Goal: Task Accomplishment & Management: Manage account settings

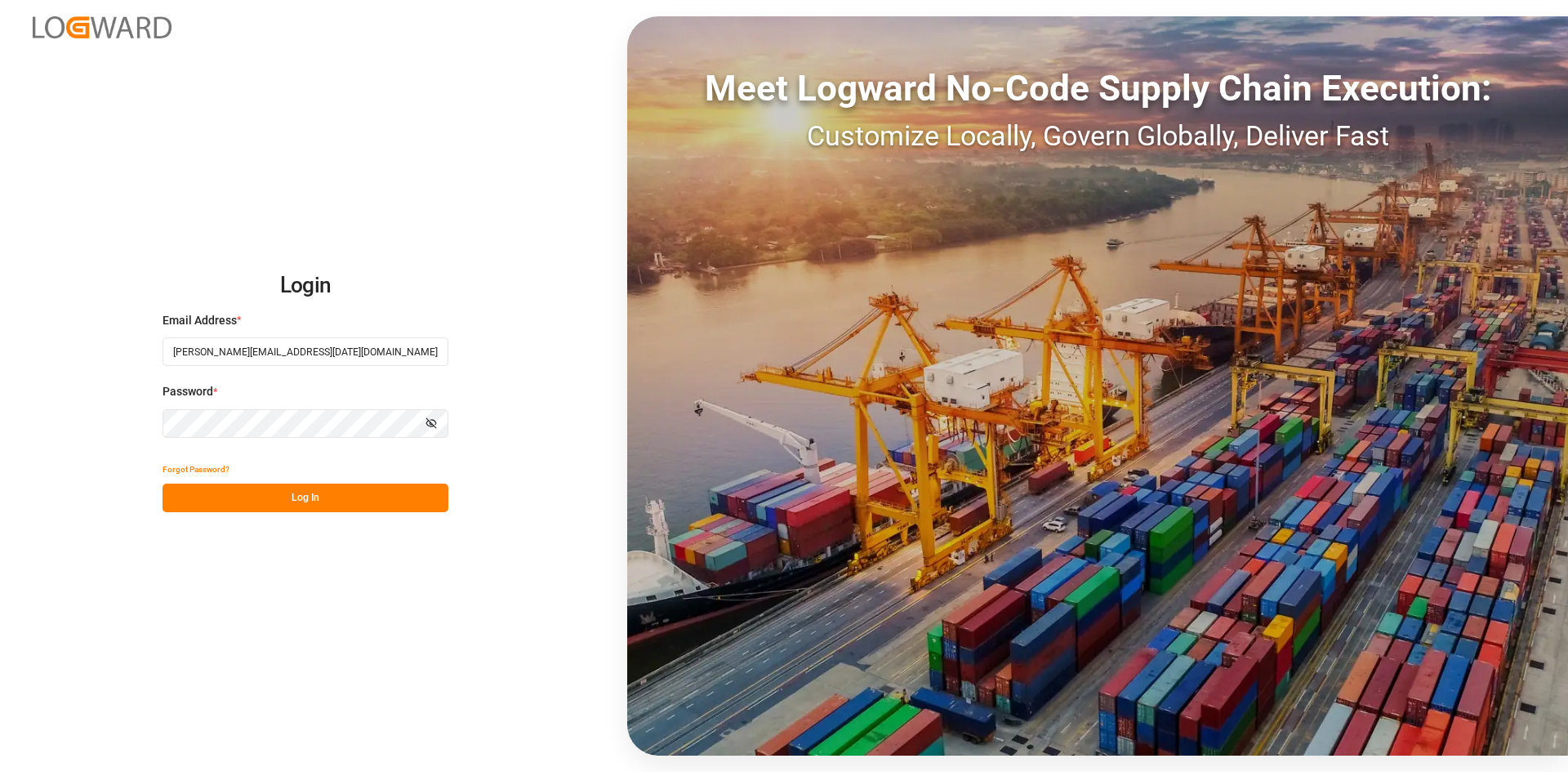
click at [254, 501] on button "Log In" at bounding box center [305, 498] width 286 height 28
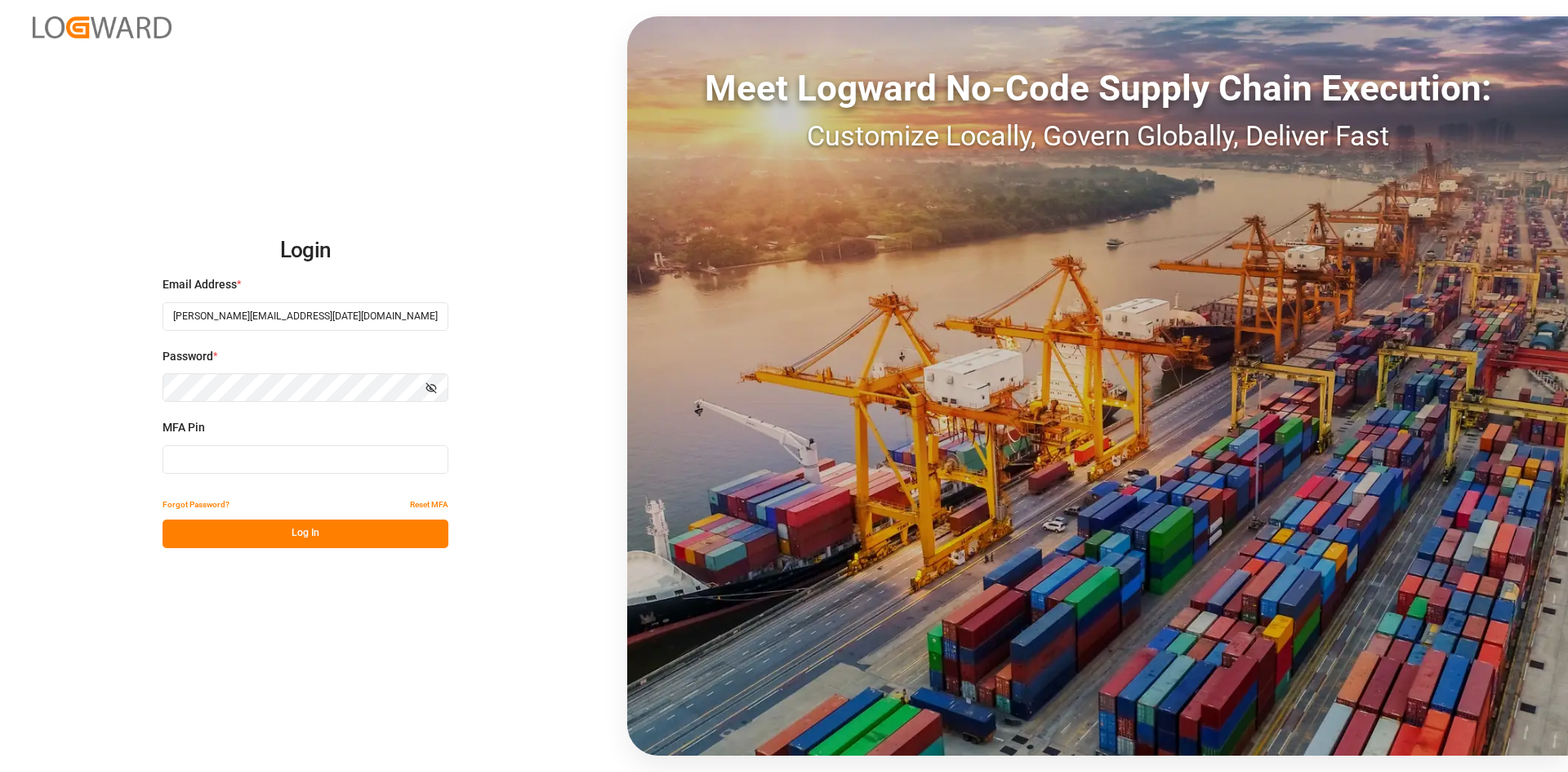
click at [190, 464] on input at bounding box center [305, 460] width 286 height 28
type input "221022"
drag, startPoint x: 249, startPoint y: 542, endPoint x: 265, endPoint y: 532, distance: 18.9
click at [255, 539] on button "Log In" at bounding box center [305, 534] width 286 height 28
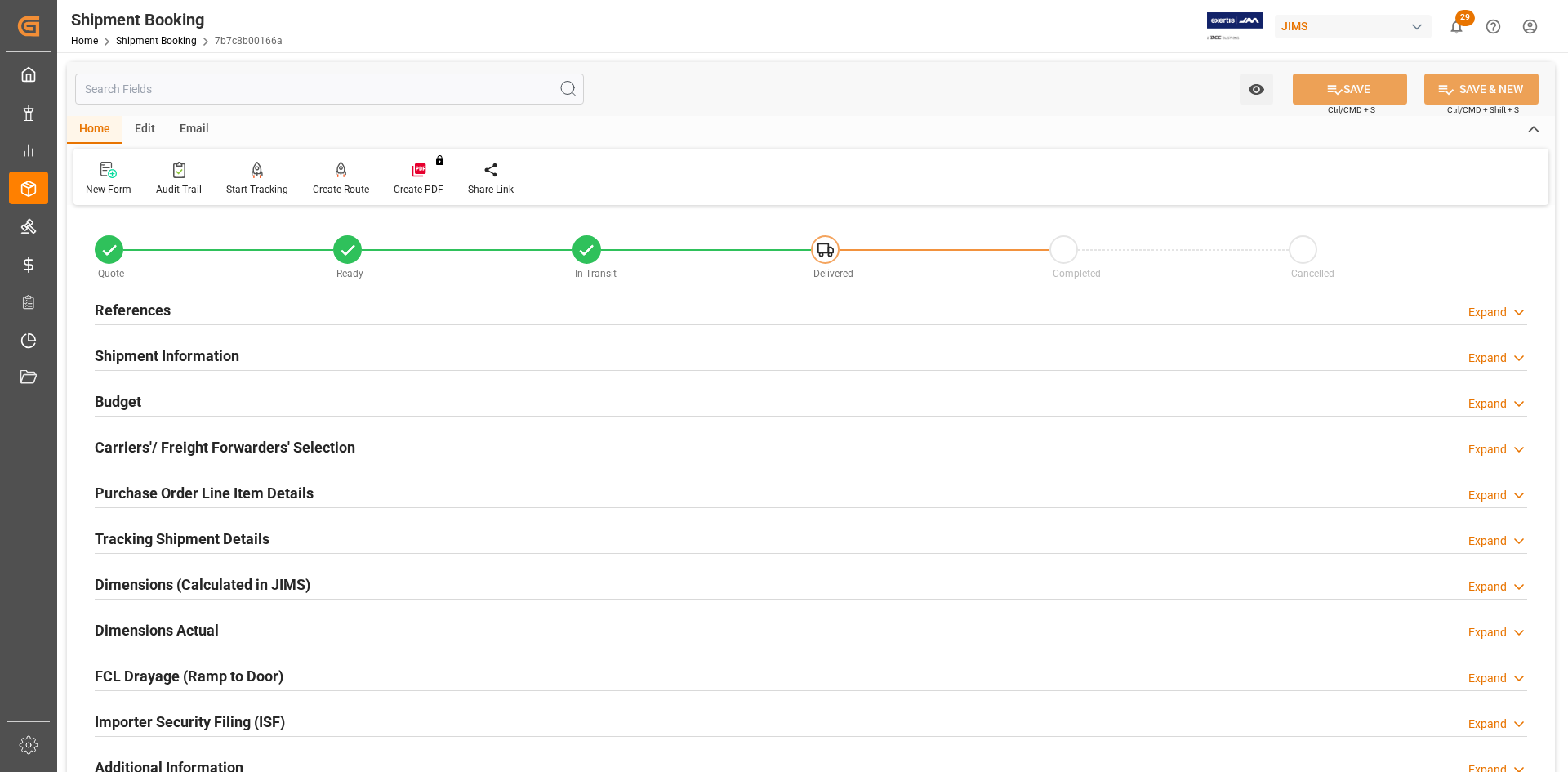
click at [155, 312] on h2 "References" at bounding box center [133, 310] width 76 height 22
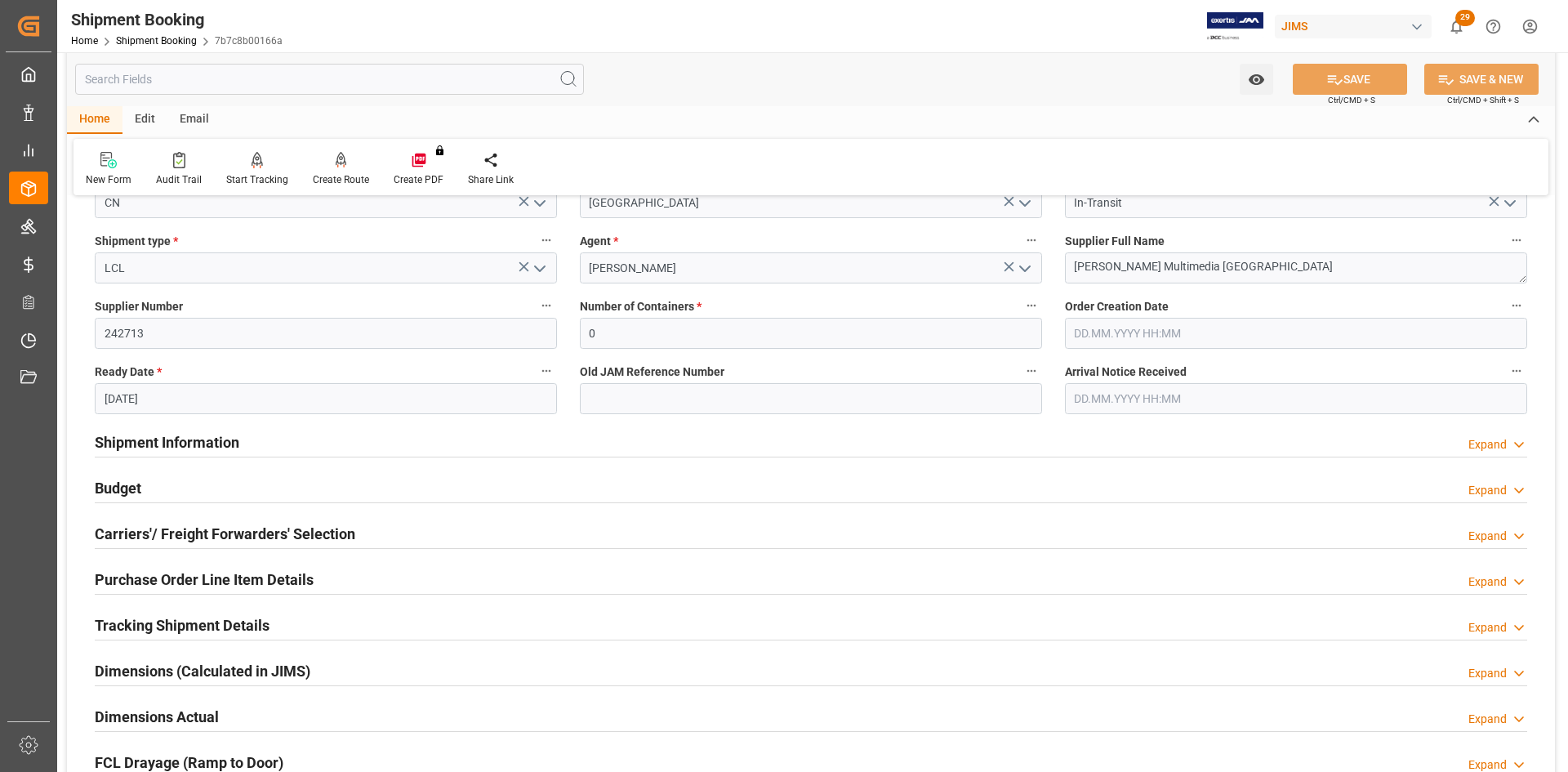
scroll to position [327, 0]
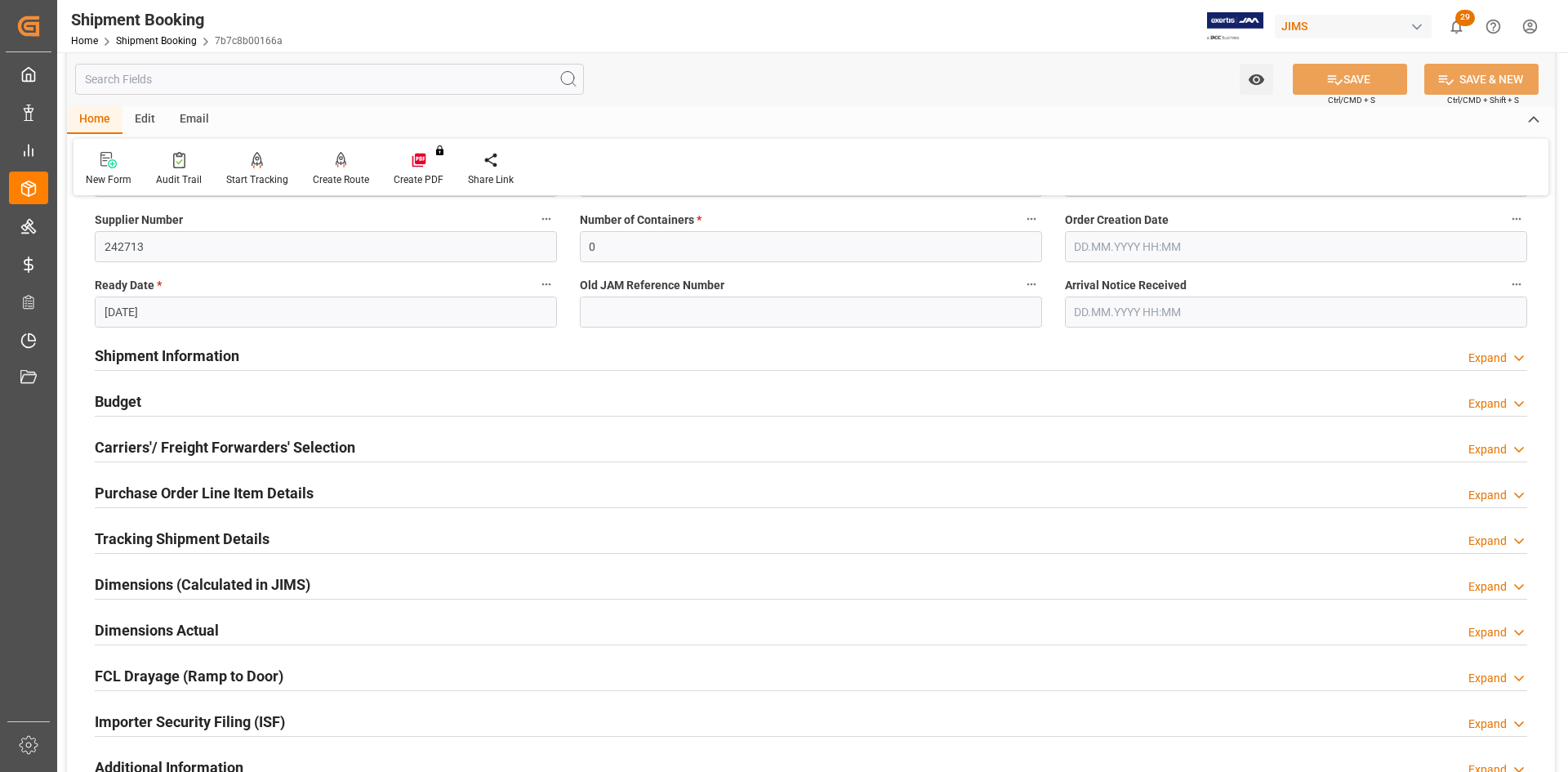
click at [153, 349] on h2 "Shipment Information" at bounding box center [167, 355] width 144 height 22
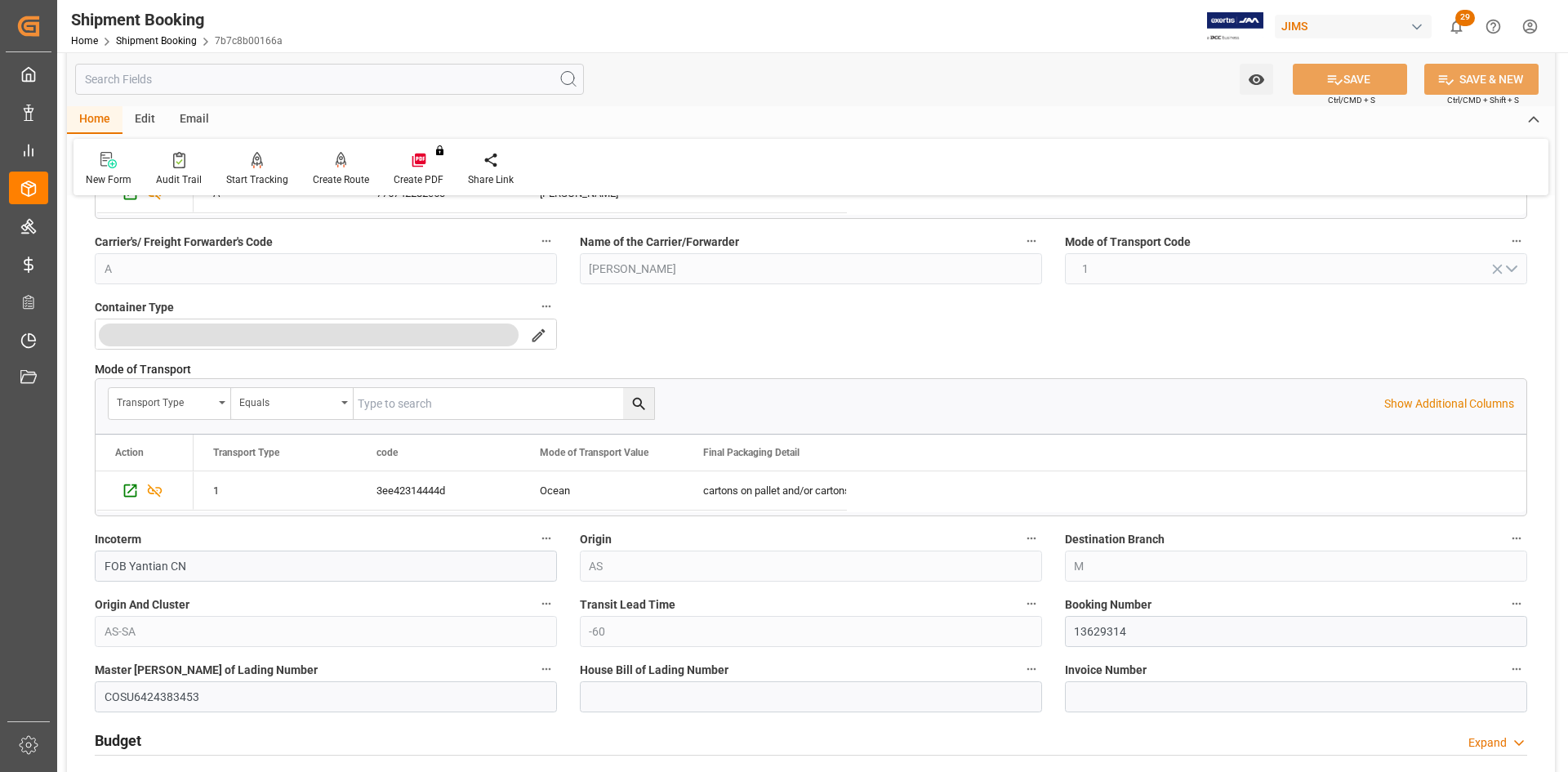
scroll to position [735, 0]
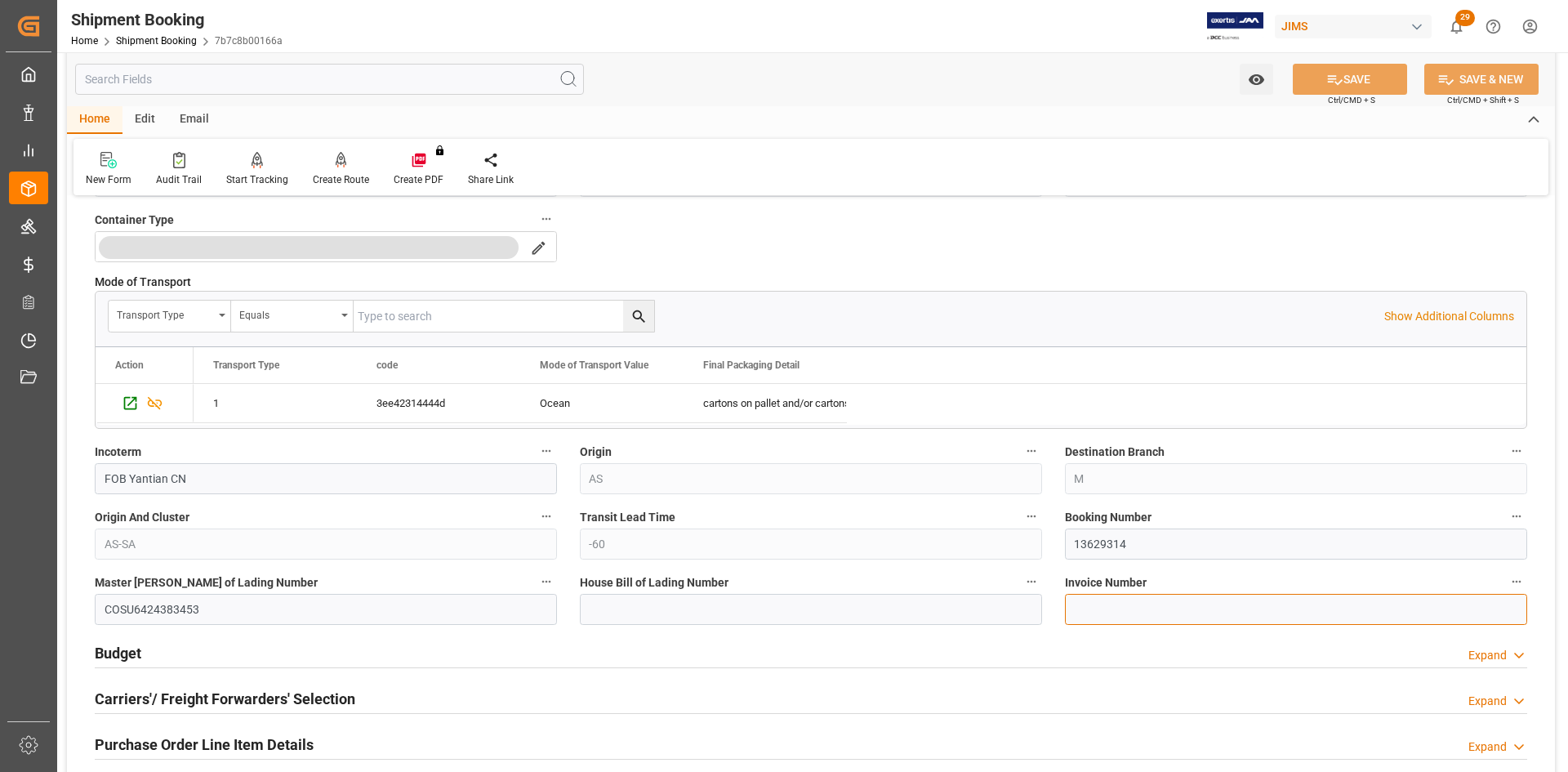
paste input "110271417"
type input "110271417"
click at [1348, 75] on button "SAVE" at bounding box center [1350, 79] width 114 height 31
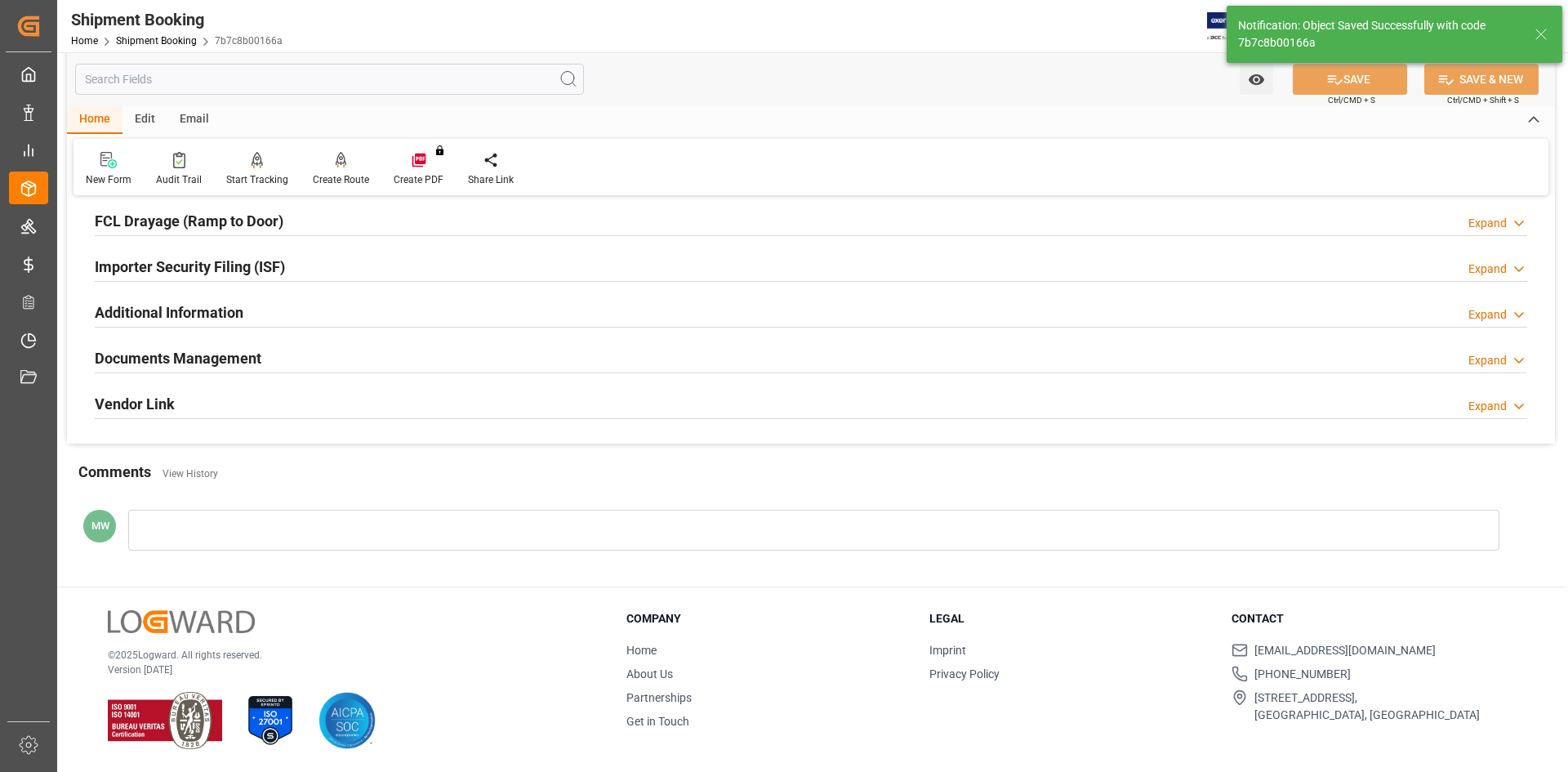
scroll to position [0, 0]
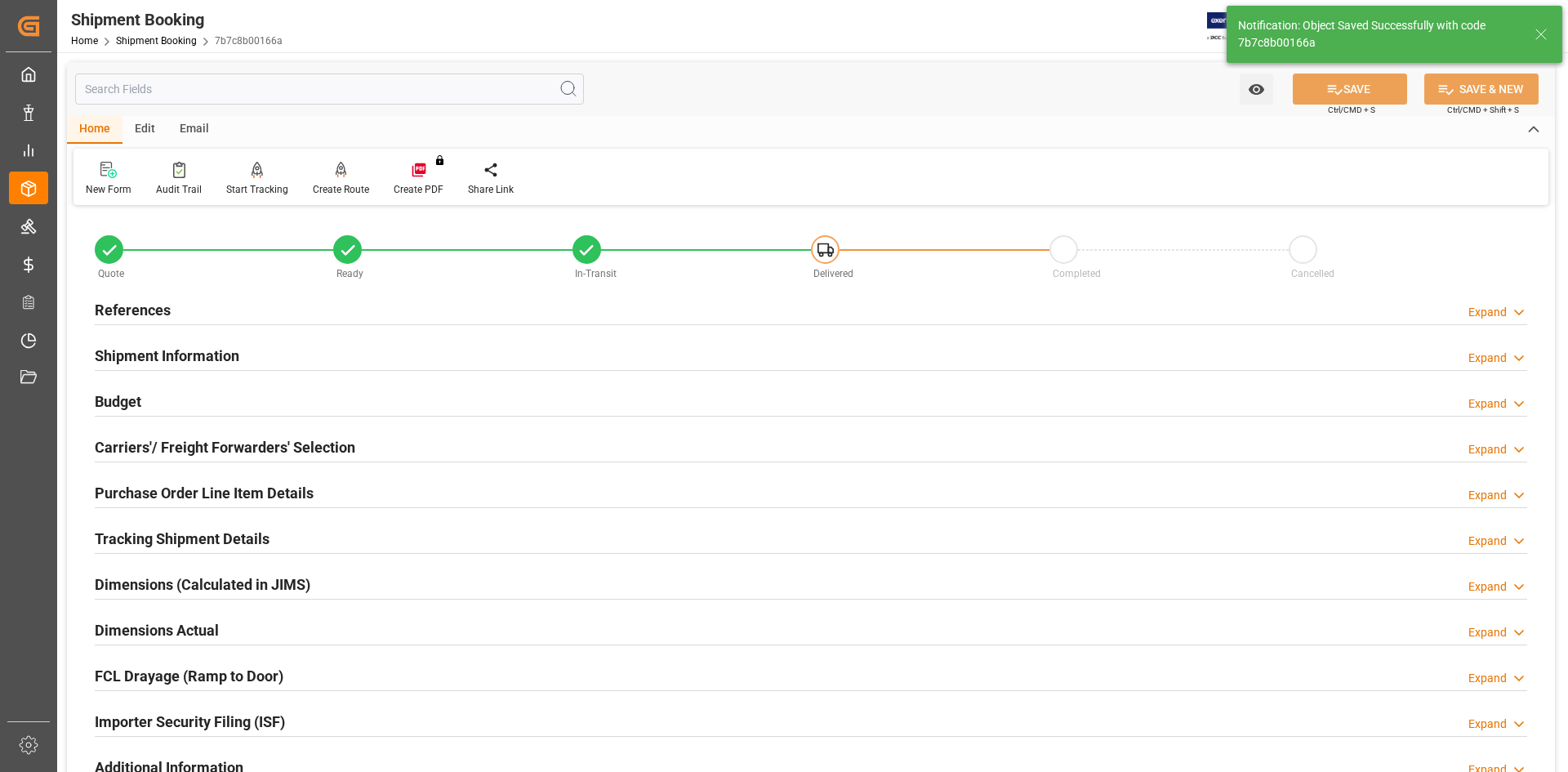
click at [116, 488] on h2 "Purchase Order Line Item Details" at bounding box center [204, 492] width 218 height 22
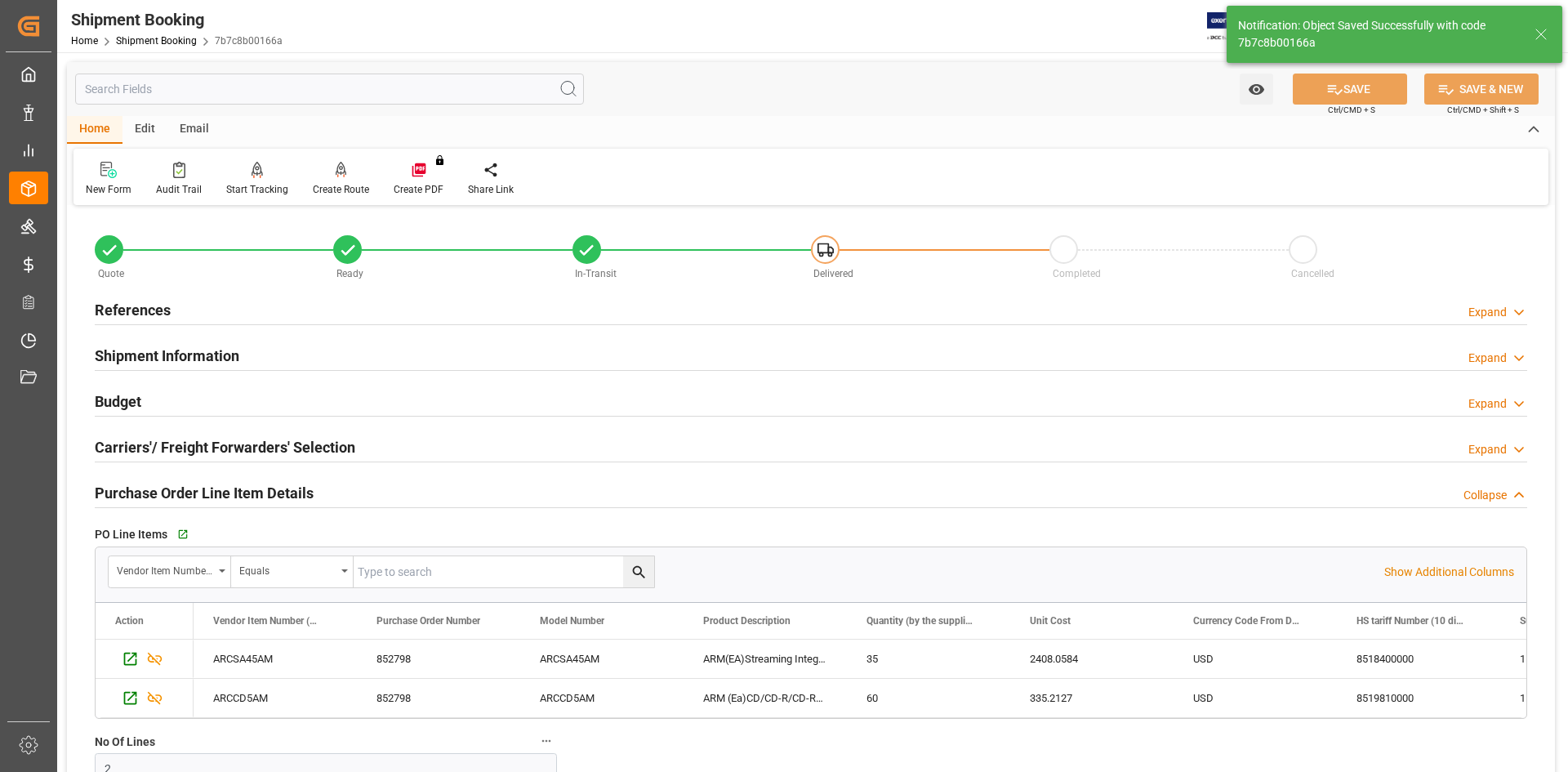
click at [141, 304] on h2 "References" at bounding box center [133, 310] width 76 height 22
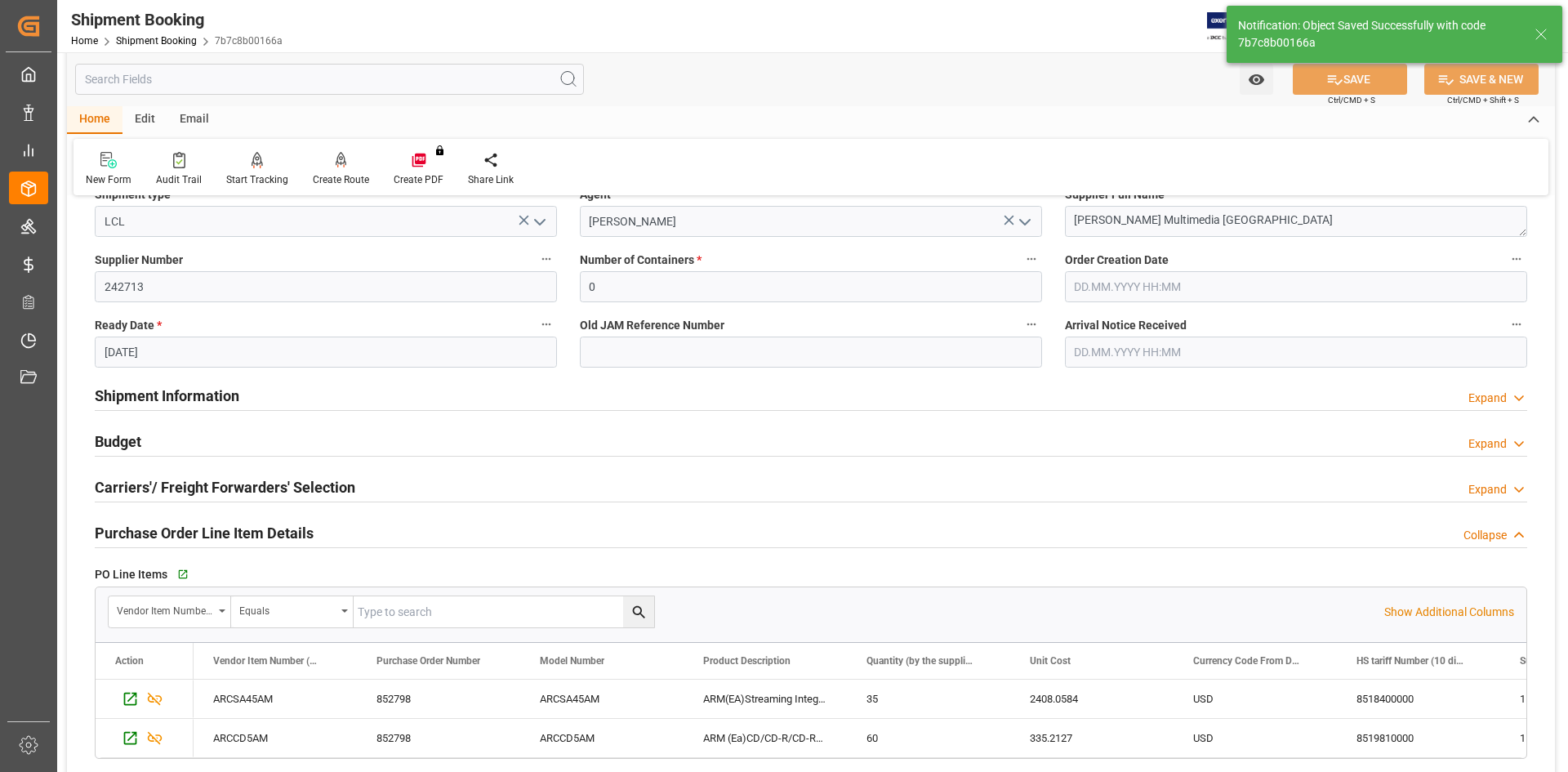
scroll to position [327, 0]
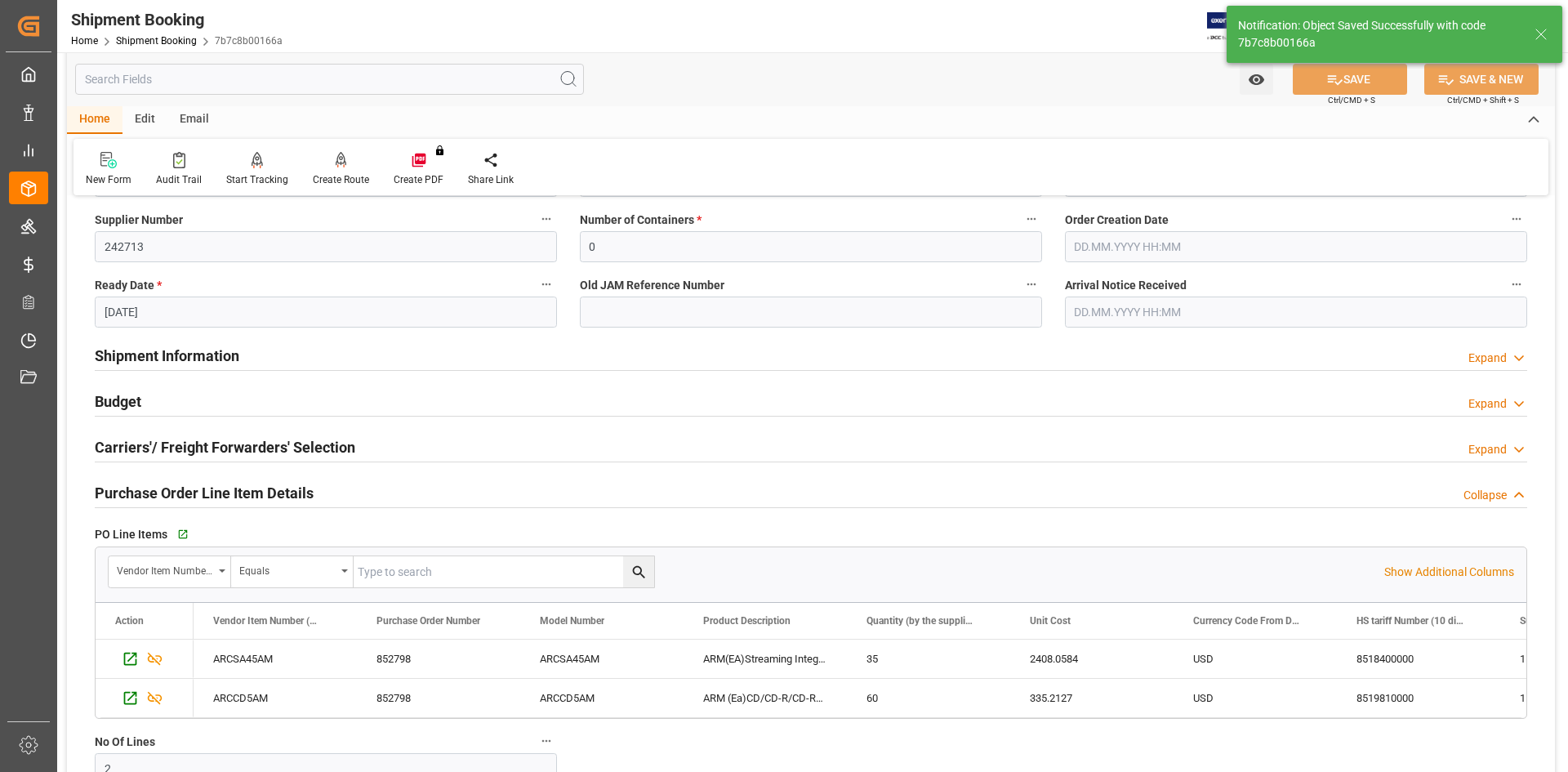
click at [173, 348] on h2 "Shipment Information" at bounding box center [167, 355] width 144 height 22
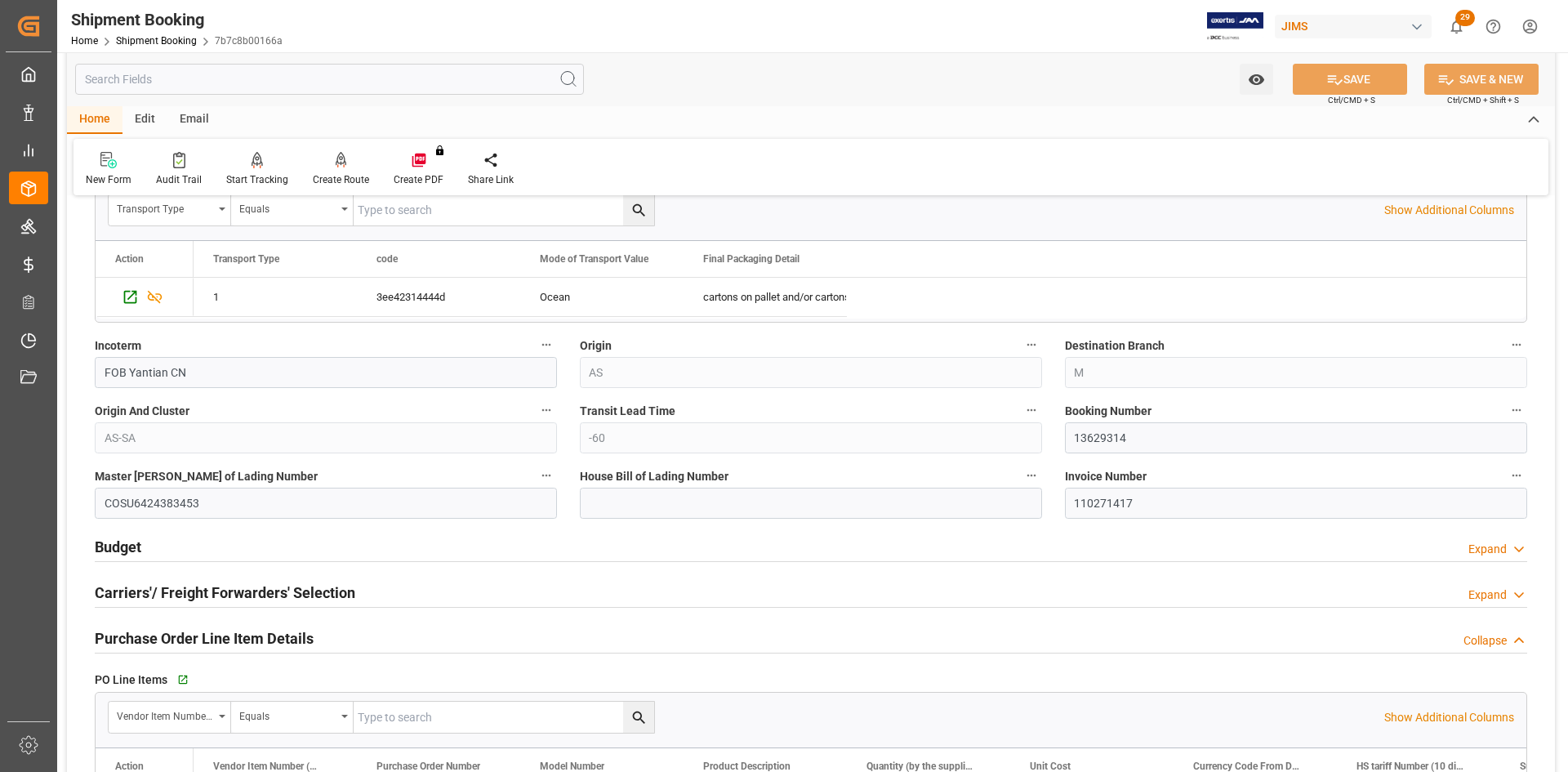
scroll to position [898, 0]
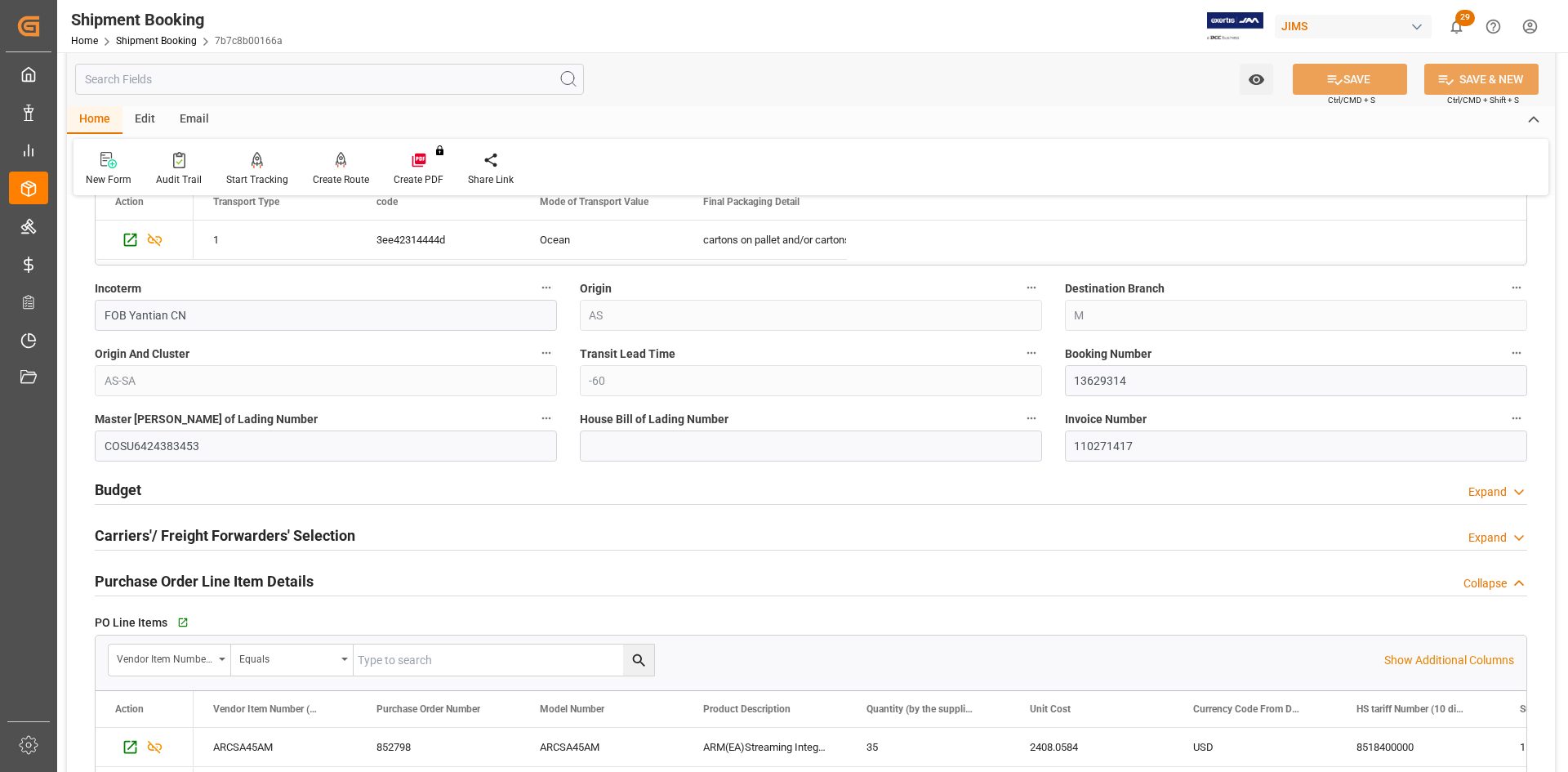
click at [117, 498] on h2 "Budget" at bounding box center [118, 489] width 47 height 22
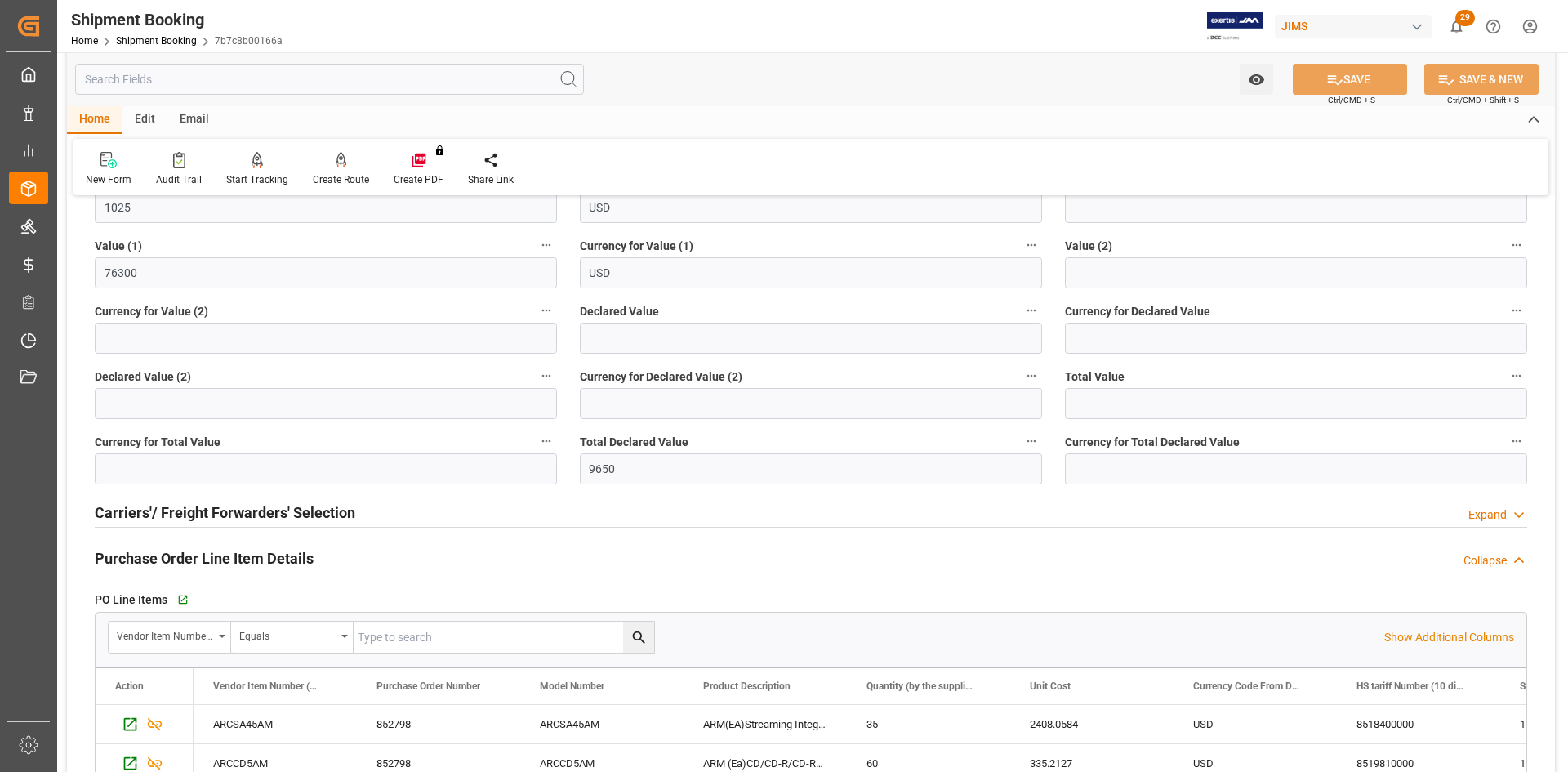
scroll to position [1388, 0]
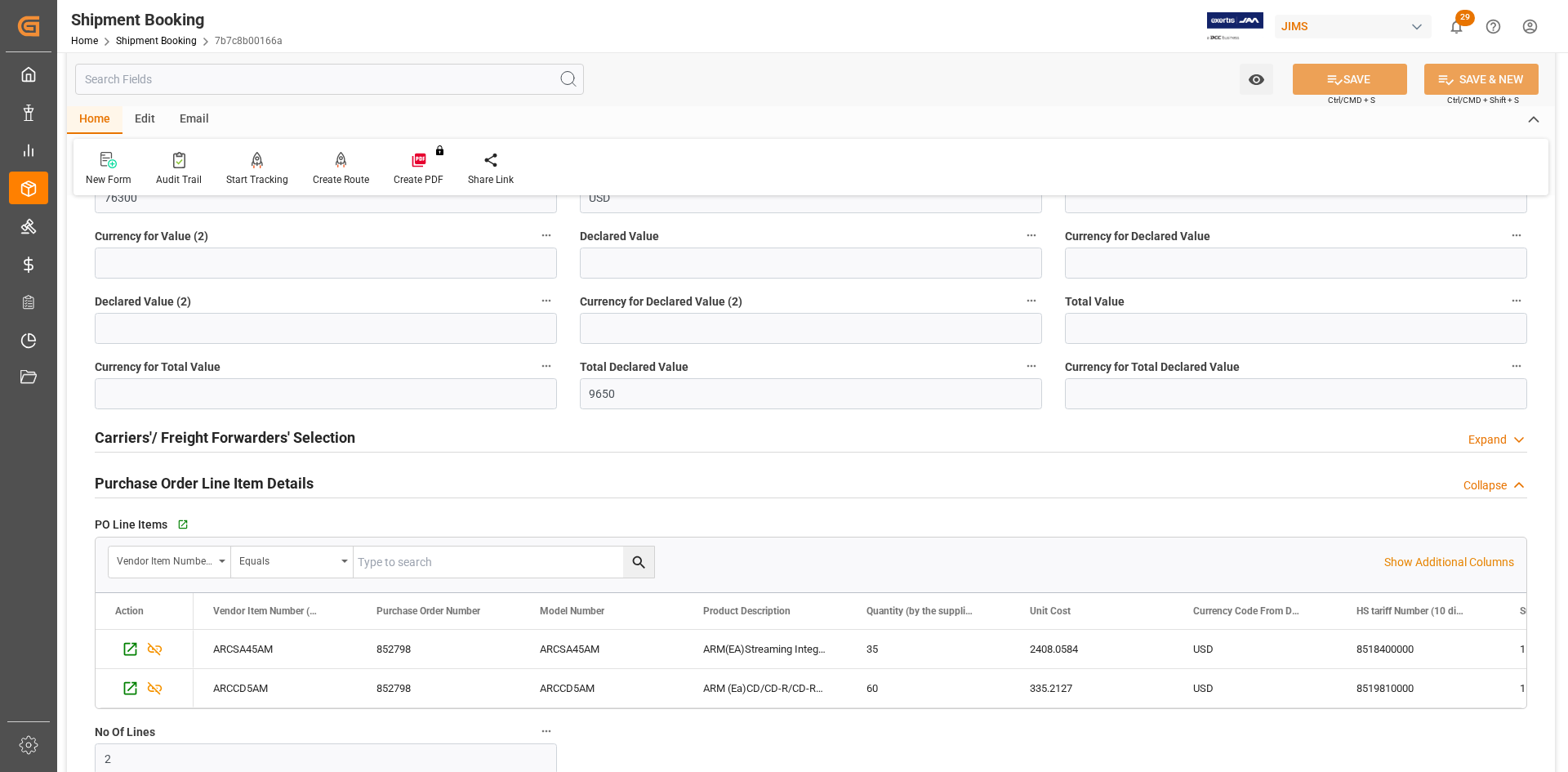
click at [217, 442] on h2 "Carriers'/ Freight Forwarders' Selection" at bounding box center [225, 437] width 260 height 22
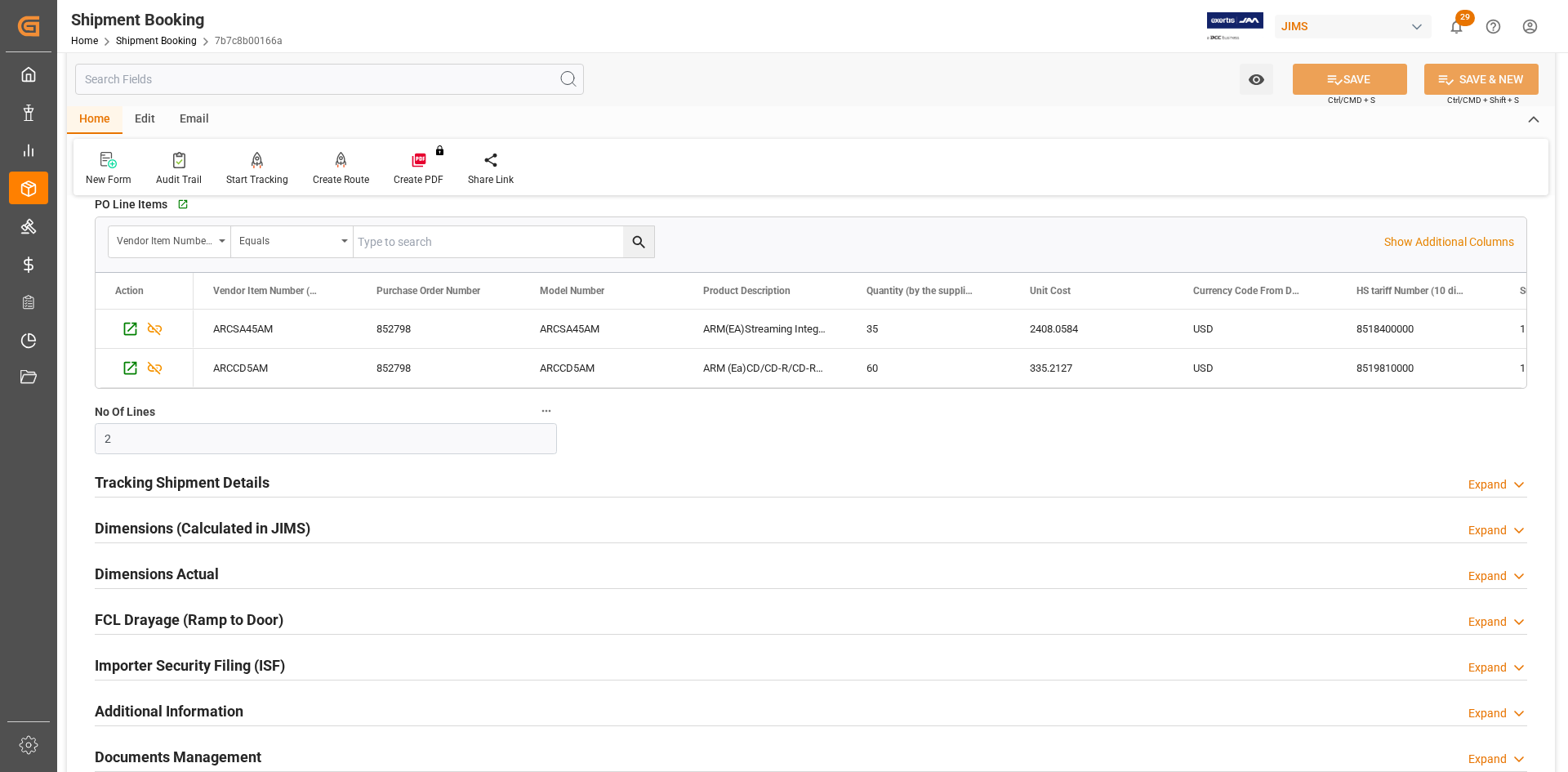
scroll to position [2123, 0]
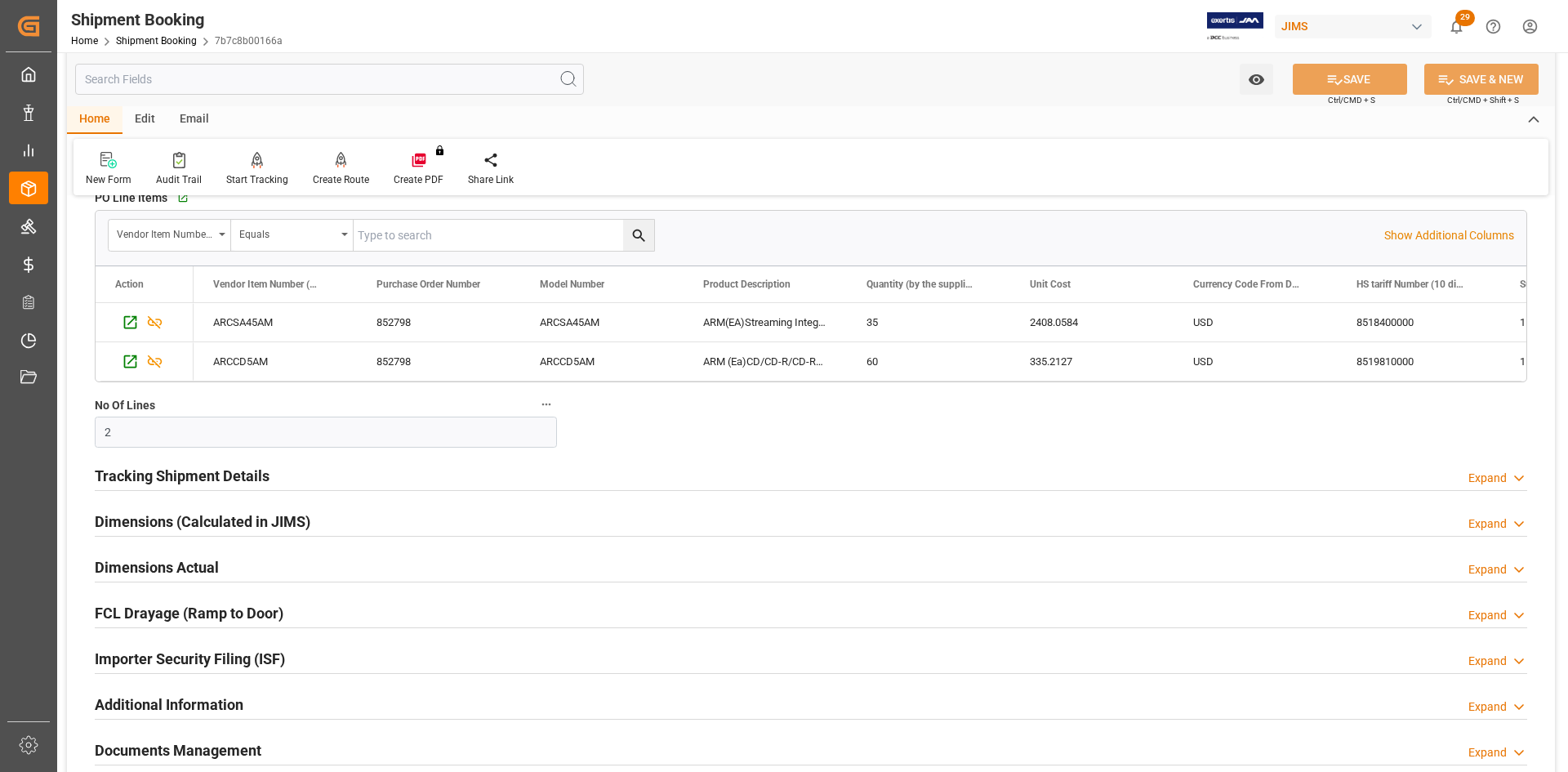
click at [148, 474] on h2 "Tracking Shipment Details" at bounding box center [182, 475] width 175 height 22
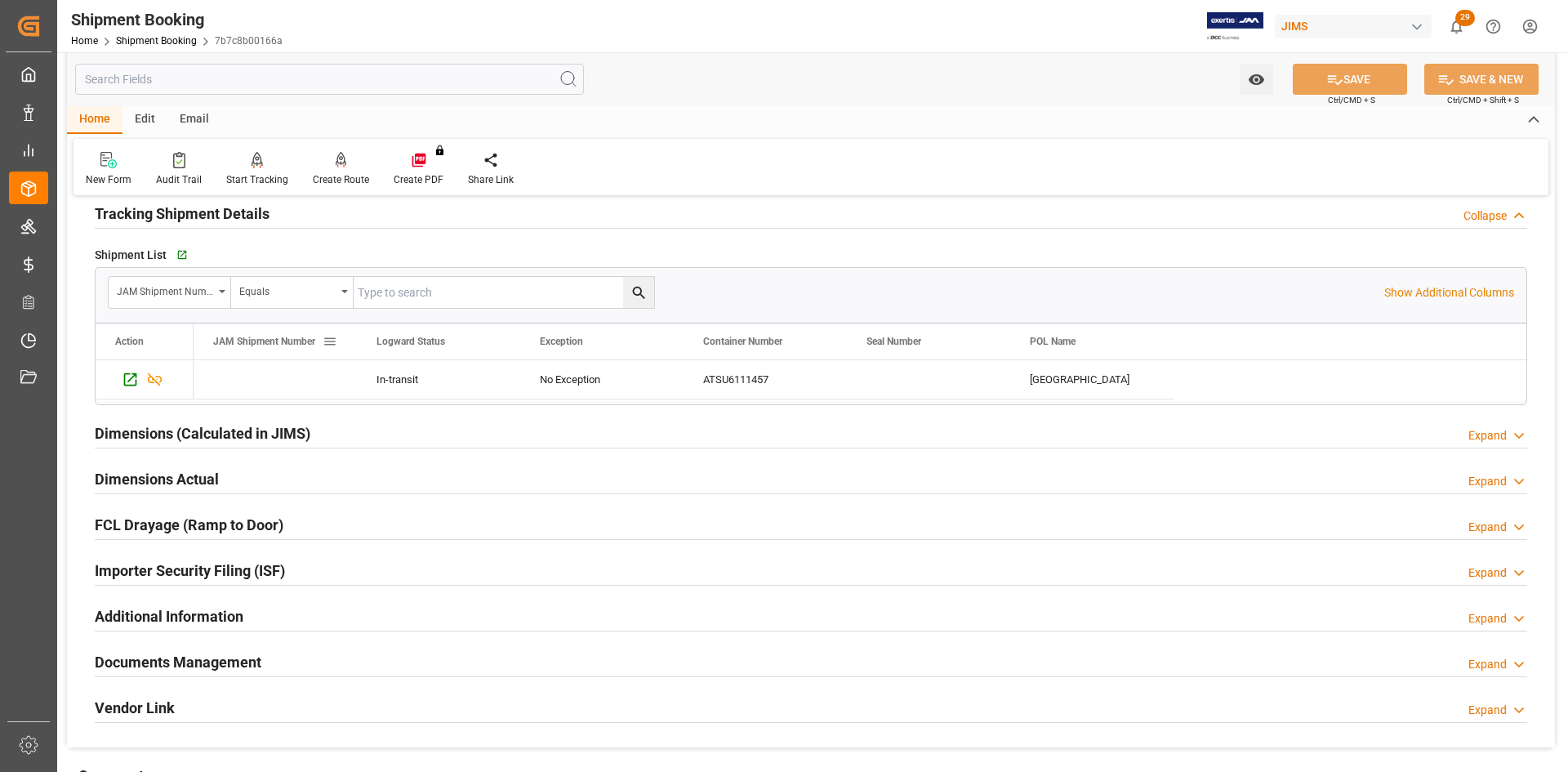
scroll to position [2450, 0]
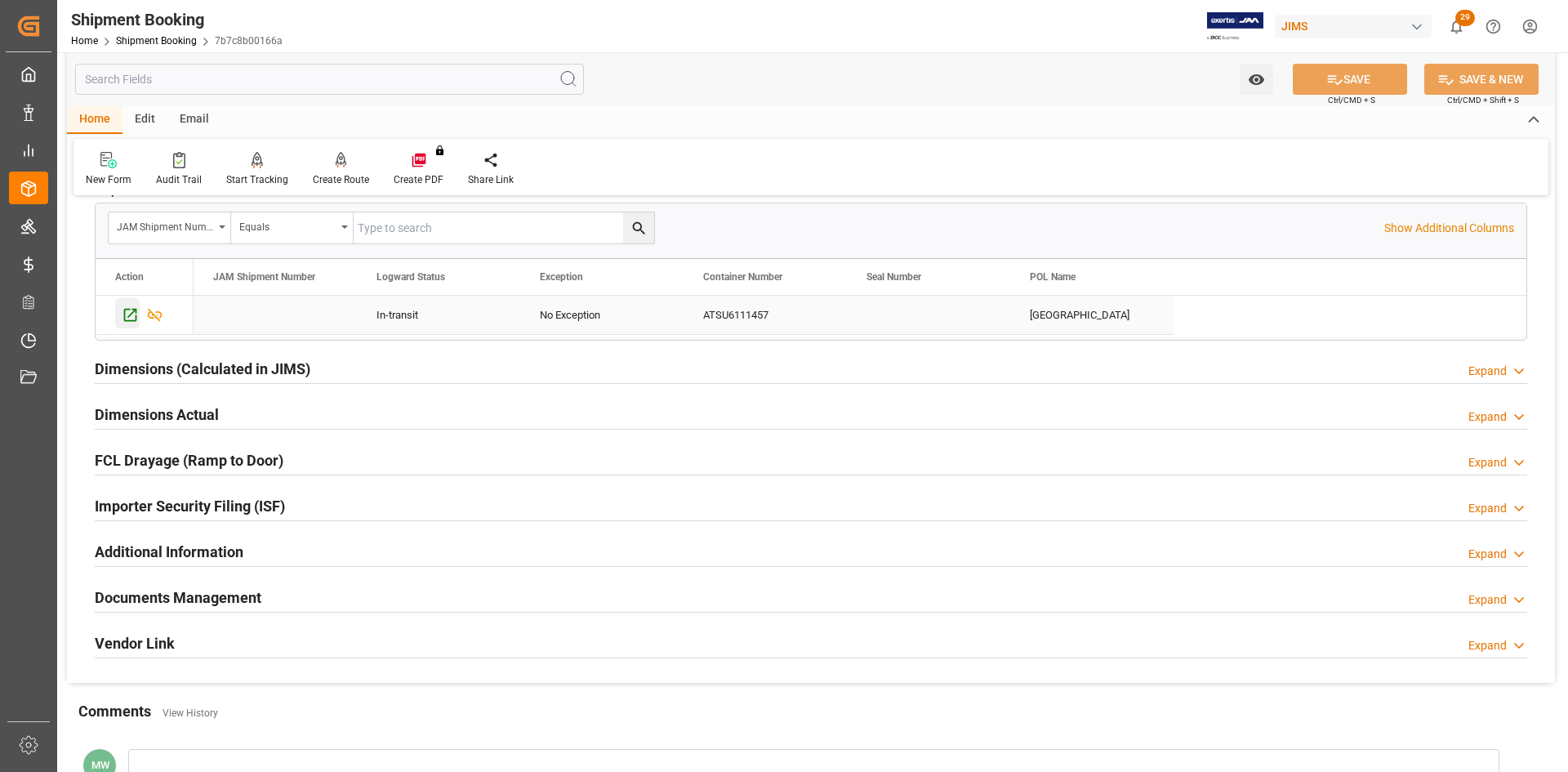
click at [124, 311] on icon "Press SPACE to select this row." at bounding box center [131, 315] width 13 height 13
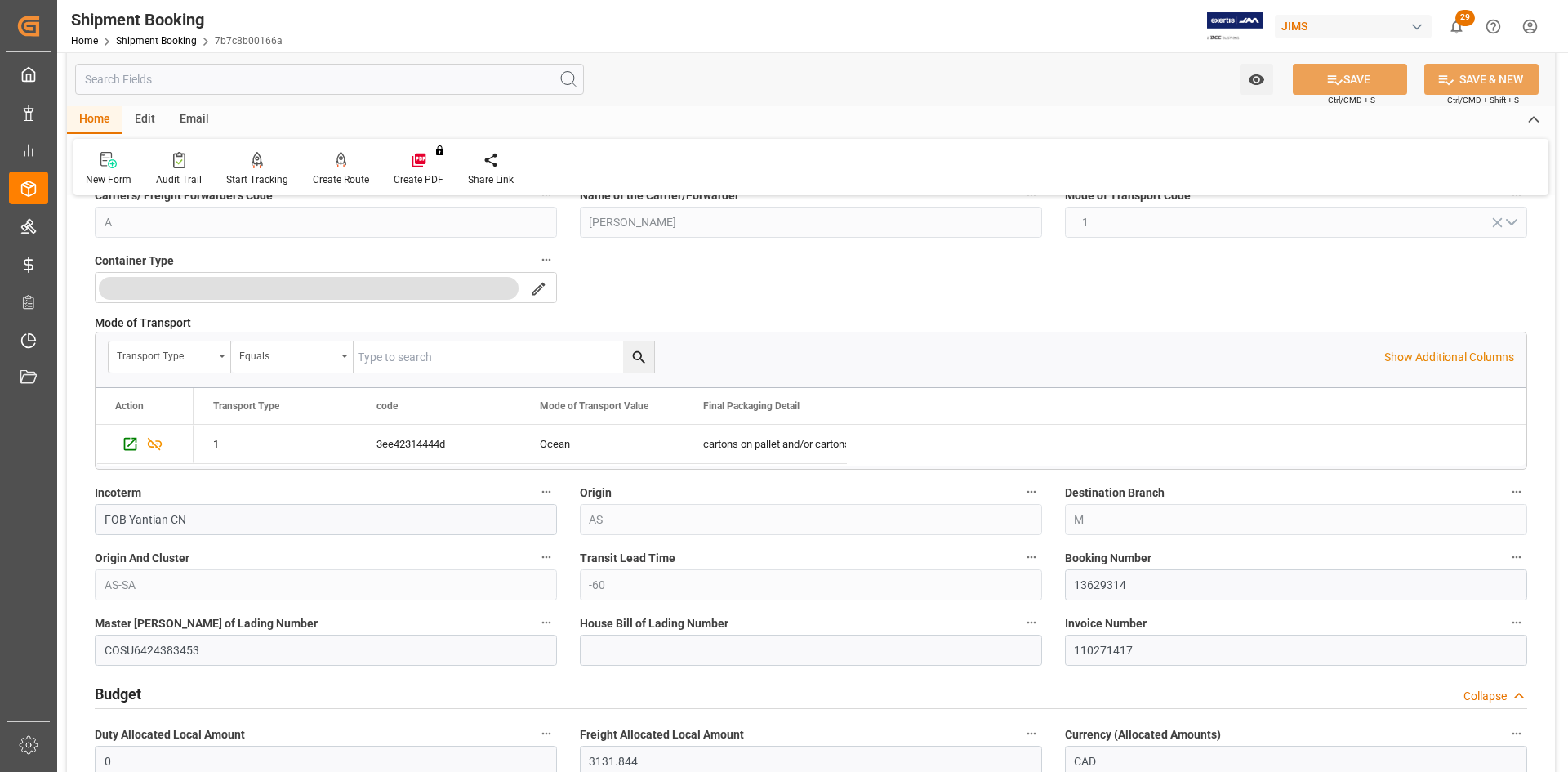
scroll to position [653, 0]
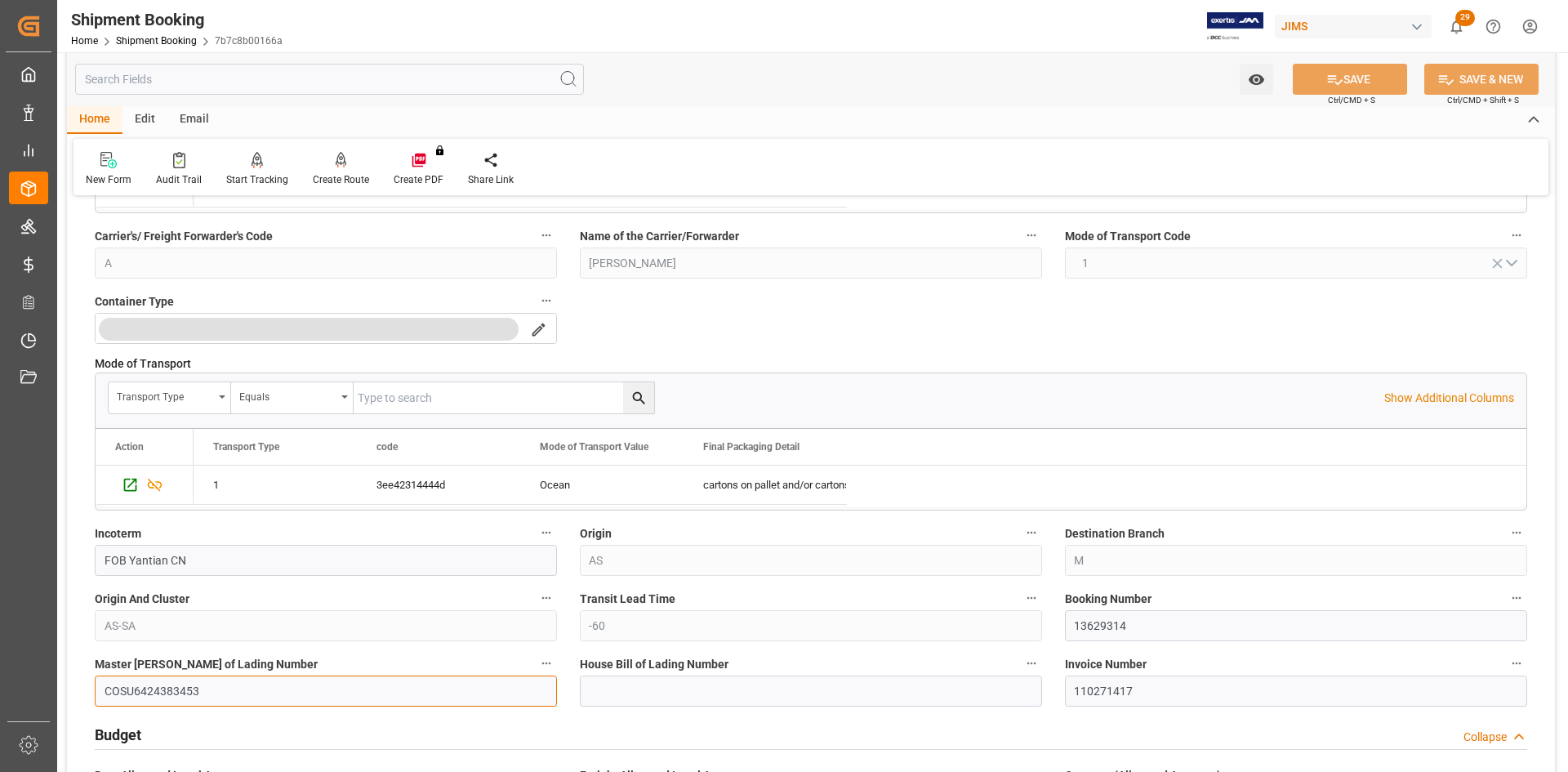
drag, startPoint x: 201, startPoint y: 690, endPoint x: 133, endPoint y: 693, distance: 68.1
click at [133, 693] on input "COSU6424383453" at bounding box center [326, 690] width 463 height 31
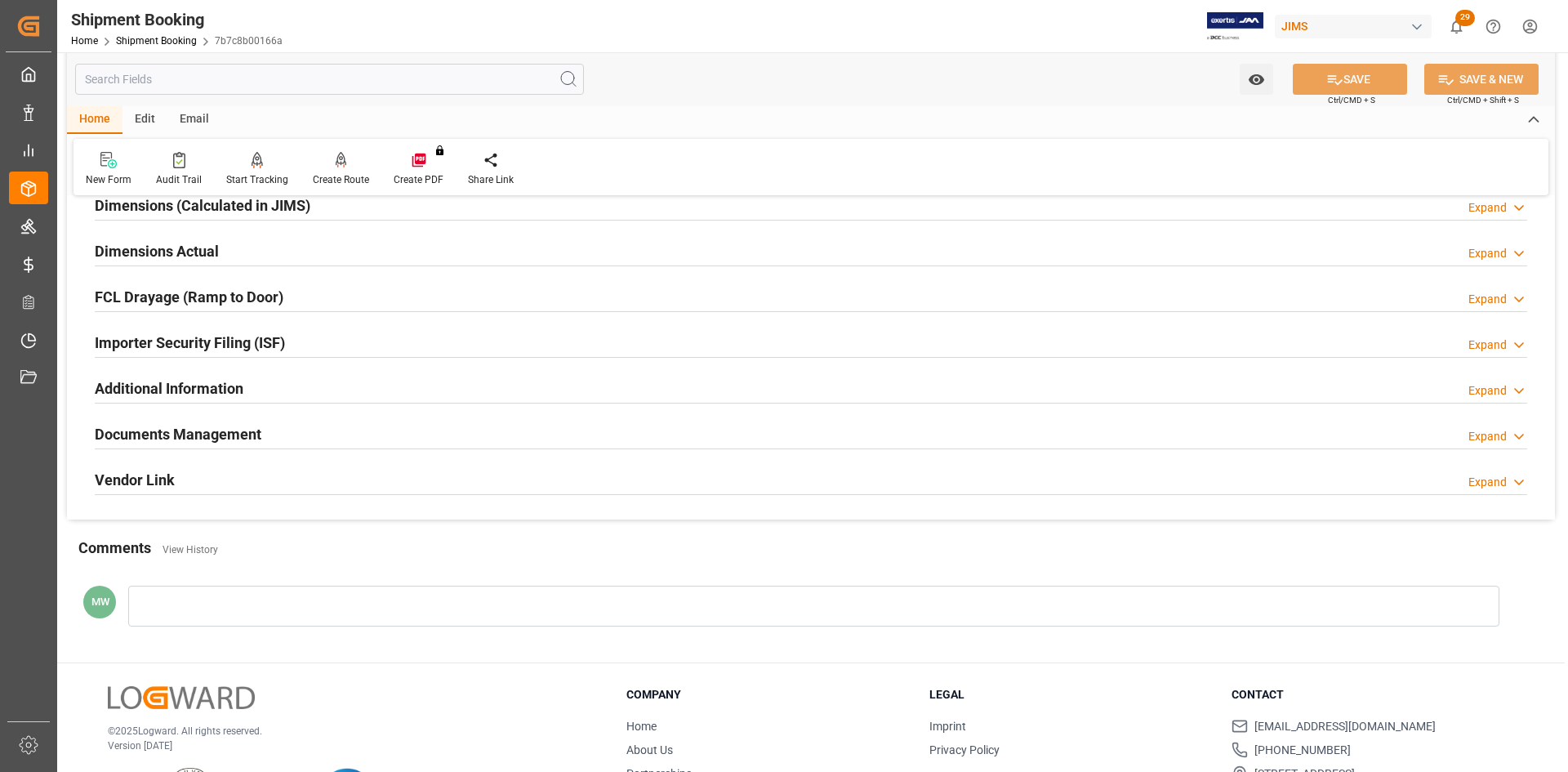
scroll to position [2688, 0]
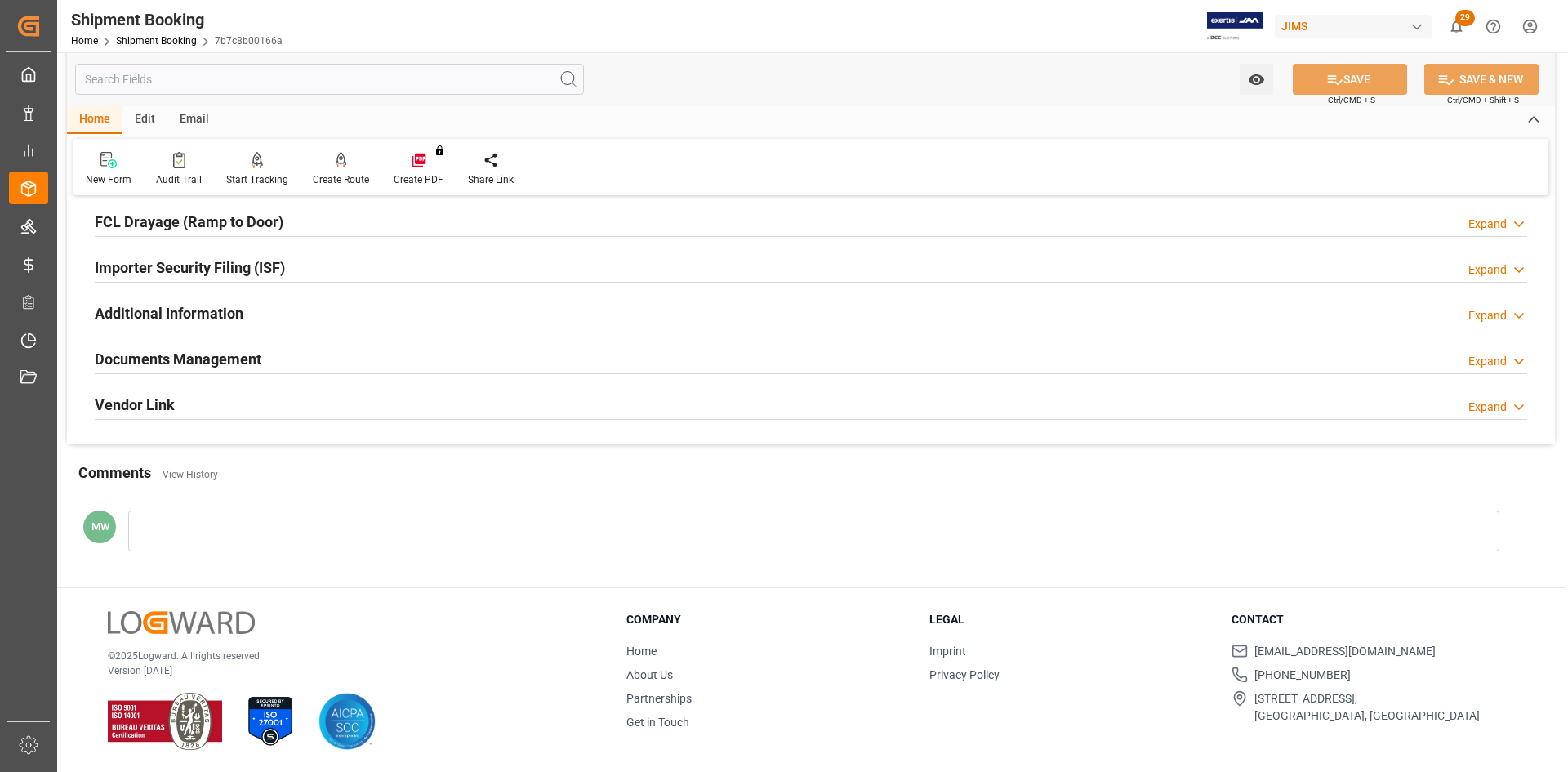
click at [176, 349] on h2 "Documents Management" at bounding box center [178, 358] width 166 height 22
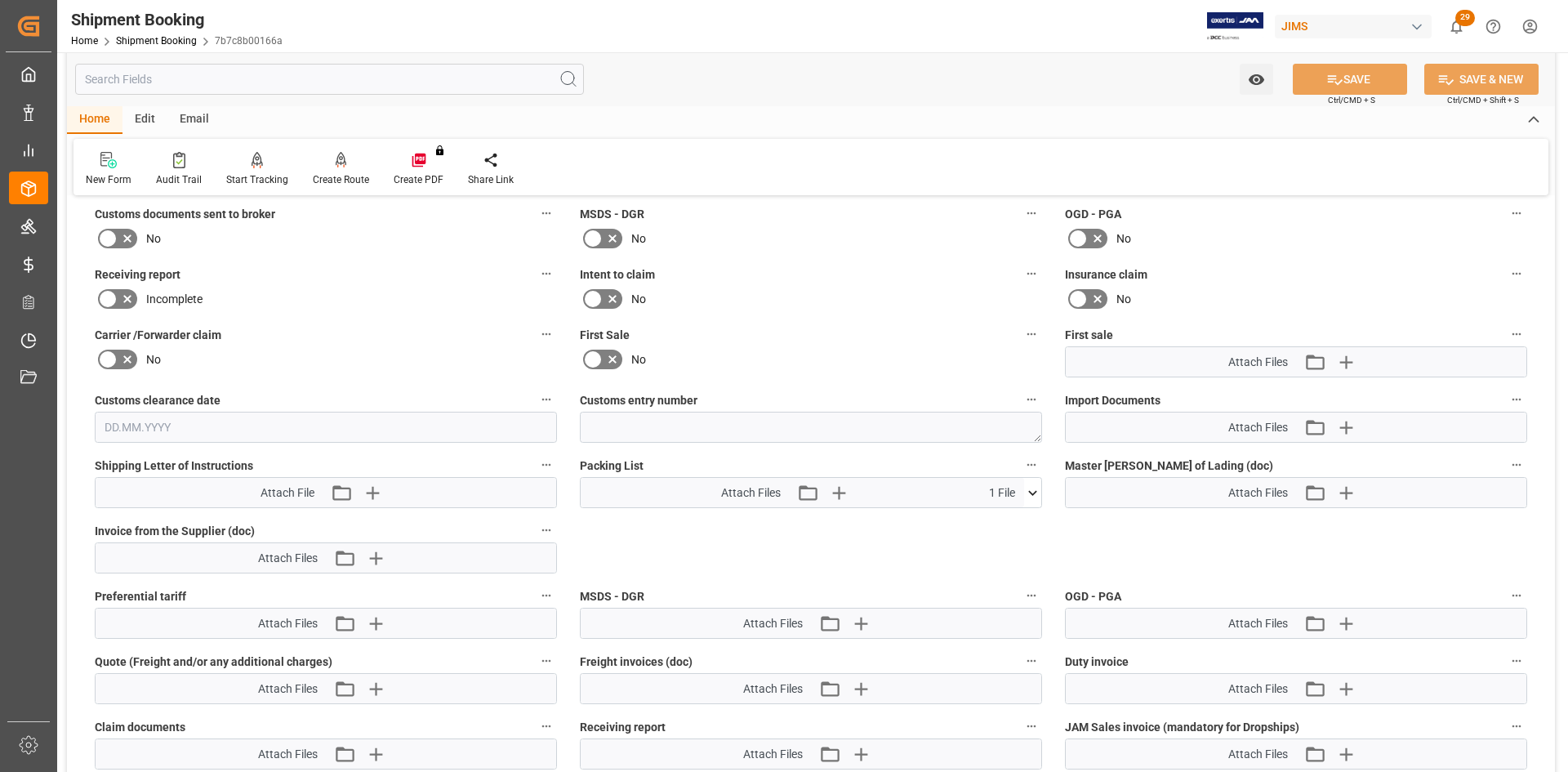
scroll to position [2933, 0]
click at [1341, 422] on icon "button" at bounding box center [1346, 428] width 27 height 27
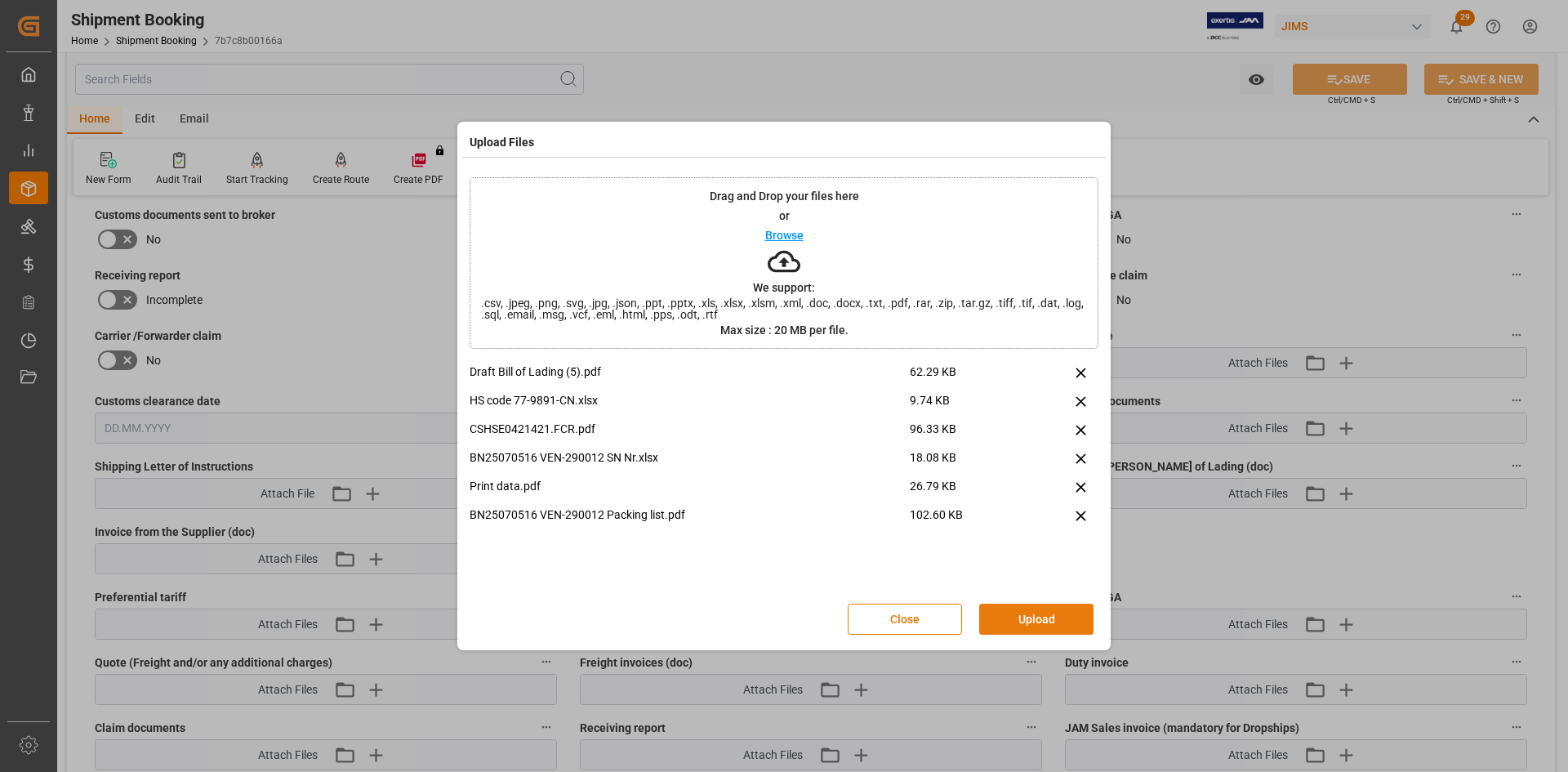
click at [1048, 618] on button "Upload" at bounding box center [1036, 619] width 114 height 31
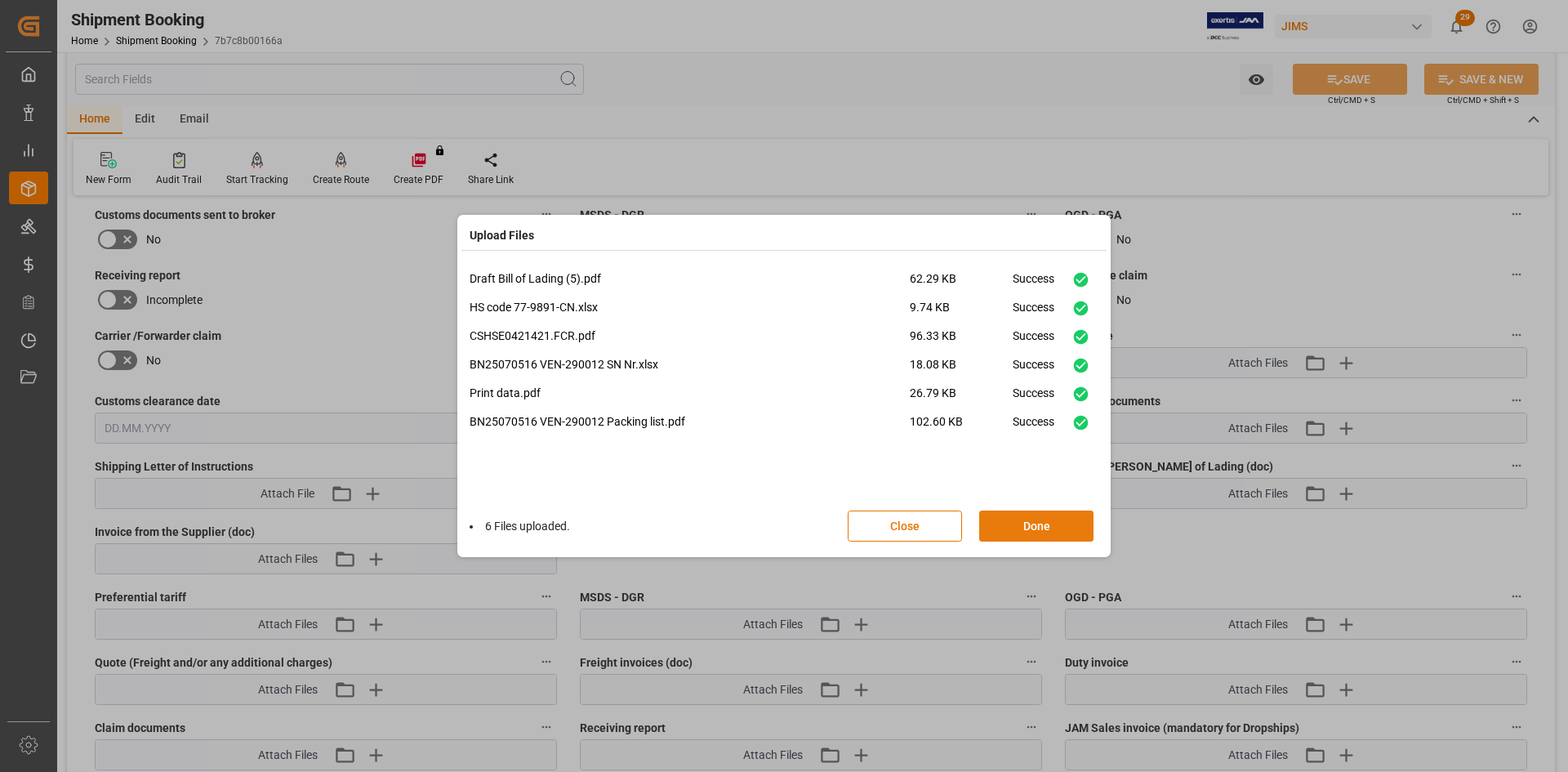
click at [1009, 536] on button "Done" at bounding box center [1036, 526] width 114 height 31
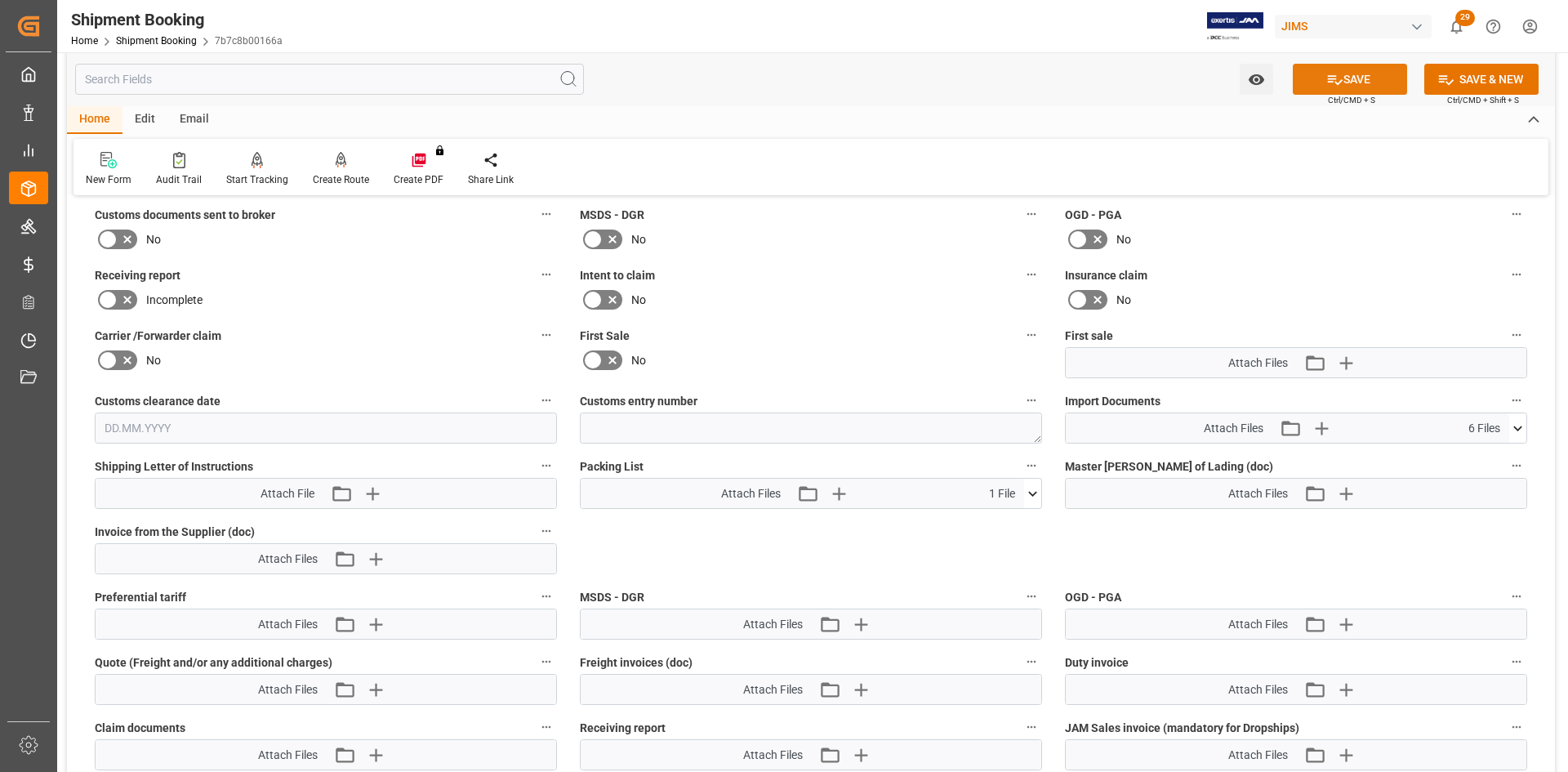
click at [1373, 85] on button "SAVE" at bounding box center [1350, 79] width 114 height 31
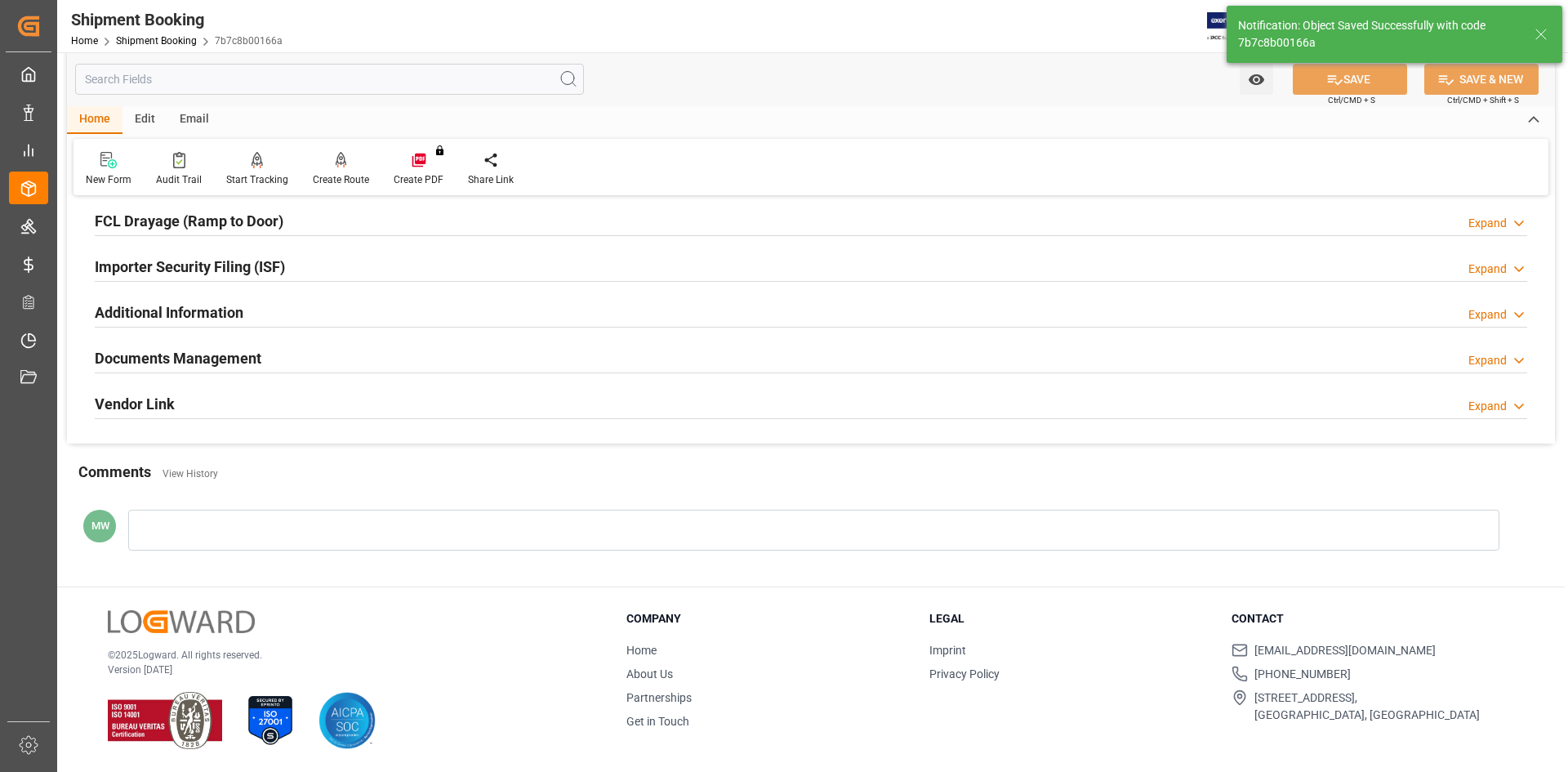
scroll to position [454, 0]
click at [187, 355] on h2 "Documents Management" at bounding box center [178, 358] width 166 height 22
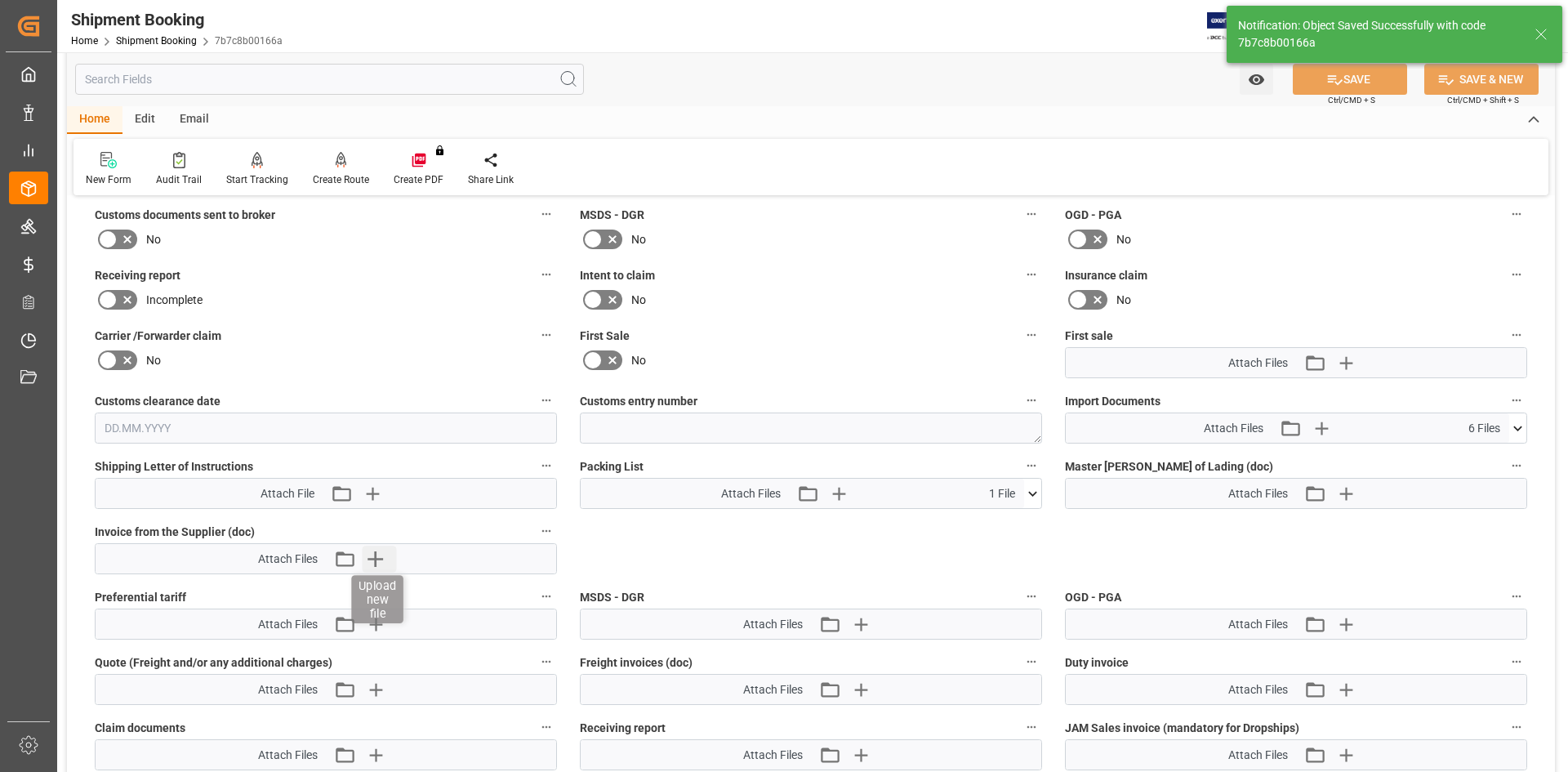
click at [372, 554] on icon "button" at bounding box center [375, 558] width 27 height 27
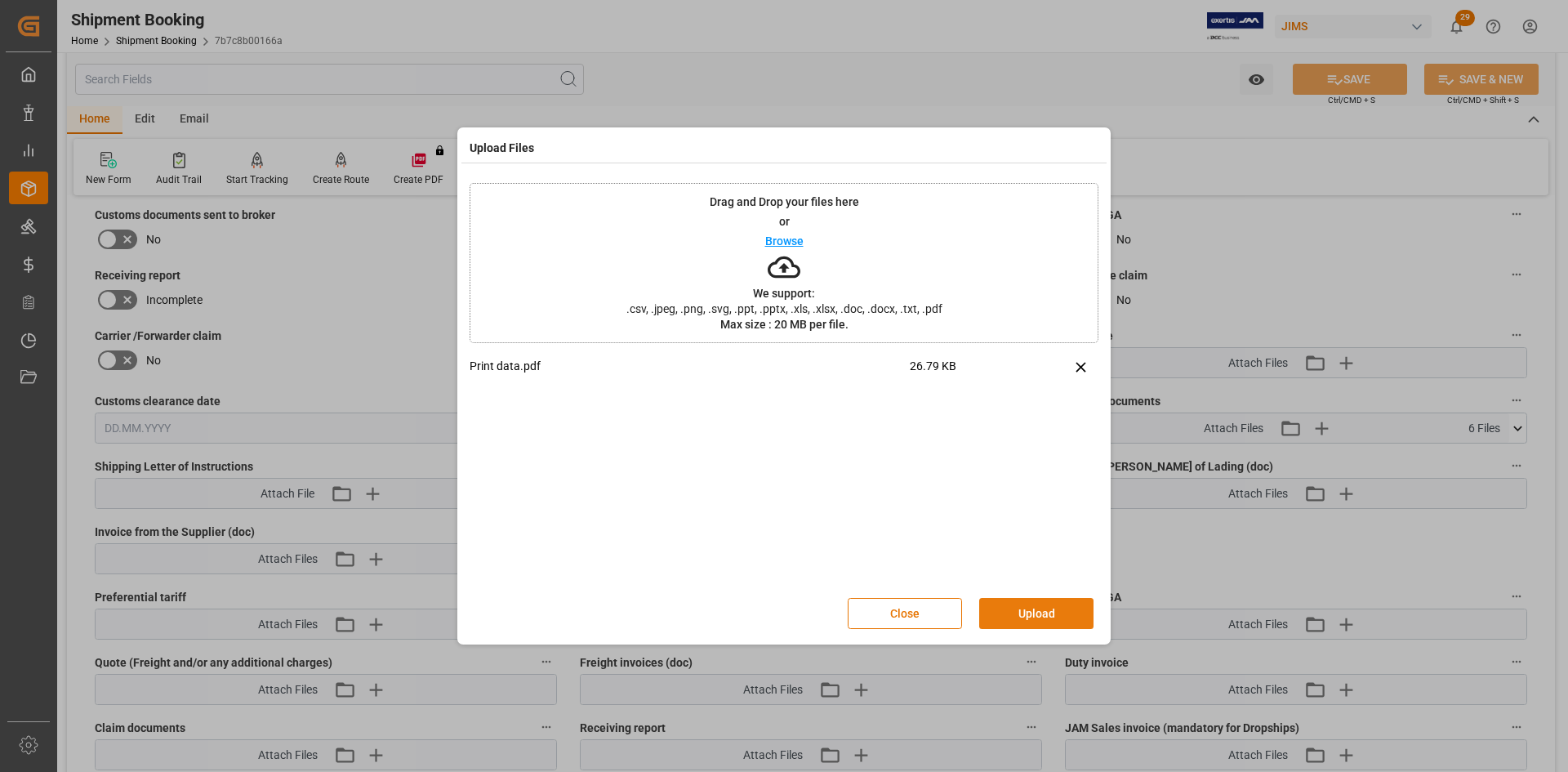
click at [1042, 611] on button "Upload" at bounding box center [1036, 613] width 114 height 31
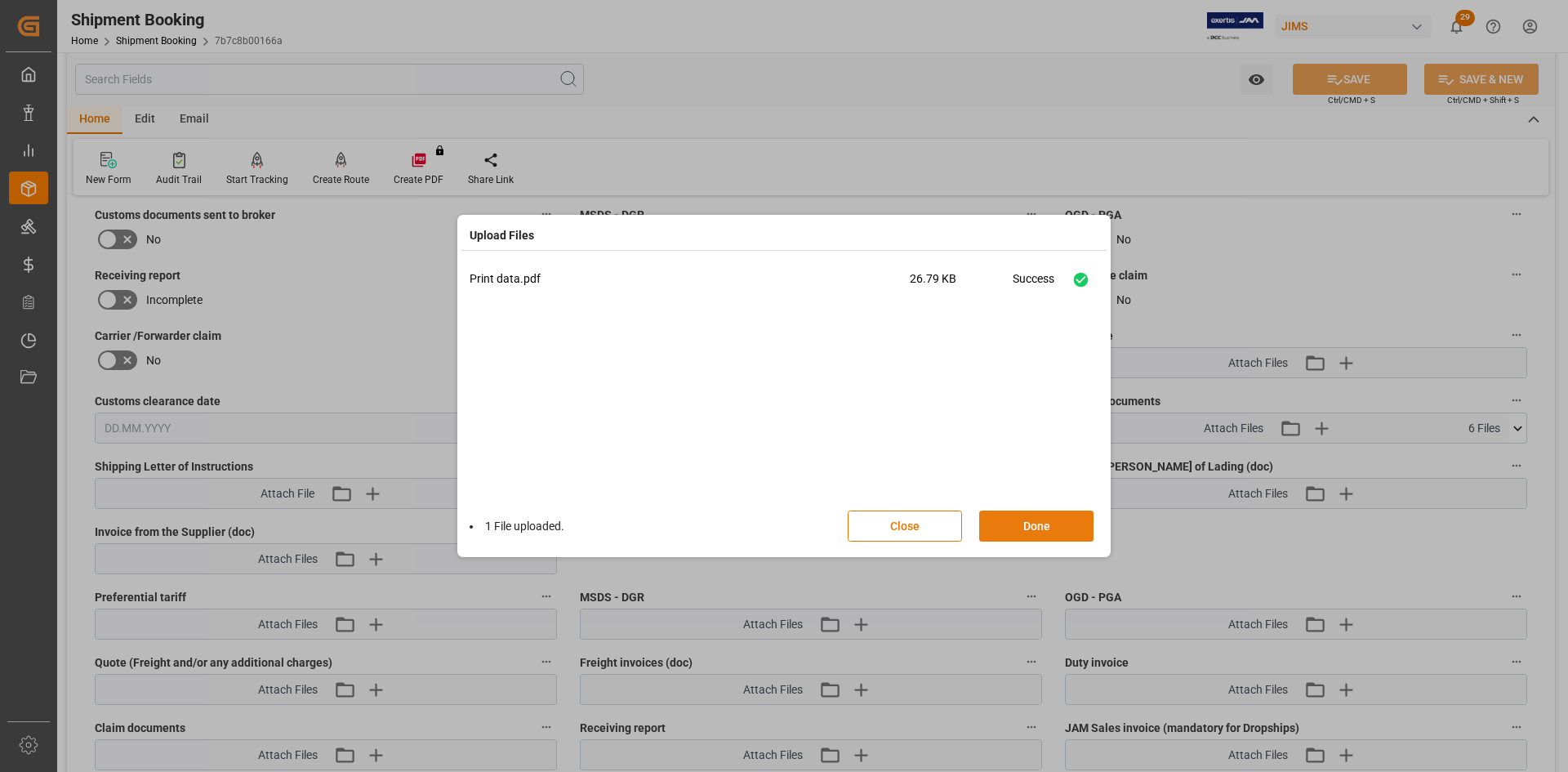
click at [1024, 524] on button "Done" at bounding box center [1036, 526] width 114 height 31
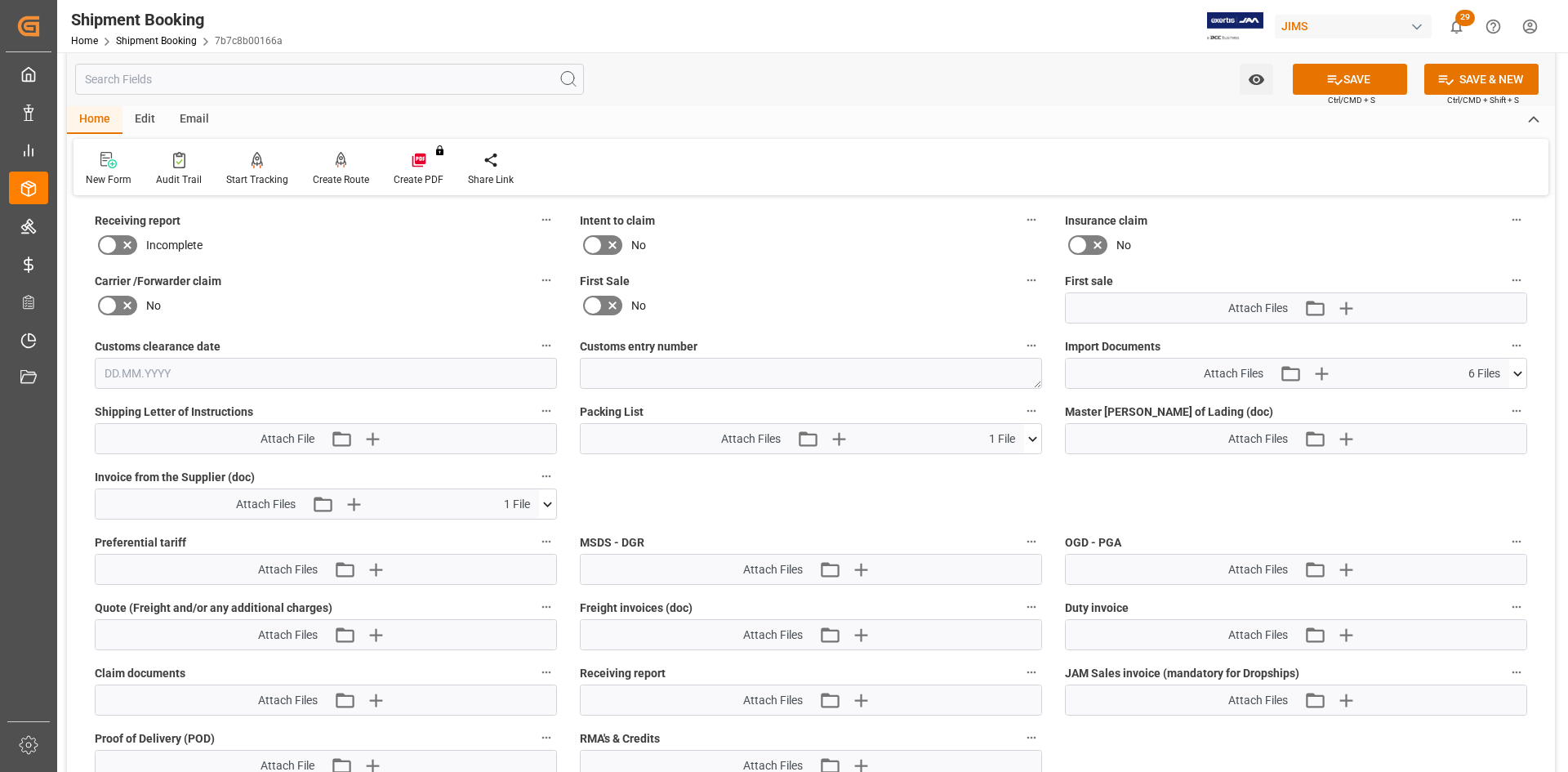
scroll to position [862, 0]
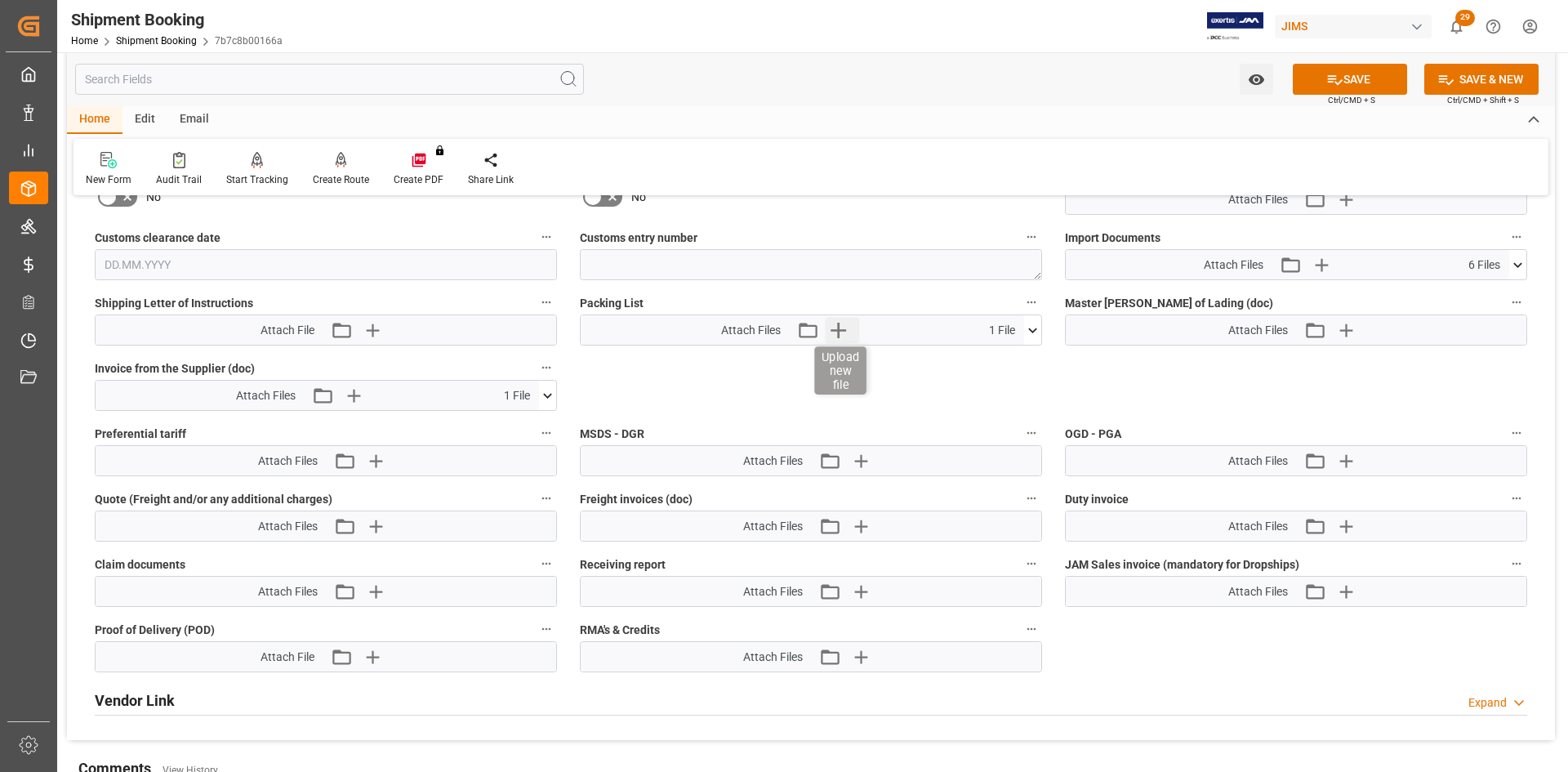
click at [842, 326] on icon "button" at bounding box center [839, 330] width 27 height 27
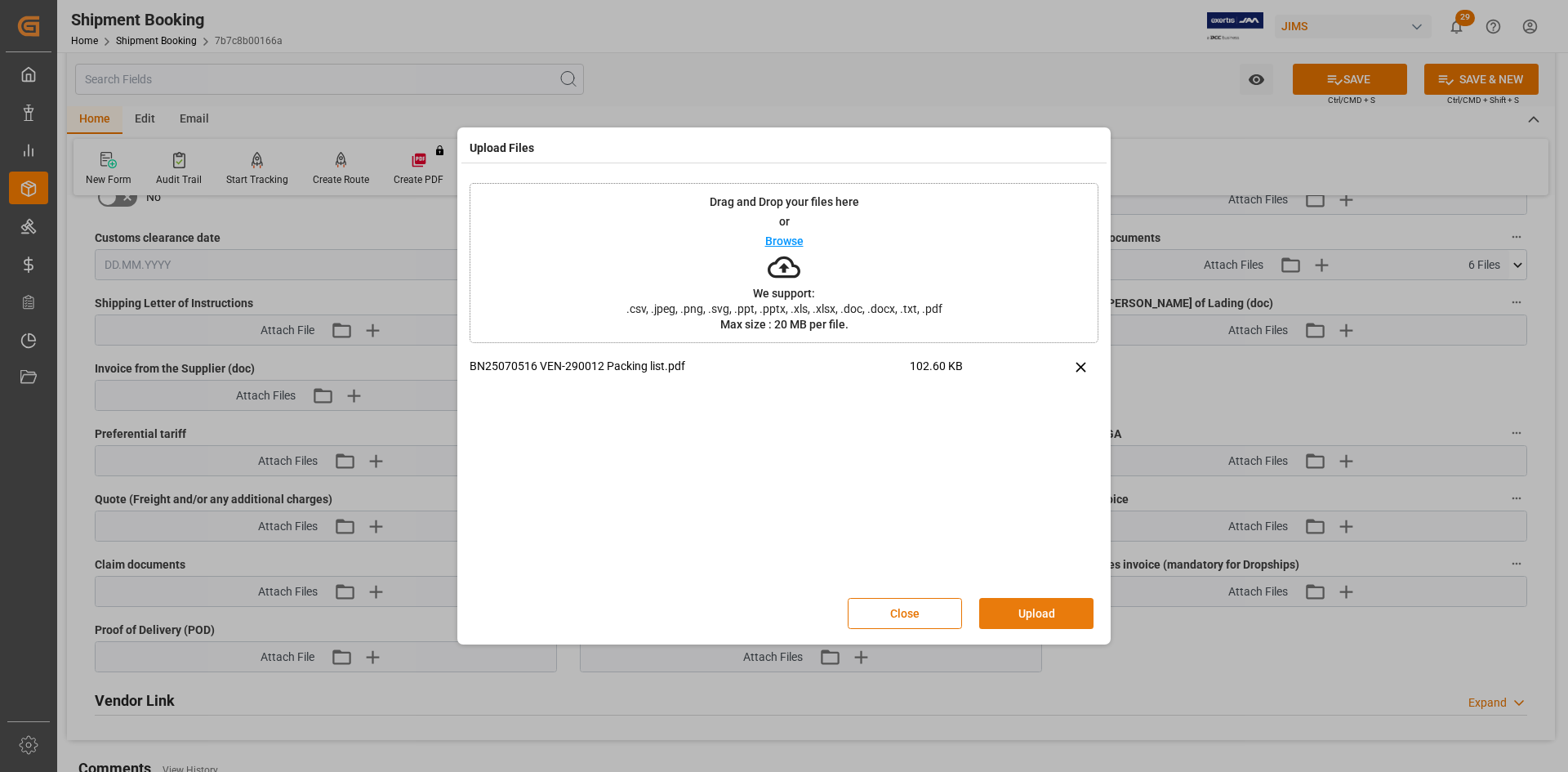
click at [1049, 617] on button "Upload" at bounding box center [1036, 613] width 114 height 31
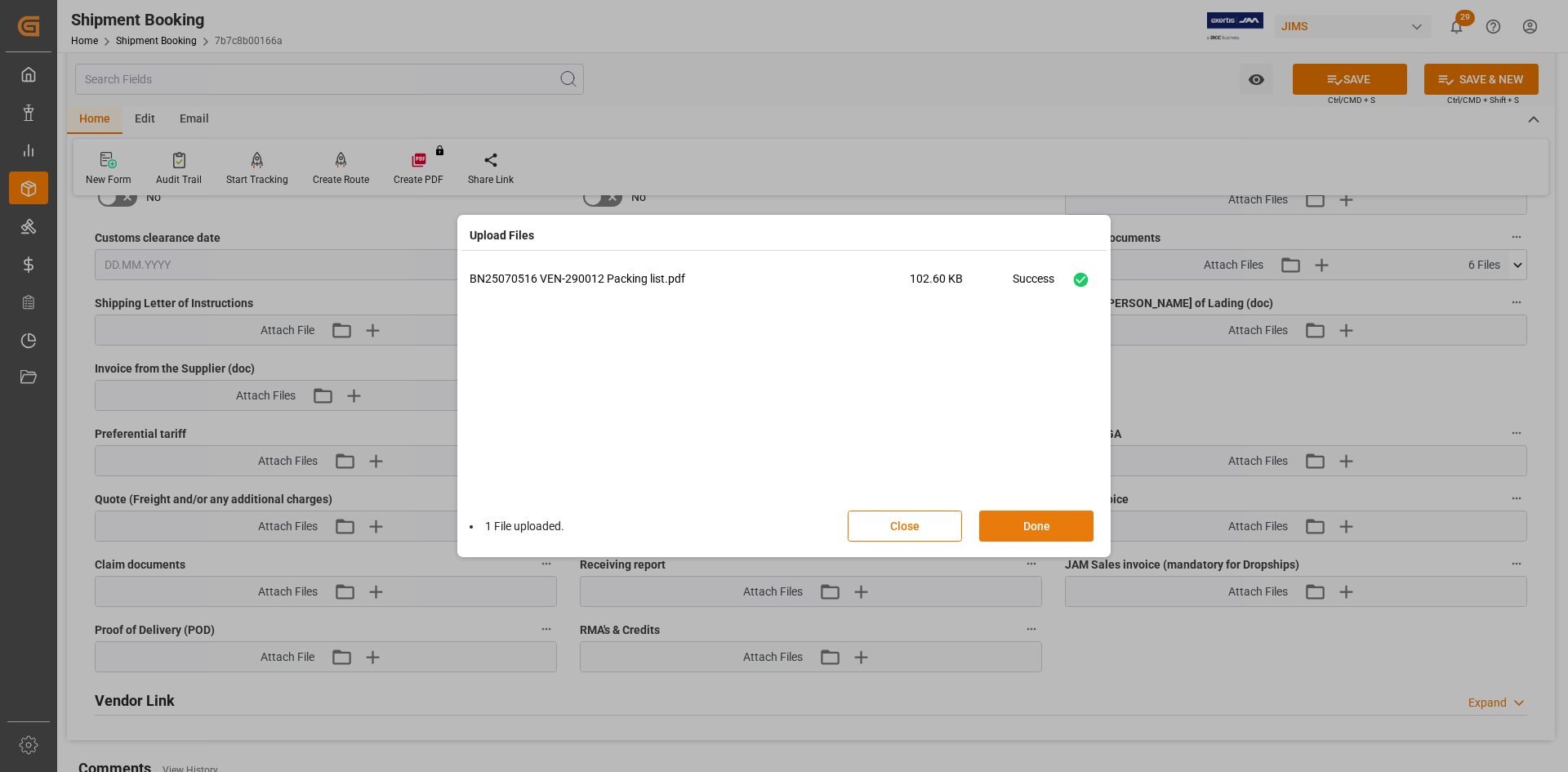
click at [1009, 521] on button "Done" at bounding box center [1036, 526] width 114 height 31
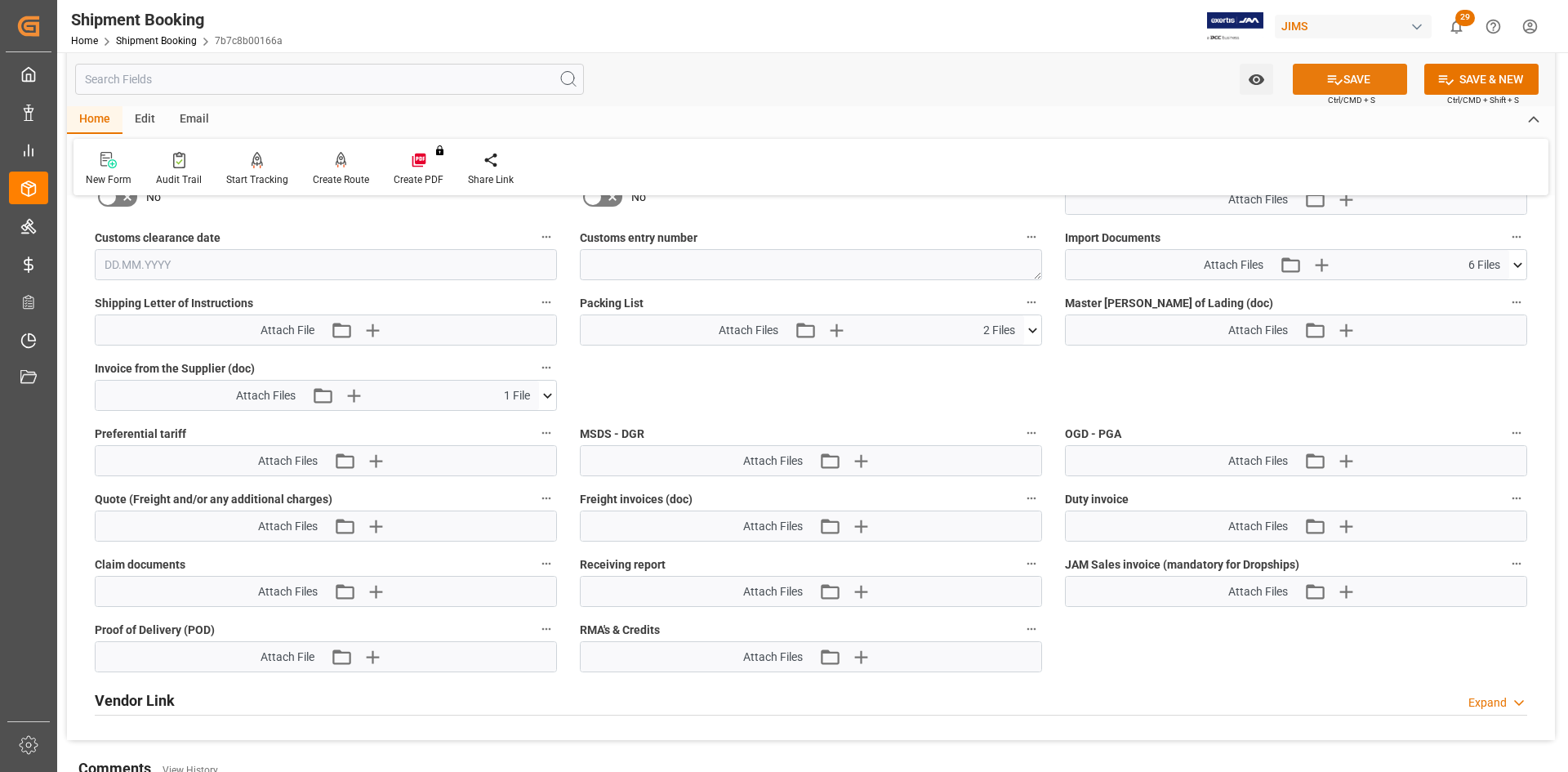
click at [1365, 69] on button "SAVE" at bounding box center [1350, 79] width 114 height 31
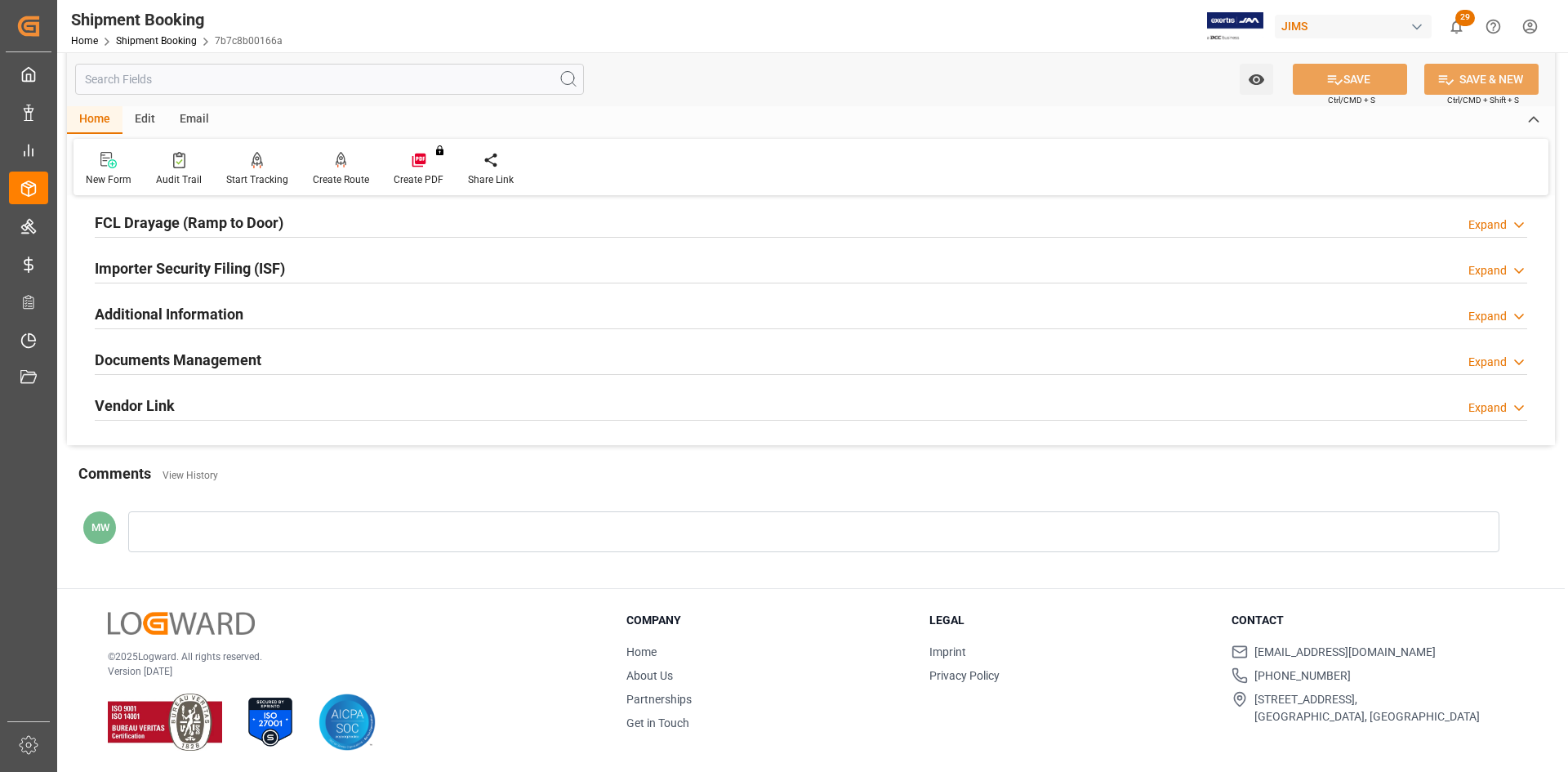
scroll to position [454, 0]
drag, startPoint x: 167, startPoint y: 353, endPoint x: 327, endPoint y: 393, distance: 164.9
click at [167, 353] on h2 "Documents Management" at bounding box center [178, 358] width 166 height 22
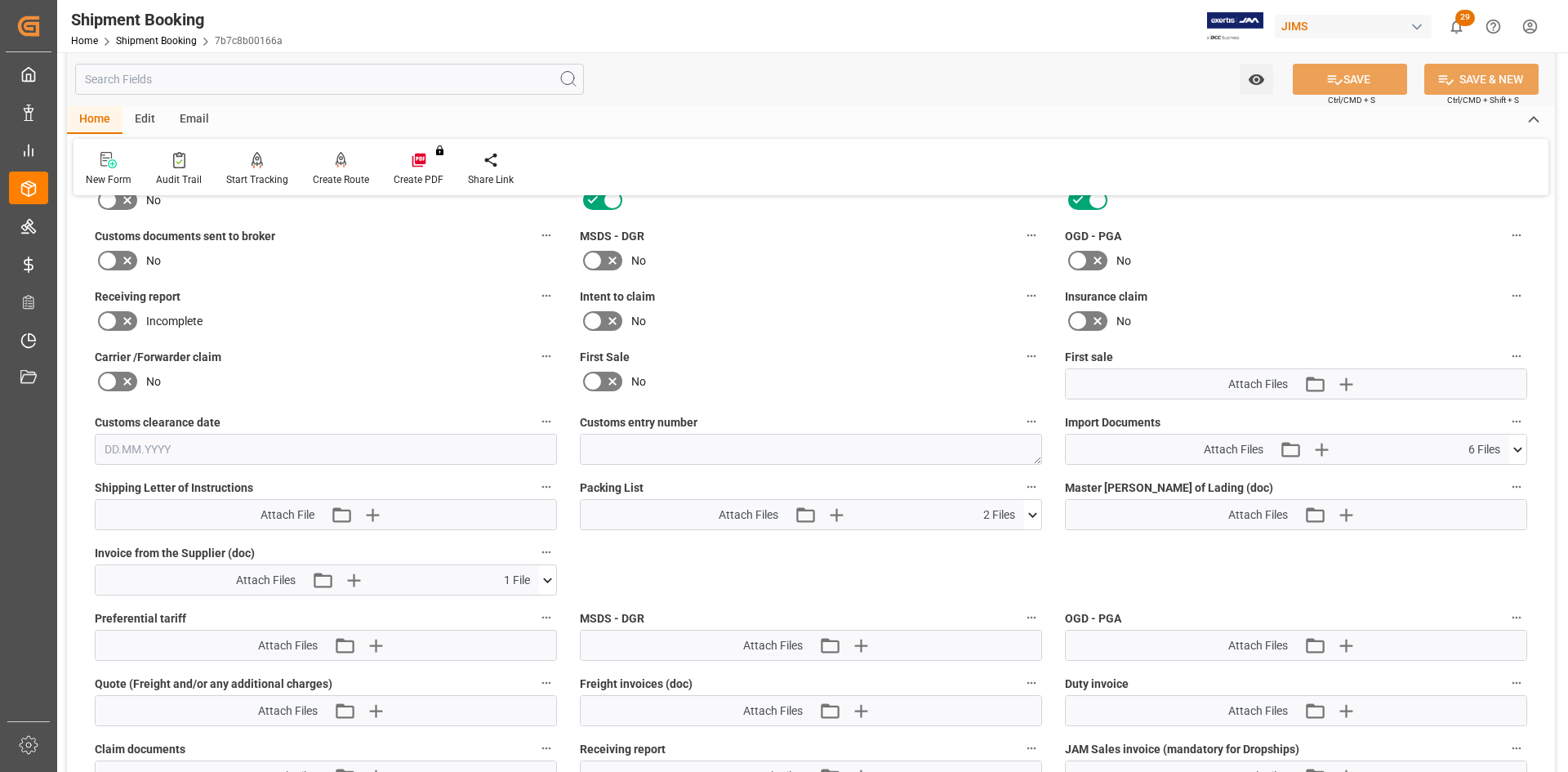
scroll to position [699, 0]
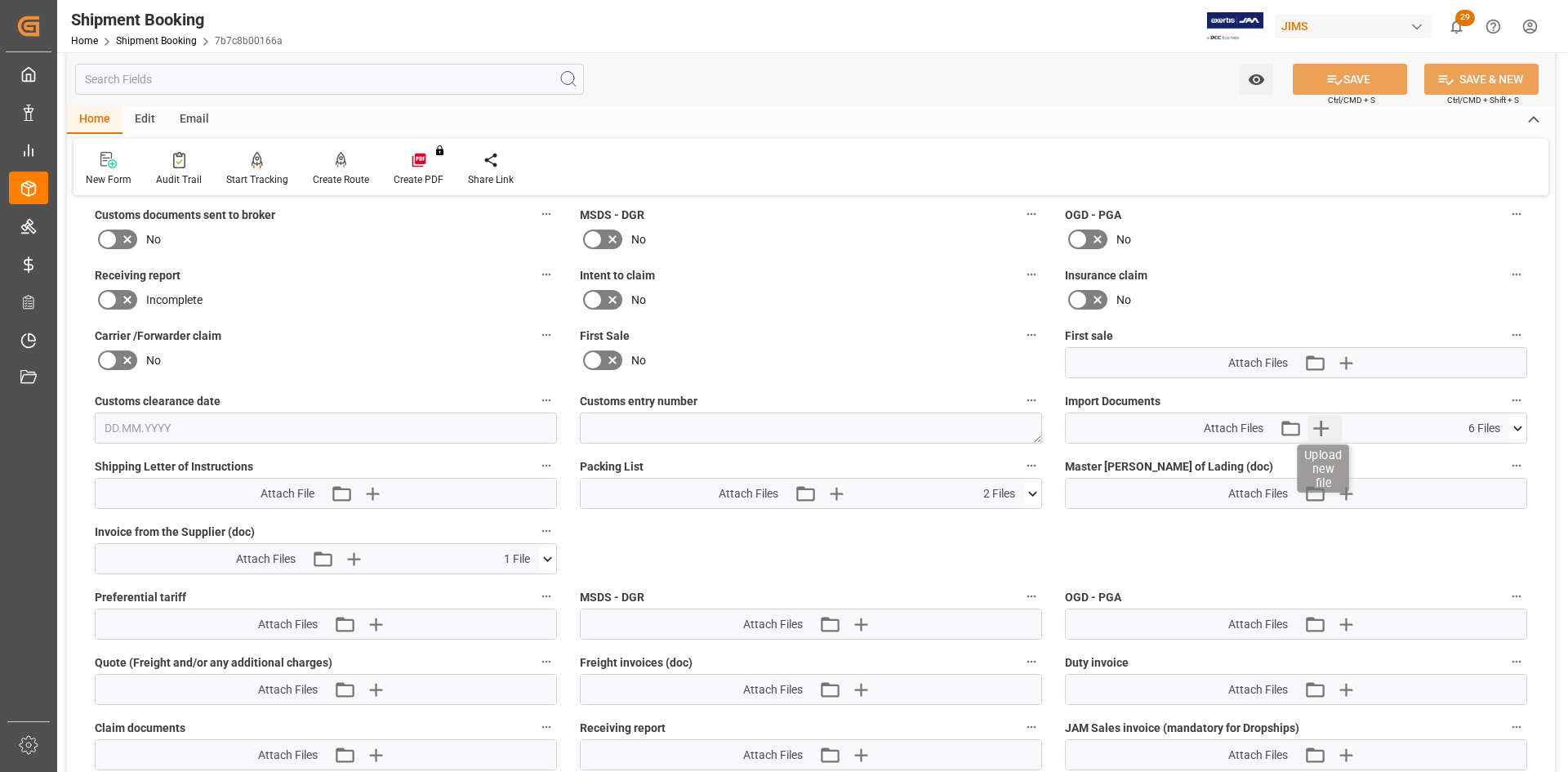
click at [1319, 428] on icon "button" at bounding box center [1321, 428] width 15 height 15
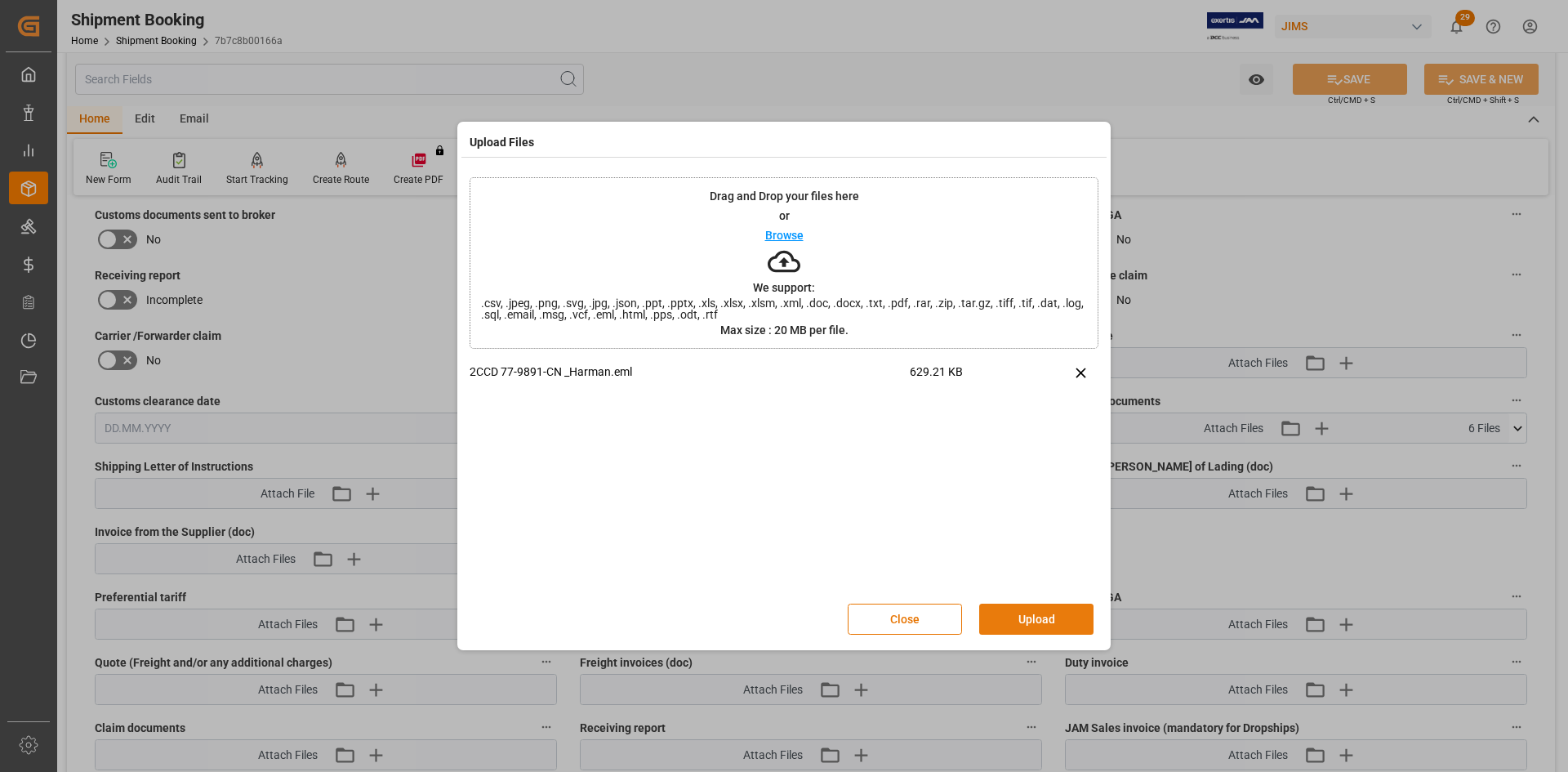
click at [1048, 612] on button "Upload" at bounding box center [1036, 619] width 114 height 31
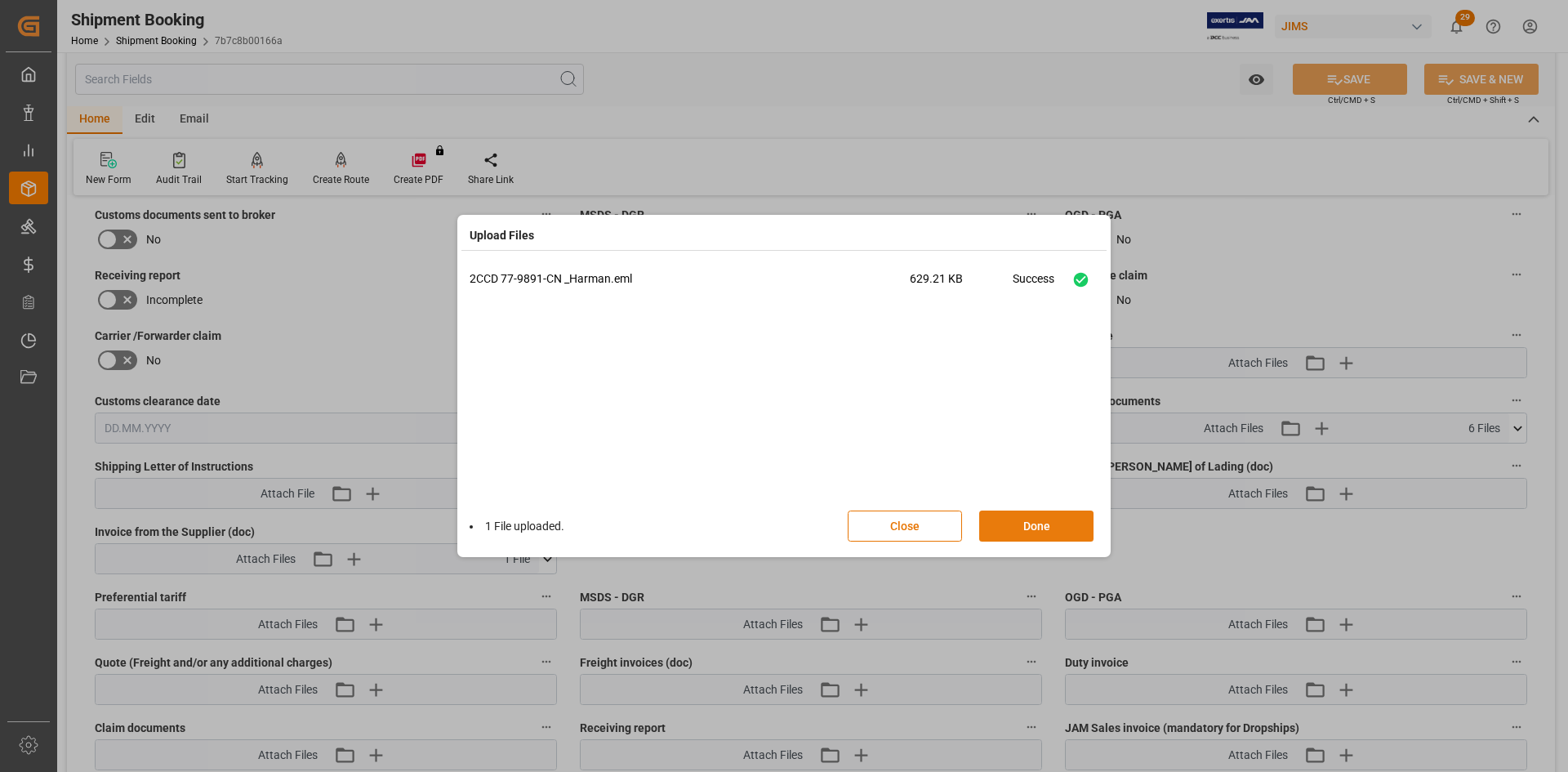
click at [1029, 530] on button "Done" at bounding box center [1036, 526] width 114 height 31
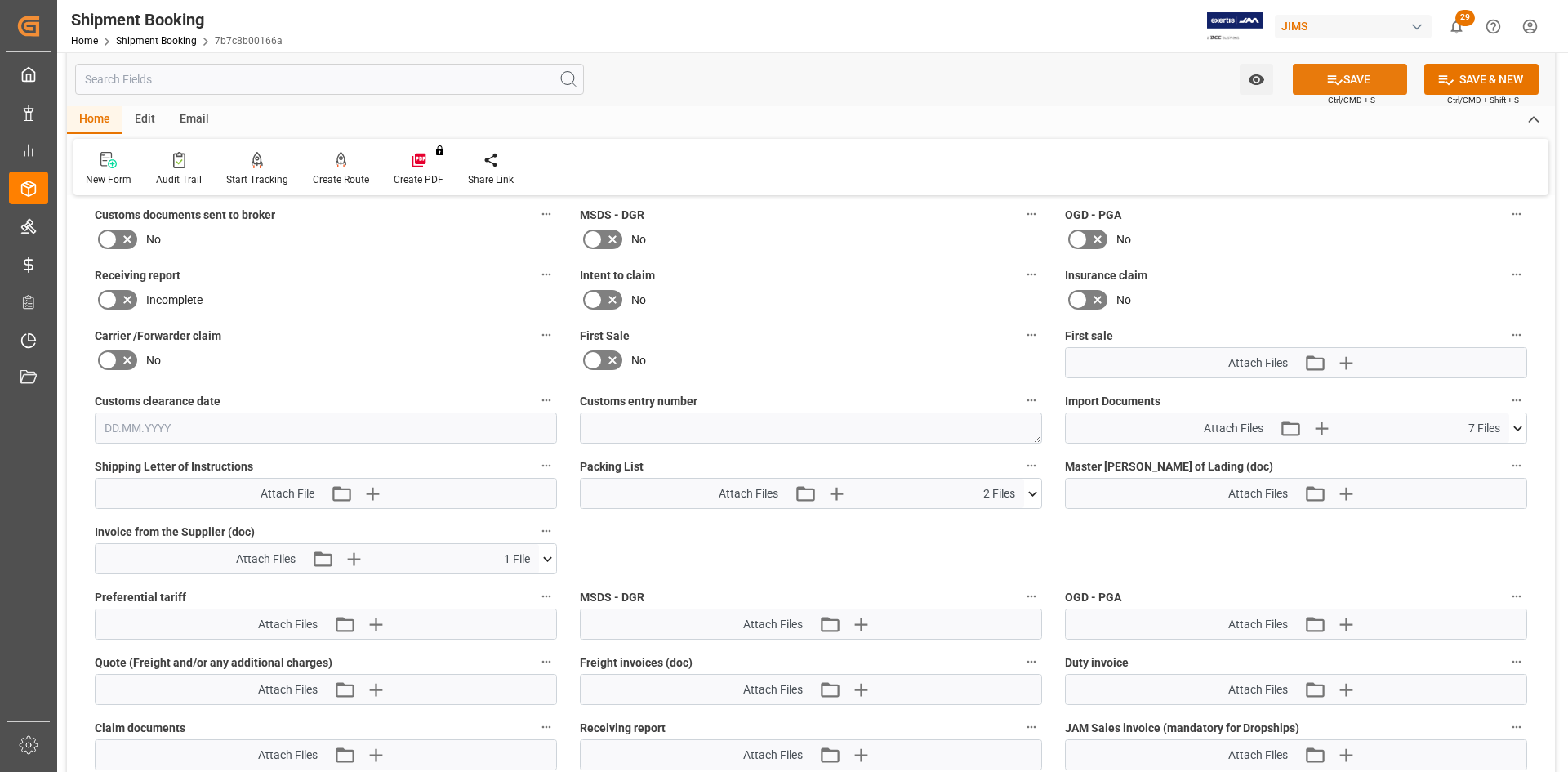
click at [1370, 79] on button "SAVE" at bounding box center [1350, 79] width 114 height 31
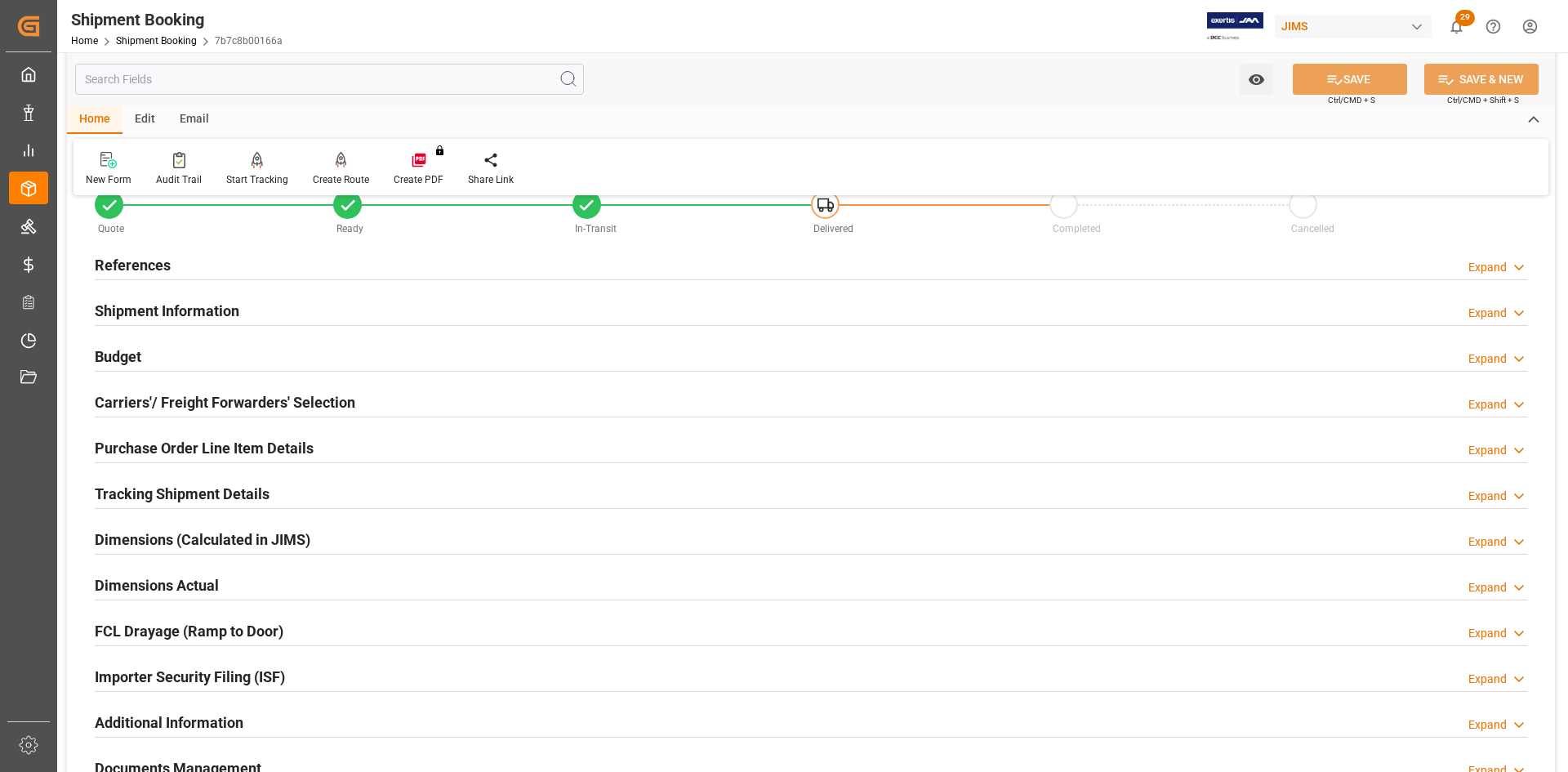
scroll to position [82, 0]
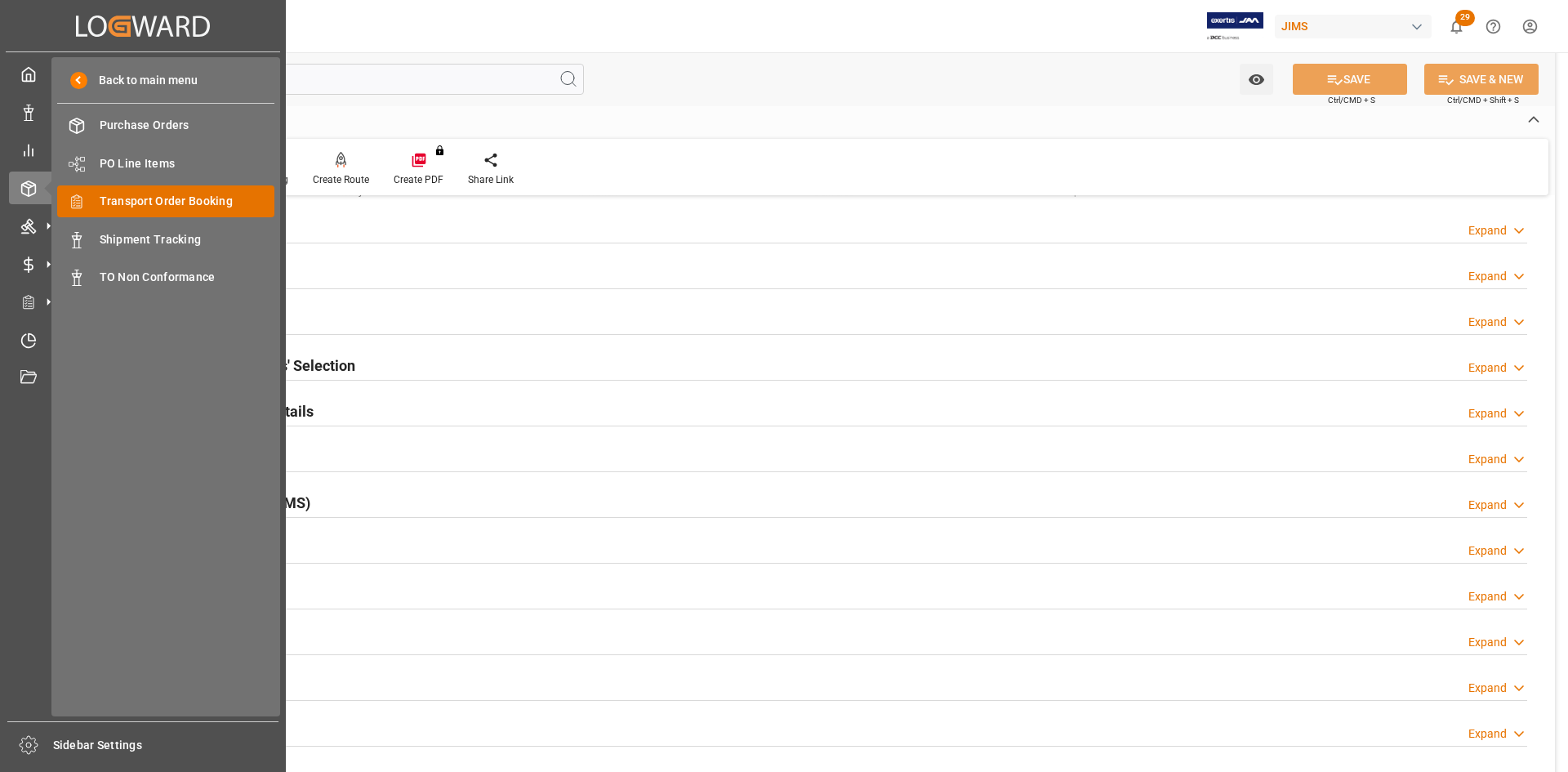
click at [175, 200] on span "Transport Order Booking" at bounding box center [187, 201] width 176 height 17
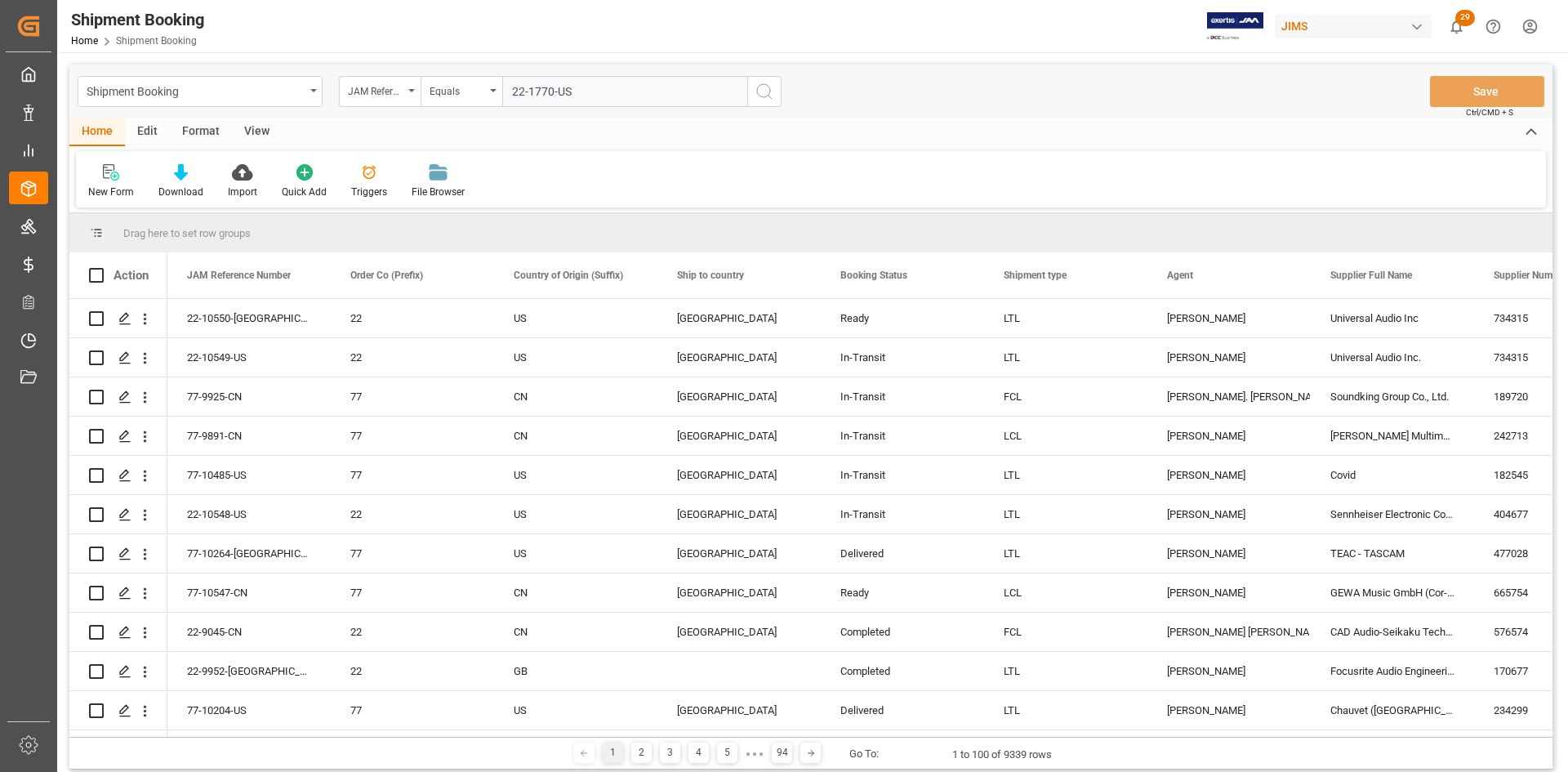
type input "22-1770-US"
click at [760, 85] on circle "search button" at bounding box center [764, 91] width 13 height 13
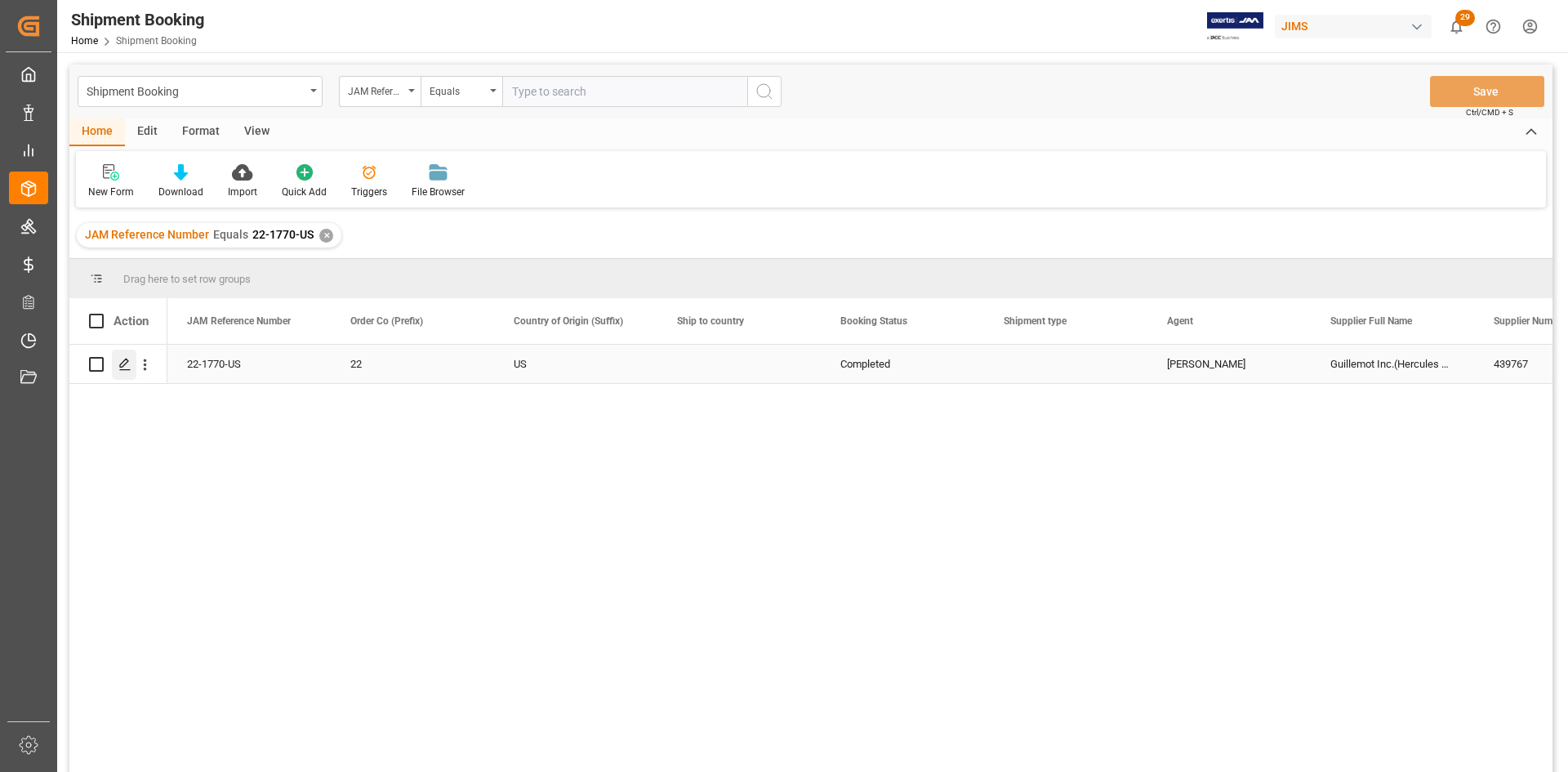
click at [120, 364] on icon "Press SPACE to select this row." at bounding box center [125, 365] width 13 height 13
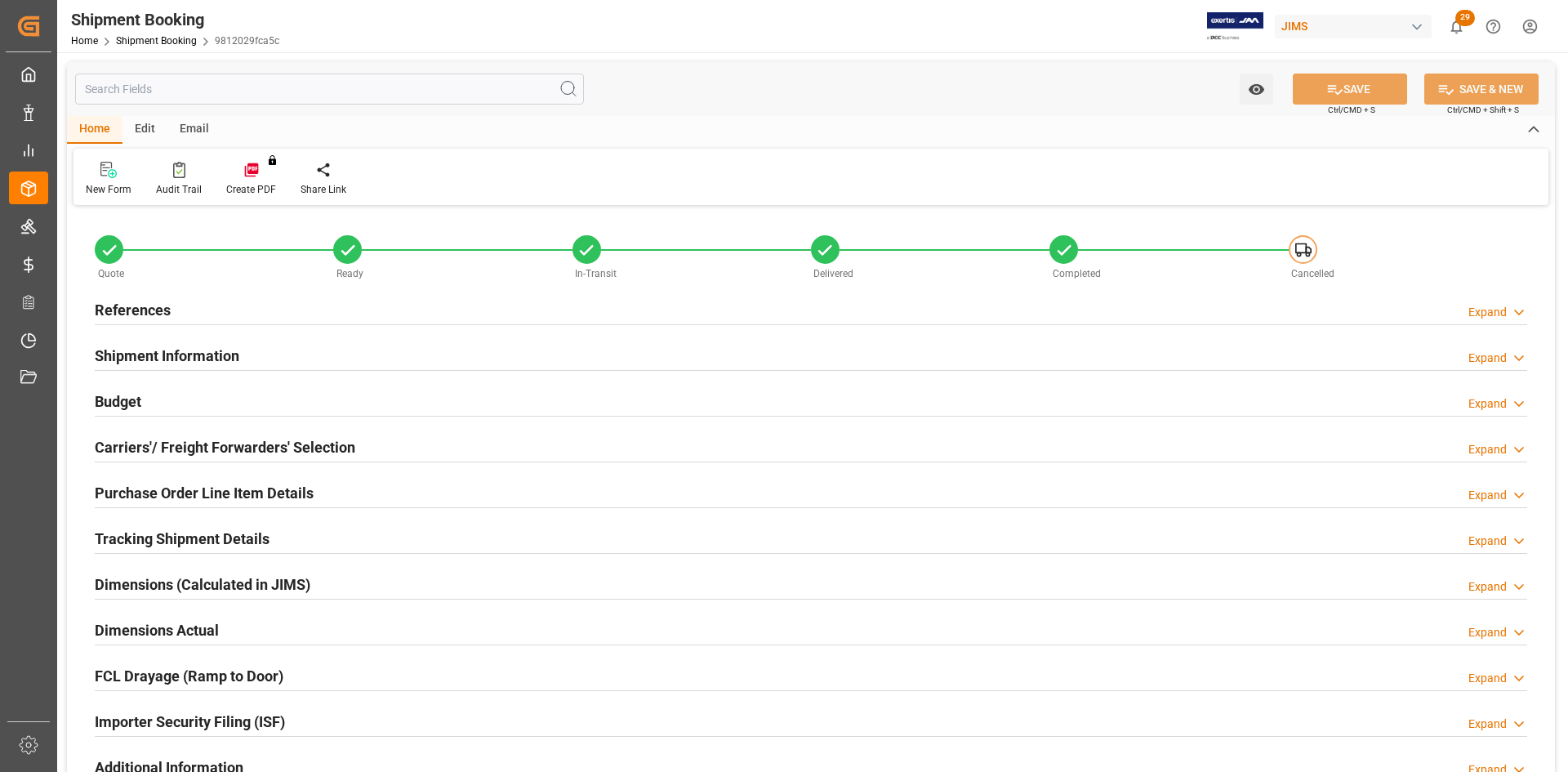
type input "01.02.2024 17:21"
click at [120, 445] on h2 "Carriers'/ Freight Forwarders' Selection" at bounding box center [225, 446] width 260 height 22
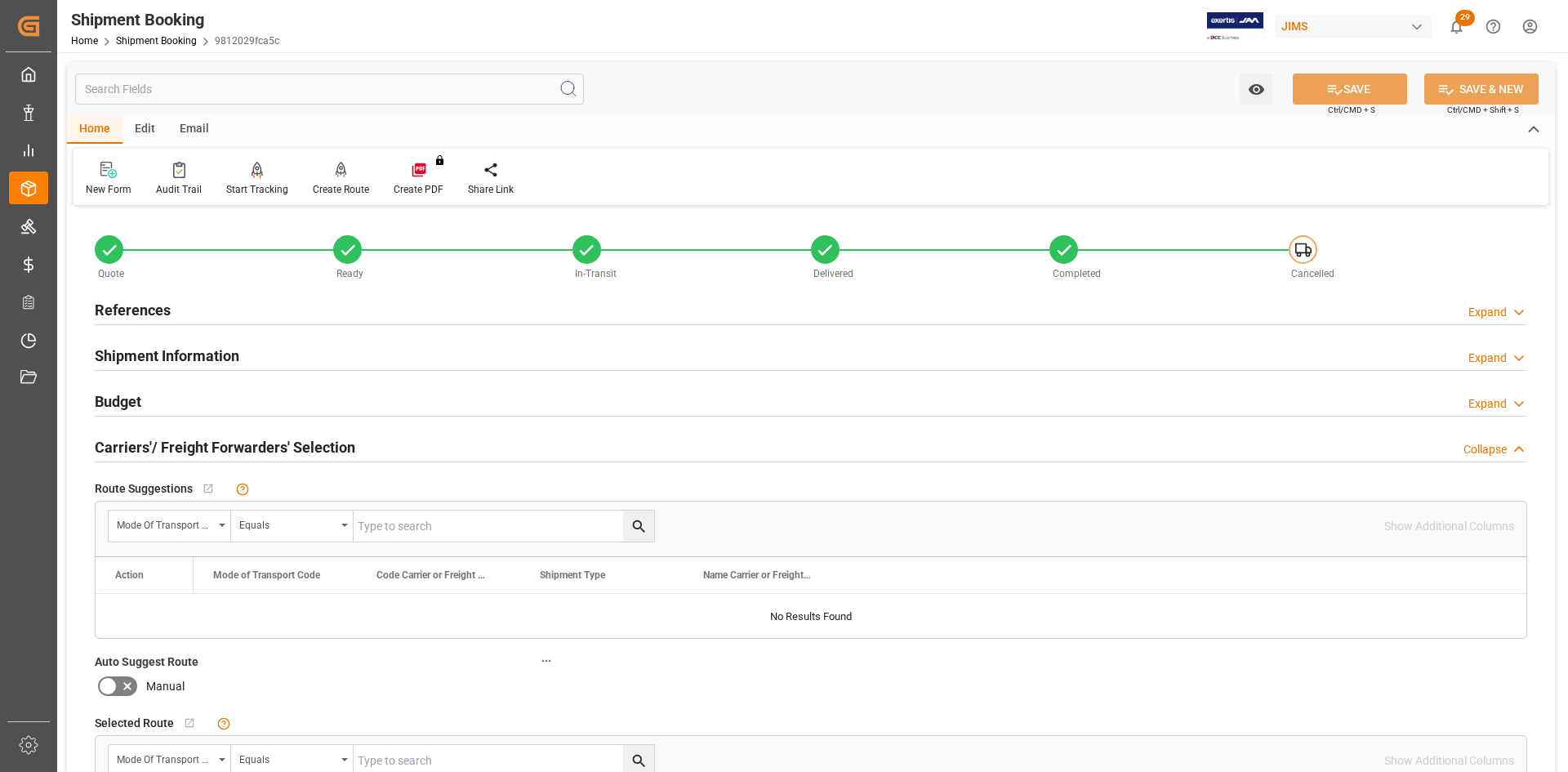
click at [137, 302] on h2 "References" at bounding box center [133, 310] width 76 height 22
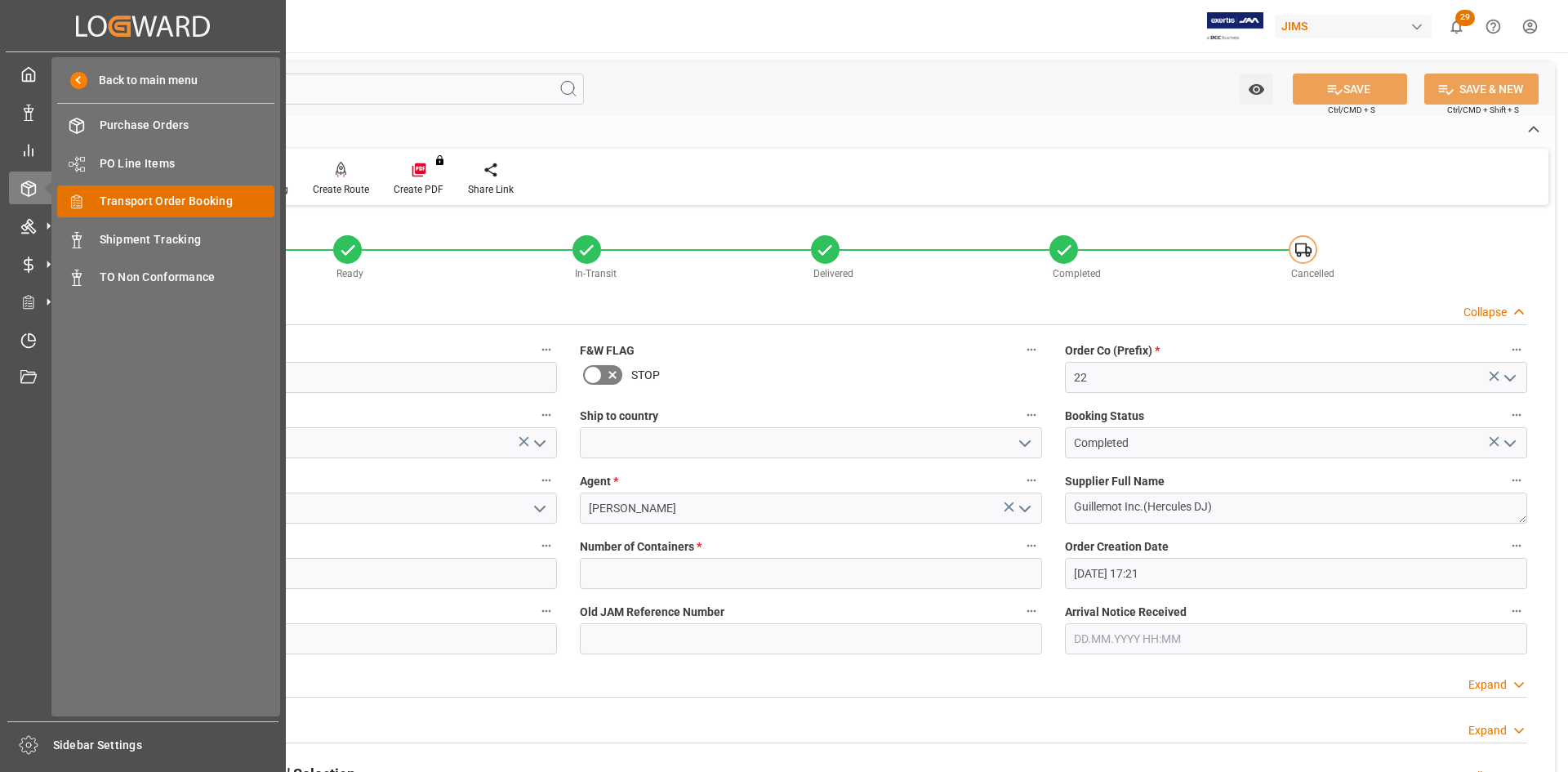
click at [135, 205] on span "Transport Order Booking" at bounding box center [187, 201] width 176 height 17
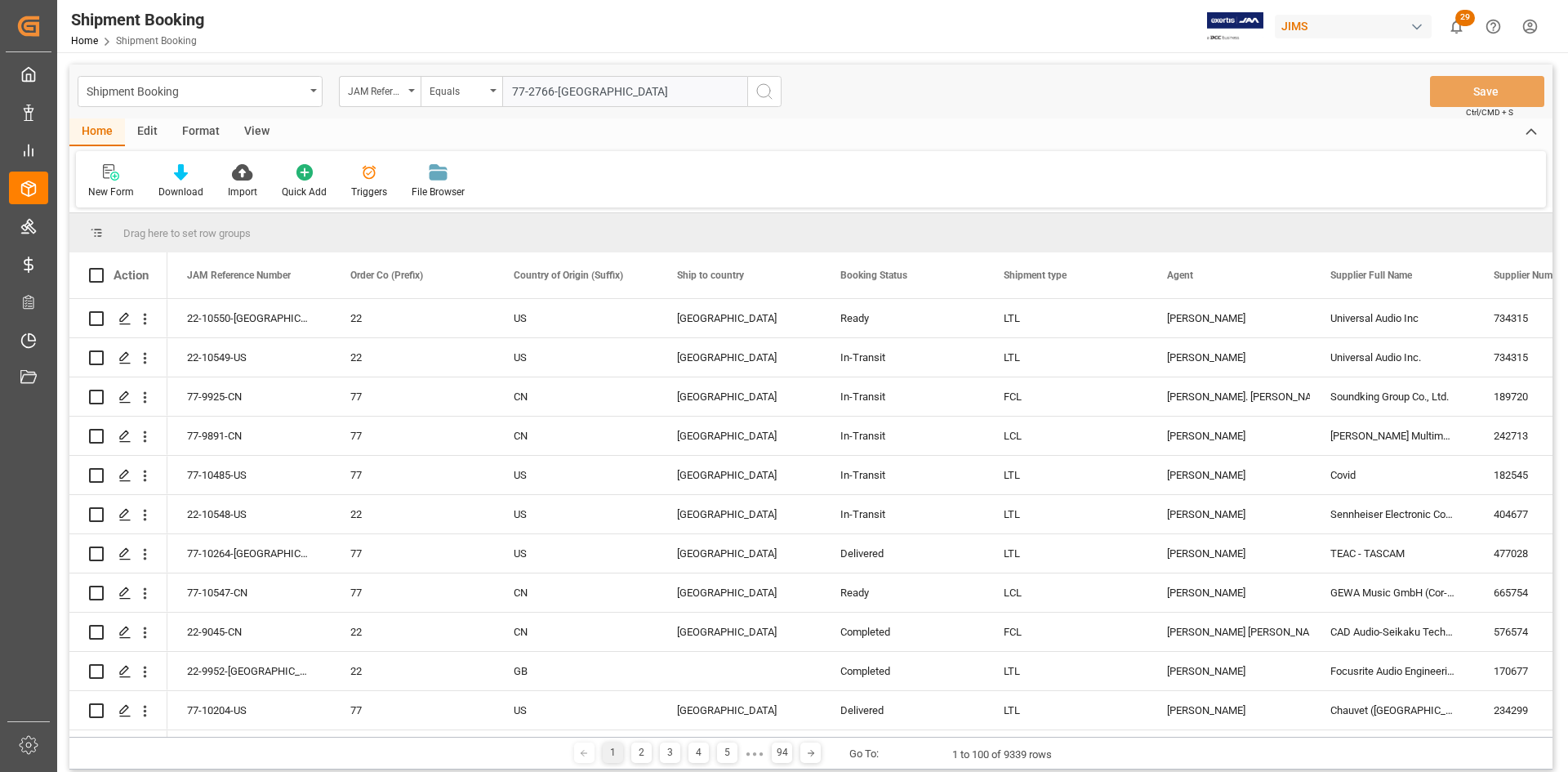
type input "77-2766-CA"
click at [767, 91] on icon "search button" at bounding box center [765, 91] width 20 height 20
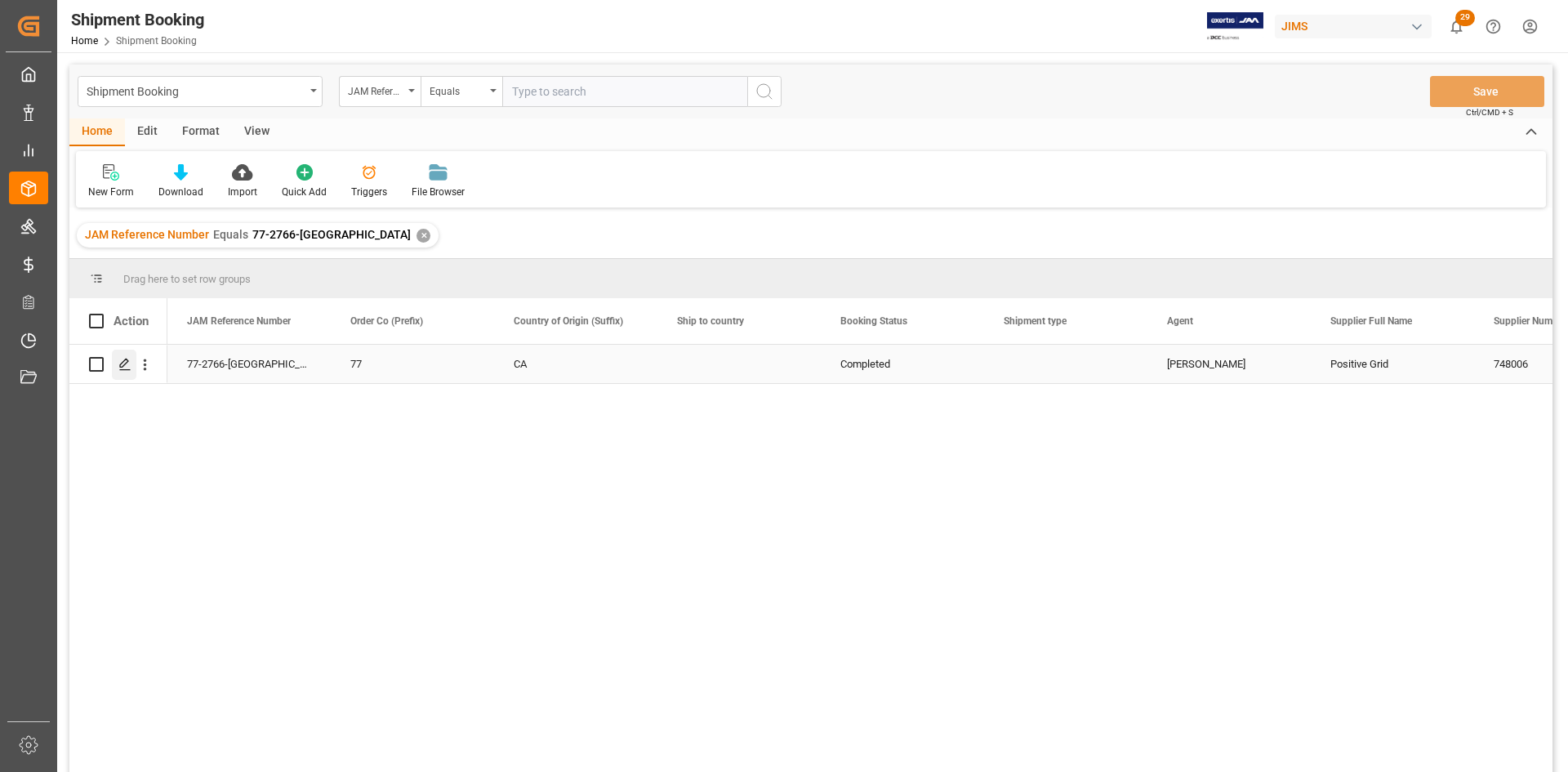
click at [125, 365] on polygon "Press SPACE to select this row." at bounding box center [123, 363] width 9 height 9
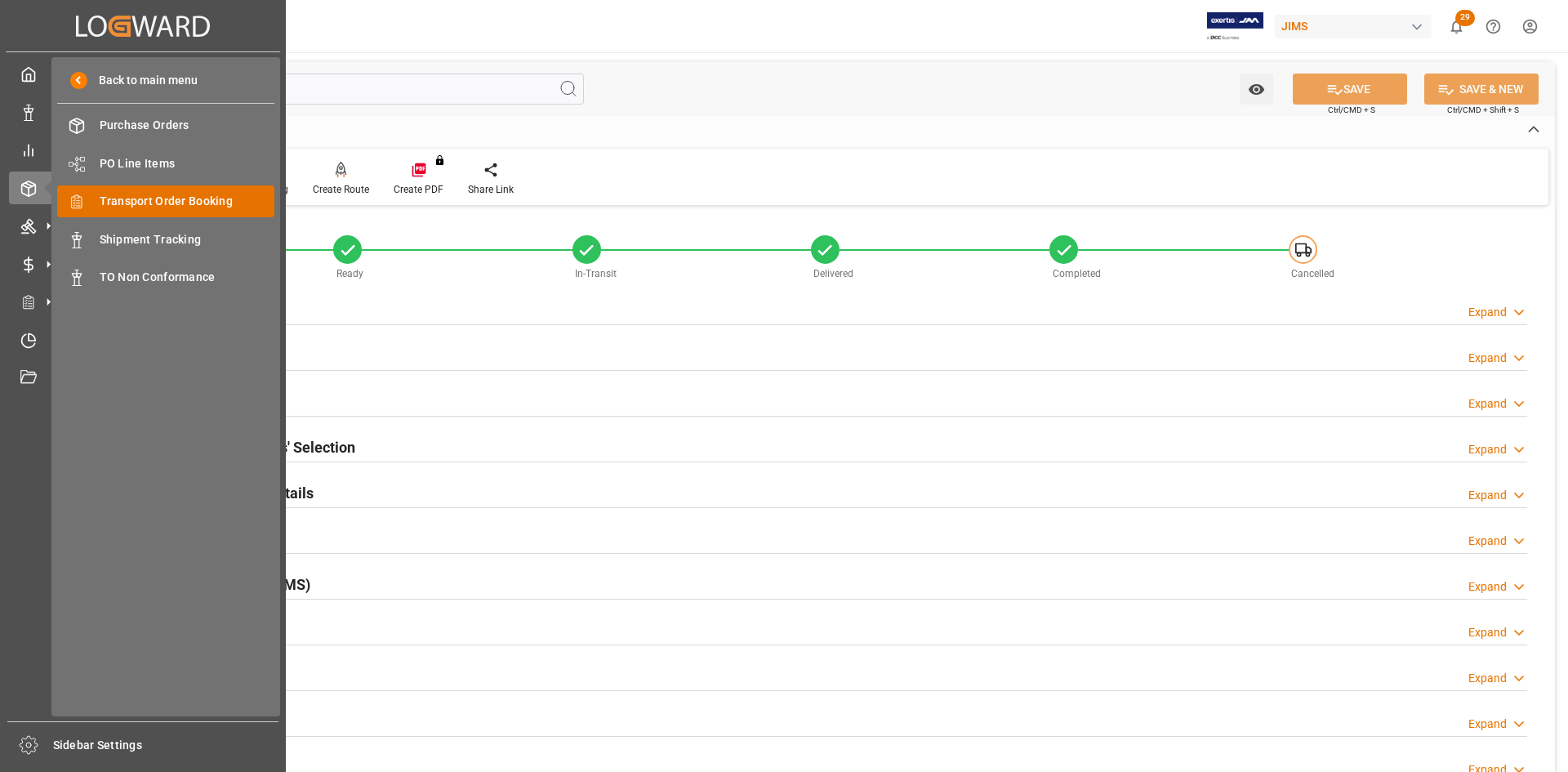
click at [143, 202] on span "Transport Order Booking" at bounding box center [187, 201] width 176 height 17
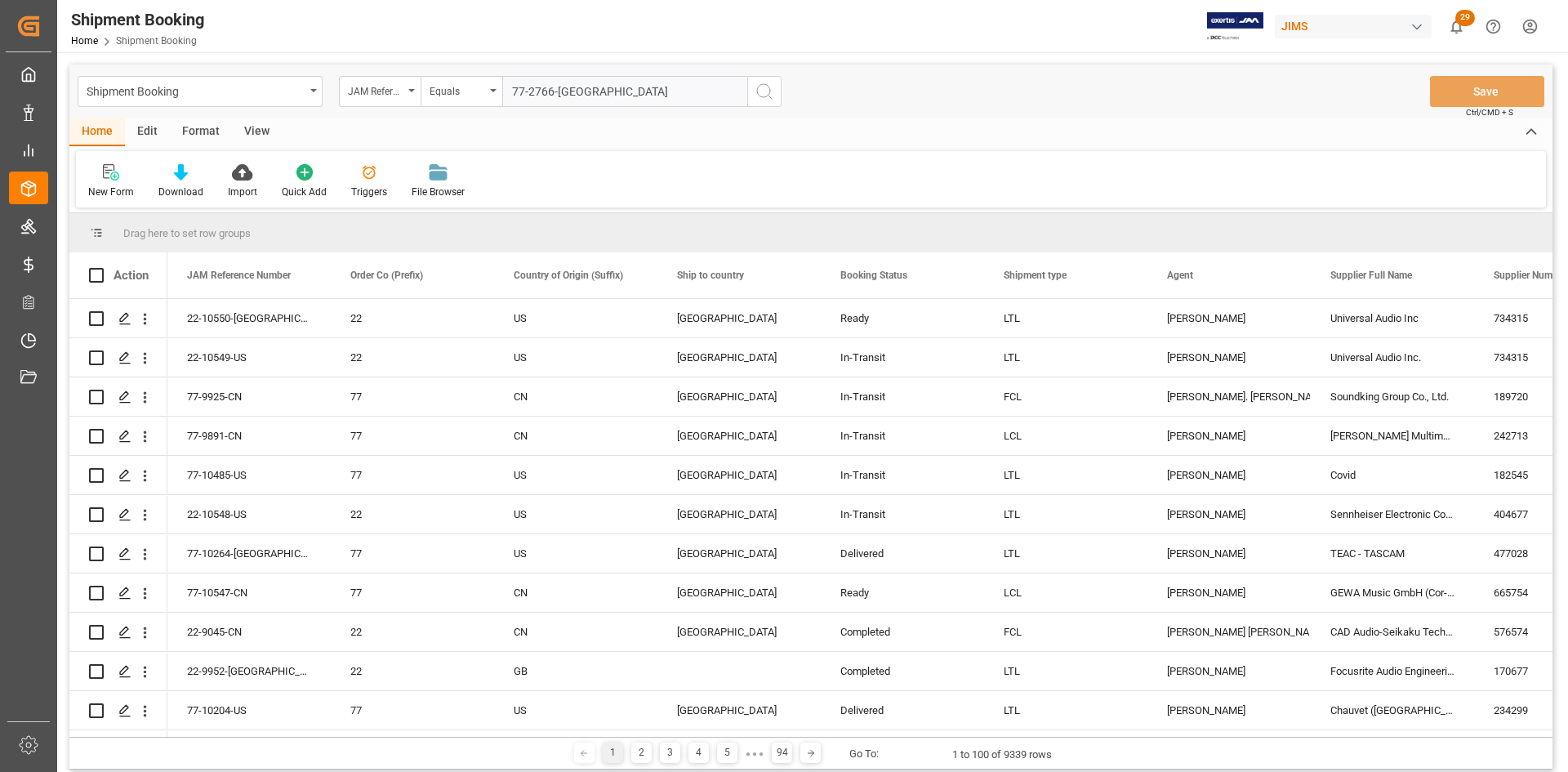
type input "77-2766-CA"
click at [767, 88] on icon "search button" at bounding box center [765, 91] width 20 height 20
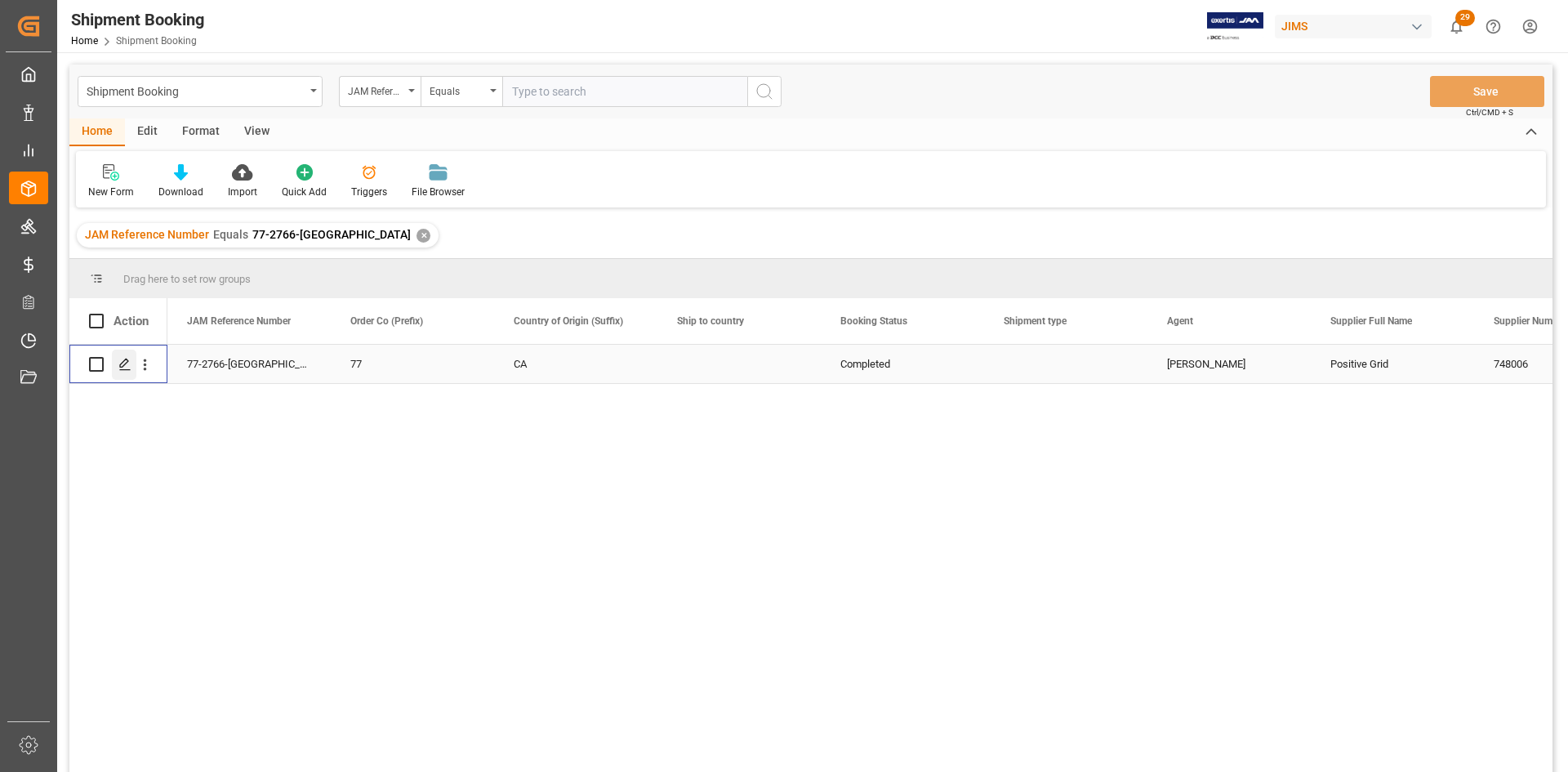
click at [123, 364] on icon "Press SPACE to select this row." at bounding box center [125, 365] width 13 height 13
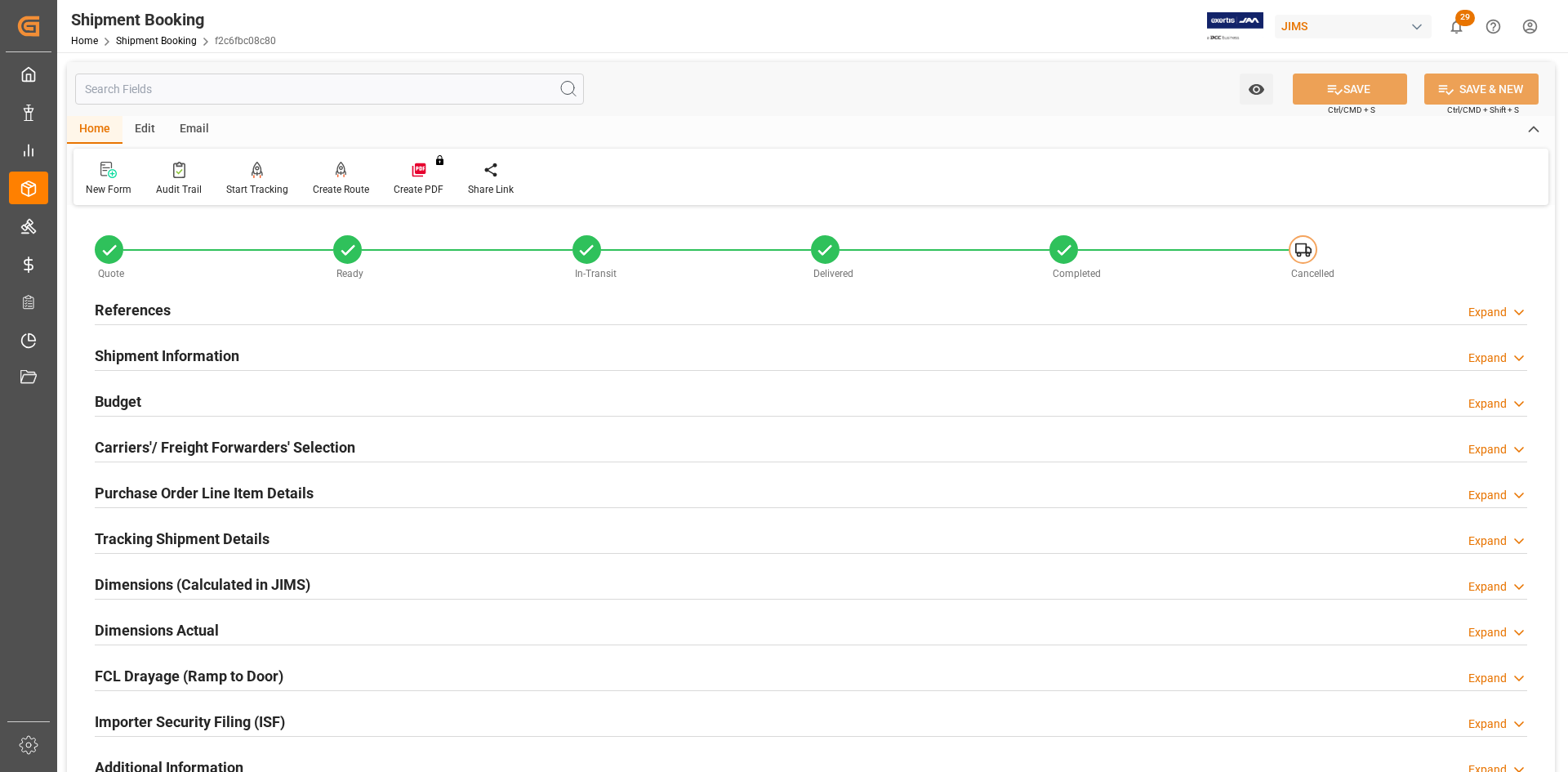
click at [114, 444] on h2 "Carriers'/ Freight Forwarders' Selection" at bounding box center [225, 446] width 260 height 22
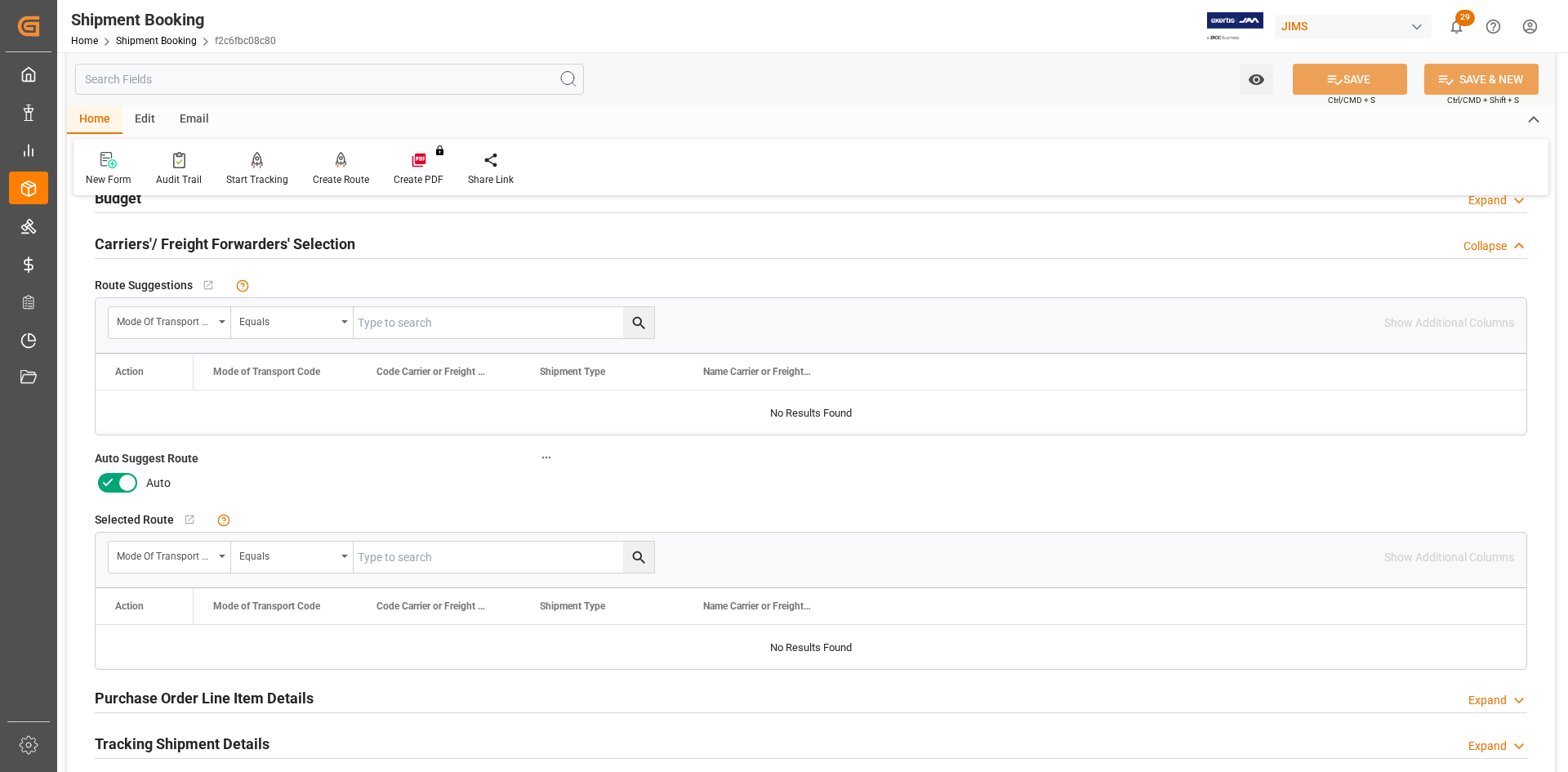
scroll to position [245, 0]
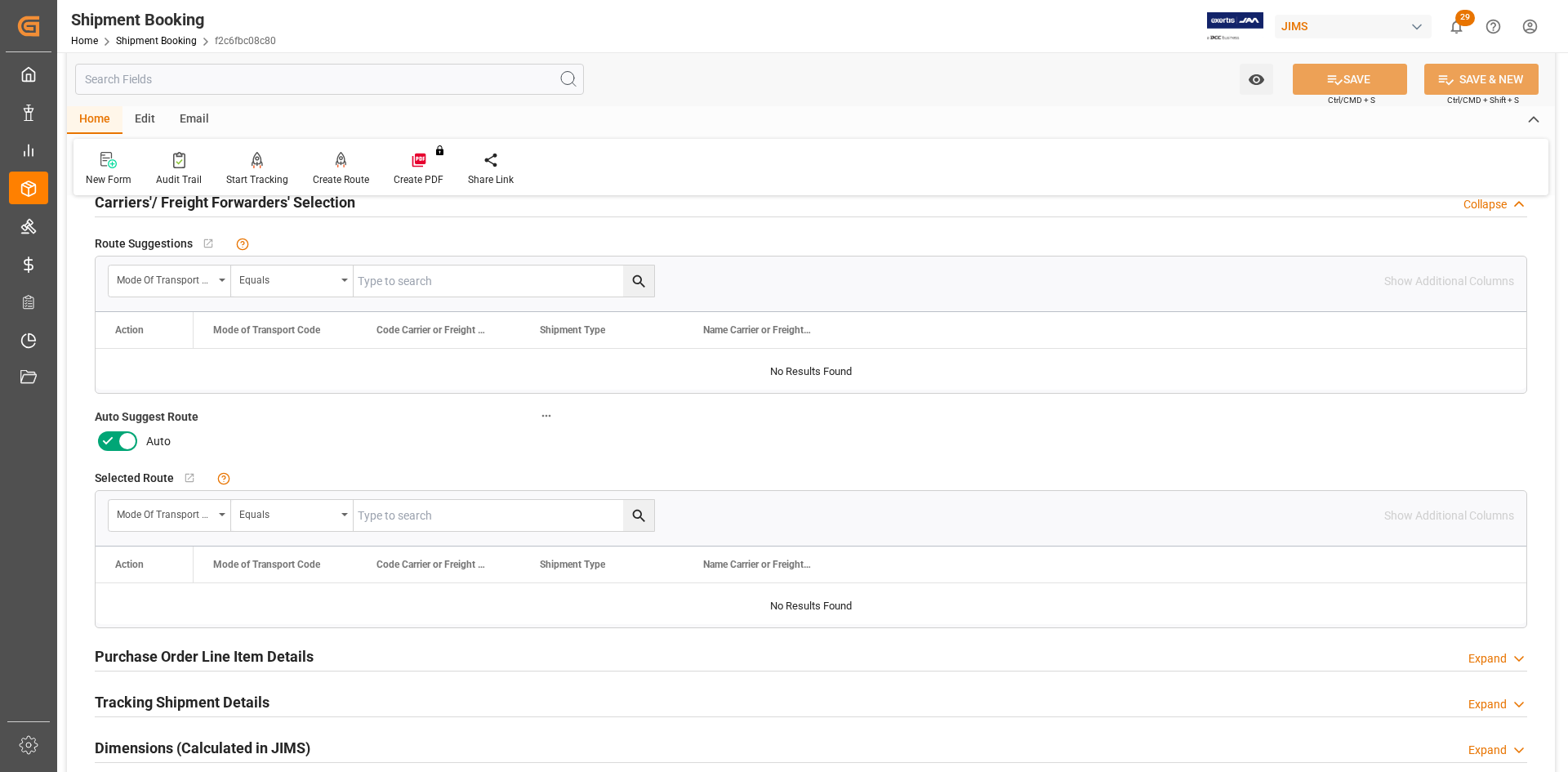
click at [121, 433] on icon at bounding box center [127, 441] width 20 height 20
click at [0, 0] on input "checkbox" at bounding box center [0, 0] width 0 height 0
click at [1370, 78] on button "SAVE" at bounding box center [1350, 79] width 114 height 31
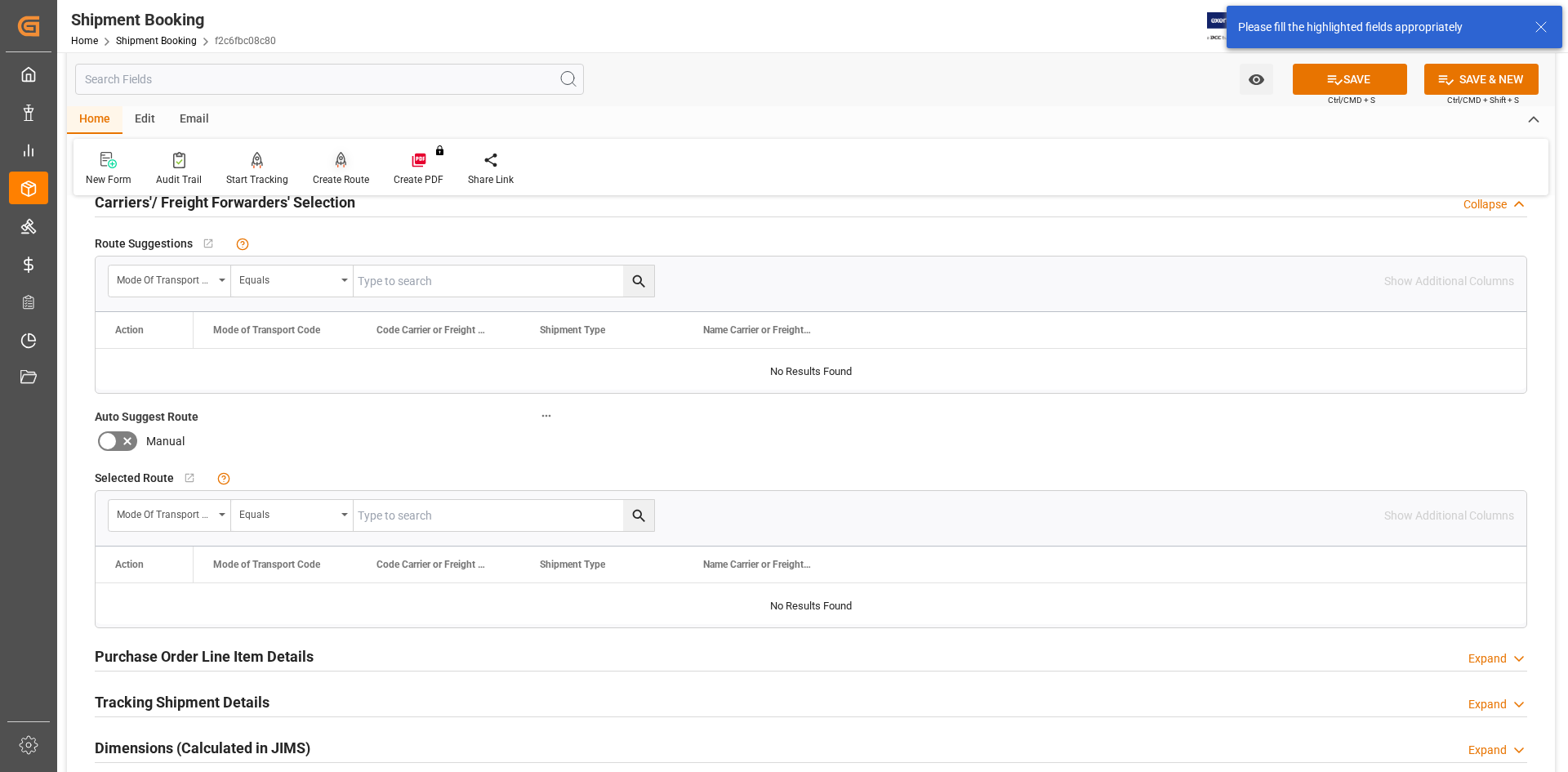
click at [350, 172] on div "Create Route" at bounding box center [340, 179] width 56 height 14
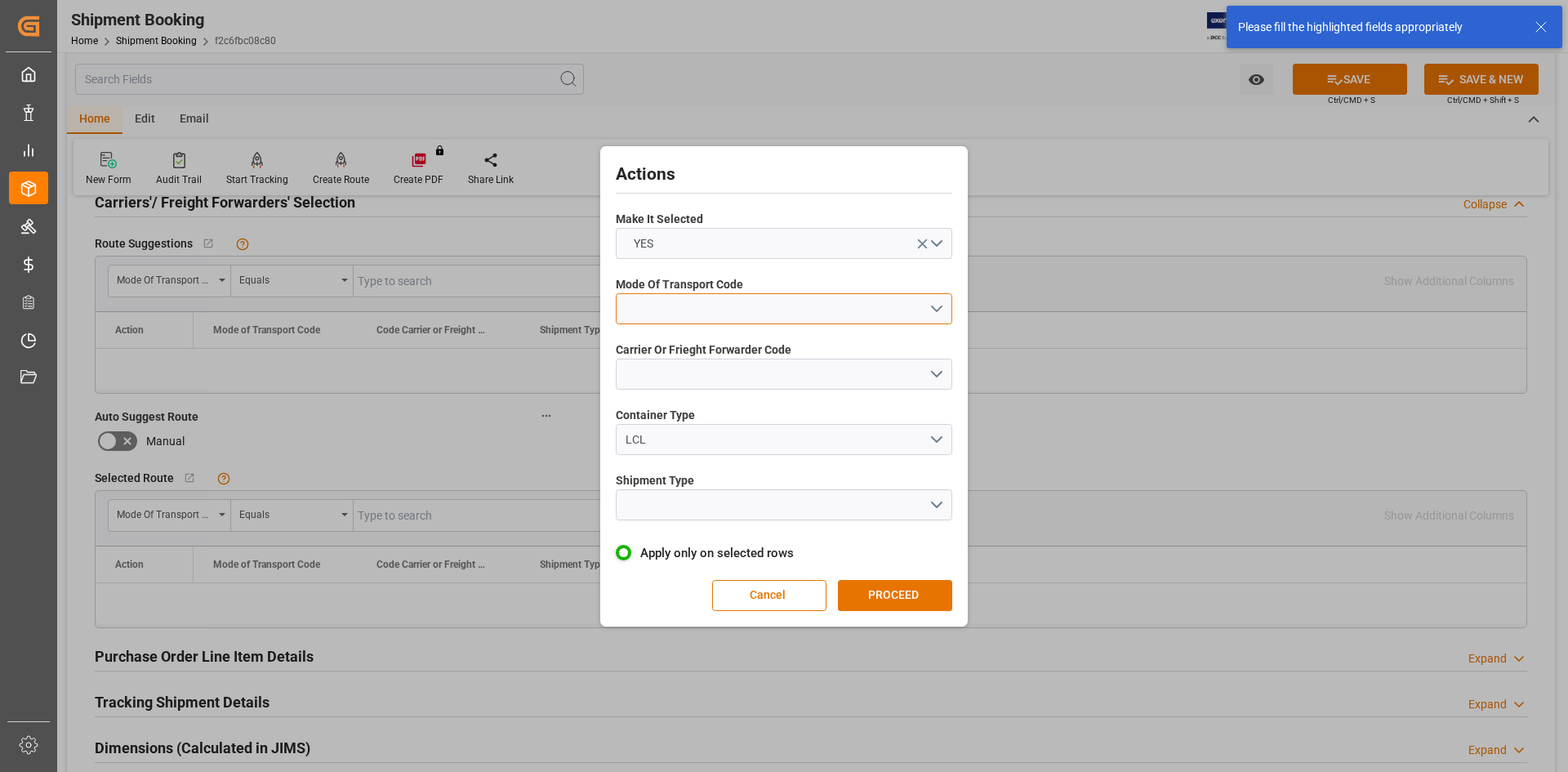
click at [936, 308] on button "open menu" at bounding box center [784, 309] width 336 height 31
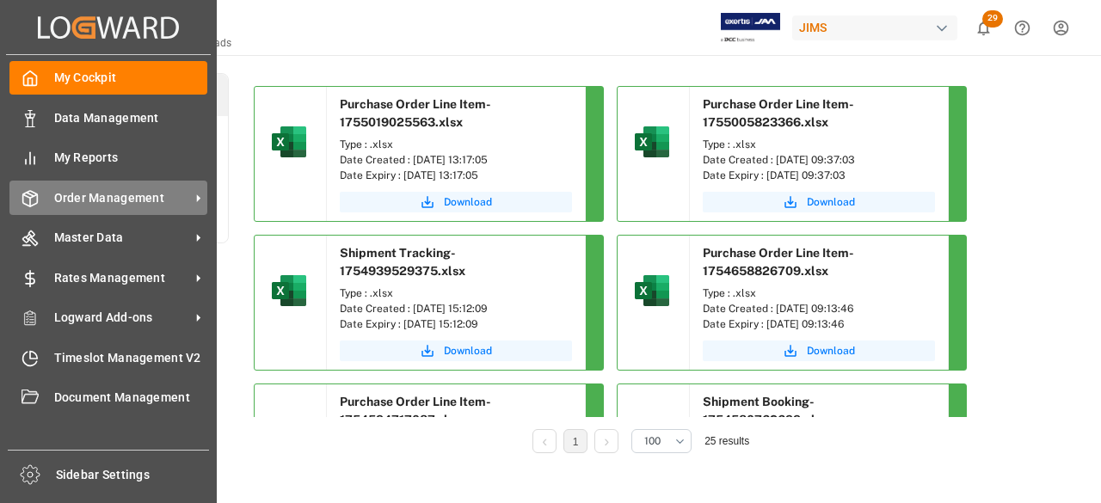
click at [195, 196] on icon at bounding box center [198, 198] width 18 height 18
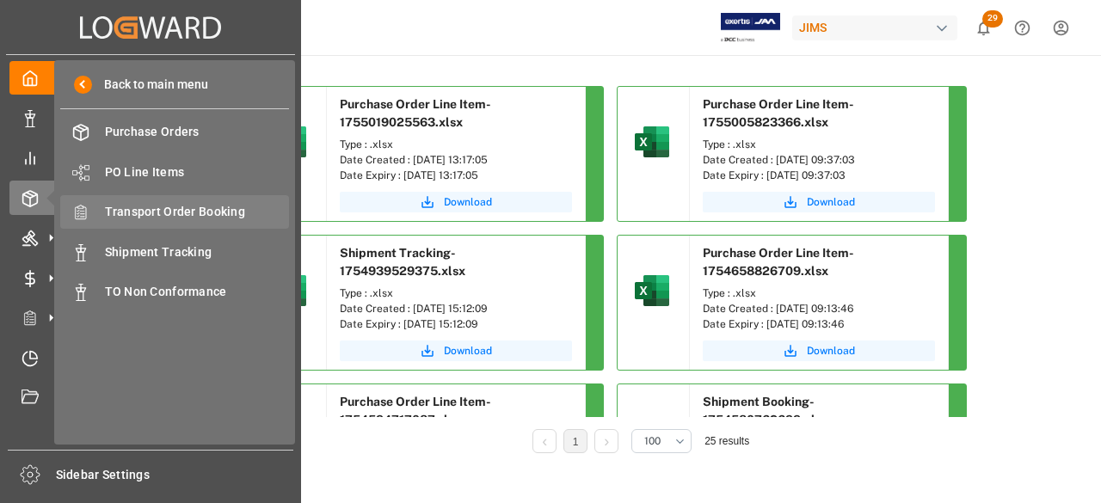
click at [160, 212] on span "Transport Order Booking" at bounding box center [197, 212] width 185 height 18
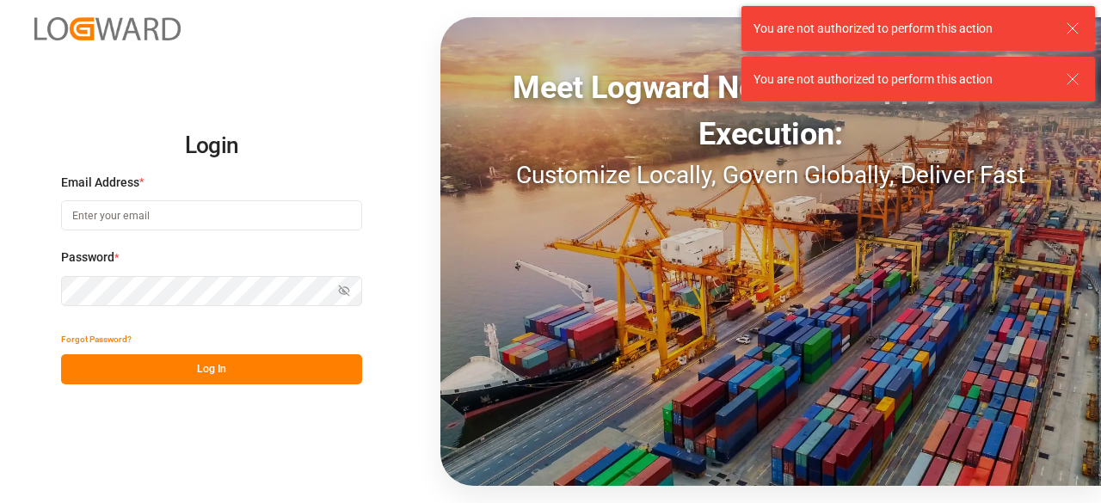
type input "marie-noel.wanji@int.jamindustries.com"
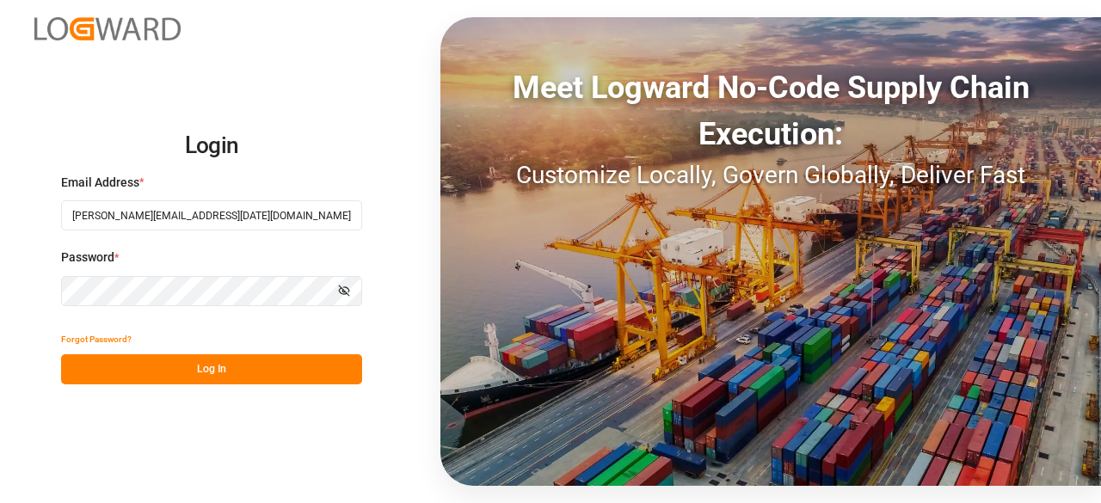
click at [177, 370] on button "Log In" at bounding box center [211, 369] width 301 height 30
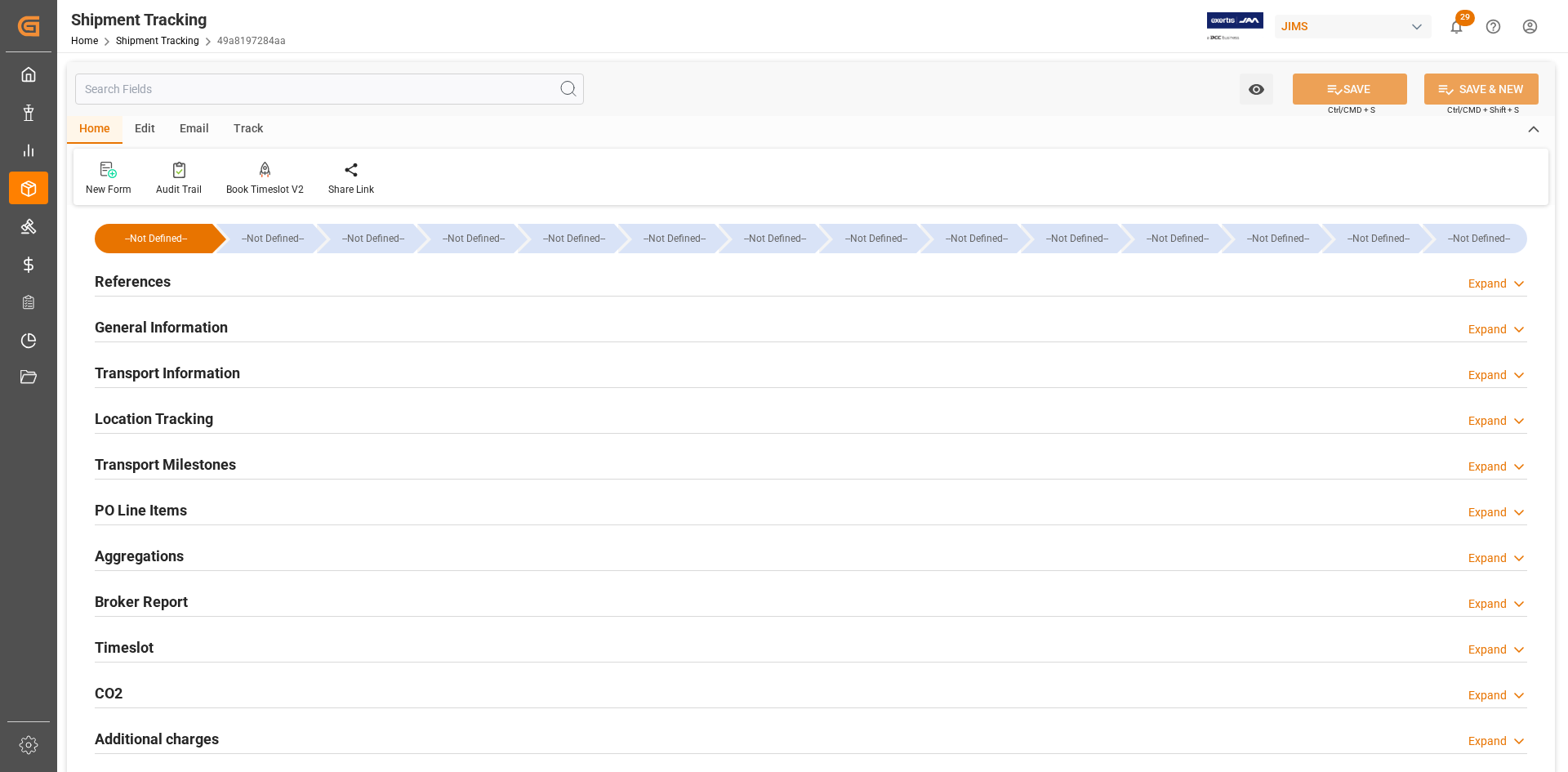
click at [124, 283] on h2 "References" at bounding box center [133, 281] width 76 height 22
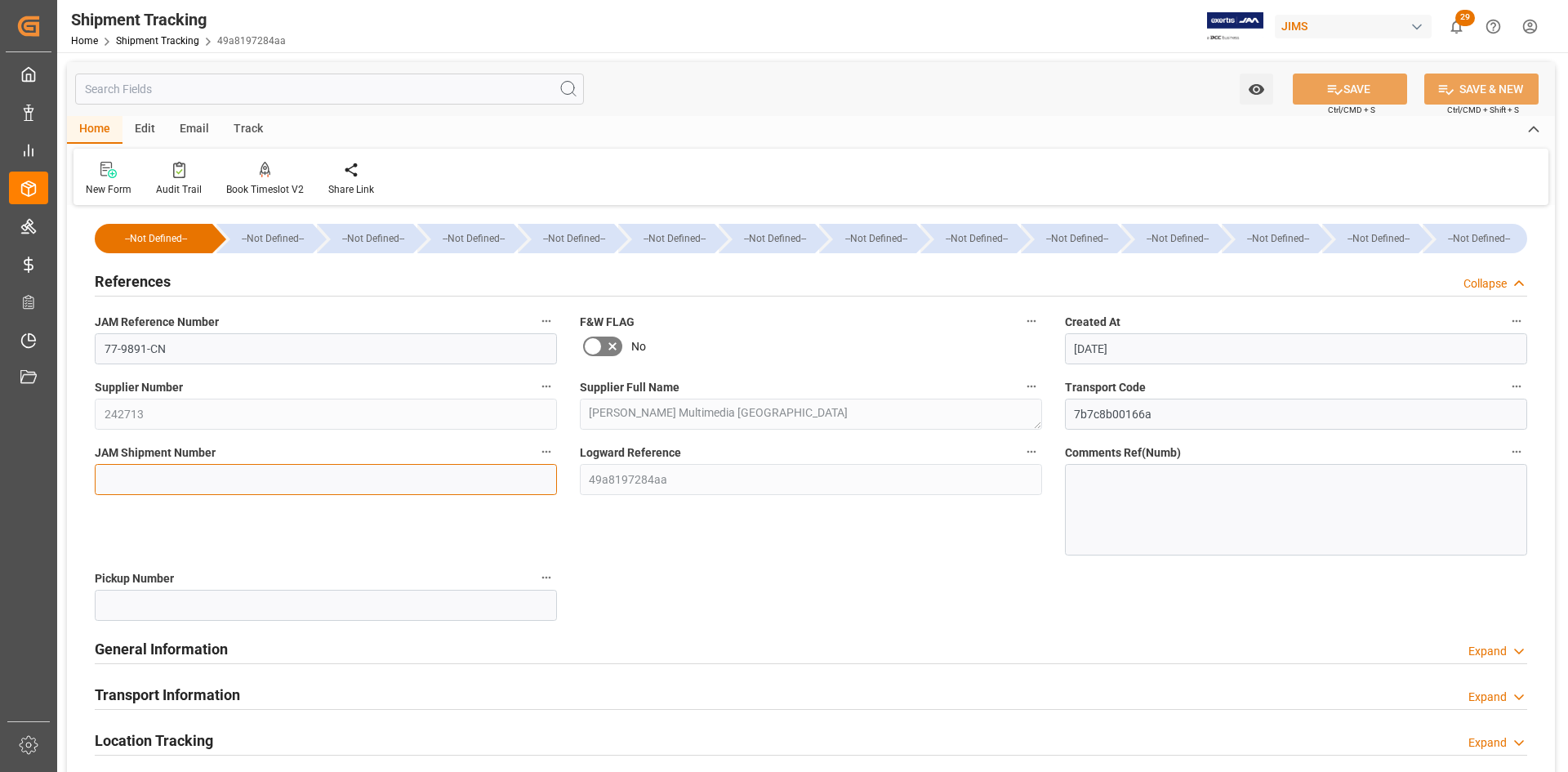
paste input "72544"
type input "72544"
click at [1366, 90] on button "SAVE" at bounding box center [1350, 88] width 114 height 31
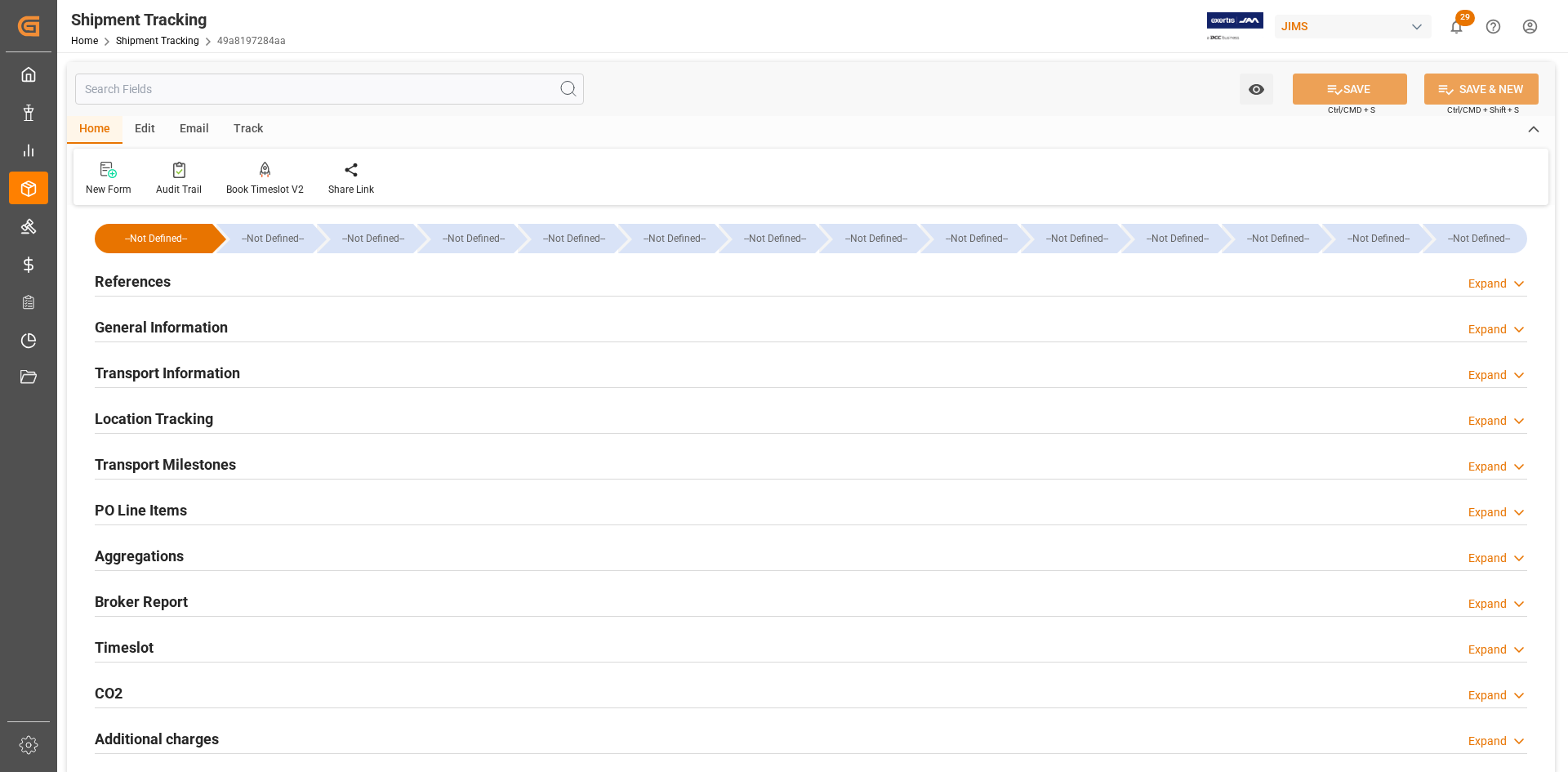
click at [125, 282] on h2 "References" at bounding box center [133, 281] width 76 height 22
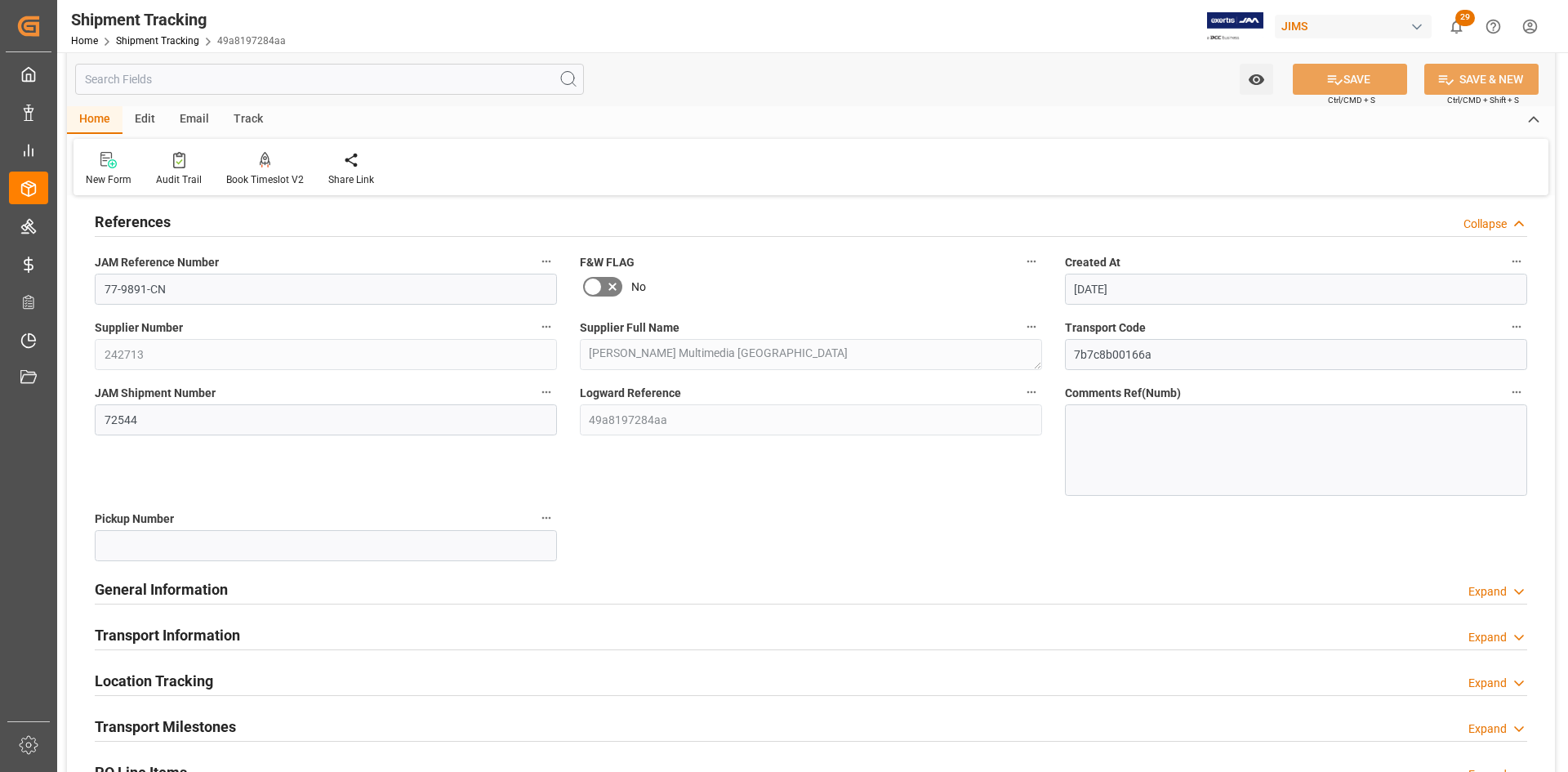
scroll to position [163, 0]
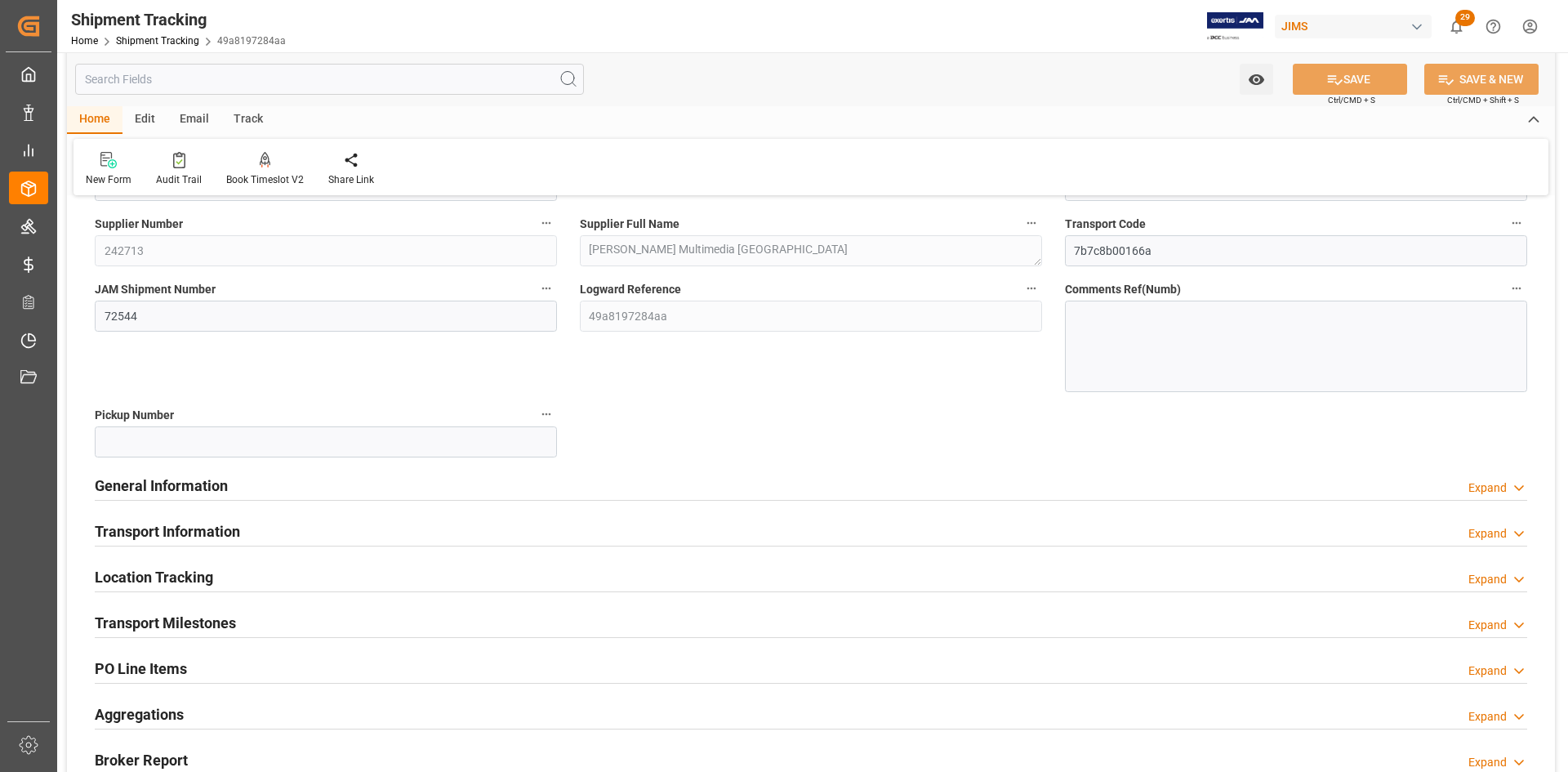
click at [154, 483] on h2 "General Information" at bounding box center [161, 485] width 133 height 22
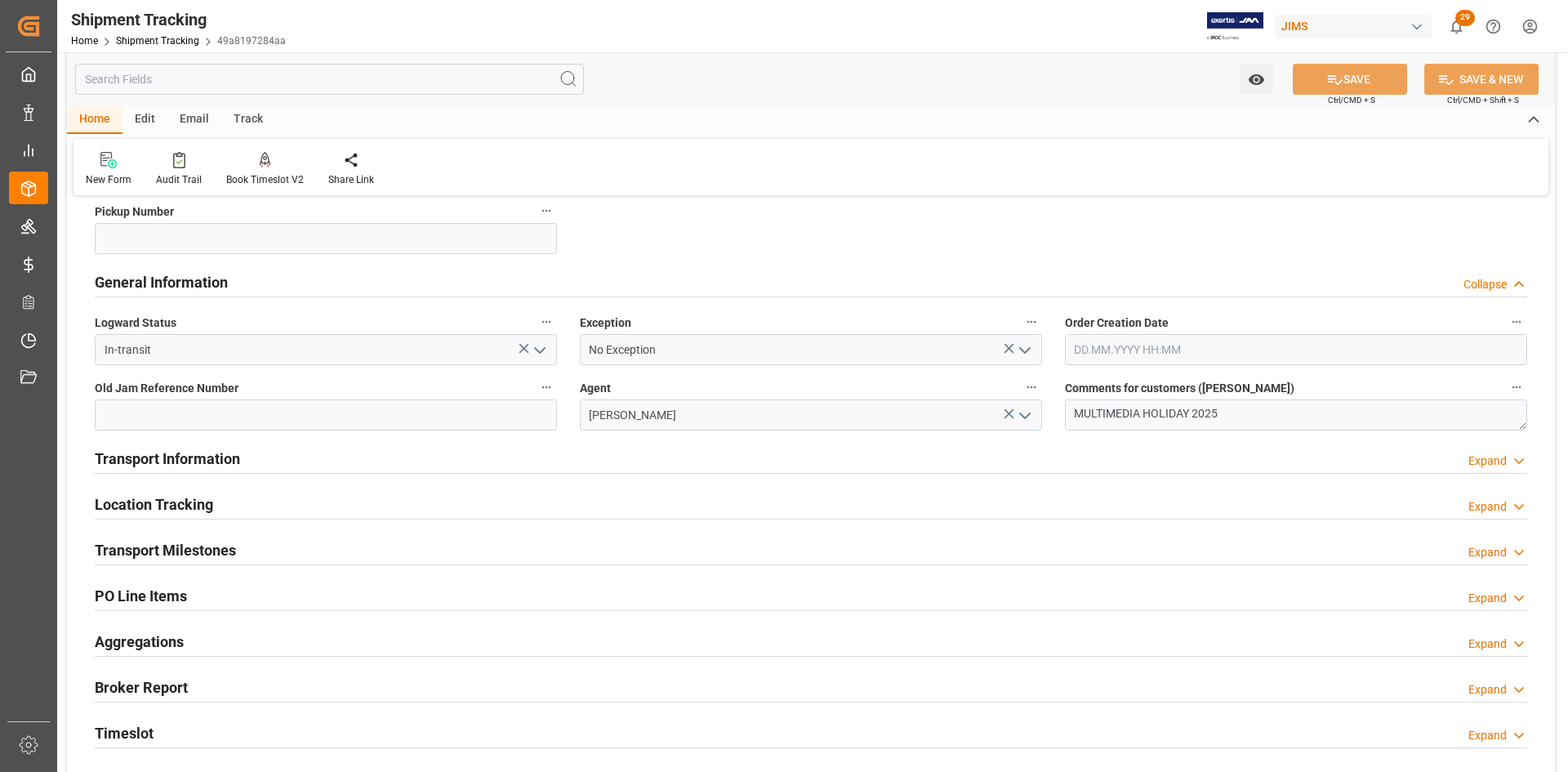
scroll to position [408, 0]
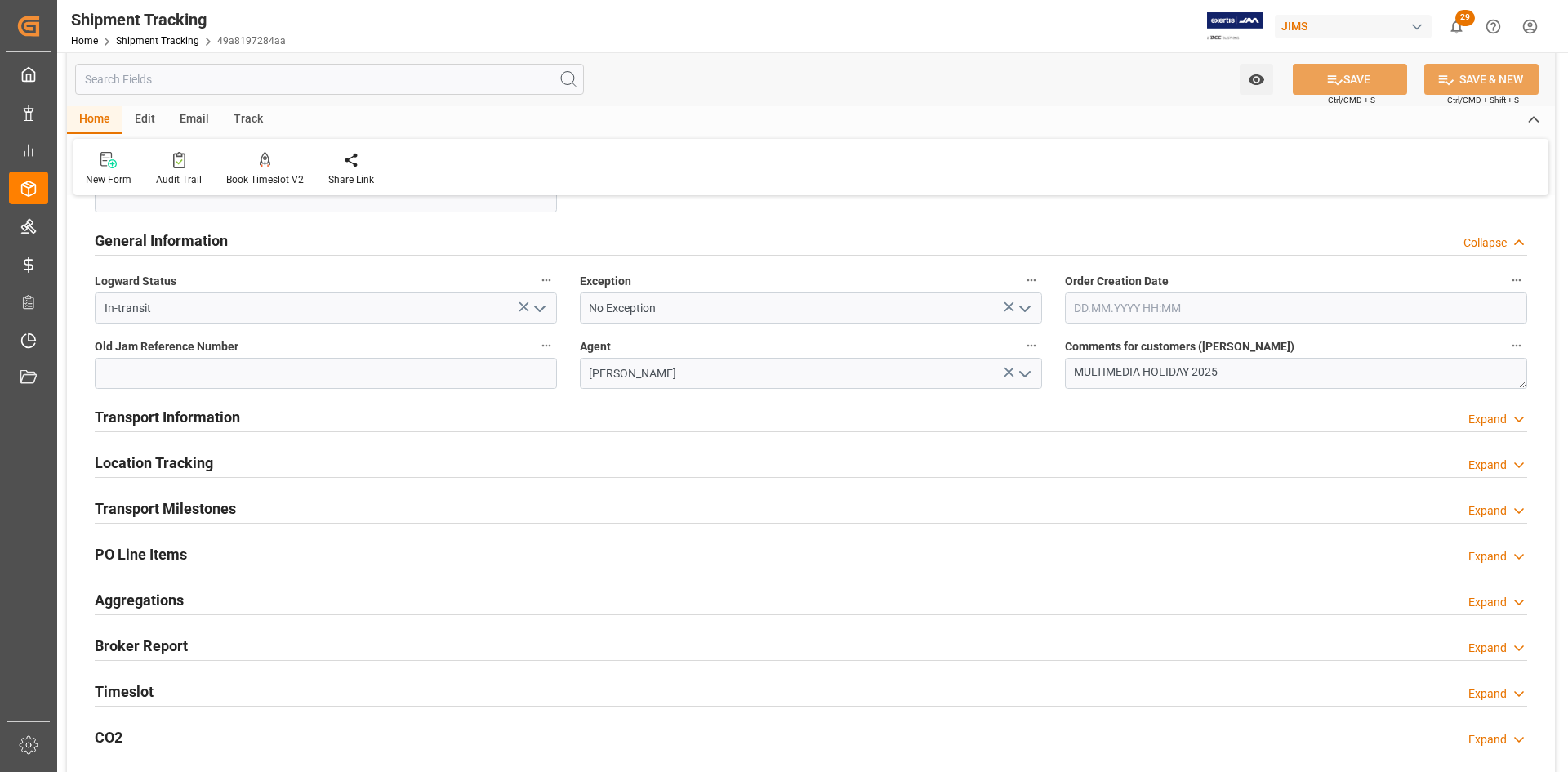
click at [120, 423] on h2 "Transport Information" at bounding box center [167, 416] width 145 height 22
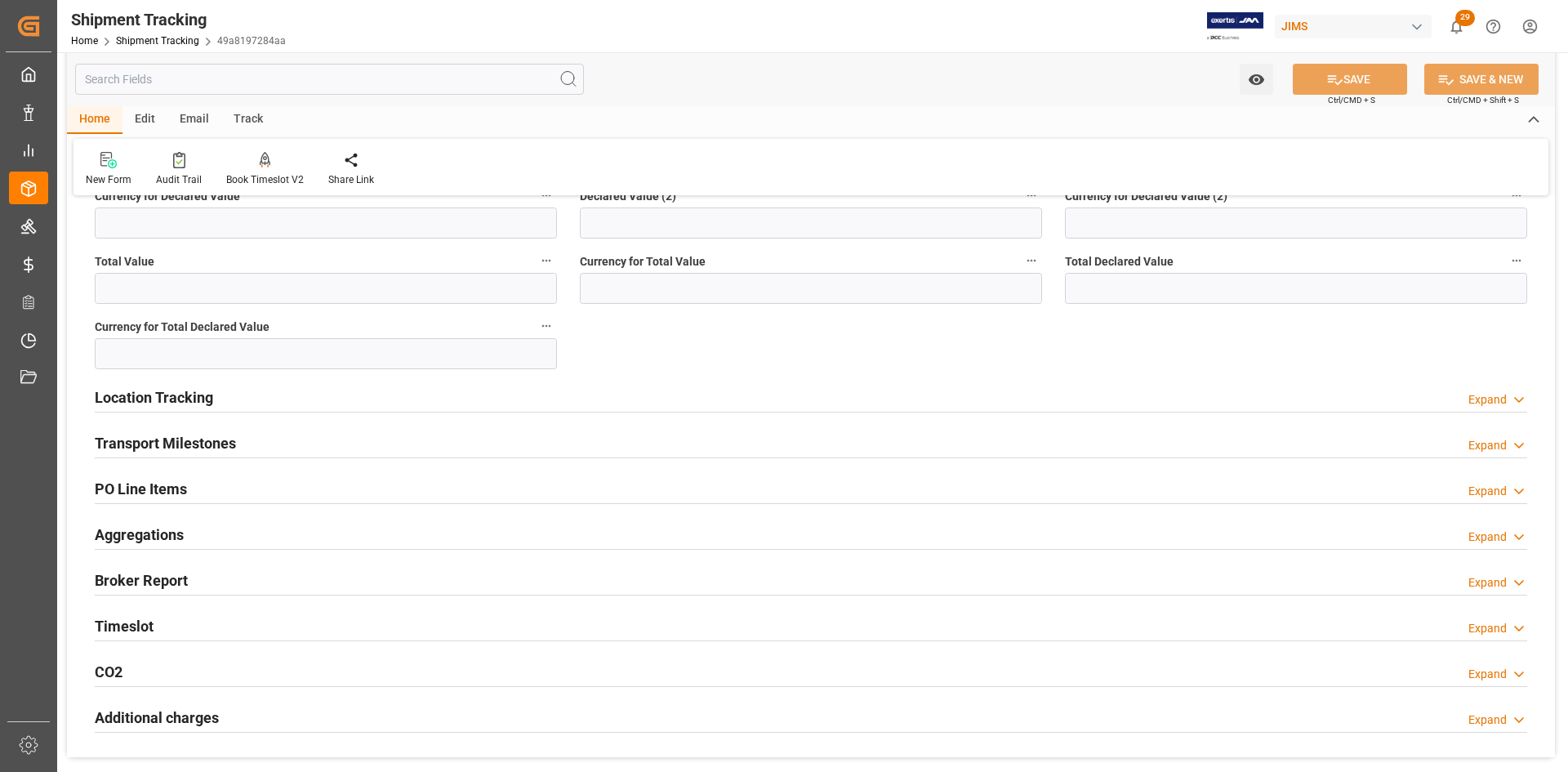
scroll to position [1143, 0]
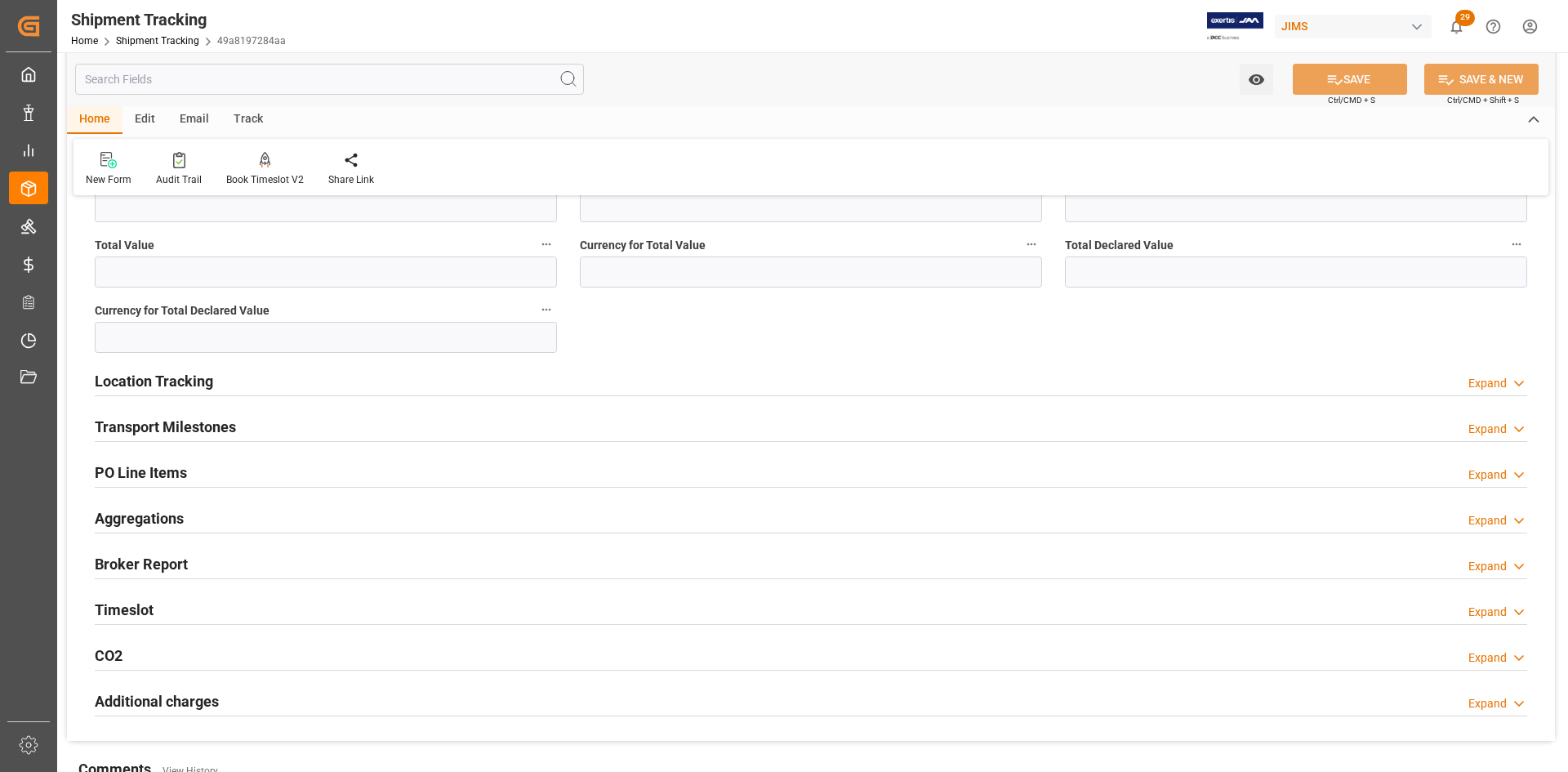
click at [165, 387] on h2 "Location Tracking" at bounding box center [154, 381] width 119 height 22
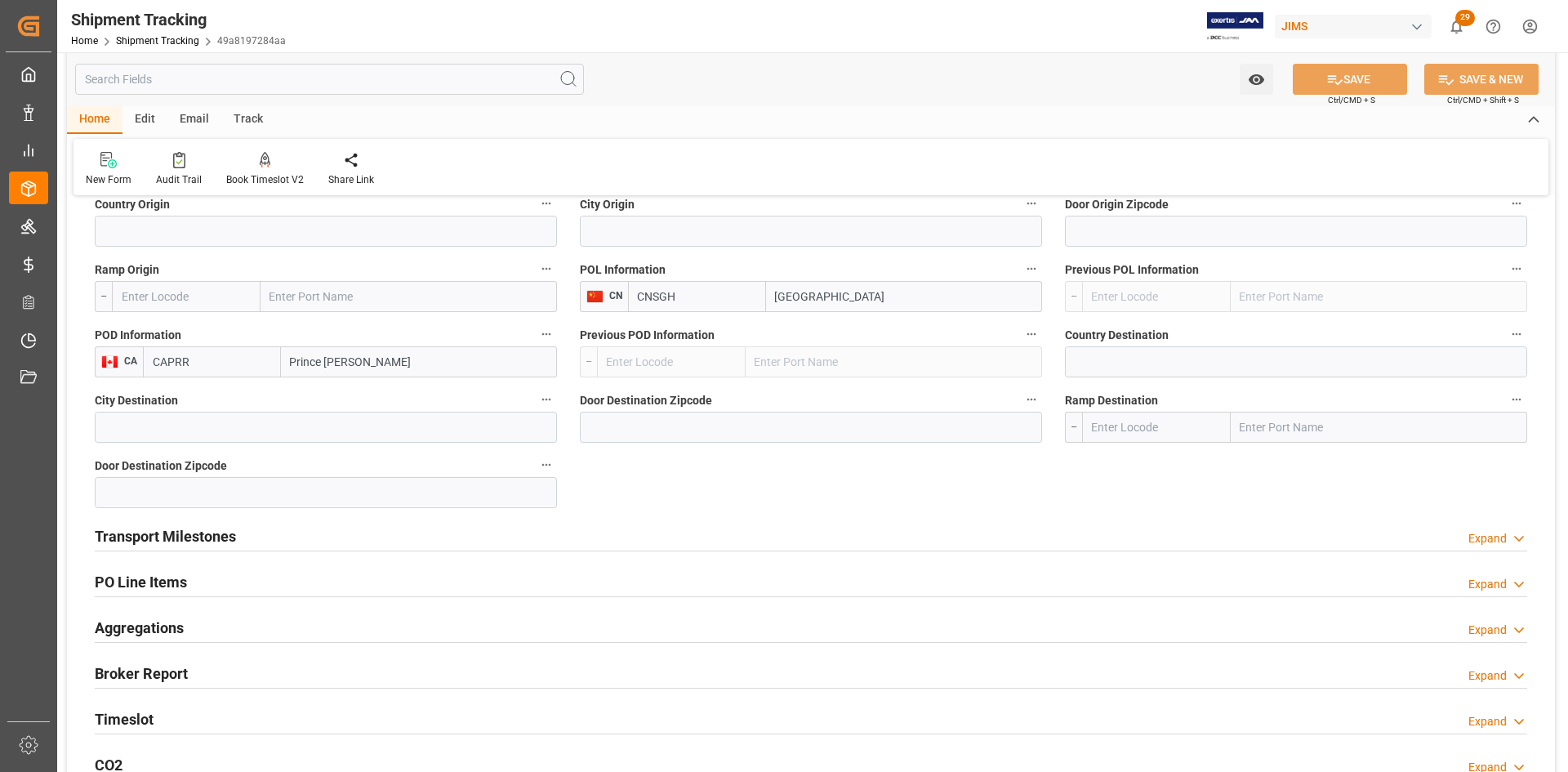
scroll to position [1388, 0]
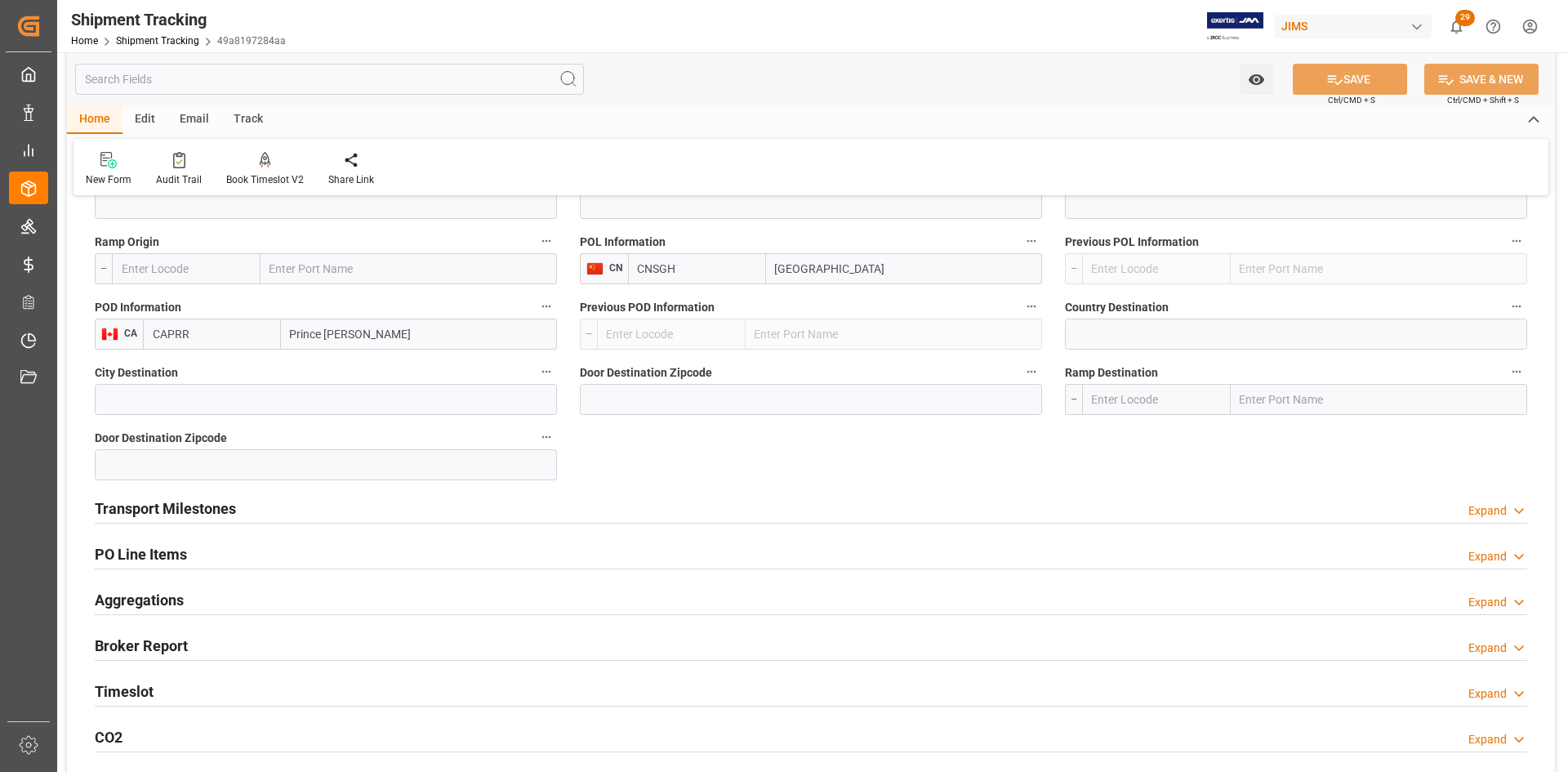
click at [217, 507] on h2 "Transport Milestones" at bounding box center [165, 508] width 142 height 22
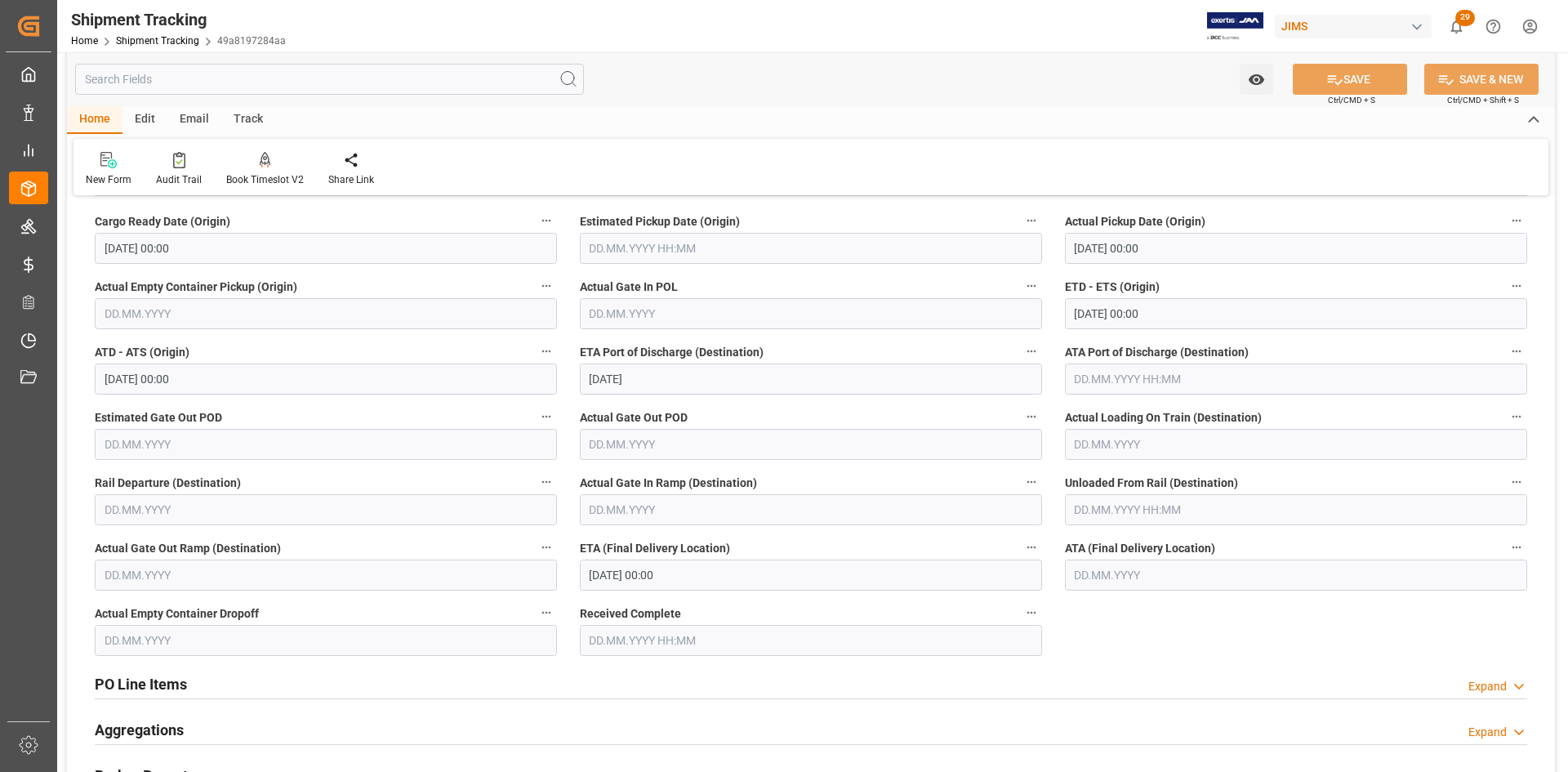
scroll to position [1715, 0]
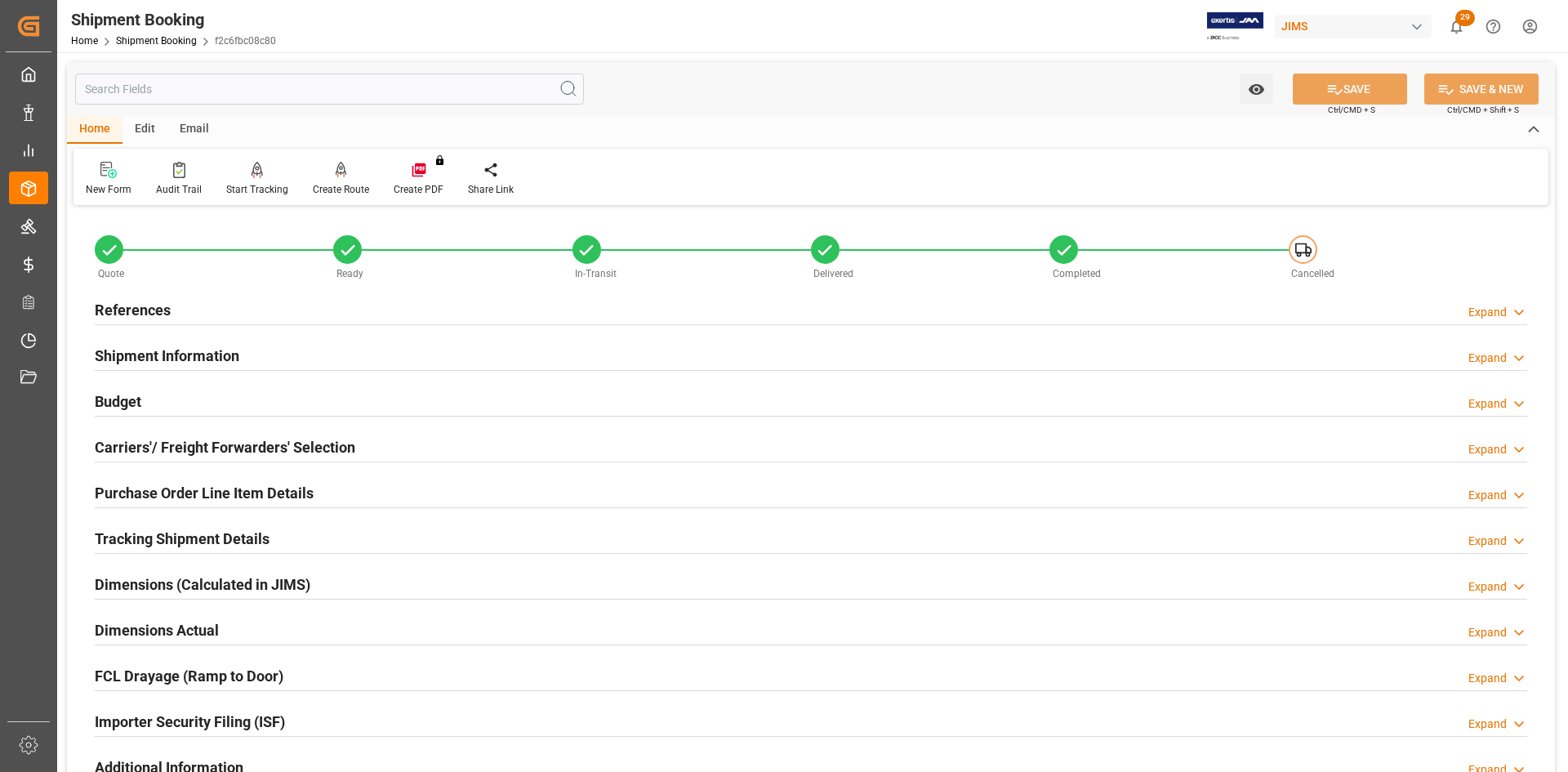
click at [198, 446] on h2 "Carriers'/ Freight Forwarders' Selection" at bounding box center [225, 446] width 260 height 22
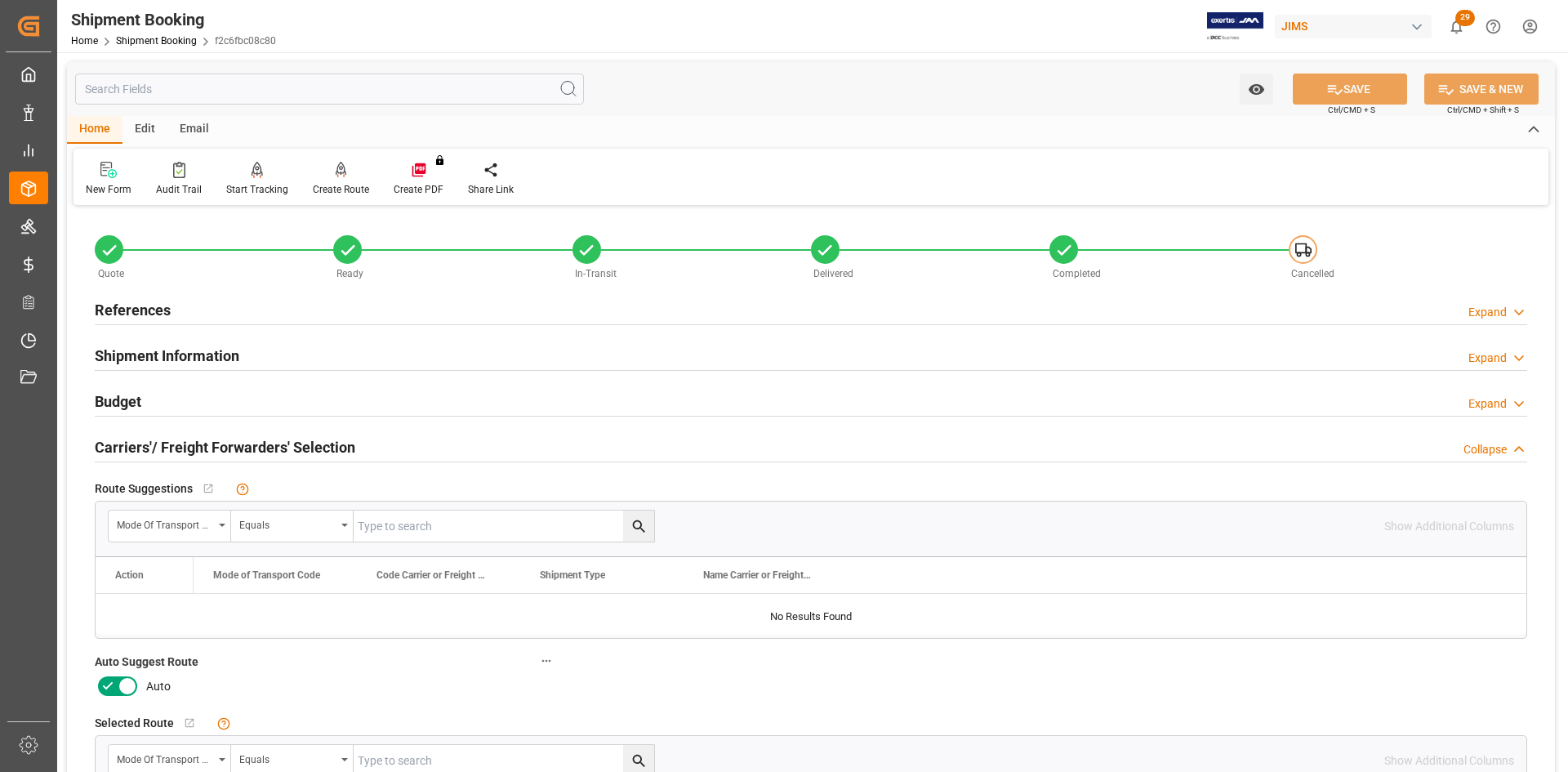
click at [118, 691] on icon at bounding box center [127, 686] width 20 height 20
click at [0, 0] on input "checkbox" at bounding box center [0, 0] width 0 height 0
click at [1358, 84] on button "SAVE" at bounding box center [1350, 88] width 114 height 31
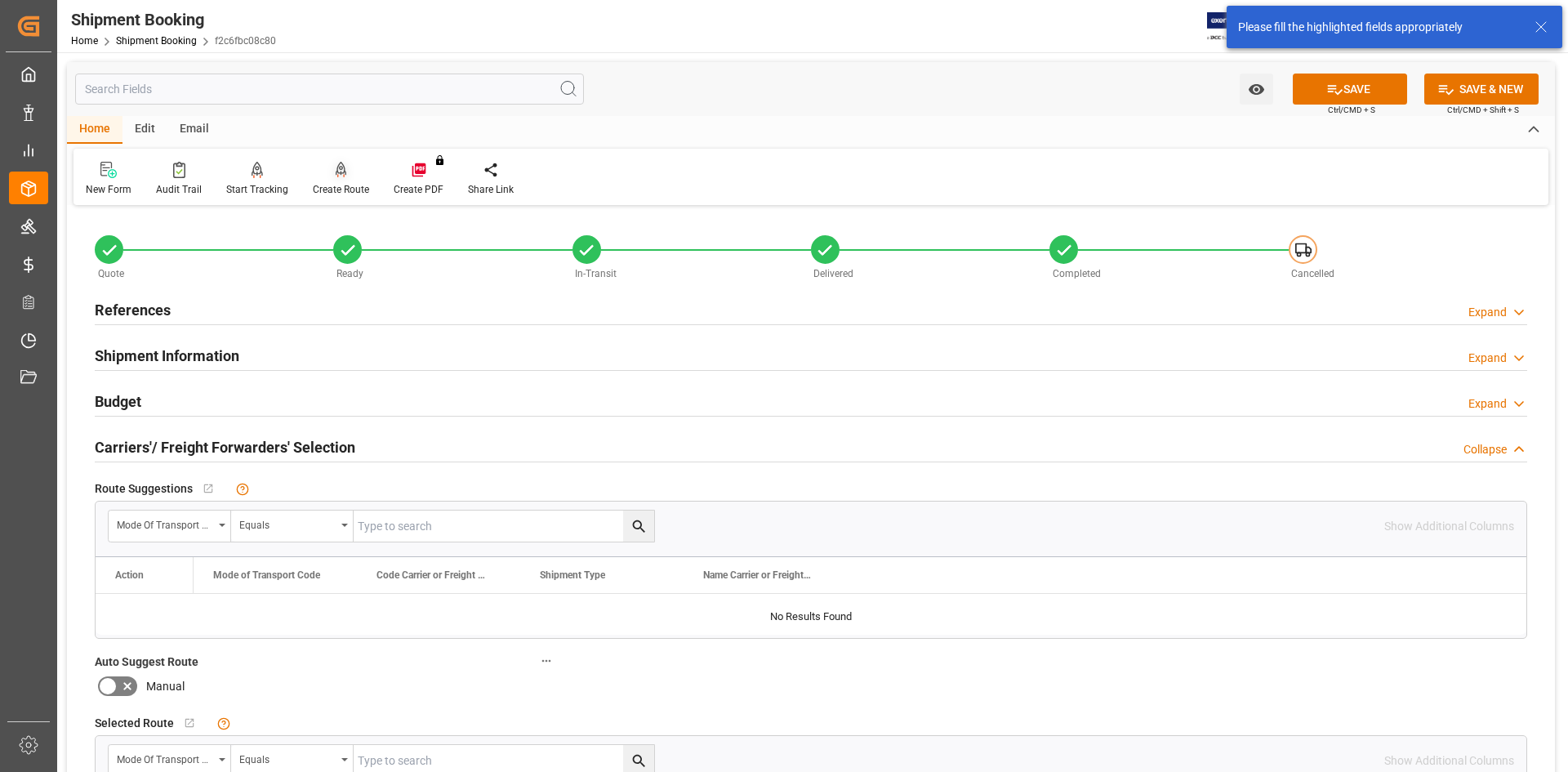
click at [334, 180] on div "Create Route" at bounding box center [340, 179] width 81 height 36
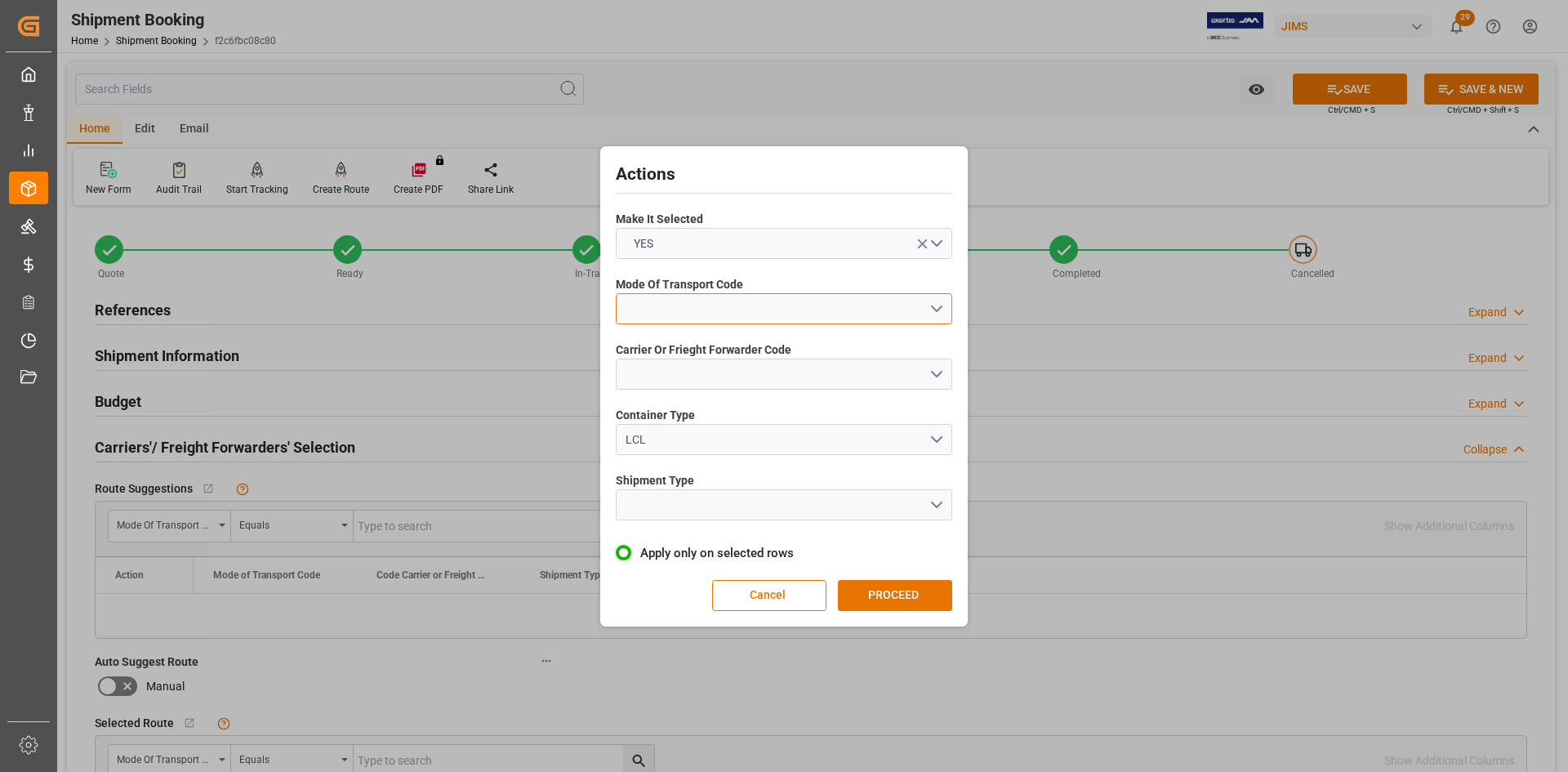
click at [931, 305] on button "open menu" at bounding box center [784, 309] width 336 height 31
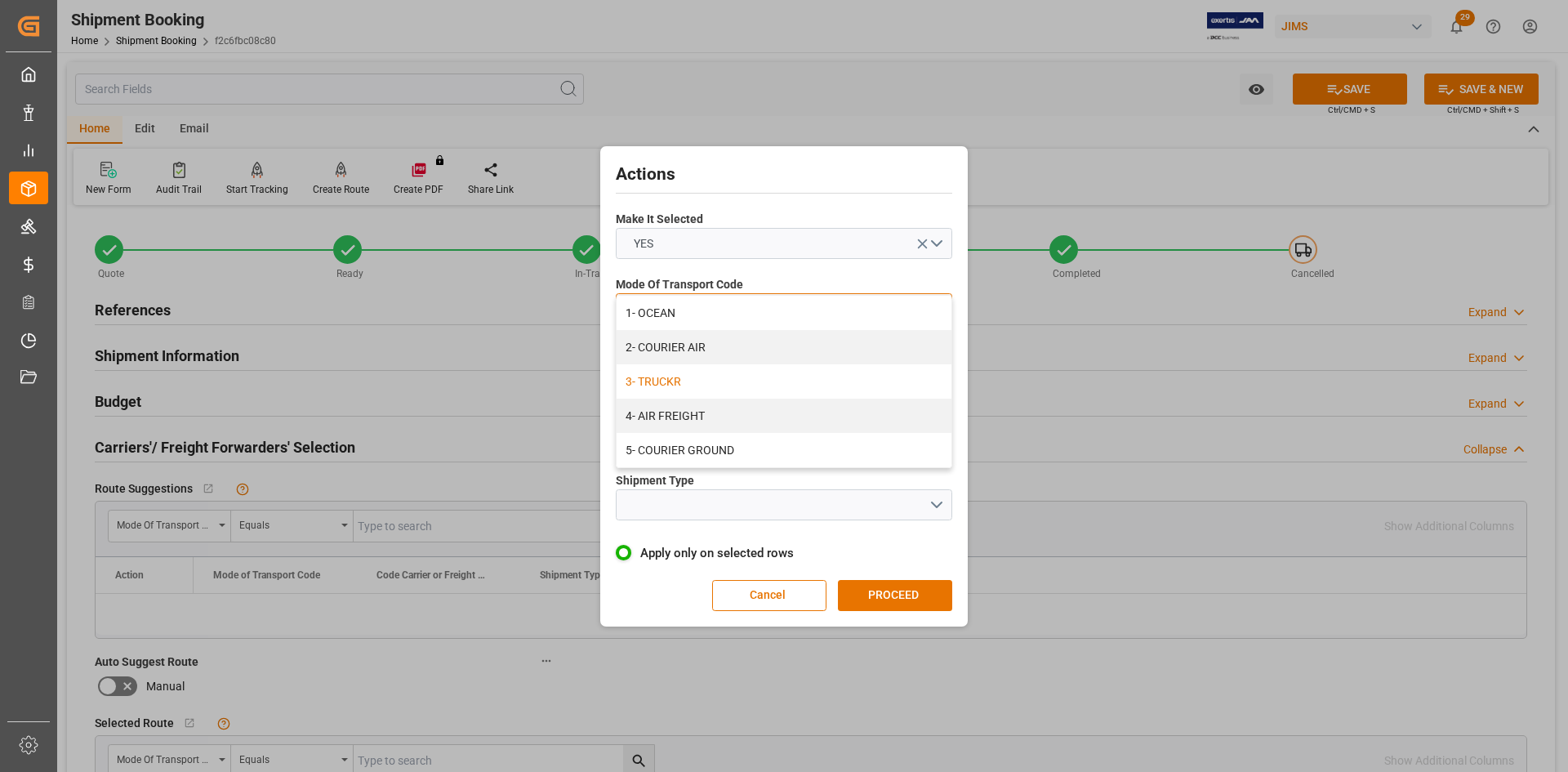
click at [682, 379] on div "3- TRUCKR" at bounding box center [784, 382] width 335 height 34
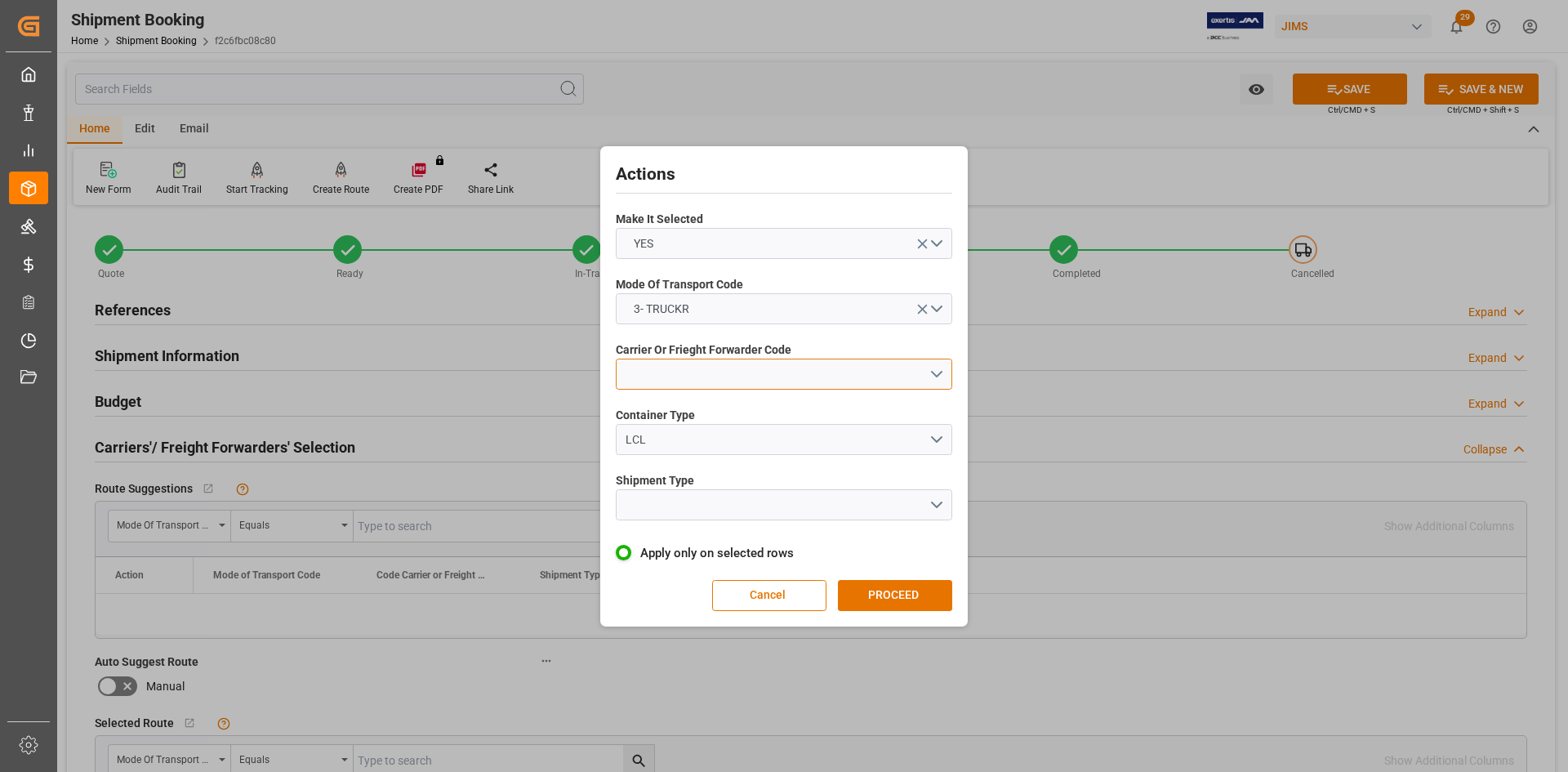
click at [684, 385] on button "open menu" at bounding box center [784, 374] width 336 height 31
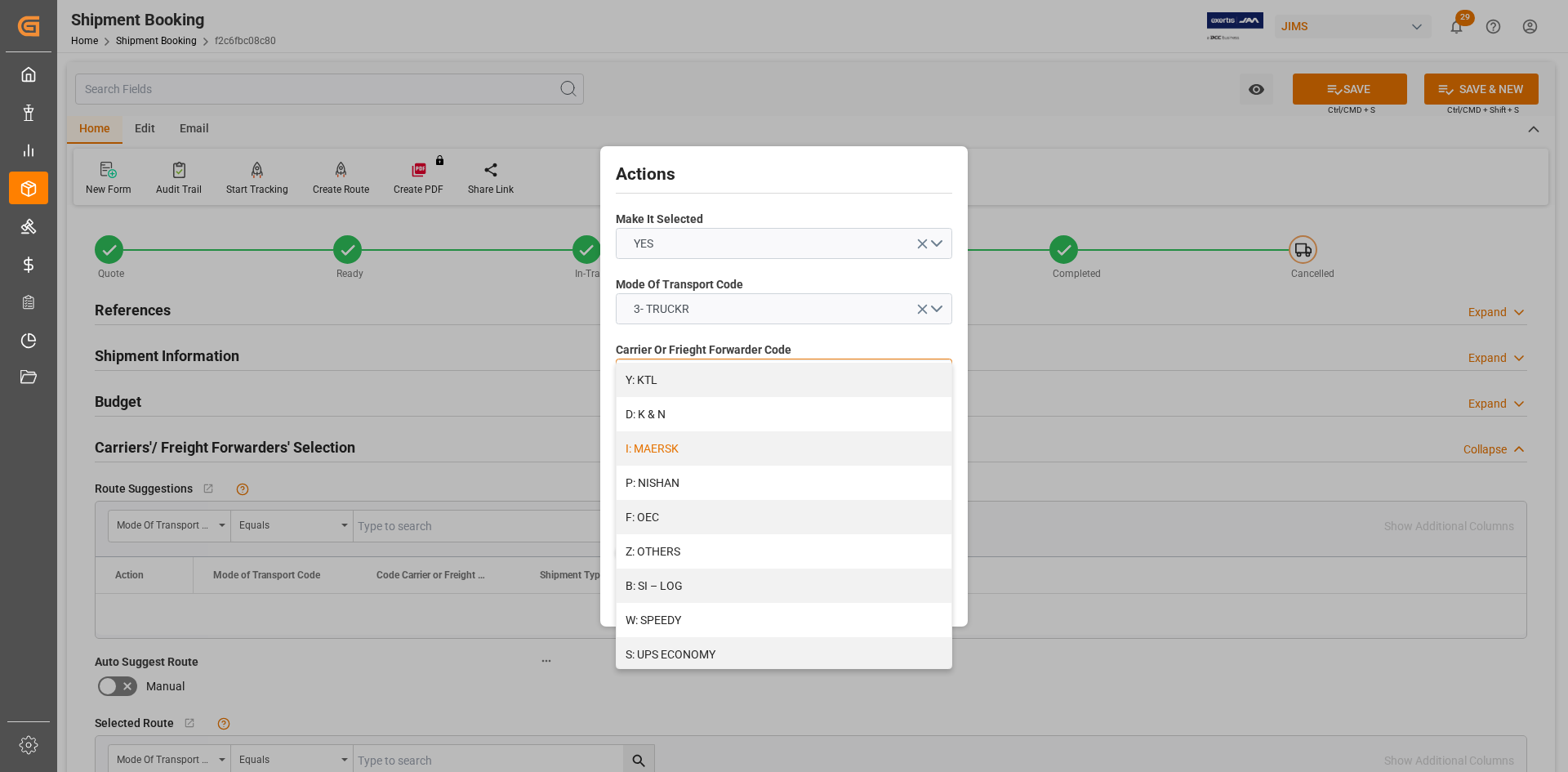
scroll to position [817, 0]
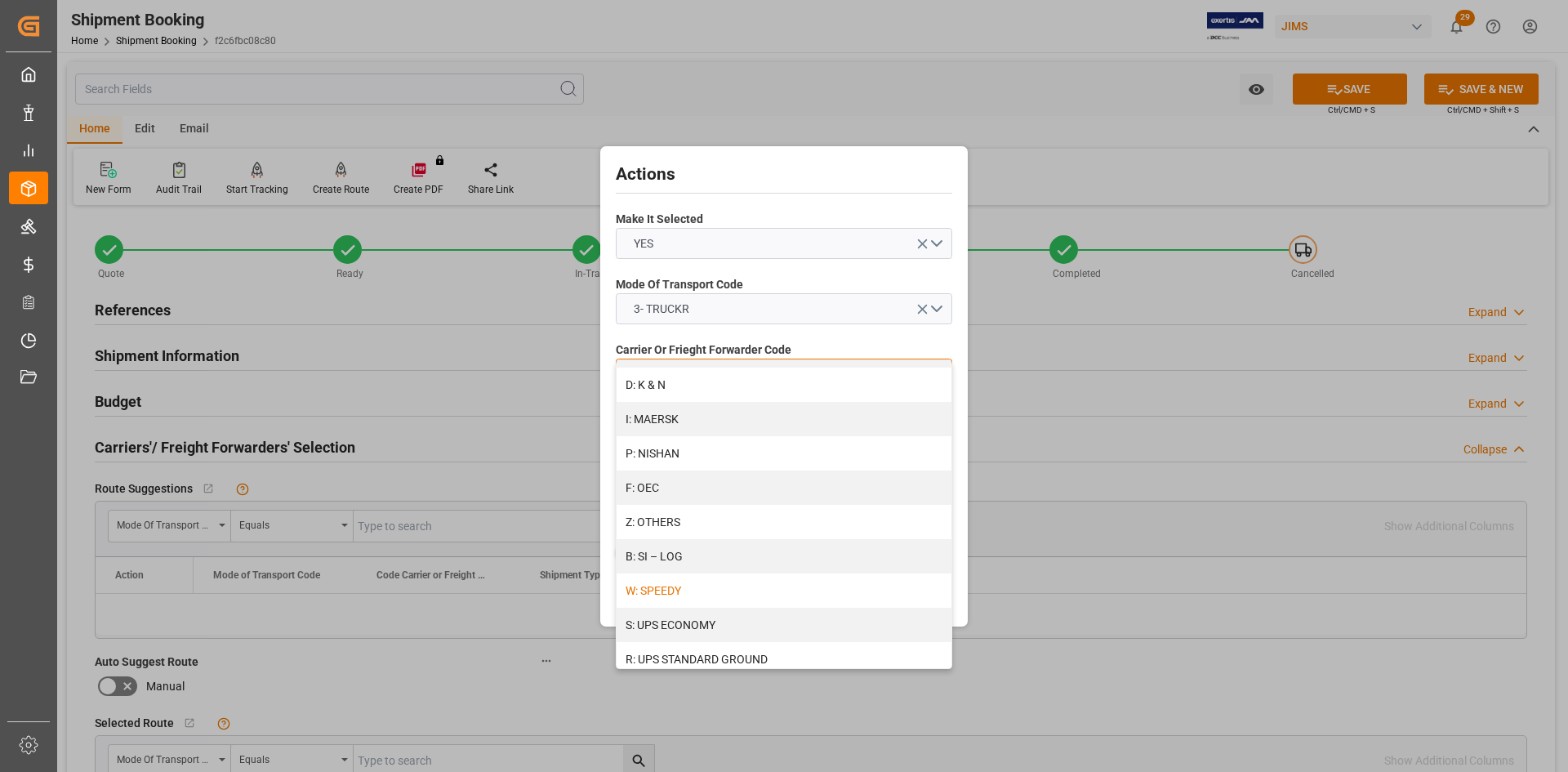
click at [708, 603] on div "W: SPEEDY" at bounding box center [784, 591] width 335 height 34
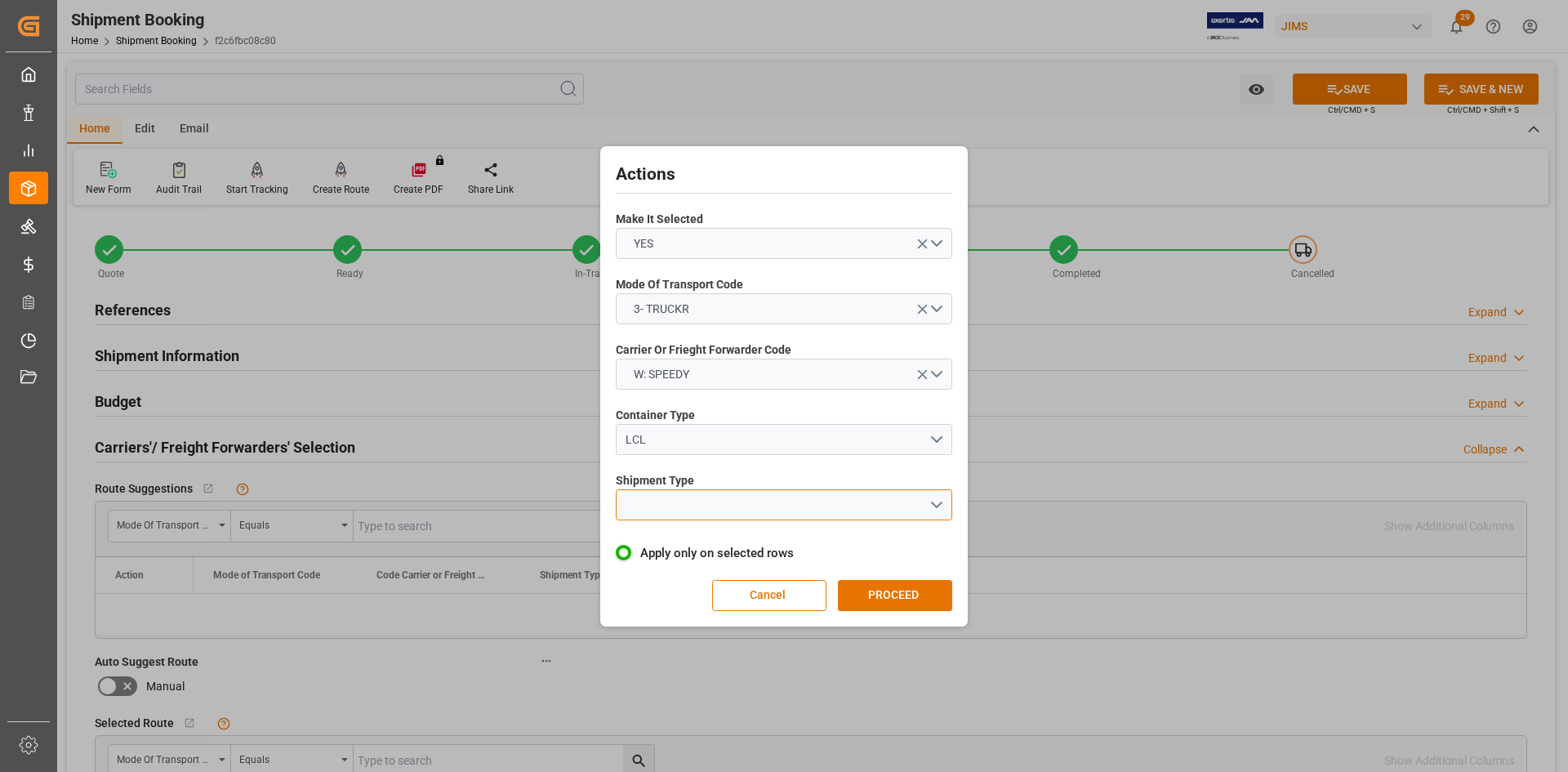
click at [761, 504] on button "open menu" at bounding box center [784, 504] width 336 height 31
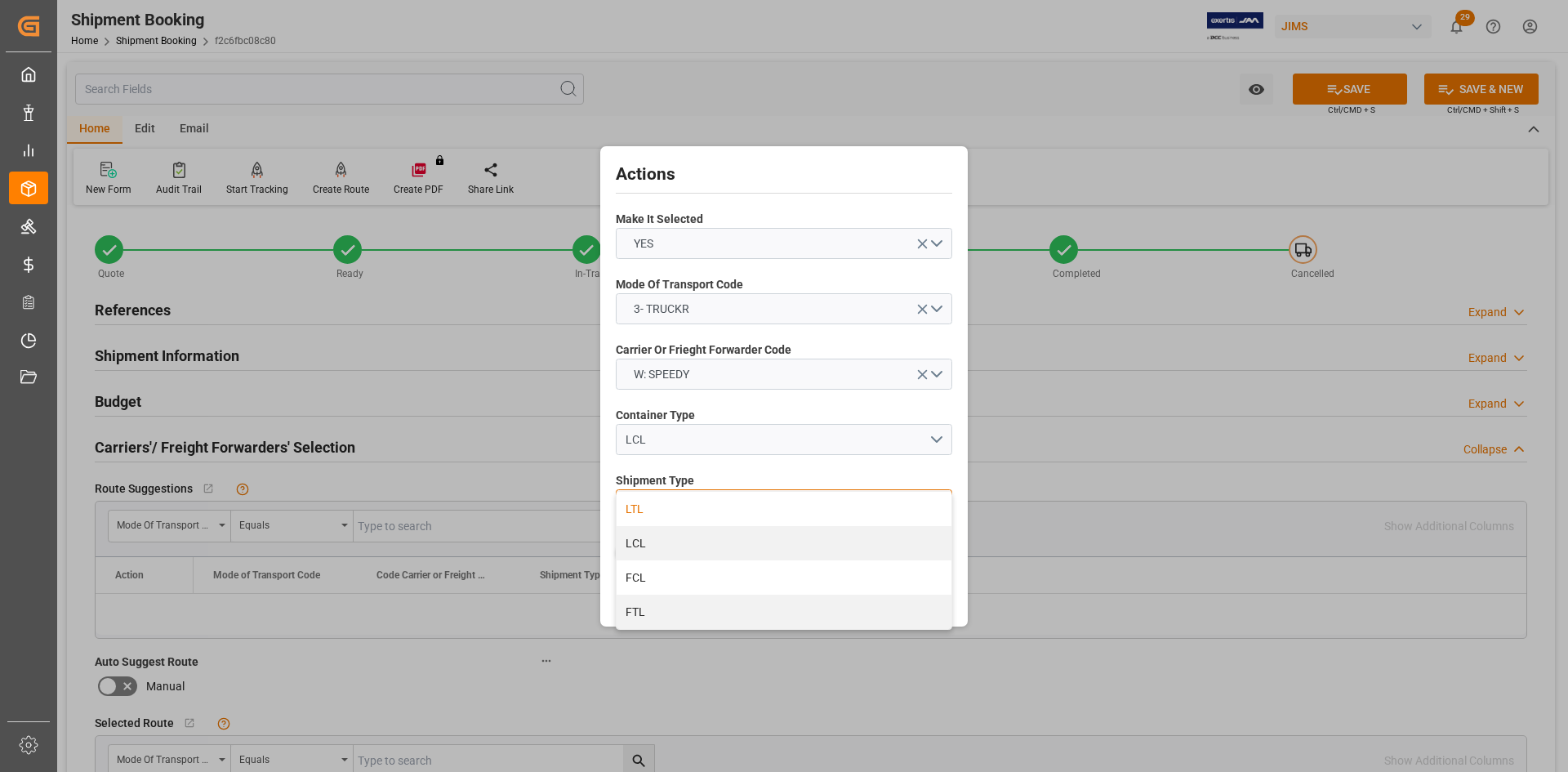
click at [651, 508] on div "LTL" at bounding box center [784, 509] width 335 height 34
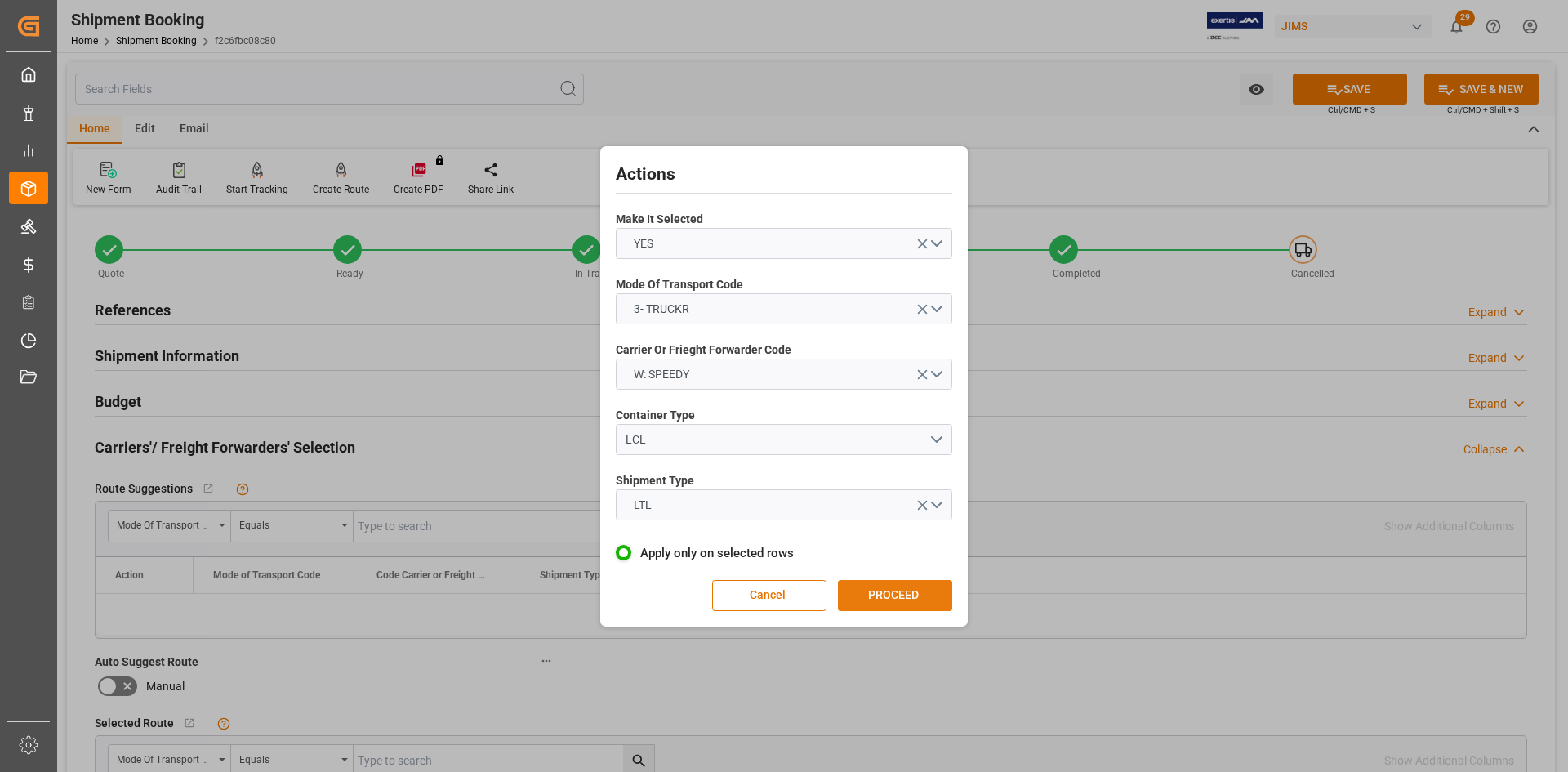
click at [903, 596] on button "PROCEED" at bounding box center [895, 595] width 114 height 31
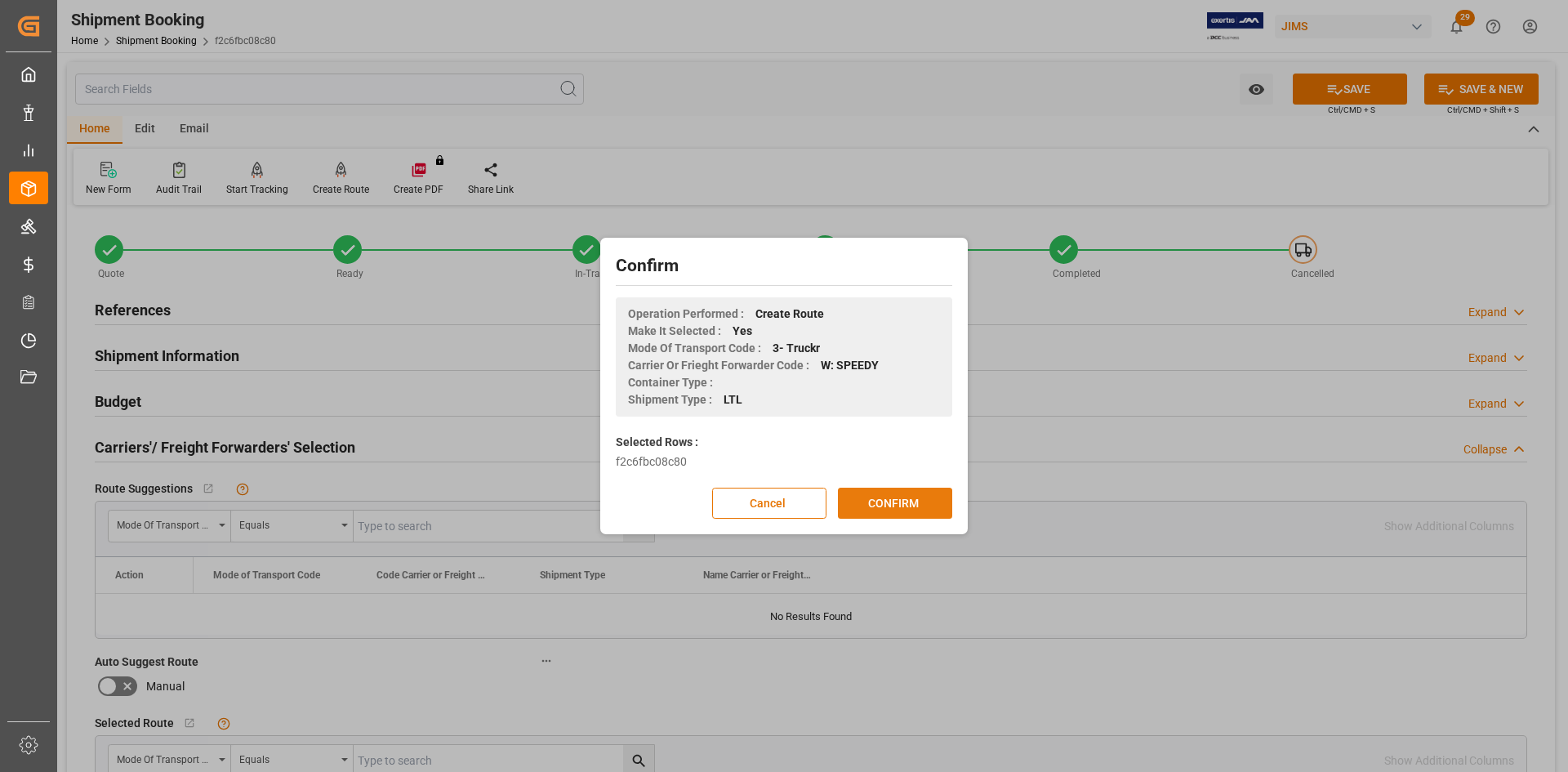
click at [885, 504] on button "CONFIRM" at bounding box center [895, 502] width 114 height 31
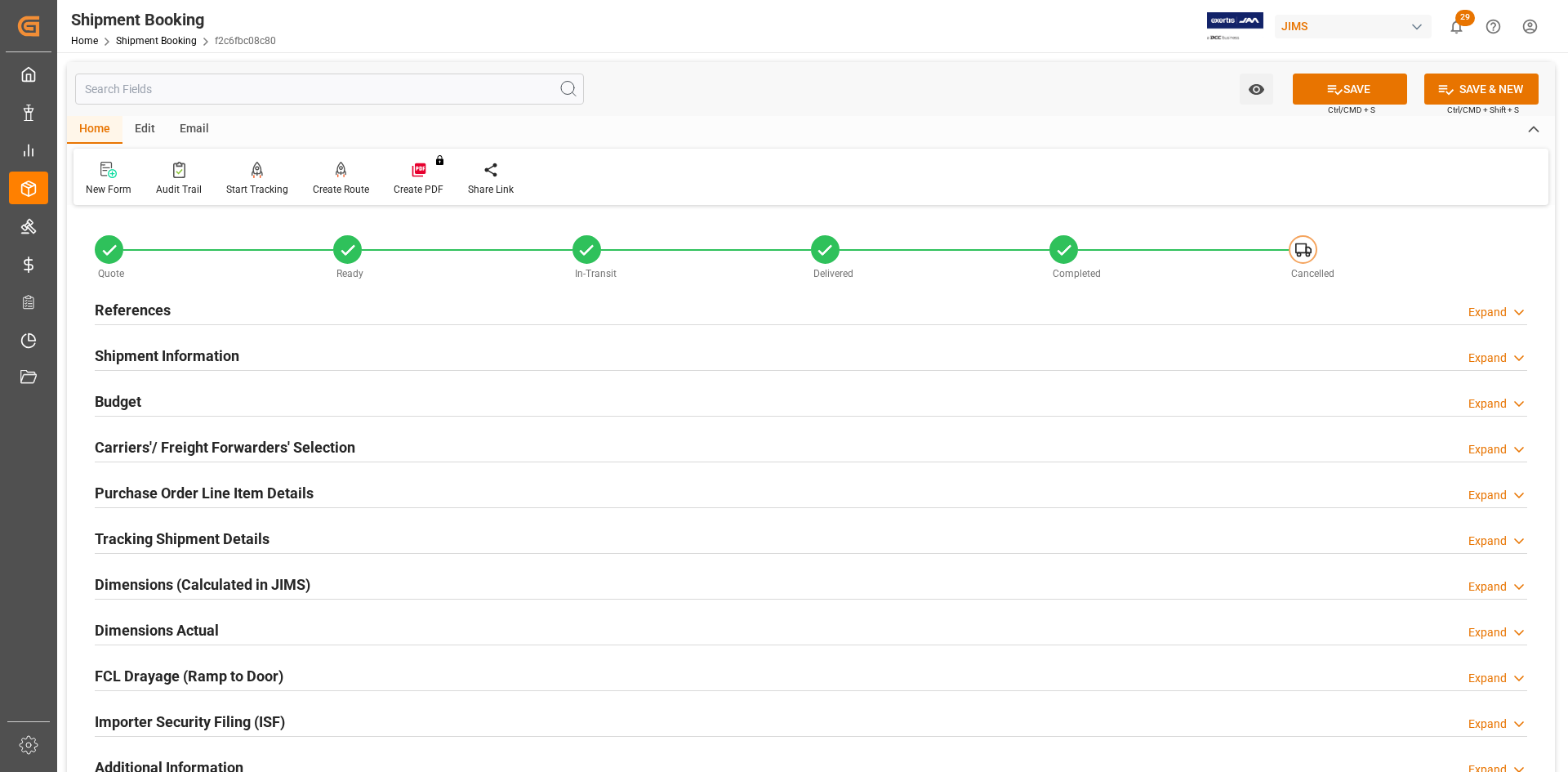
click at [140, 629] on h2 "Dimensions Actual" at bounding box center [157, 630] width 124 height 22
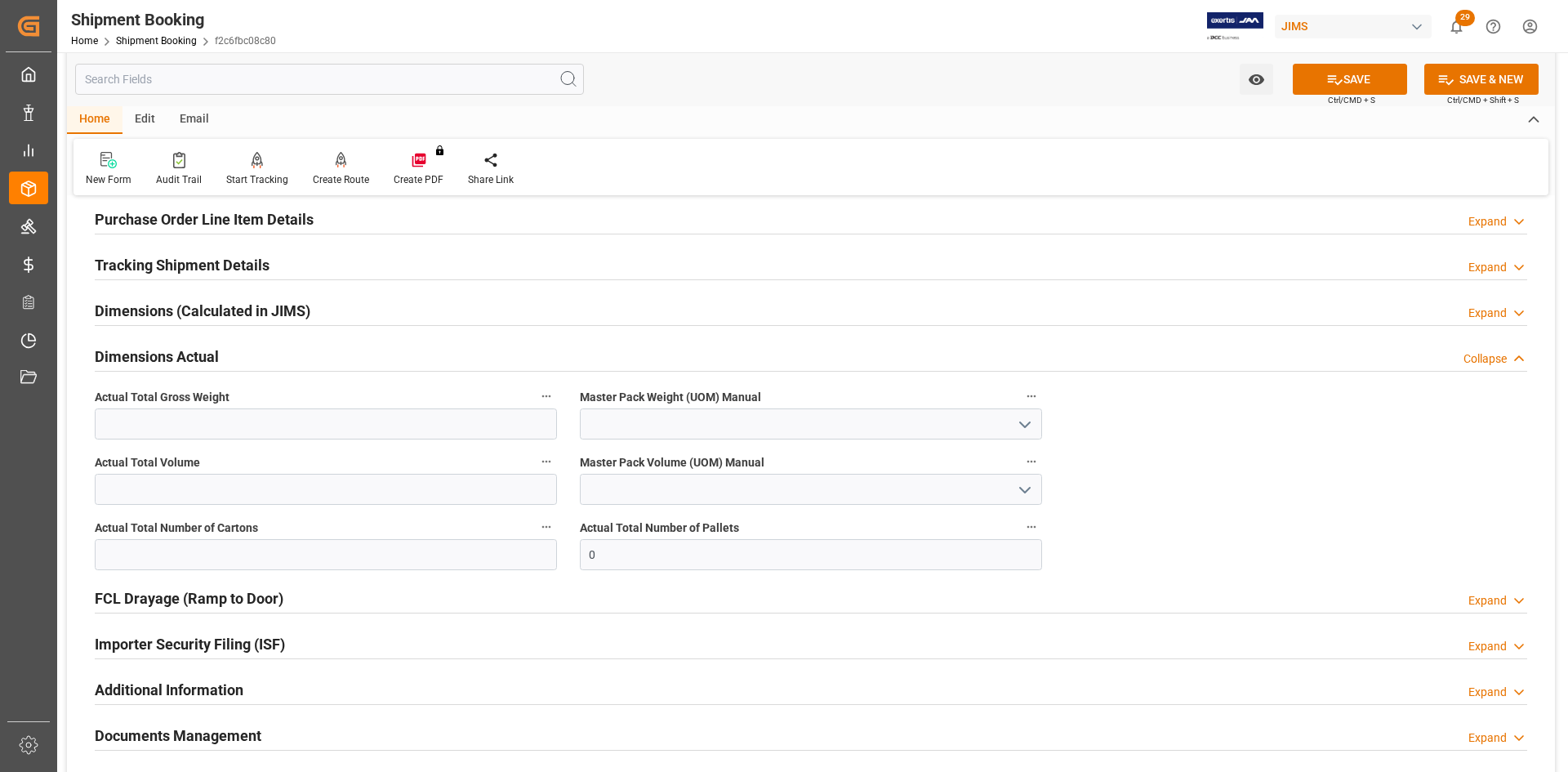
scroll to position [245, 0]
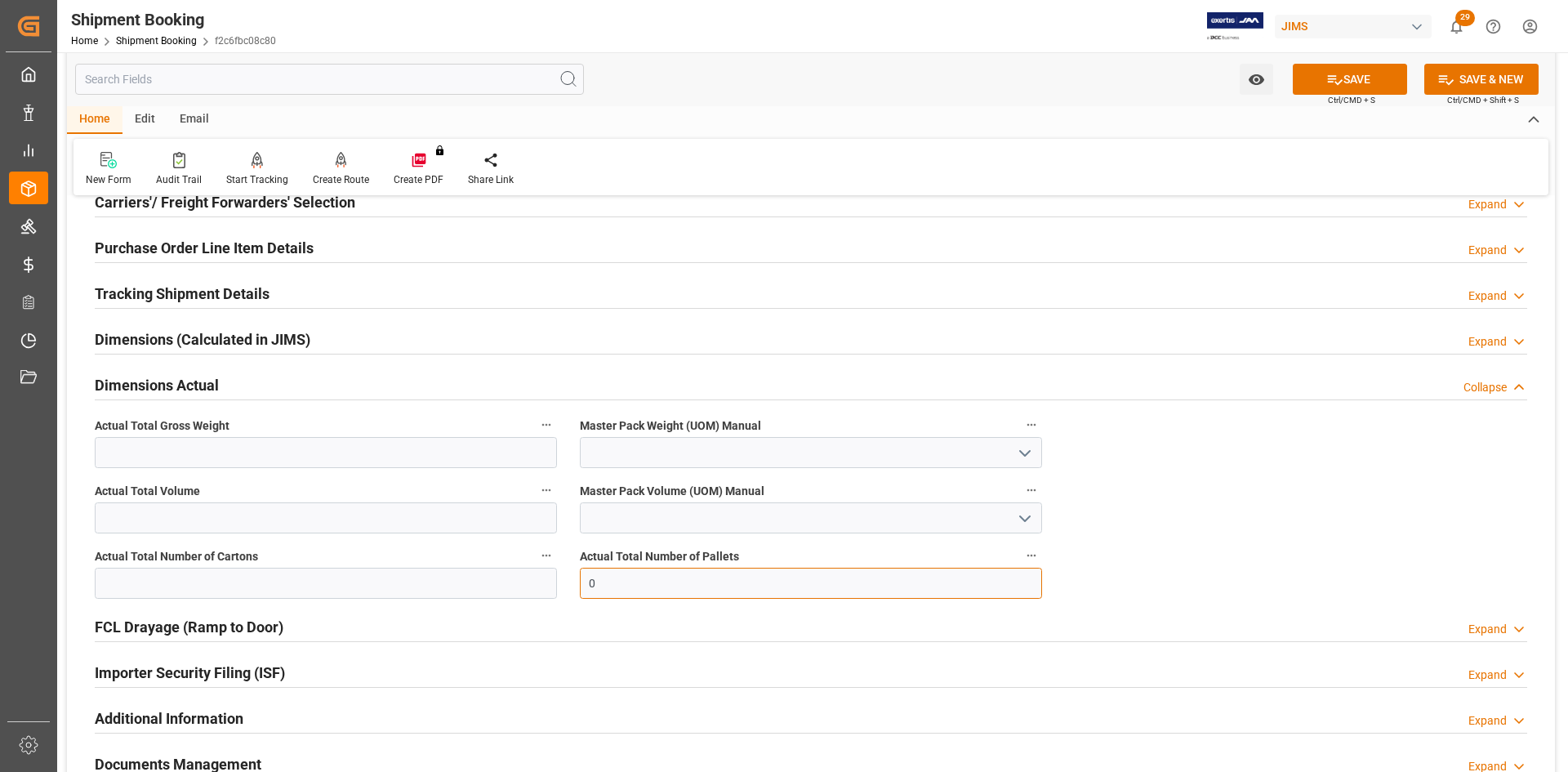
drag, startPoint x: 618, startPoint y: 582, endPoint x: 551, endPoint y: 582, distance: 67.0
click at [551, 582] on div "Quote Ready In-Transit Delivered Completed Cancelled References Expand JAM Refe…" at bounding box center [811, 406] width 1488 height 884
type input "3"
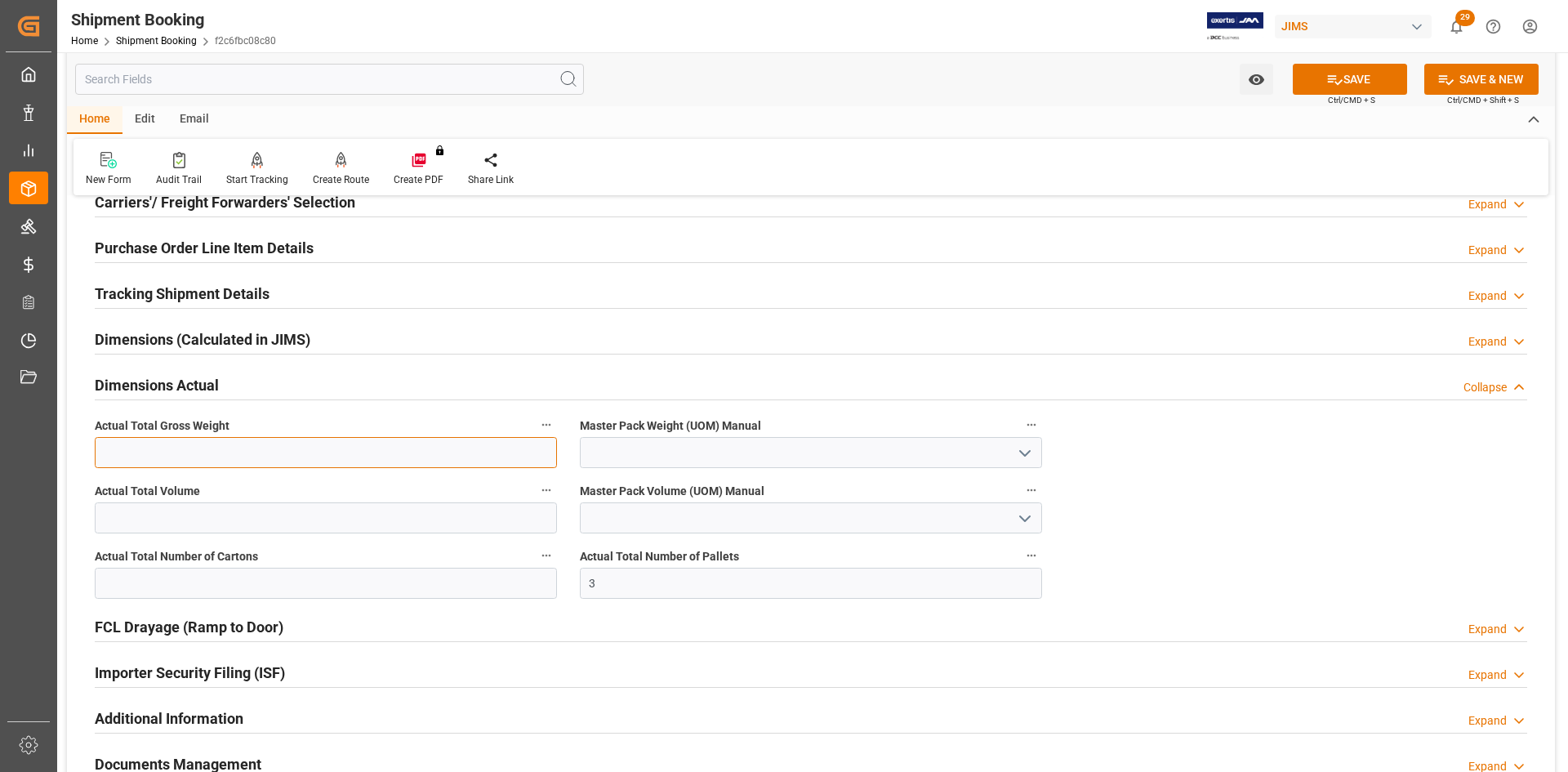
click at [316, 445] on input "text" at bounding box center [326, 452] width 463 height 31
type input "1334"
click at [1027, 446] on icon "open menu" at bounding box center [1025, 453] width 20 height 20
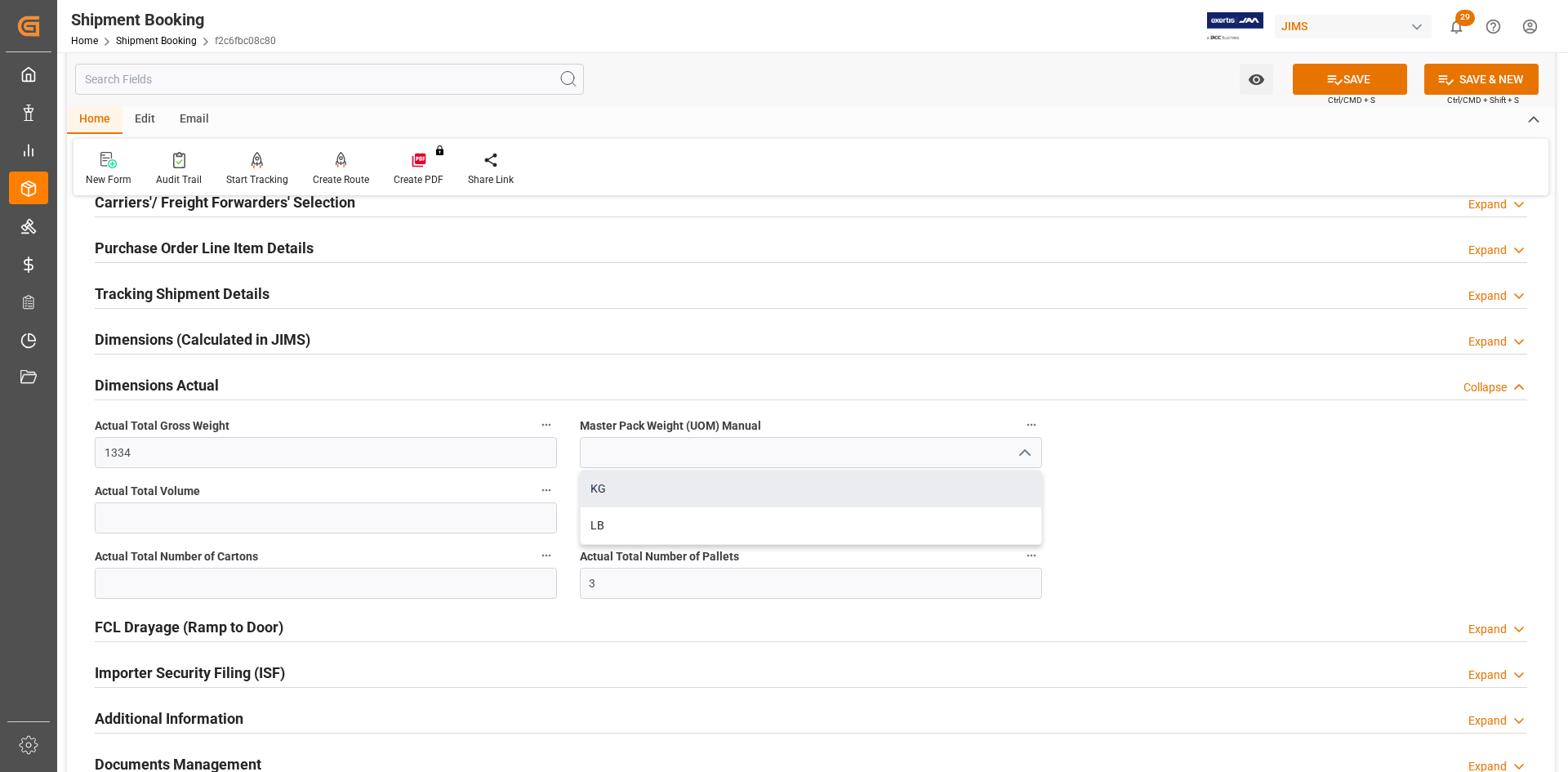
click at [652, 487] on div "KG" at bounding box center [810, 488] width 461 height 37
type input "KG"
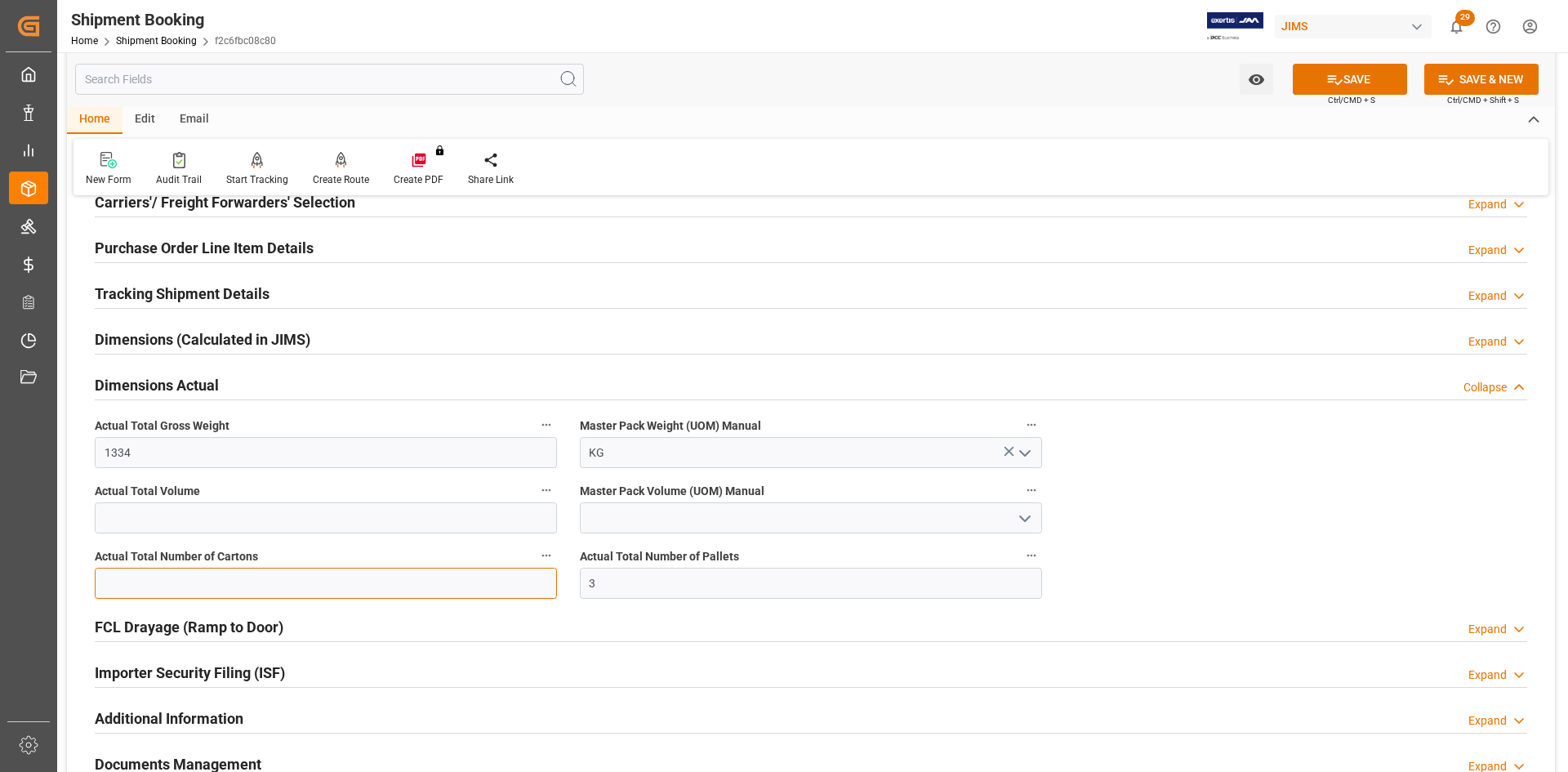
click at [143, 576] on input "text" at bounding box center [326, 583] width 463 height 31
type input "6"
click at [662, 653] on div "Importer Security Filing (ISF) Expand" at bounding box center [811, 673] width 1456 height 46
click at [1364, 79] on button "SAVE" at bounding box center [1350, 79] width 114 height 31
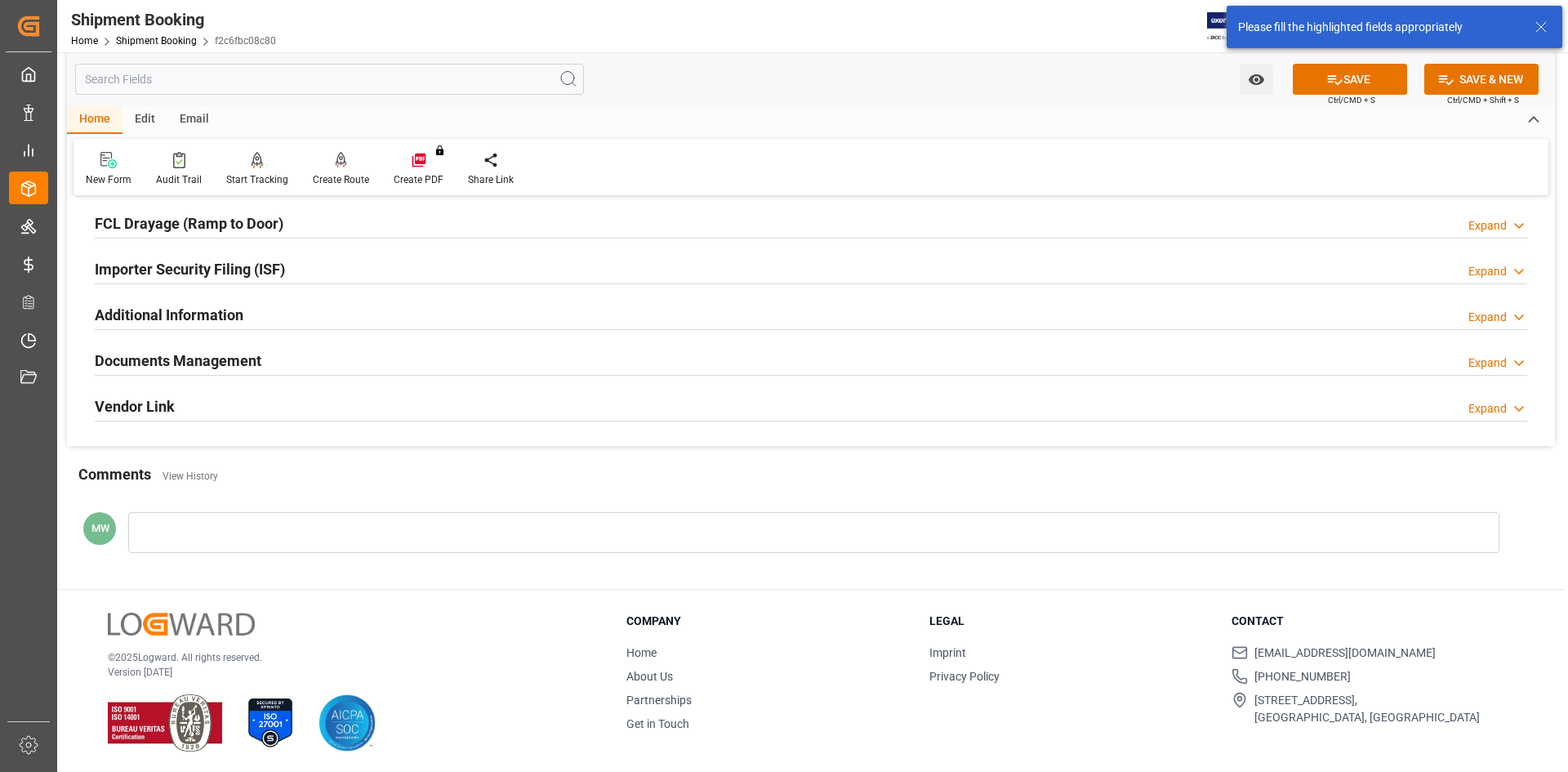
scroll to position [650, 0]
click at [184, 354] on h2 "Documents Management" at bounding box center [178, 358] width 166 height 22
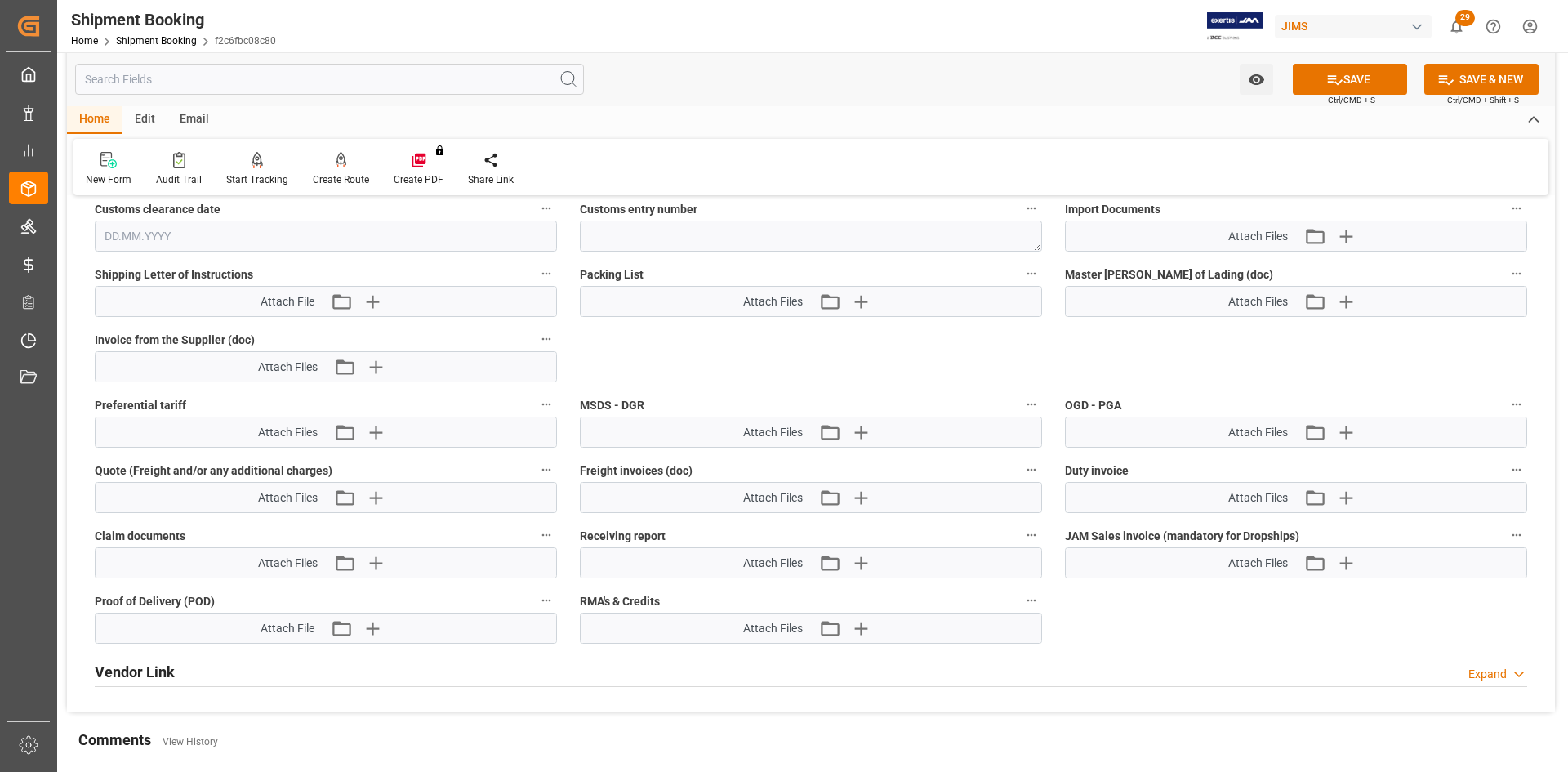
scroll to position [977, 0]
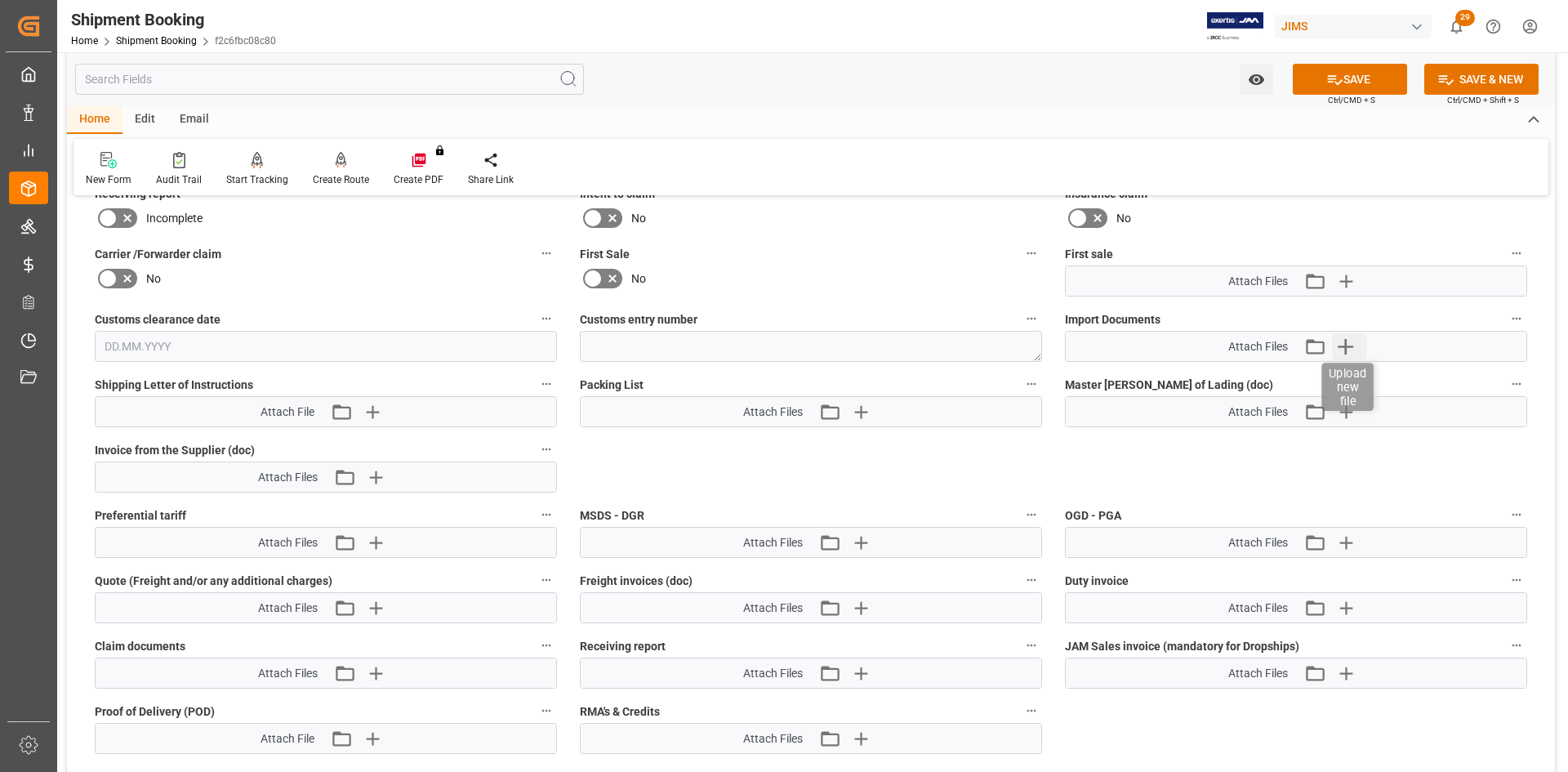
click at [1347, 341] on icon "button" at bounding box center [1346, 347] width 15 height 15
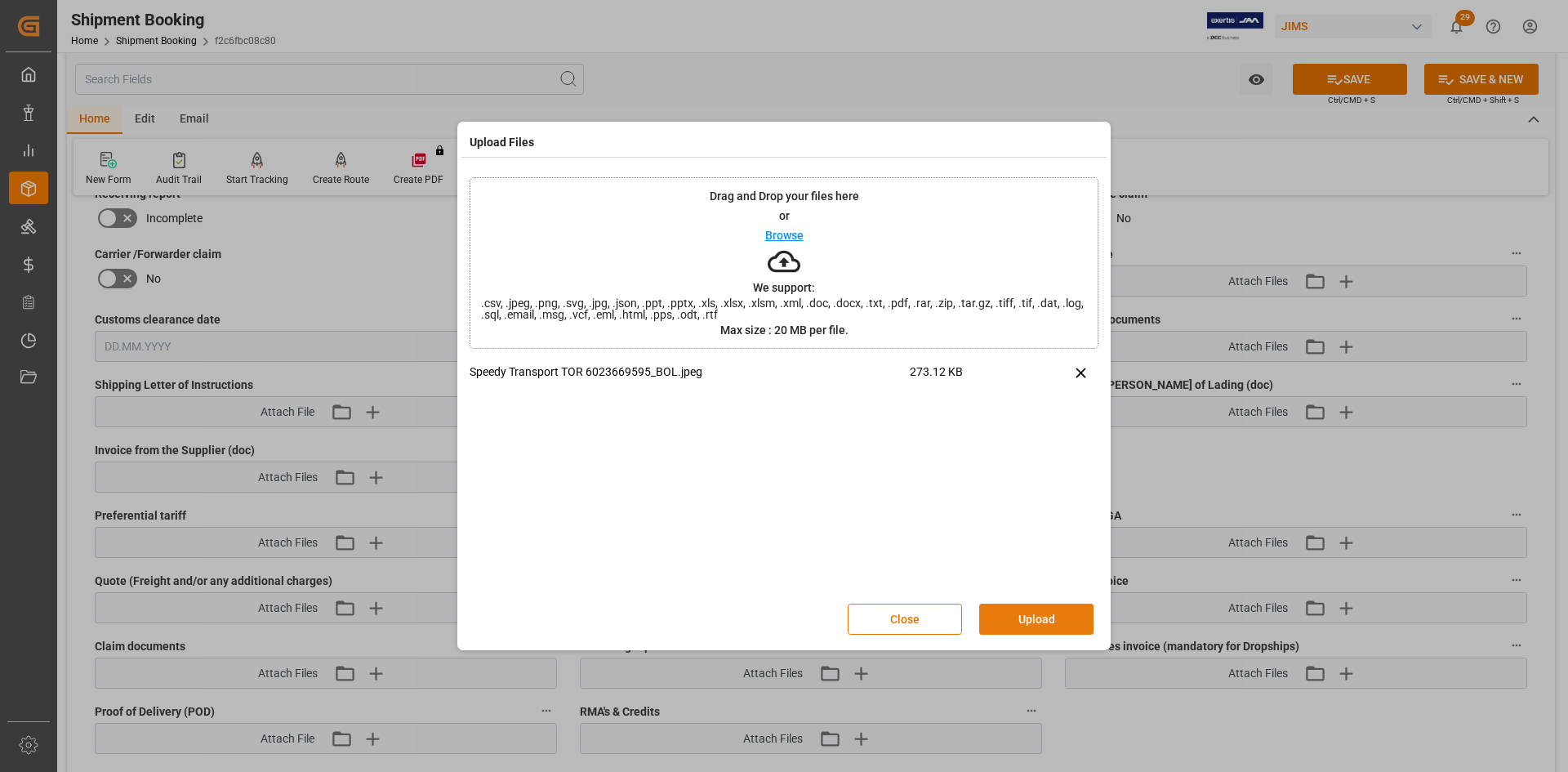
click at [1030, 615] on button "Upload" at bounding box center [1036, 619] width 114 height 31
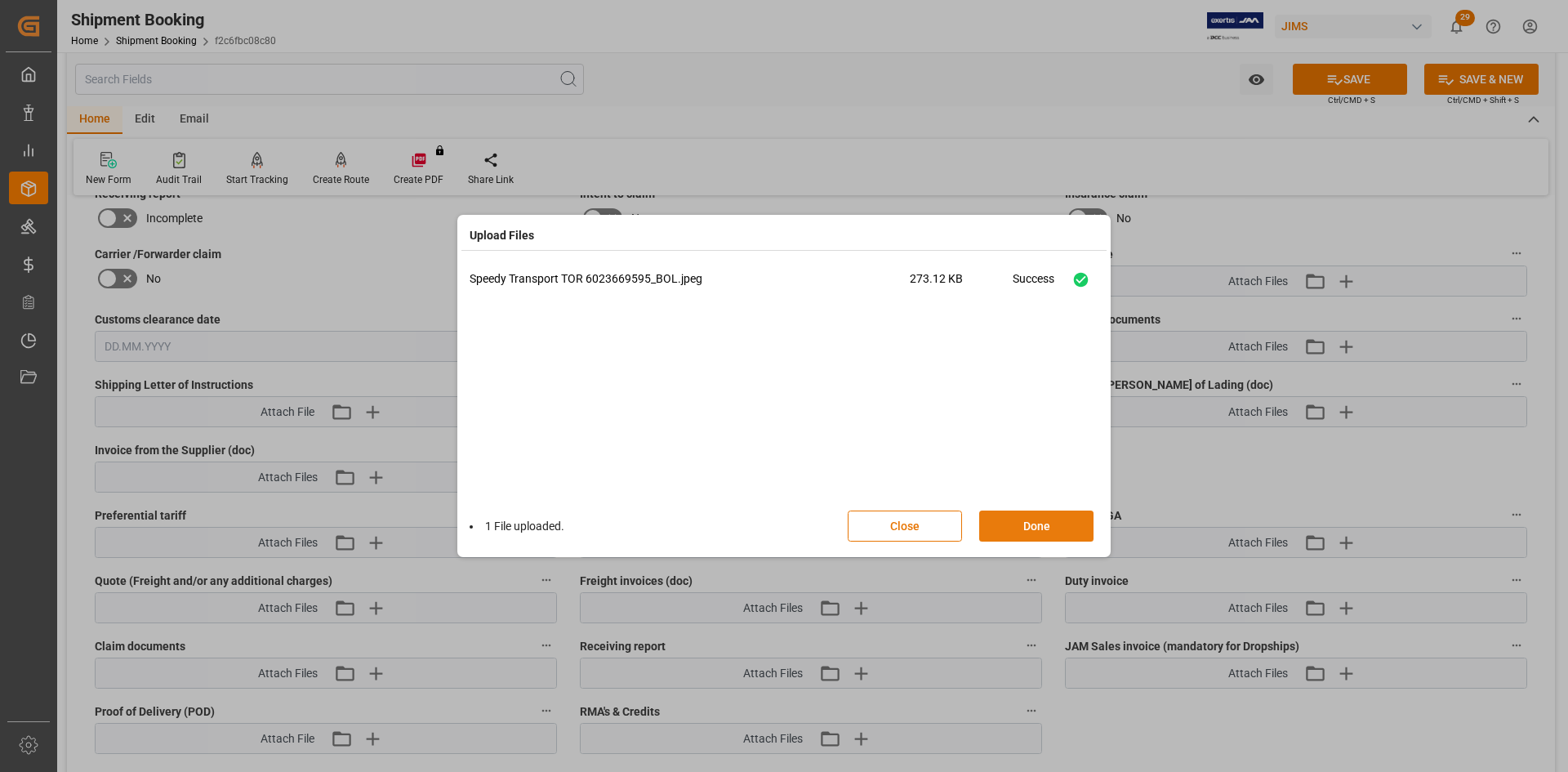
click at [1003, 529] on button "Done" at bounding box center [1036, 526] width 114 height 31
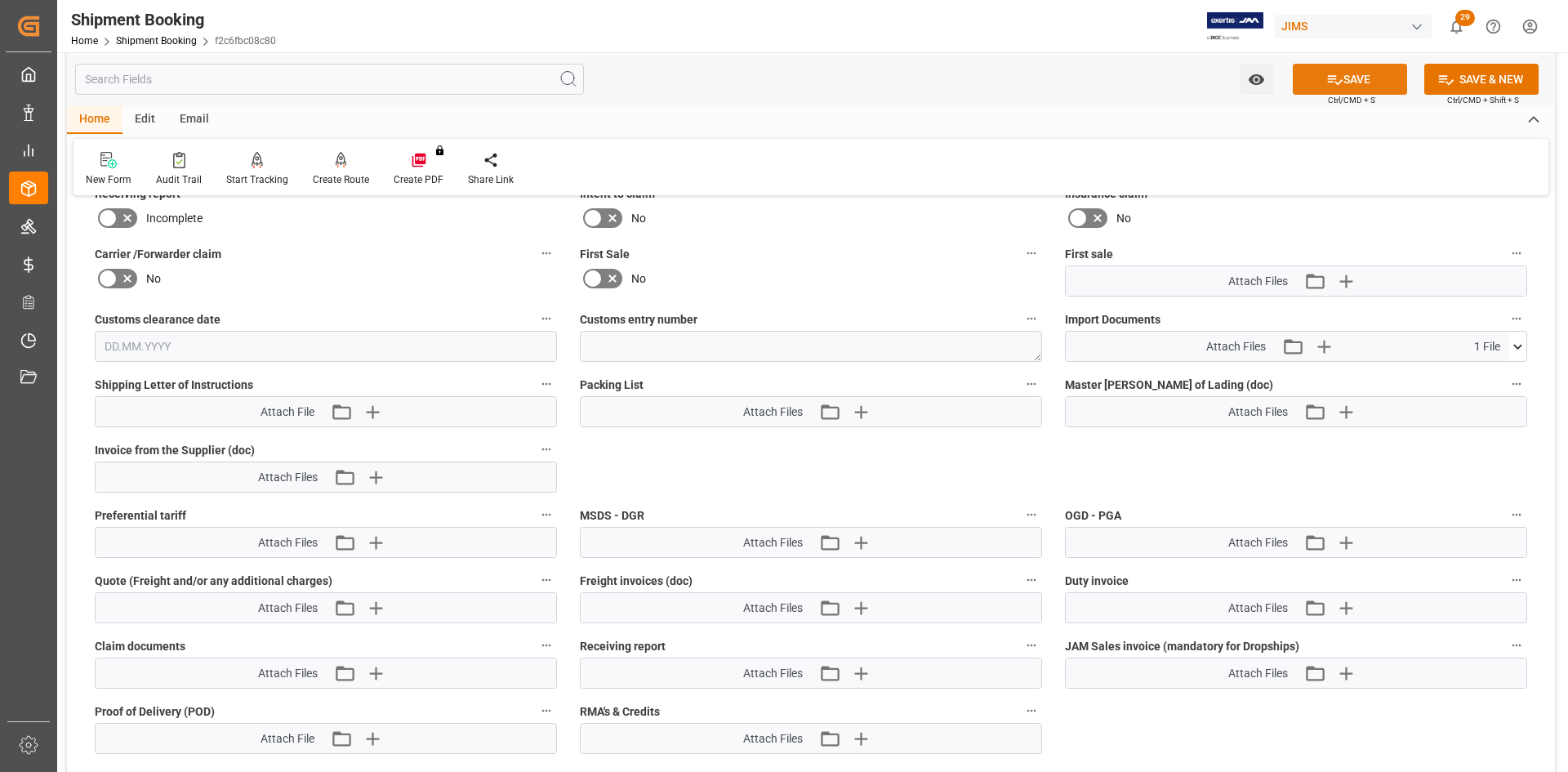
click at [1351, 79] on button "SAVE" at bounding box center [1350, 79] width 114 height 31
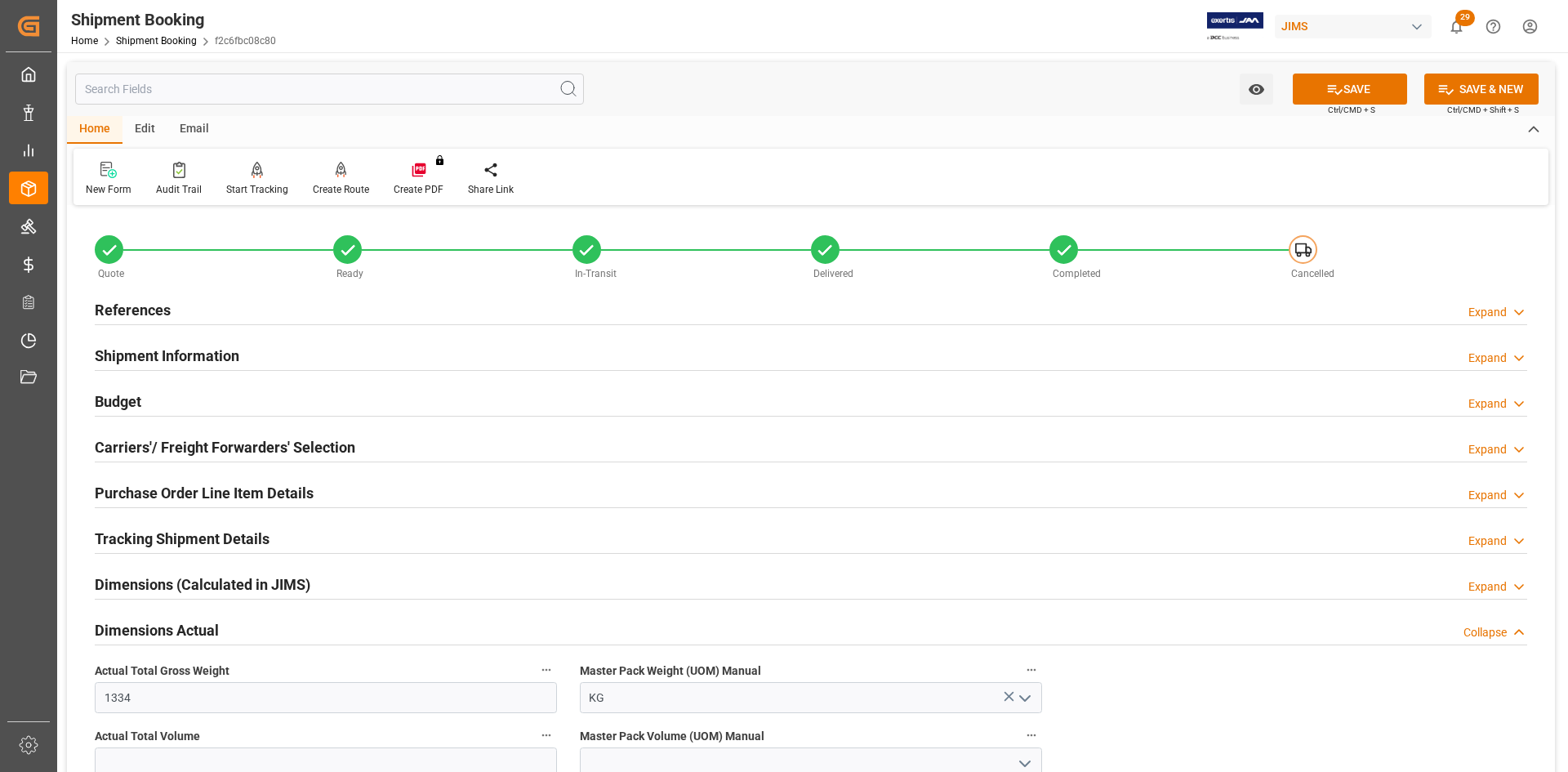
scroll to position [0, 0]
click at [204, 351] on h2 "Shipment Information" at bounding box center [167, 355] width 144 height 22
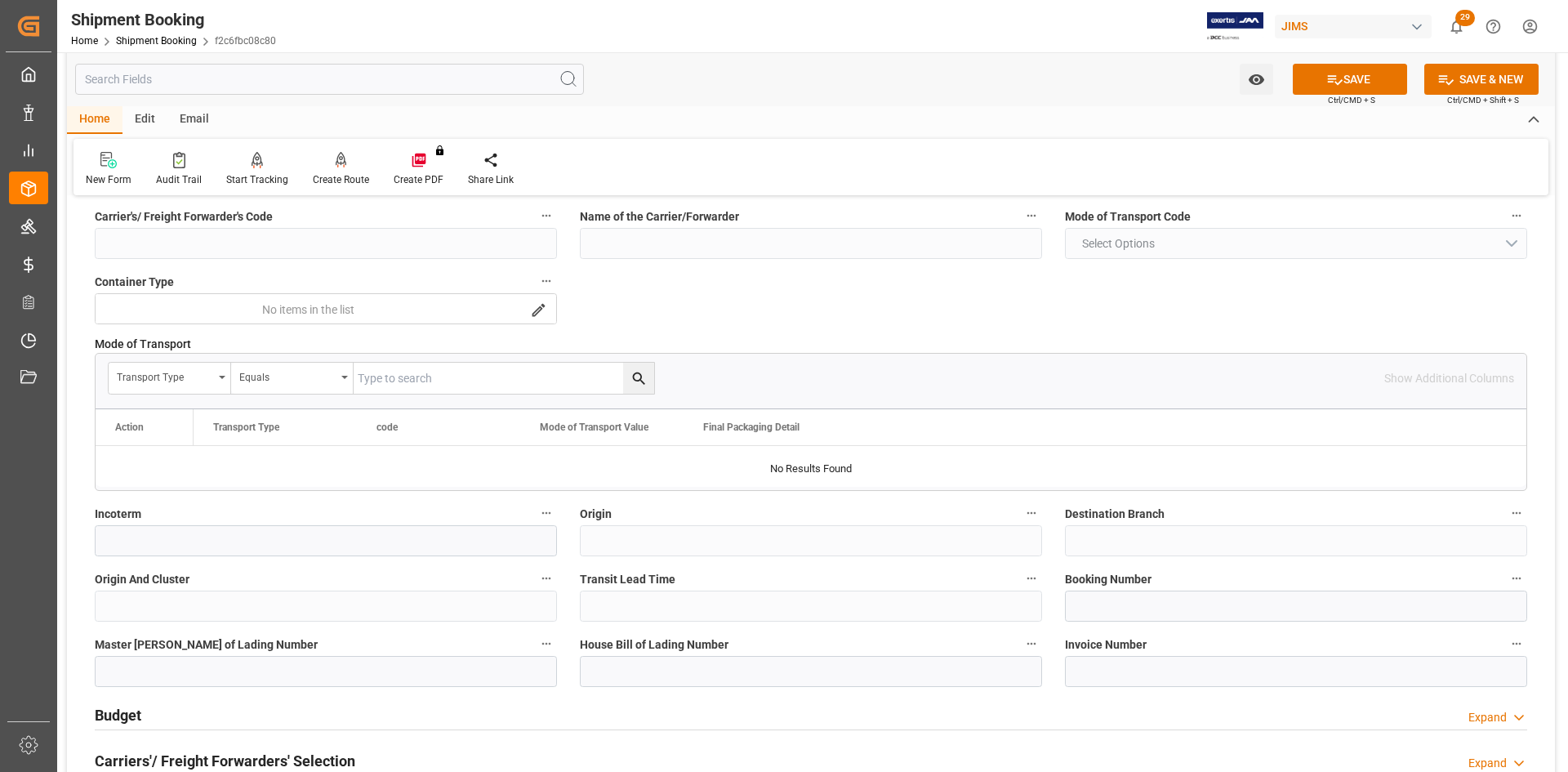
scroll to position [408, 0]
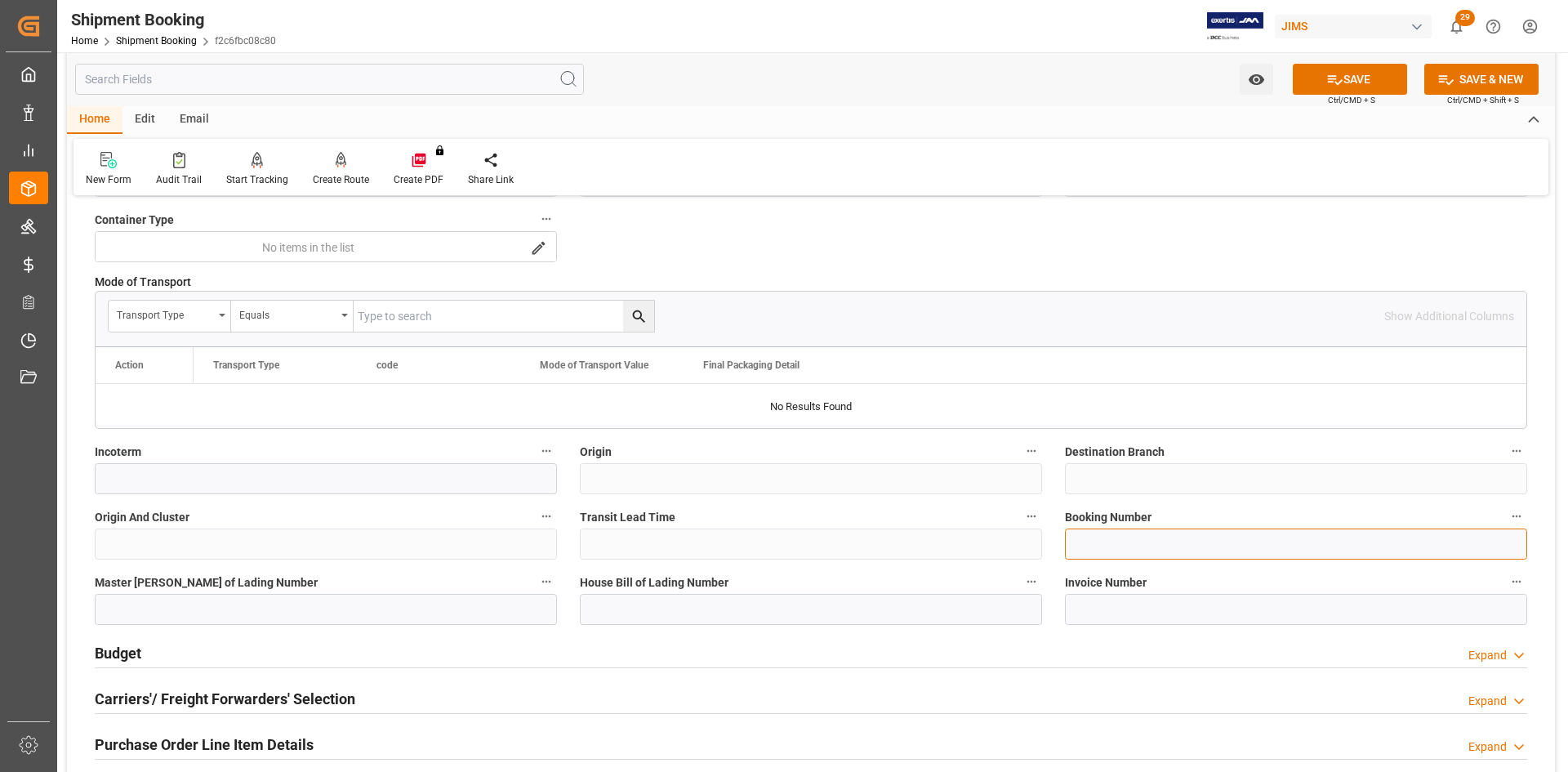
click at [1094, 546] on input at bounding box center [1295, 543] width 463 height 31
type input "6023669565"
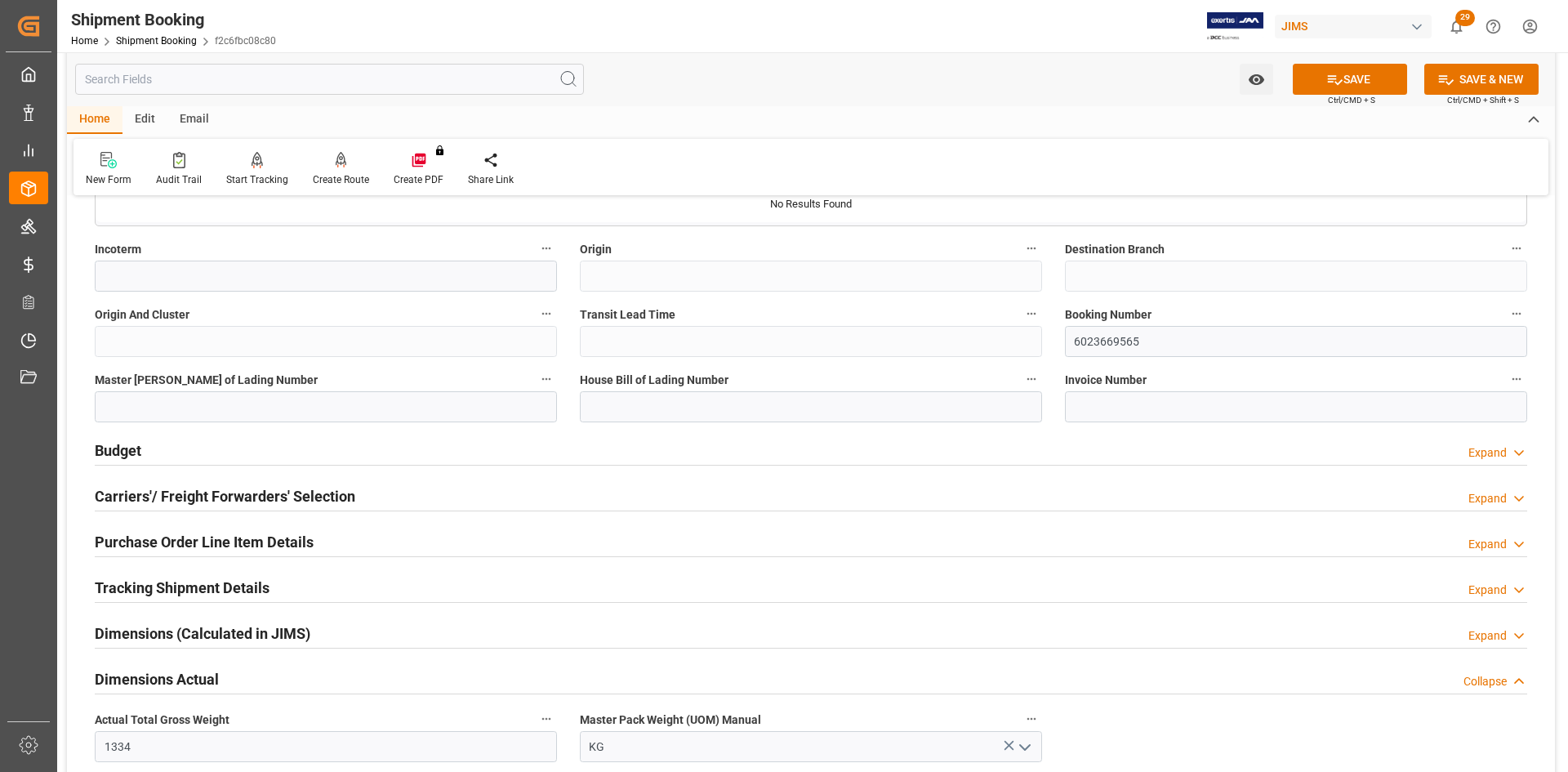
scroll to position [653, 0]
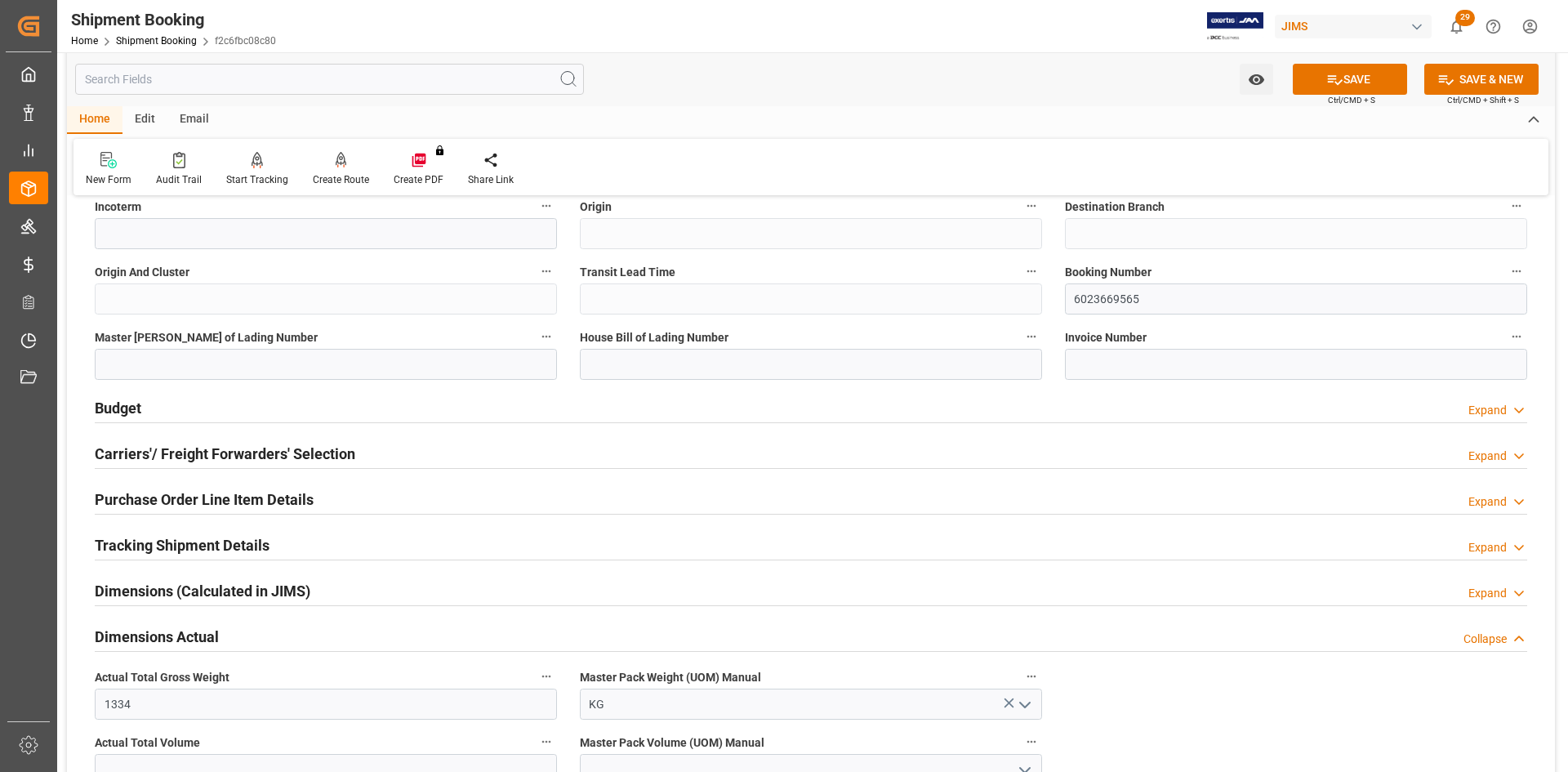
drag, startPoint x: 134, startPoint y: 456, endPoint x: 179, endPoint y: 461, distance: 45.3
click at [134, 456] on h2 "Carriers'/ Freight Forwarders' Selection" at bounding box center [225, 453] width 260 height 22
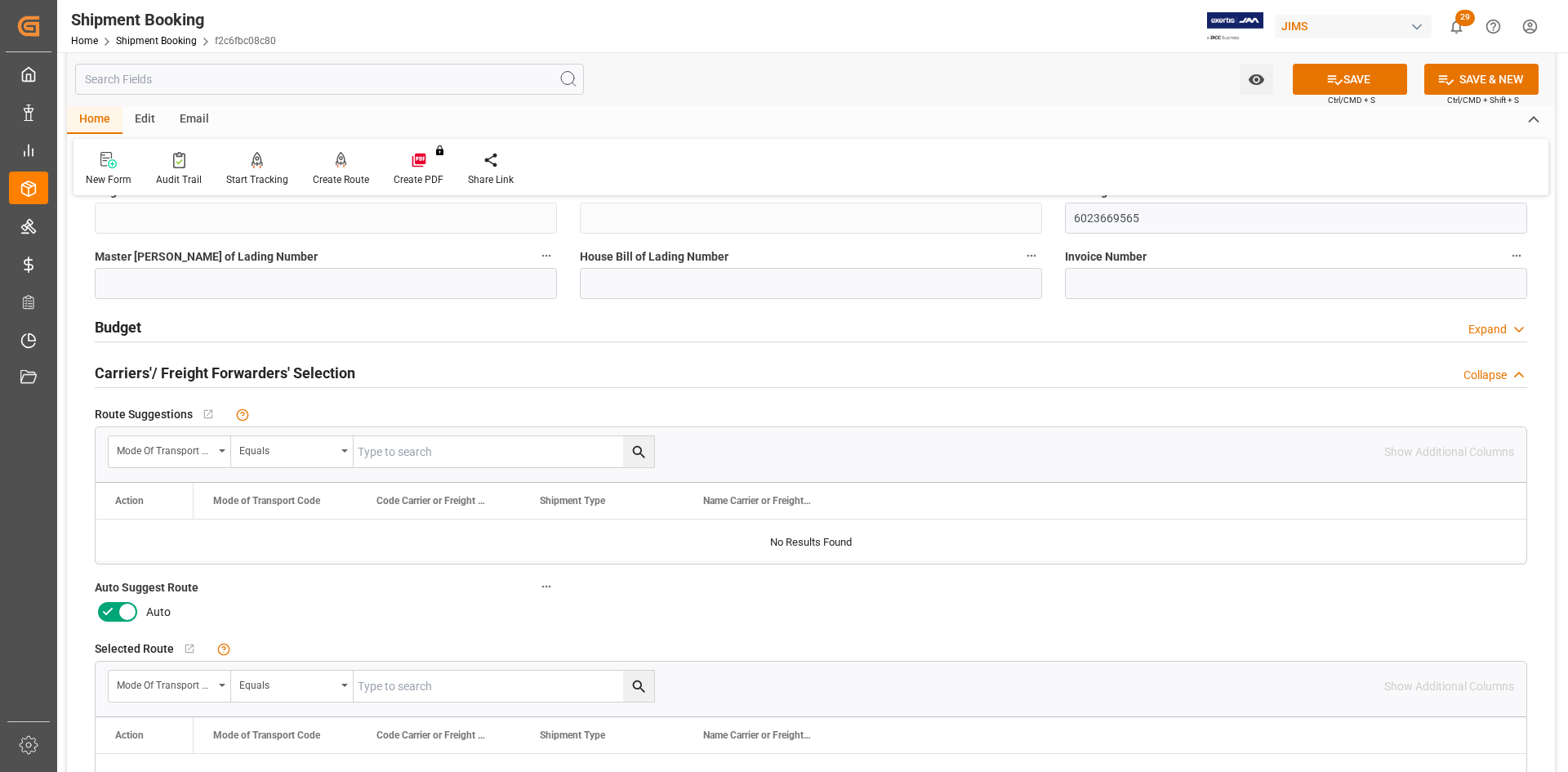
scroll to position [735, 0]
click at [128, 610] on icon at bounding box center [127, 612] width 9 height 9
click at [0, 0] on input "checkbox" at bounding box center [0, 0] width 0 height 0
click at [1372, 79] on button "SAVE" at bounding box center [1350, 79] width 114 height 31
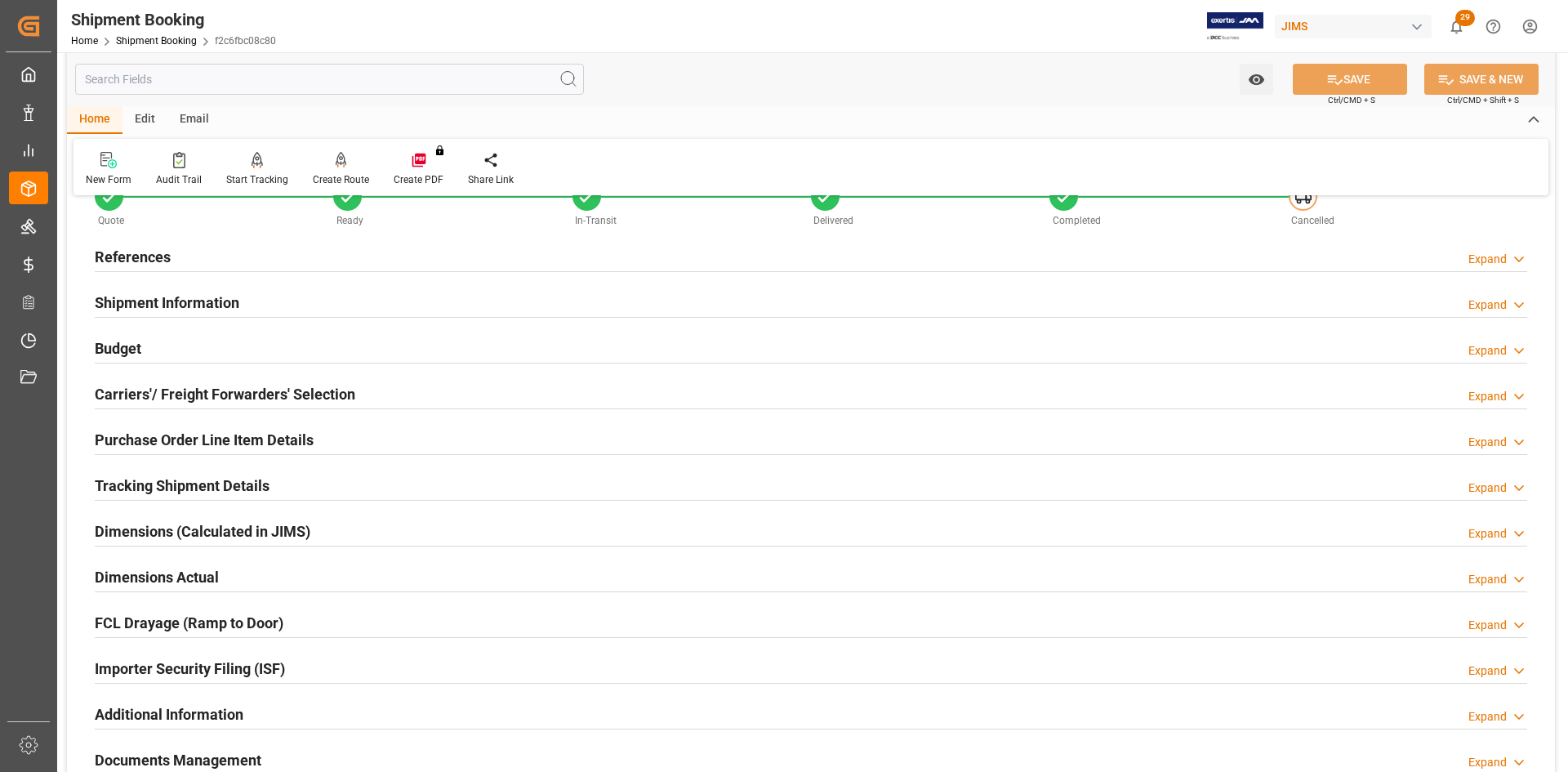
scroll to position [82, 0]
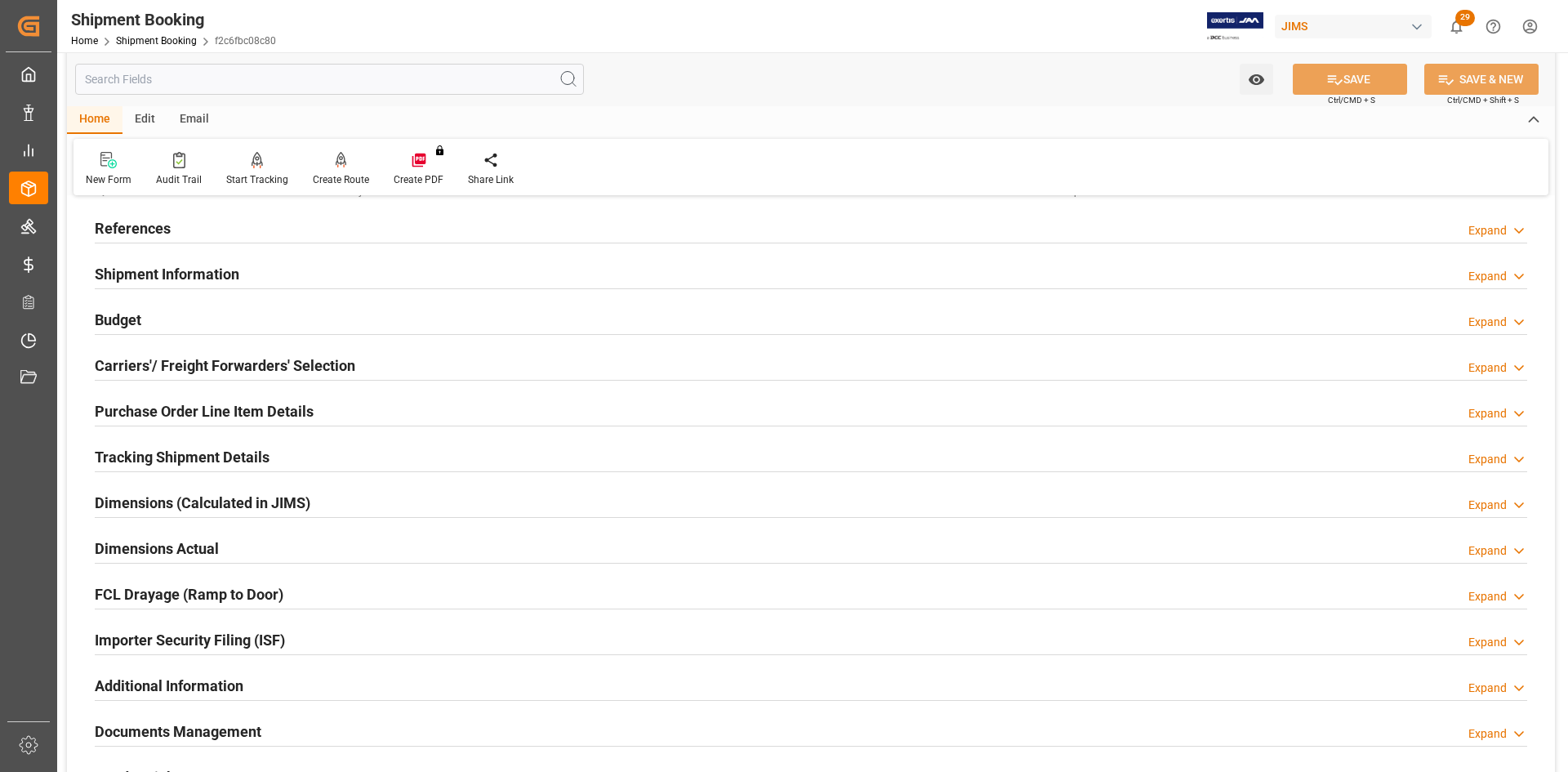
click at [184, 107] on h2 "Carriers'/ Freight Forwarders' Selection" at bounding box center [225, 365] width 260 height 22
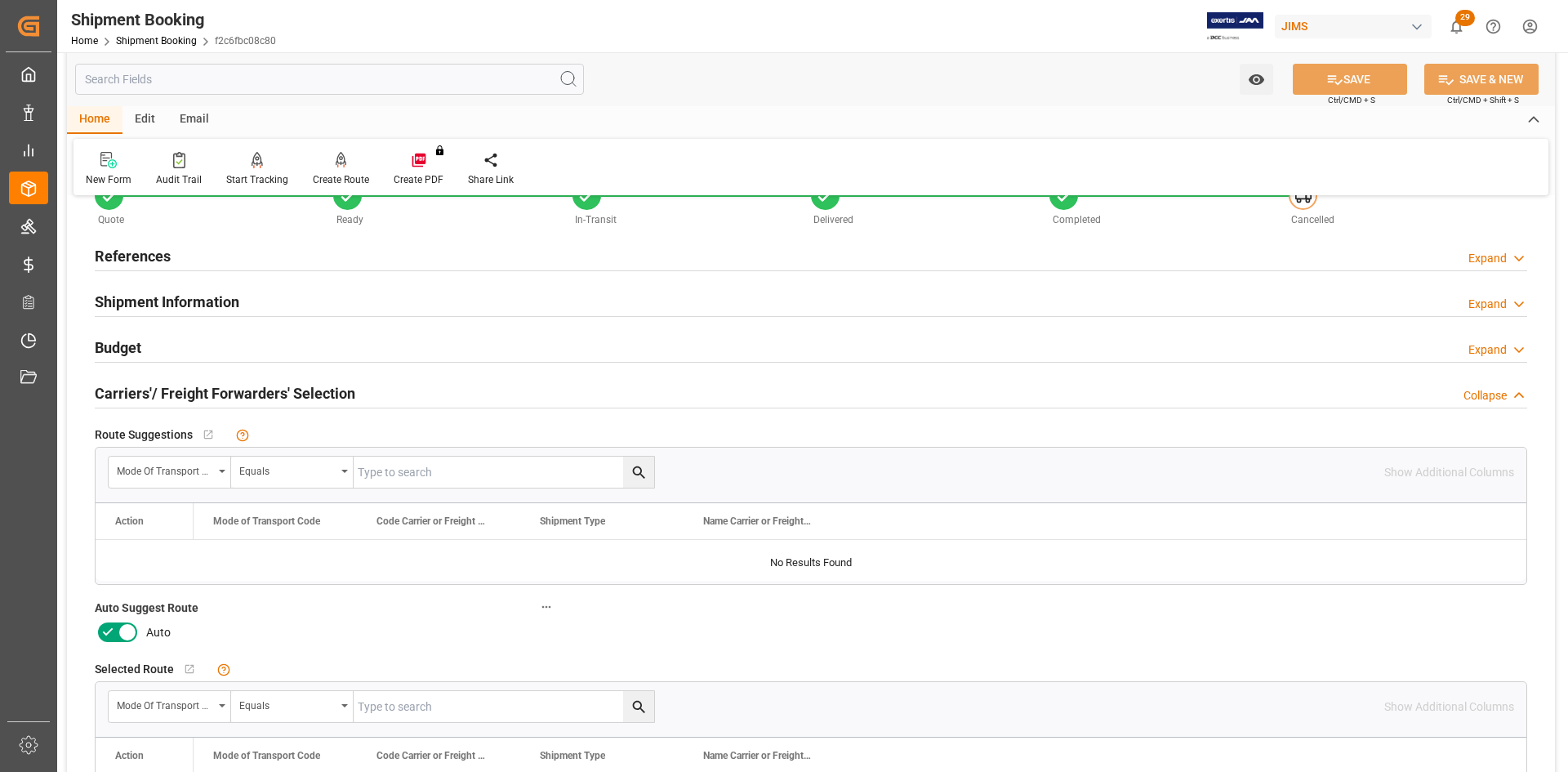
scroll to position [0, 0]
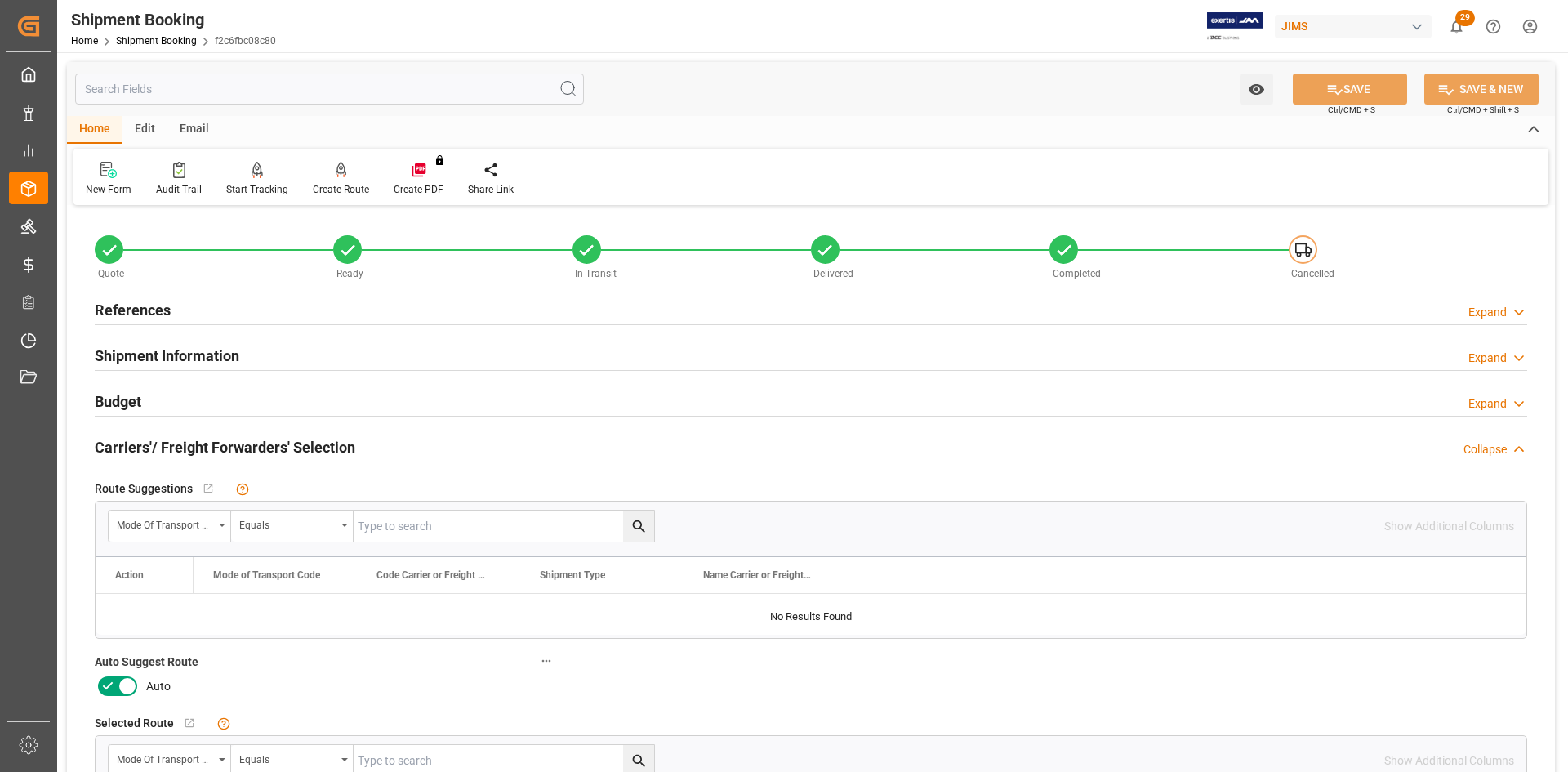
click at [127, 107] on h2 "References" at bounding box center [133, 310] width 76 height 22
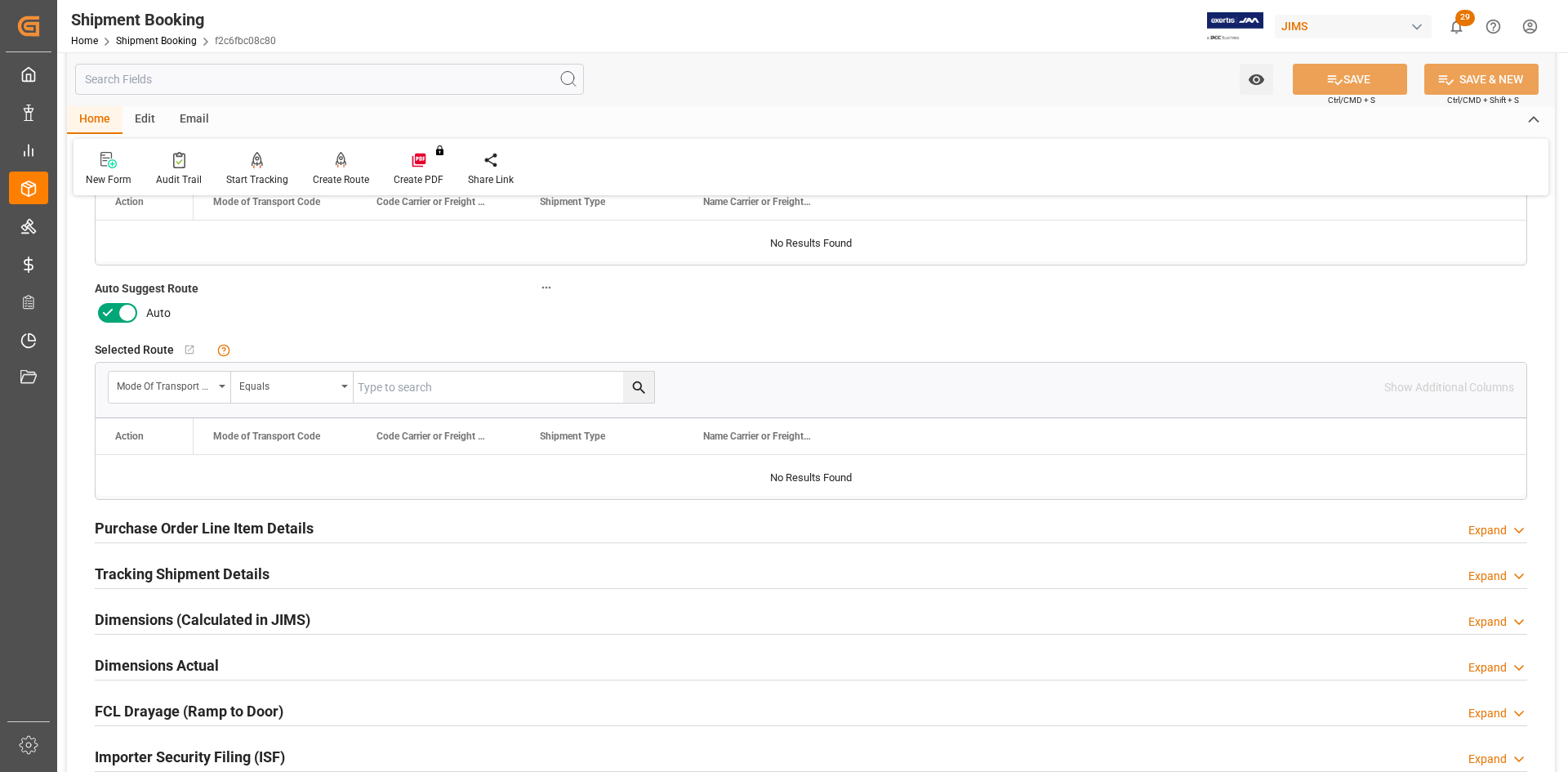
scroll to position [653, 0]
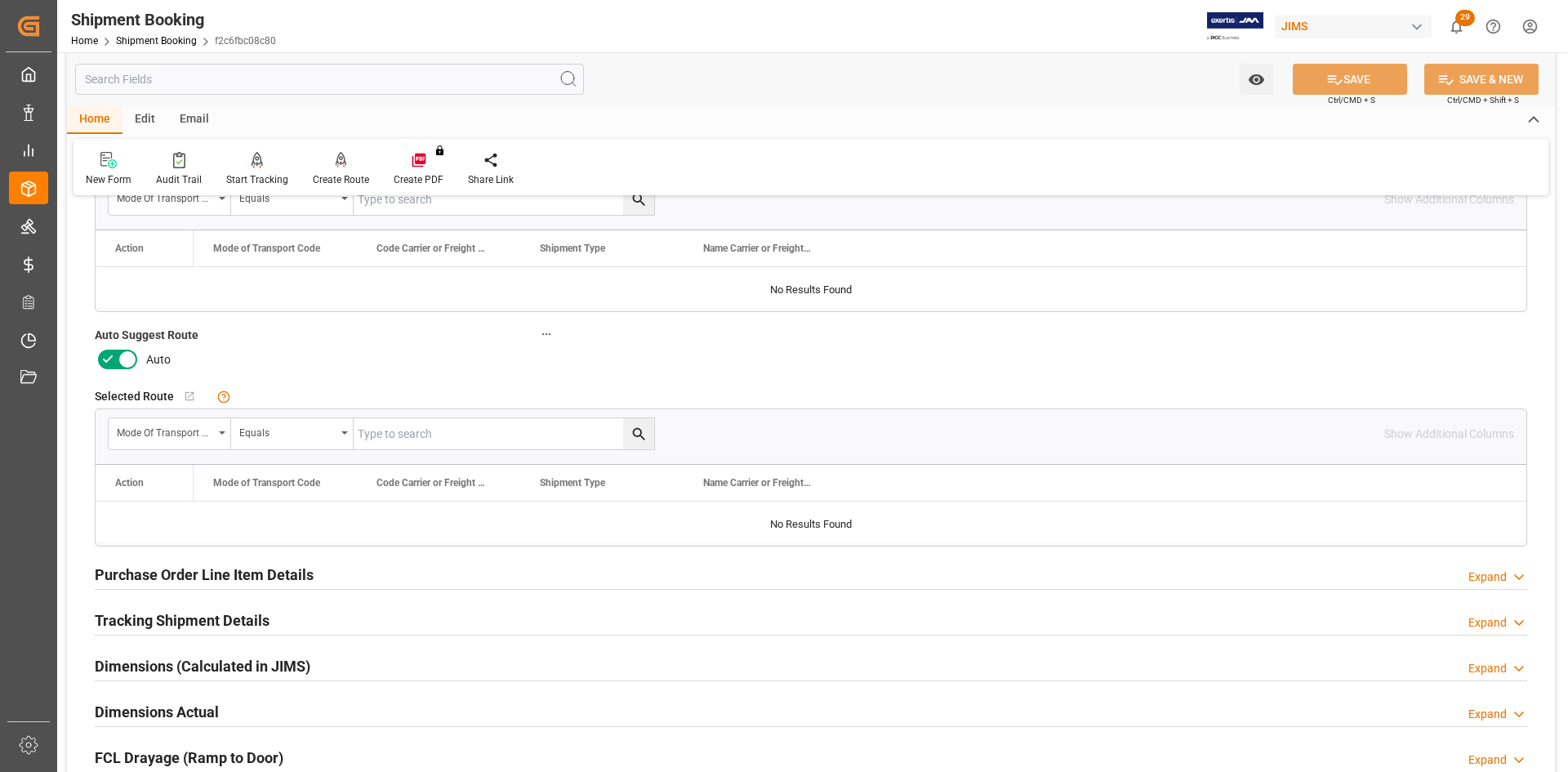
click at [112, 107] on icon at bounding box center [107, 359] width 20 height 20
click at [0, 0] on input "checkbox" at bounding box center [0, 0] width 0 height 0
click at [421, 80] on button "SAVE" at bounding box center [1350, 79] width 114 height 31
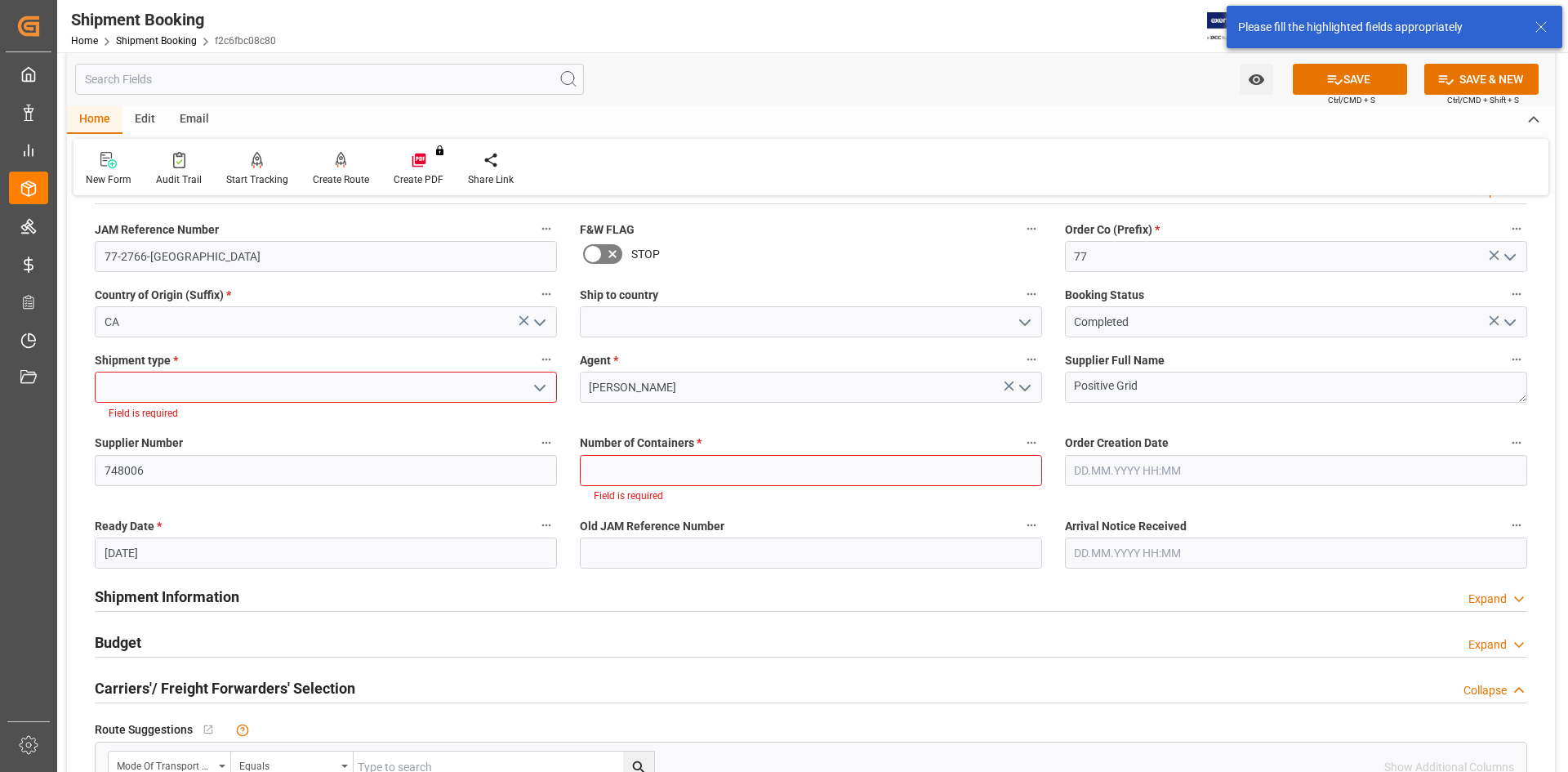
scroll to position [96, 0]
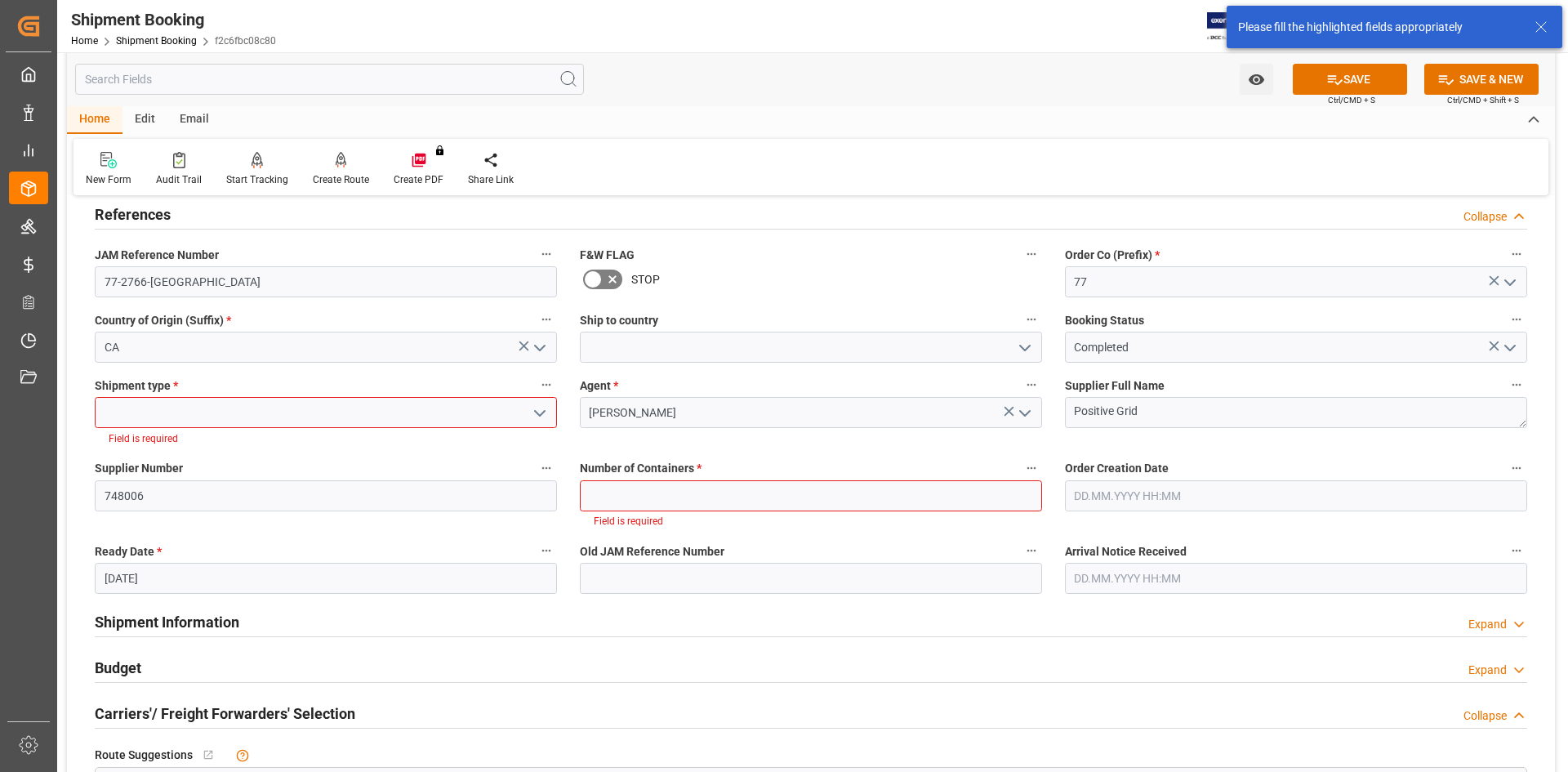
click at [421, 107] on polyline "open menu" at bounding box center [539, 413] width 9 height 5
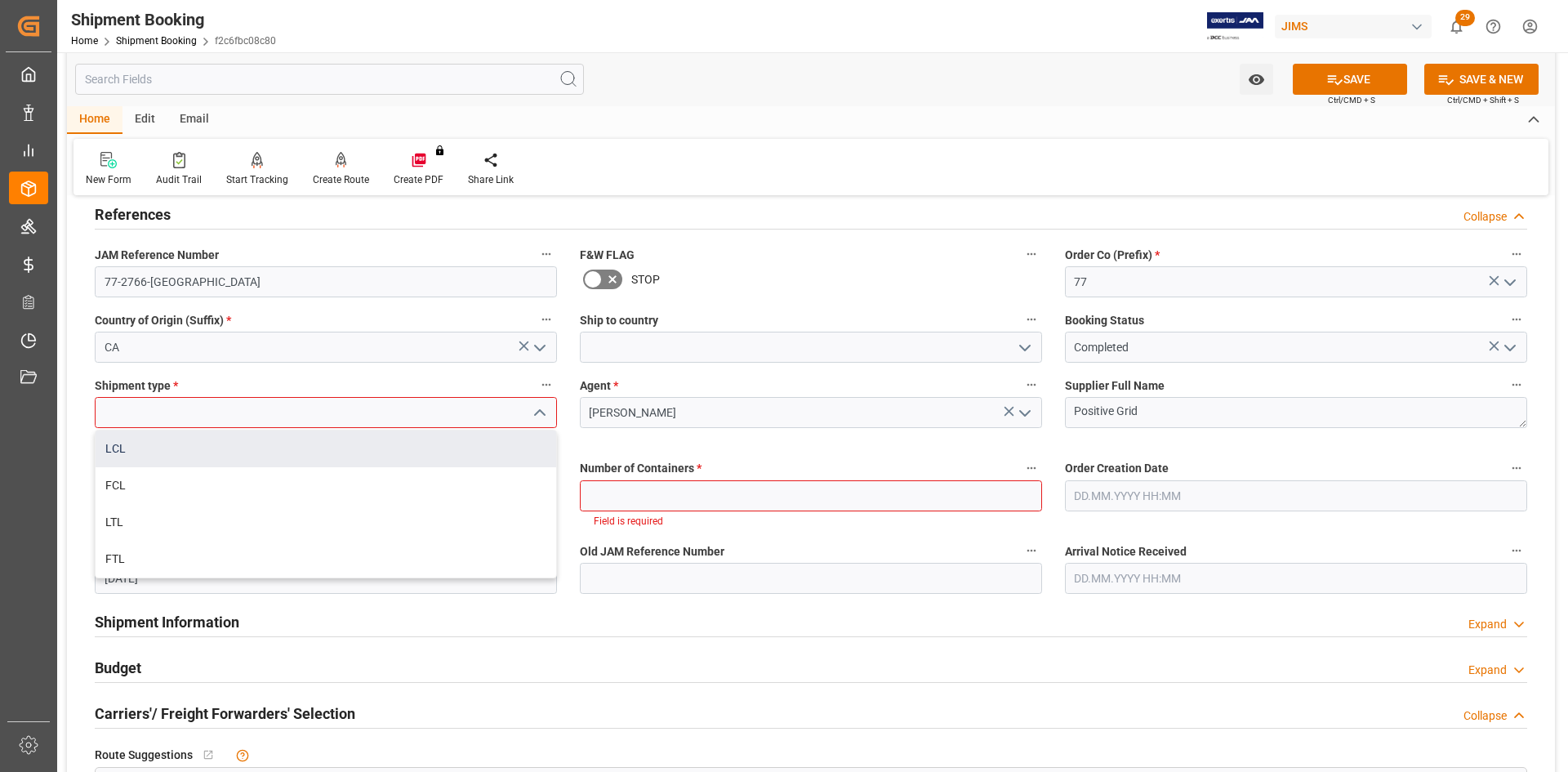
click at [127, 107] on div "LCL" at bounding box center [326, 448] width 461 height 37
type input "LCL"
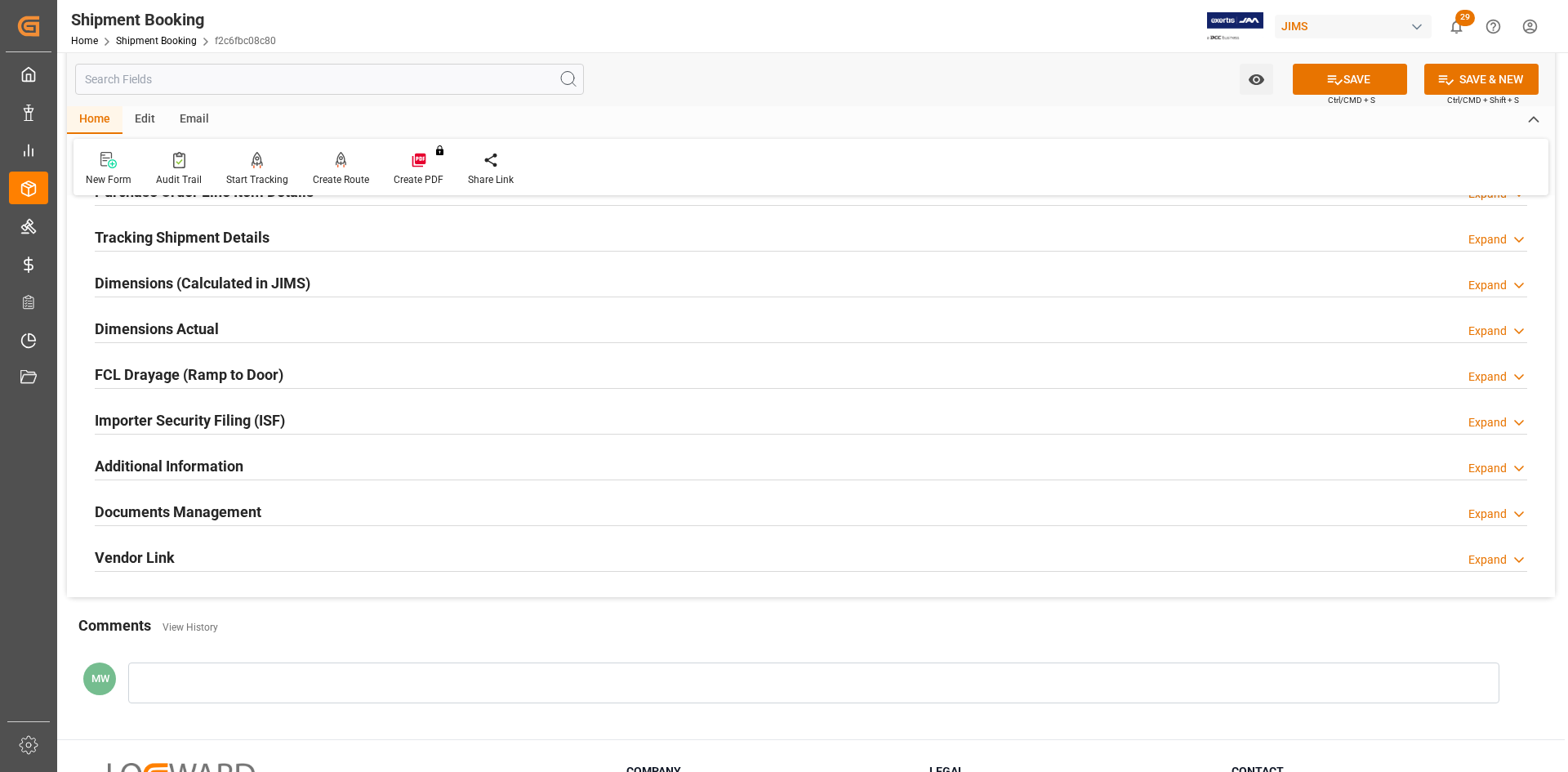
scroll to position [1143, 0]
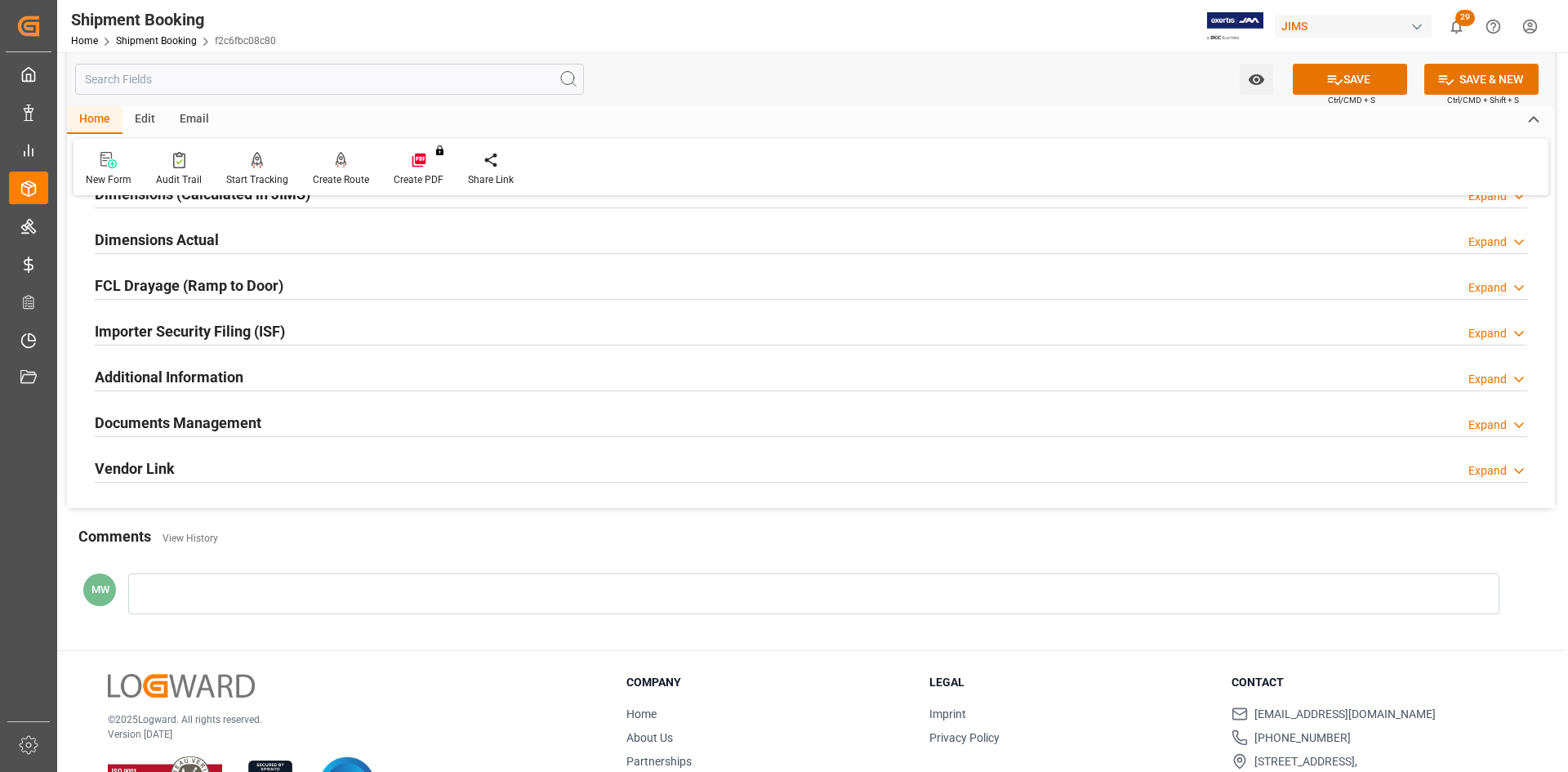
click at [191, 107] on h2 "Documents Management" at bounding box center [178, 422] width 166 height 22
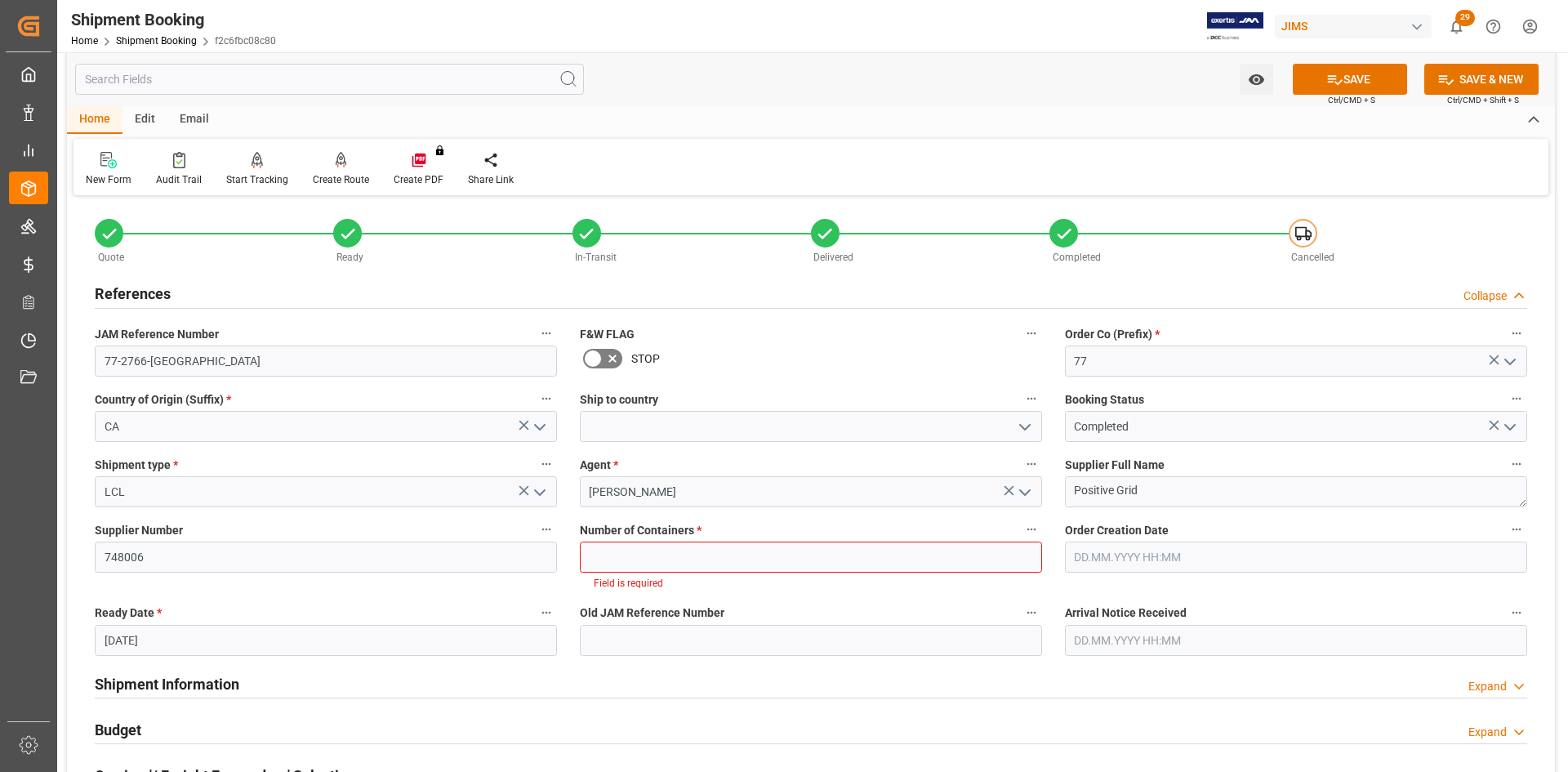
scroll to position [0, 0]
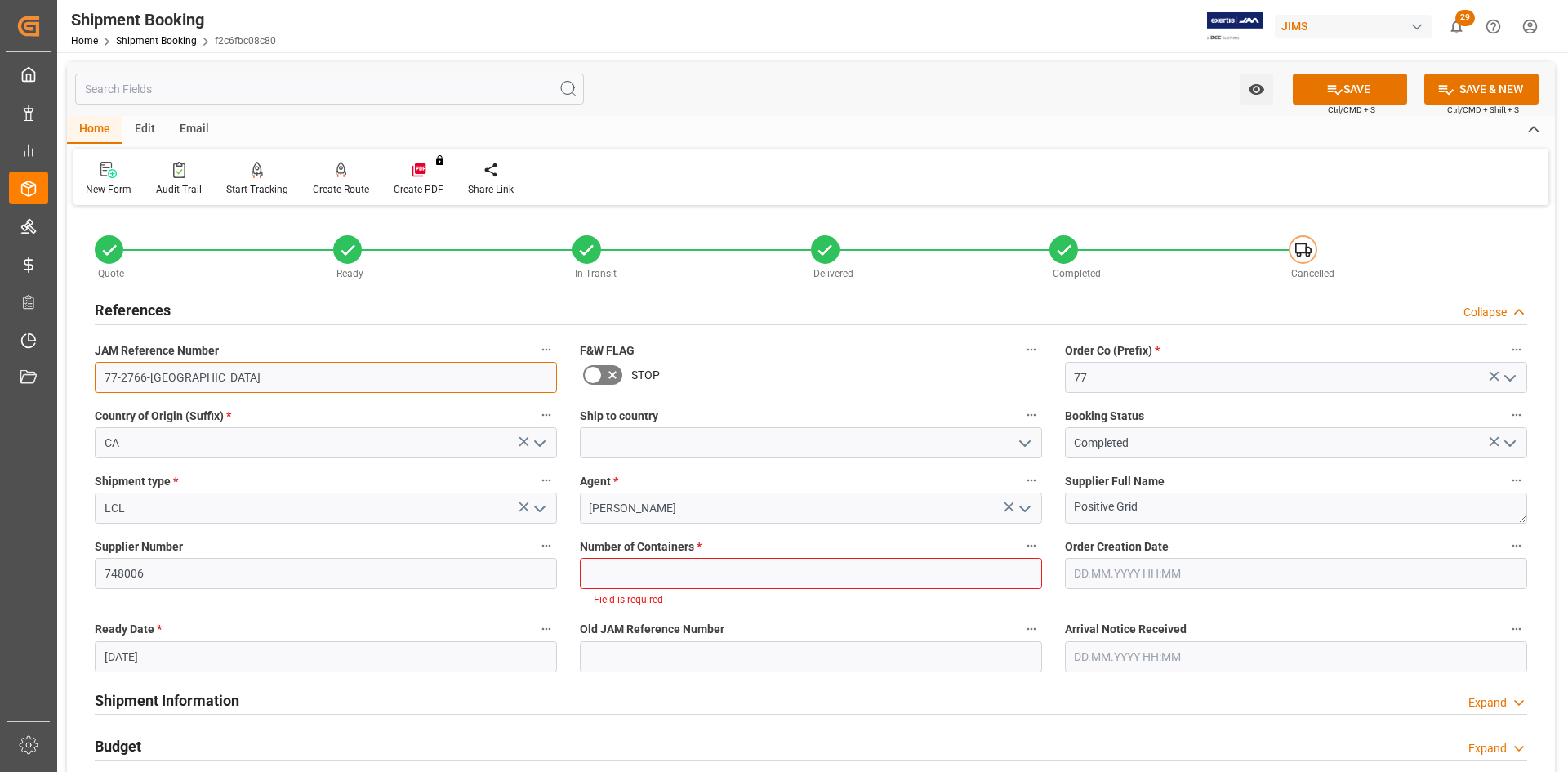
click at [156, 107] on input "77-2766-CA" at bounding box center [326, 377] width 463 height 31
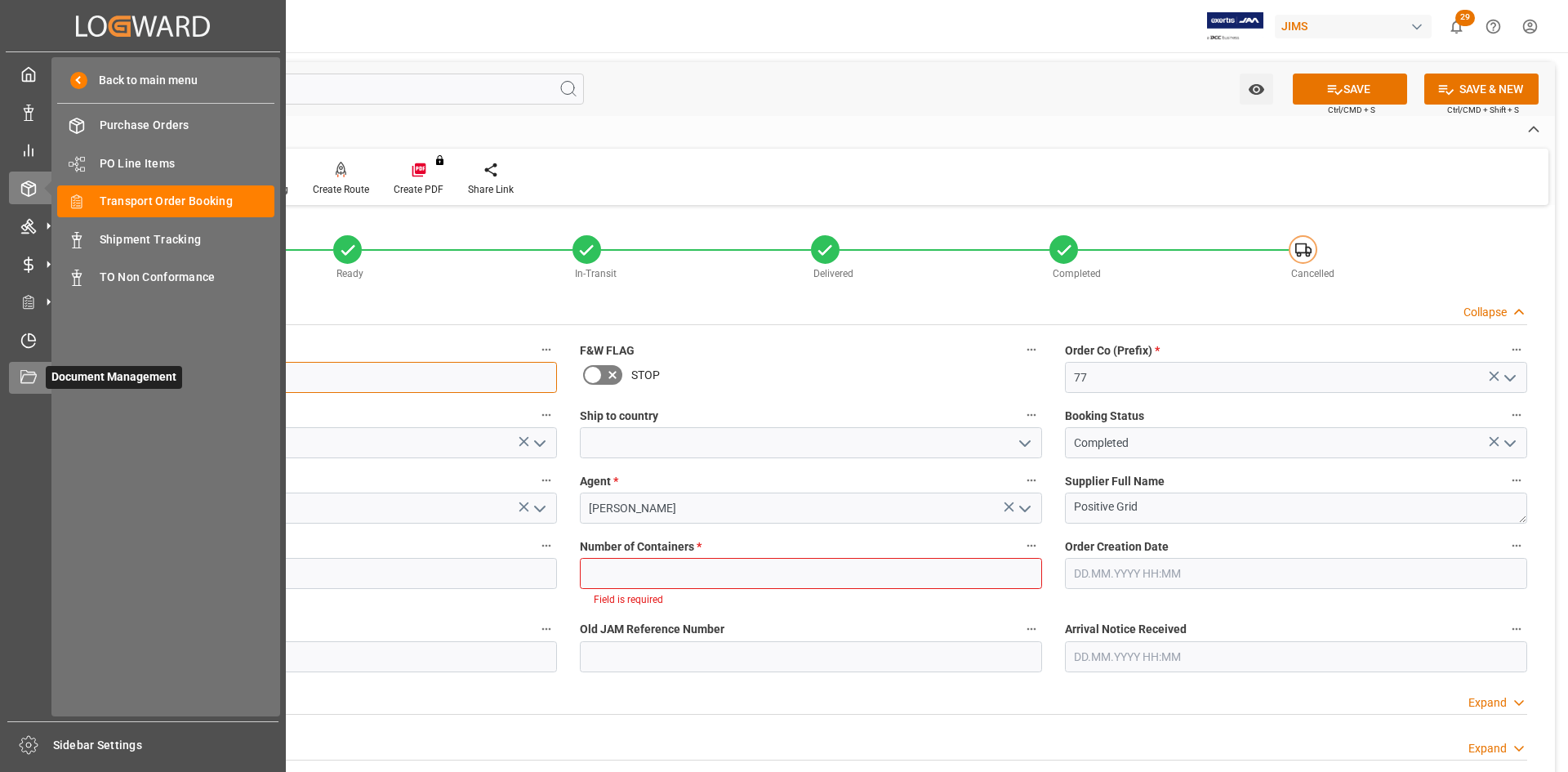
drag, startPoint x: 119, startPoint y: 381, endPoint x: 39, endPoint y: 375, distance: 80.2
click at [39, 107] on div "Created by potrace 1.15, written by Peter Selinger 2001-2017 Created by potrace…" at bounding box center [784, 386] width 1568 height 772
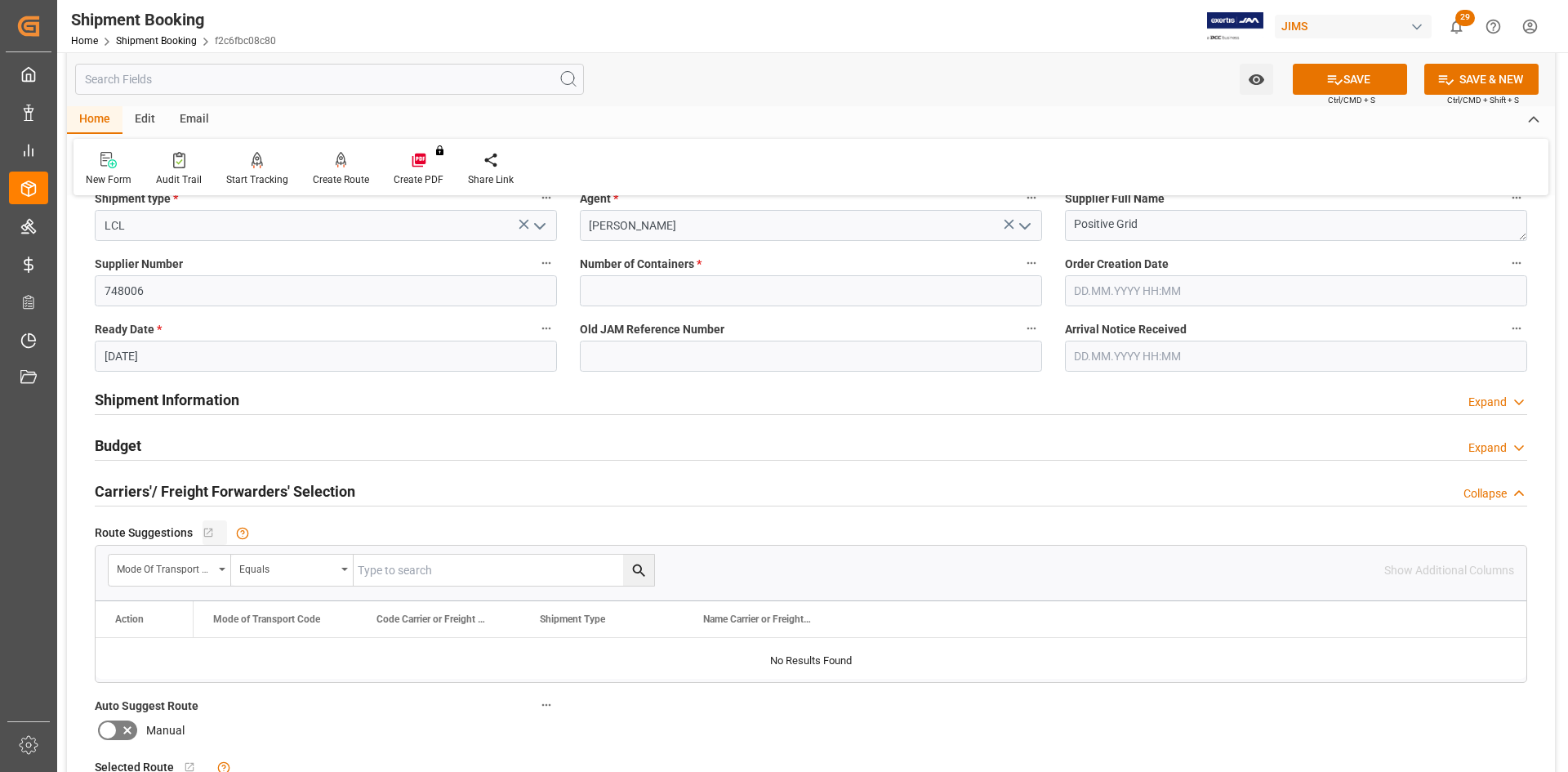
scroll to position [327, 0]
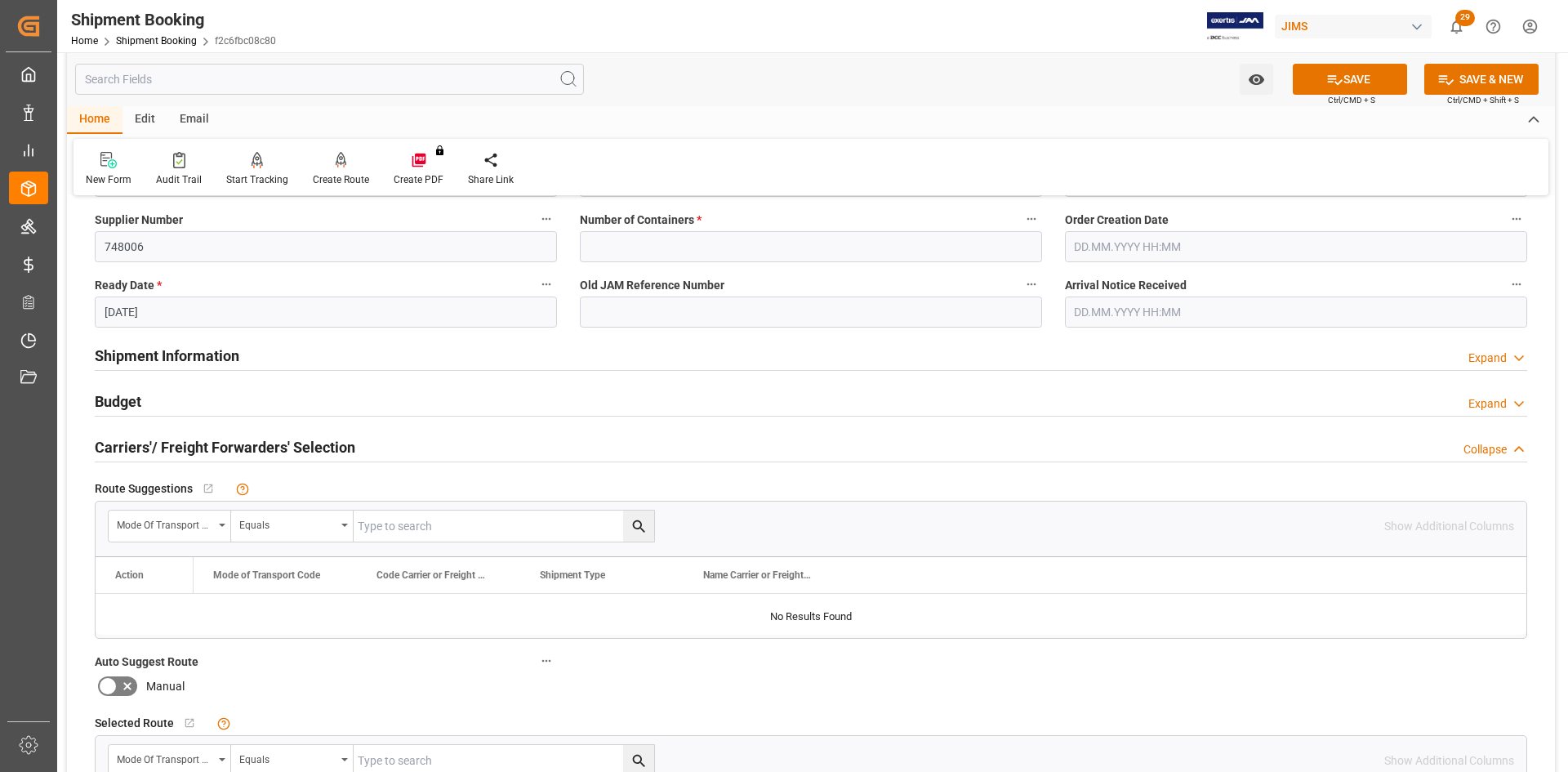
drag, startPoint x: 198, startPoint y: 348, endPoint x: 351, endPoint y: 377, distance: 155.7
click at [198, 107] on h2 "Shipment Information" at bounding box center [167, 355] width 144 height 22
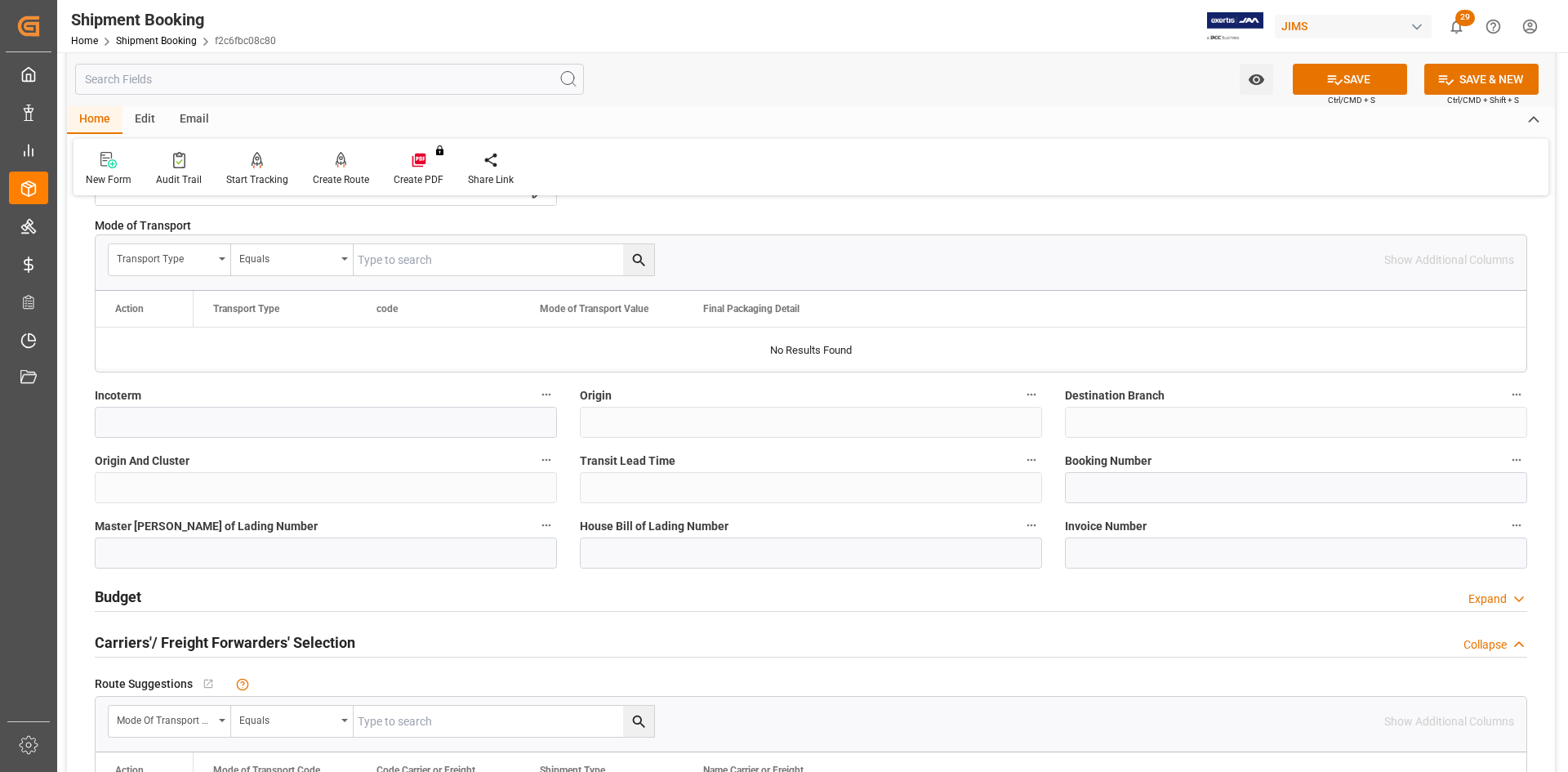
scroll to position [817, 0]
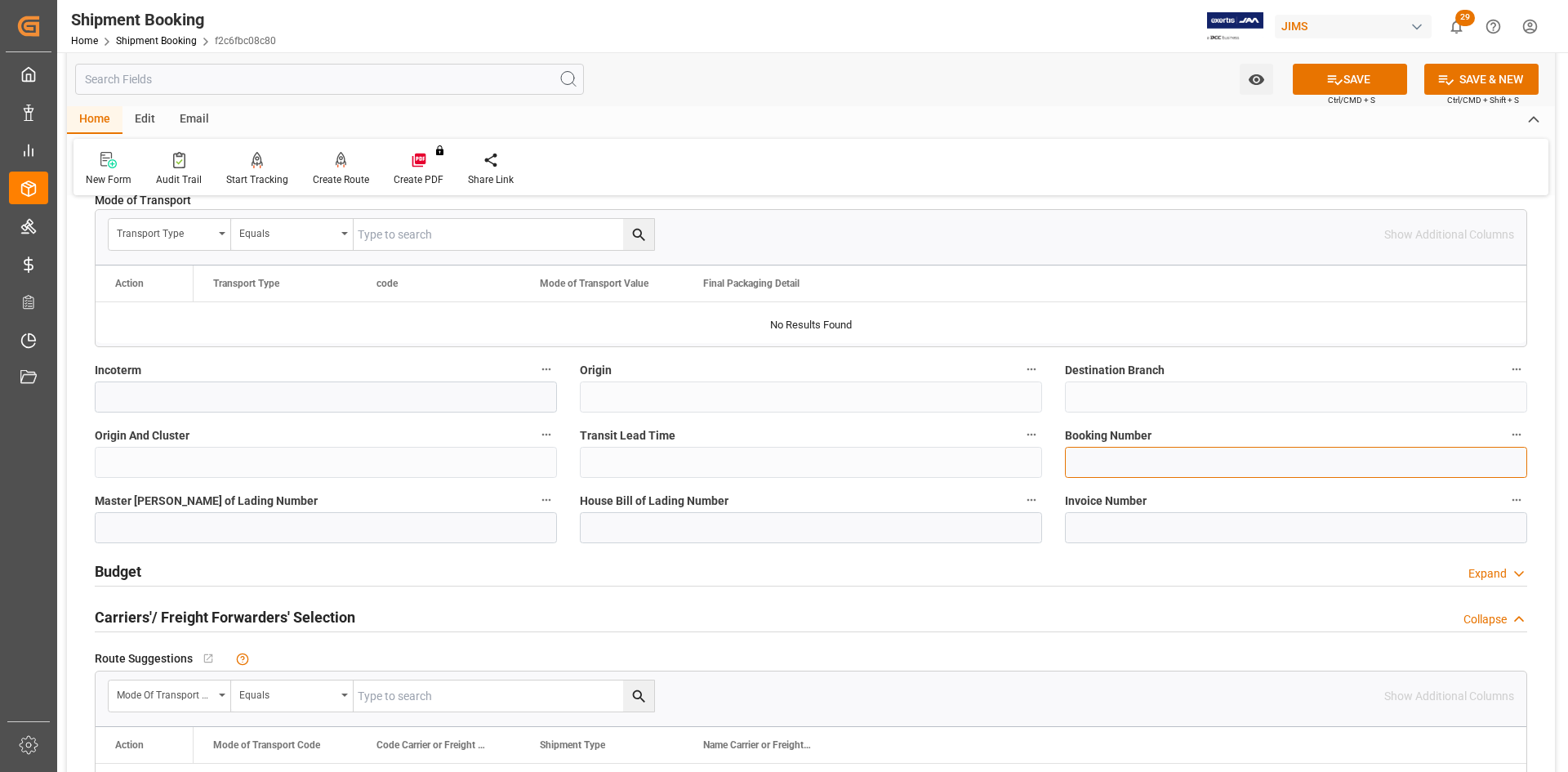
click at [421, 107] on input at bounding box center [1295, 461] width 463 height 31
type input "6023669565"
click at [421, 75] on button "SAVE" at bounding box center [1350, 79] width 114 height 31
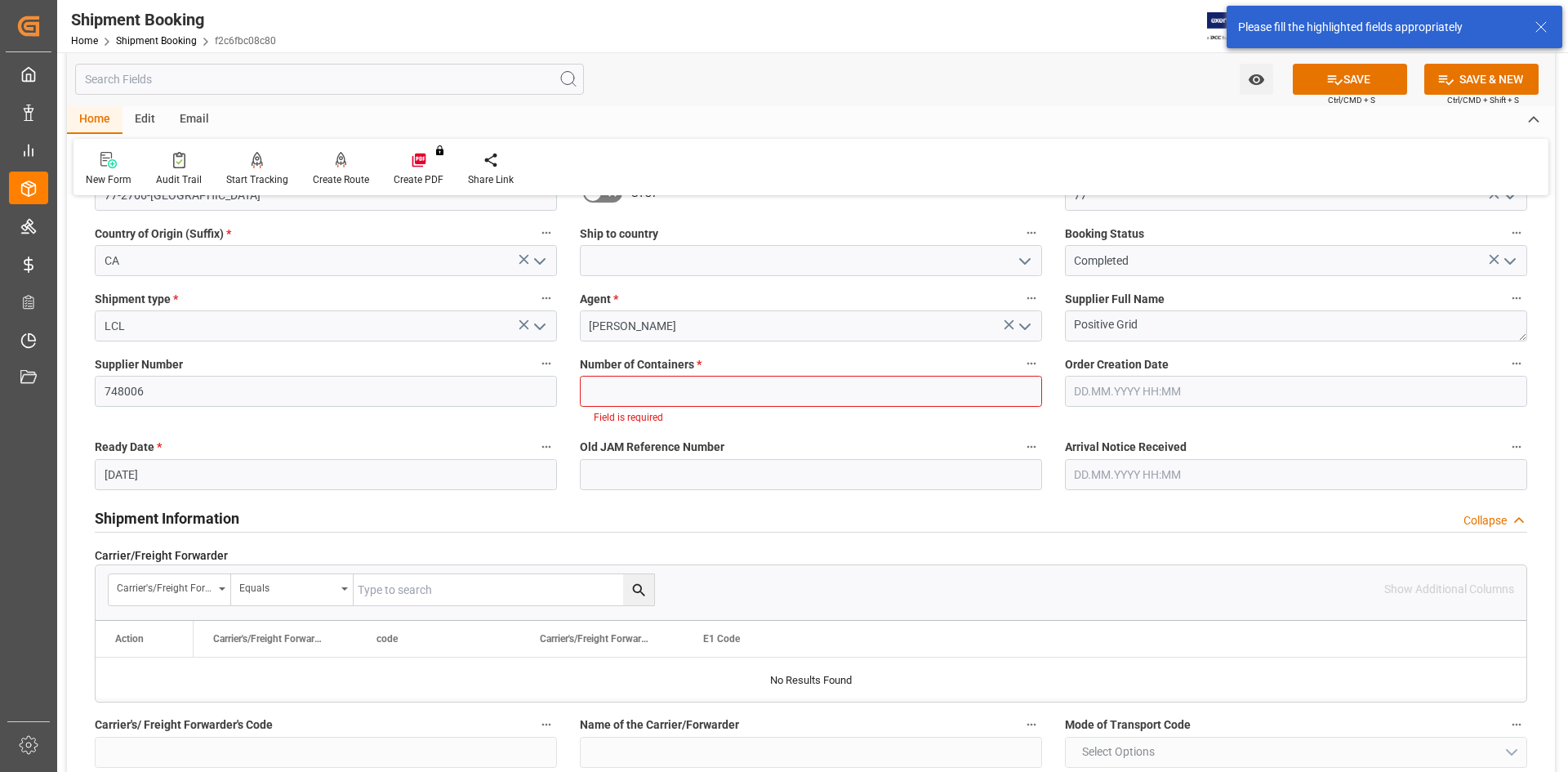
scroll to position [242, 0]
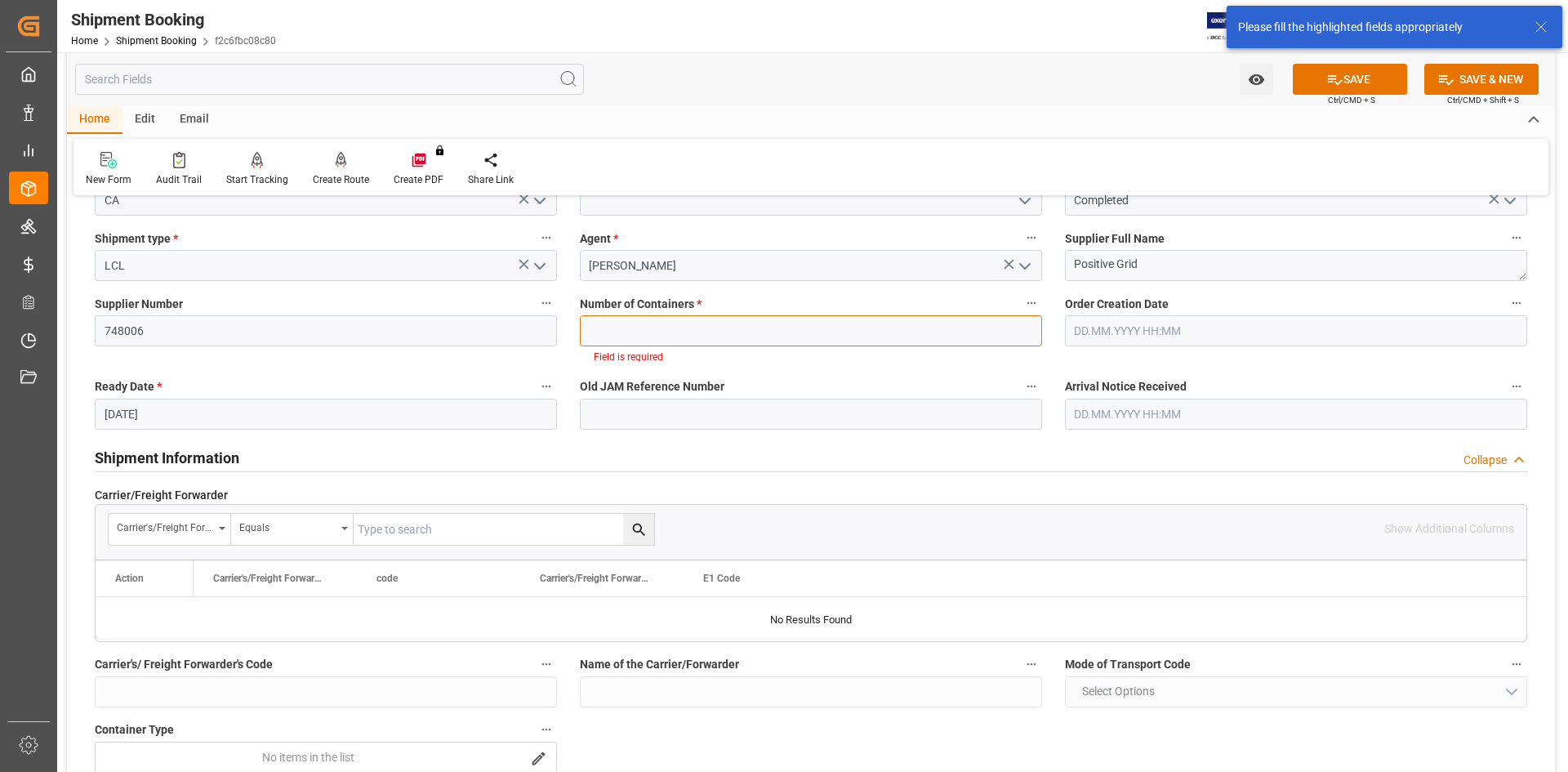
click at [421, 107] on input "text" at bounding box center [811, 330] width 463 height 31
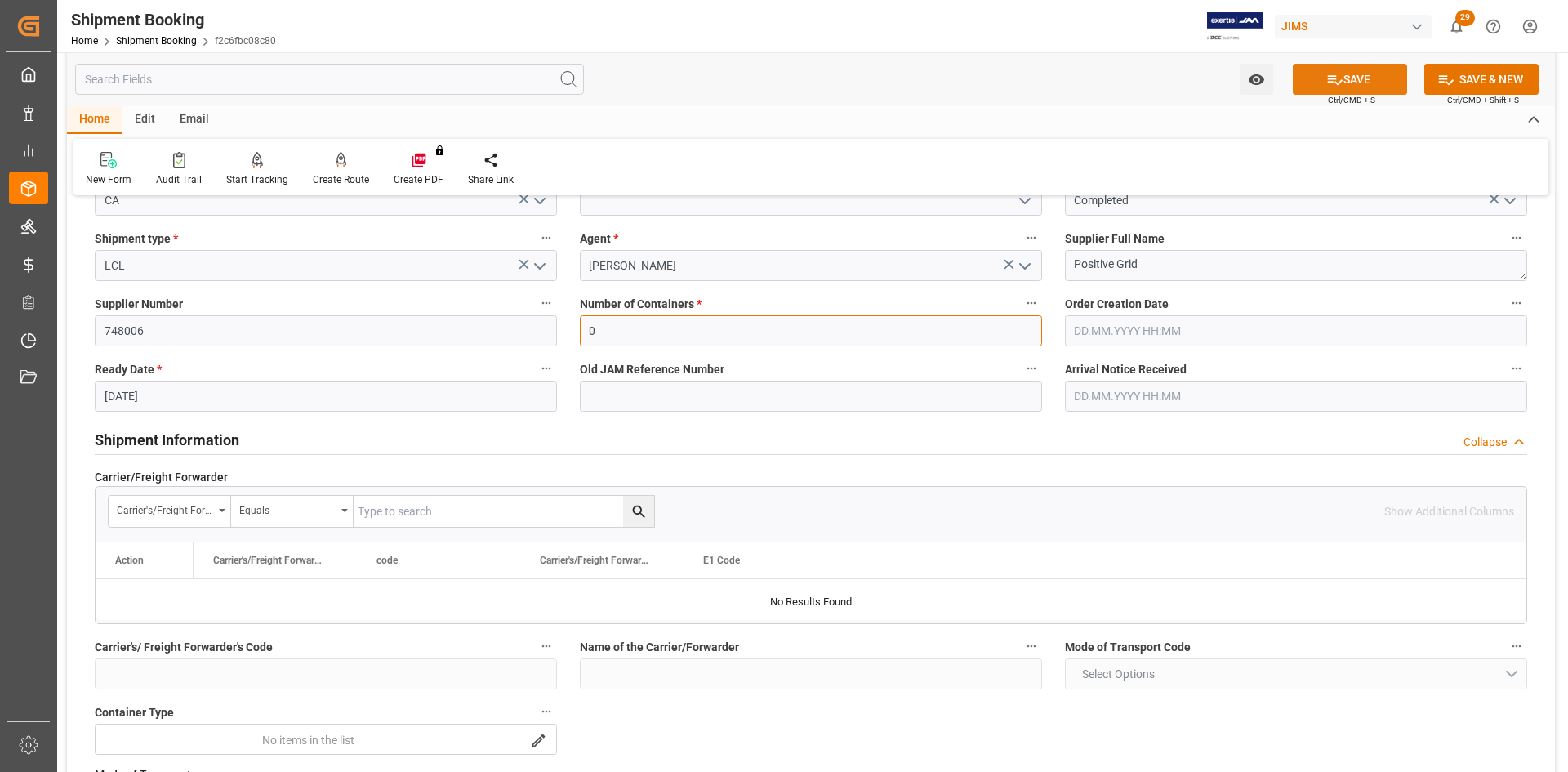
type input "0"
click at [421, 77] on button "SAVE" at bounding box center [1350, 79] width 114 height 31
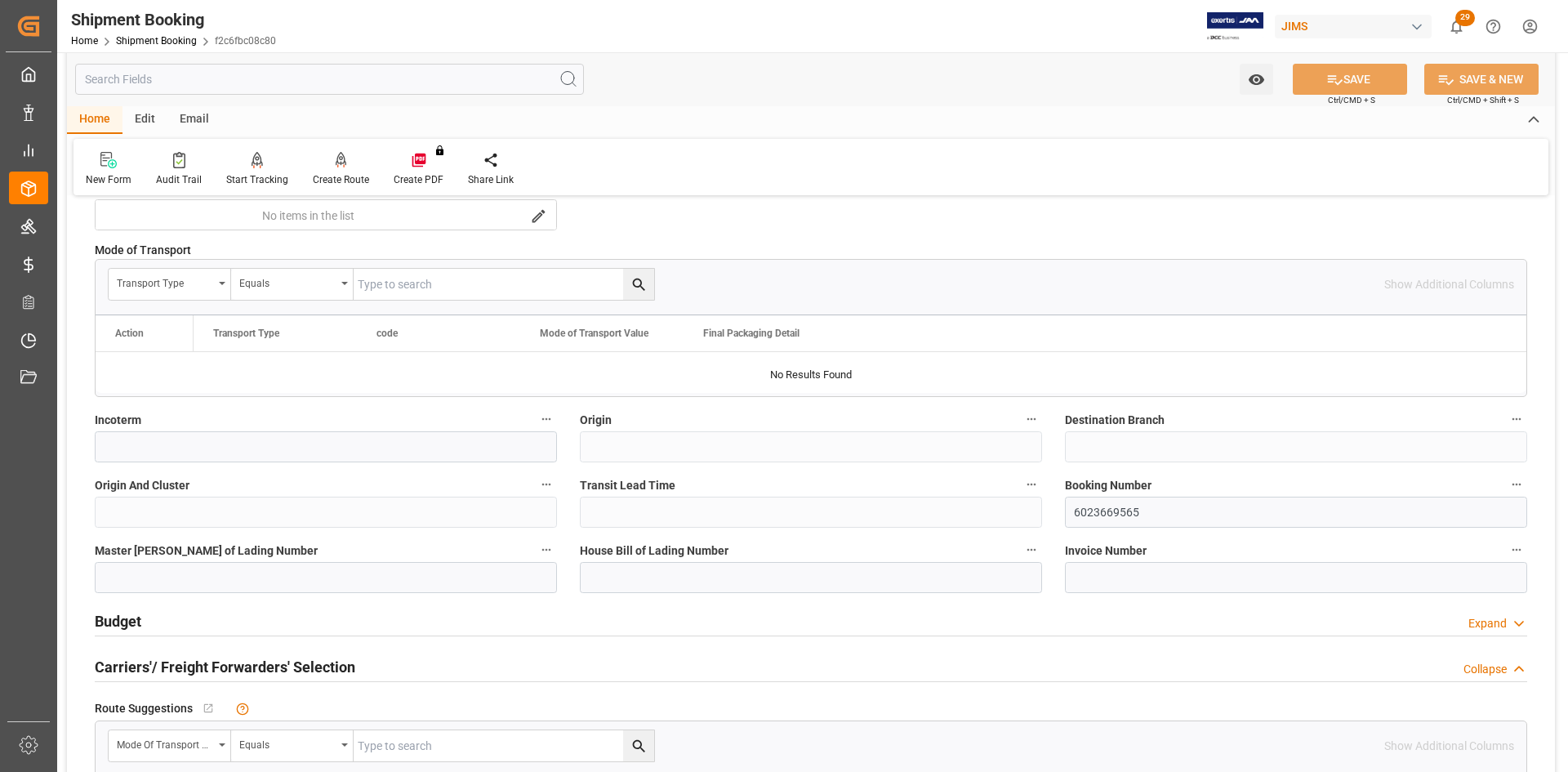
scroll to position [814, 0]
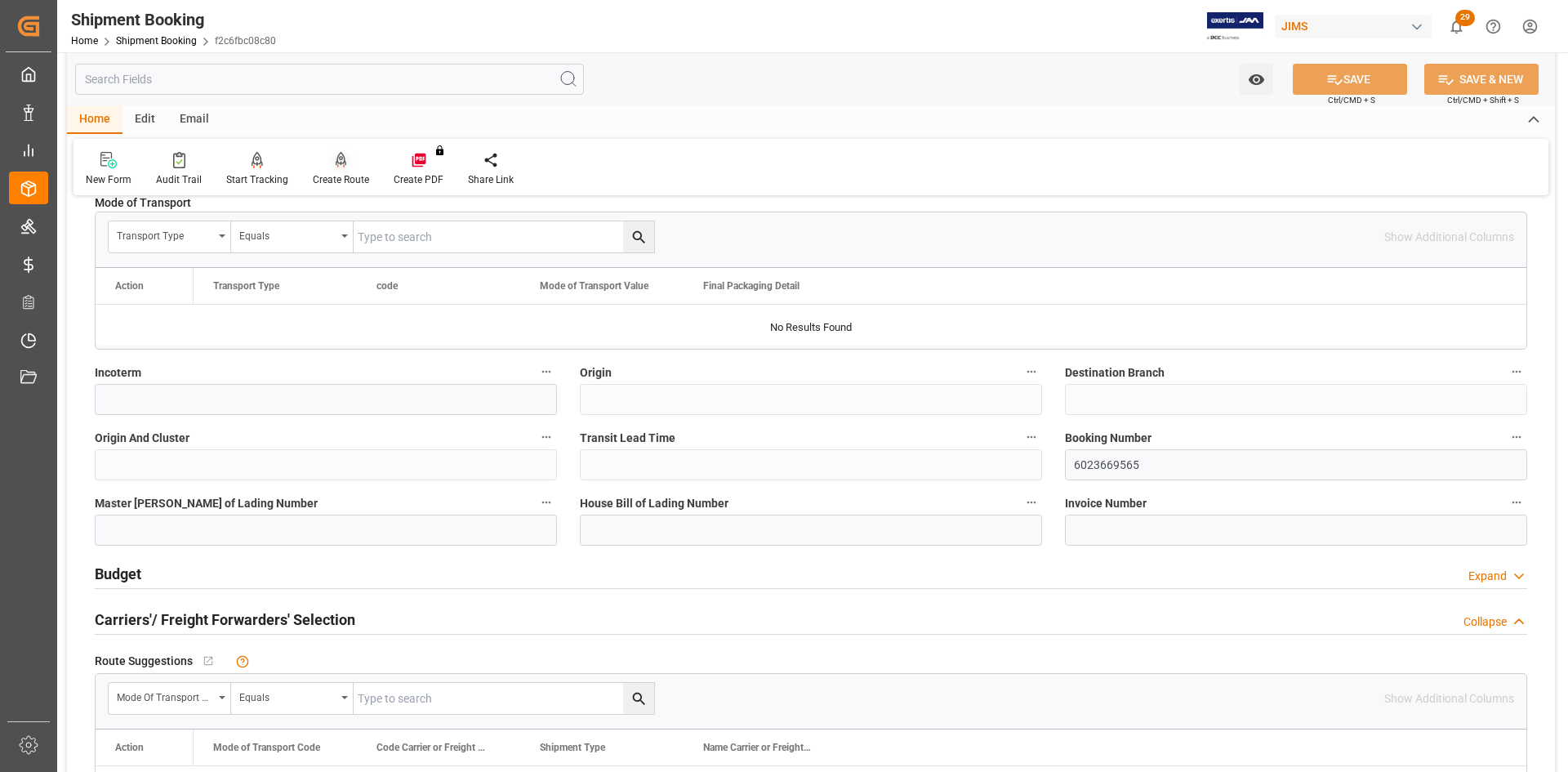
click at [348, 107] on div "Create Route" at bounding box center [340, 169] width 81 height 36
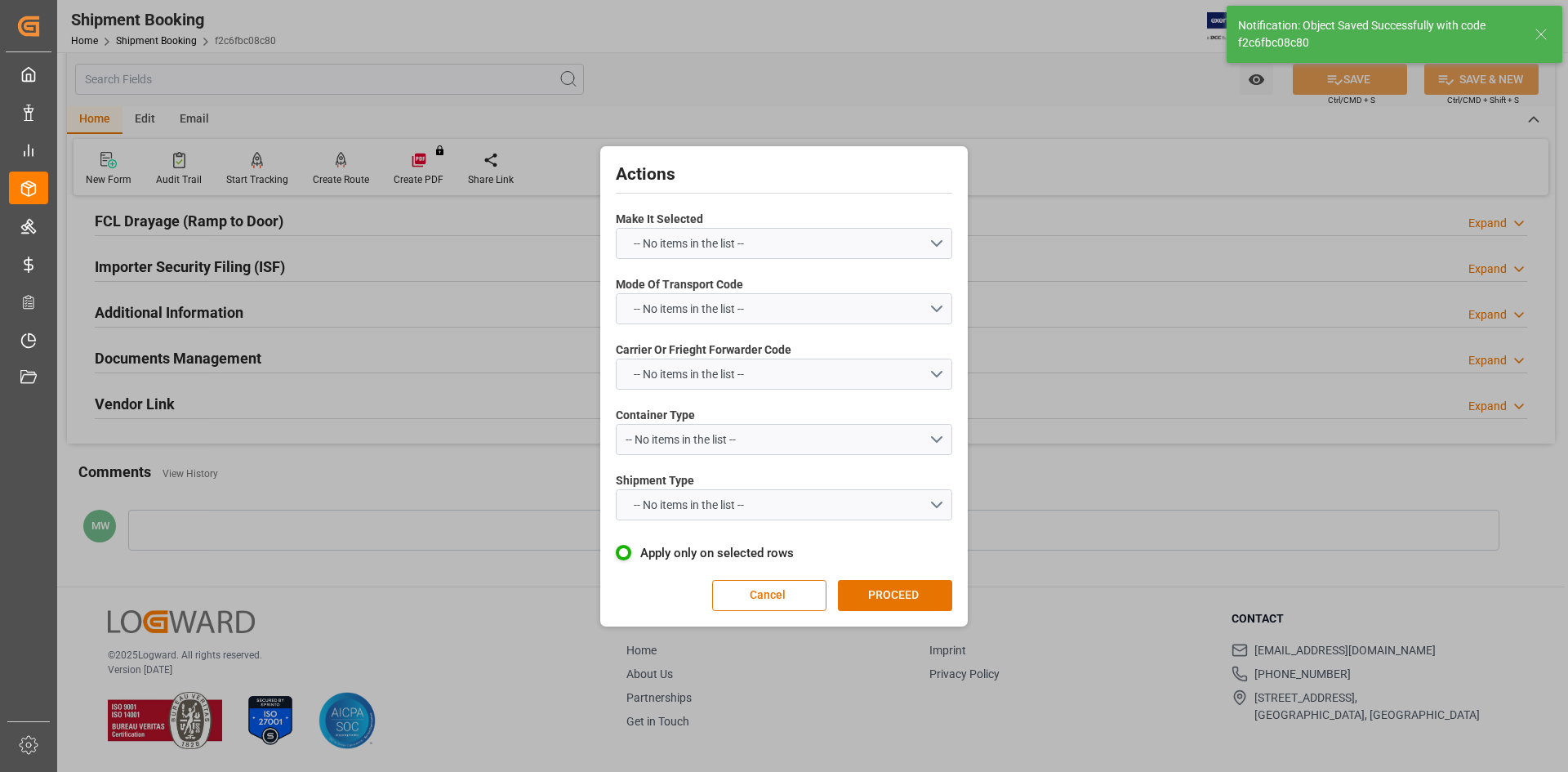
scroll to position [0, 0]
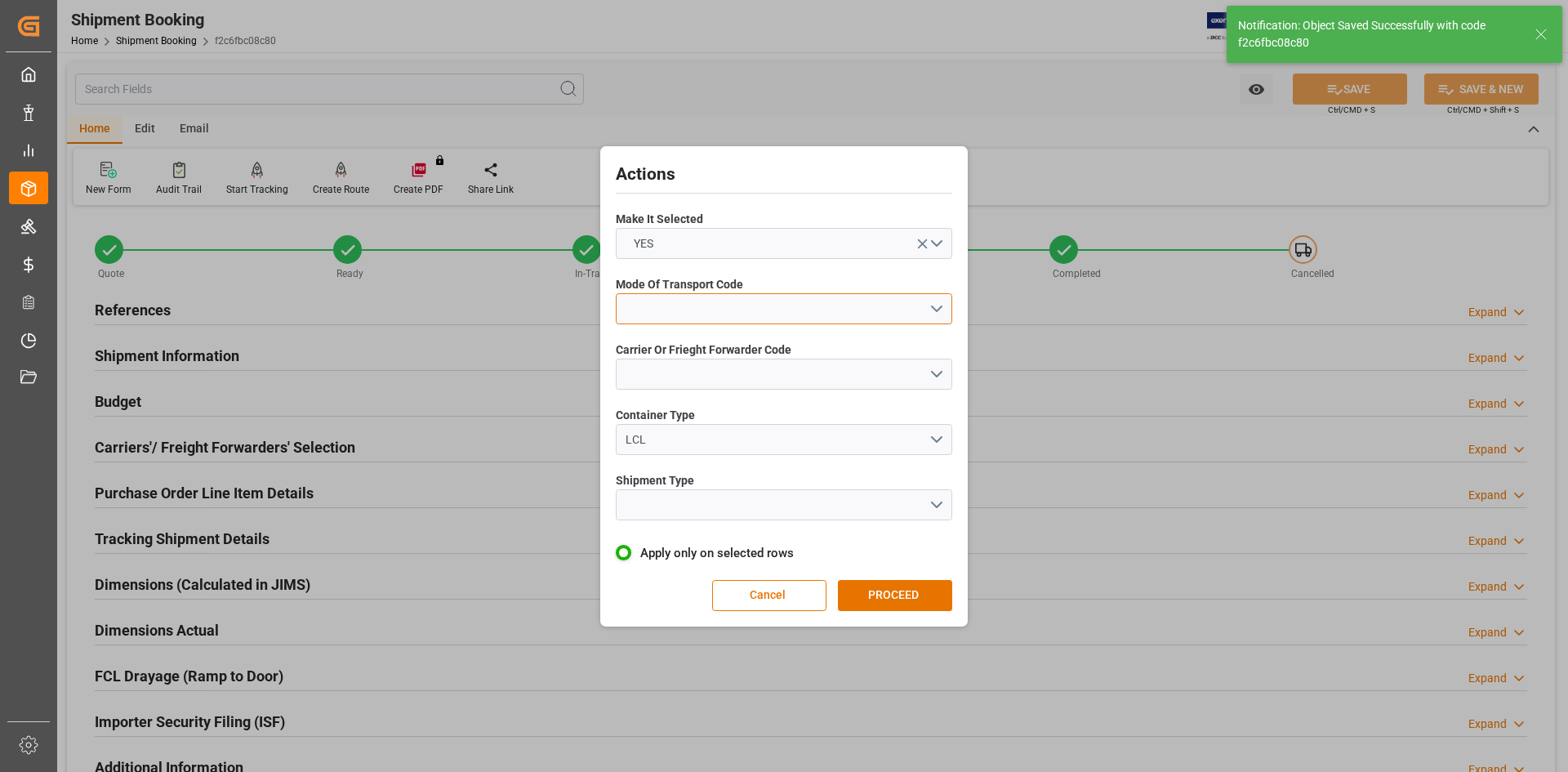
click at [421, 107] on button "open menu" at bounding box center [784, 309] width 336 height 31
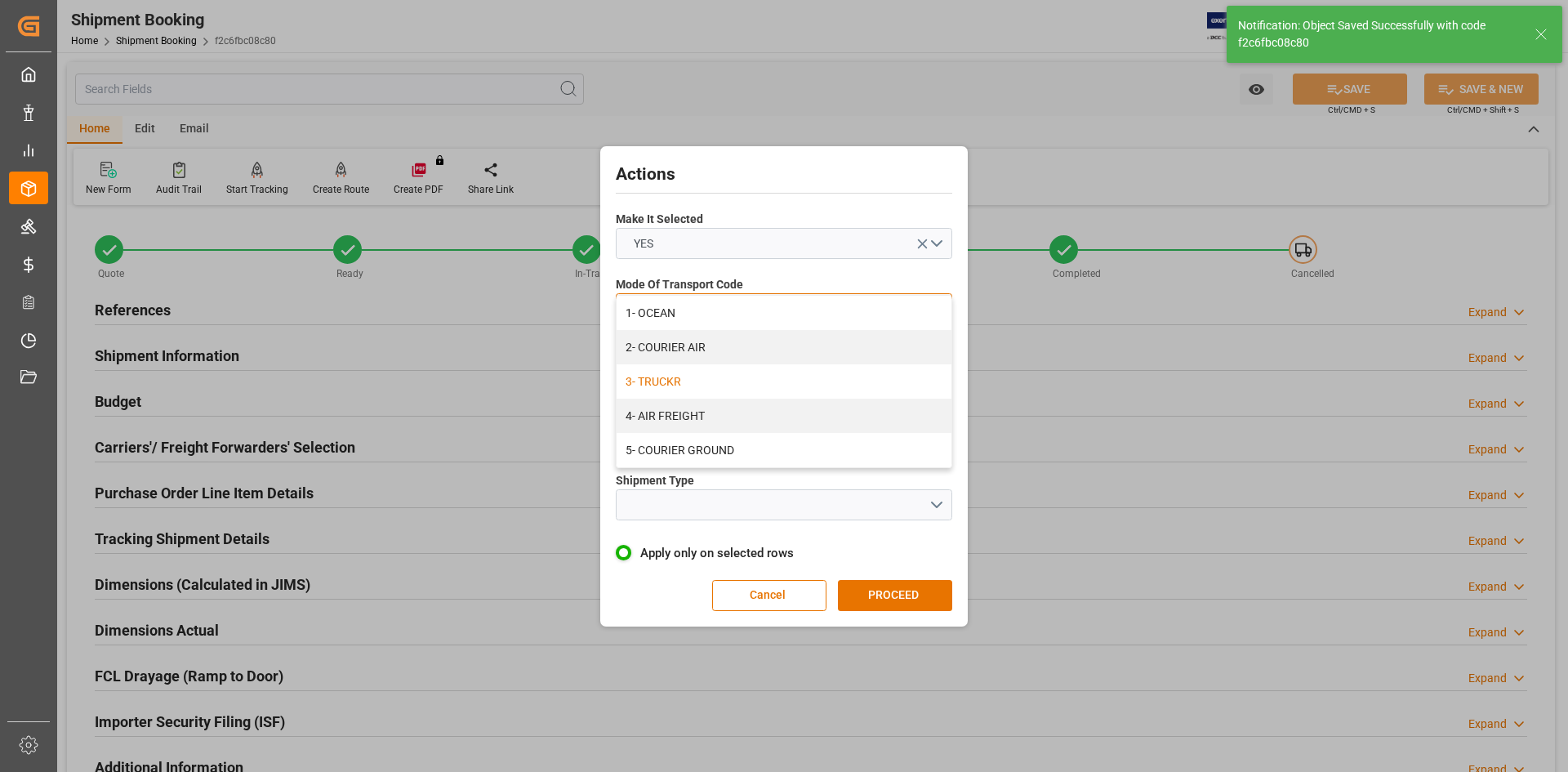
click at [421, 107] on div "3- TRUCKR" at bounding box center [784, 382] width 335 height 34
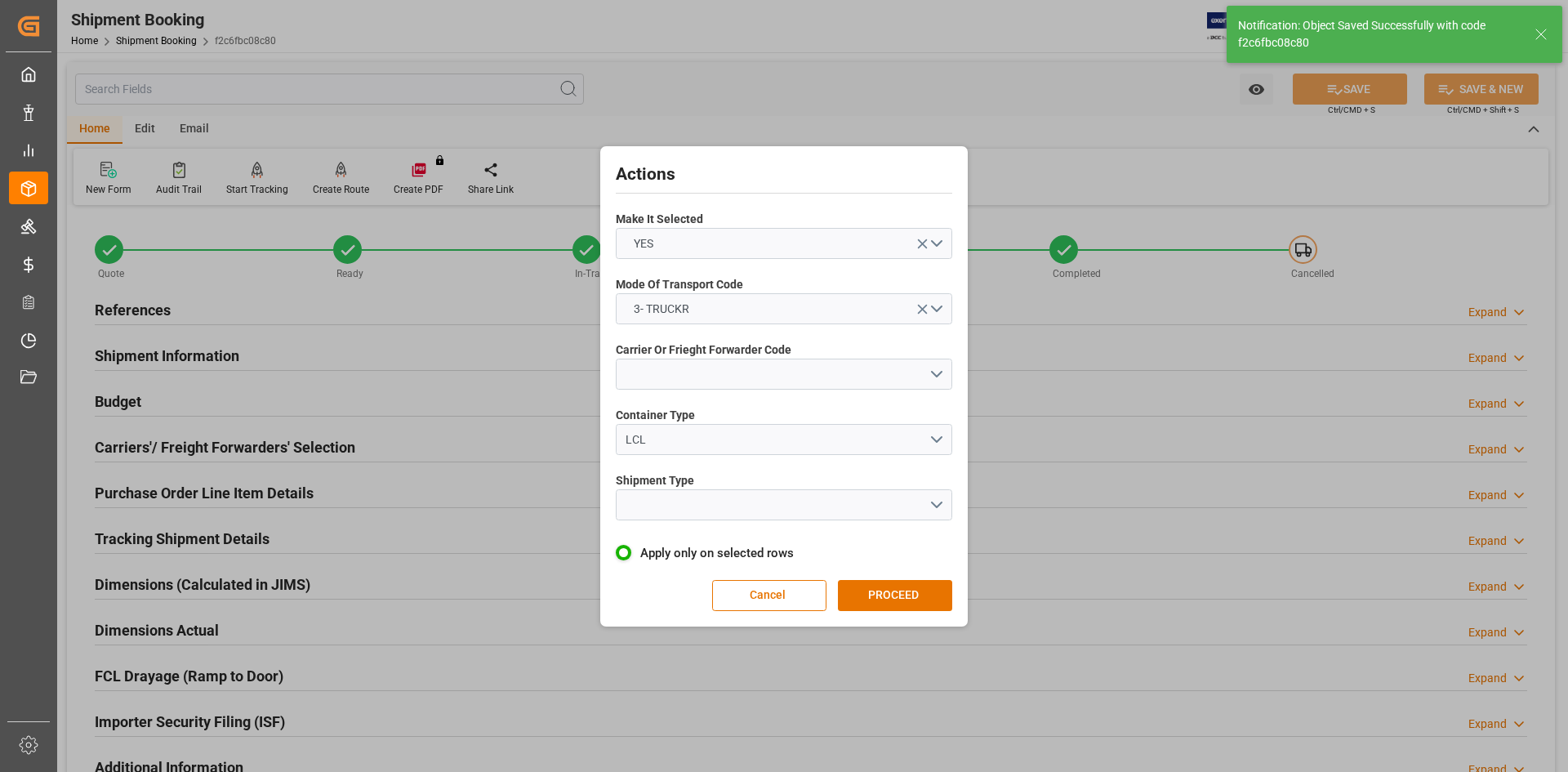
click at [421, 107] on div "Carrier Or Frieght Forwarder Code" at bounding box center [784, 365] width 336 height 60
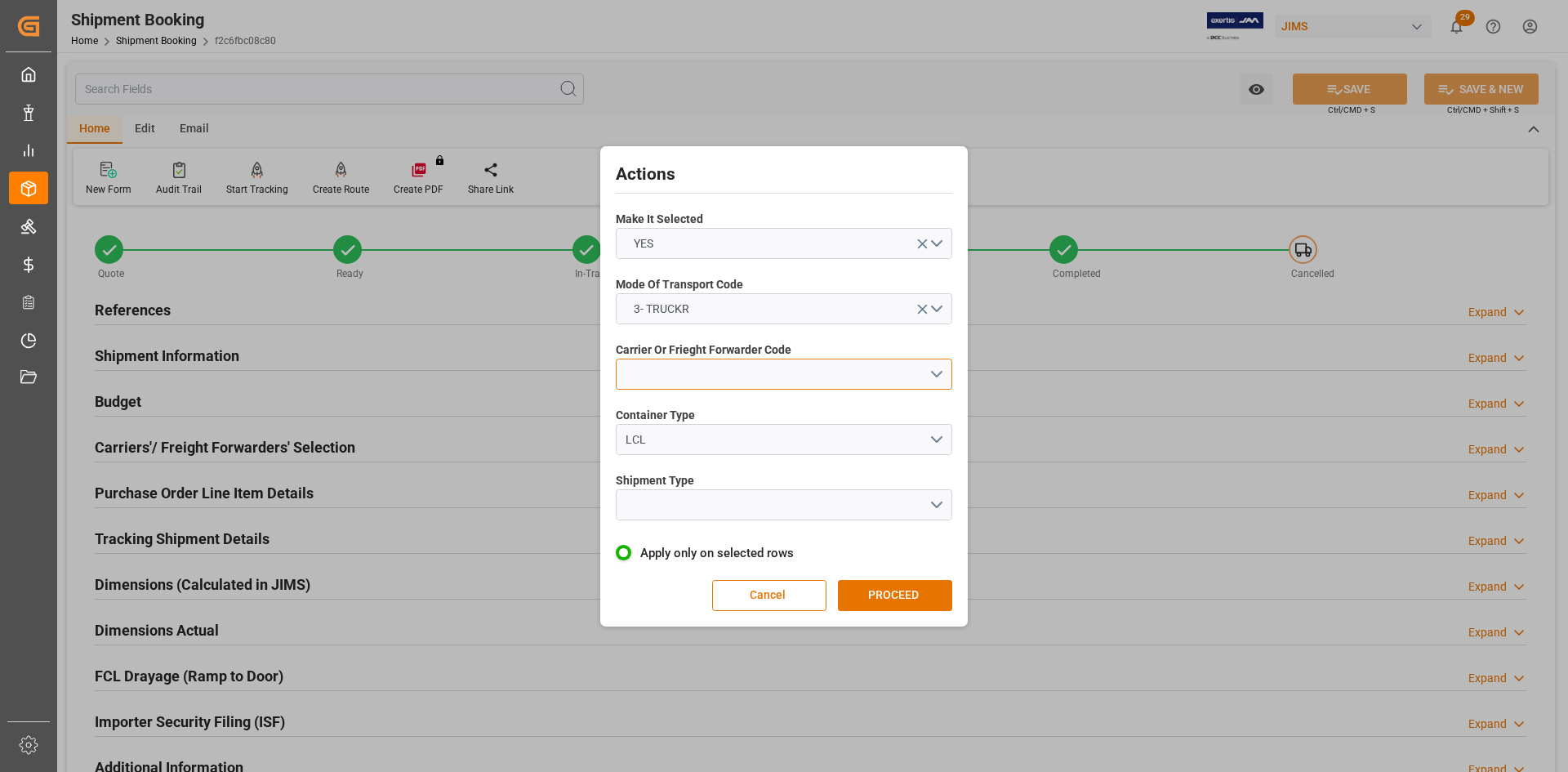
click at [421, 107] on button "open menu" at bounding box center [784, 374] width 336 height 31
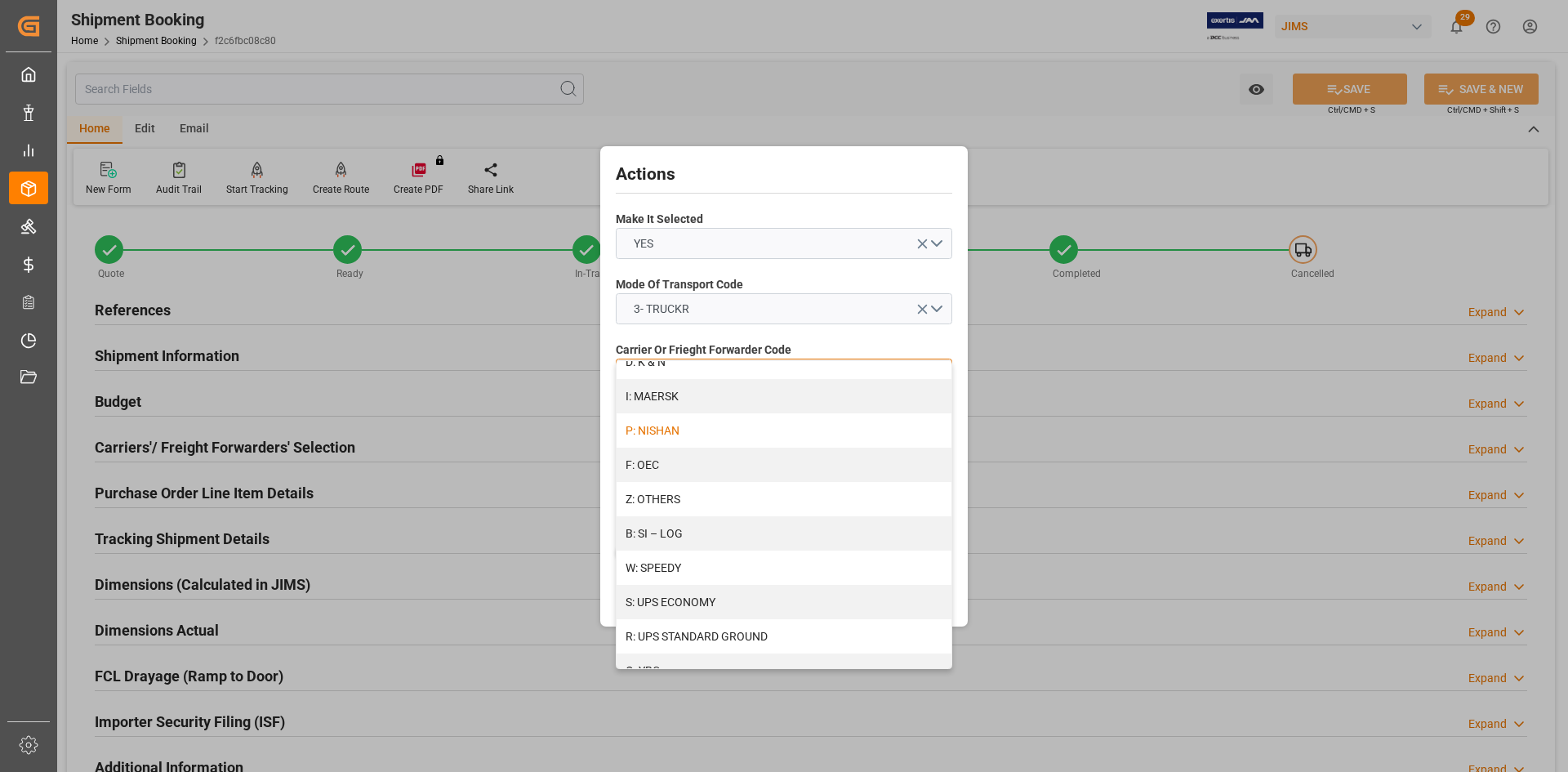
scroll to position [876, 0]
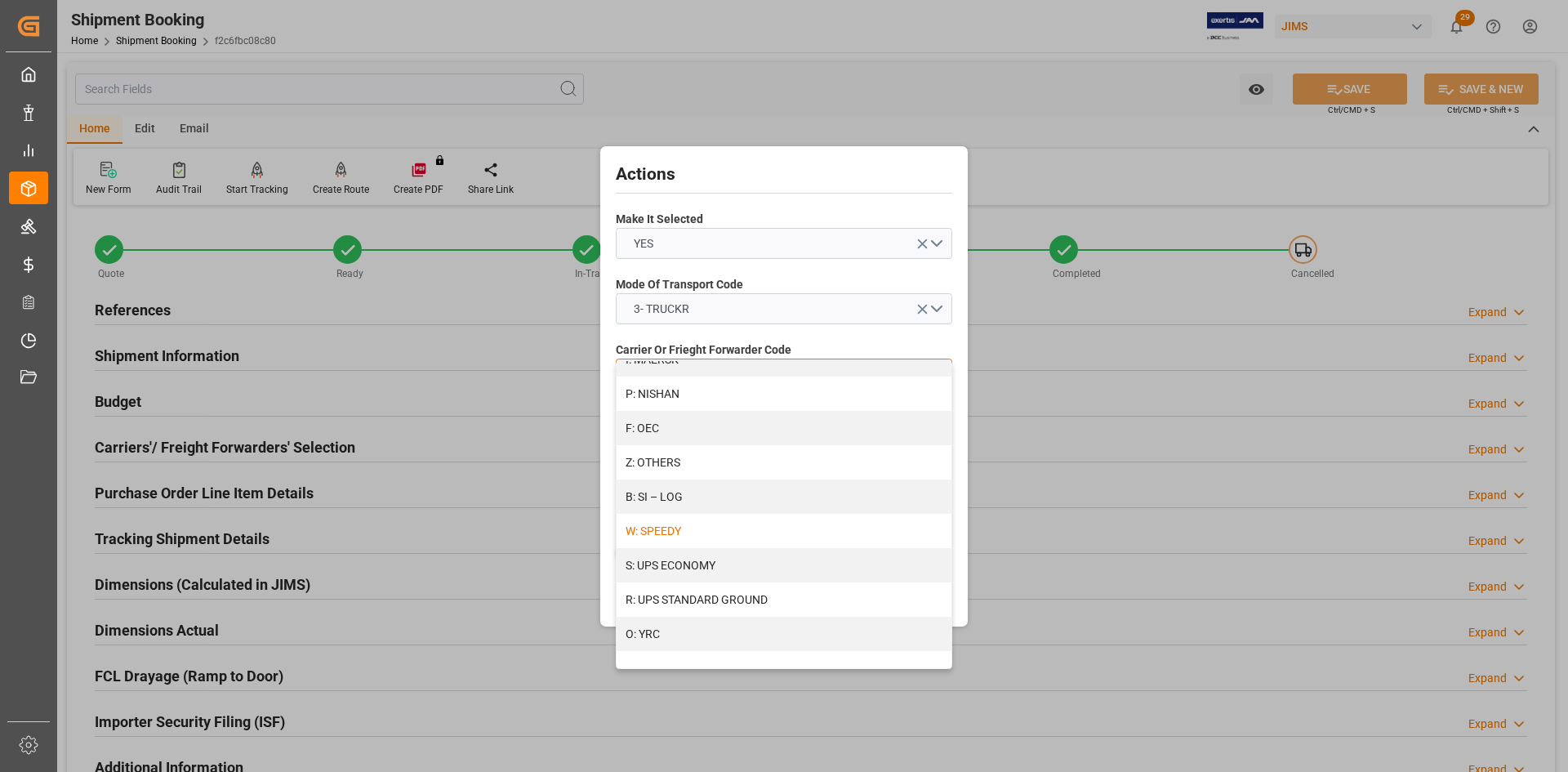
click at [421, 107] on div "W: SPEEDY" at bounding box center [784, 531] width 335 height 34
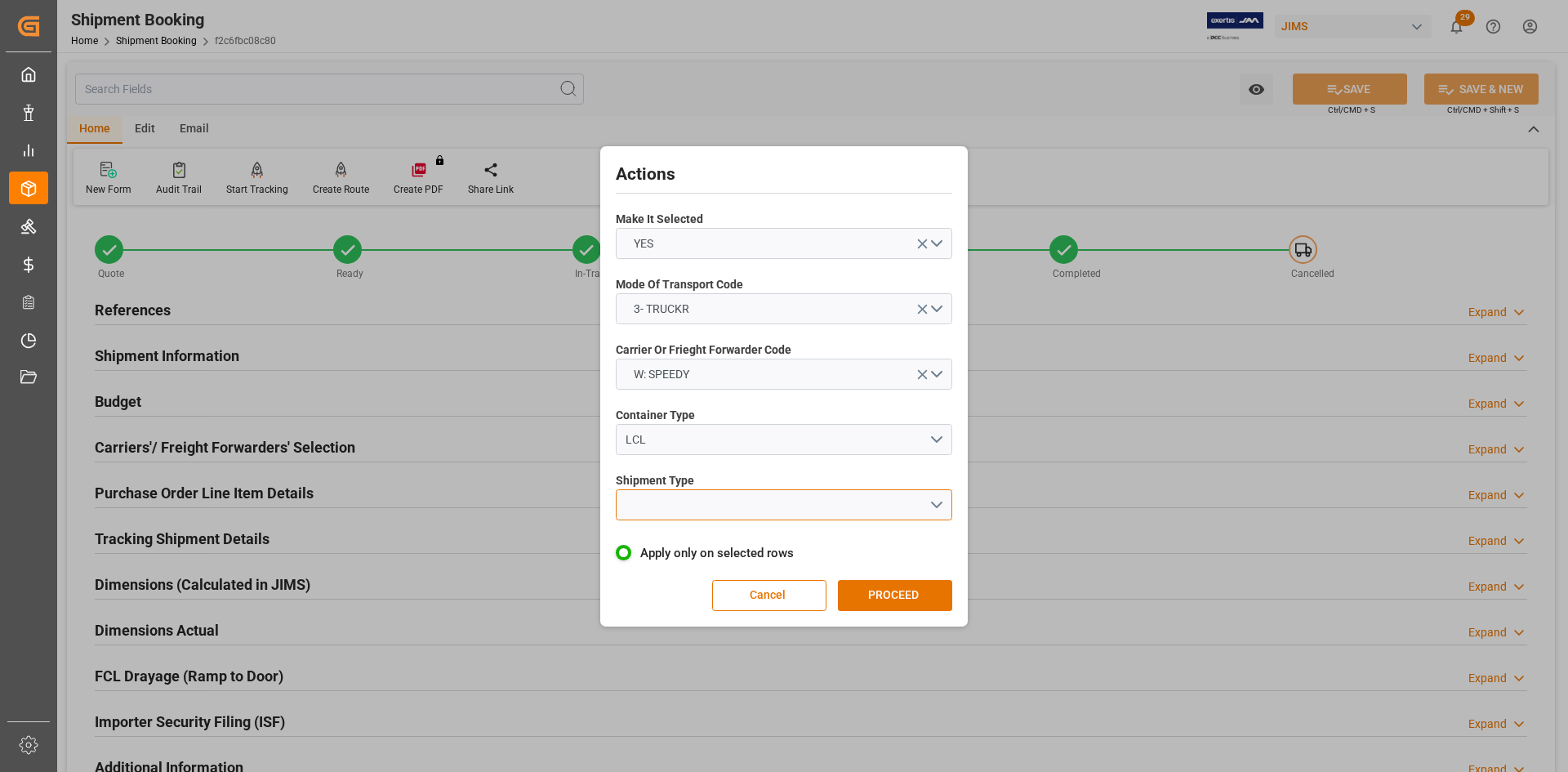
click at [421, 107] on button "open menu" at bounding box center [784, 504] width 336 height 31
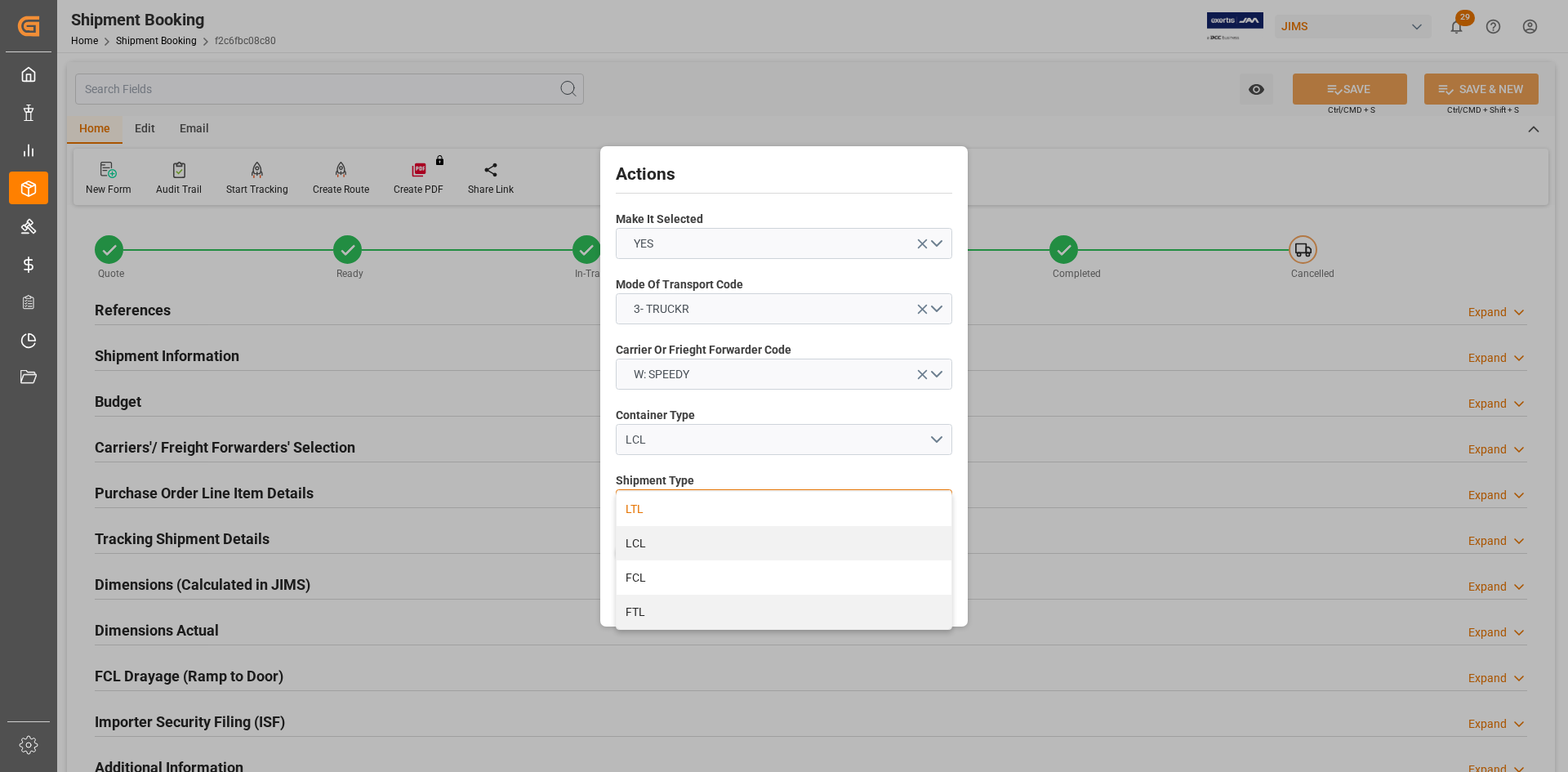
click at [421, 107] on div "LTL" at bounding box center [784, 509] width 335 height 34
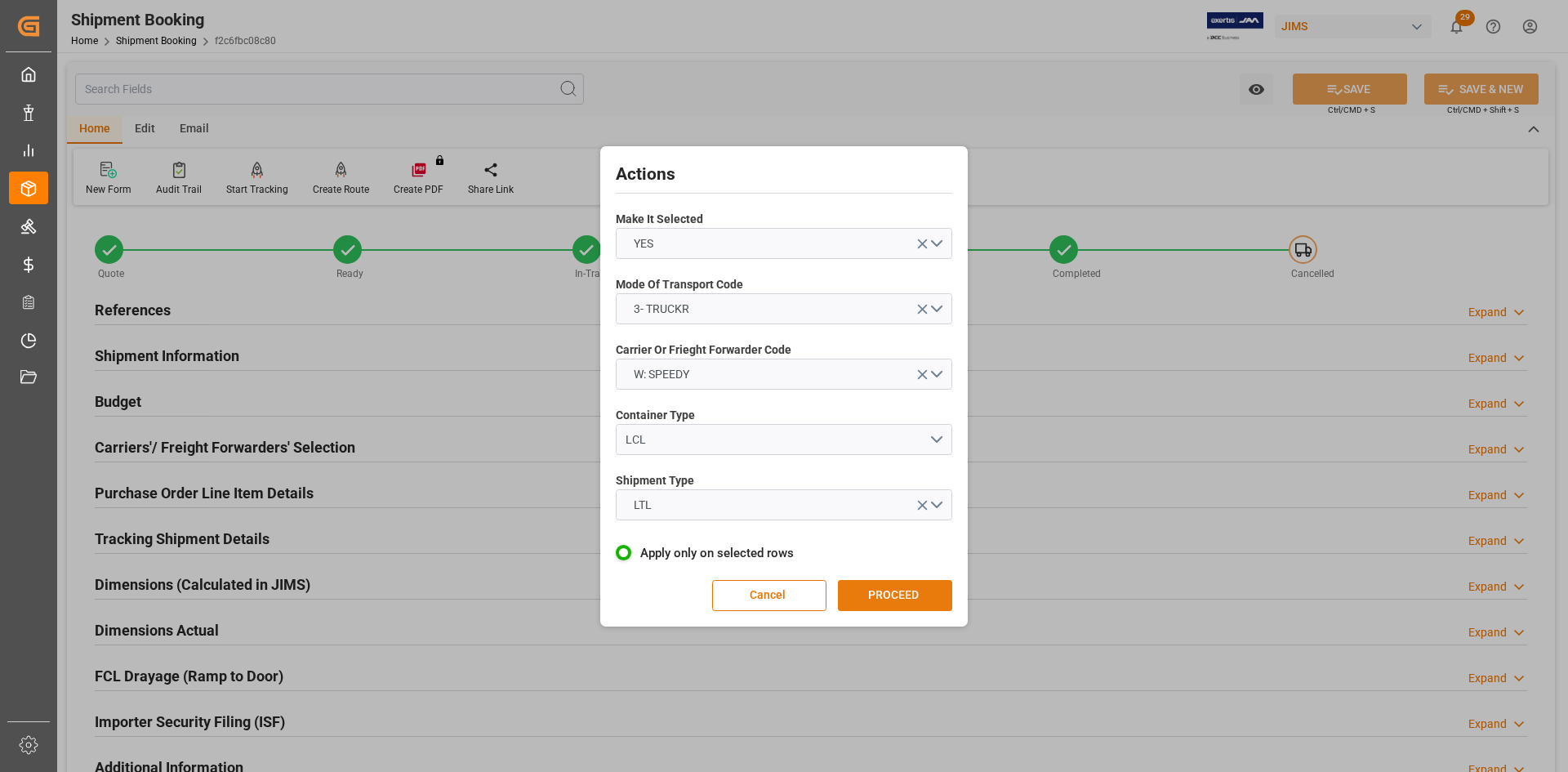
click at [421, 107] on button "PROCEED" at bounding box center [895, 595] width 114 height 31
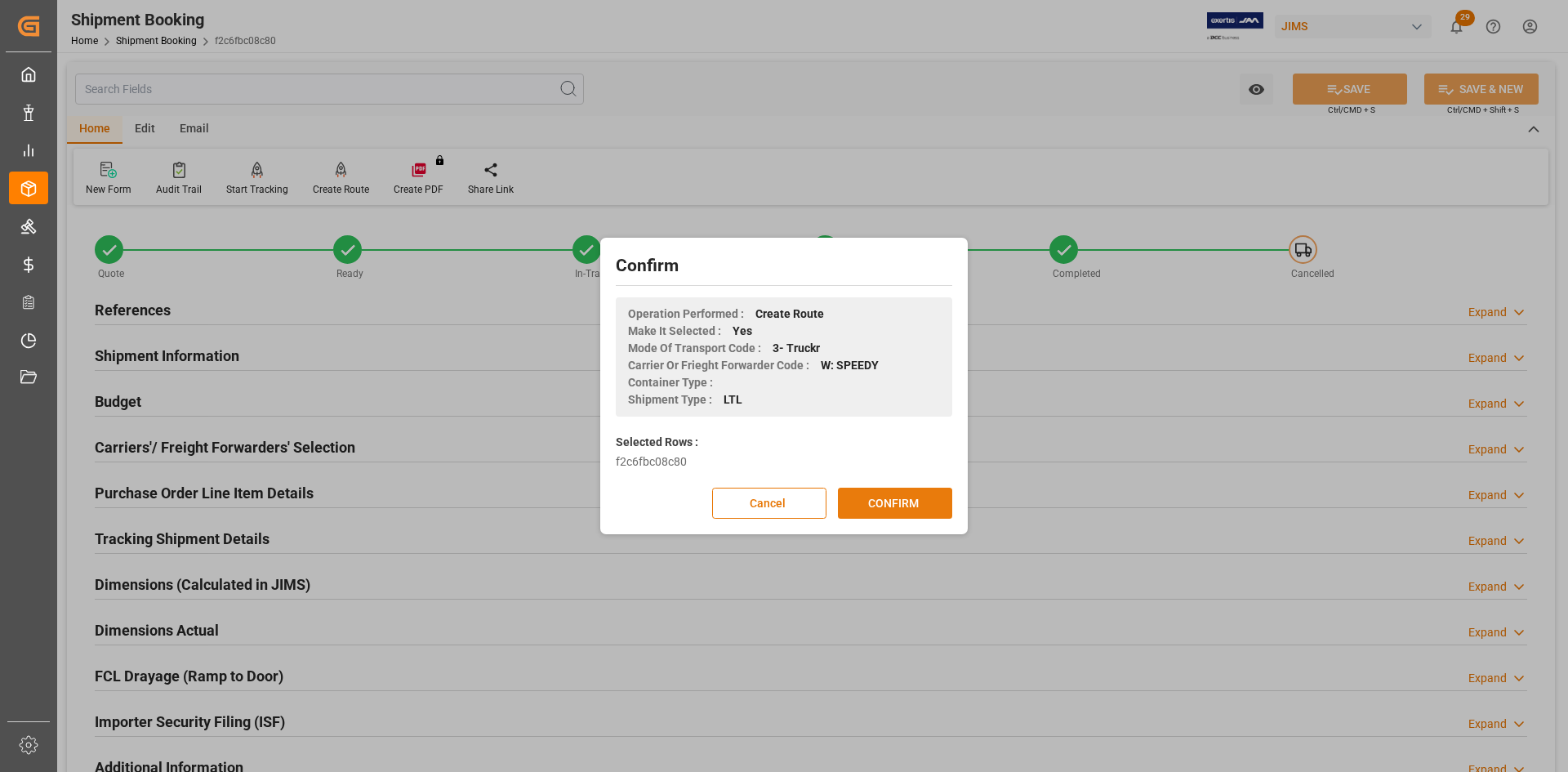
click at [421, 107] on button "CONFIRM" at bounding box center [895, 502] width 114 height 31
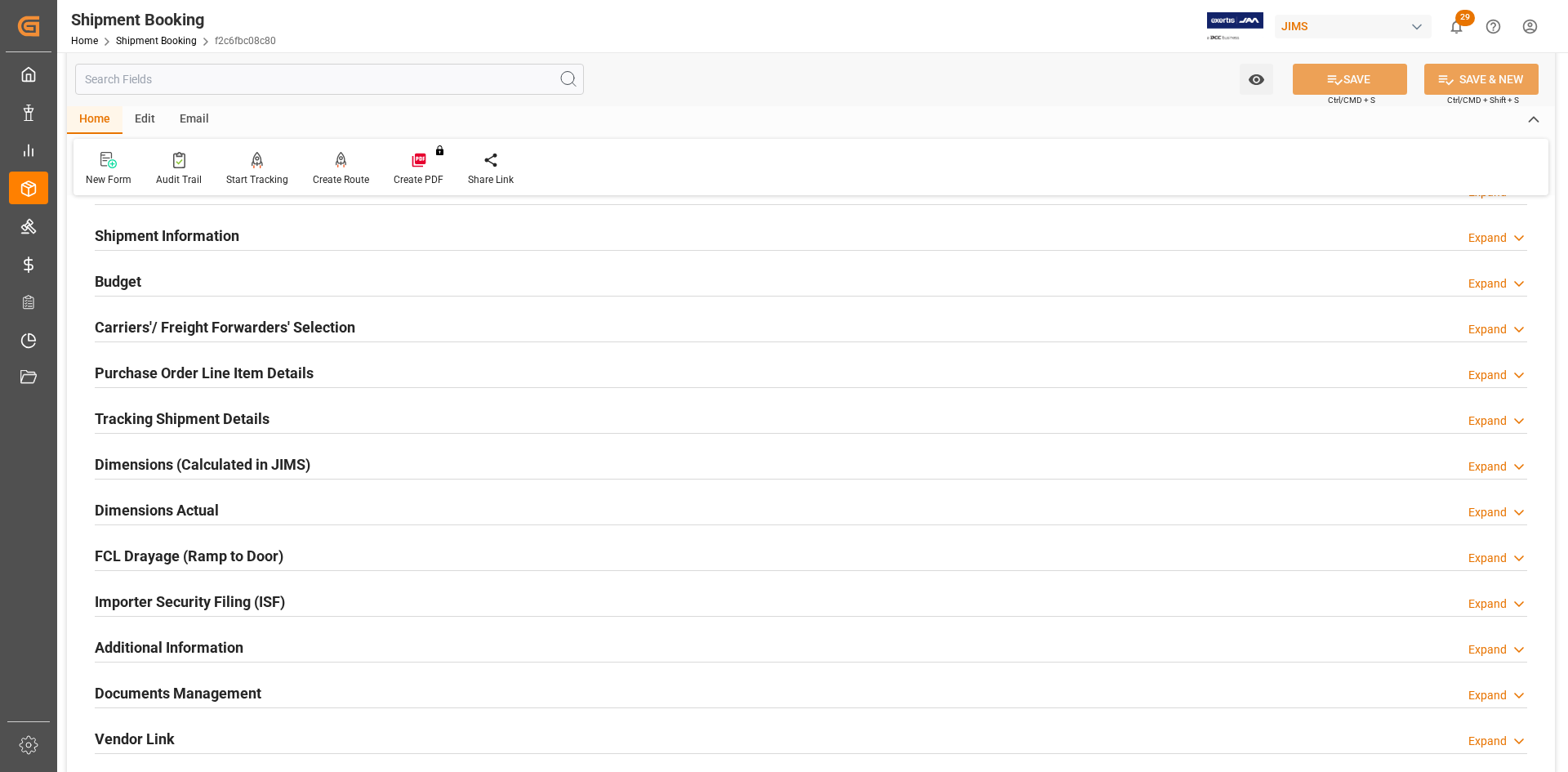
scroll to position [163, 0]
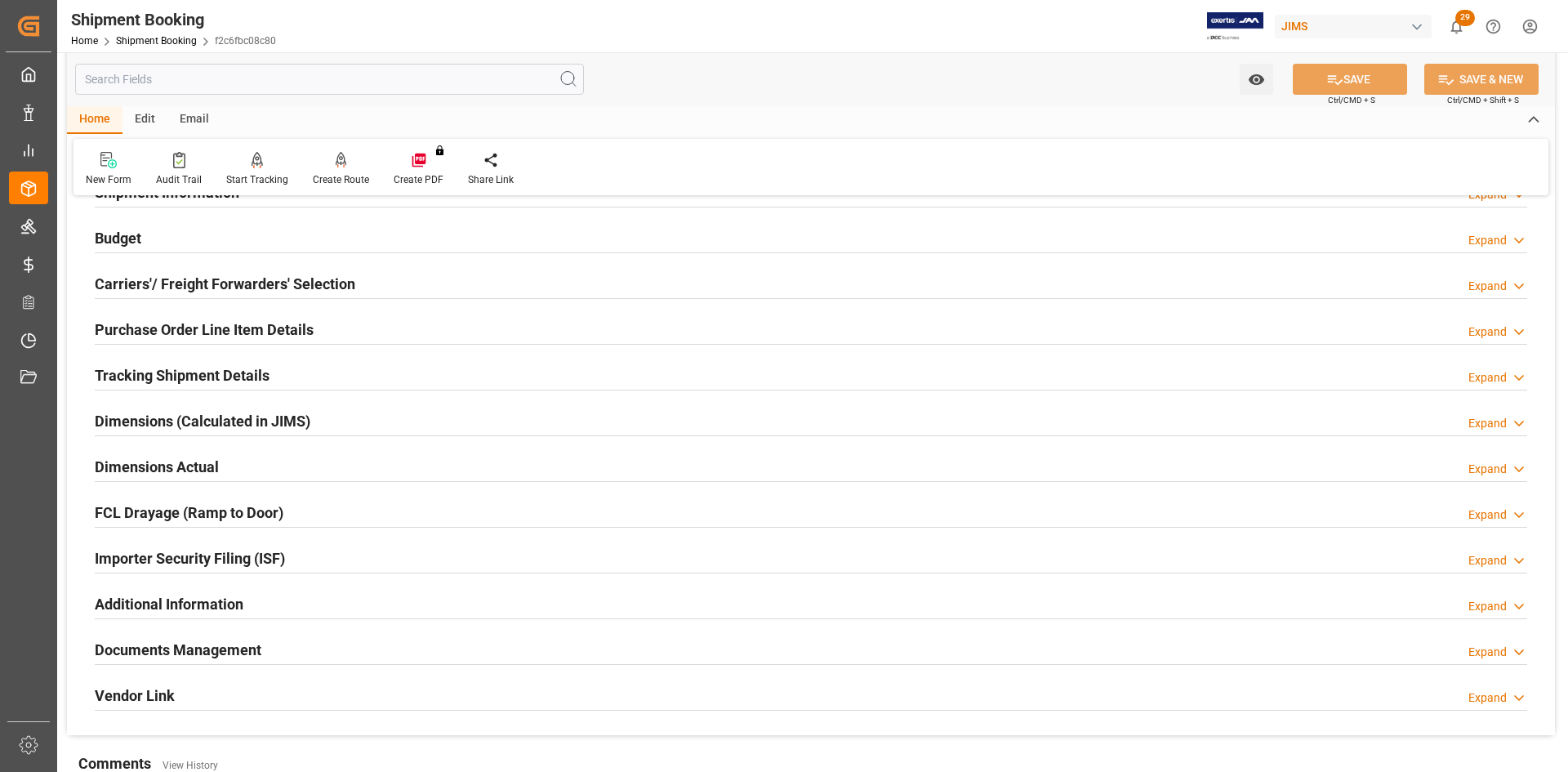
click at [123, 461] on h2 "Dimensions Actual" at bounding box center [157, 466] width 124 height 22
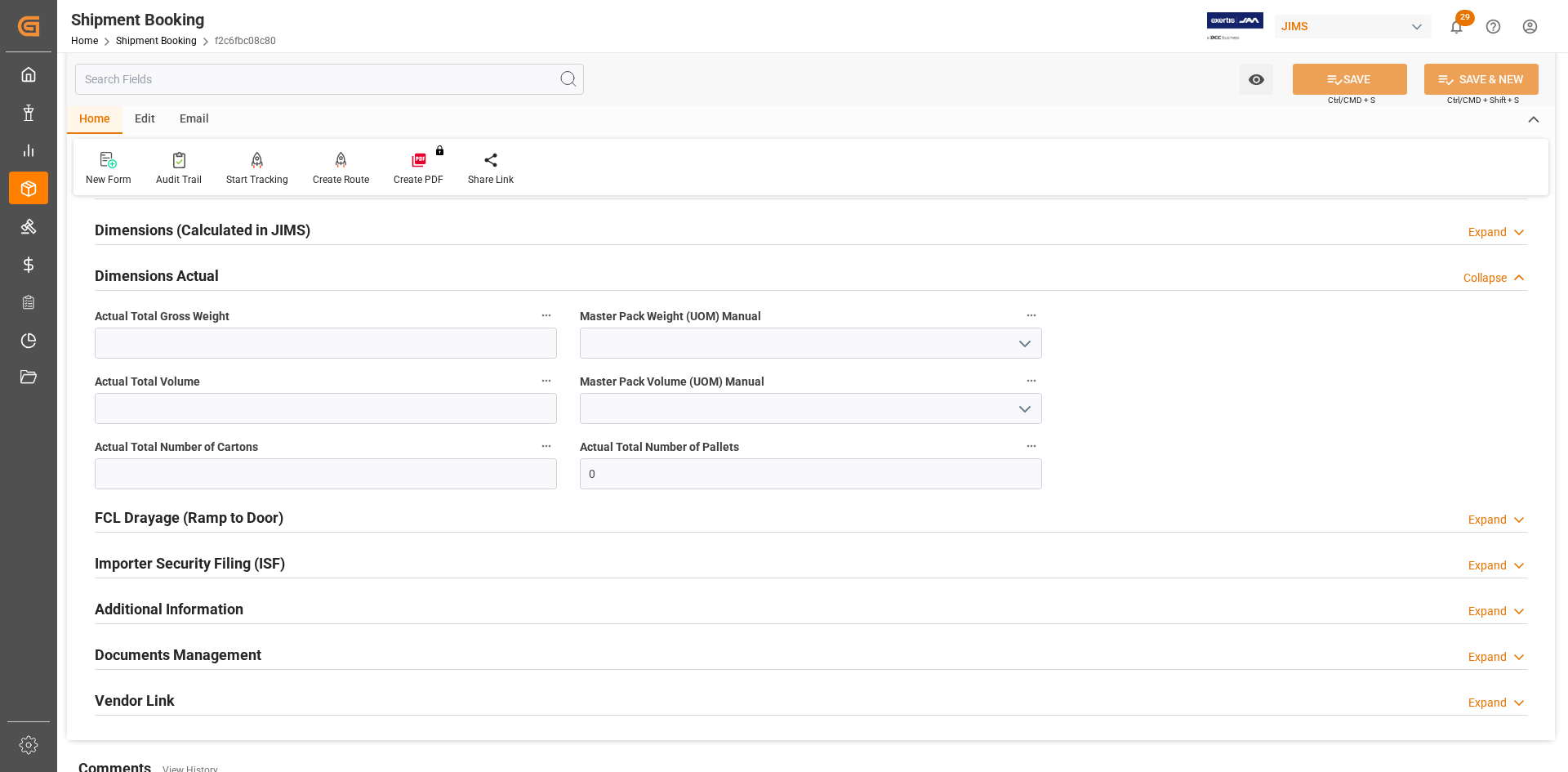
scroll to position [408, 0]
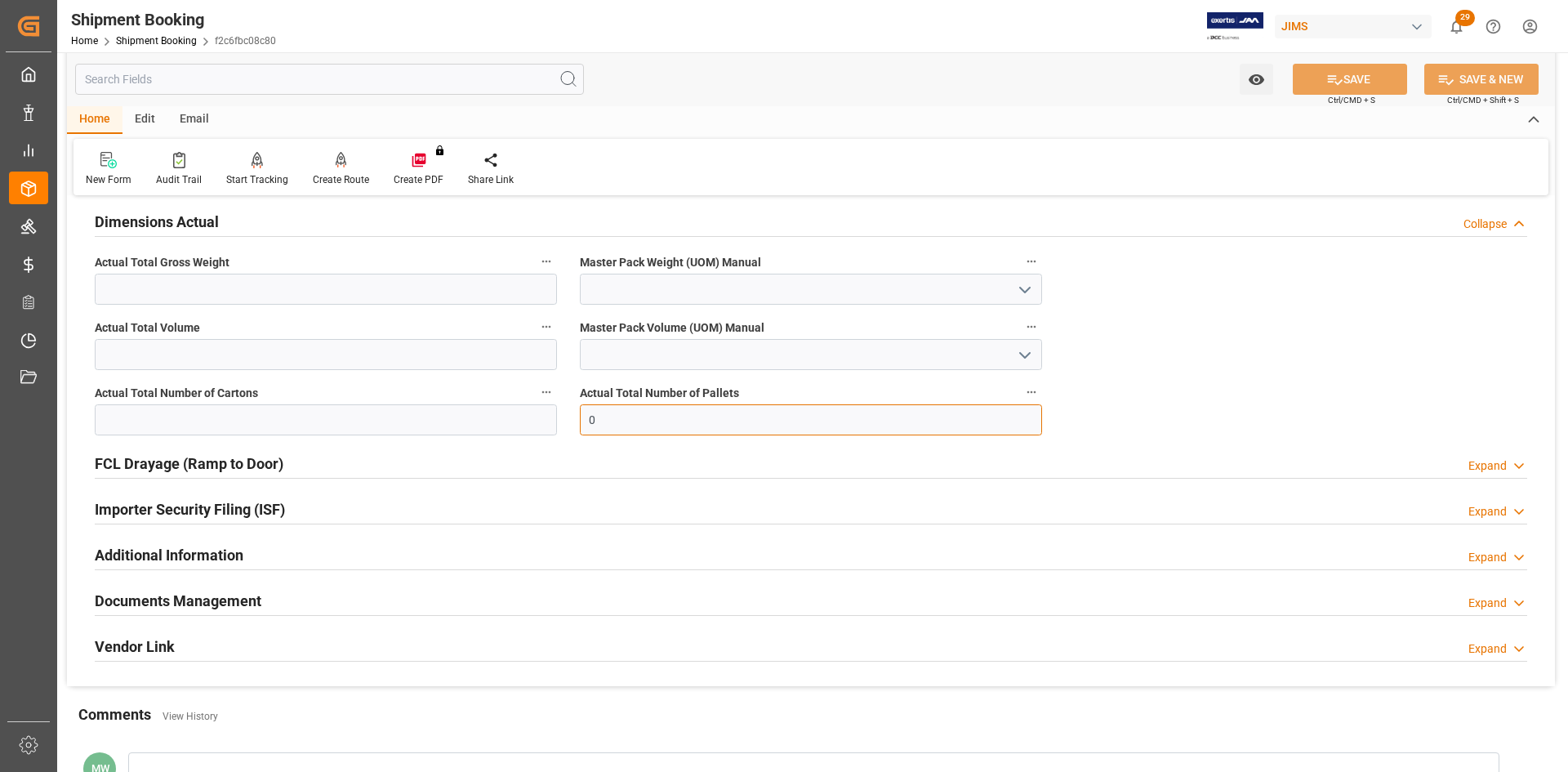
drag, startPoint x: 609, startPoint y: 406, endPoint x: 552, endPoint y: 420, distance: 58.7
click at [552, 420] on div "Quote Ready In-Transit Delivered Completed Cancelled References Expand JAM Refe…" at bounding box center [811, 243] width 1488 height 884
type input "3"
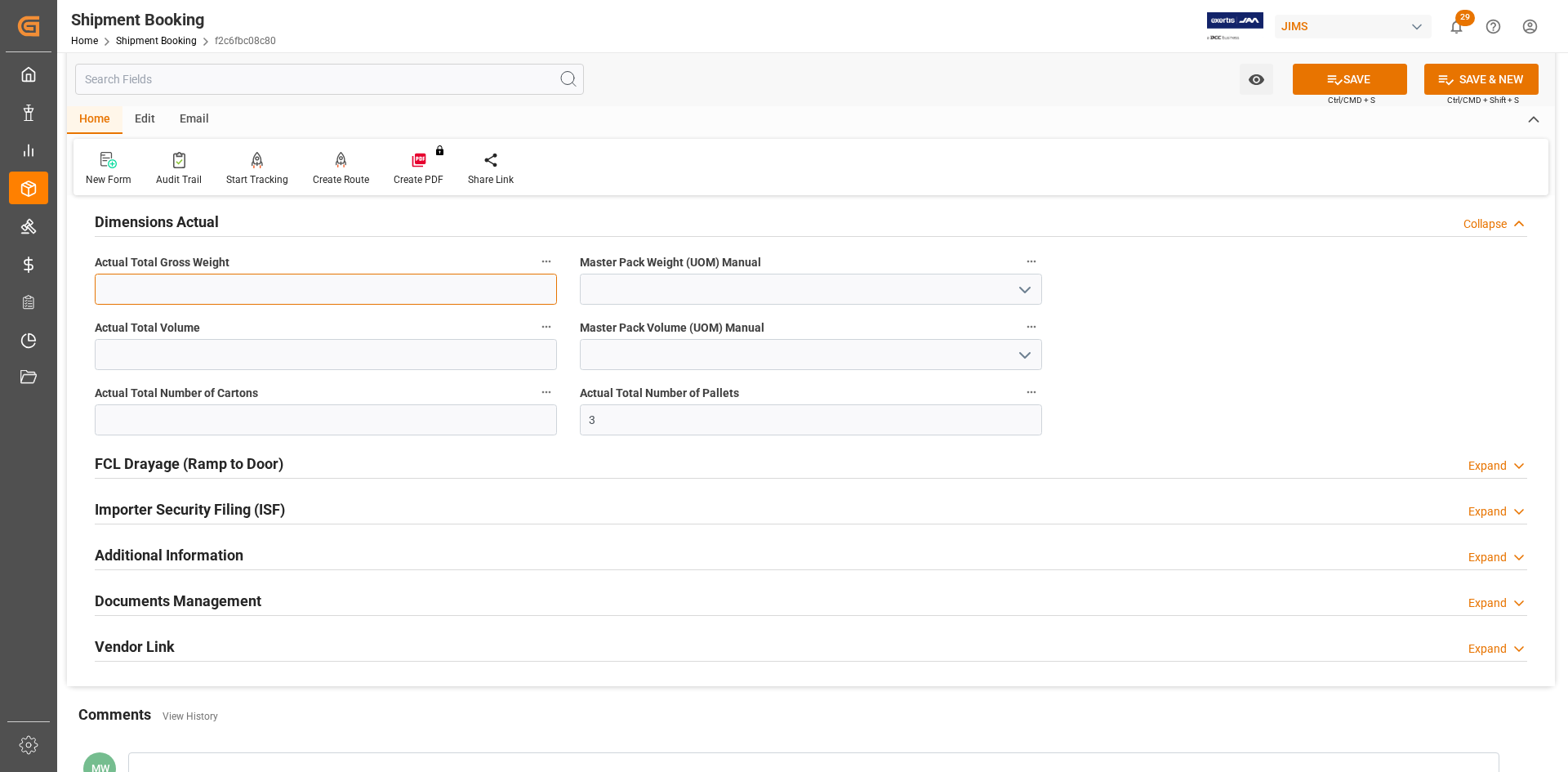
click at [173, 292] on input "text" at bounding box center [326, 289] width 463 height 31
type input "1334"
click at [1022, 284] on icon "open menu" at bounding box center [1025, 290] width 20 height 20
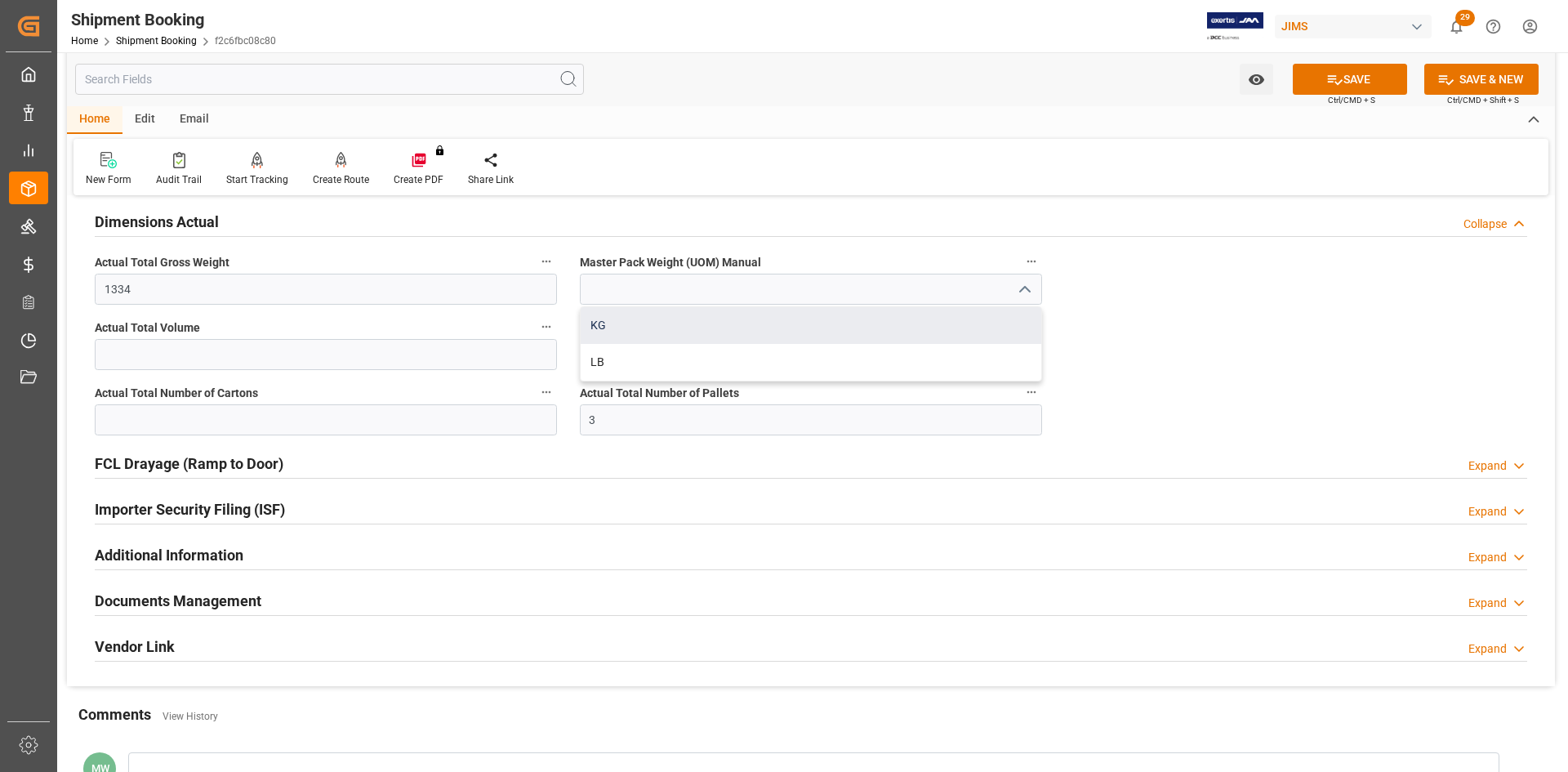
click at [607, 328] on div "KG" at bounding box center [810, 325] width 461 height 37
type input "KG"
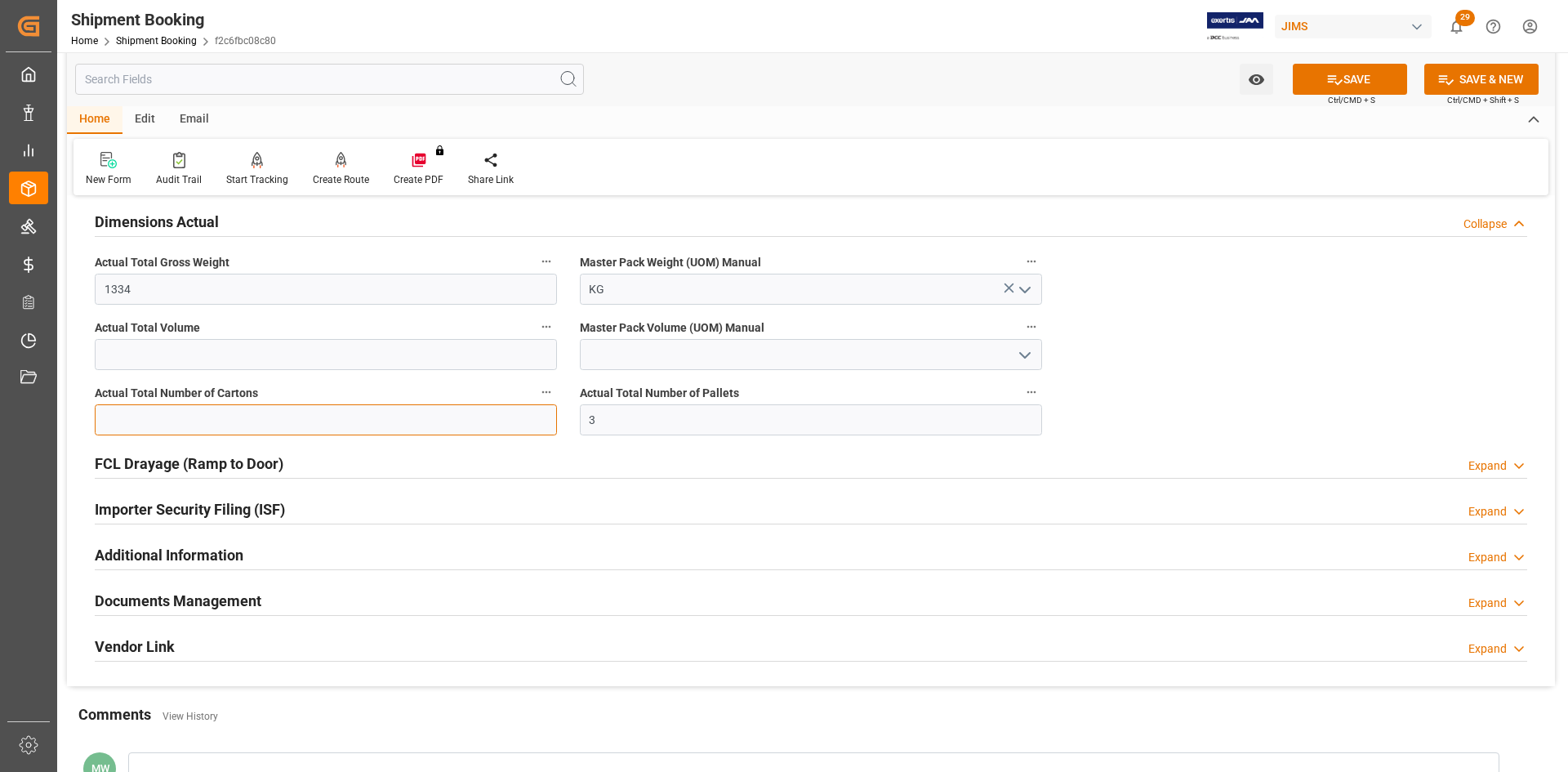
click at [122, 416] on input "text" at bounding box center [326, 420] width 463 height 31
type input "6"
drag, startPoint x: 662, startPoint y: 457, endPoint x: 720, endPoint y: 428, distance: 64.8
click at [662, 457] on div "FCL Drayage (Ramp to Door) Expand" at bounding box center [811, 461] width 1432 height 31
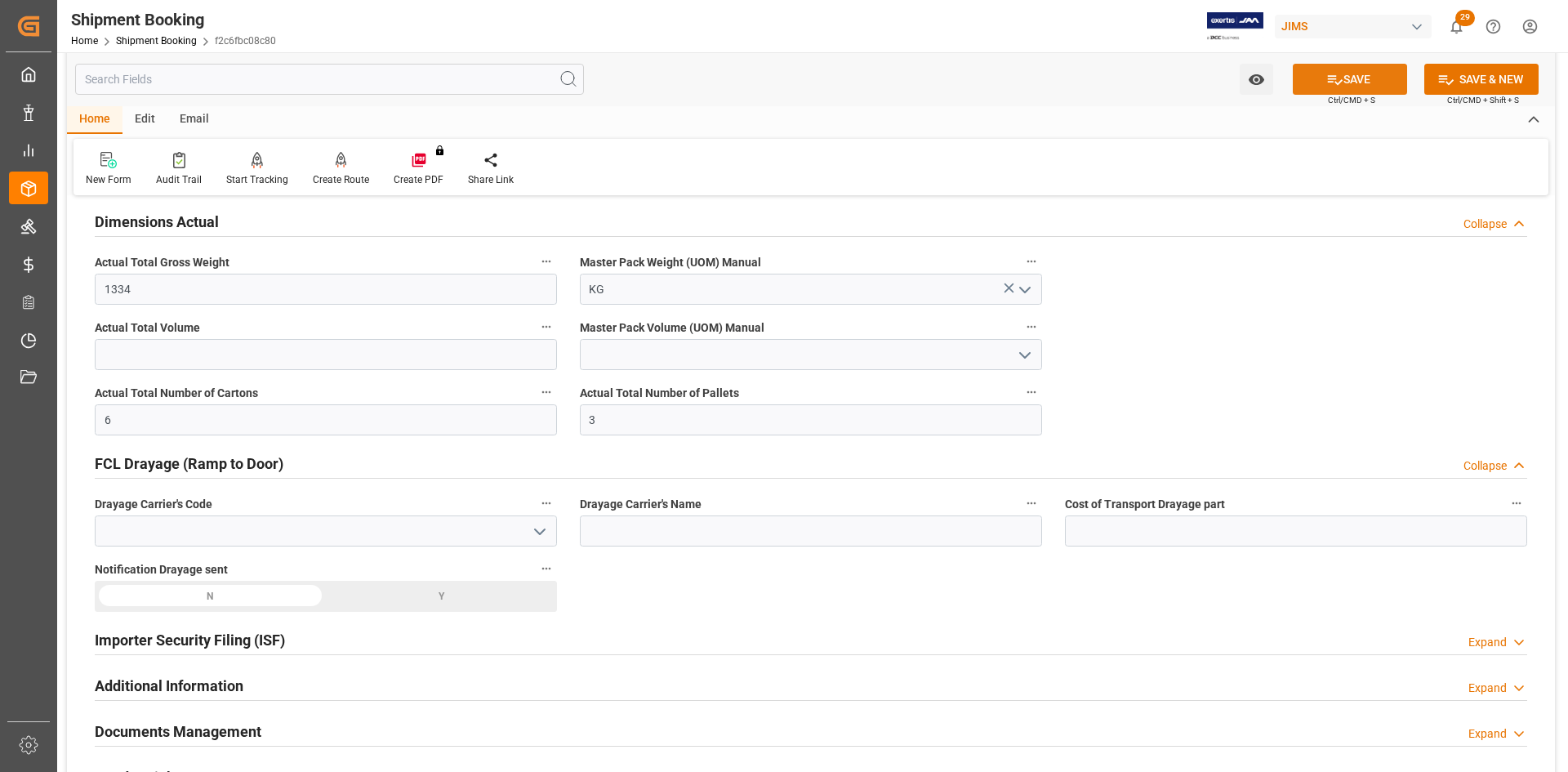
click at [1363, 74] on button "SAVE" at bounding box center [1350, 79] width 114 height 31
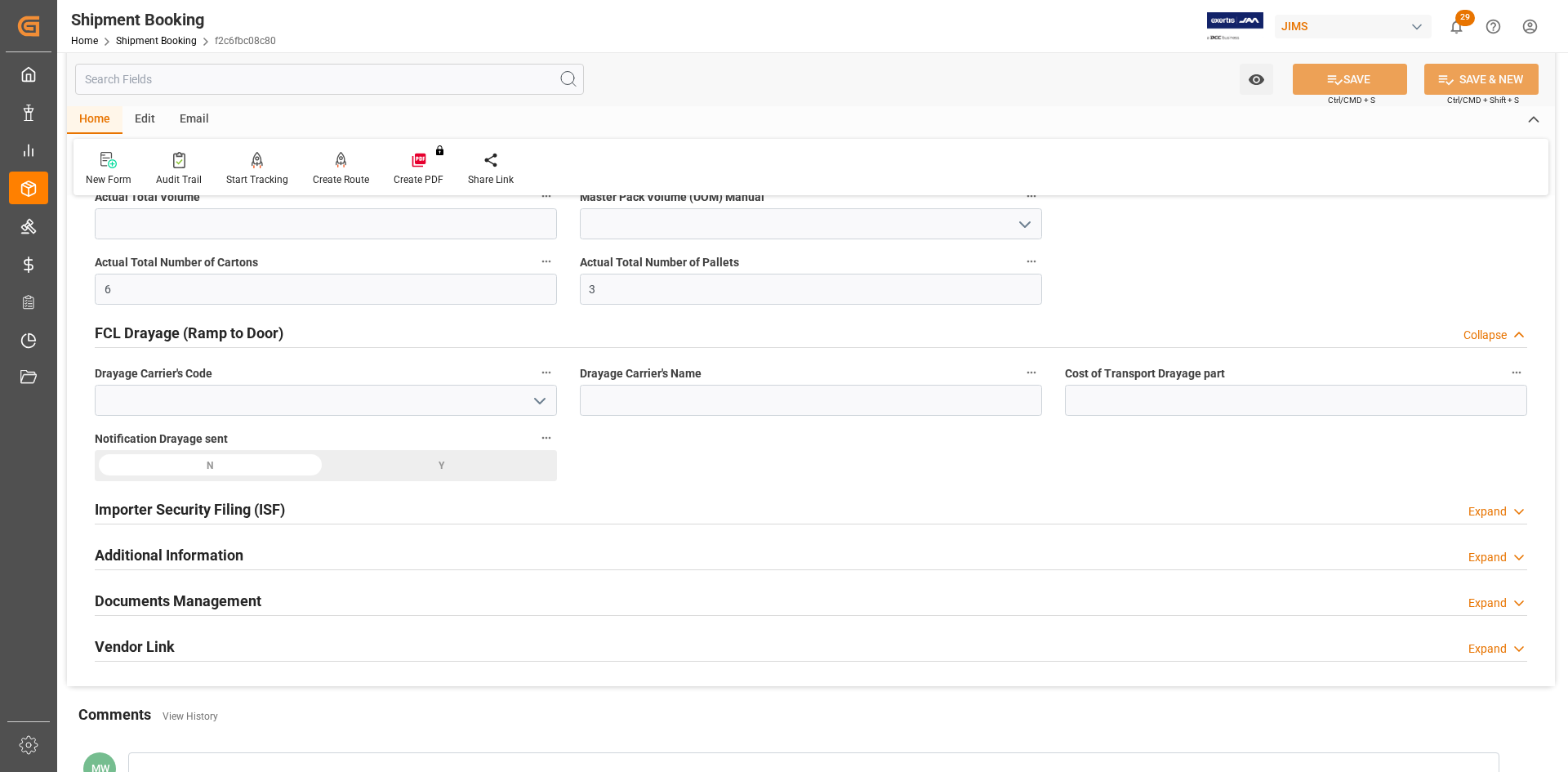
scroll to position [653, 0]
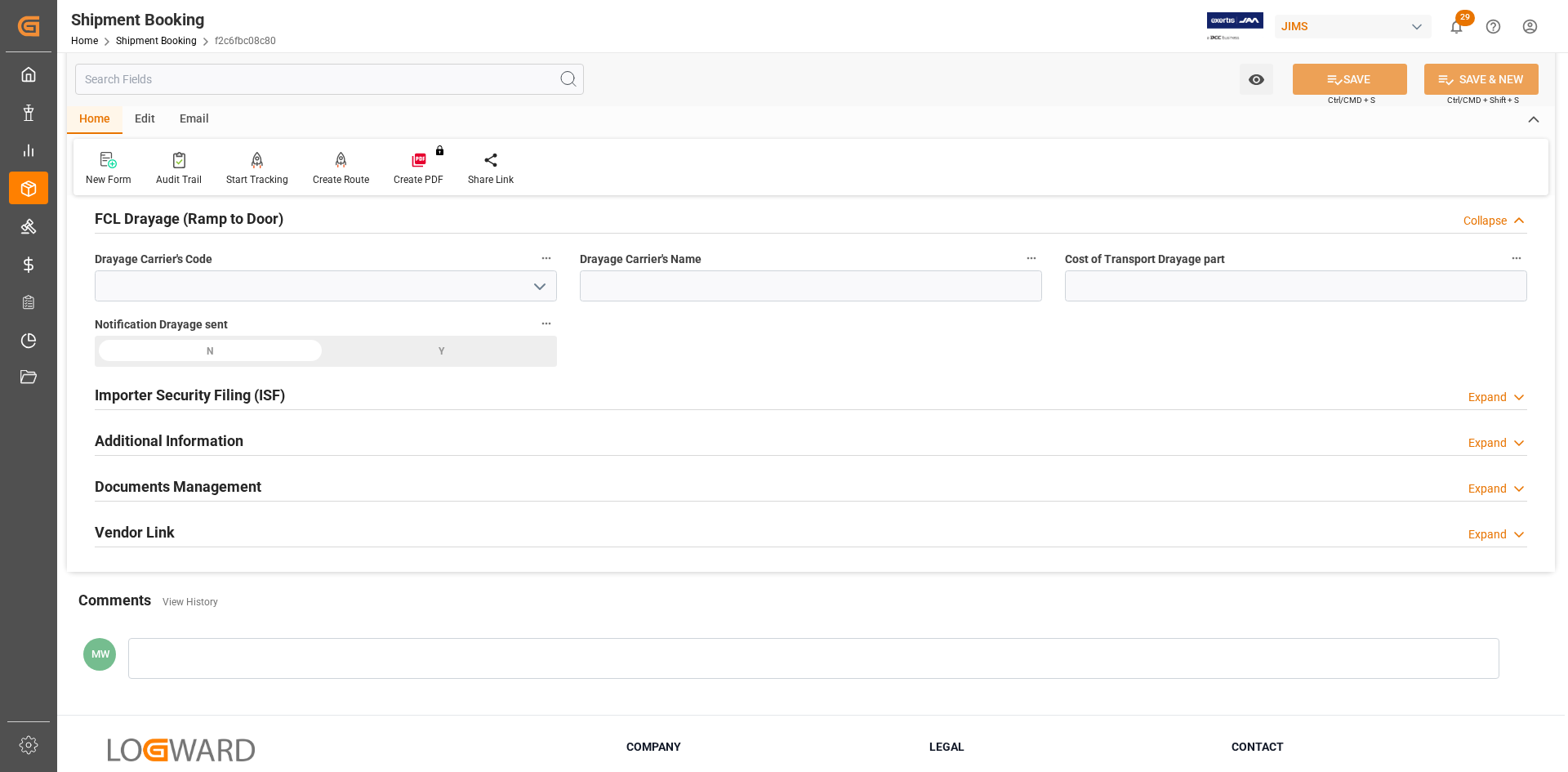
click at [156, 490] on h2 "Documents Management" at bounding box center [178, 486] width 166 height 22
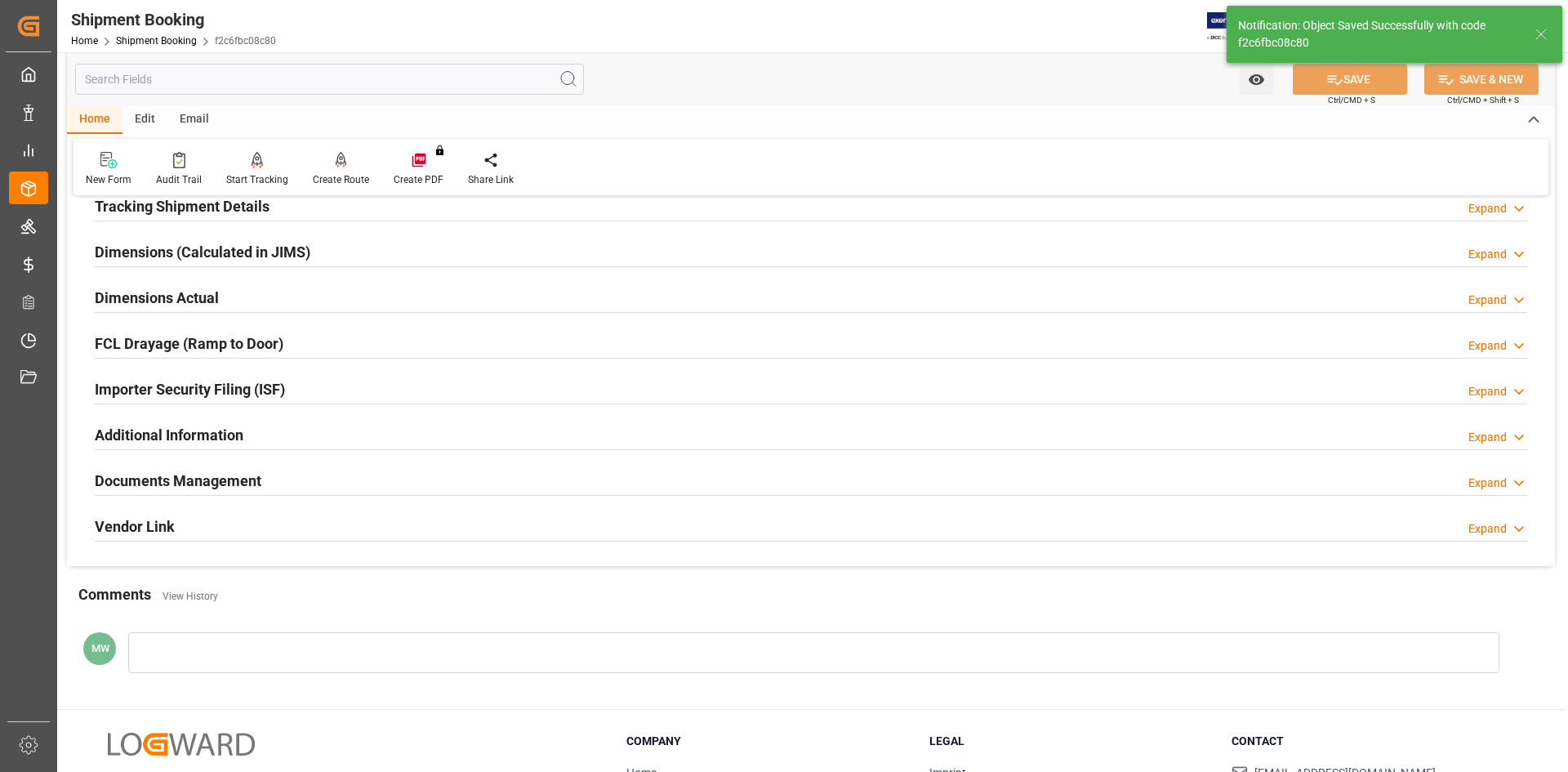
scroll to position [291, 0]
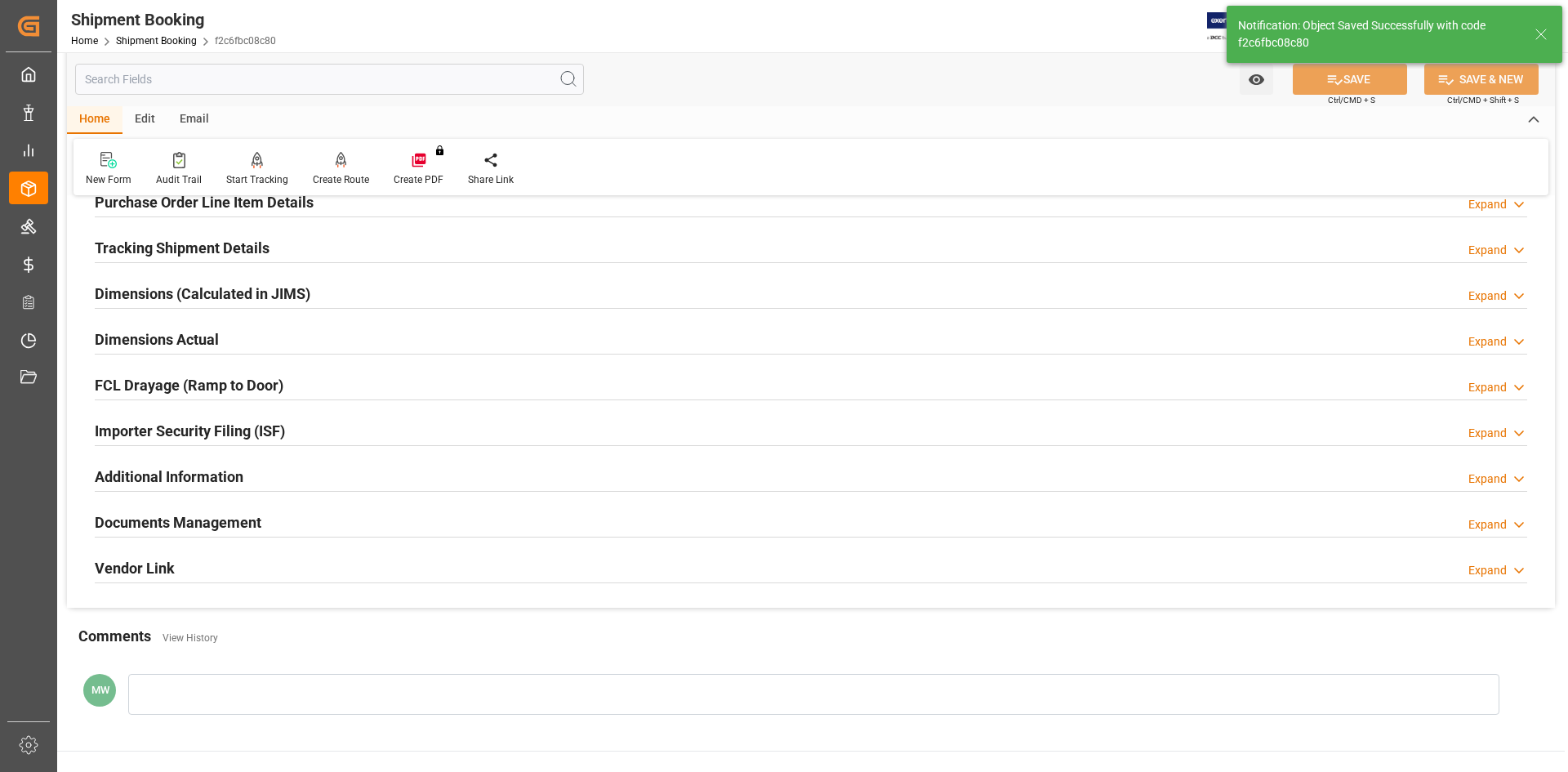
click at [201, 524] on h2 "Documents Management" at bounding box center [178, 521] width 166 height 22
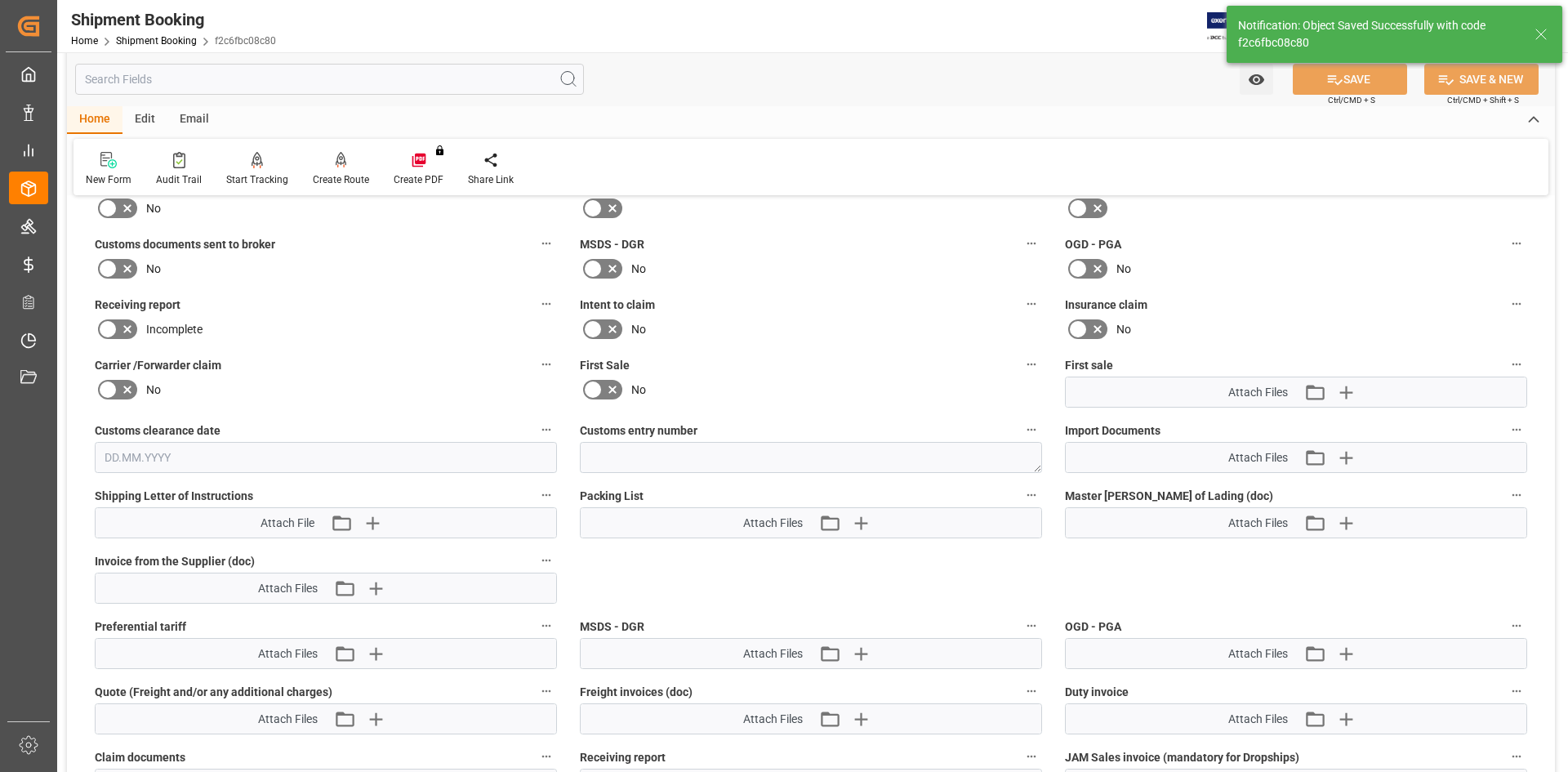
scroll to position [699, 0]
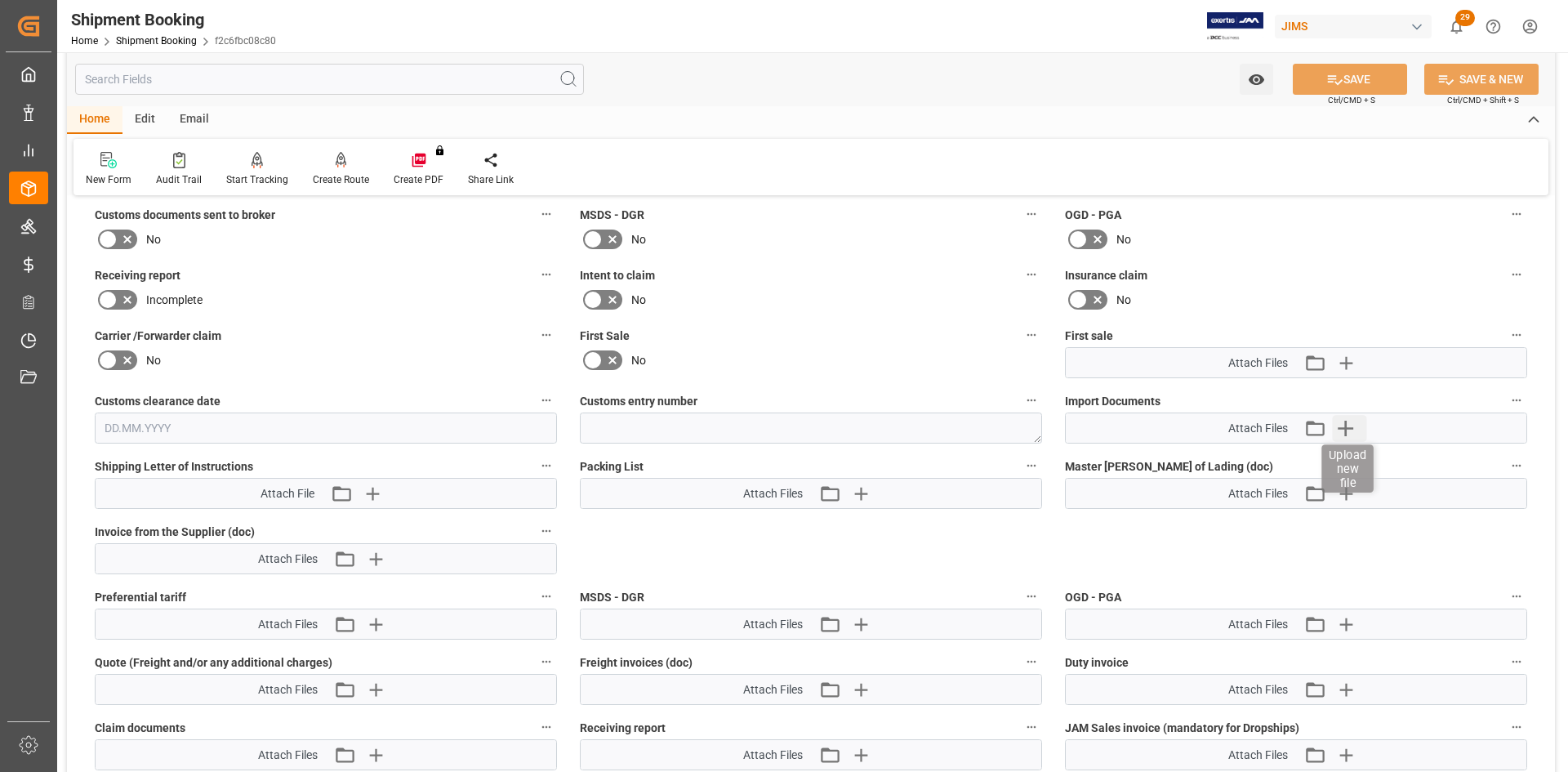
click at [1350, 429] on icon "button" at bounding box center [1346, 428] width 27 height 27
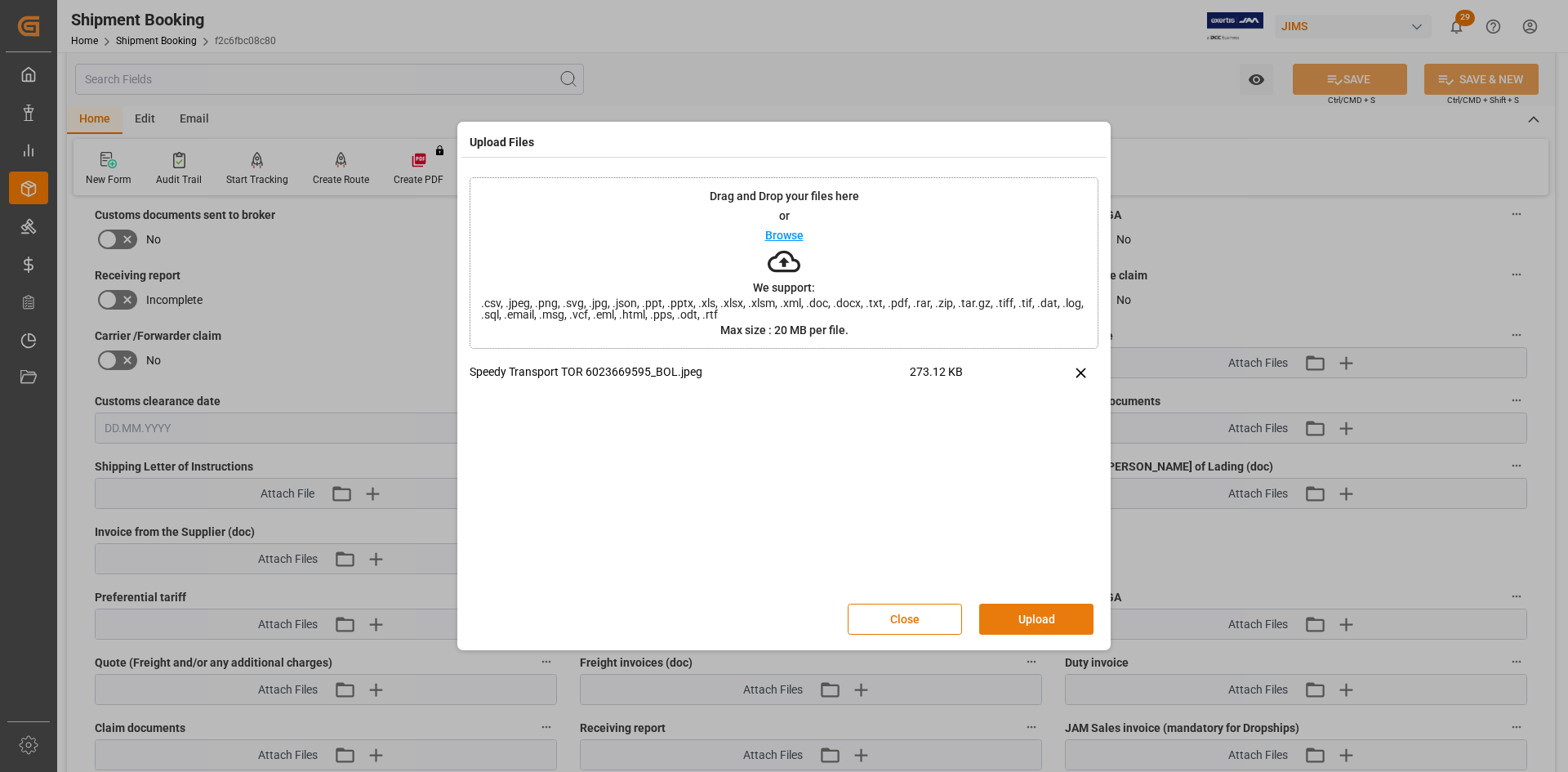
click at [1024, 621] on button "Upload" at bounding box center [1036, 619] width 114 height 31
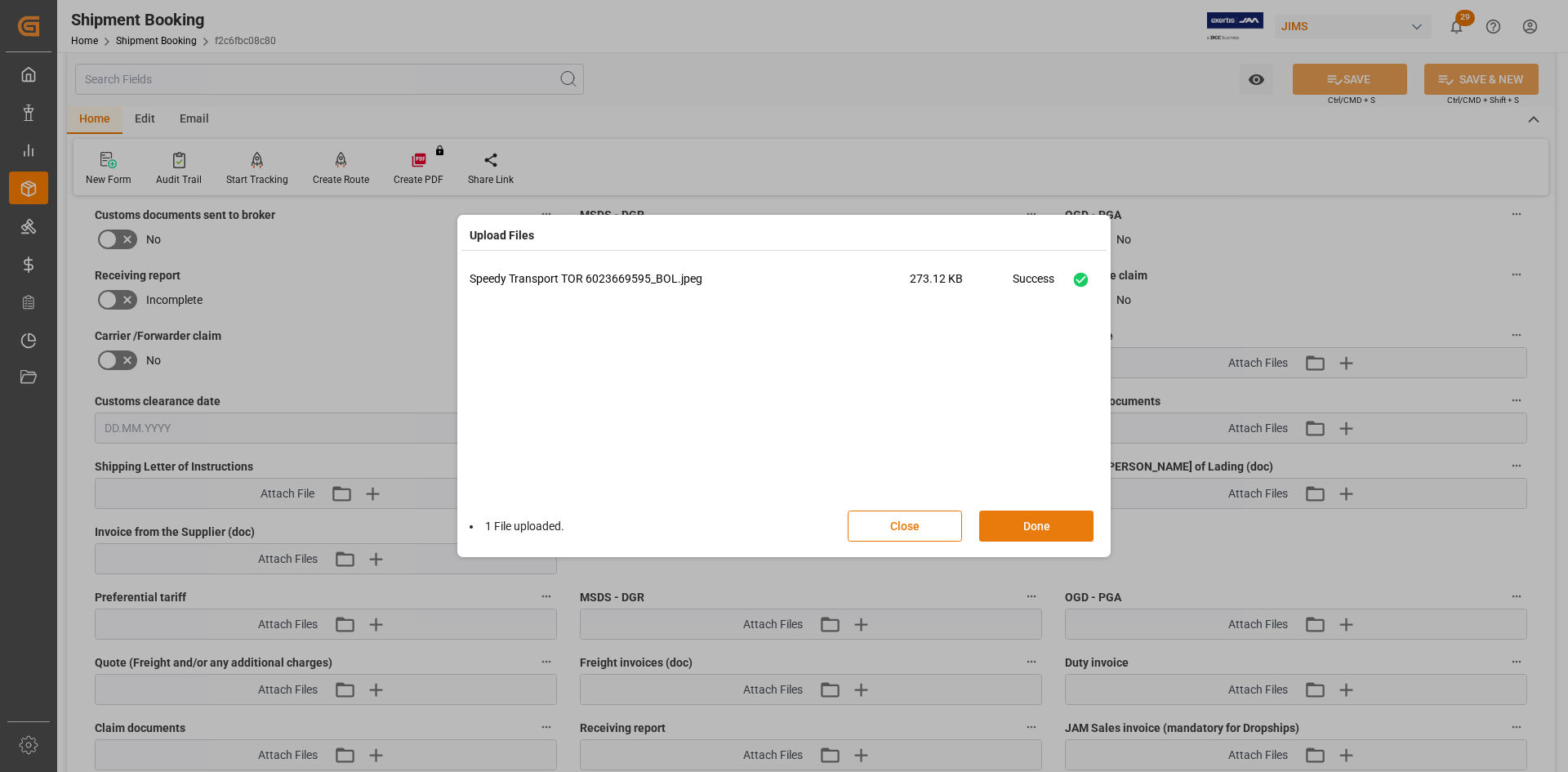
click at [1011, 530] on button "Done" at bounding box center [1036, 526] width 114 height 31
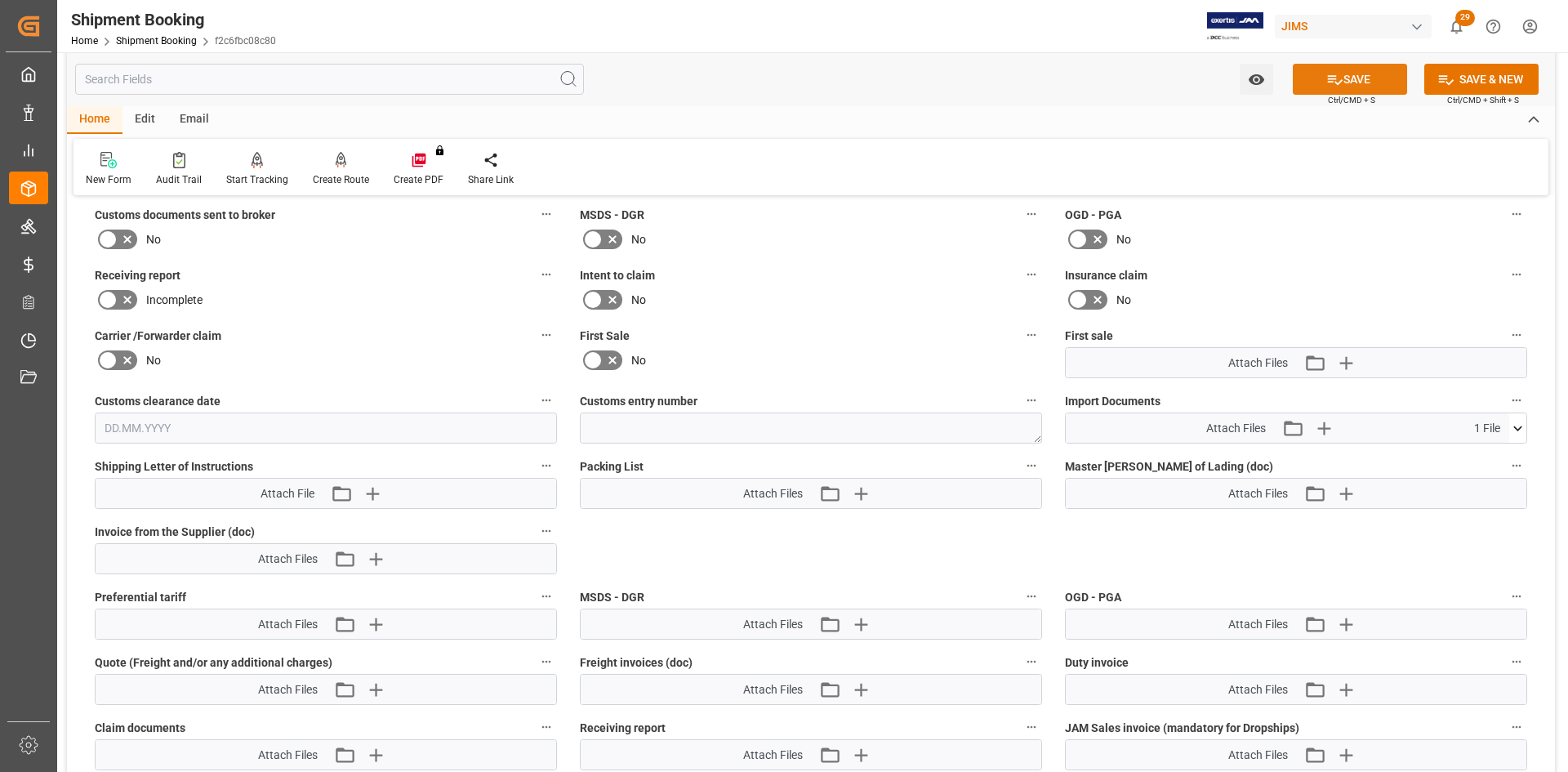
click at [1363, 73] on button "SAVE" at bounding box center [1350, 79] width 114 height 31
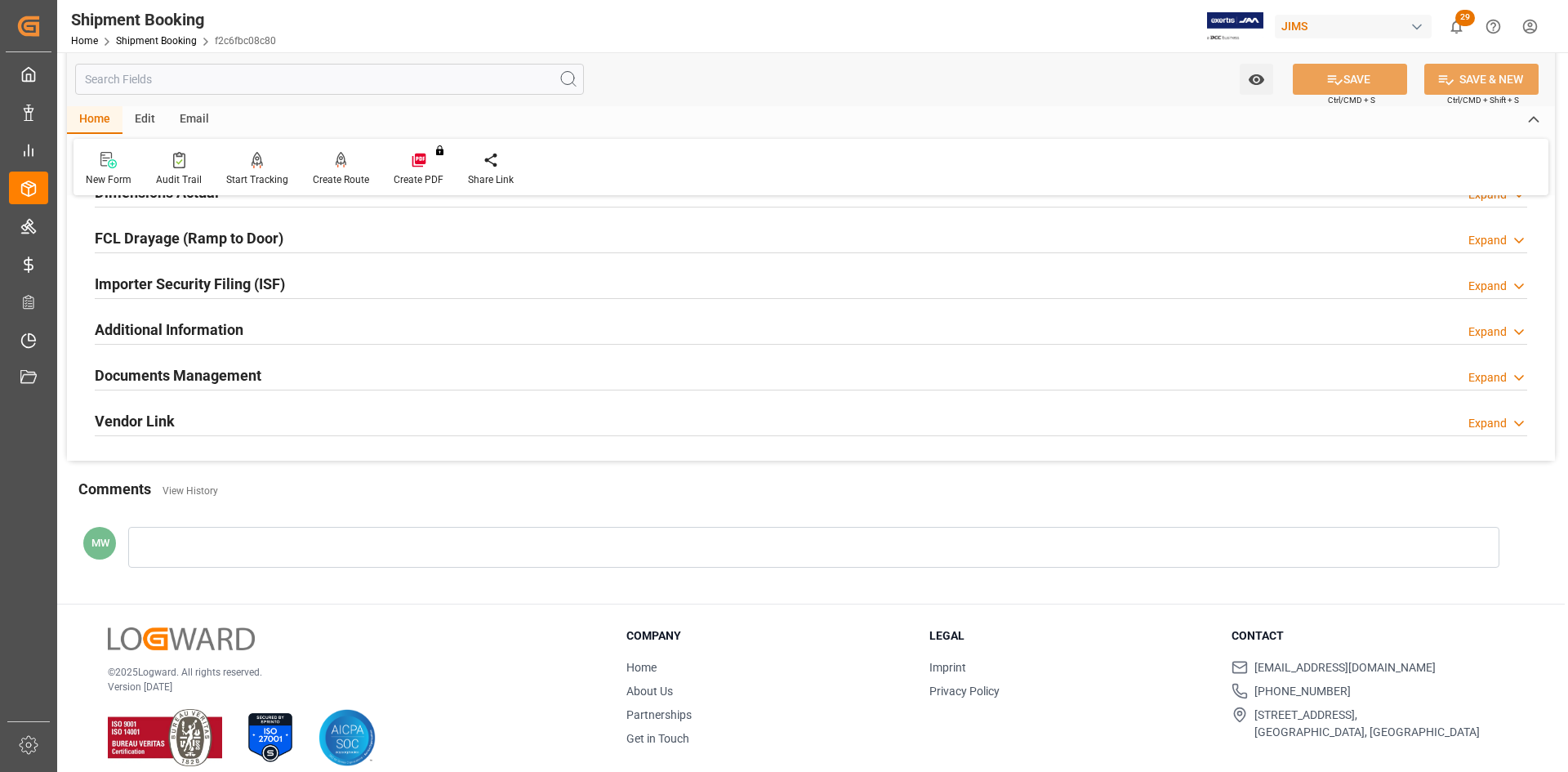
scroll to position [454, 0]
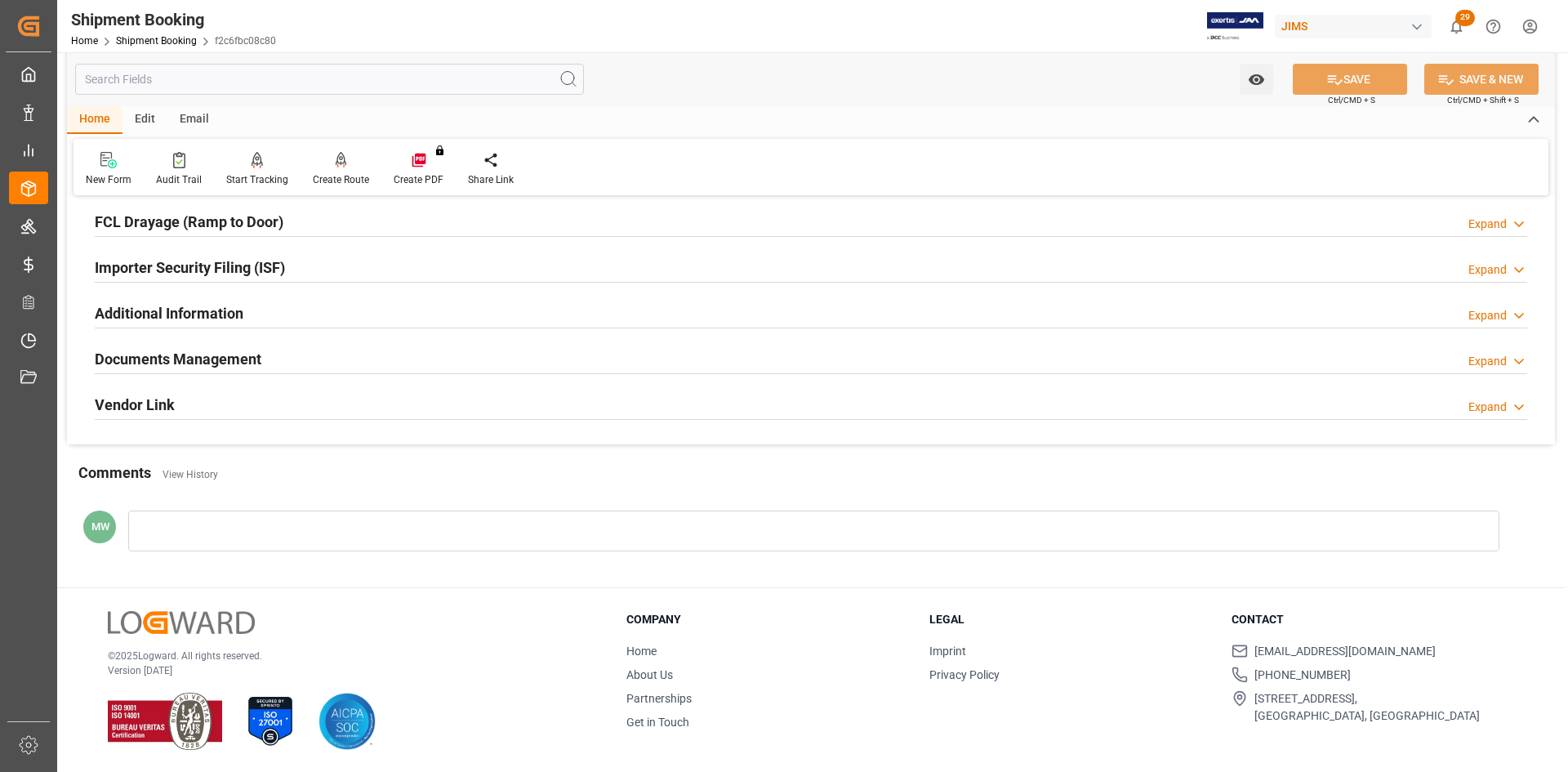
click at [159, 357] on h2 "Documents Management" at bounding box center [178, 358] width 166 height 22
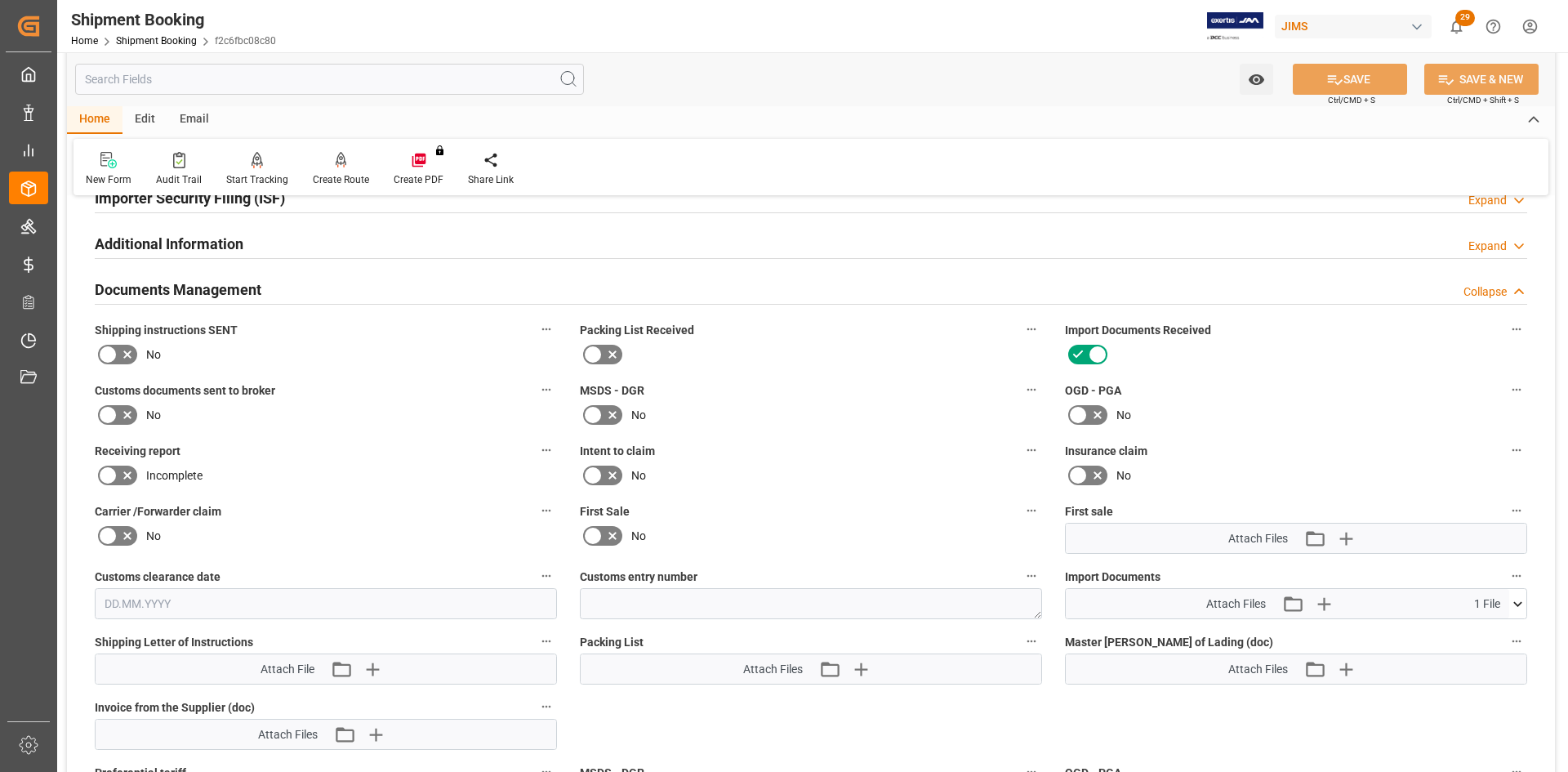
scroll to position [699, 0]
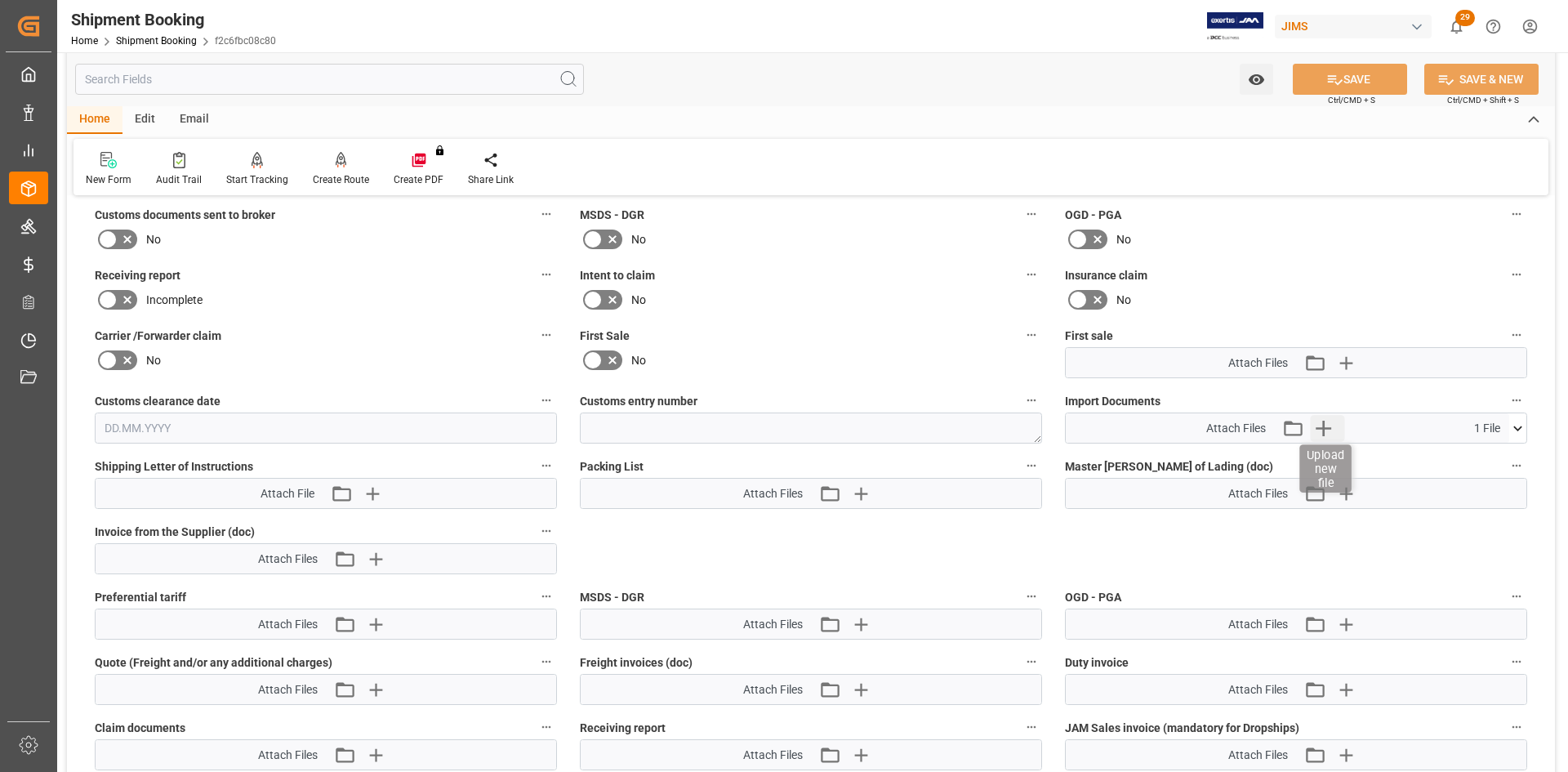
click at [1320, 429] on icon "button" at bounding box center [1324, 428] width 27 height 27
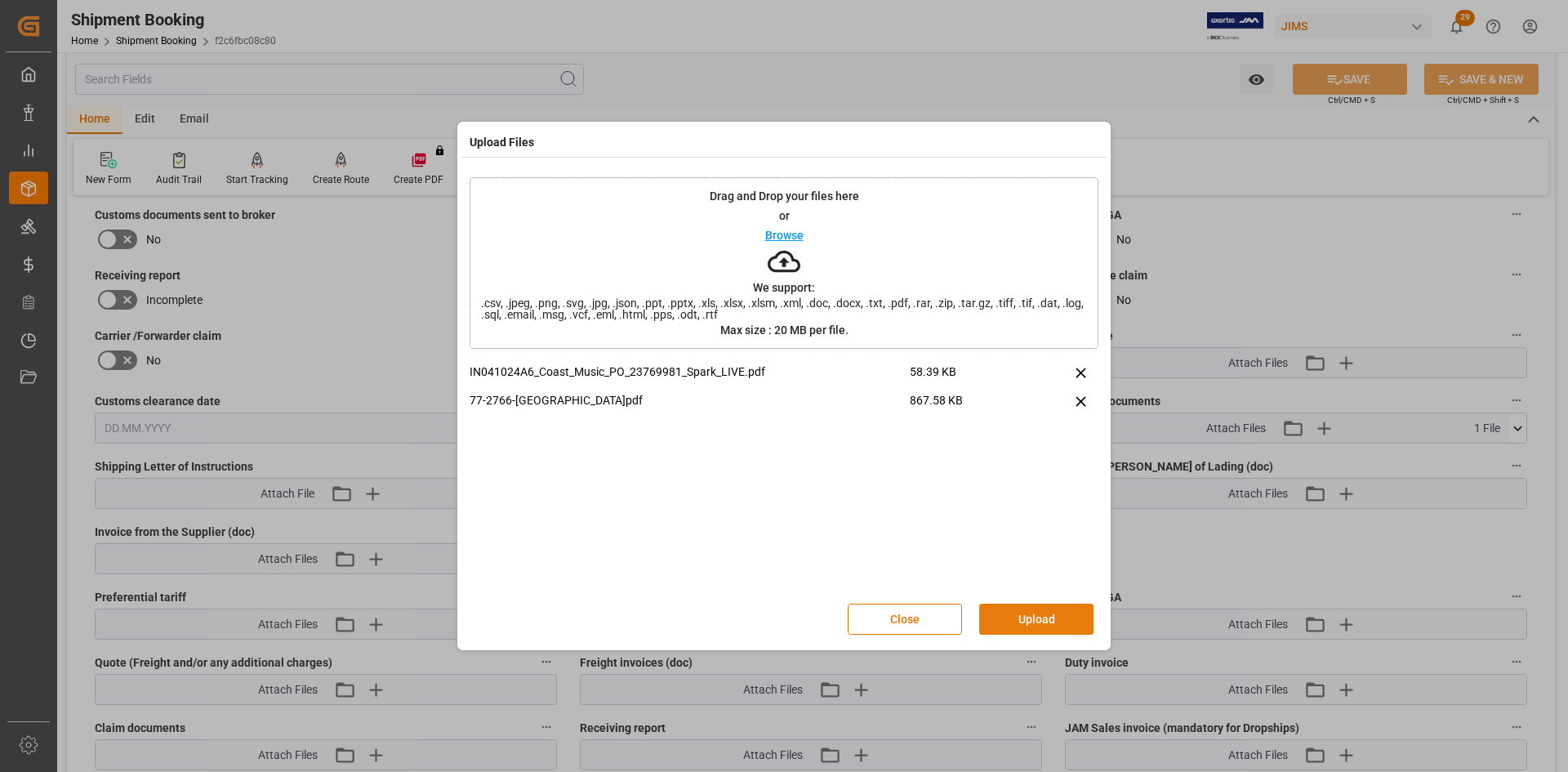
click at [1010, 625] on button "Upload" at bounding box center [1036, 619] width 114 height 31
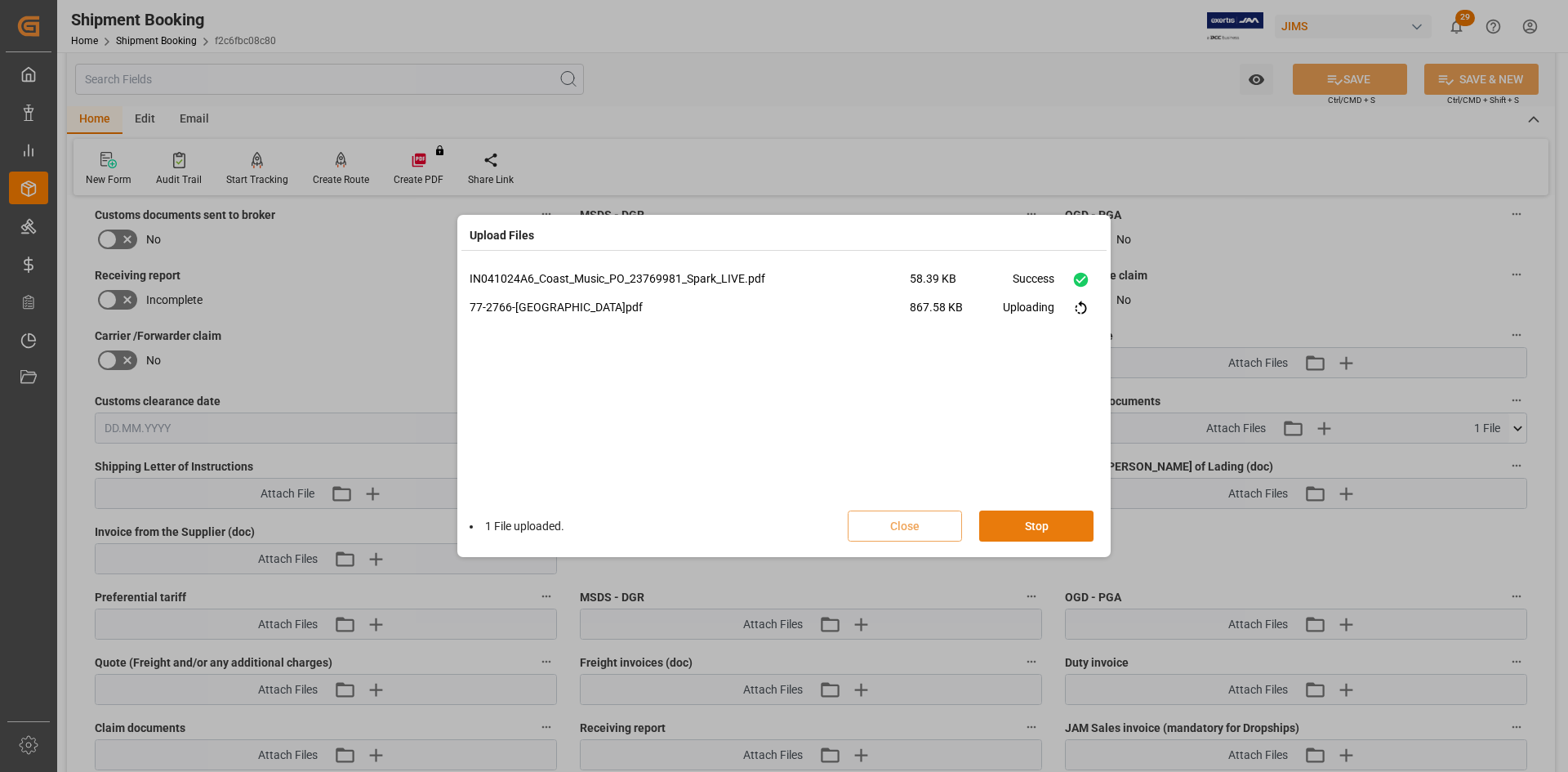
click at [1035, 517] on button "Stop" at bounding box center [1036, 526] width 114 height 31
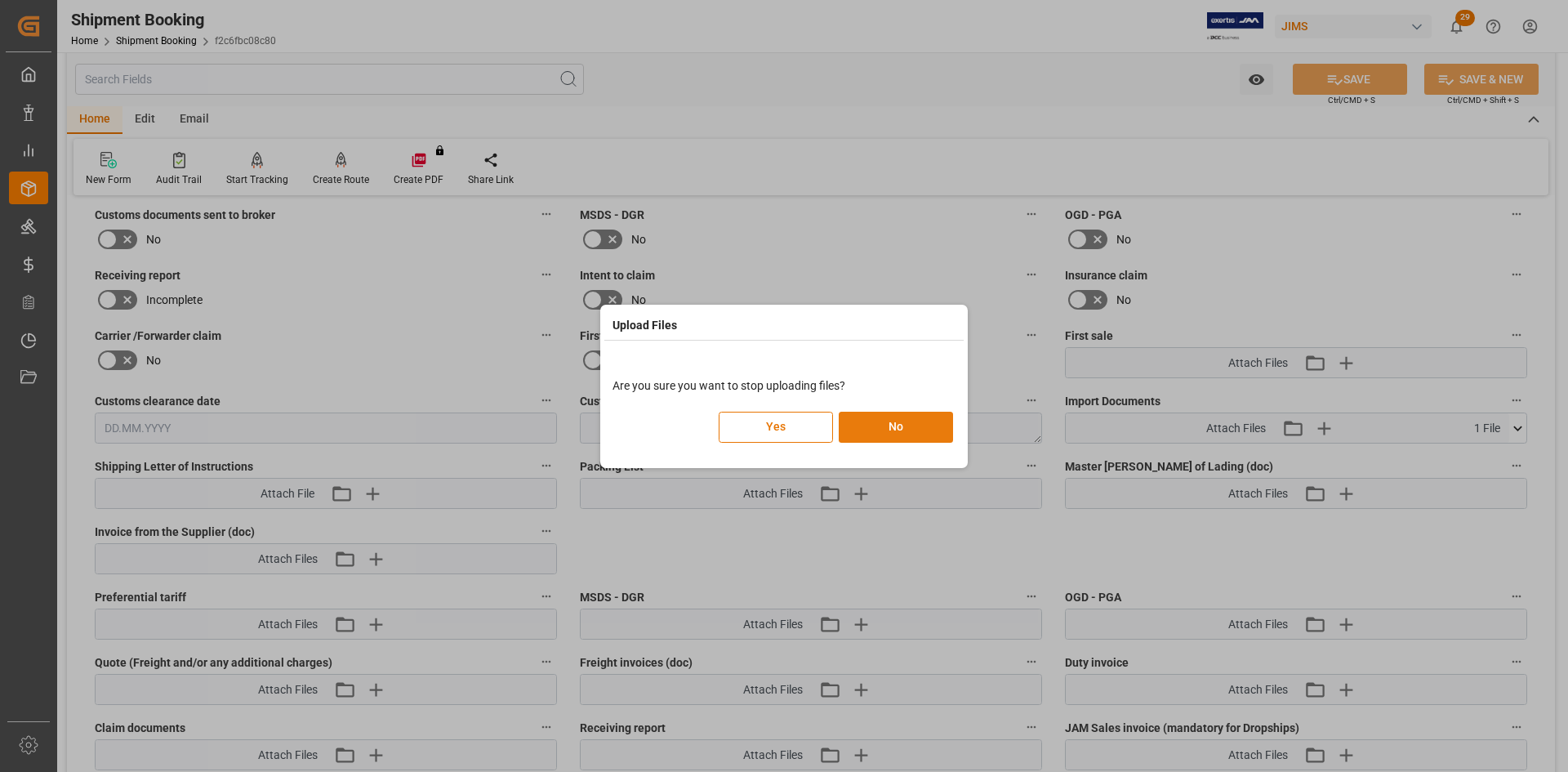
click at [899, 420] on button "No" at bounding box center [896, 426] width 114 height 31
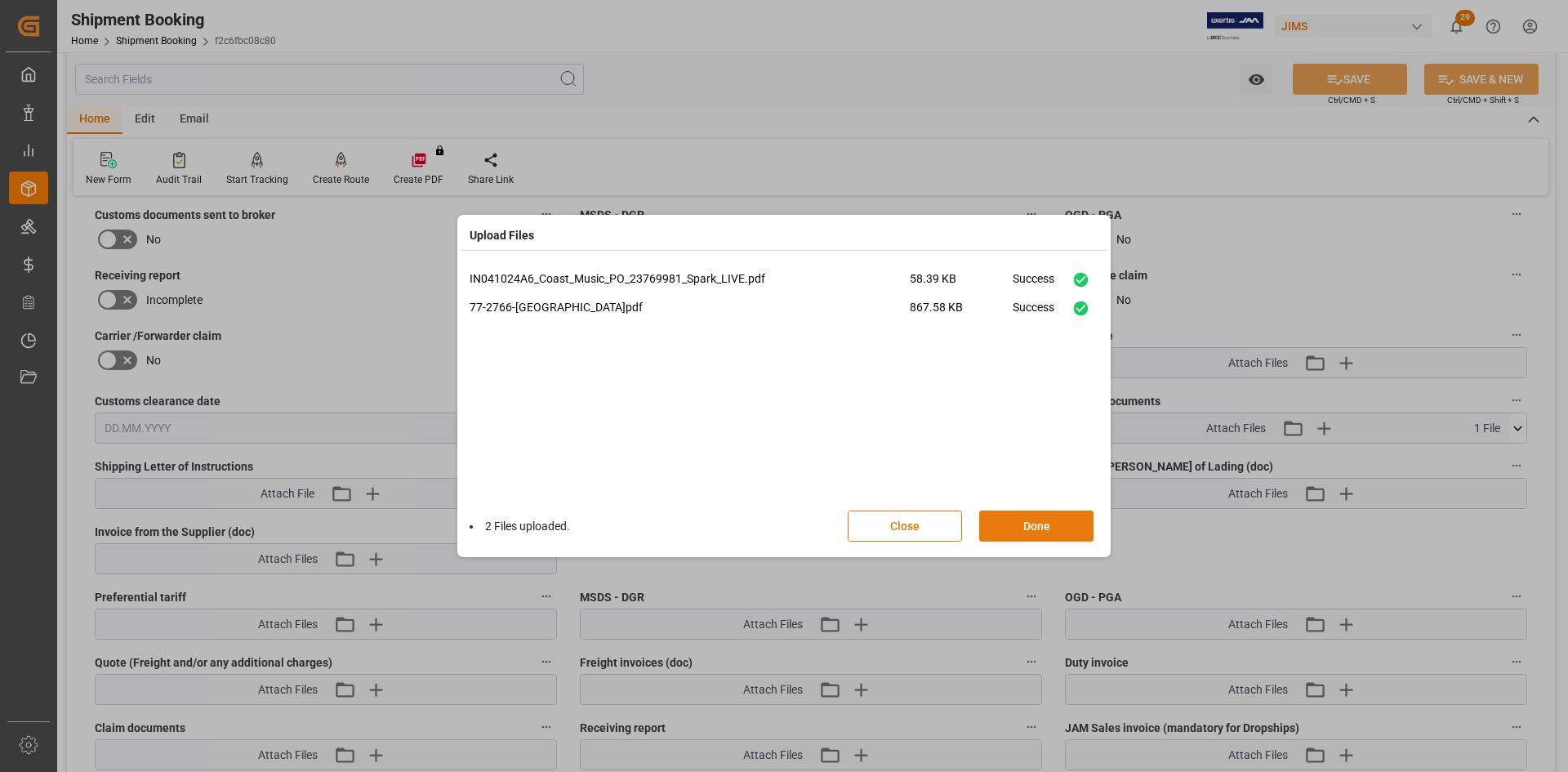
click at [1018, 515] on button "Done" at bounding box center [1036, 526] width 114 height 31
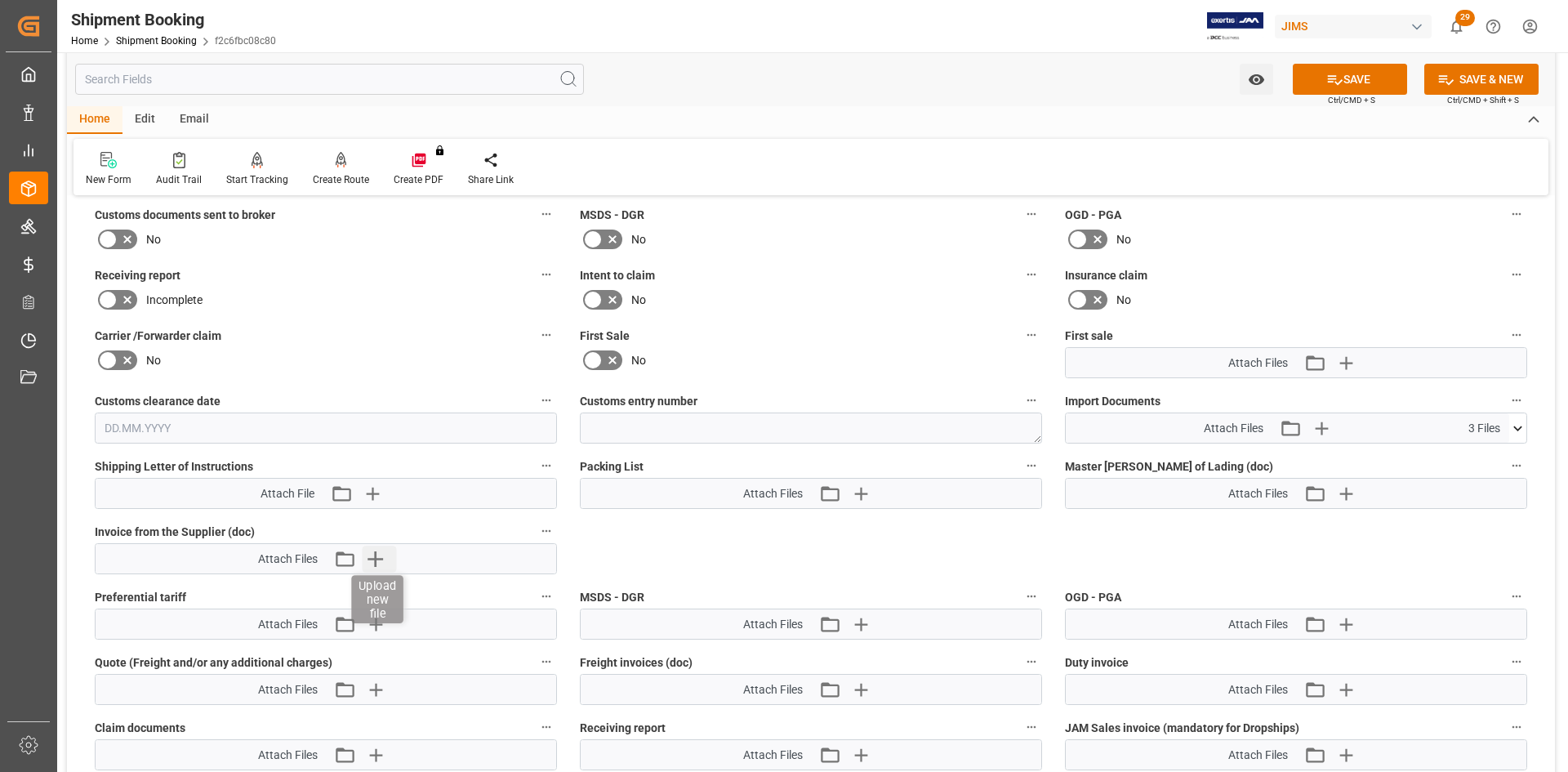
click at [373, 557] on icon "button" at bounding box center [375, 558] width 27 height 27
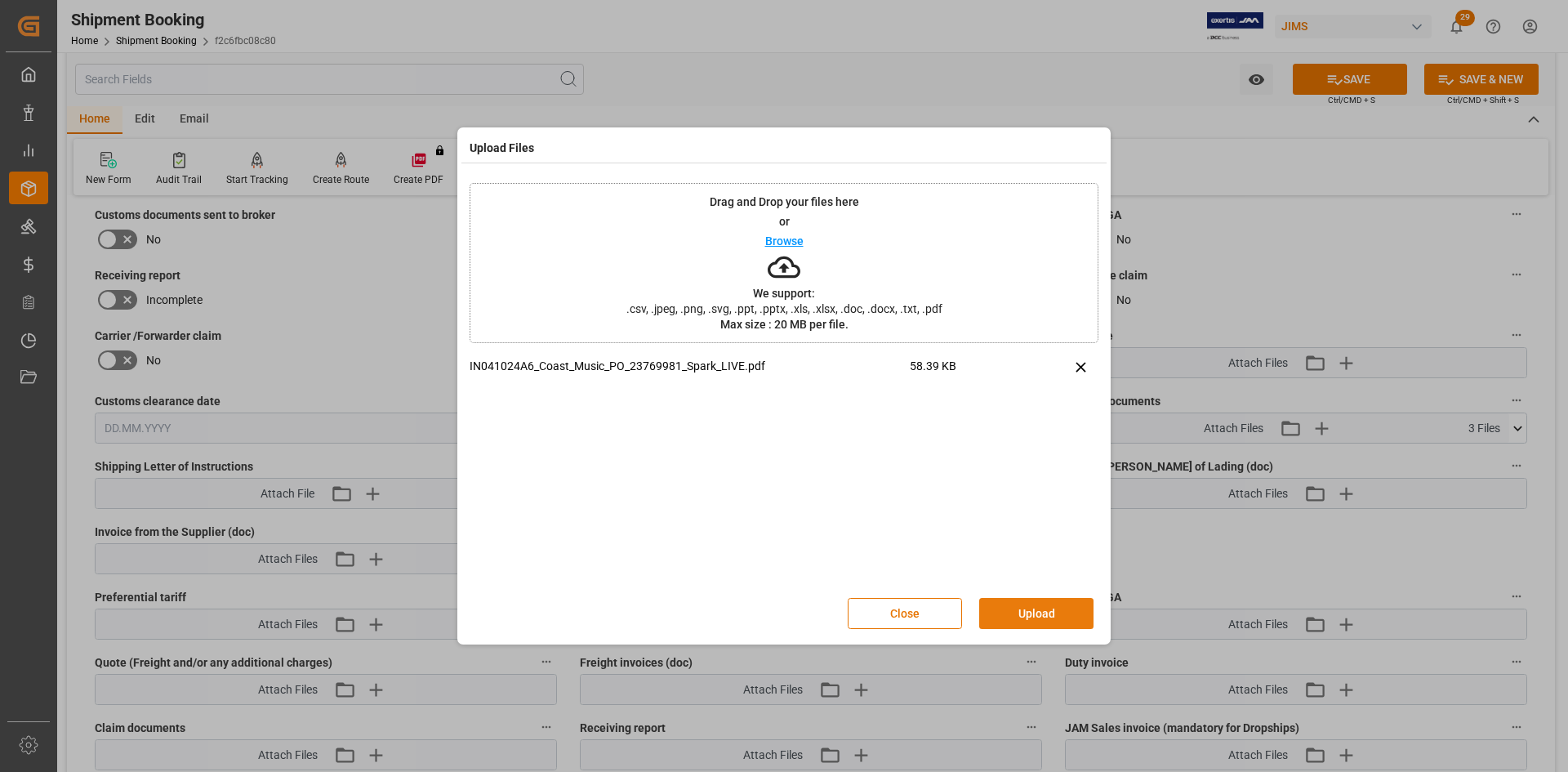
click at [1041, 608] on button "Upload" at bounding box center [1036, 613] width 114 height 31
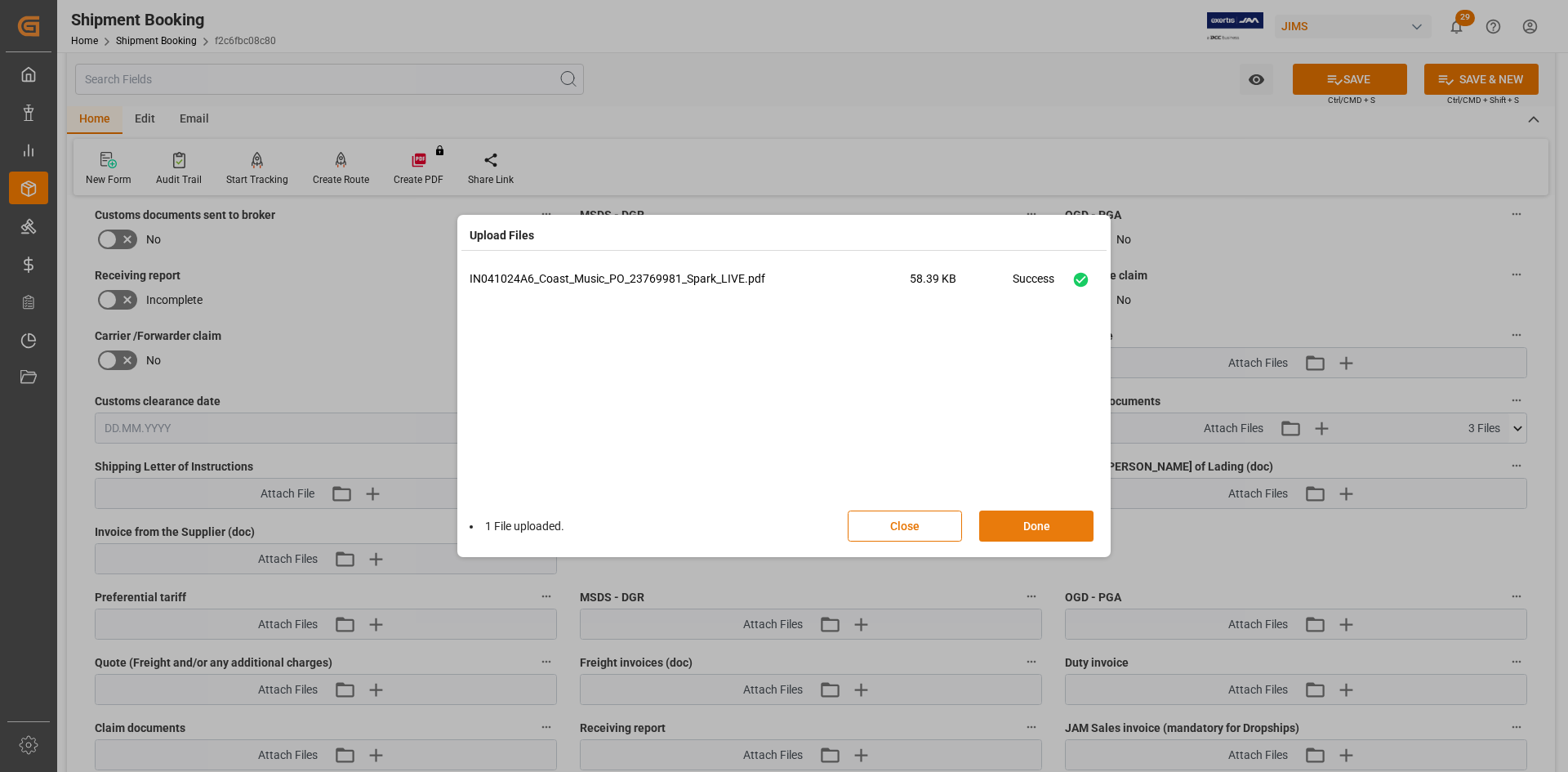
click at [1030, 524] on button "Done" at bounding box center [1036, 526] width 114 height 31
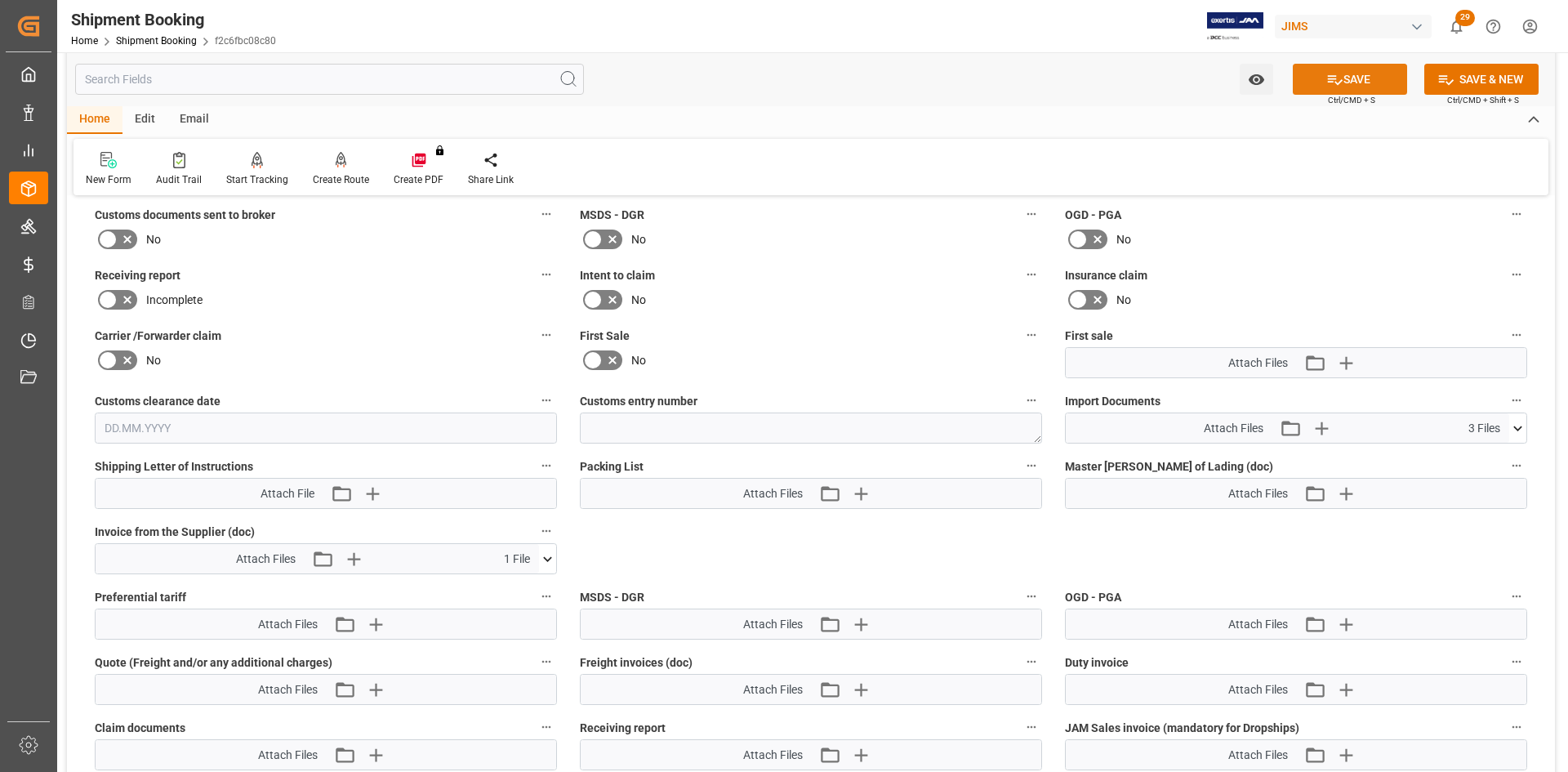
click at [1356, 82] on button "SAVE" at bounding box center [1350, 79] width 114 height 31
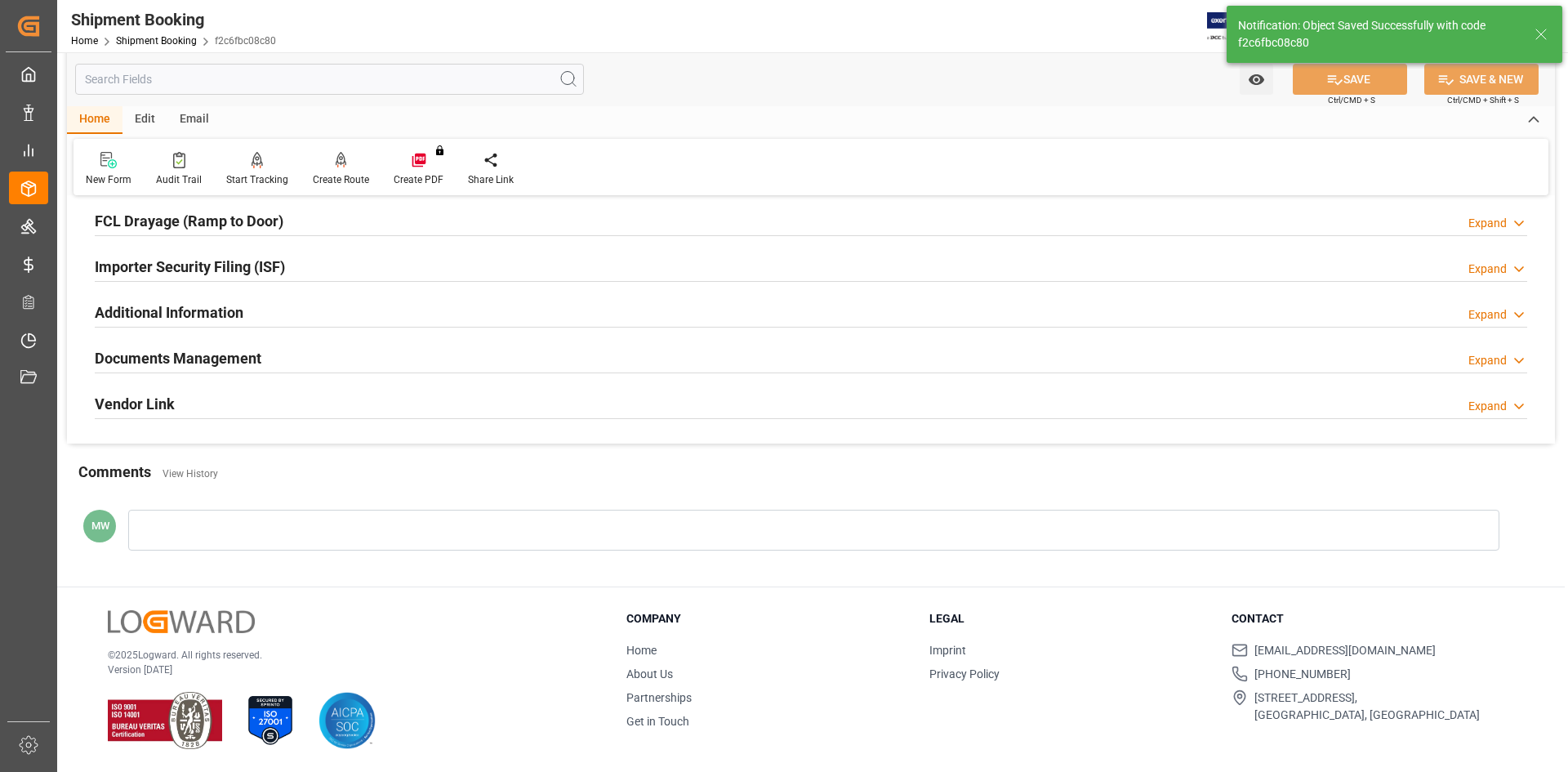
scroll to position [454, 0]
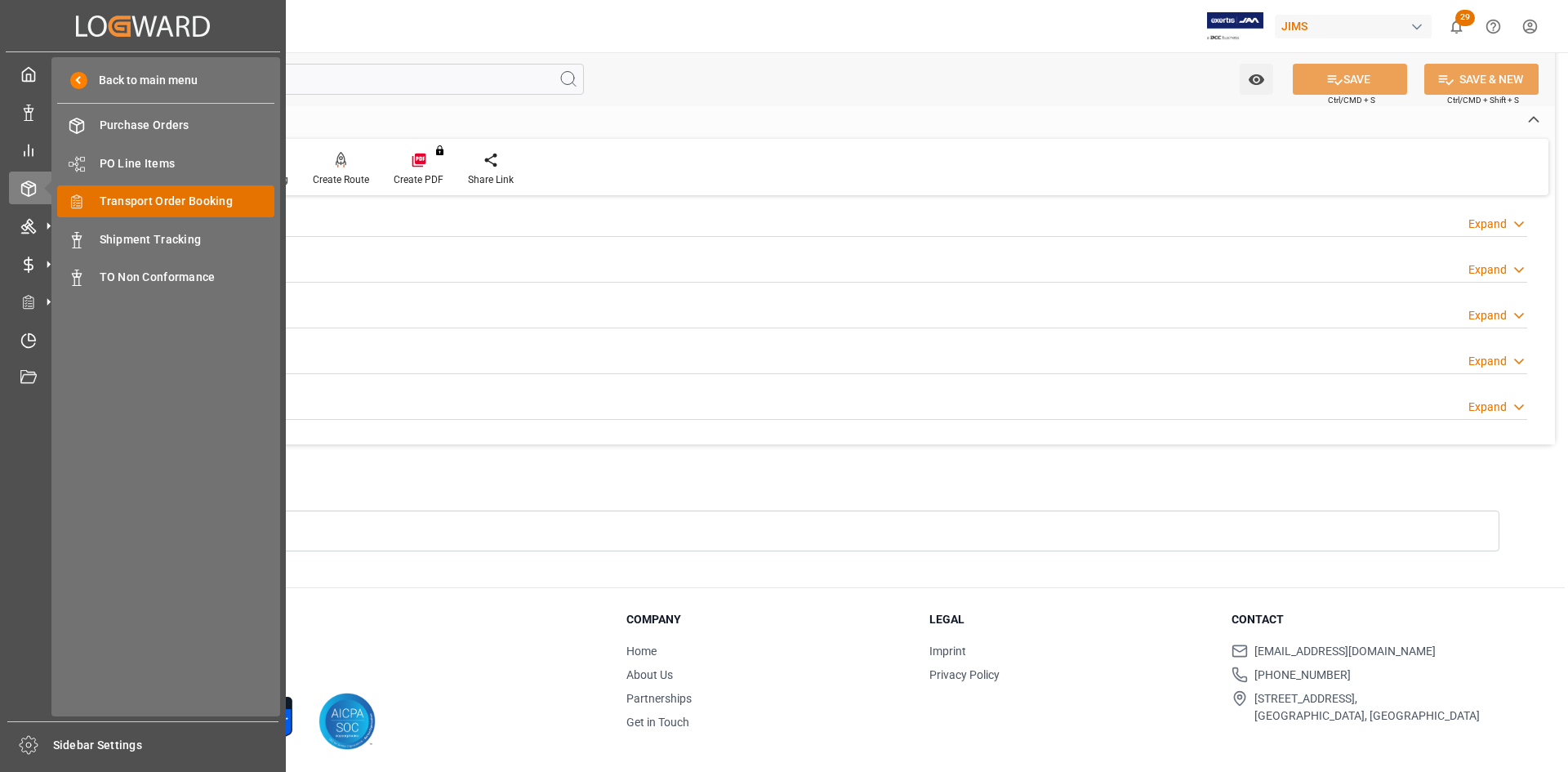
click at [137, 211] on div "Transport Order Booking Transport Order Booking" at bounding box center [165, 201] width 217 height 32
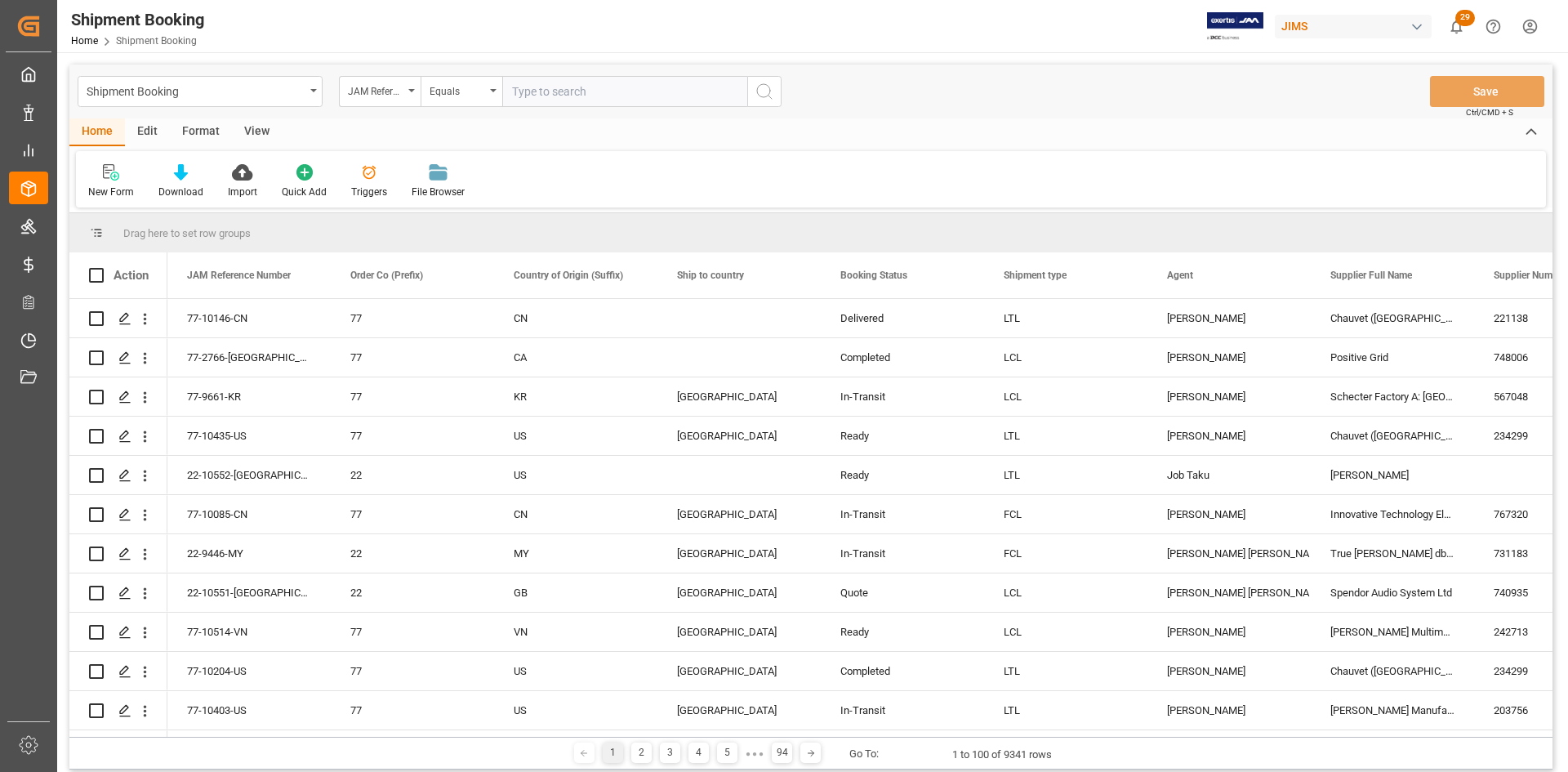
click at [584, 90] on input "text" at bounding box center [625, 91] width 245 height 31
type input "77-3256-US"
click at [759, 95] on circle "search button" at bounding box center [764, 91] width 13 height 13
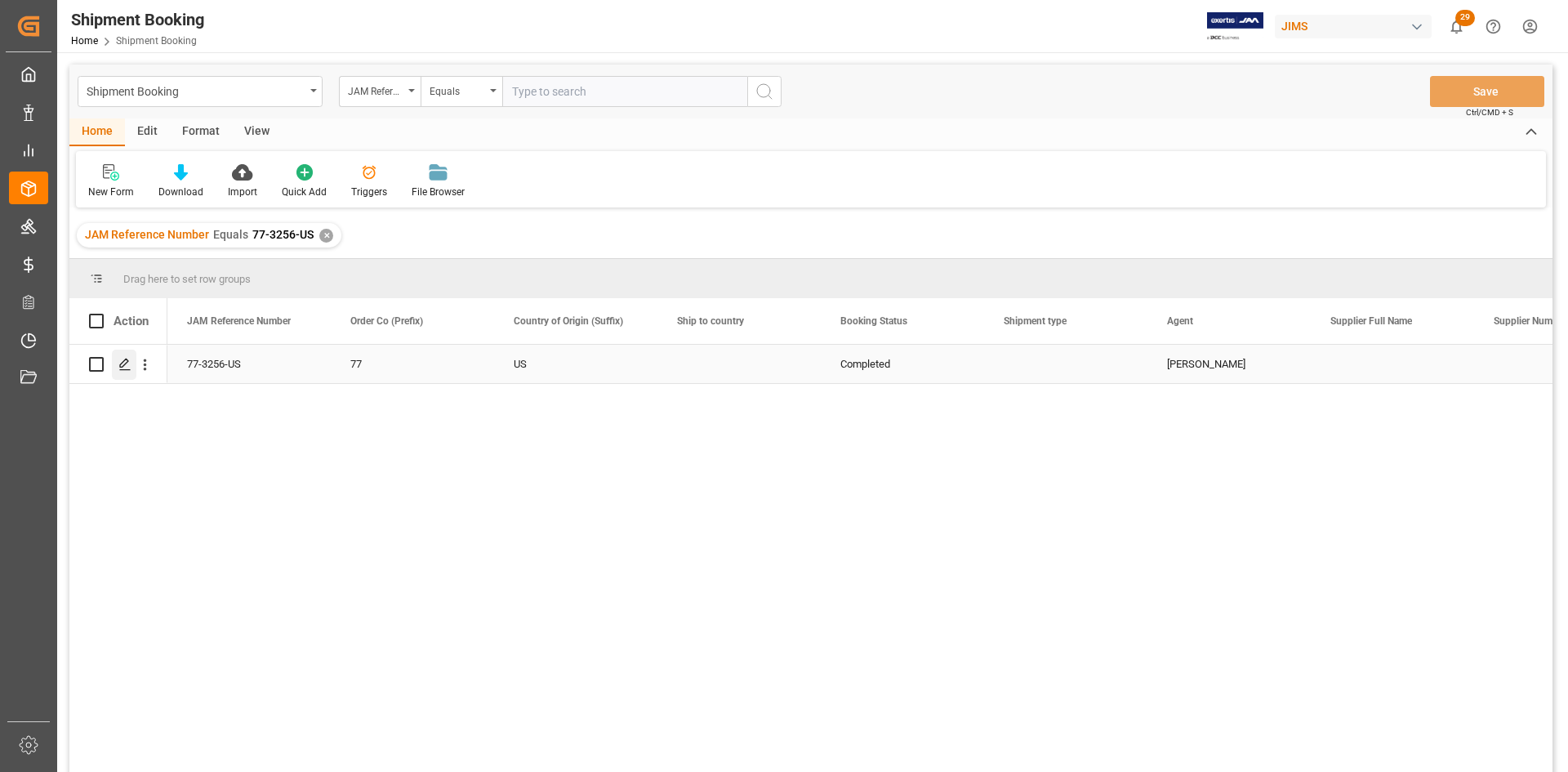
click at [127, 362] on polygon "Press SPACE to select this row." at bounding box center [123, 363] width 9 height 9
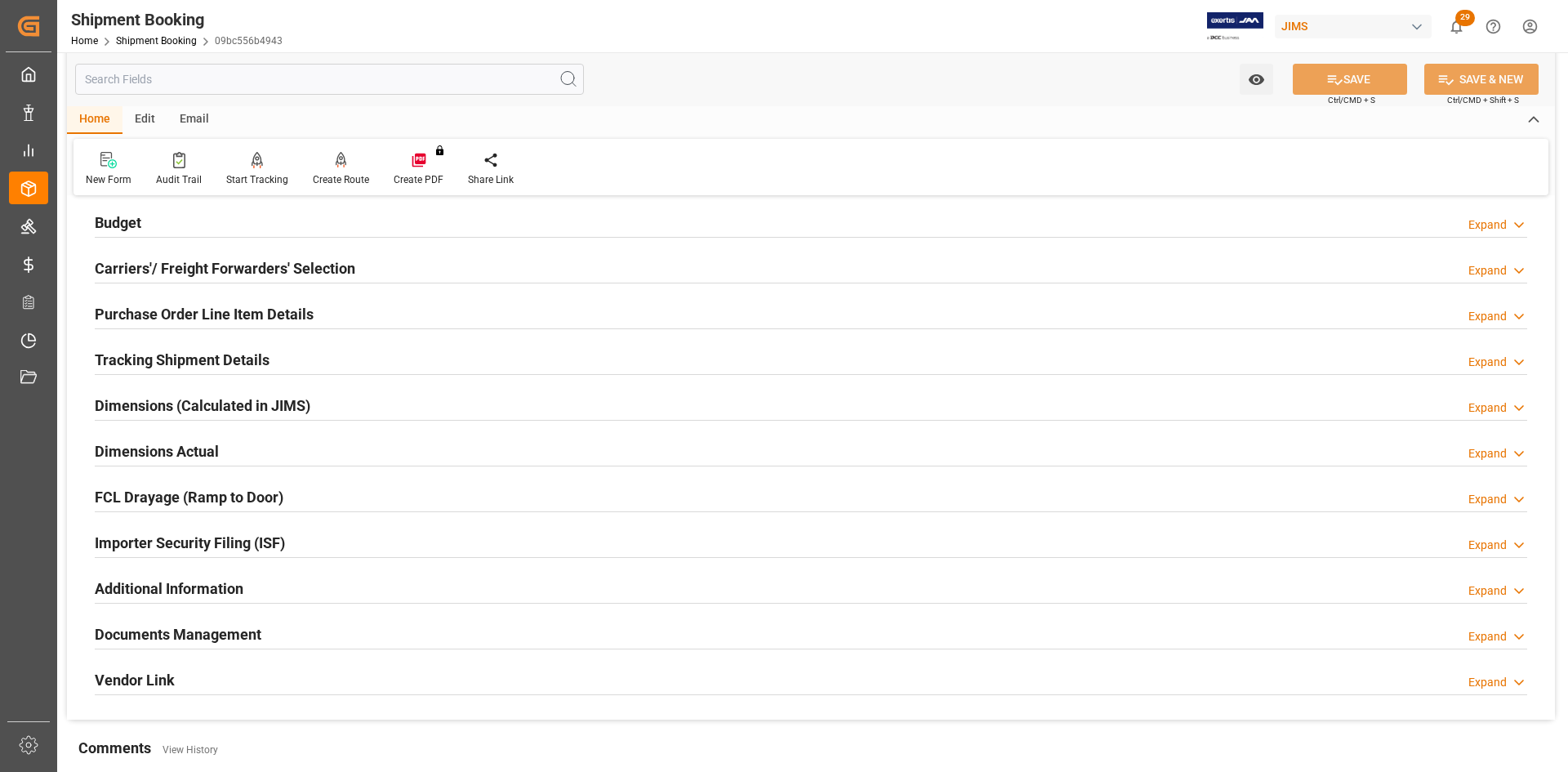
scroll to position [327, 0]
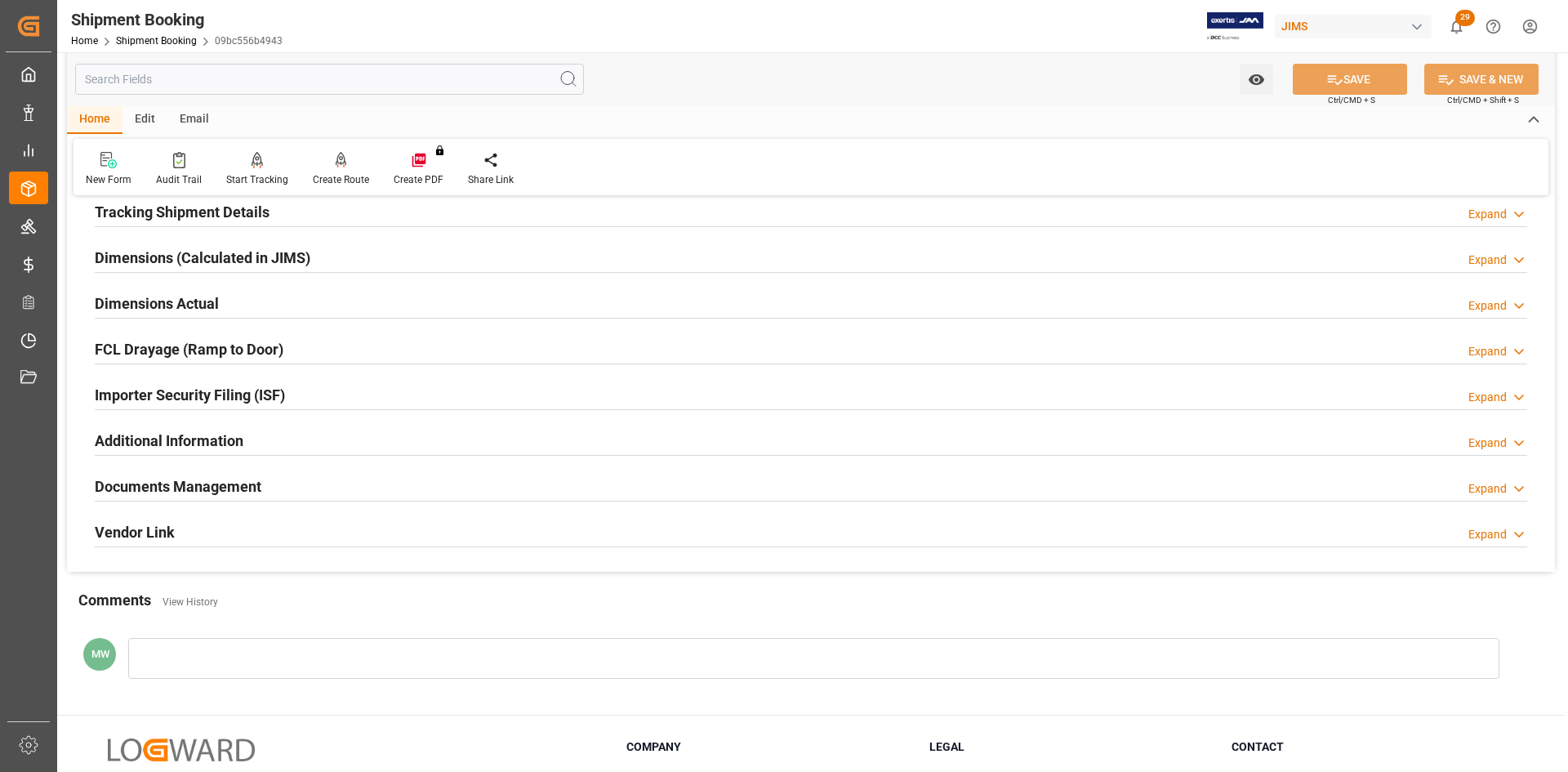
click at [178, 487] on h2 "Documents Management" at bounding box center [178, 486] width 166 height 22
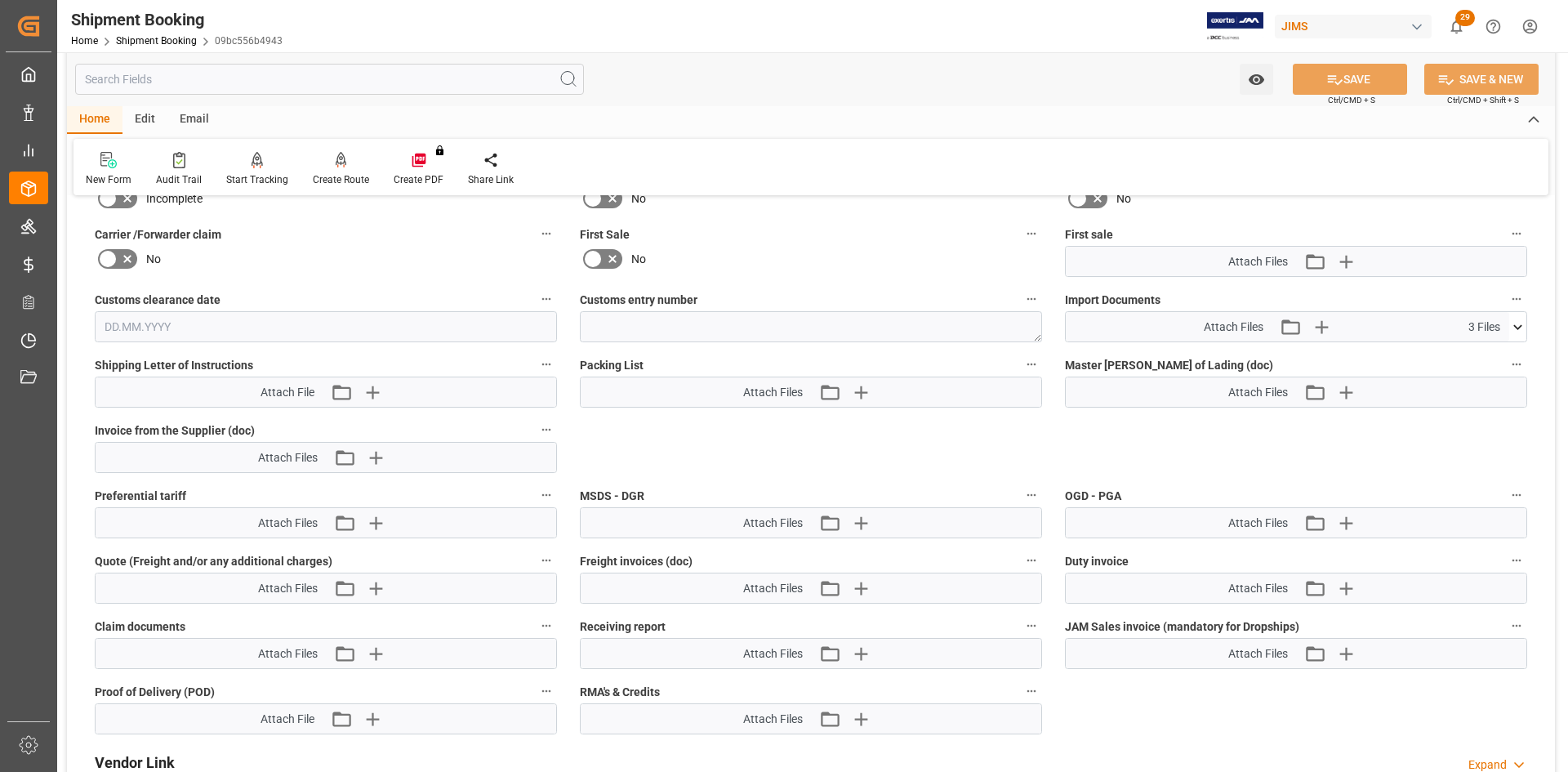
scroll to position [817, 0]
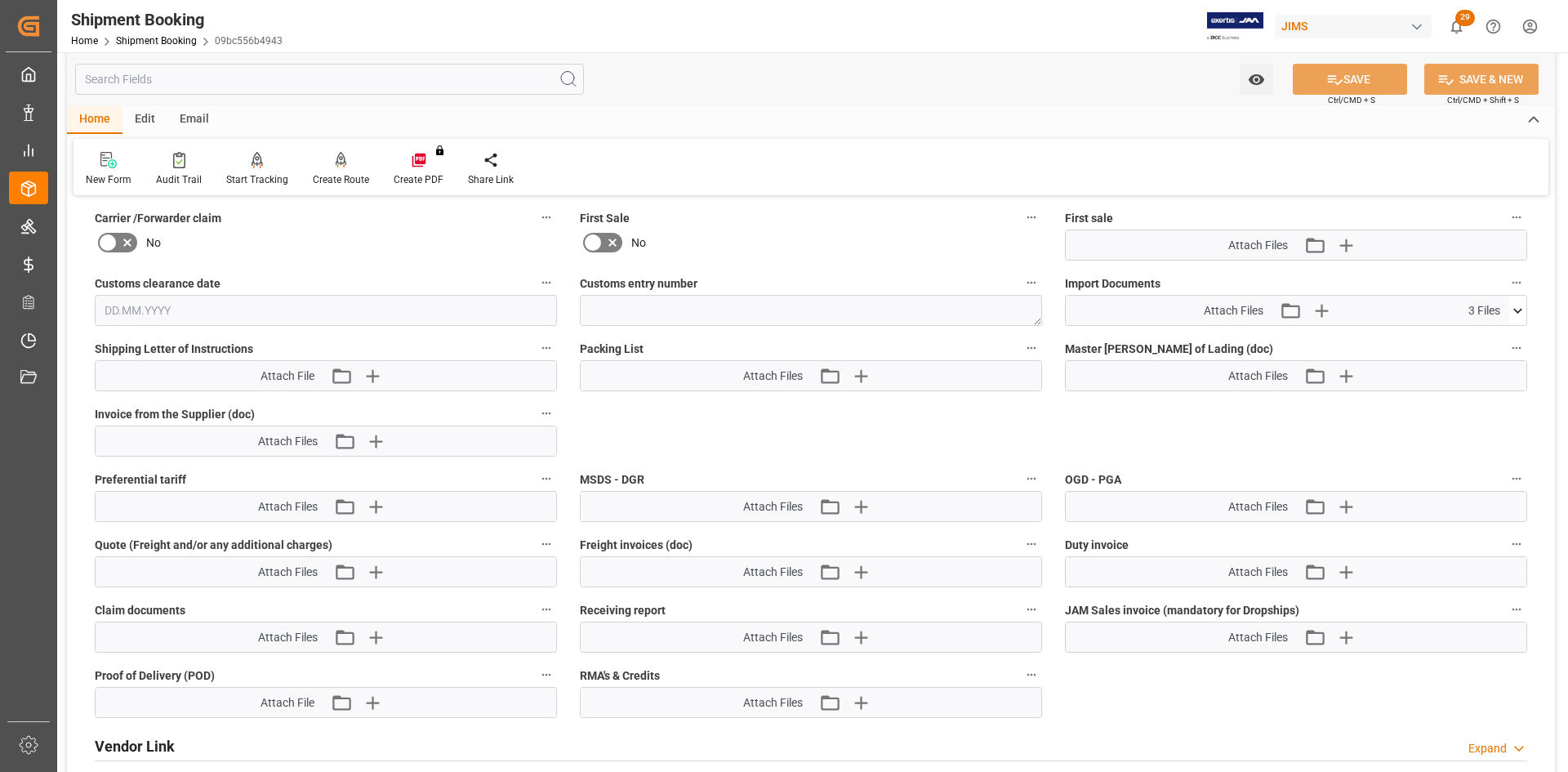
click at [1517, 302] on icon at bounding box center [1518, 311] width 17 height 17
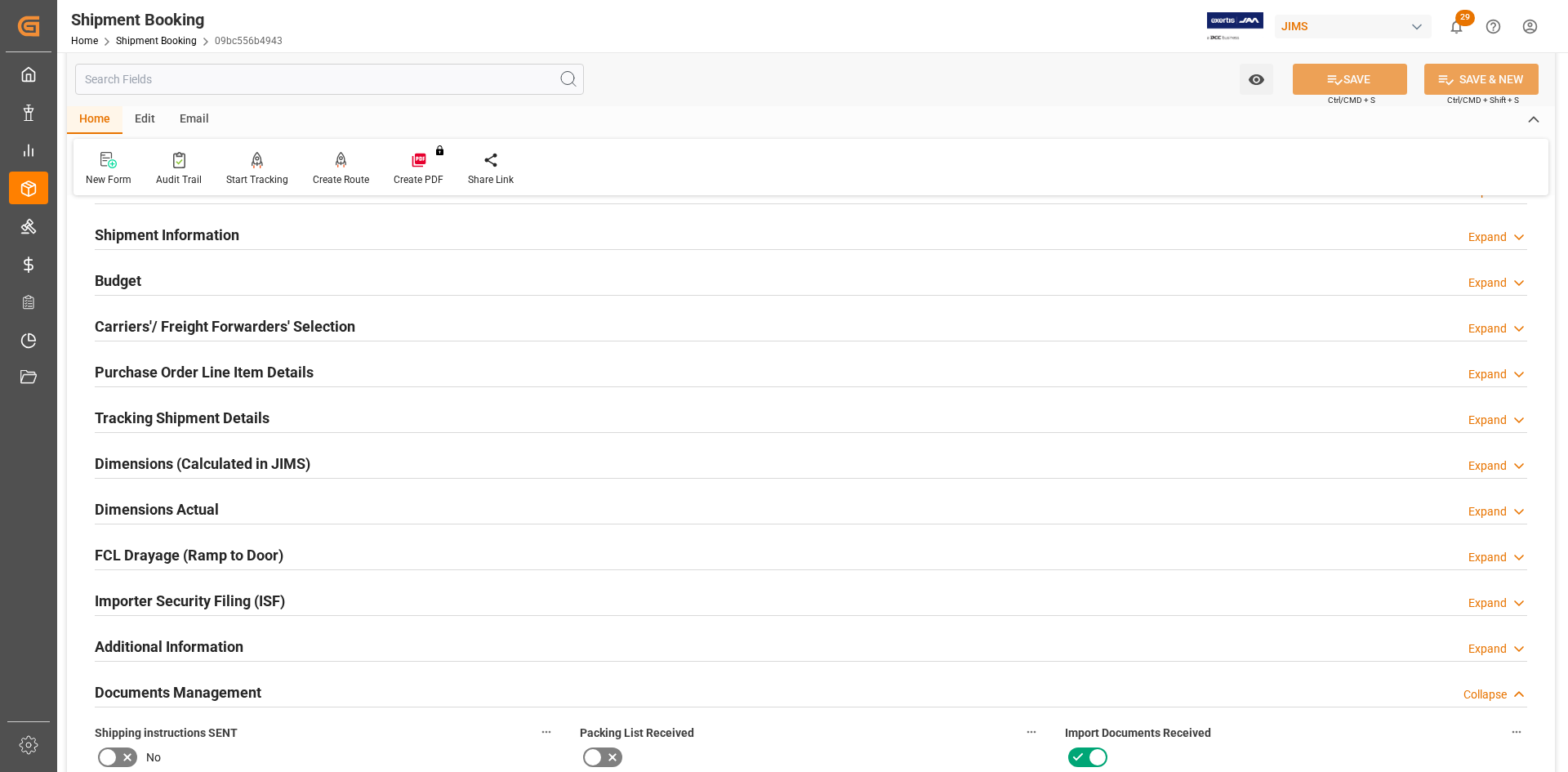
scroll to position [82, 0]
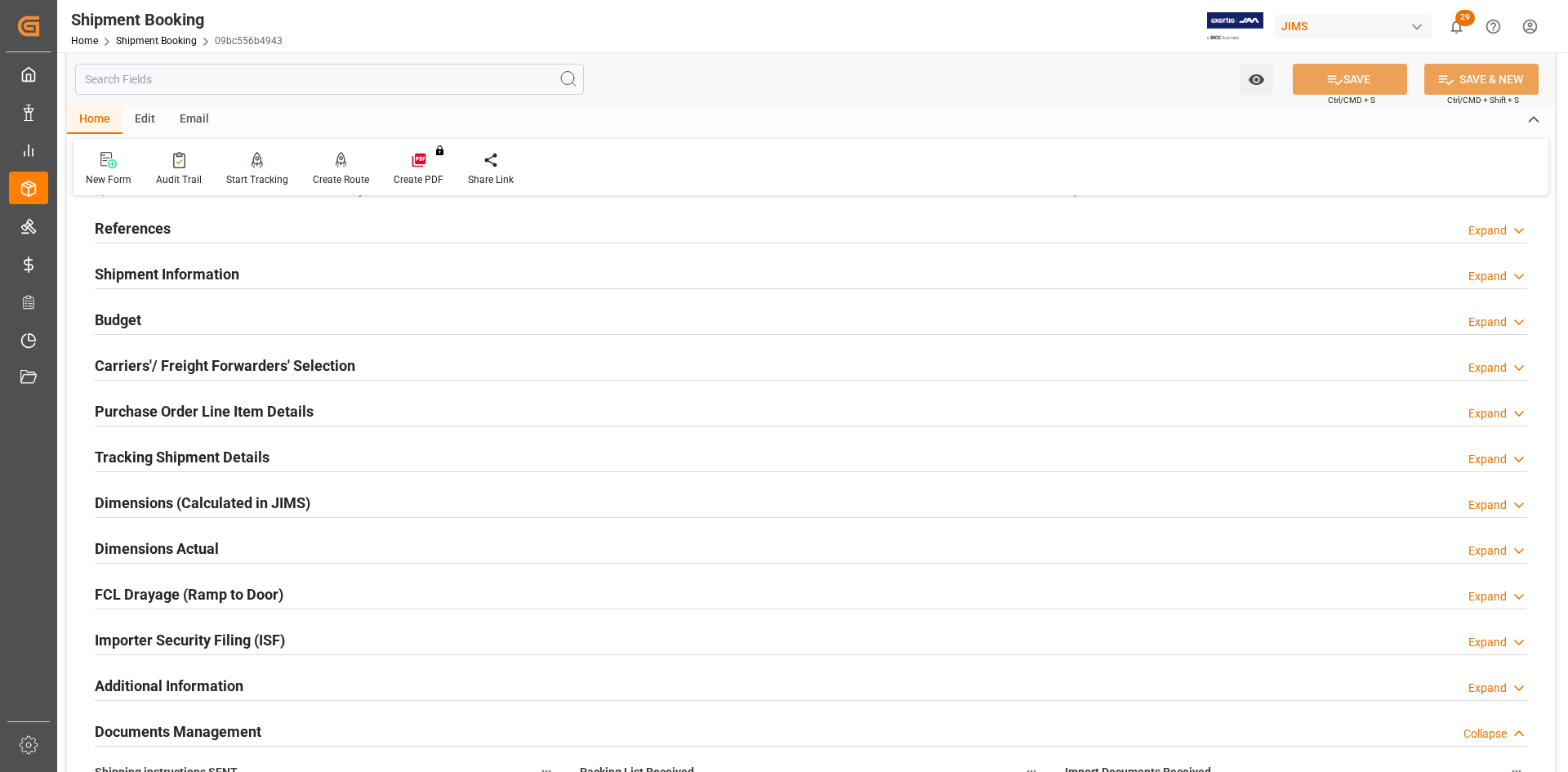
drag, startPoint x: 189, startPoint y: 274, endPoint x: 200, endPoint y: 277, distance: 11.4
click at [189, 274] on h2 "Shipment Information" at bounding box center [167, 273] width 144 height 22
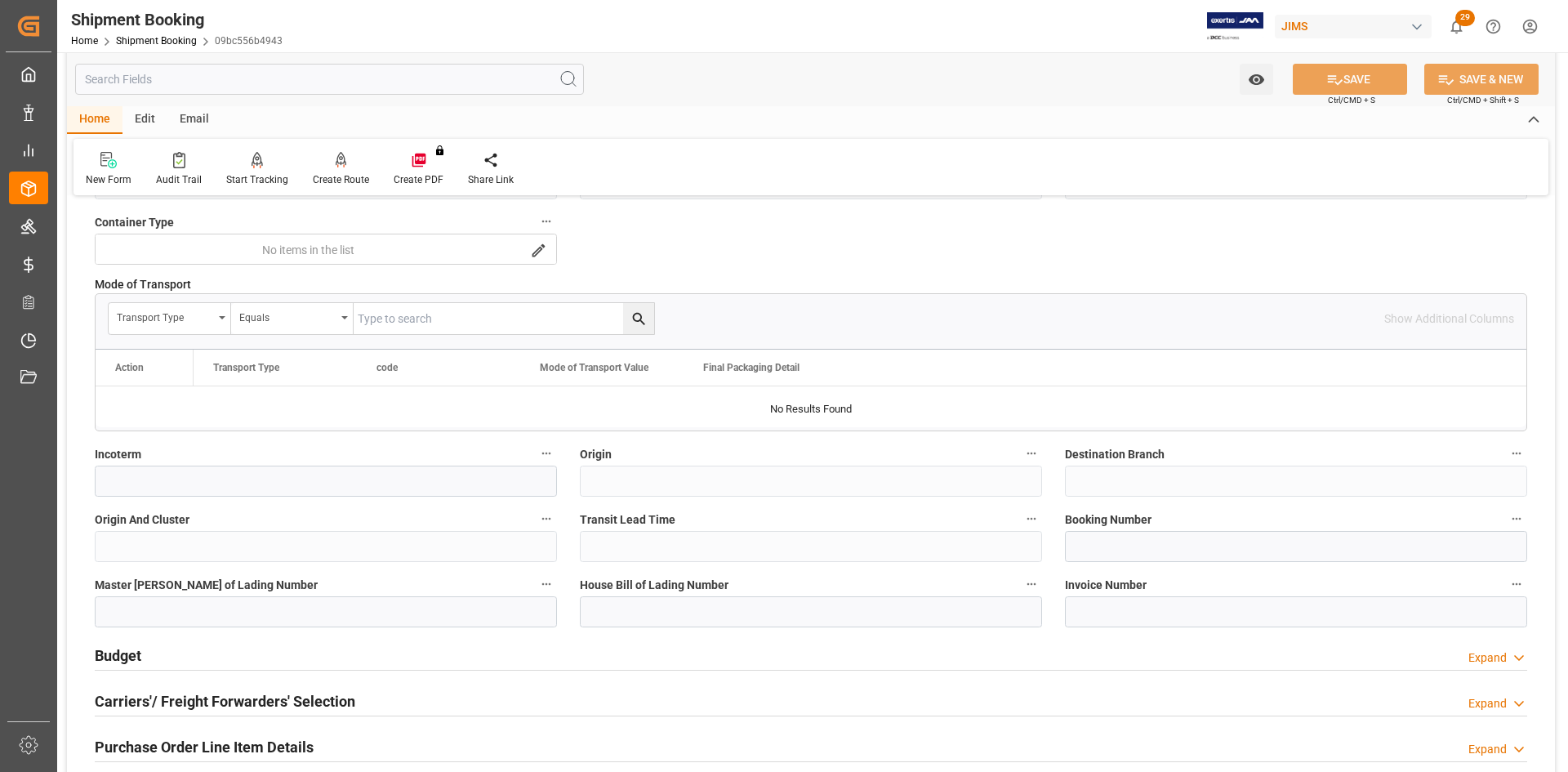
scroll to position [408, 0]
click at [1092, 608] on input at bounding box center [1295, 609] width 463 height 31
click at [1071, 545] on input at bounding box center [1295, 543] width 463 height 31
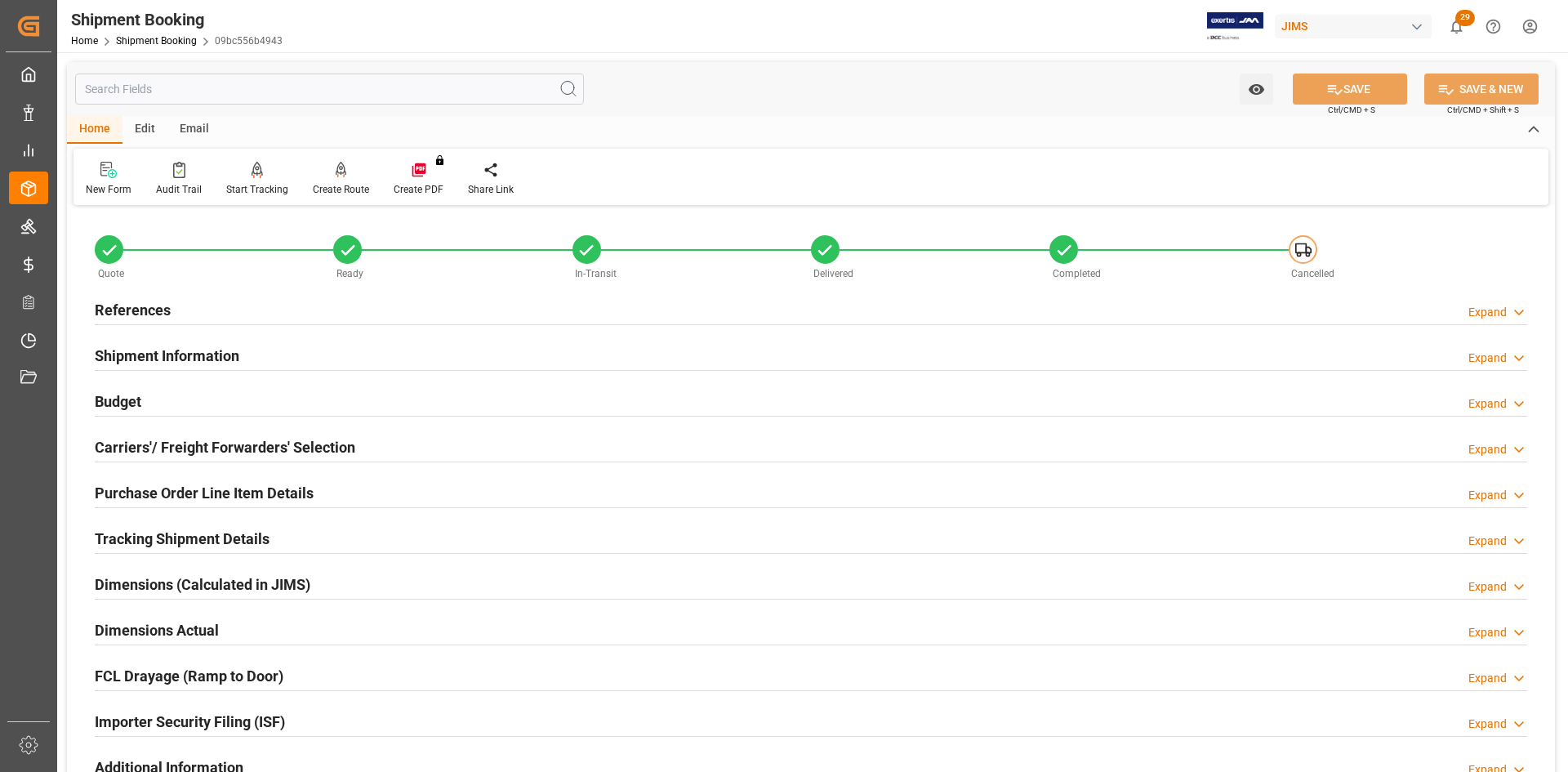
click at [294, 444] on h2 "Carriers'/ Freight Forwarders' Selection" at bounding box center [225, 446] width 260 height 22
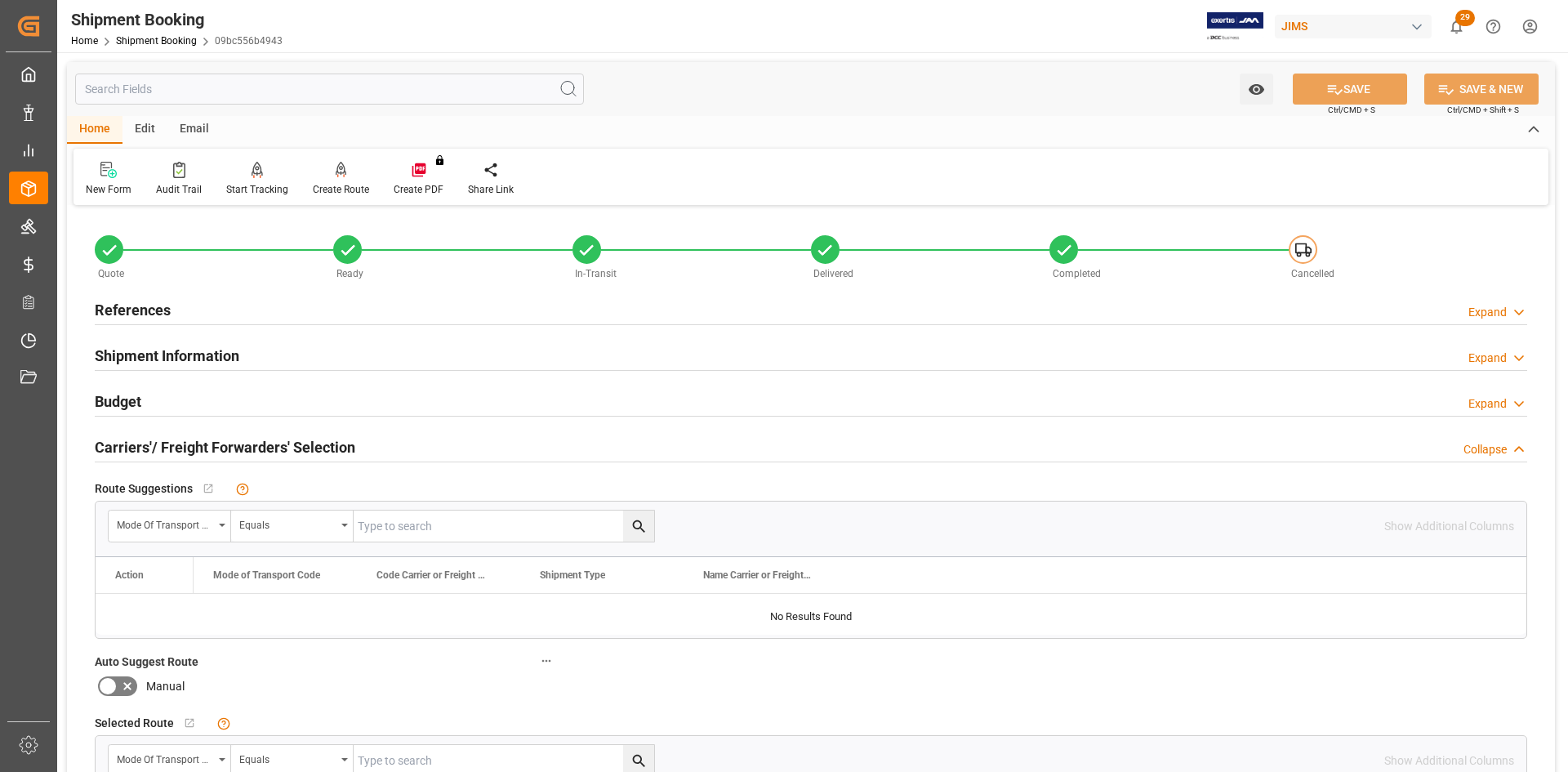
click at [178, 348] on h2 "Shipment Information" at bounding box center [167, 355] width 144 height 22
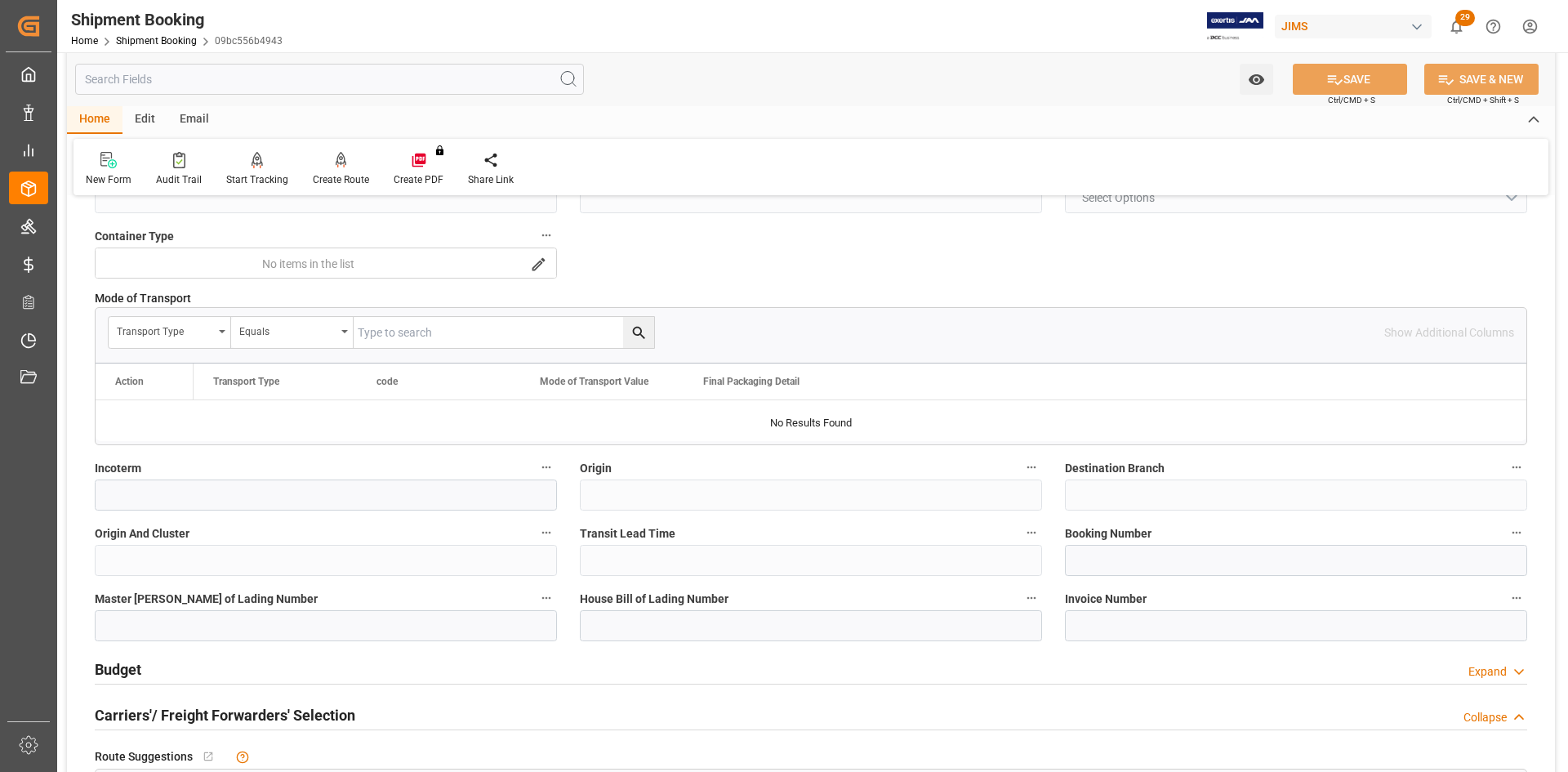
scroll to position [490, 0]
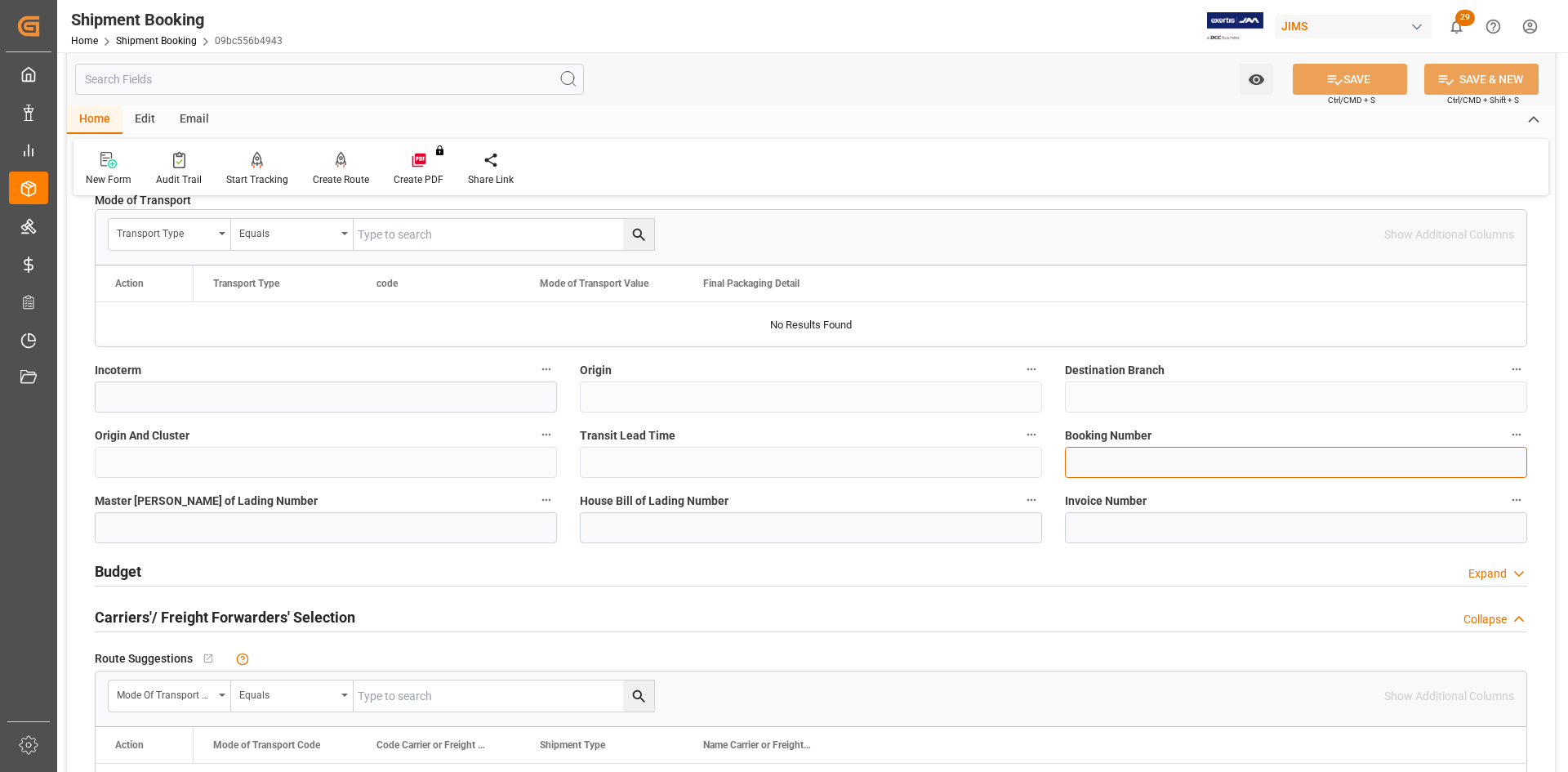
paste input "1ZV191446840151755"
type input "1ZV191446840151755"
click at [1362, 79] on button "SAVE" at bounding box center [1350, 79] width 114 height 31
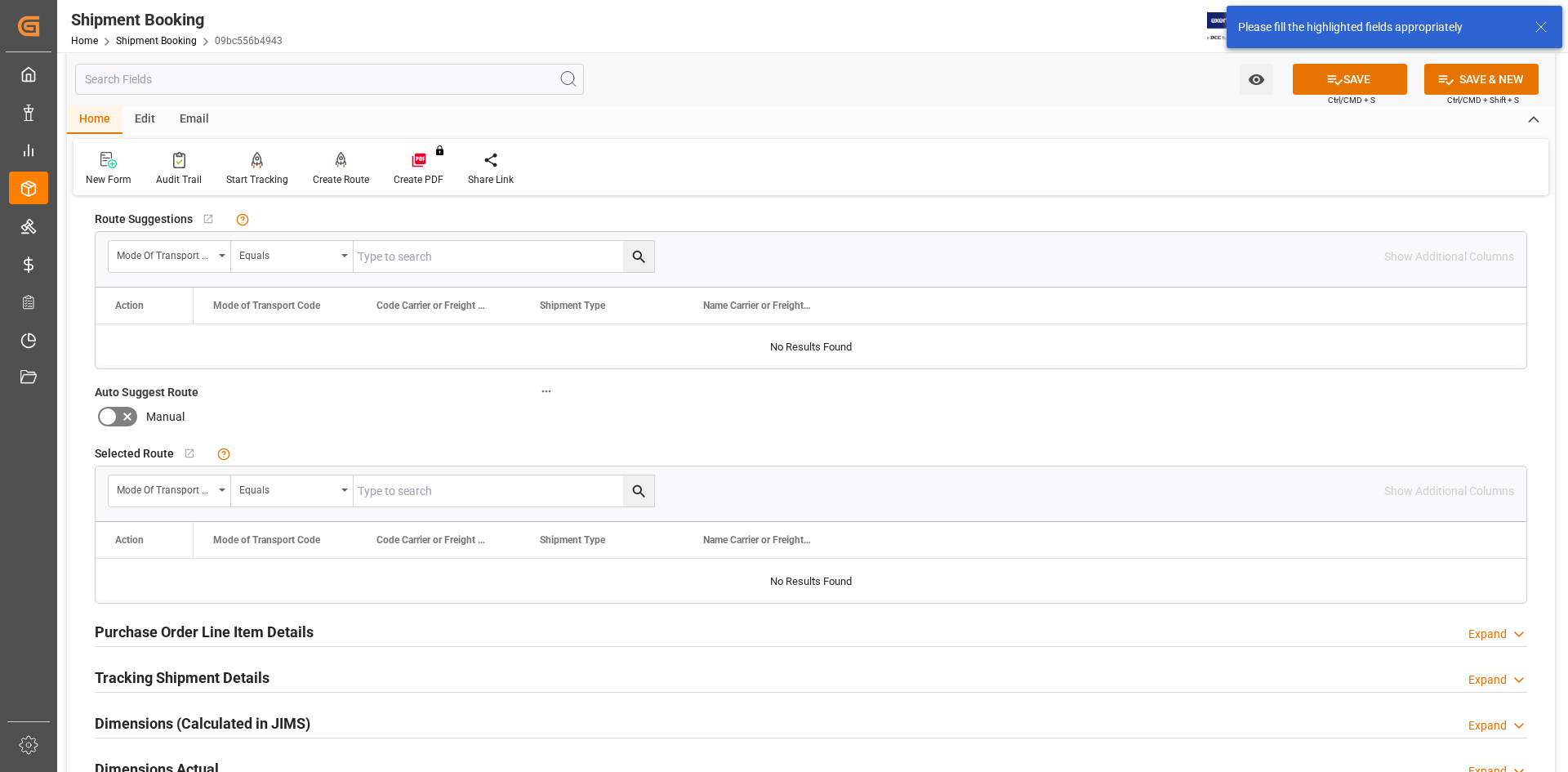
scroll to position [980, 0]
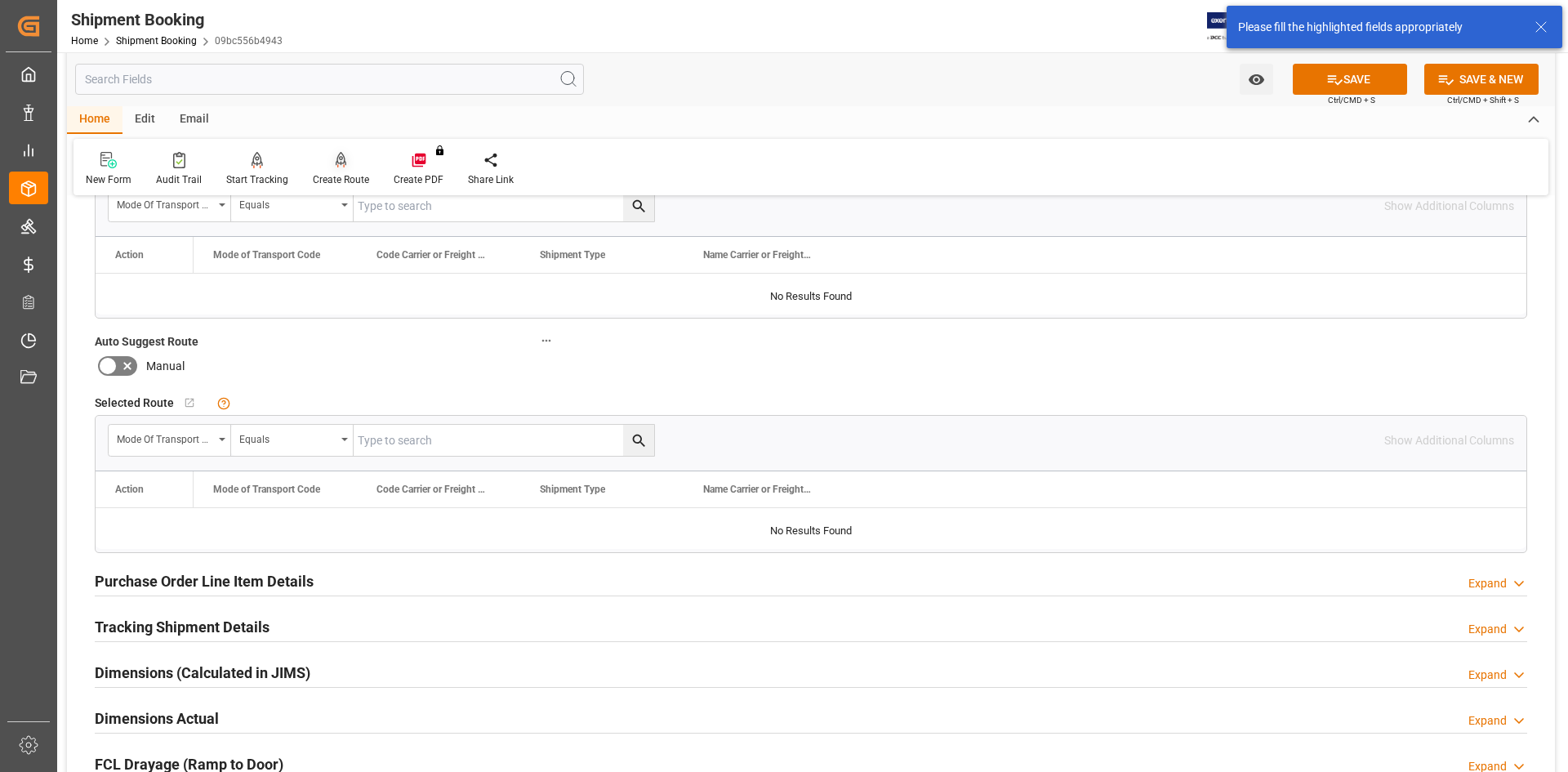
click at [330, 165] on div at bounding box center [340, 160] width 56 height 17
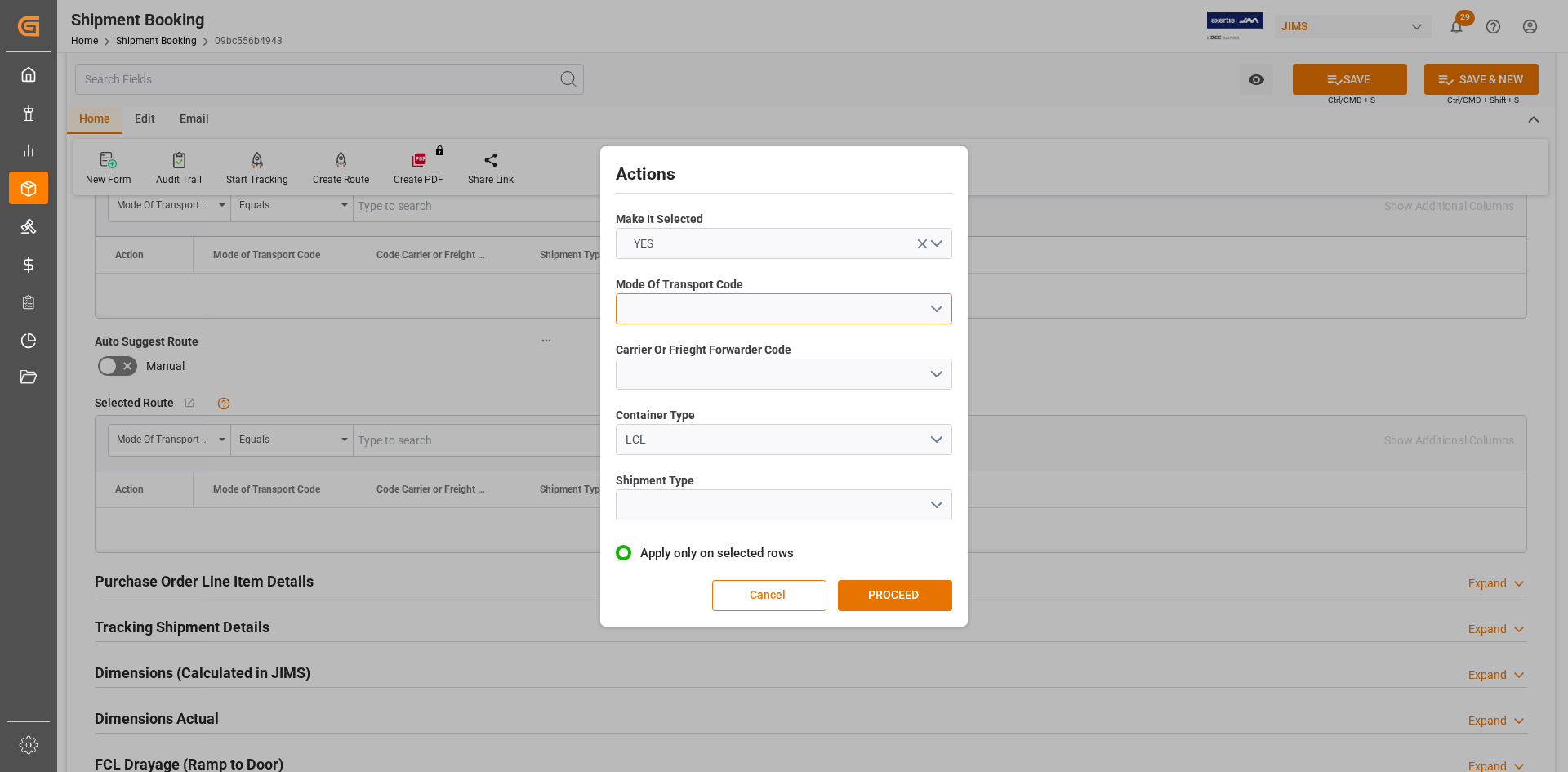
click at [791, 306] on button "open menu" at bounding box center [784, 309] width 336 height 31
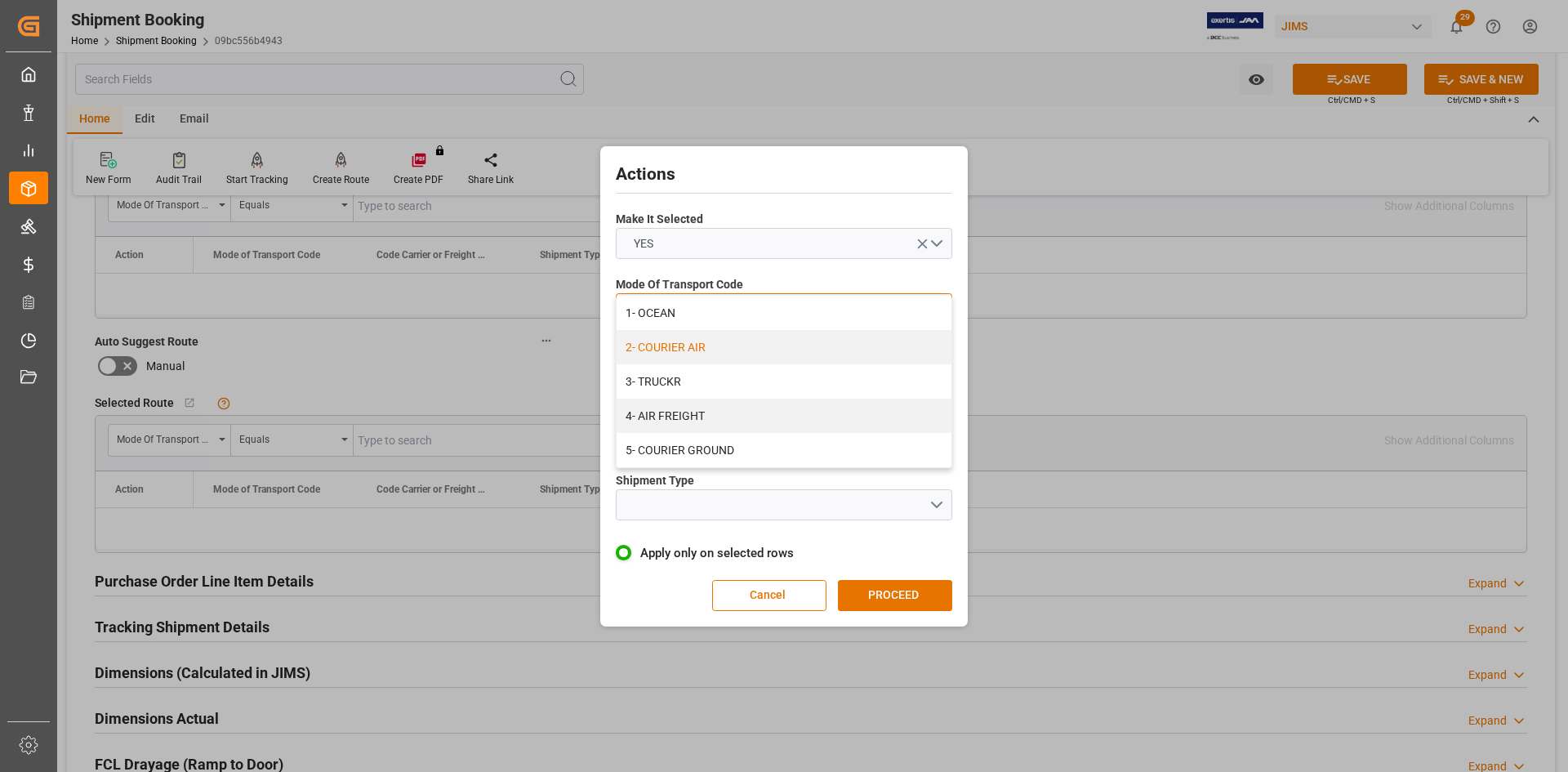
click at [697, 348] on div "2- COURIER AIR" at bounding box center [784, 347] width 335 height 34
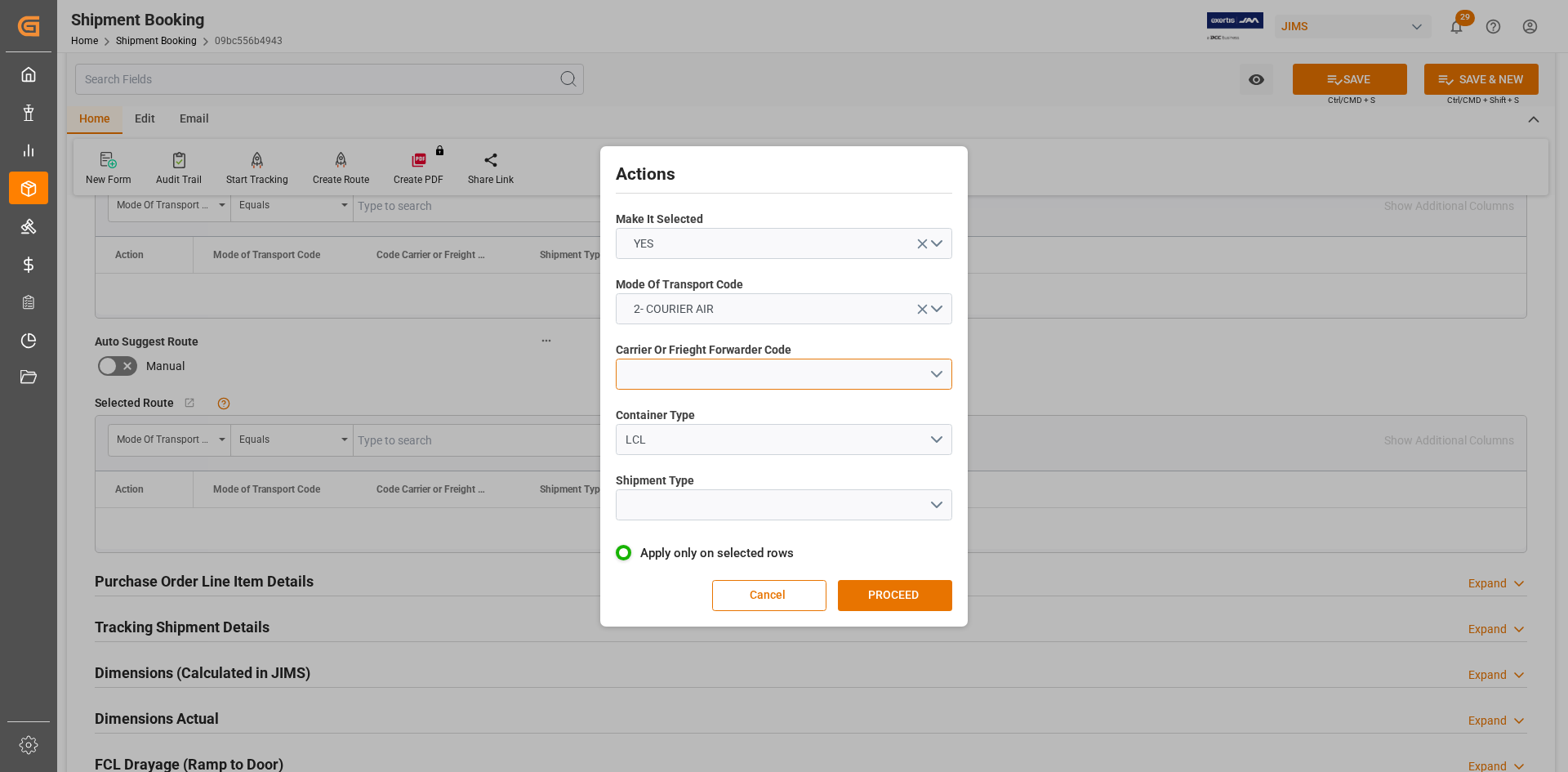
click at [675, 381] on button "open menu" at bounding box center [784, 374] width 336 height 31
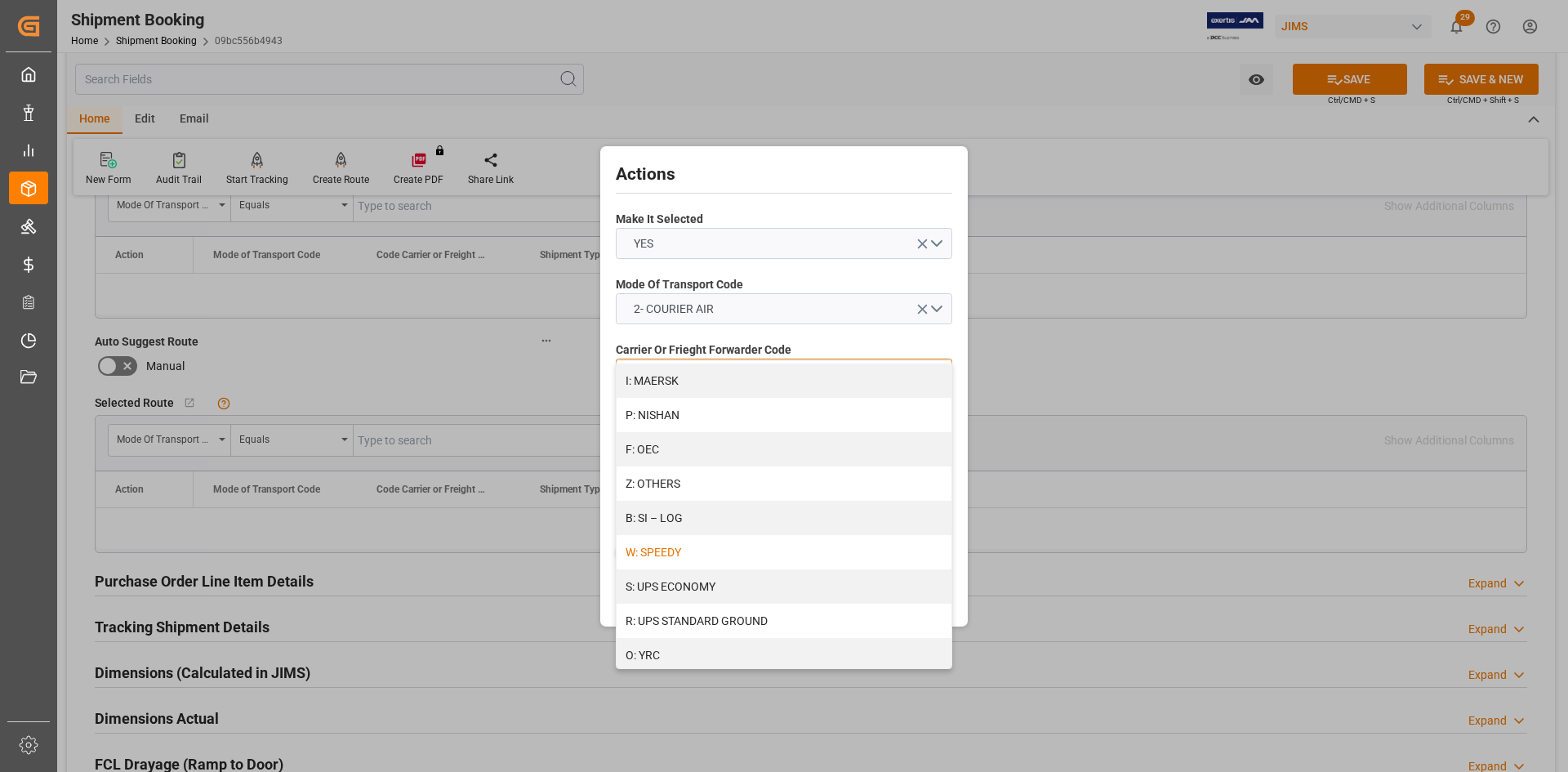
scroll to position [876, 0]
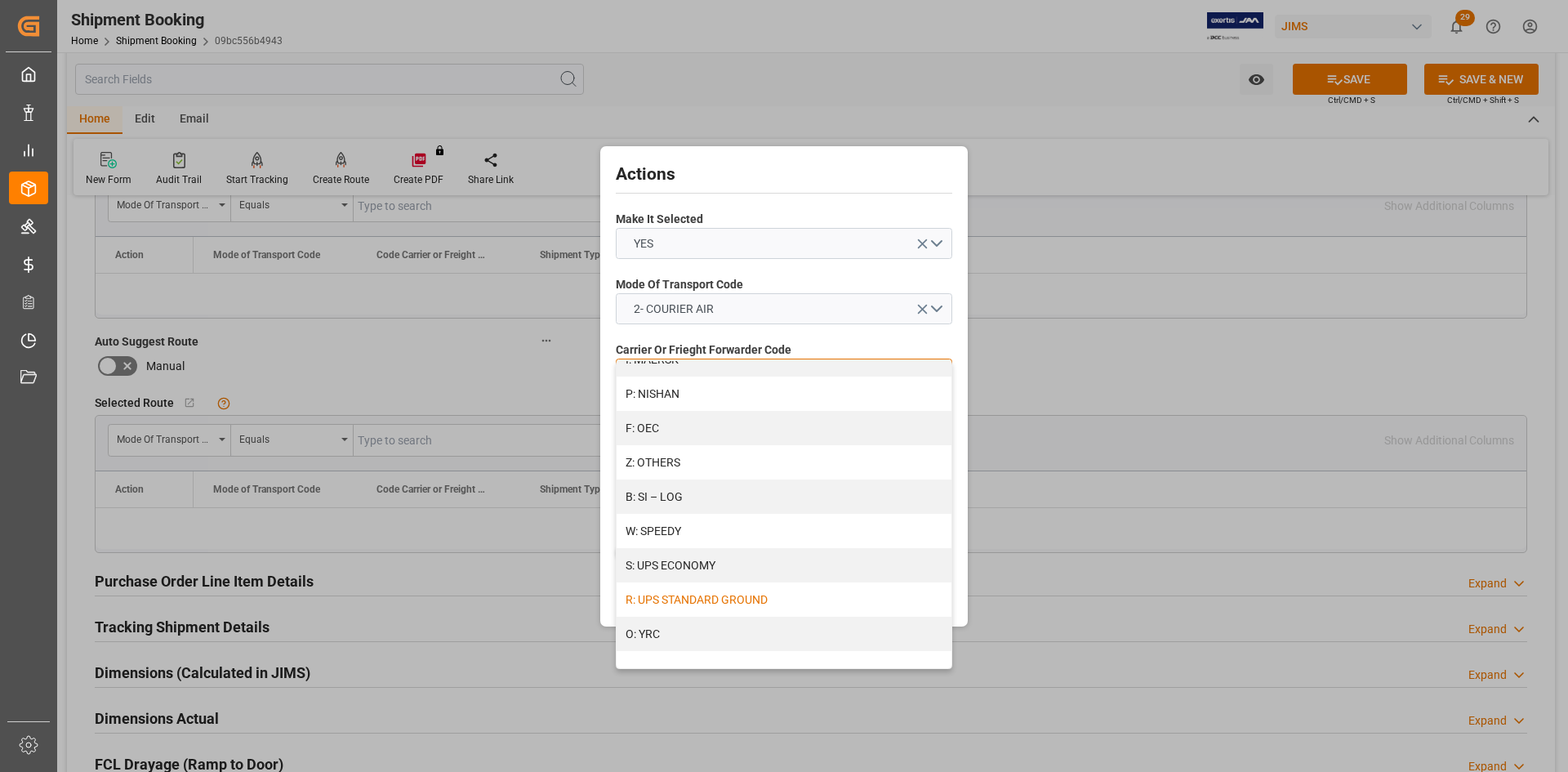
click at [662, 601] on div "R: UPS STANDARD GROUND" at bounding box center [784, 599] width 335 height 34
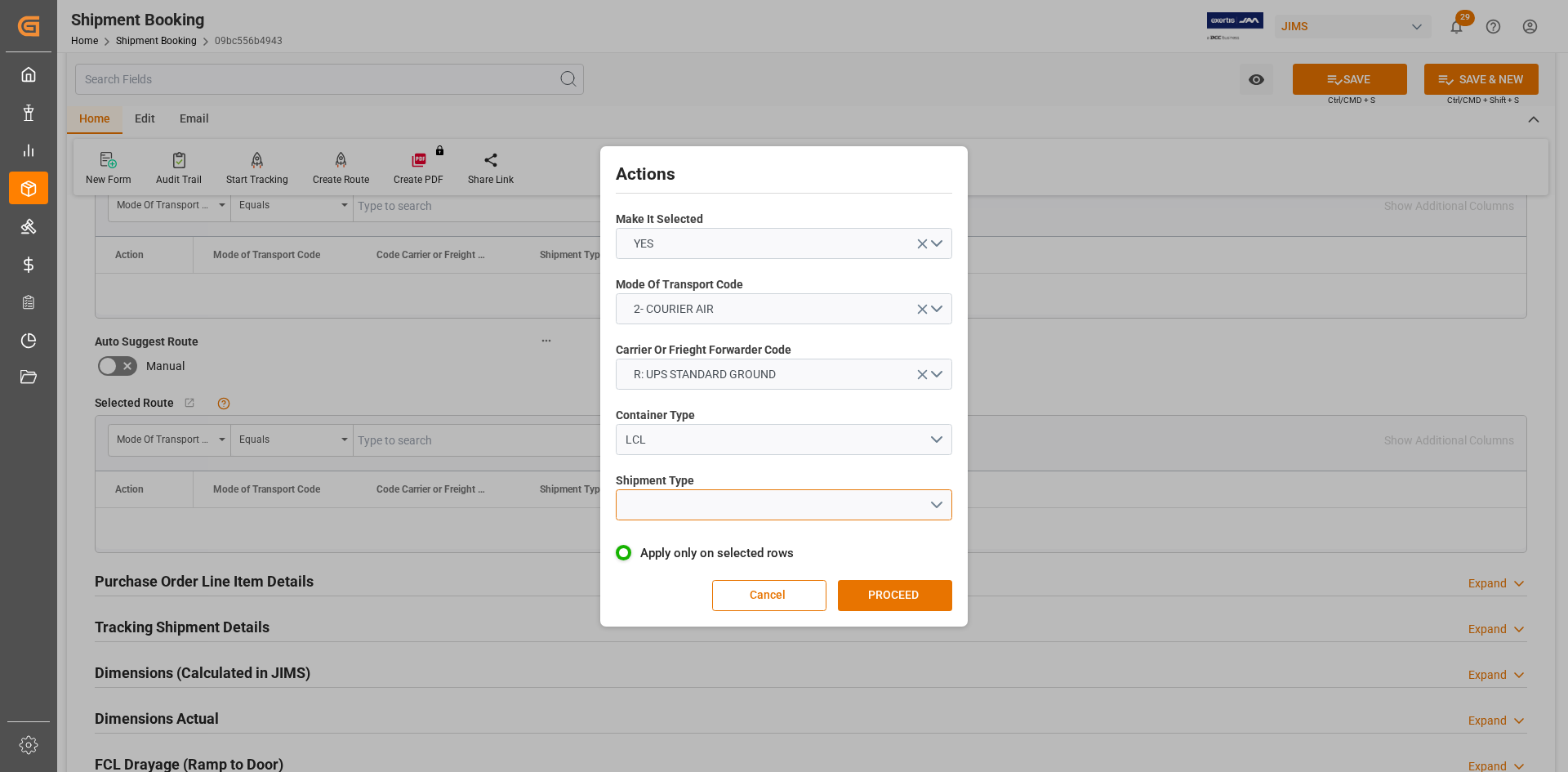
click at [706, 504] on button "open menu" at bounding box center [784, 504] width 336 height 31
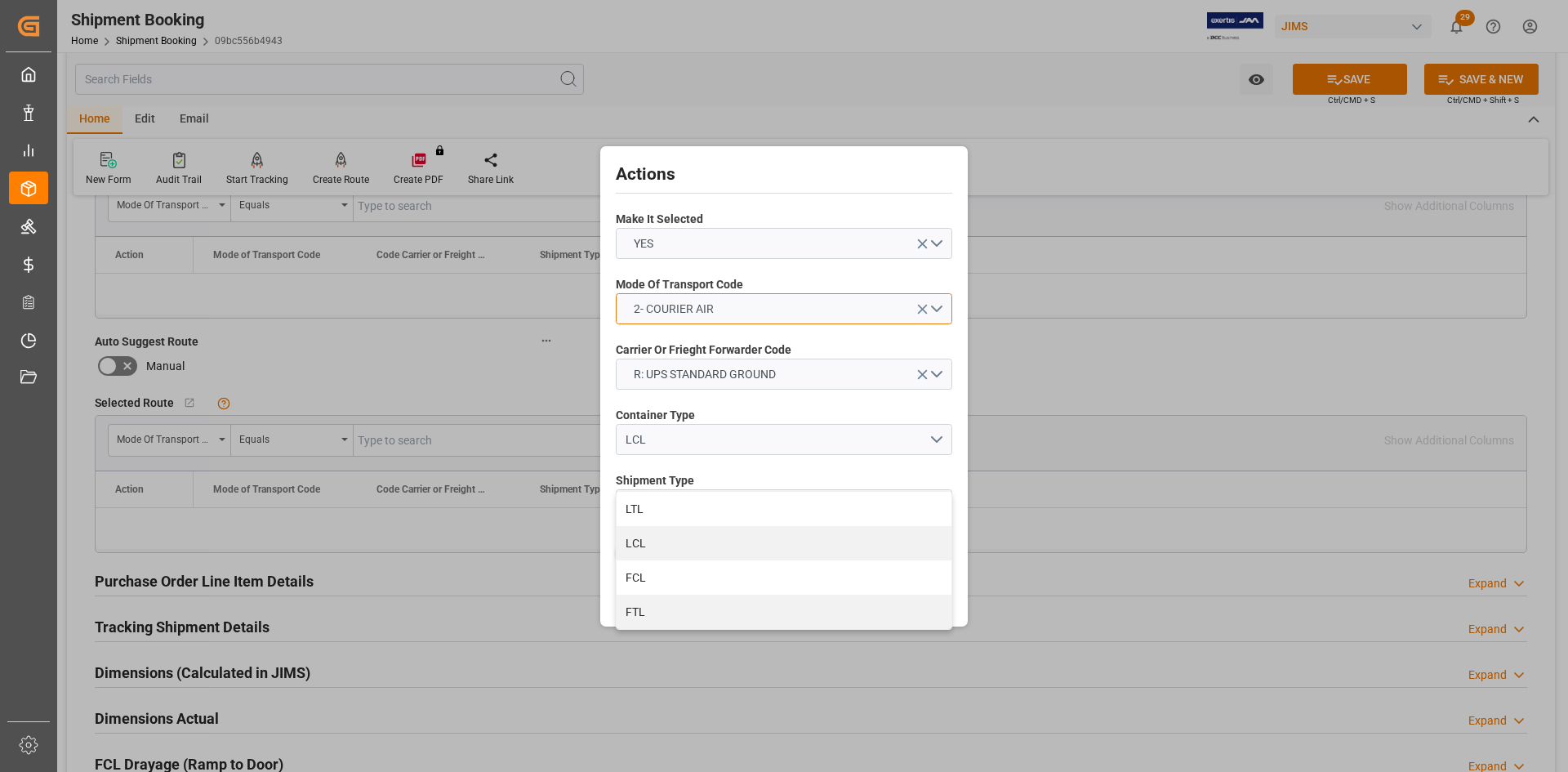
click at [946, 307] on button "2- COURIER AIR" at bounding box center [784, 309] width 336 height 31
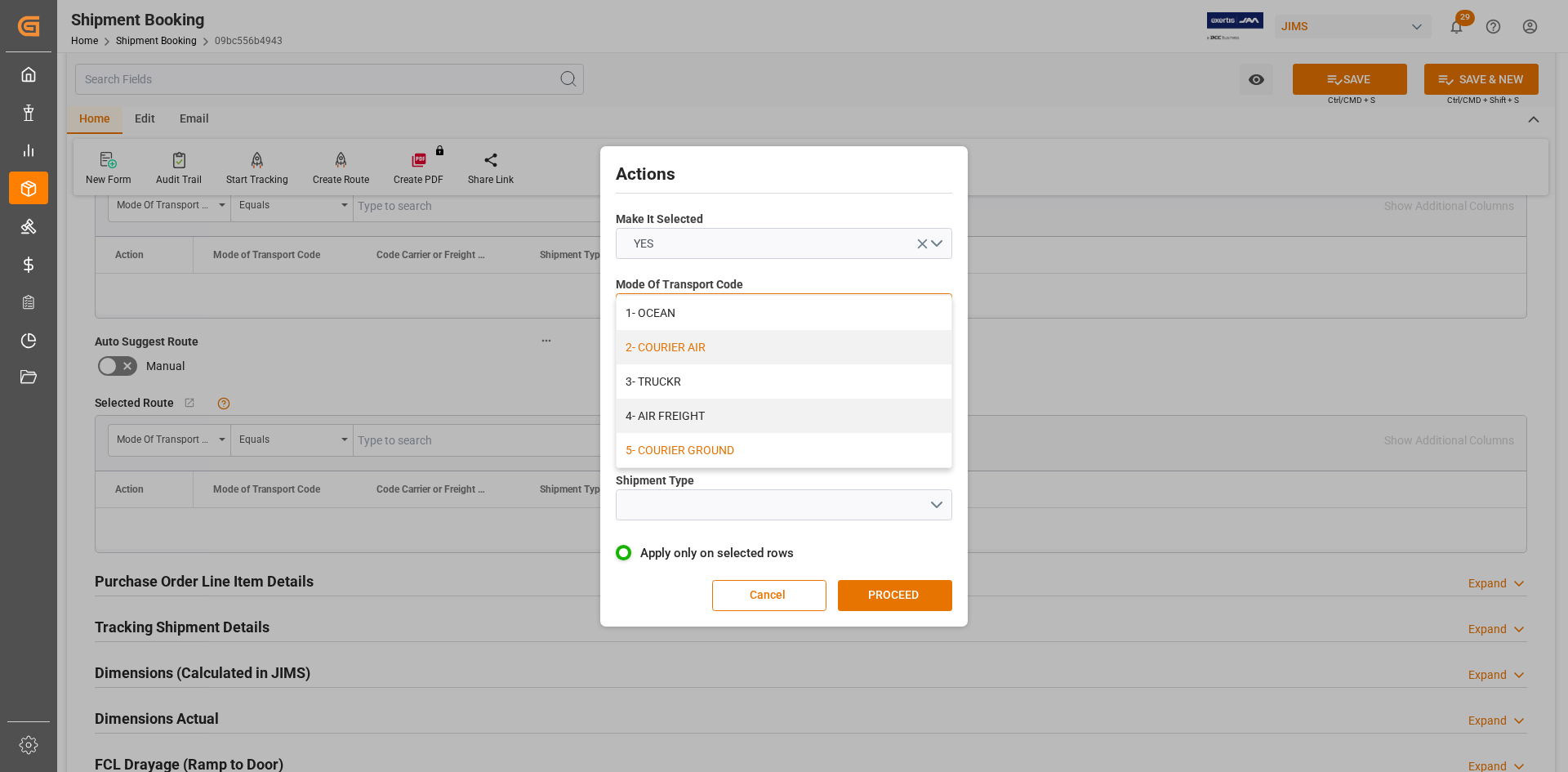
click at [708, 452] on div "5- COURIER GROUND" at bounding box center [784, 450] width 335 height 34
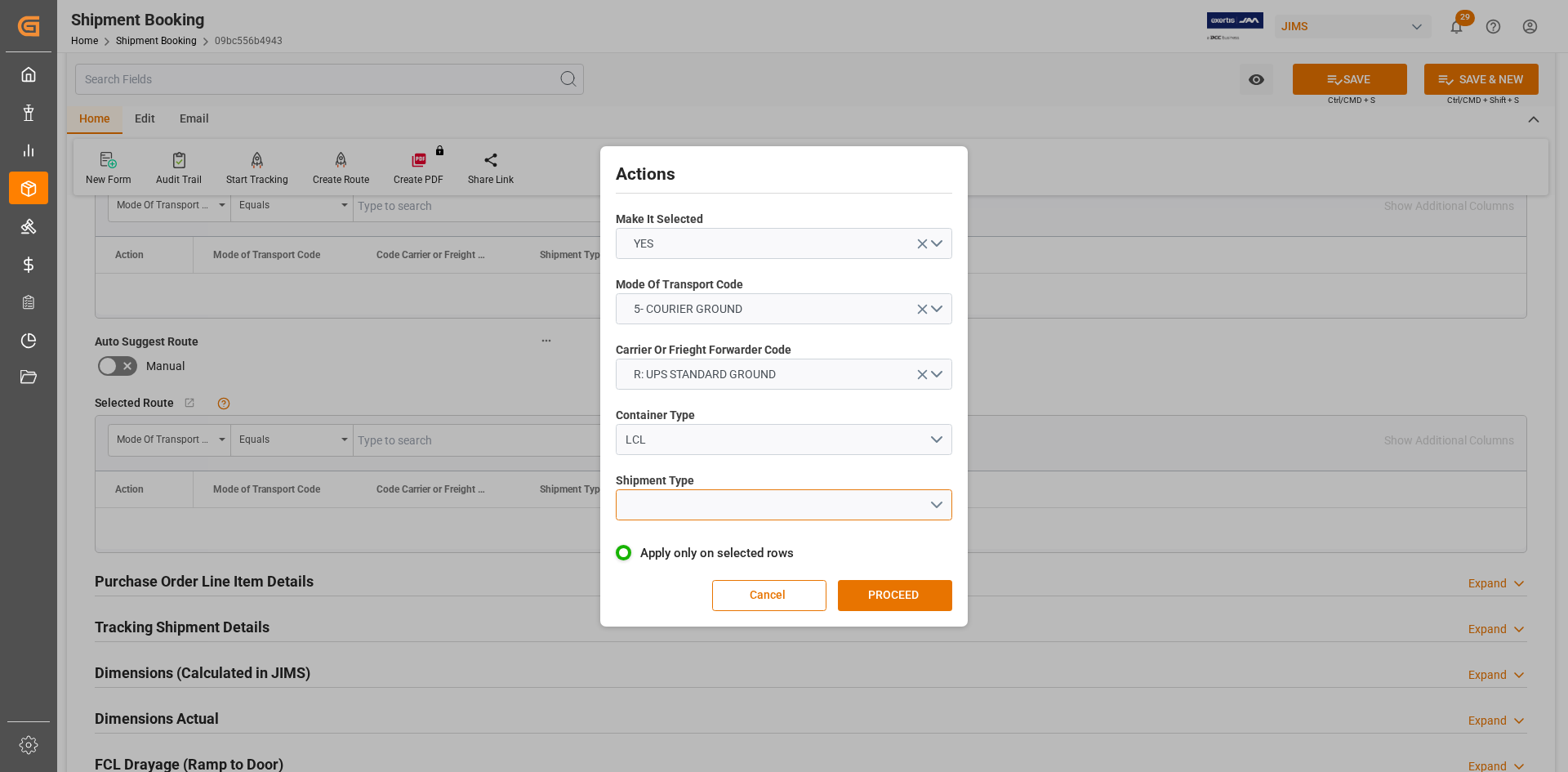
click at [944, 502] on button "open menu" at bounding box center [784, 504] width 336 height 31
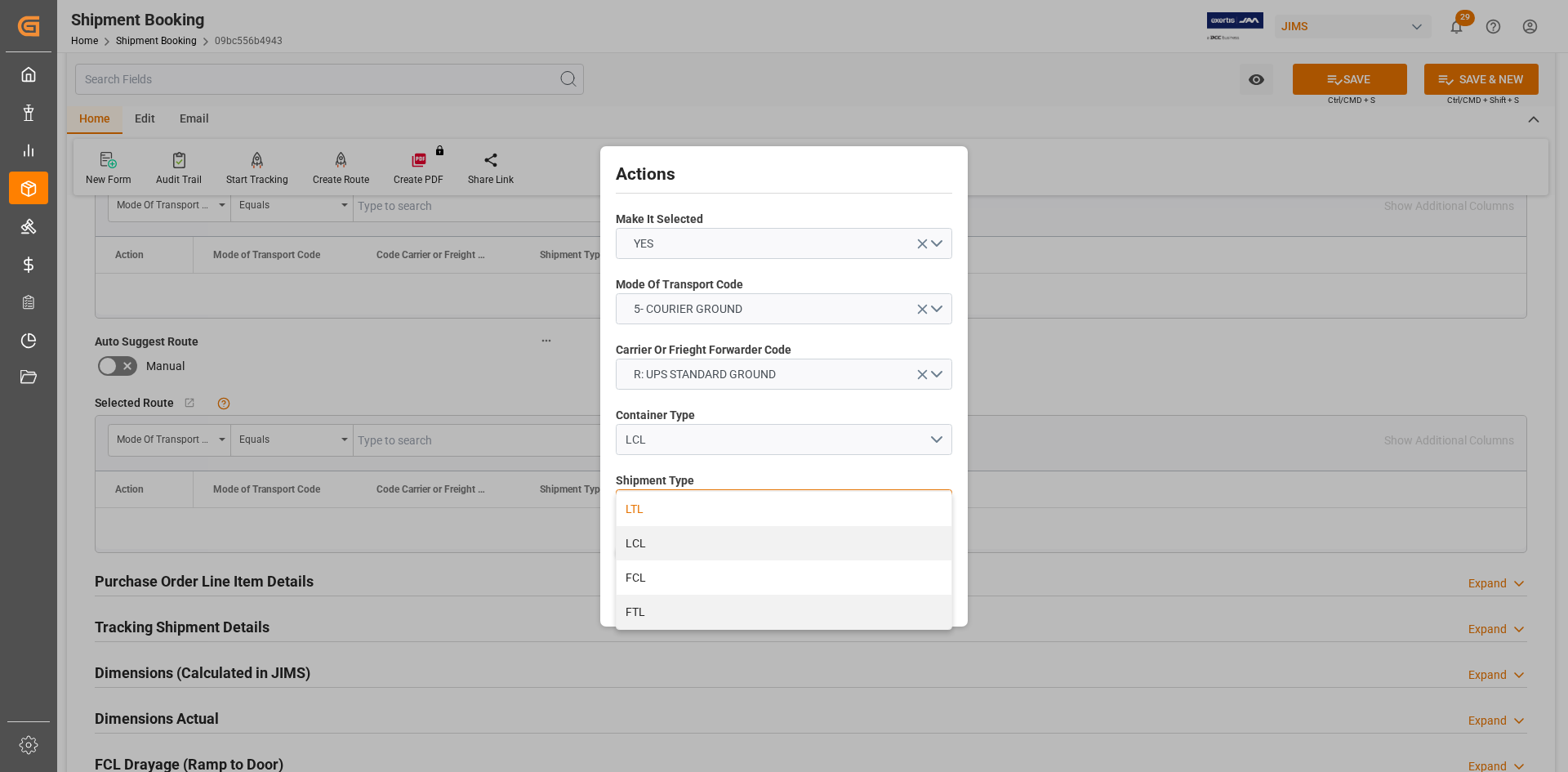
click at [654, 504] on div "LTL" at bounding box center [784, 509] width 335 height 34
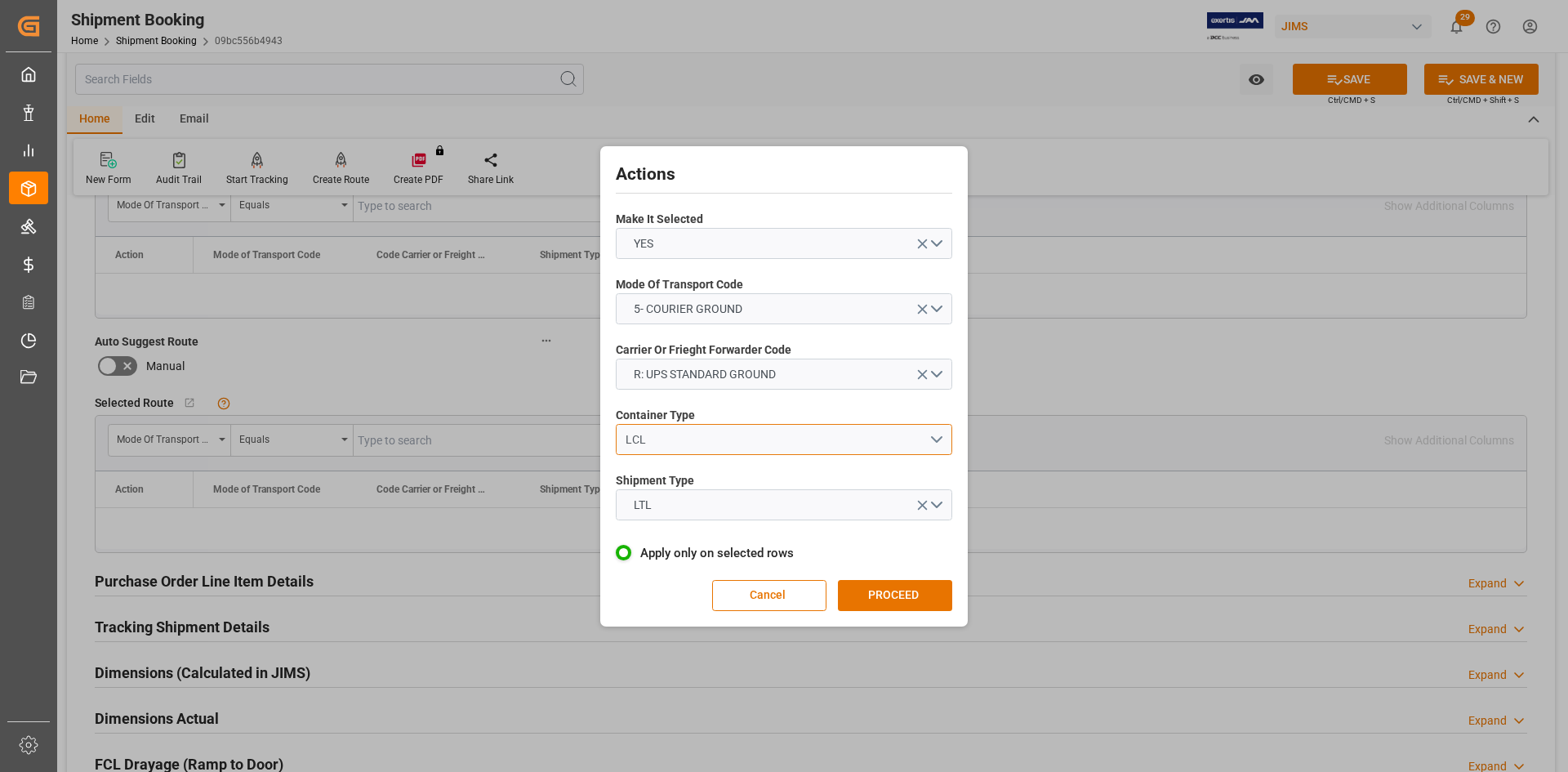
click at [663, 446] on div "LCL" at bounding box center [778, 440] width 304 height 17
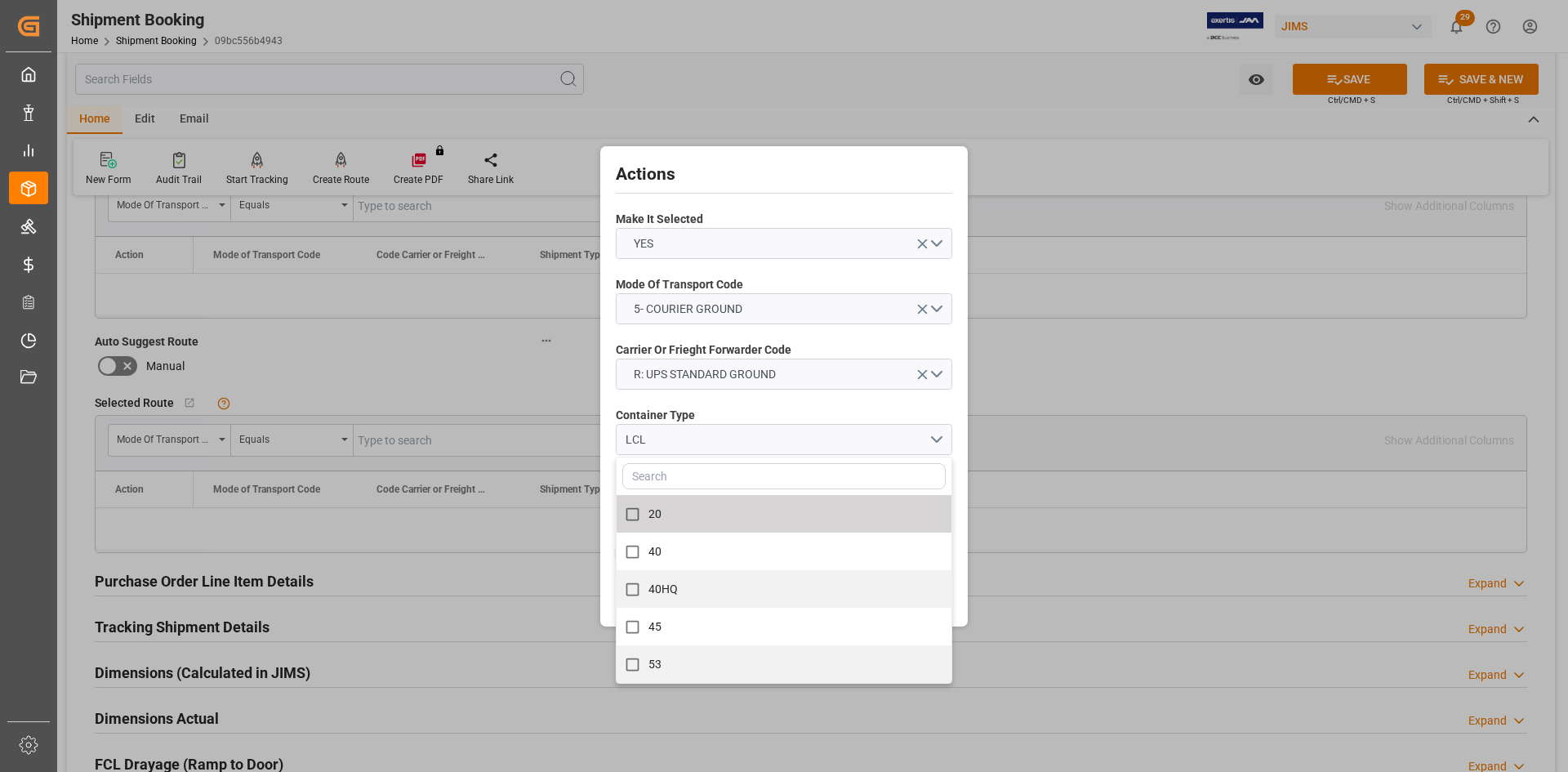
click at [1065, 539] on div "Actions Make It Selected YES Mode Of Transport Code 5- COURIER GROUND Carrier O…" at bounding box center [784, 386] width 1568 height 772
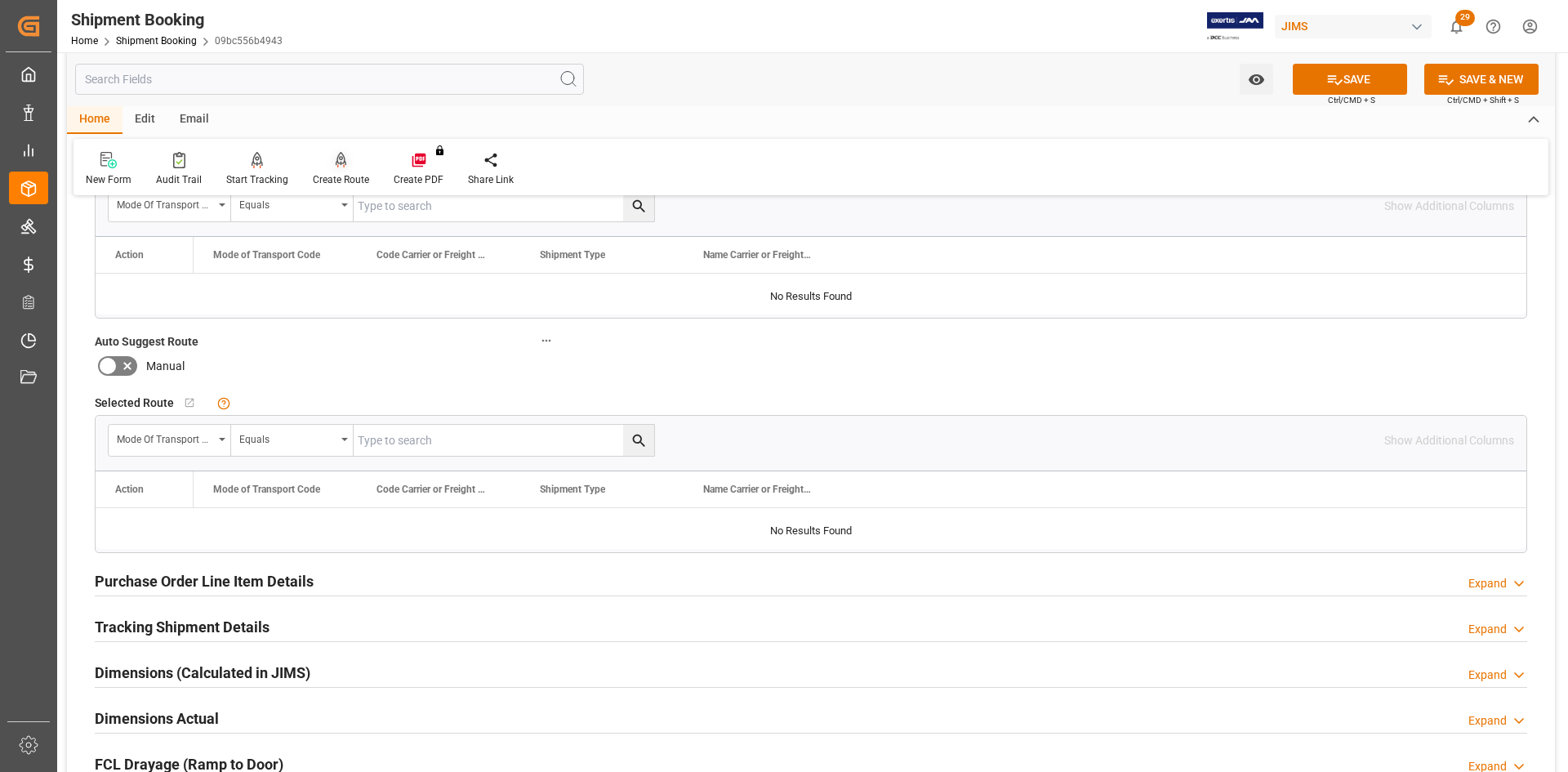
click at [335, 176] on div "Create Route" at bounding box center [340, 179] width 56 height 14
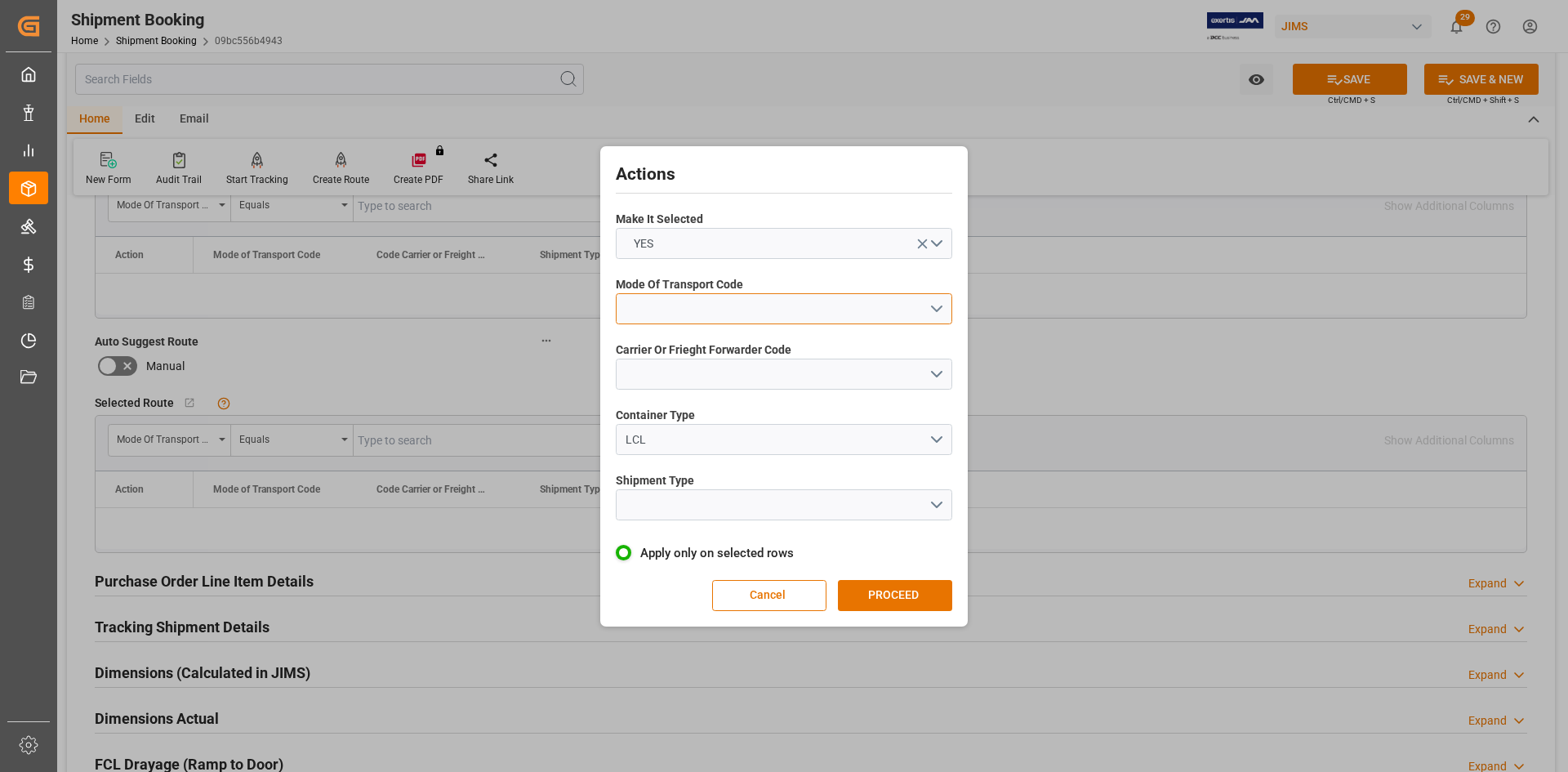
click at [932, 311] on button "open menu" at bounding box center [784, 309] width 336 height 31
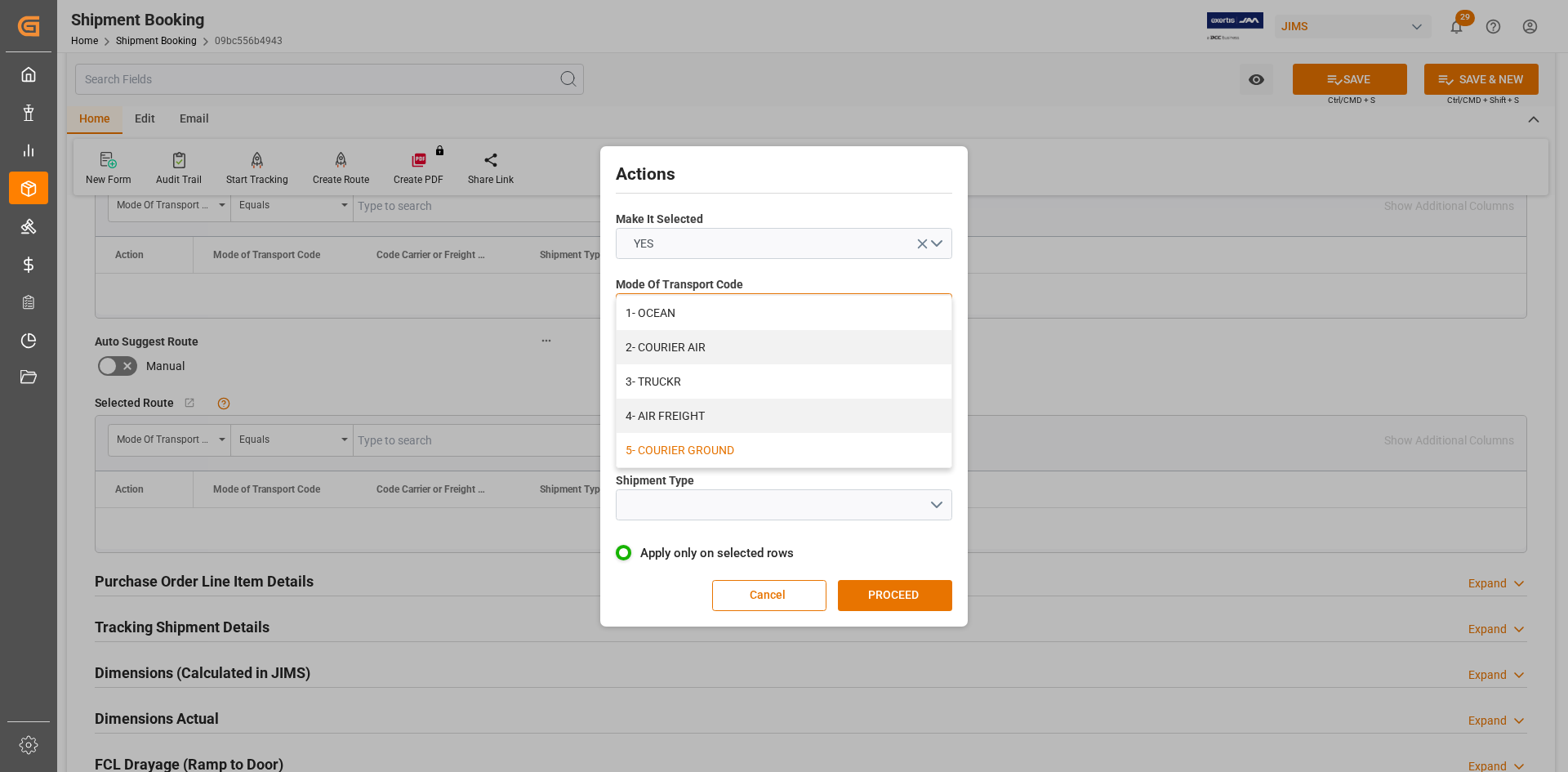
click at [706, 448] on div "5- COURIER GROUND" at bounding box center [784, 450] width 335 height 34
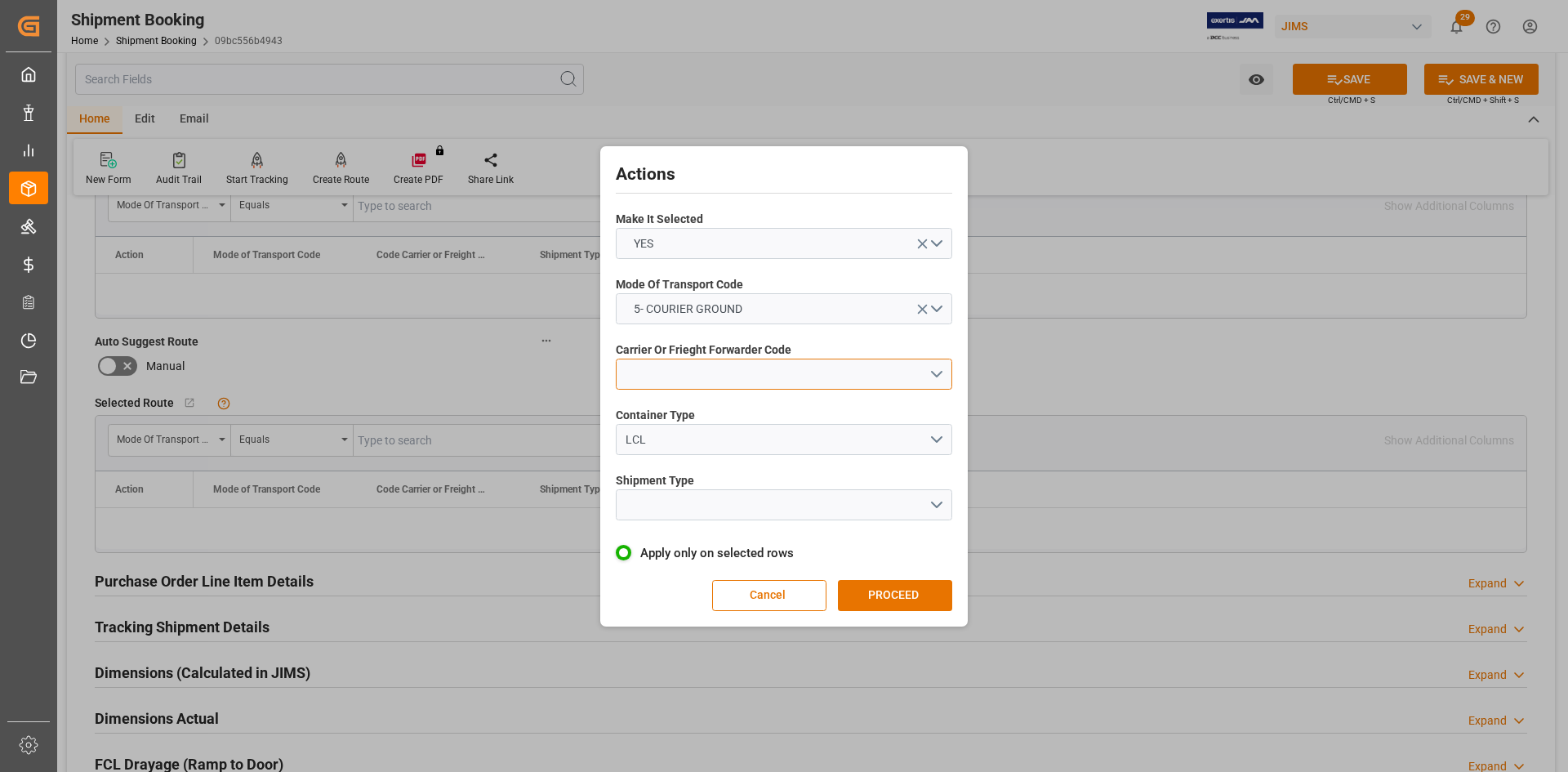
click at [936, 369] on button "open menu" at bounding box center [784, 374] width 336 height 31
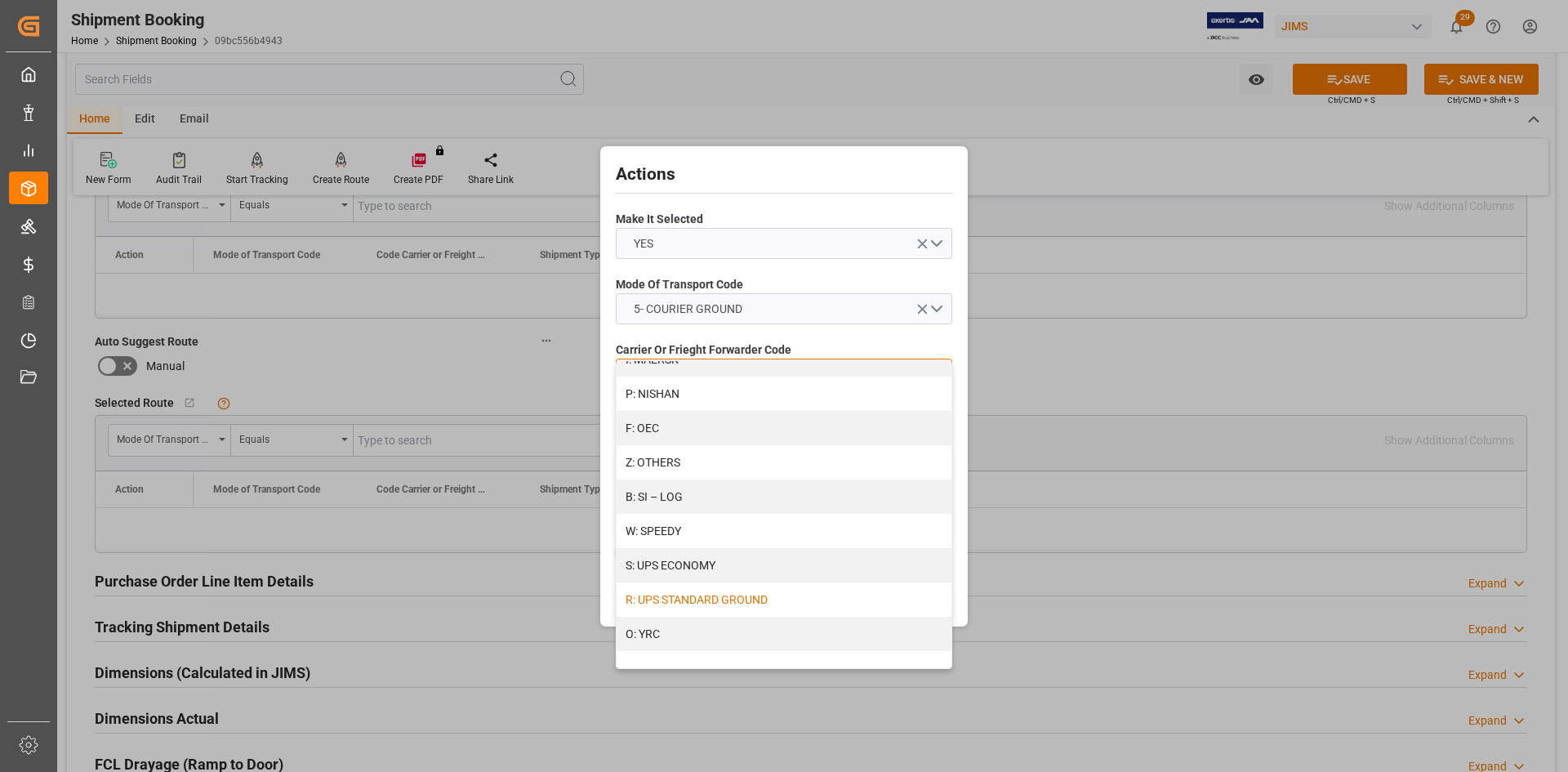
click at [697, 601] on div "R: UPS STANDARD GROUND" at bounding box center [784, 599] width 335 height 34
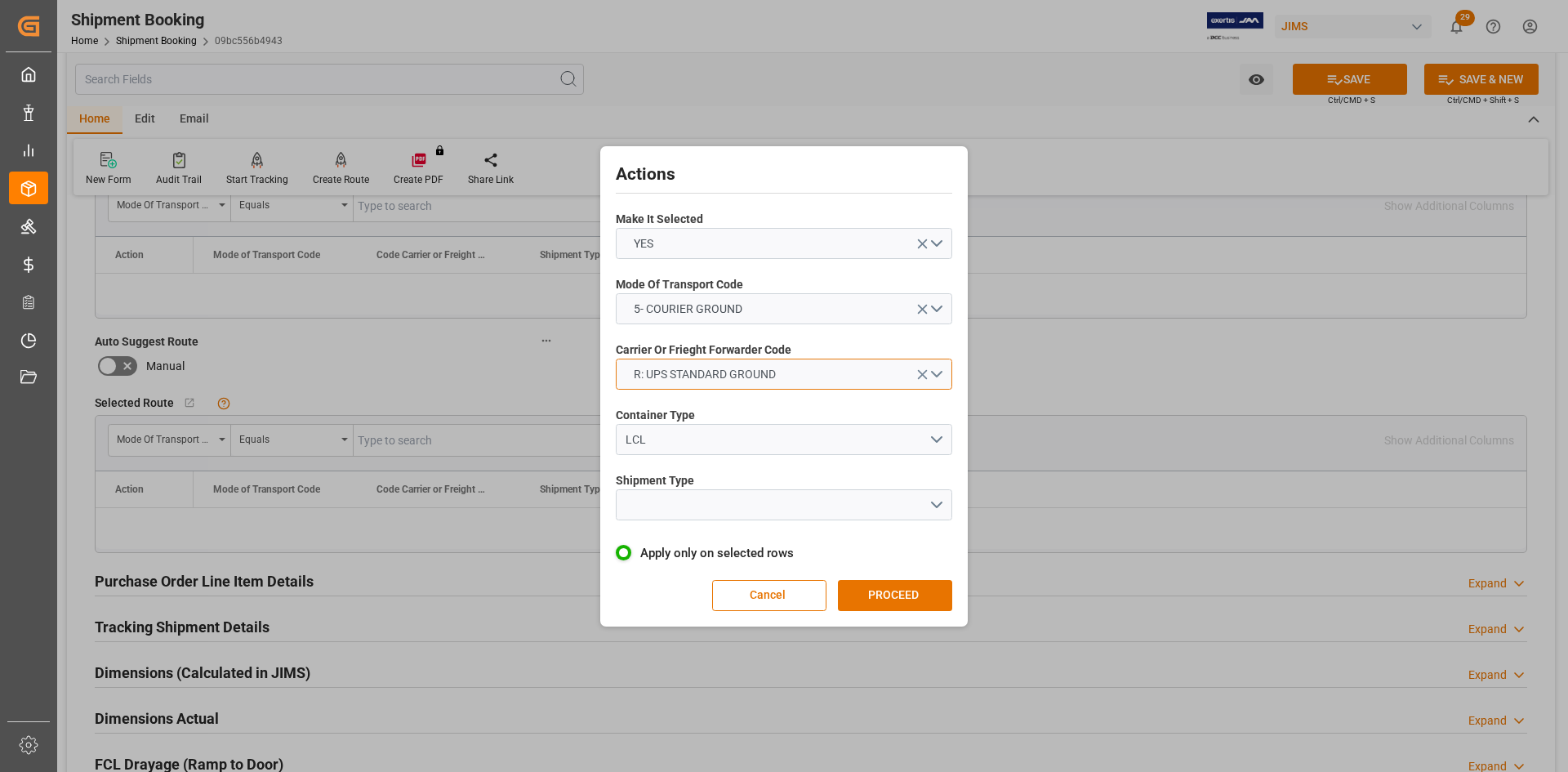
click at [938, 372] on button "R: UPS STANDARD GROUND" at bounding box center [784, 374] width 336 height 31
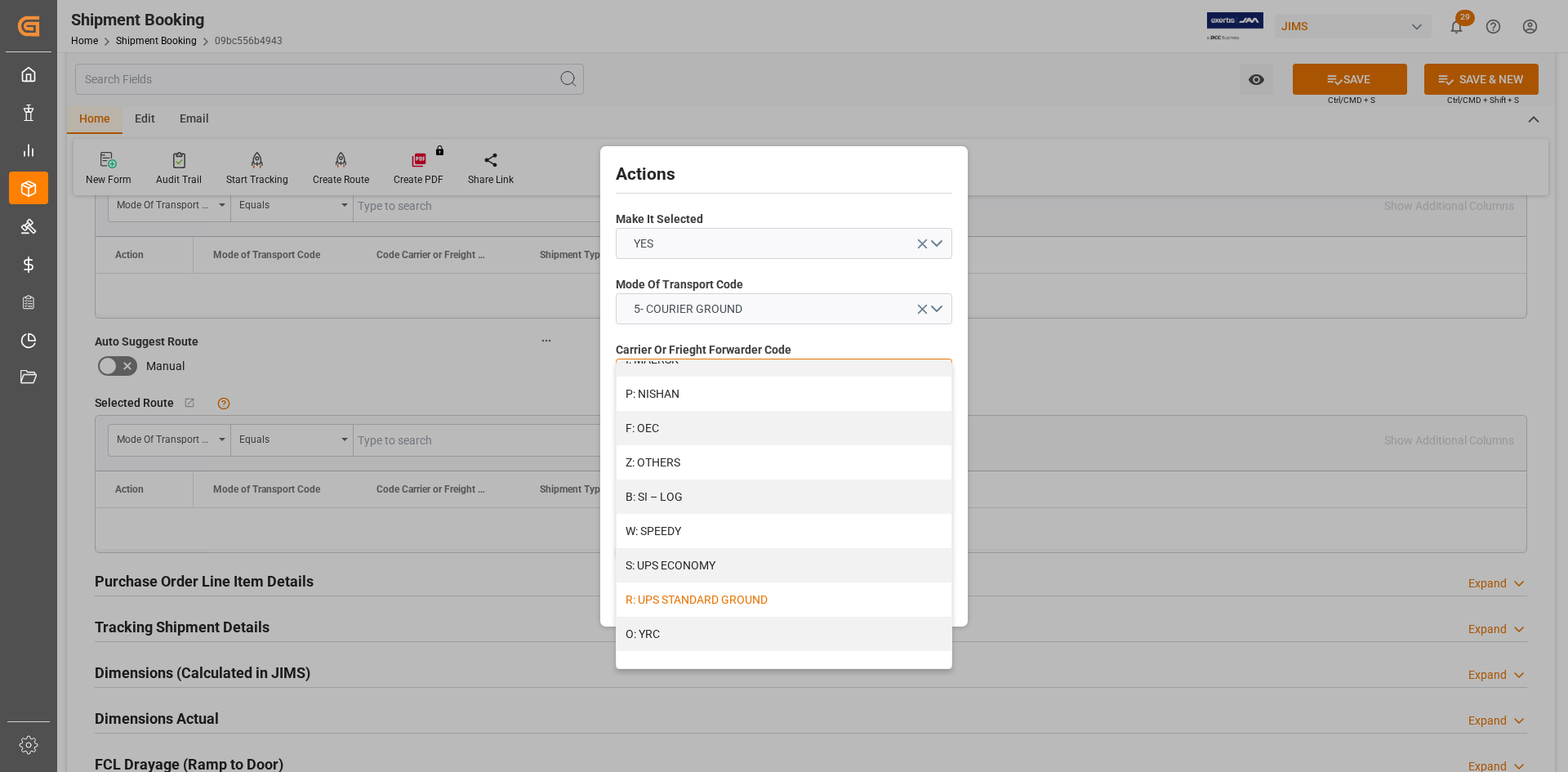
click at [704, 597] on div "R: UPS STANDARD GROUND" at bounding box center [784, 599] width 335 height 34
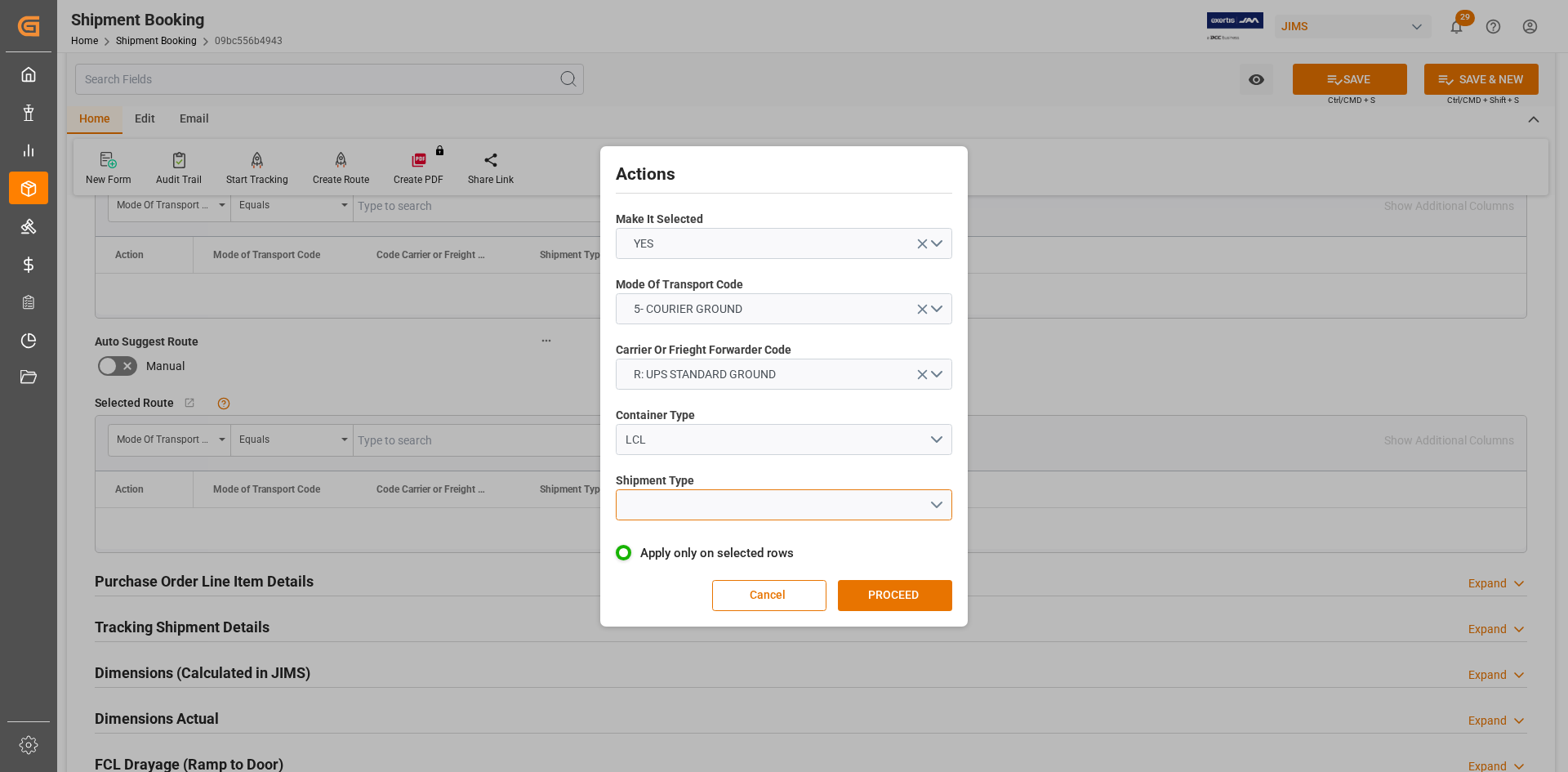
click at [718, 508] on button "open menu" at bounding box center [784, 504] width 336 height 31
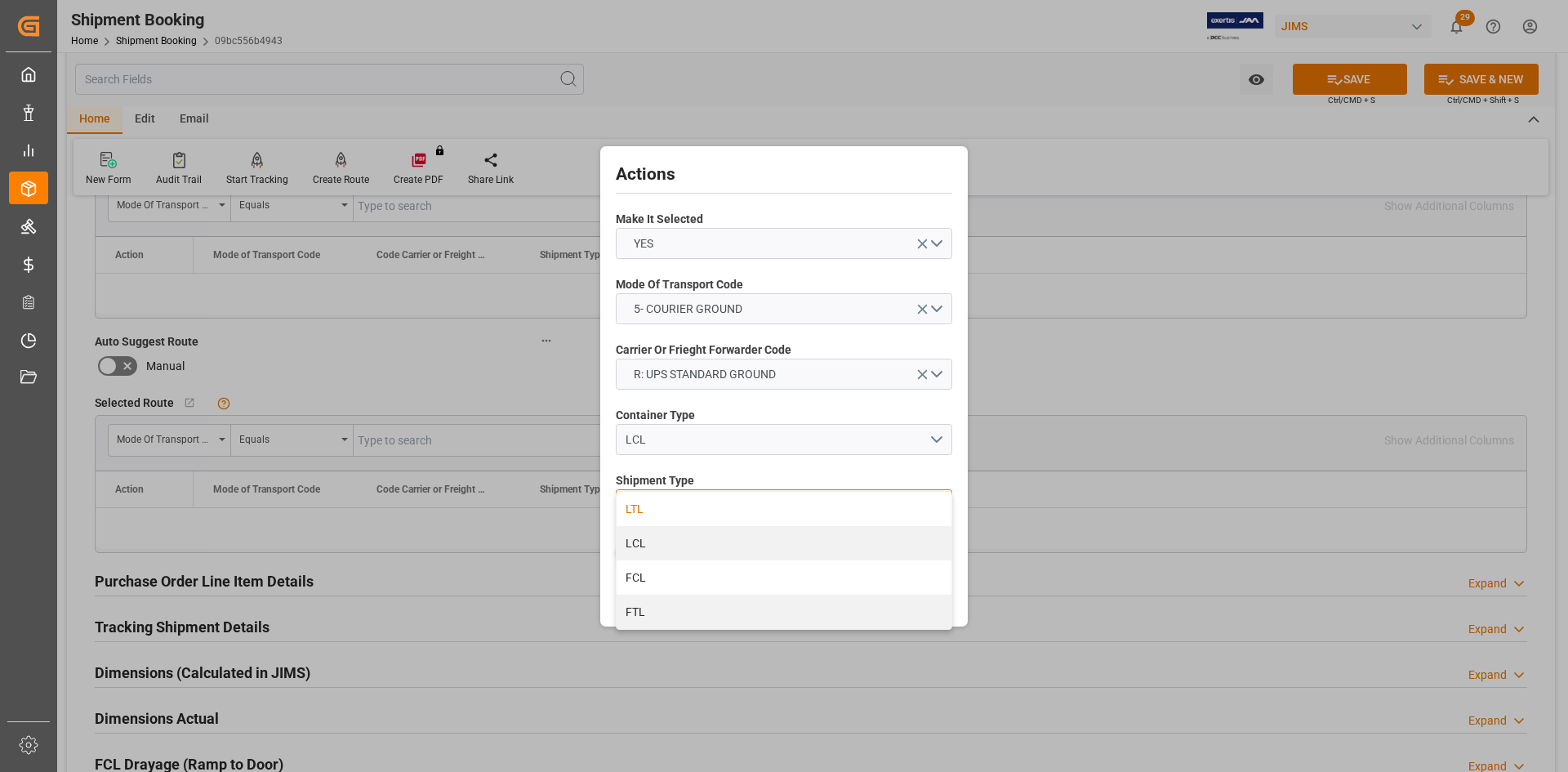
click at [645, 514] on div "LTL" at bounding box center [784, 509] width 335 height 34
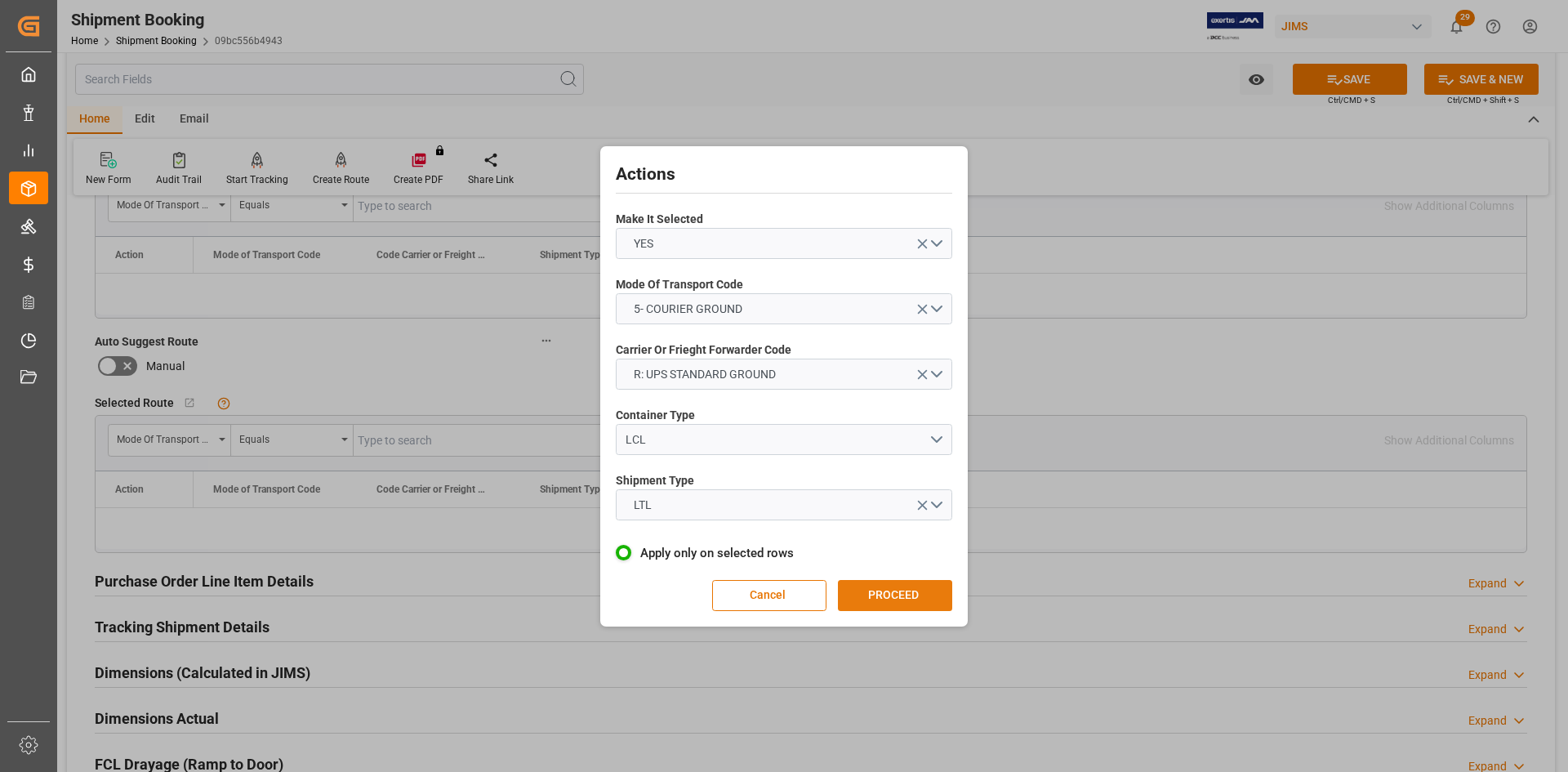
click at [875, 597] on button "PROCEED" at bounding box center [895, 595] width 114 height 31
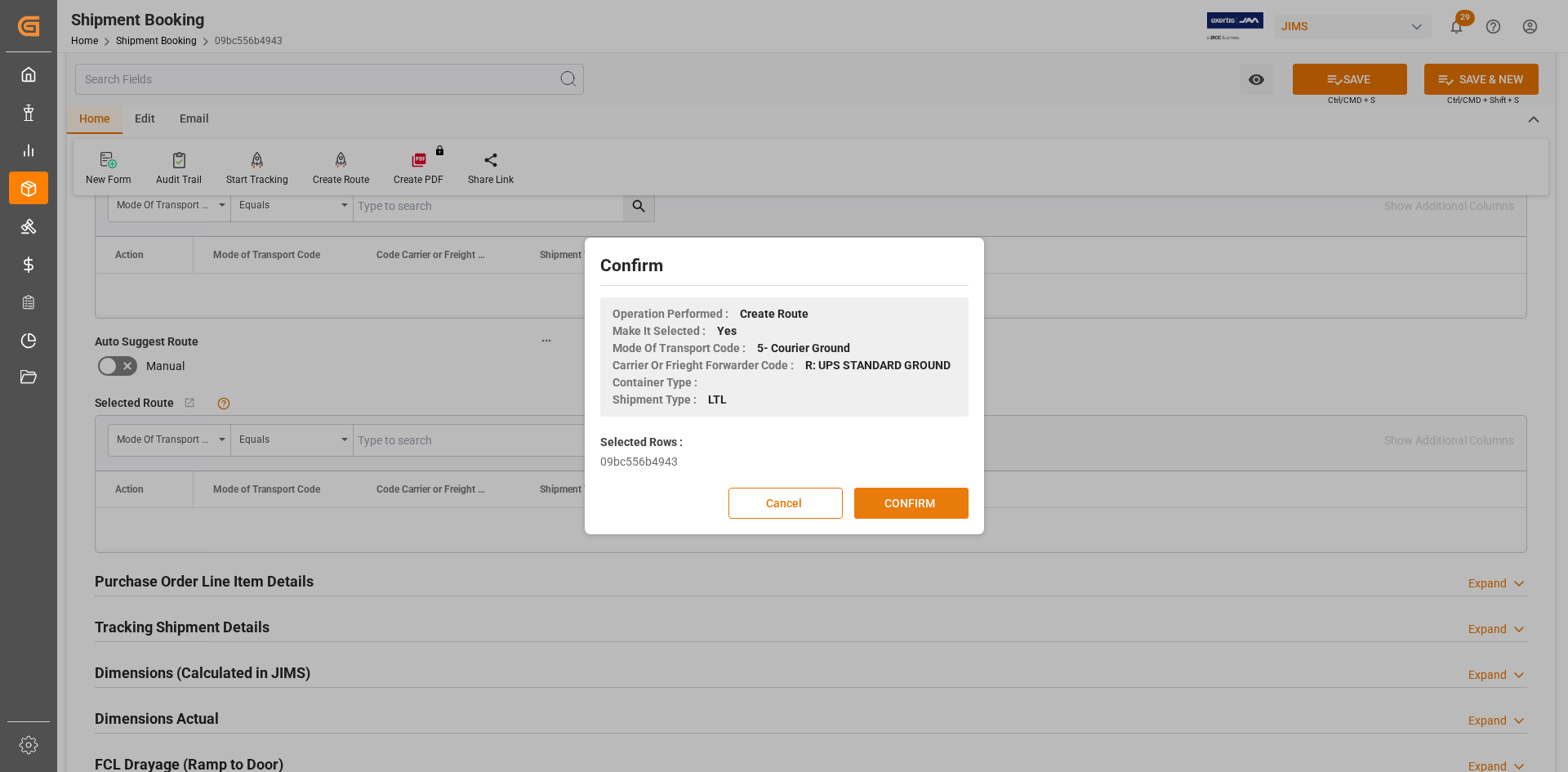
click at [891, 504] on button "CONFIRM" at bounding box center [912, 502] width 114 height 31
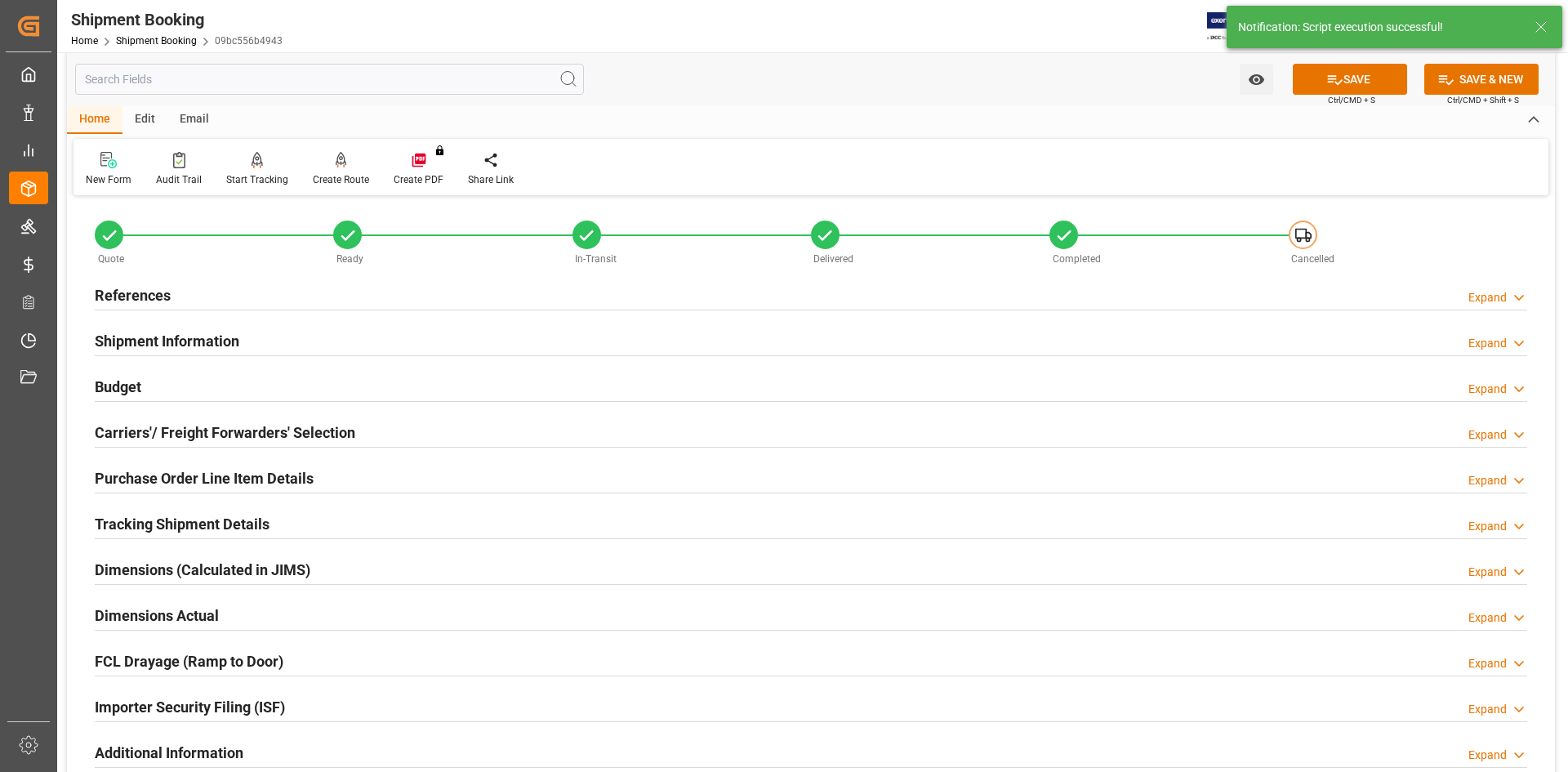
scroll to position [0, 0]
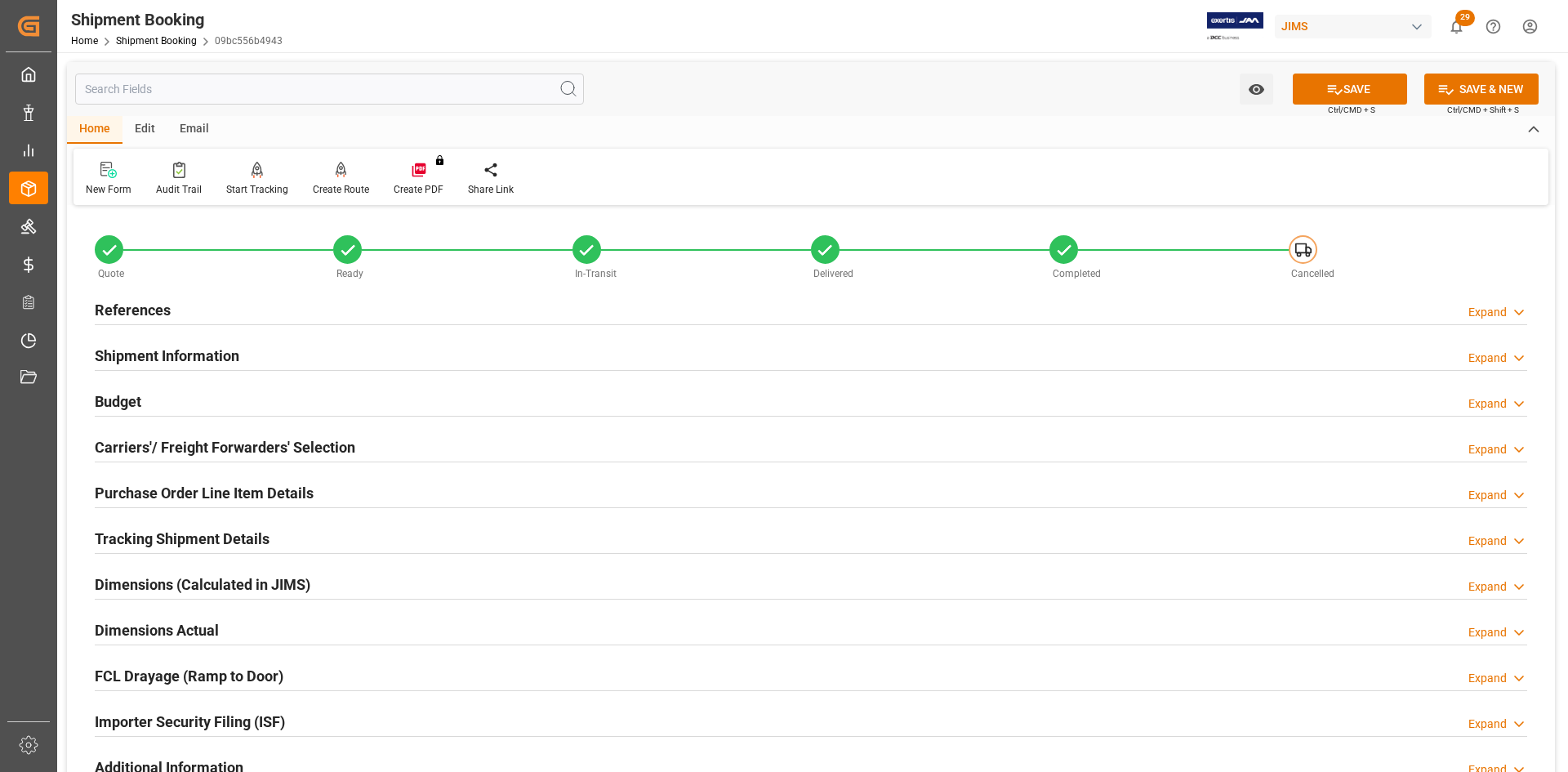
click at [178, 452] on h2 "Carriers'/ Freight Forwarders' Selection" at bounding box center [225, 446] width 260 height 22
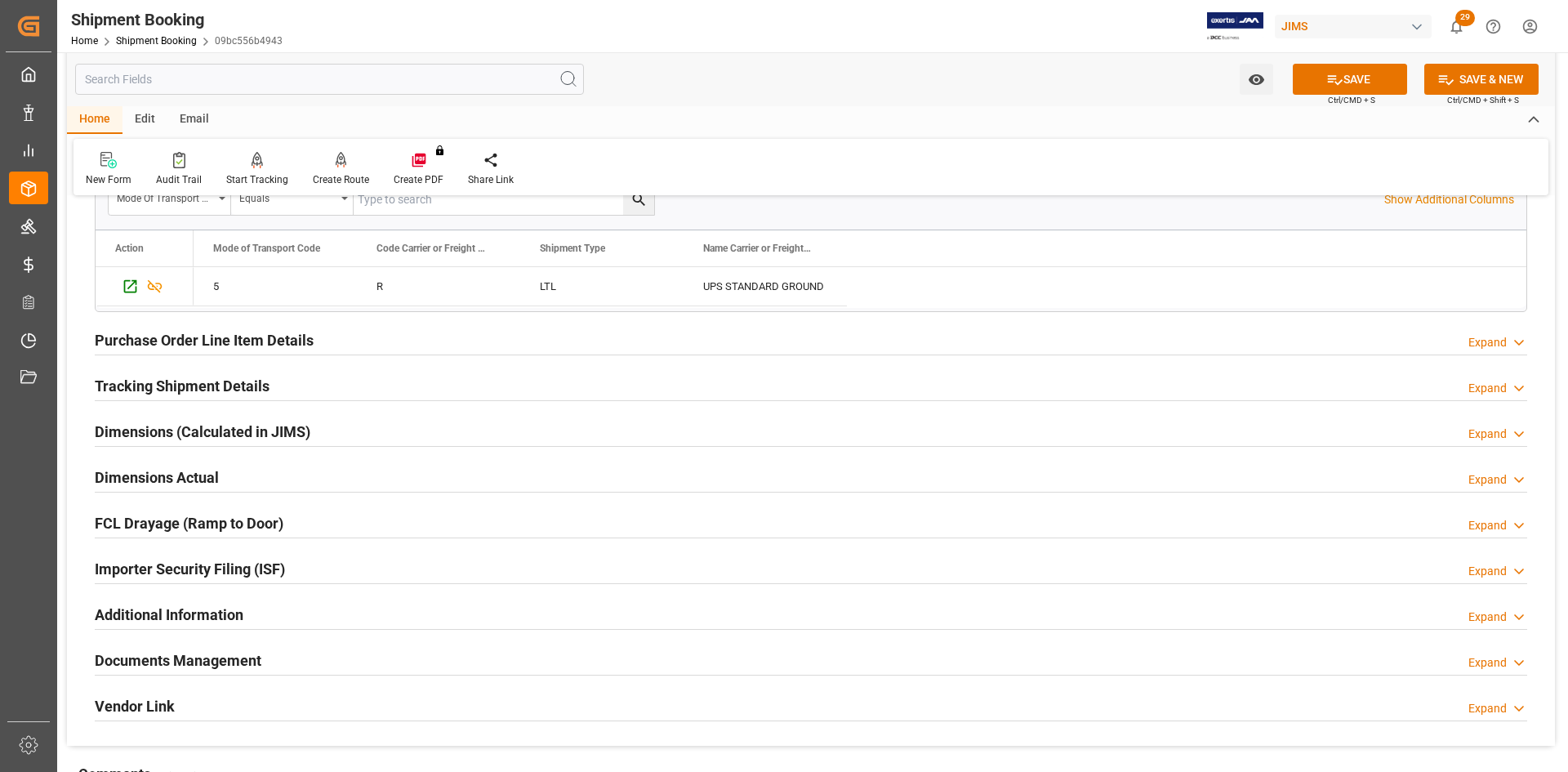
scroll to position [572, 0]
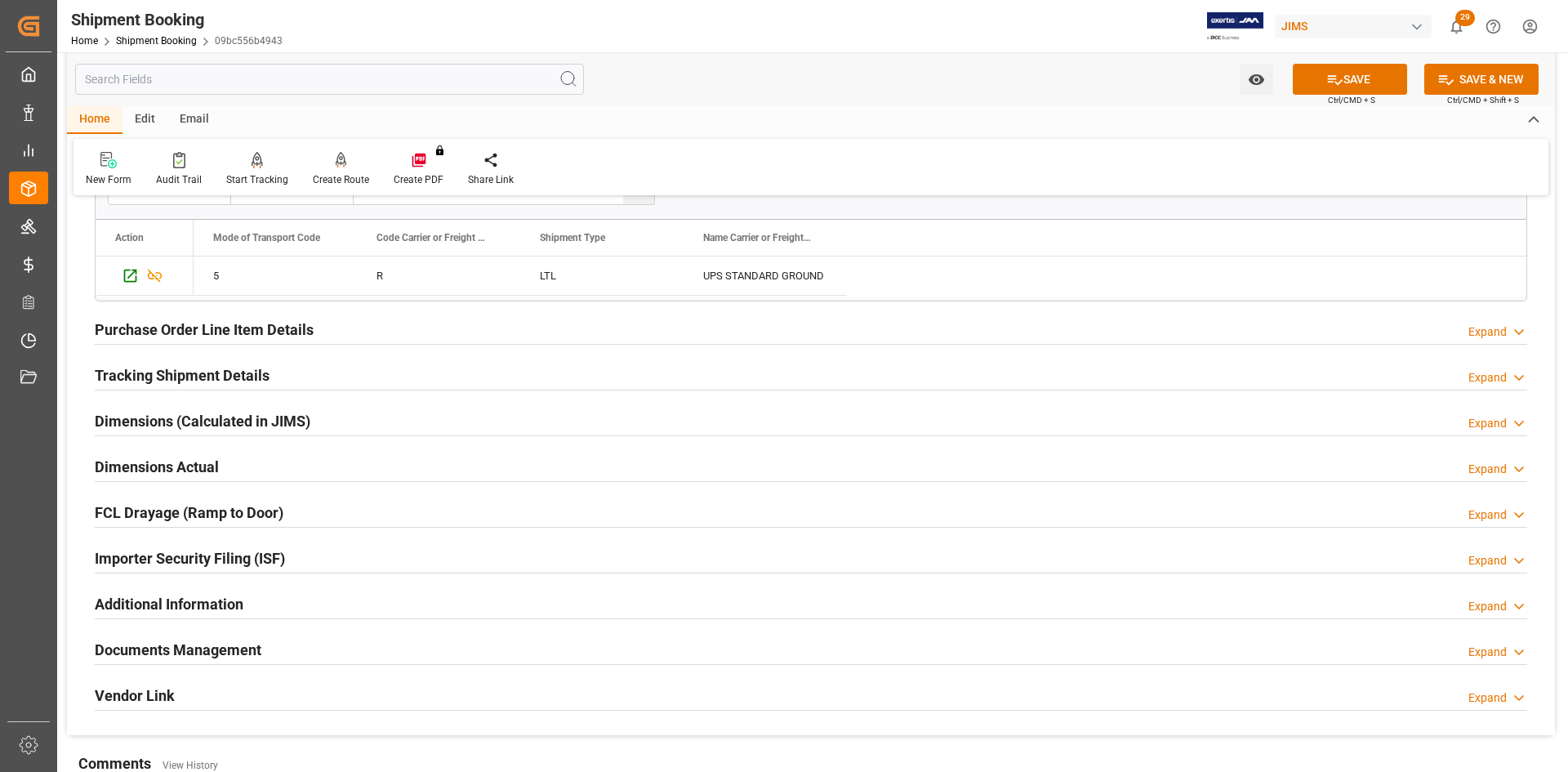
click at [166, 373] on h2 "Tracking Shipment Details" at bounding box center [182, 375] width 175 height 22
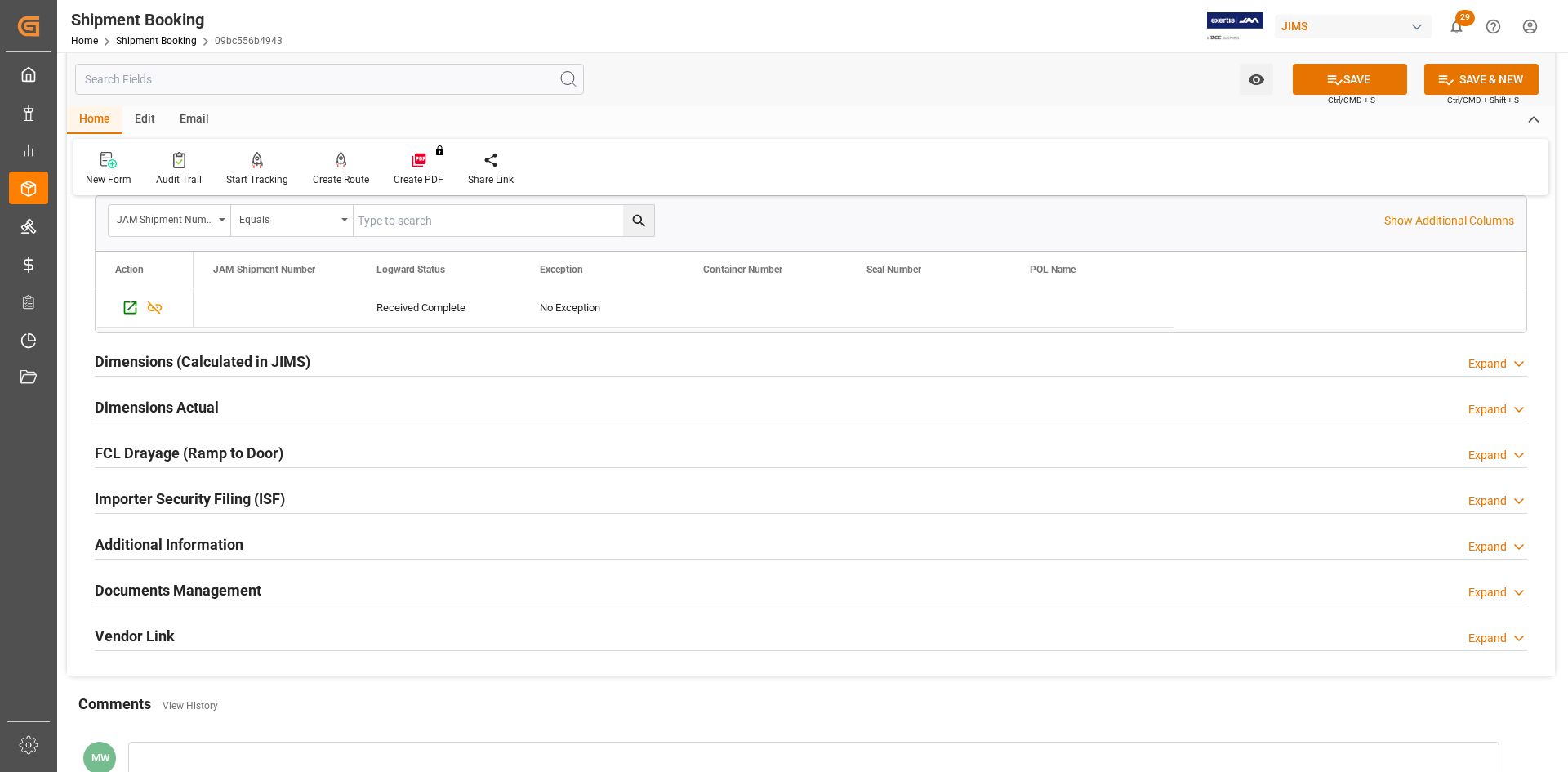
scroll to position [817, 0]
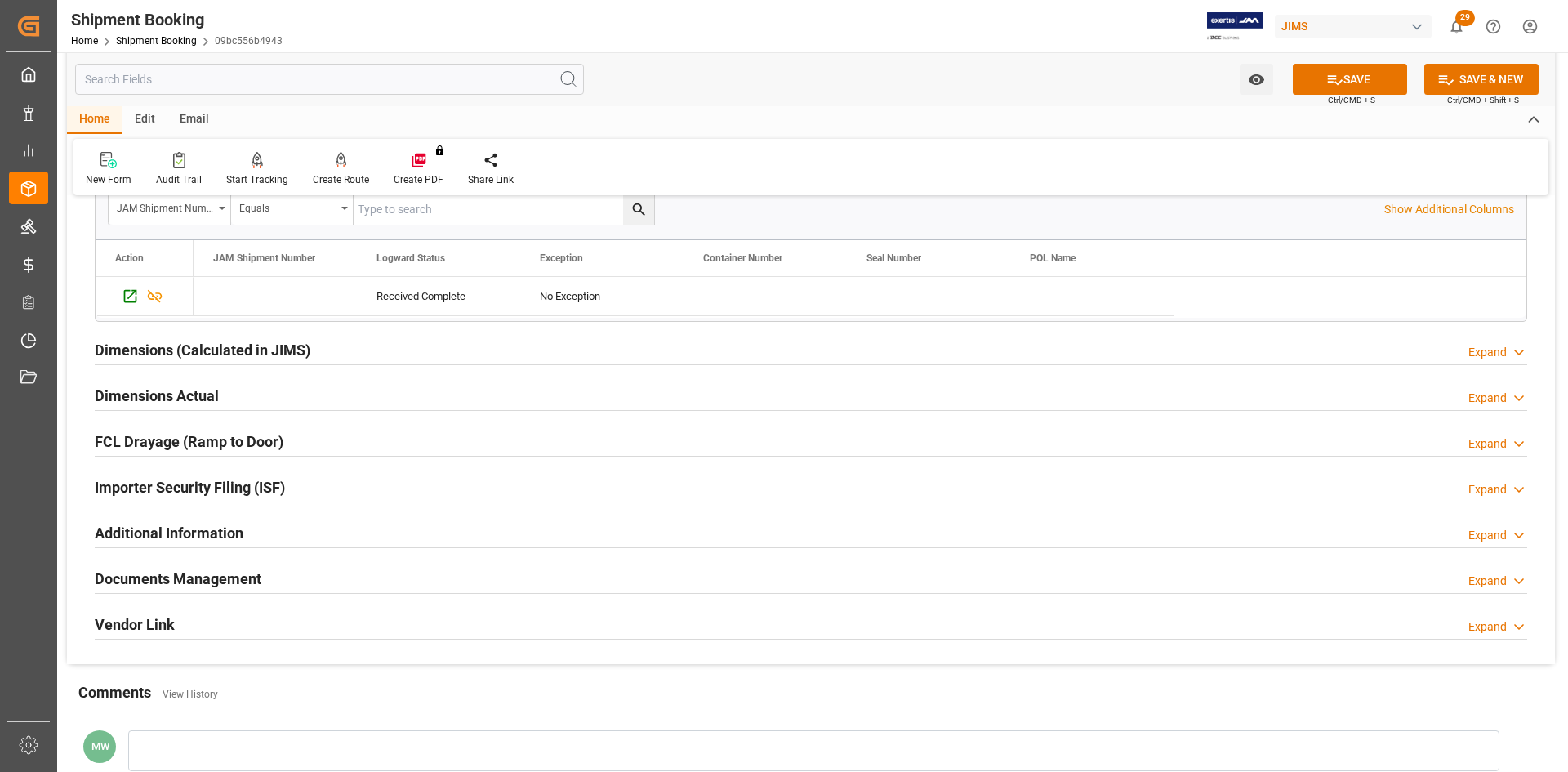
click at [138, 395] on h2 "Dimensions Actual" at bounding box center [157, 395] width 124 height 22
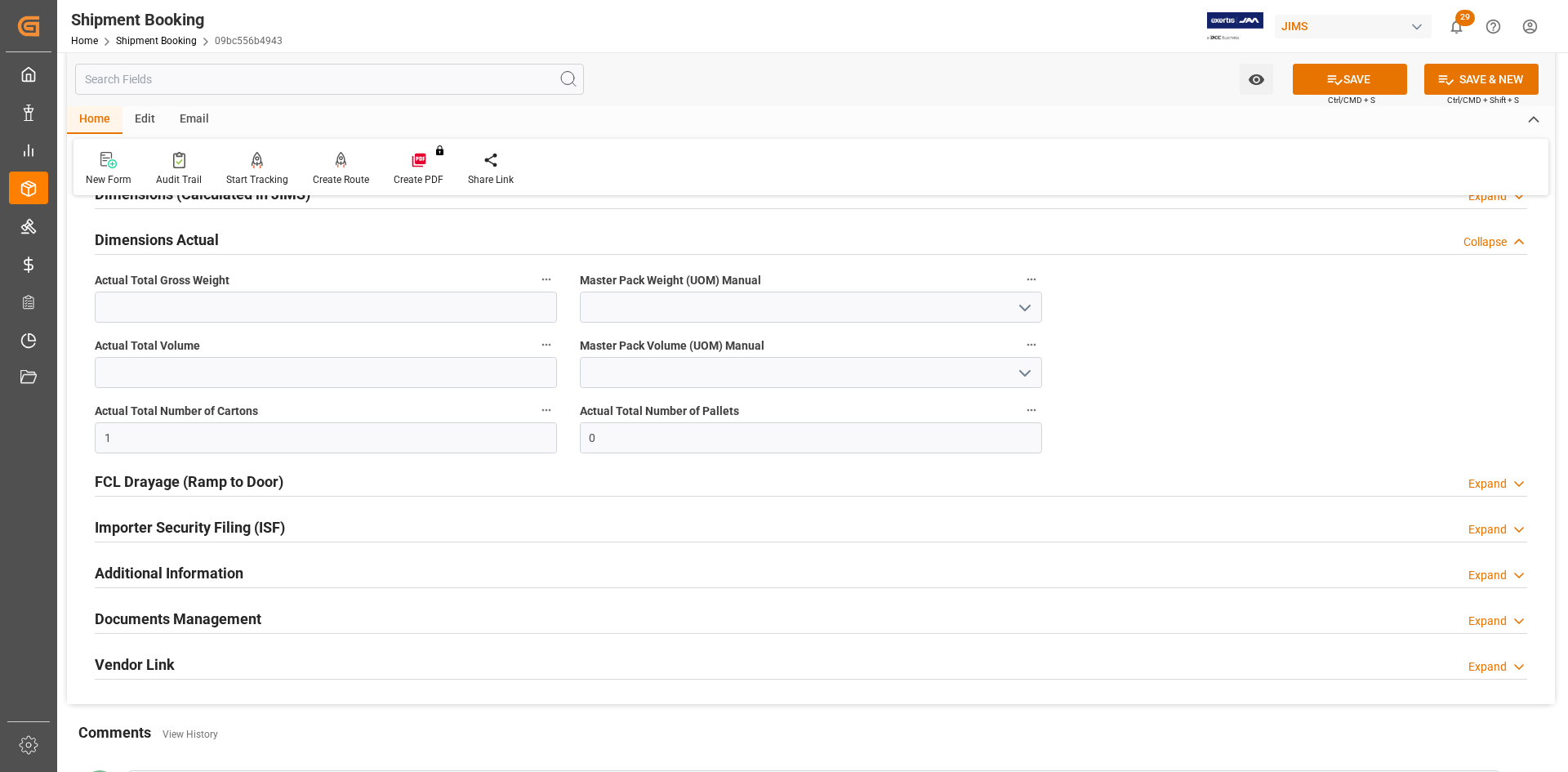
scroll to position [980, 0]
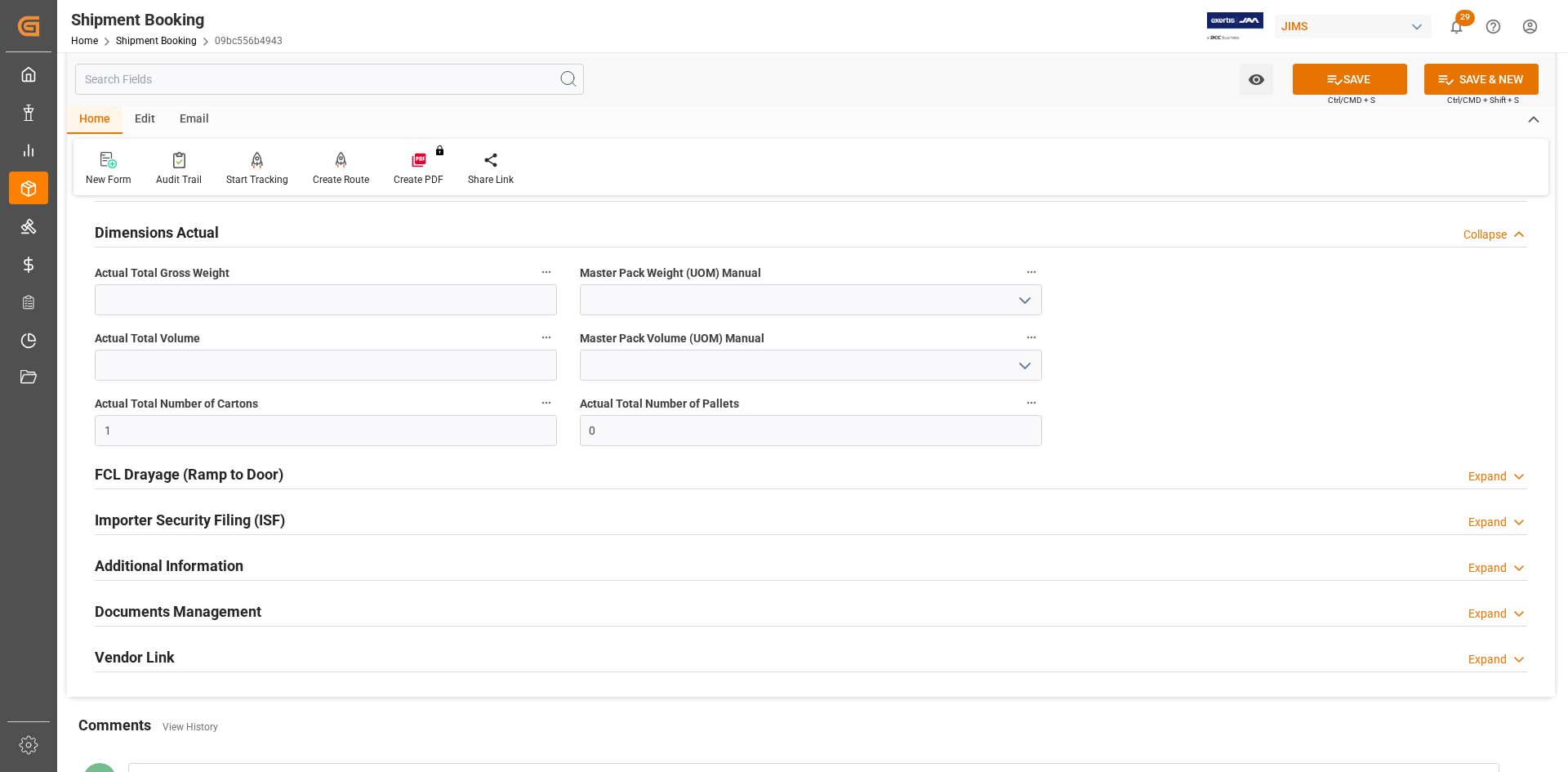
click at [215, 597] on div "Documents Management" at bounding box center [178, 610] width 166 height 31
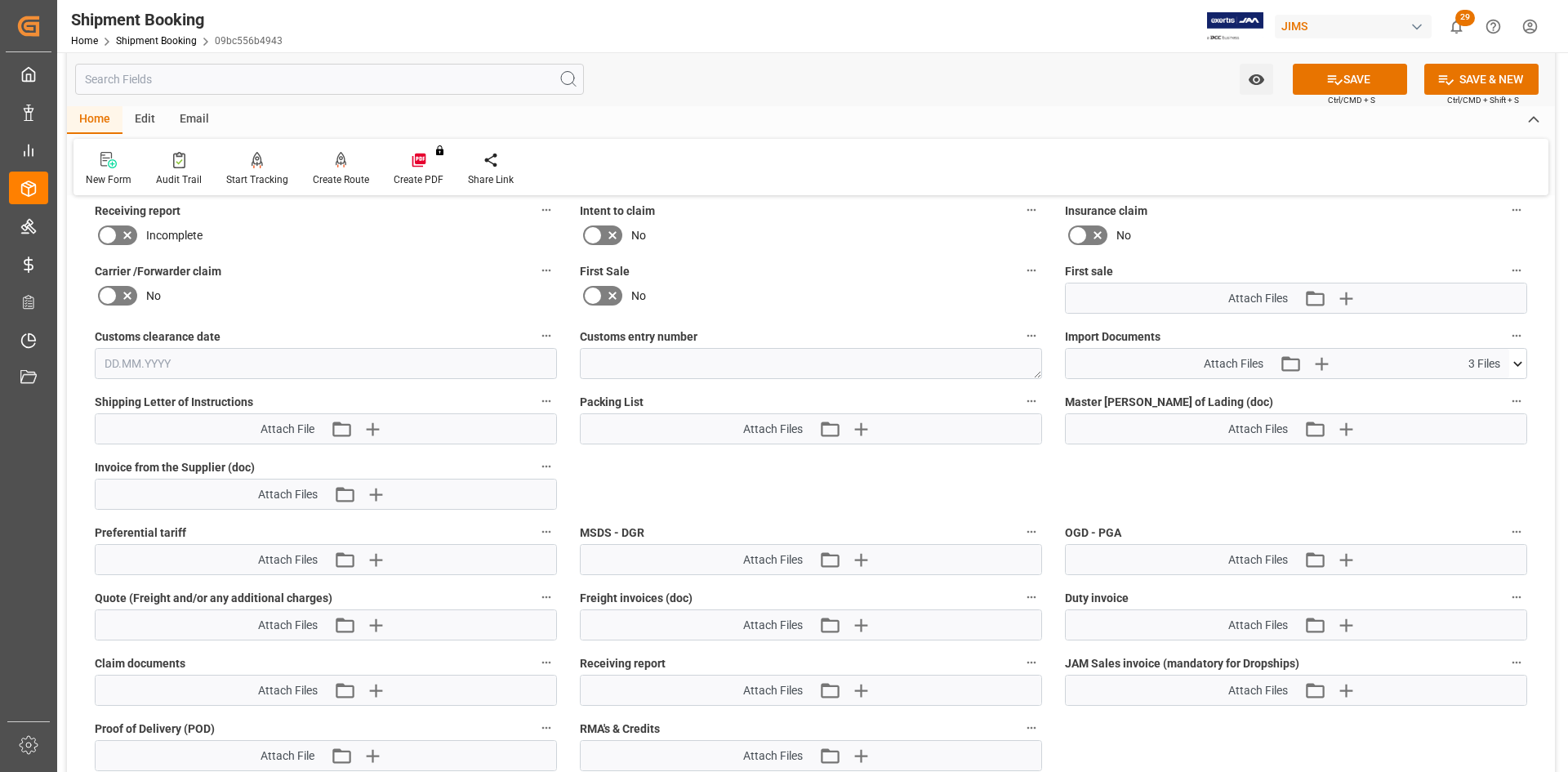
scroll to position [1446, 0]
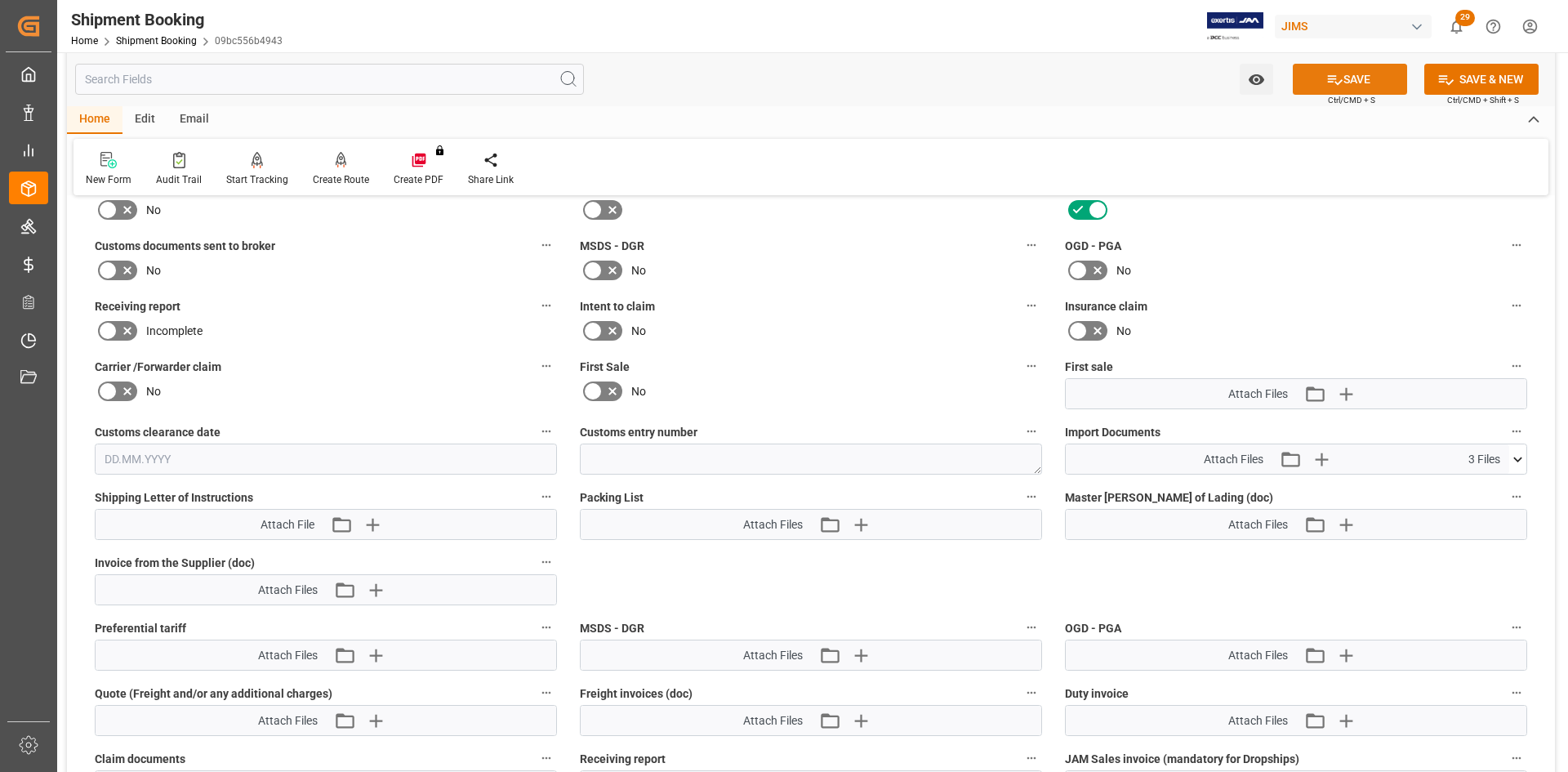
click at [1365, 80] on button "SAVE" at bounding box center [1350, 79] width 114 height 31
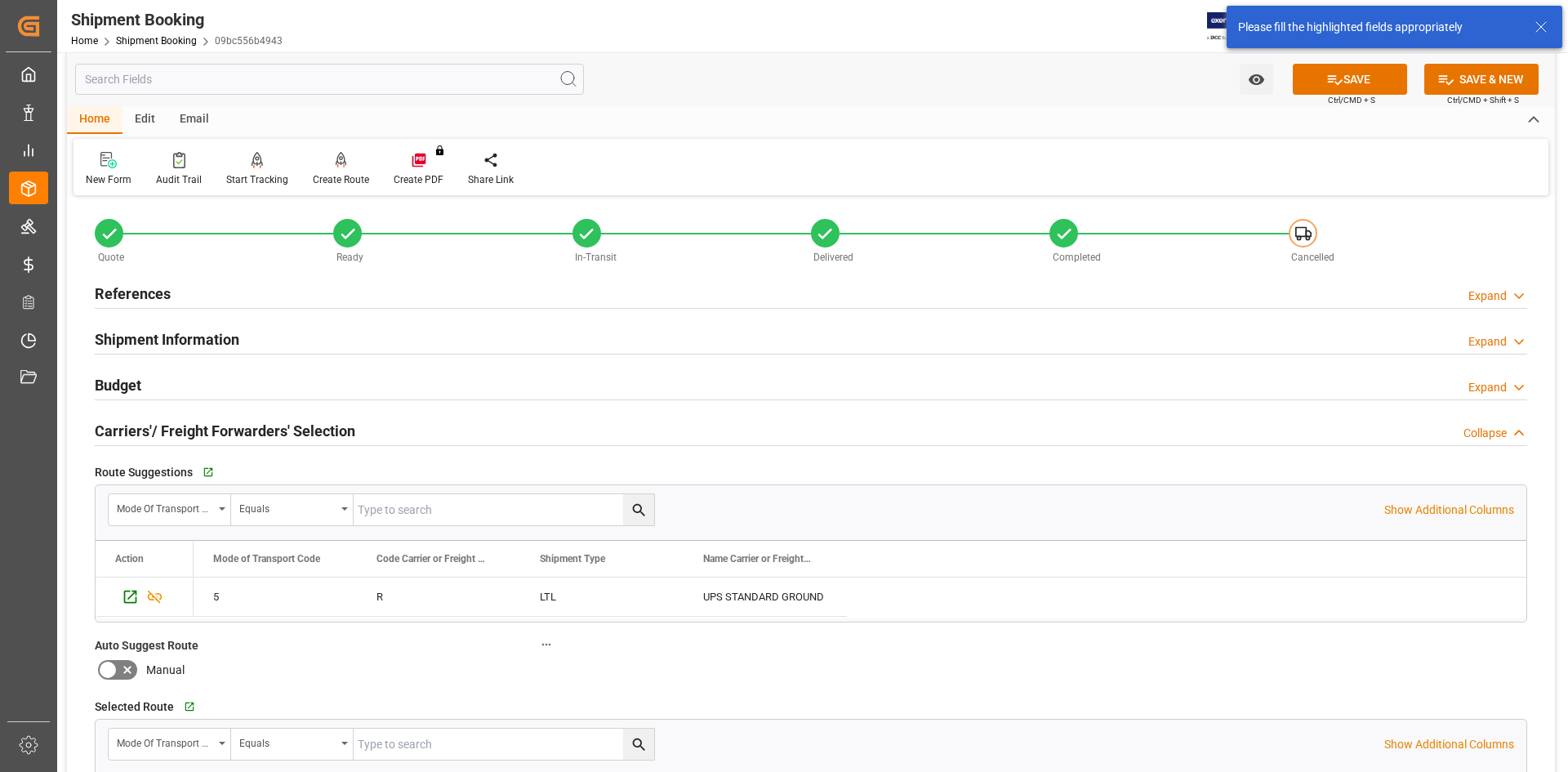
scroll to position [0, 0]
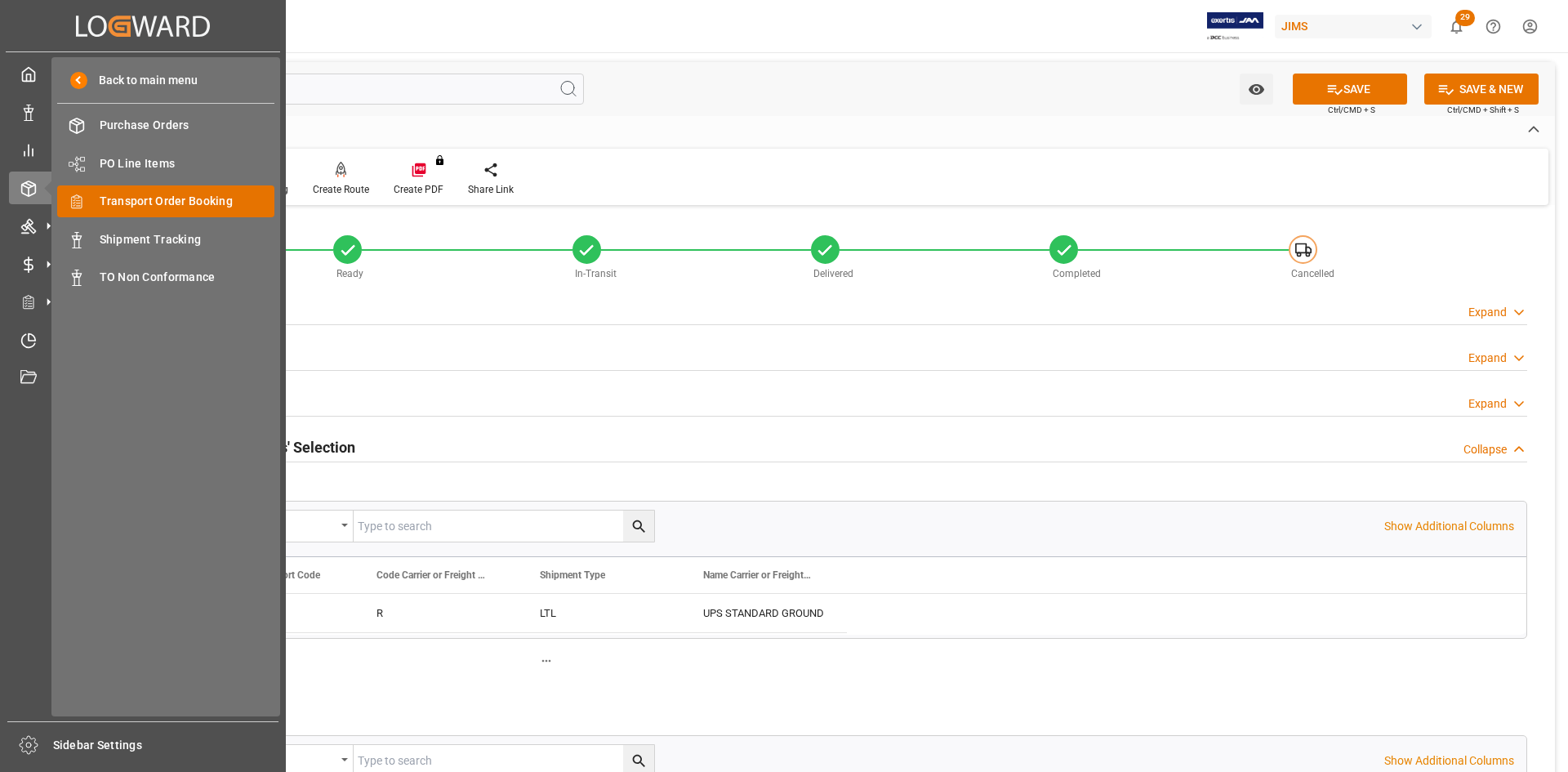
click at [140, 193] on span "Transport Order Booking" at bounding box center [187, 201] width 176 height 17
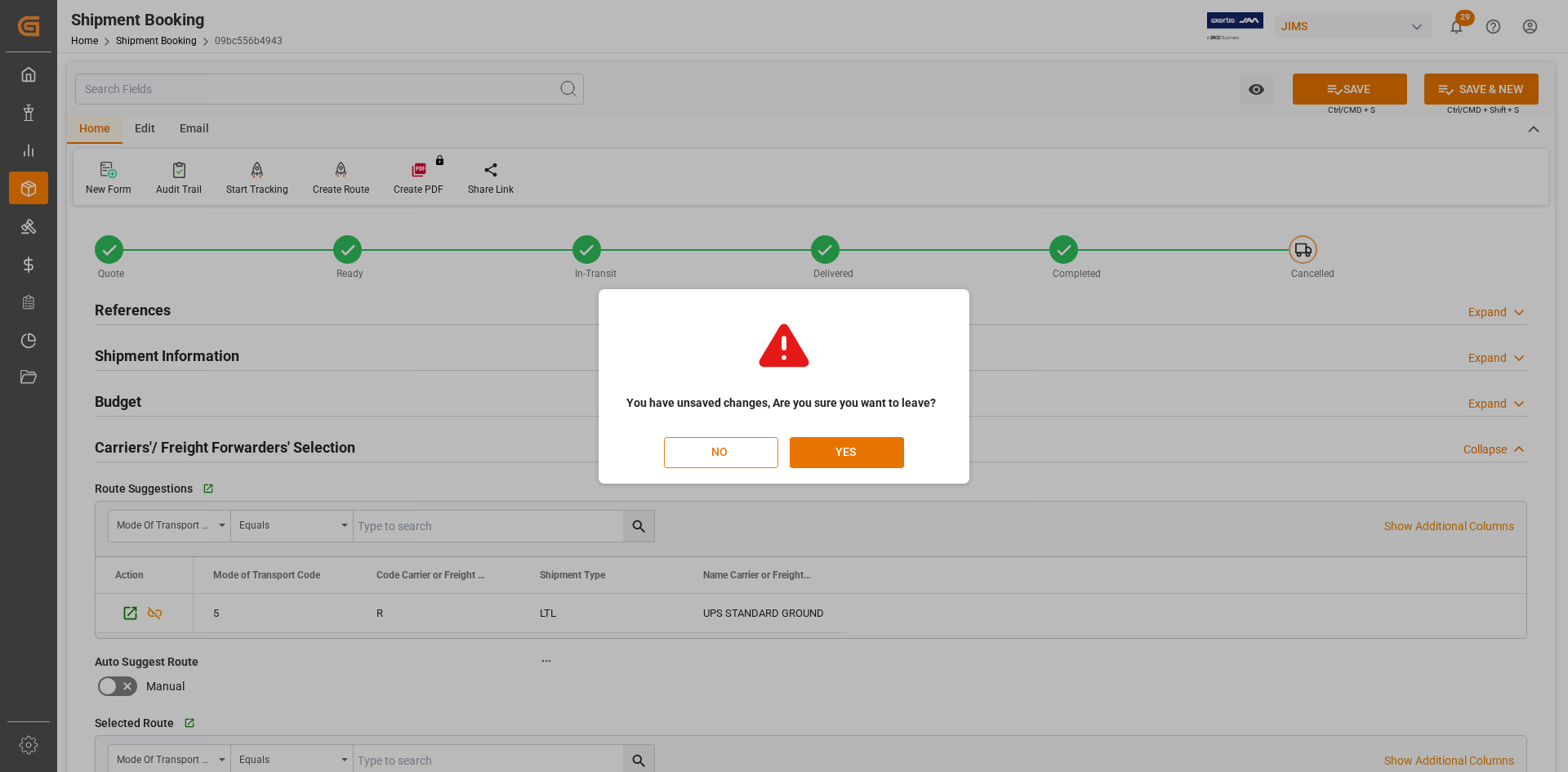
click at [752, 452] on button "NO" at bounding box center [721, 452] width 114 height 31
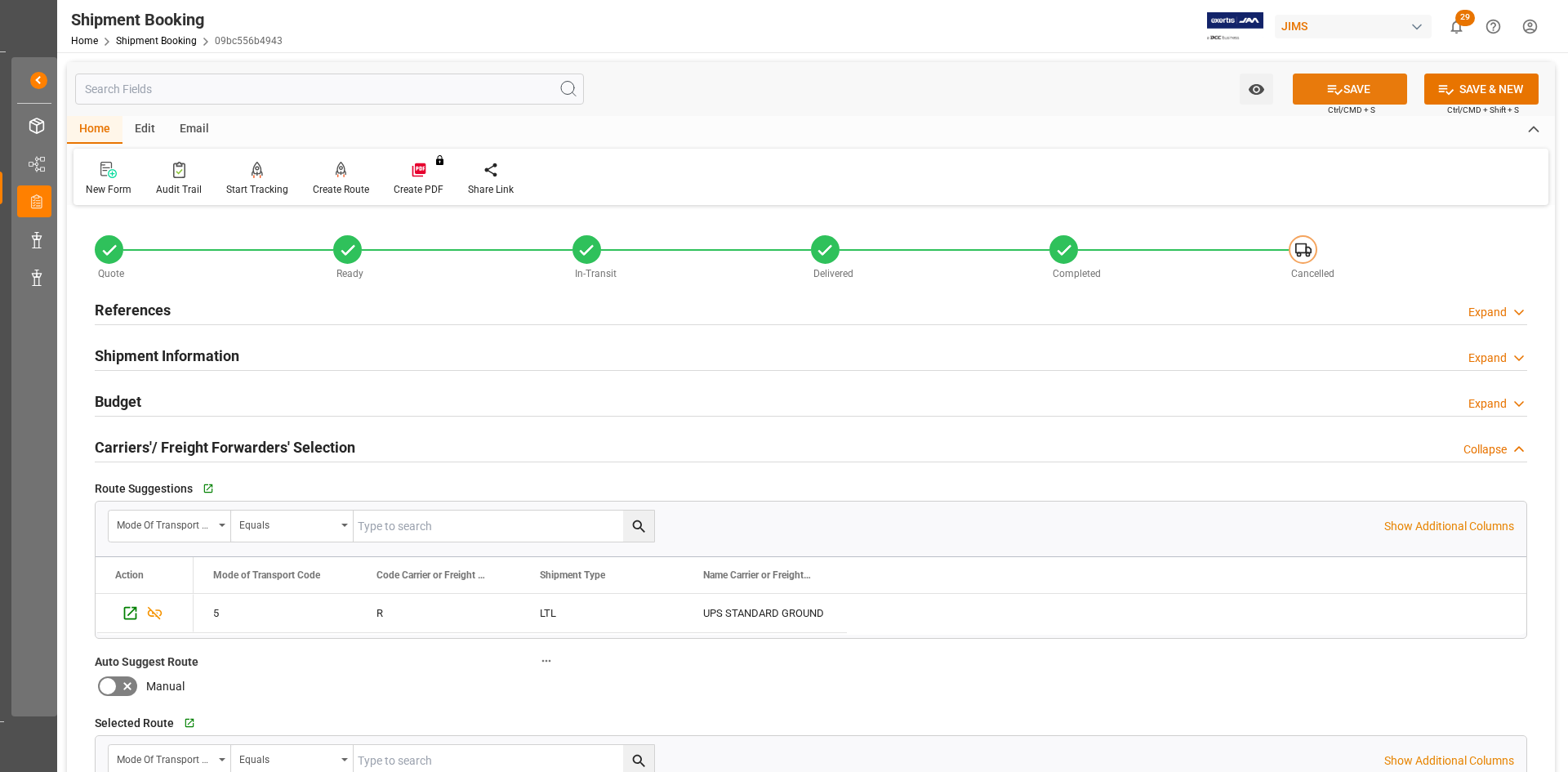
click at [1364, 93] on button "SAVE" at bounding box center [1350, 88] width 114 height 31
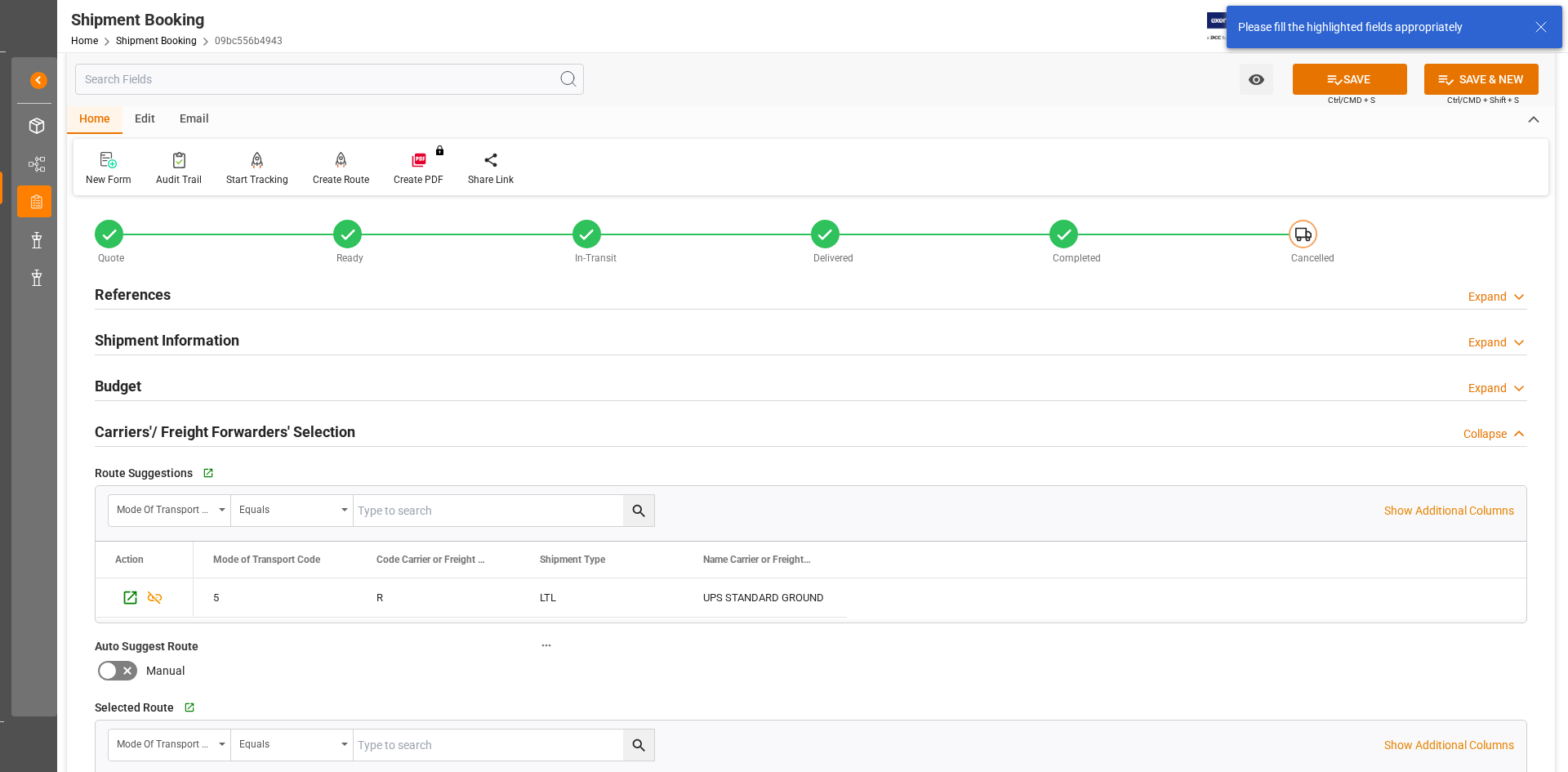
scroll to position [0, 0]
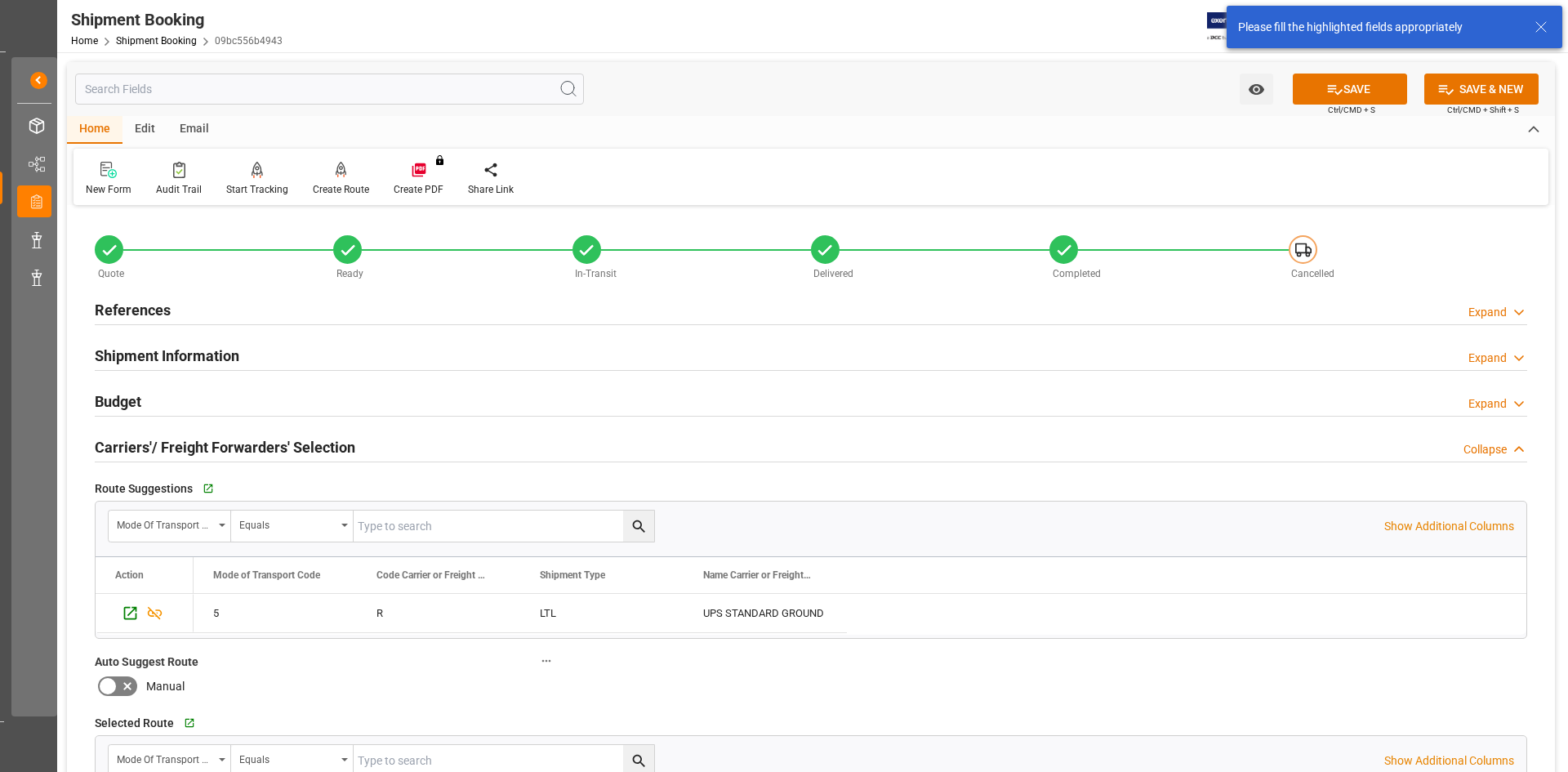
click at [168, 312] on h2 "References" at bounding box center [133, 310] width 76 height 22
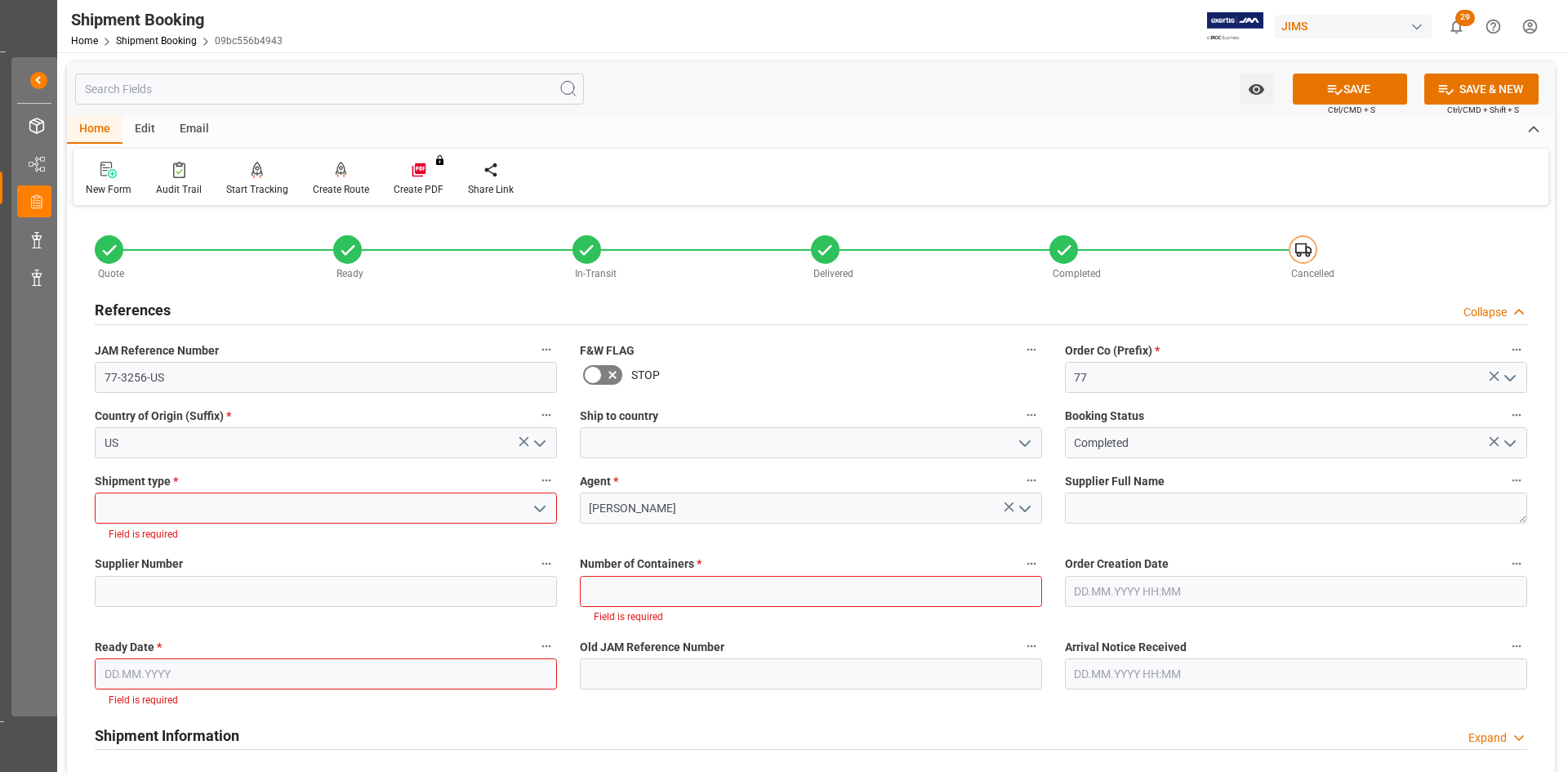
click at [534, 505] on icon "open menu" at bounding box center [539, 508] width 20 height 20
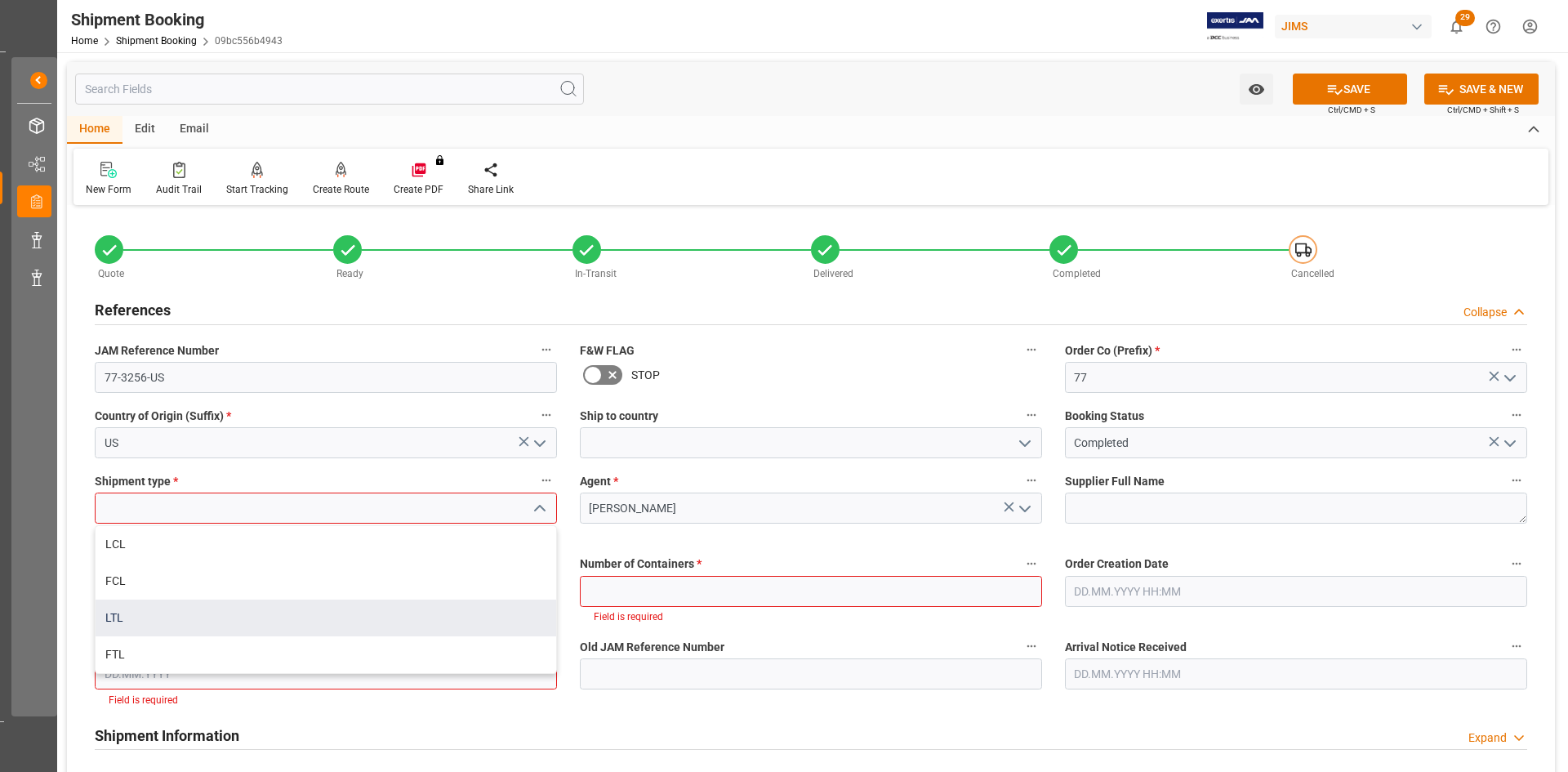
click at [124, 614] on div "LTL" at bounding box center [326, 617] width 461 height 37
type input "LTL"
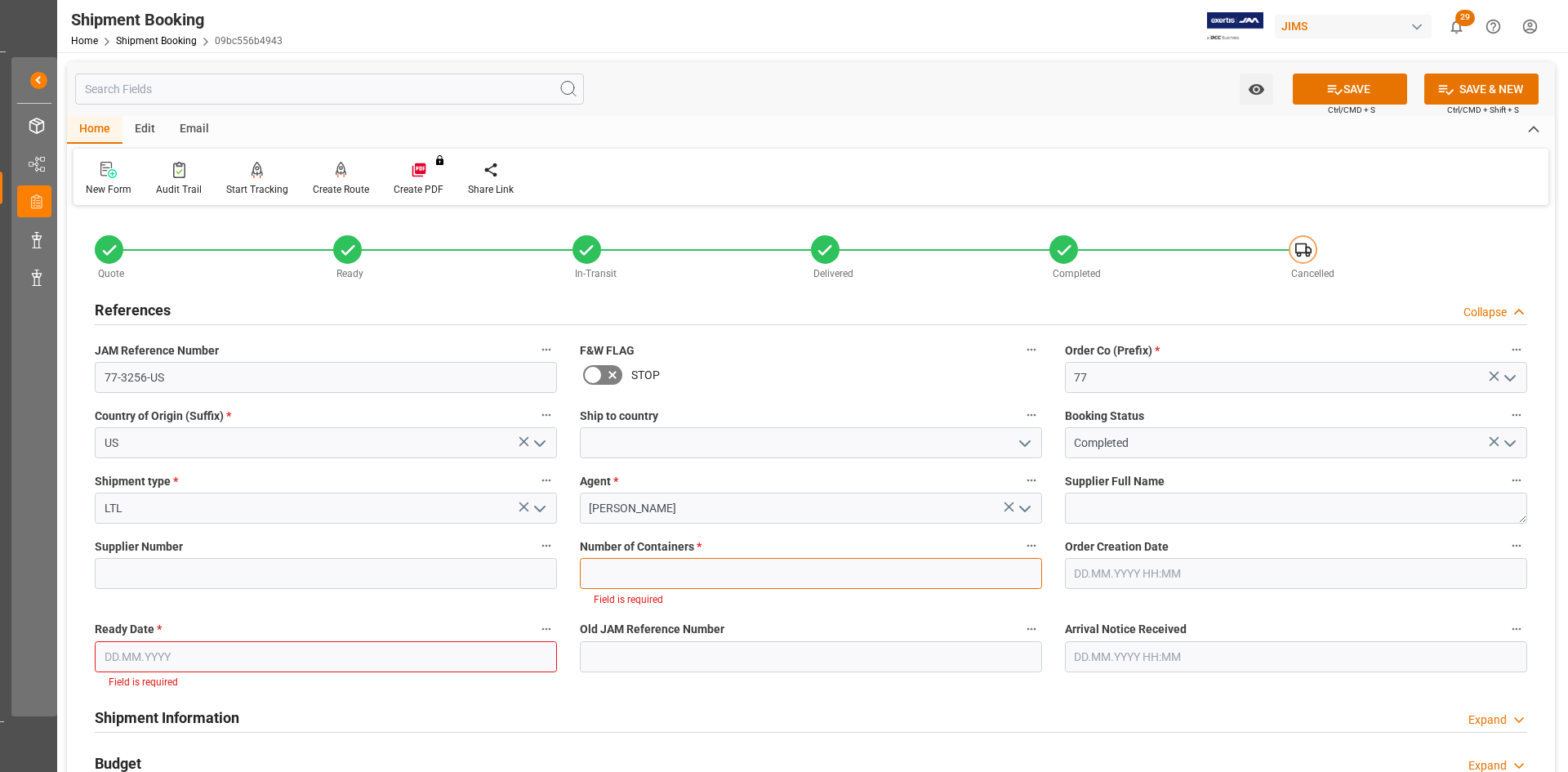
click at [876, 561] on input "text" at bounding box center [811, 573] width 463 height 31
type input "0"
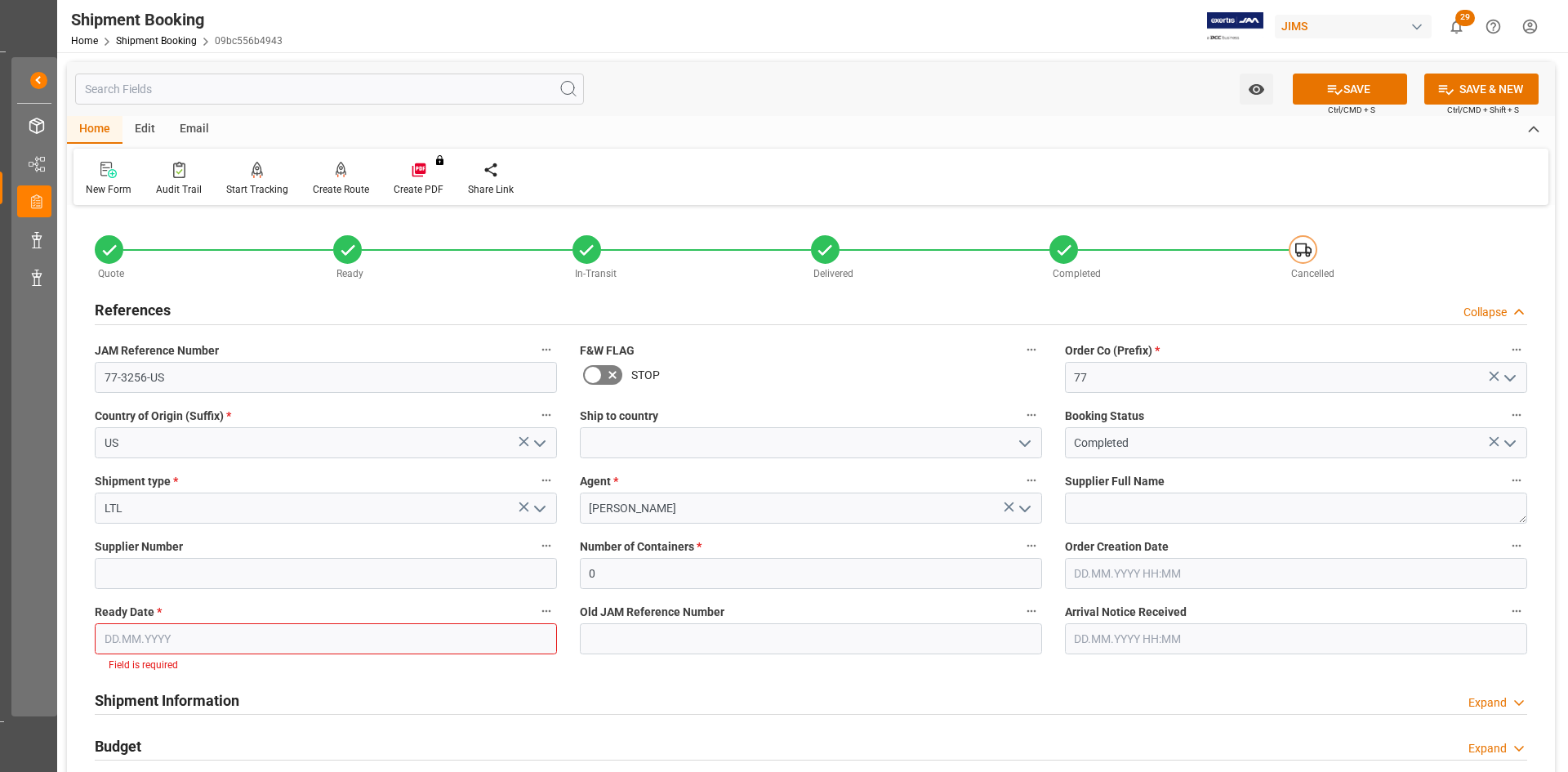
click at [231, 642] on input "text" at bounding box center [326, 638] width 463 height 31
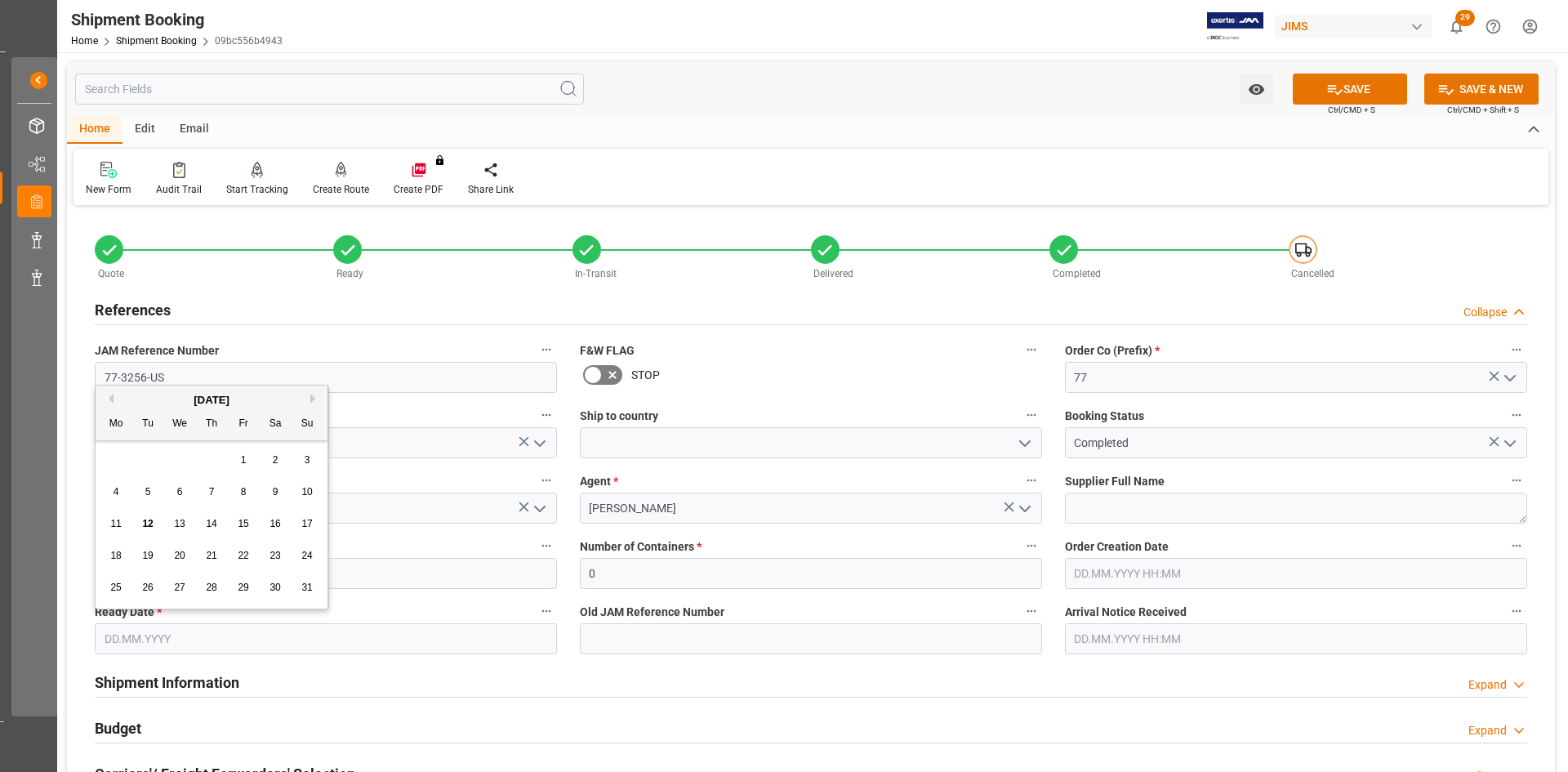
scroll to position [0, 34]
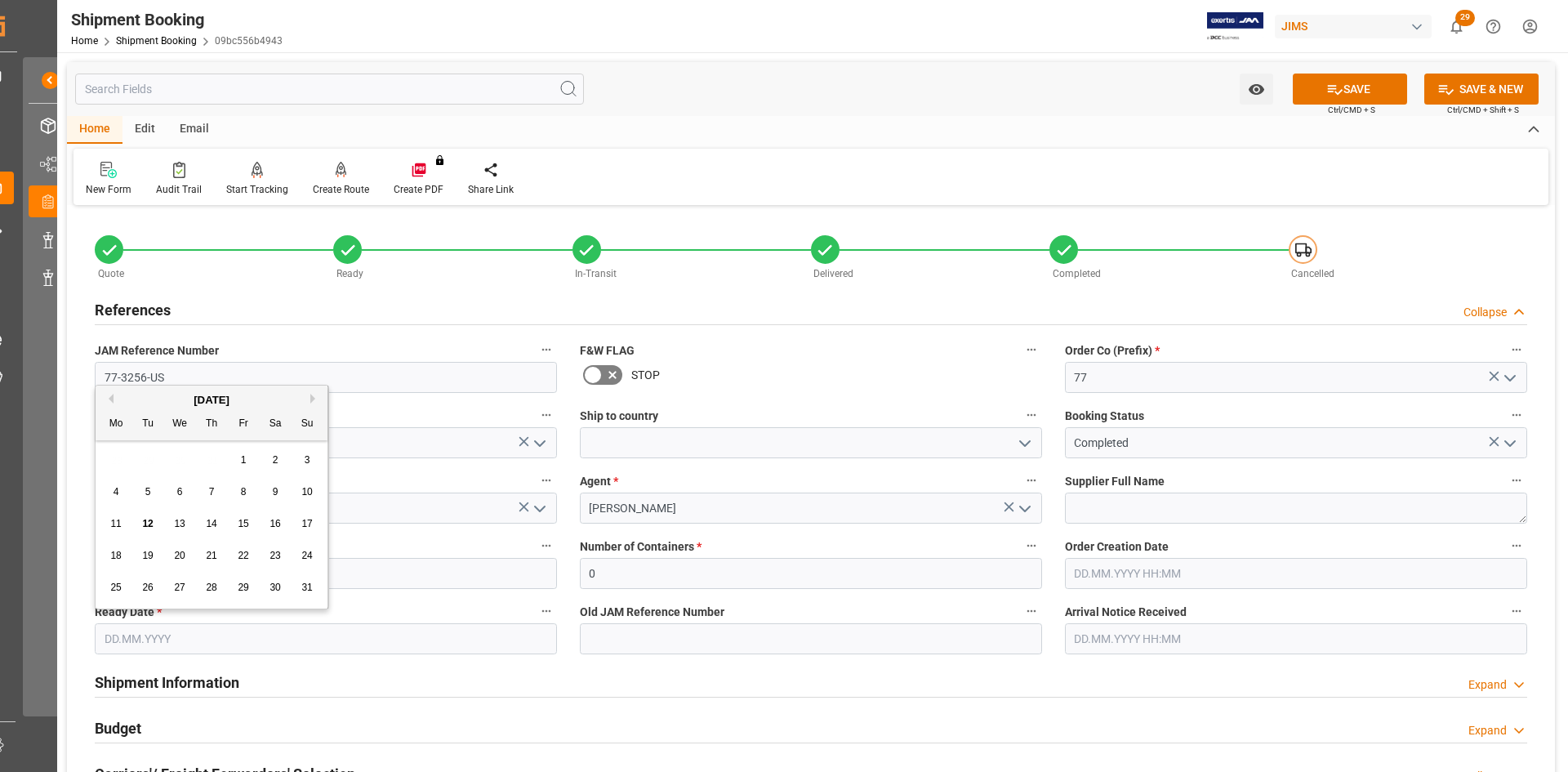
click at [114, 400] on div "August 2025" at bounding box center [212, 400] width 232 height 16
click at [113, 400] on button "Previous Month" at bounding box center [108, 399] width 9 height 9
click at [110, 398] on button "Previous Month" at bounding box center [108, 399] width 9 height 9
click at [148, 488] on span "3" at bounding box center [148, 492] width 6 height 11
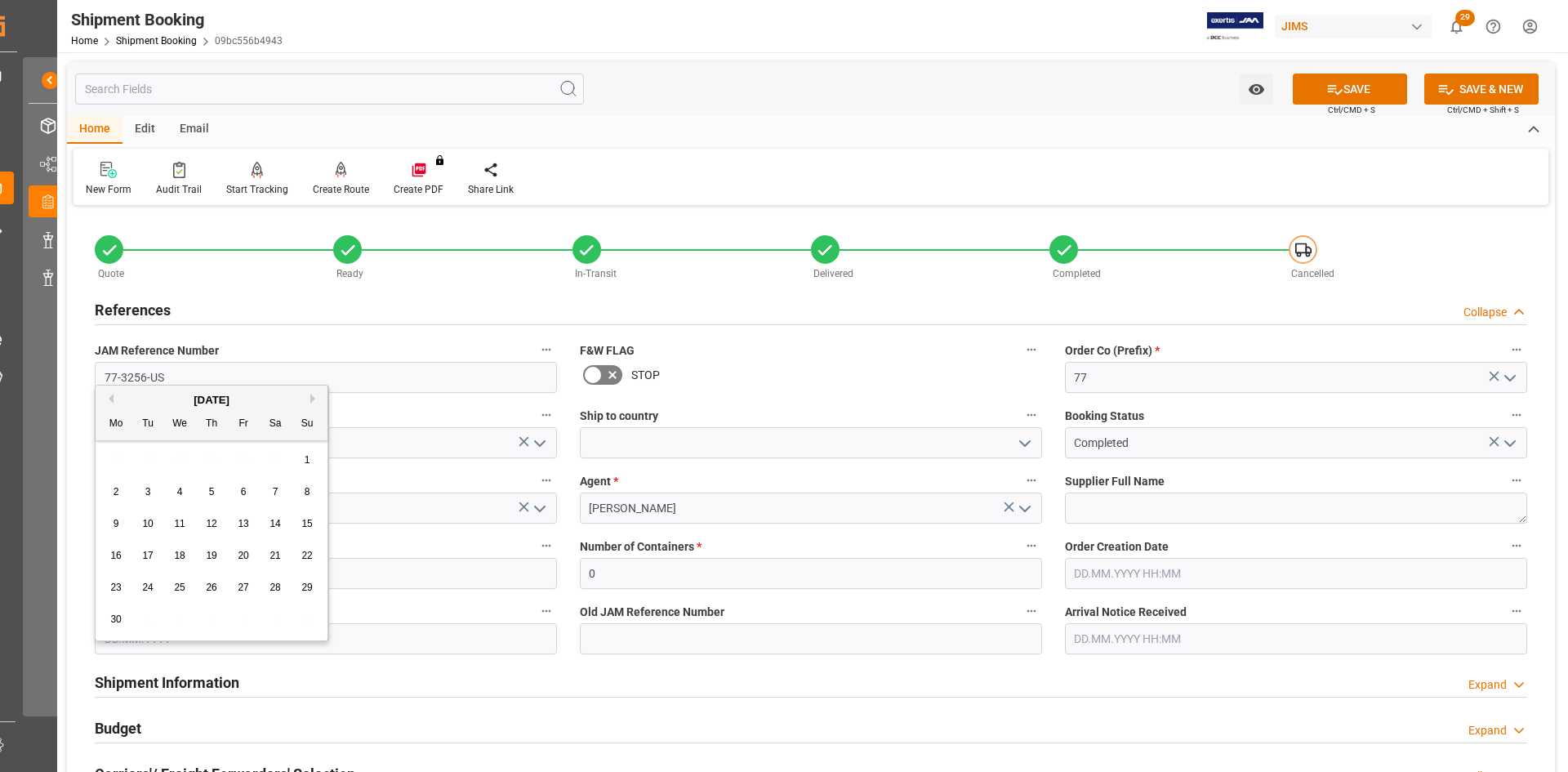
type input "03.06.2025"
click at [1363, 93] on button "SAVE" at bounding box center [1350, 88] width 114 height 31
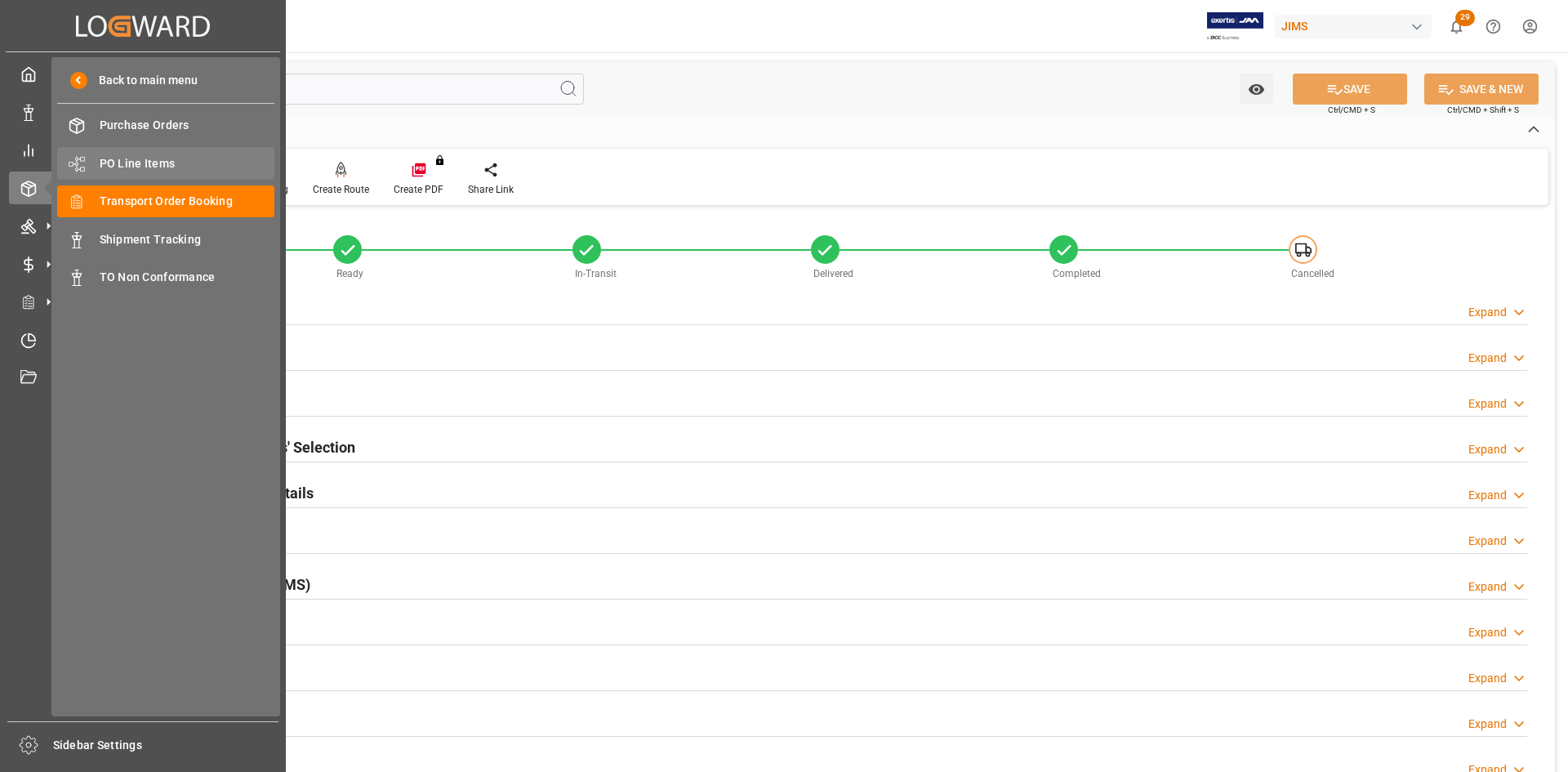
scroll to position [0, 0]
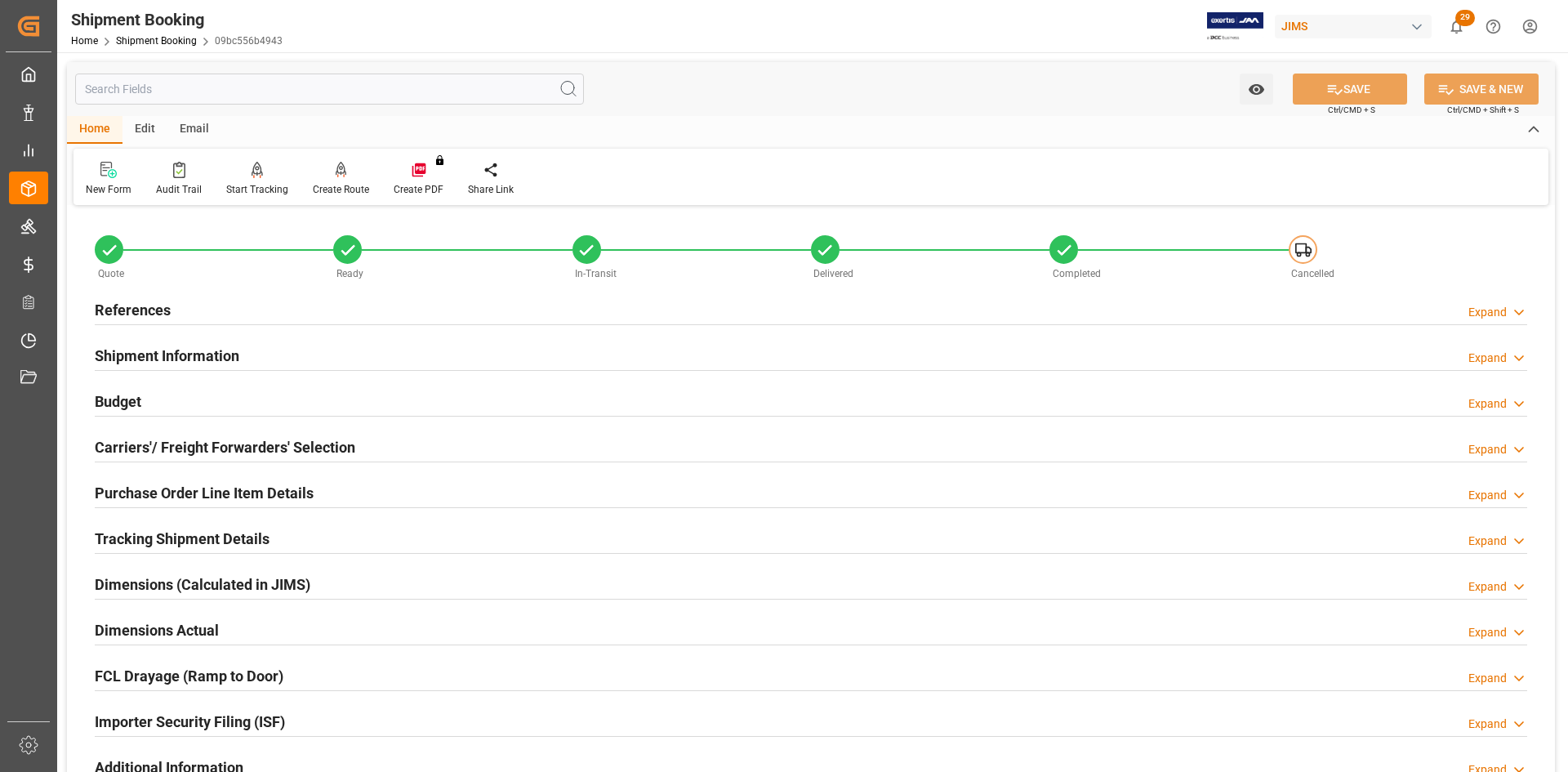
click at [143, 302] on h2 "References" at bounding box center [133, 310] width 76 height 22
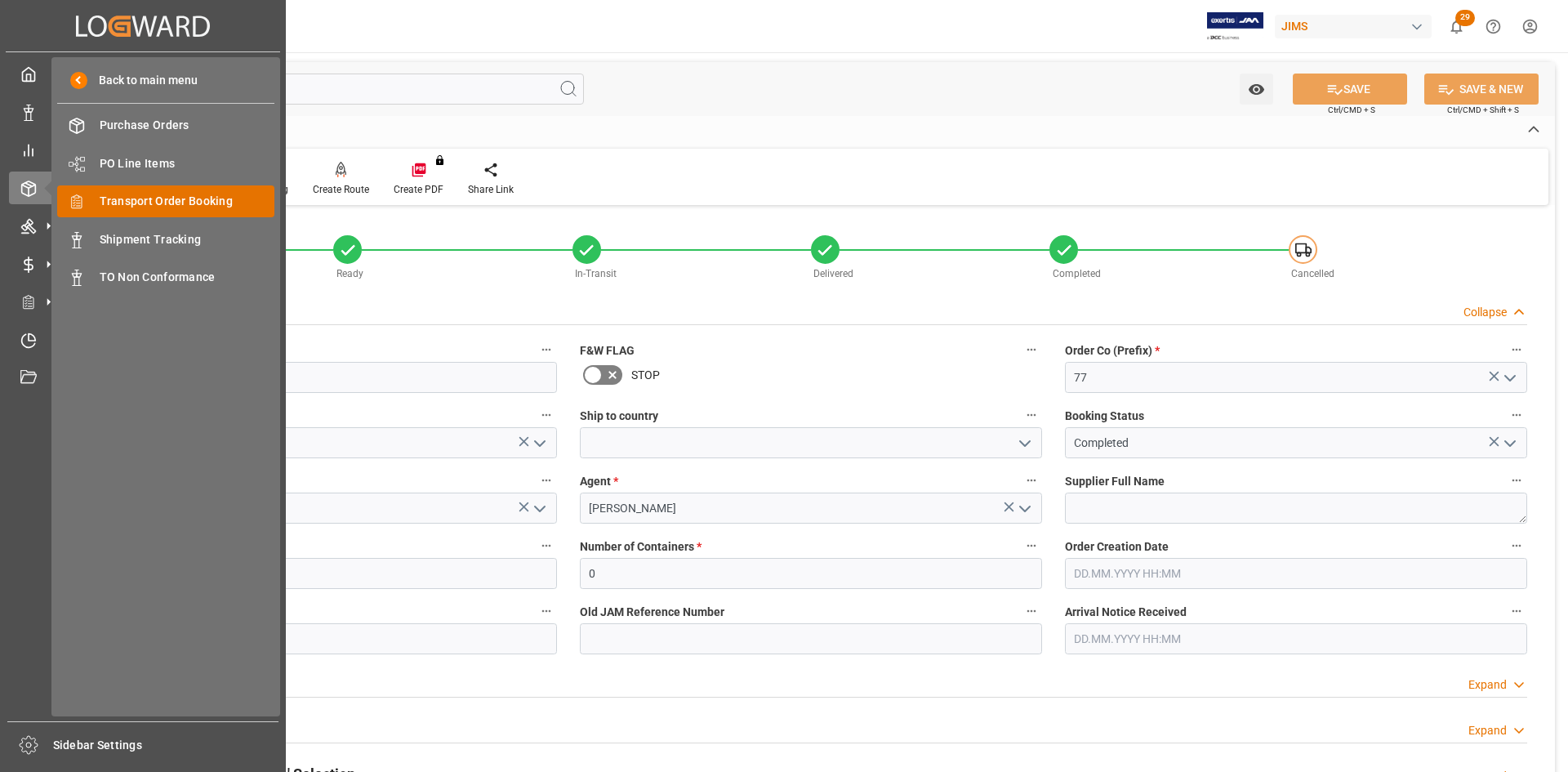
click at [131, 200] on span "Transport Order Booking" at bounding box center [187, 201] width 176 height 17
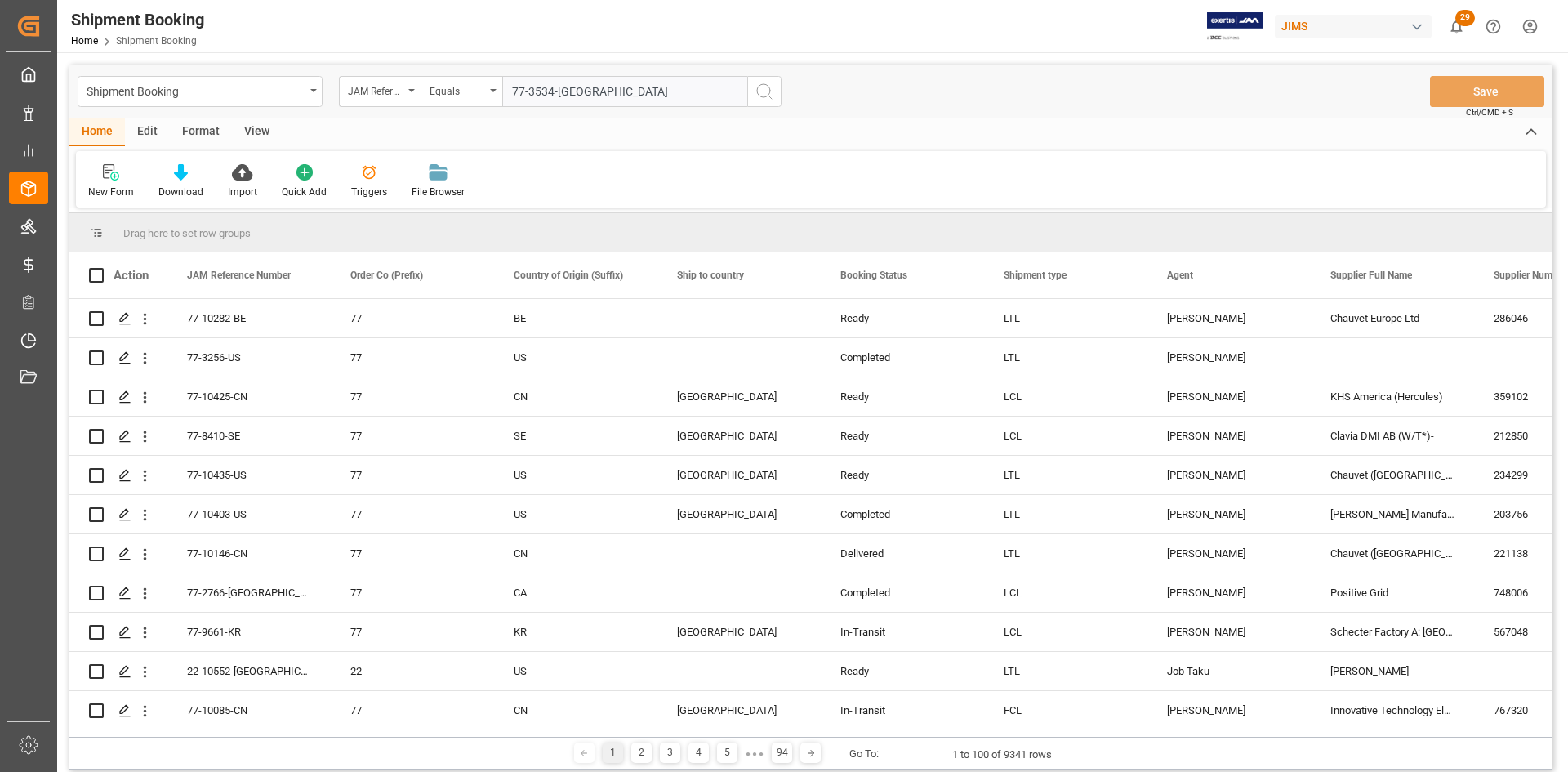
type input "77-3534-[GEOGRAPHIC_DATA]"
click at [769, 87] on circle "search button" at bounding box center [764, 91] width 13 height 13
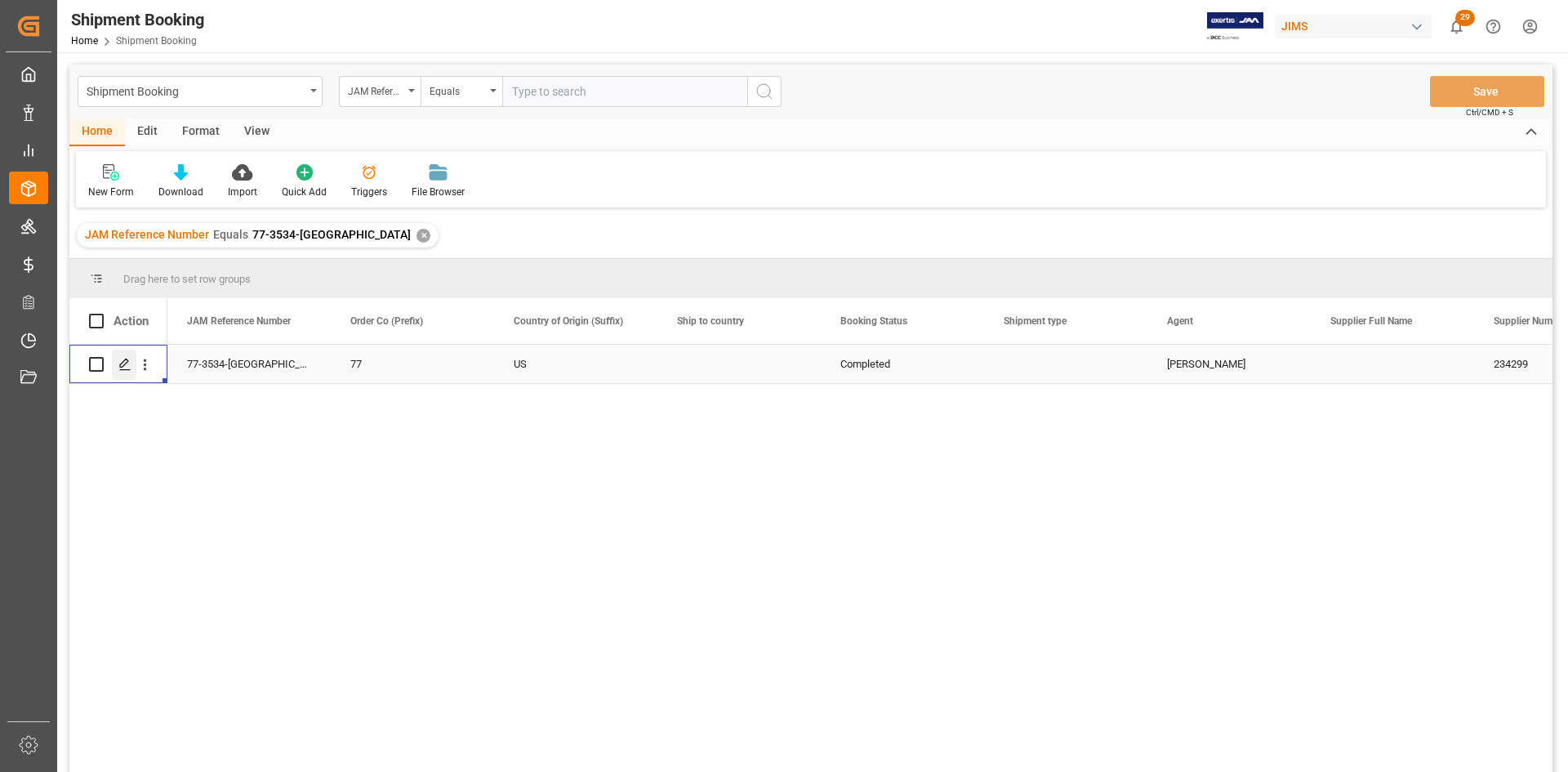
click at [120, 366] on icon "Press SPACE to select this row." at bounding box center [125, 365] width 13 height 13
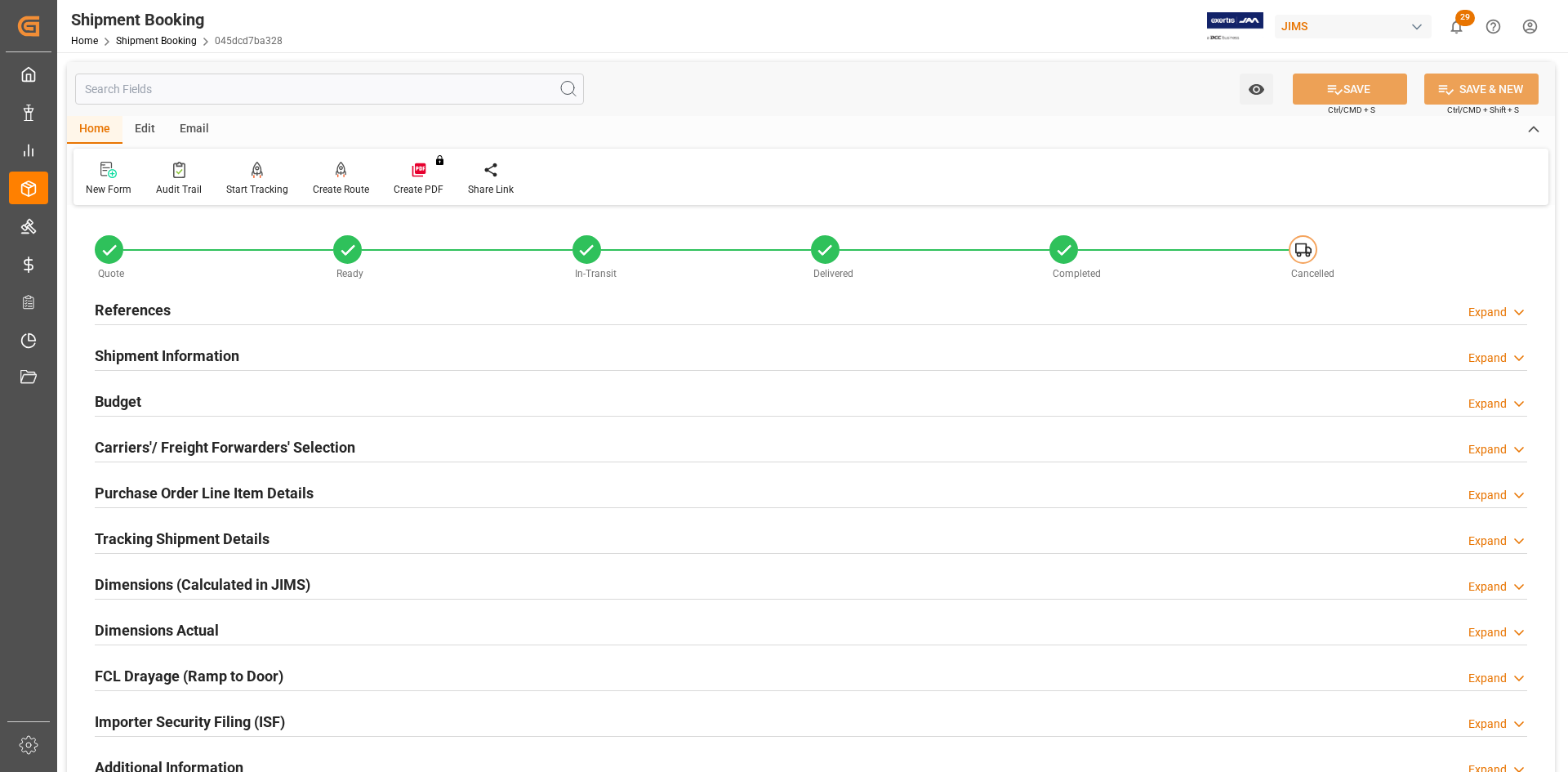
click at [194, 446] on h2 "Carriers'/ Freight Forwarders' Selection" at bounding box center [225, 446] width 260 height 22
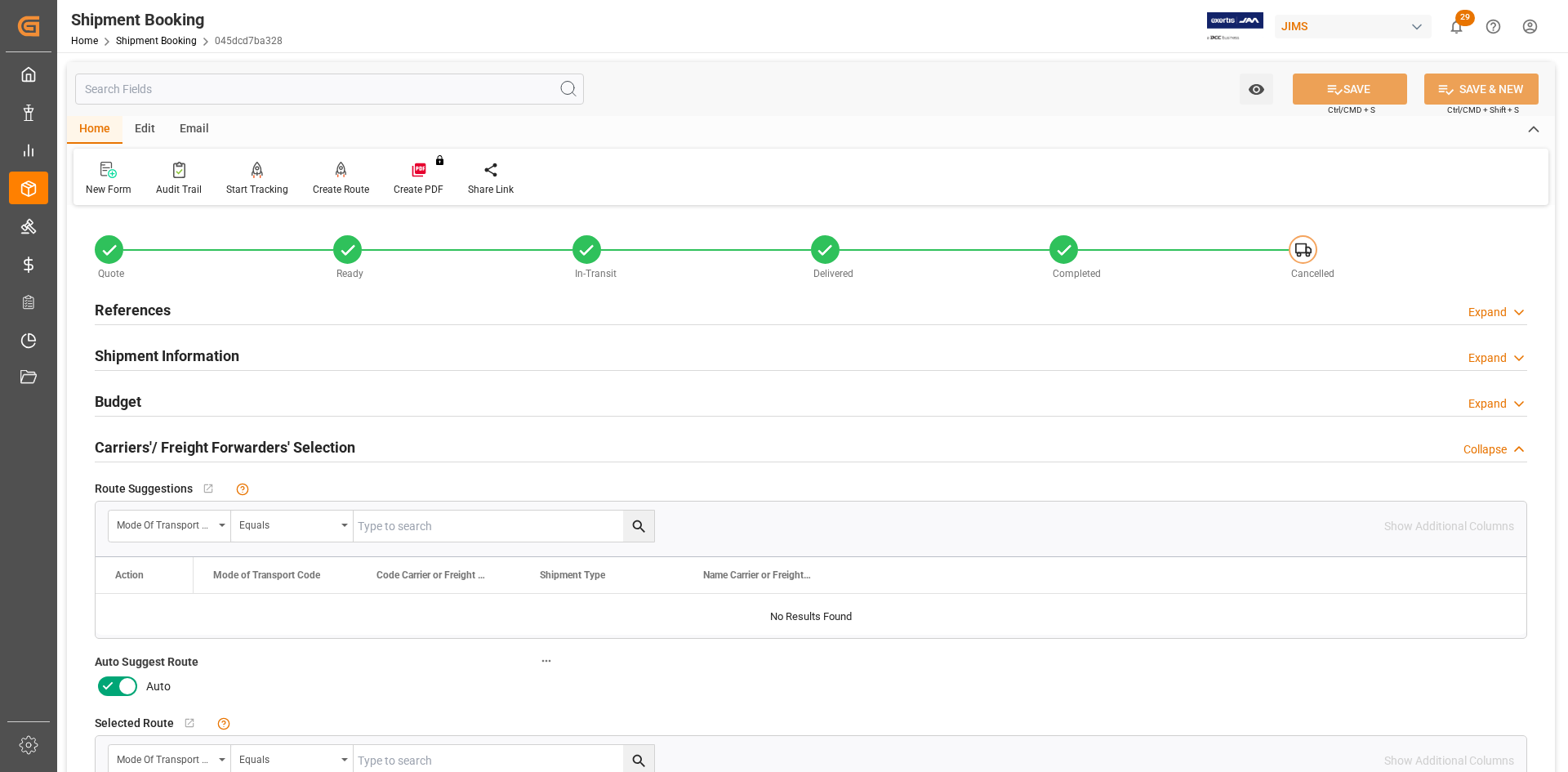
click at [125, 684] on icon at bounding box center [127, 687] width 9 height 9
click at [0, 0] on input "checkbox" at bounding box center [0, 0] width 0 height 0
click at [1365, 90] on button "SAVE" at bounding box center [1350, 88] width 114 height 31
click at [135, 314] on h2 "References" at bounding box center [133, 310] width 76 height 22
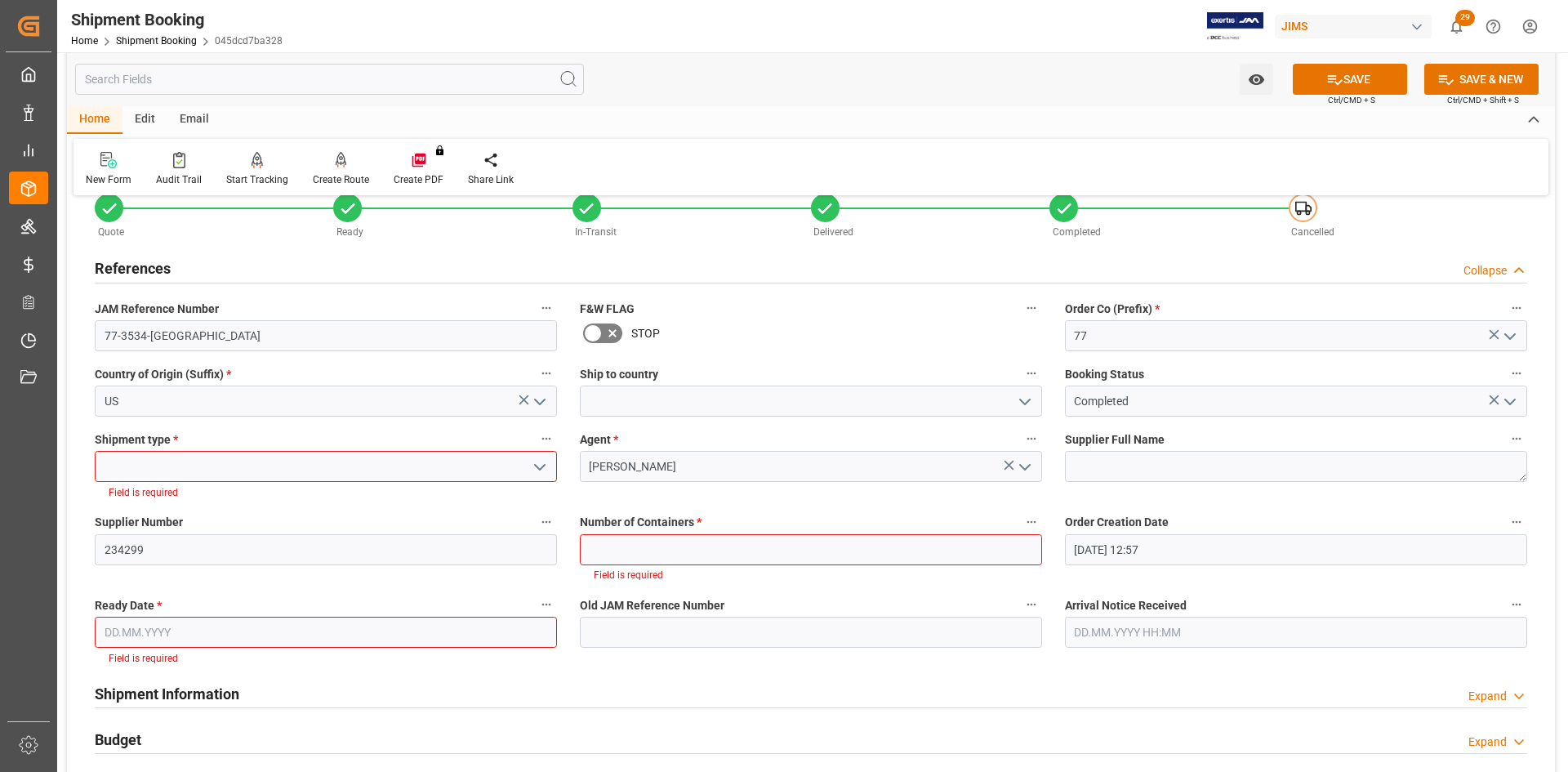
scroll to position [82, 0]
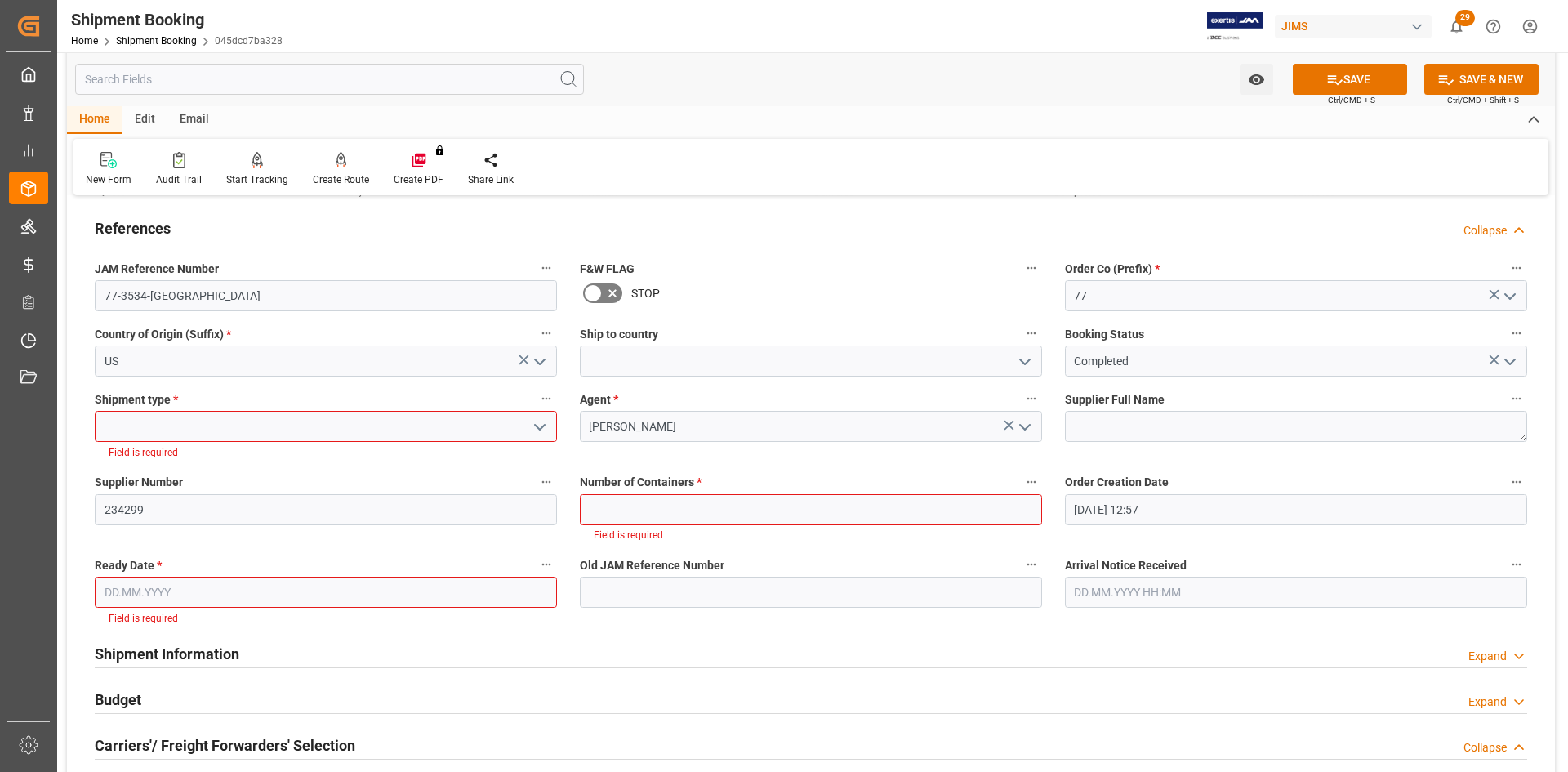
click at [539, 424] on icon "open menu" at bounding box center [539, 426] width 20 height 20
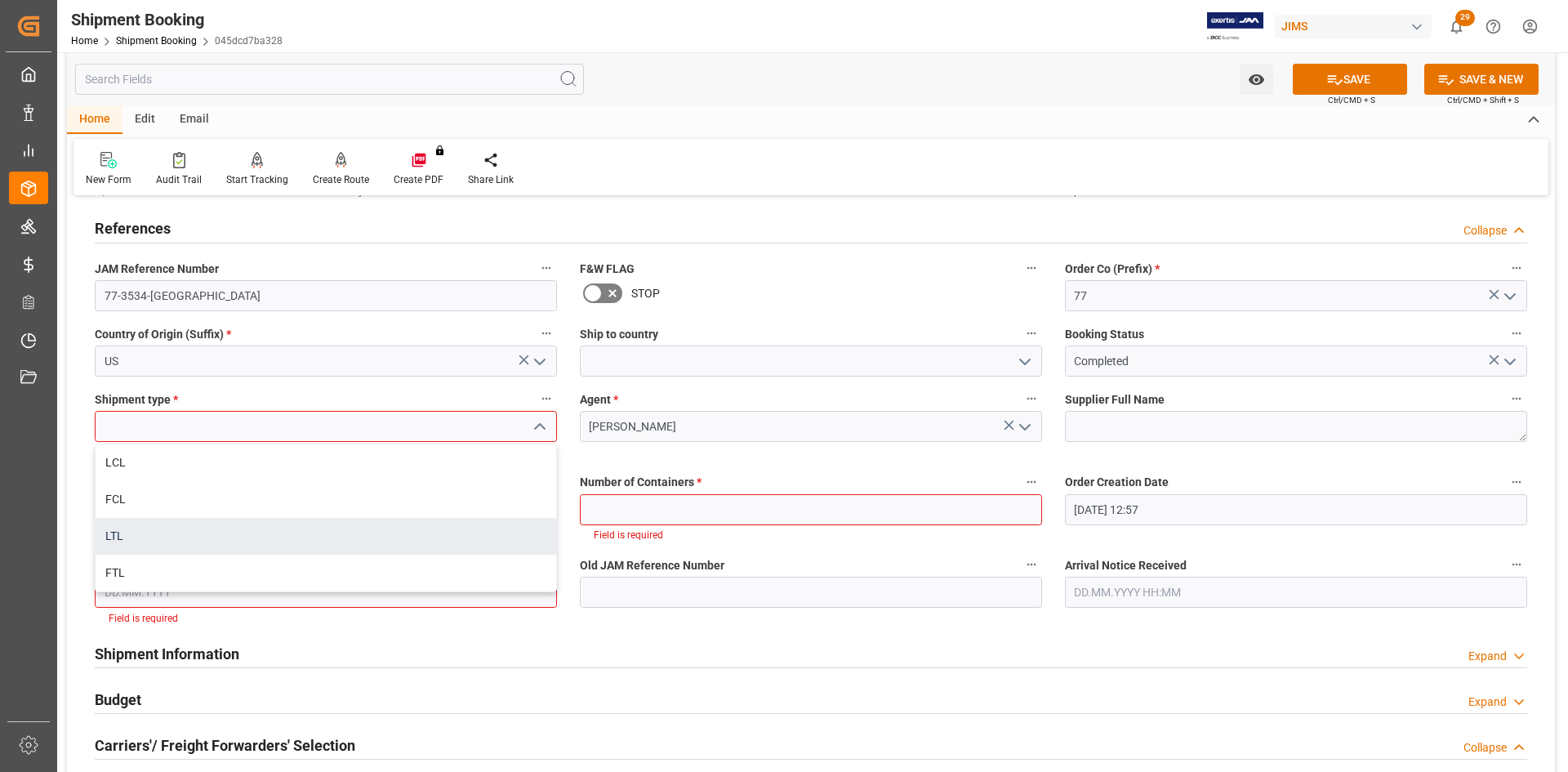
click at [125, 542] on div "LTL" at bounding box center [326, 536] width 461 height 37
type input "LTL"
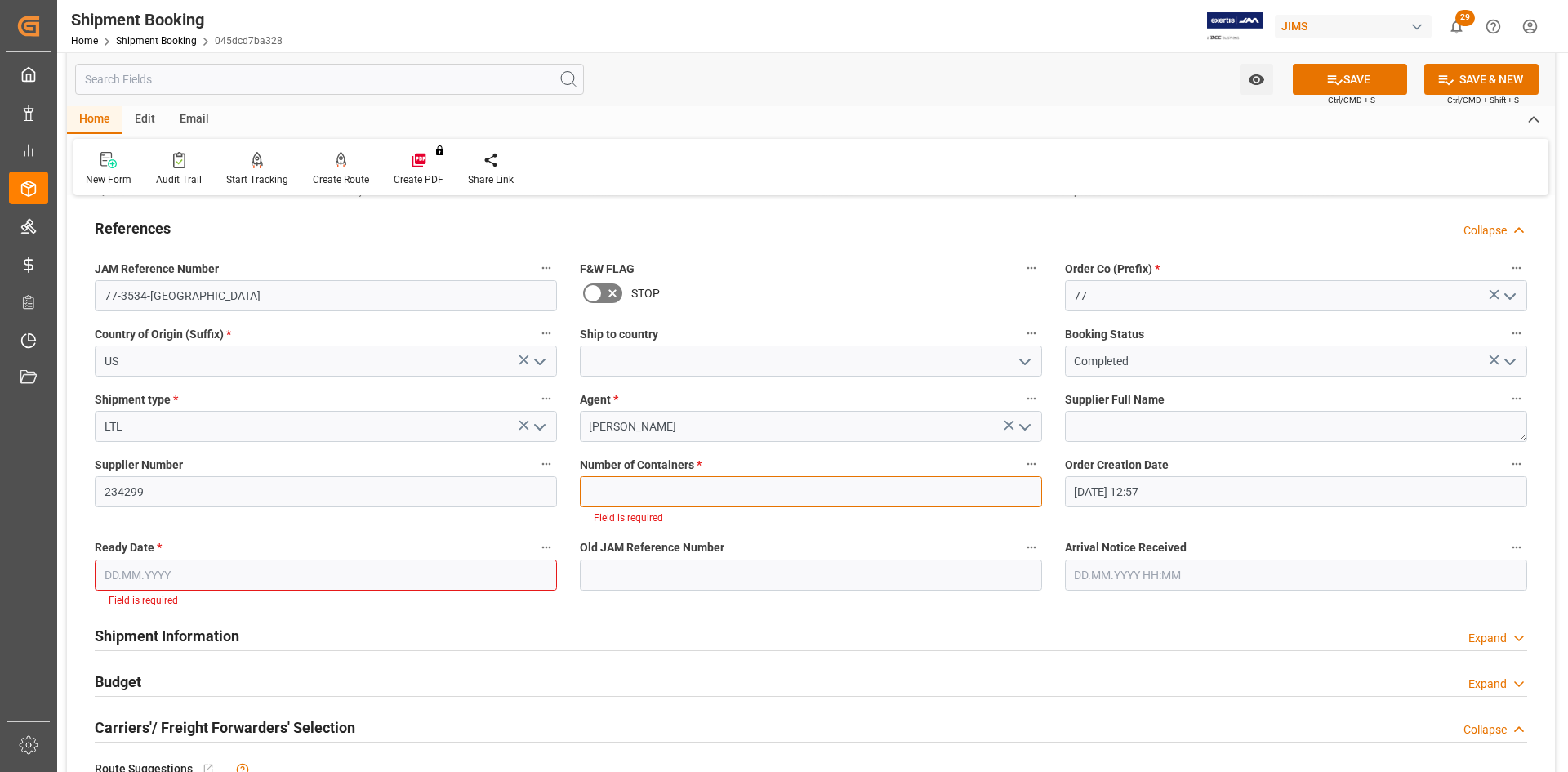
click at [686, 484] on input "text" at bounding box center [811, 491] width 463 height 31
type input "0"
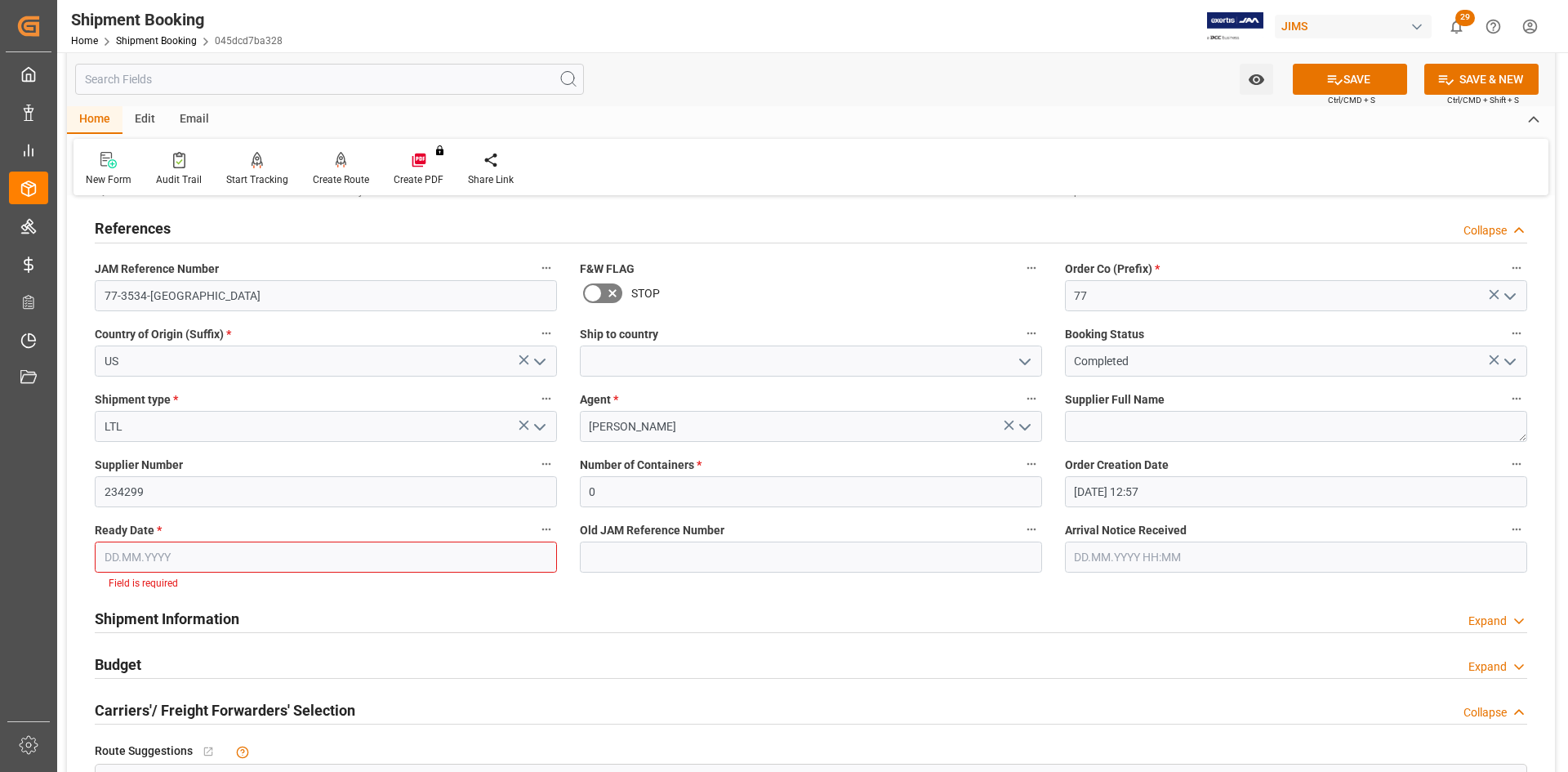
click at [203, 555] on input "text" at bounding box center [326, 556] width 463 height 31
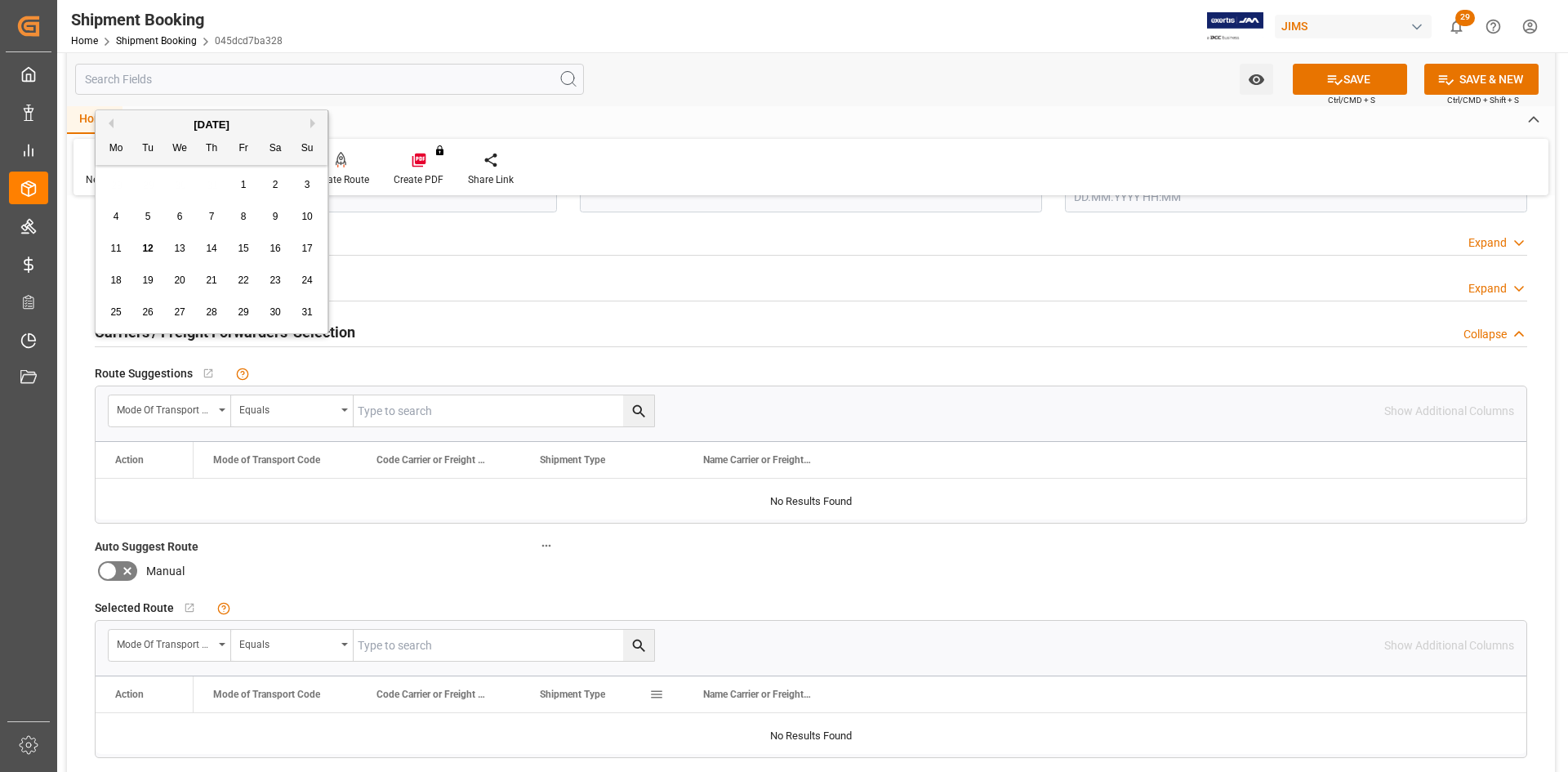
scroll to position [572, 0]
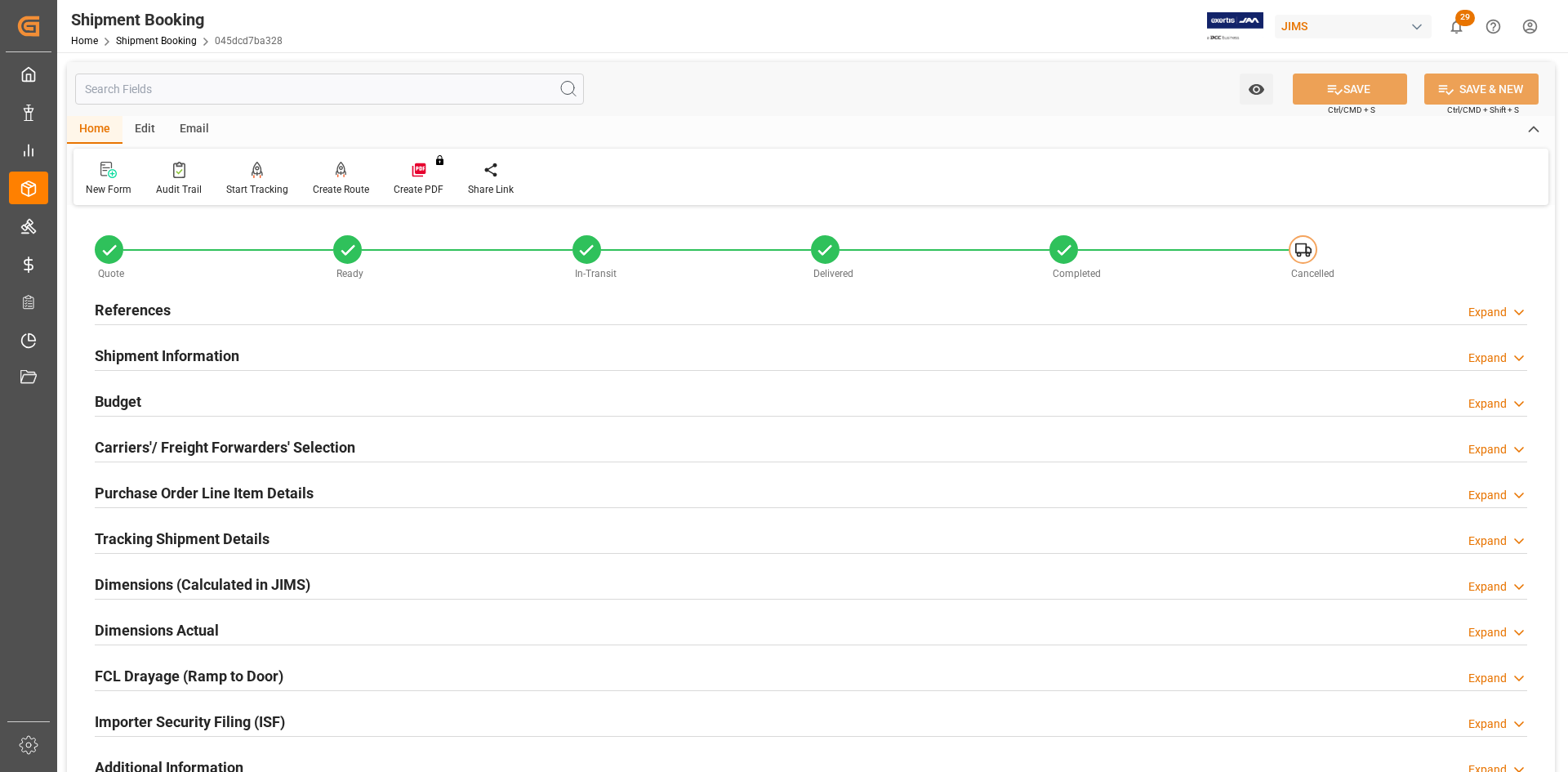
click at [138, 307] on h2 "References" at bounding box center [133, 310] width 76 height 22
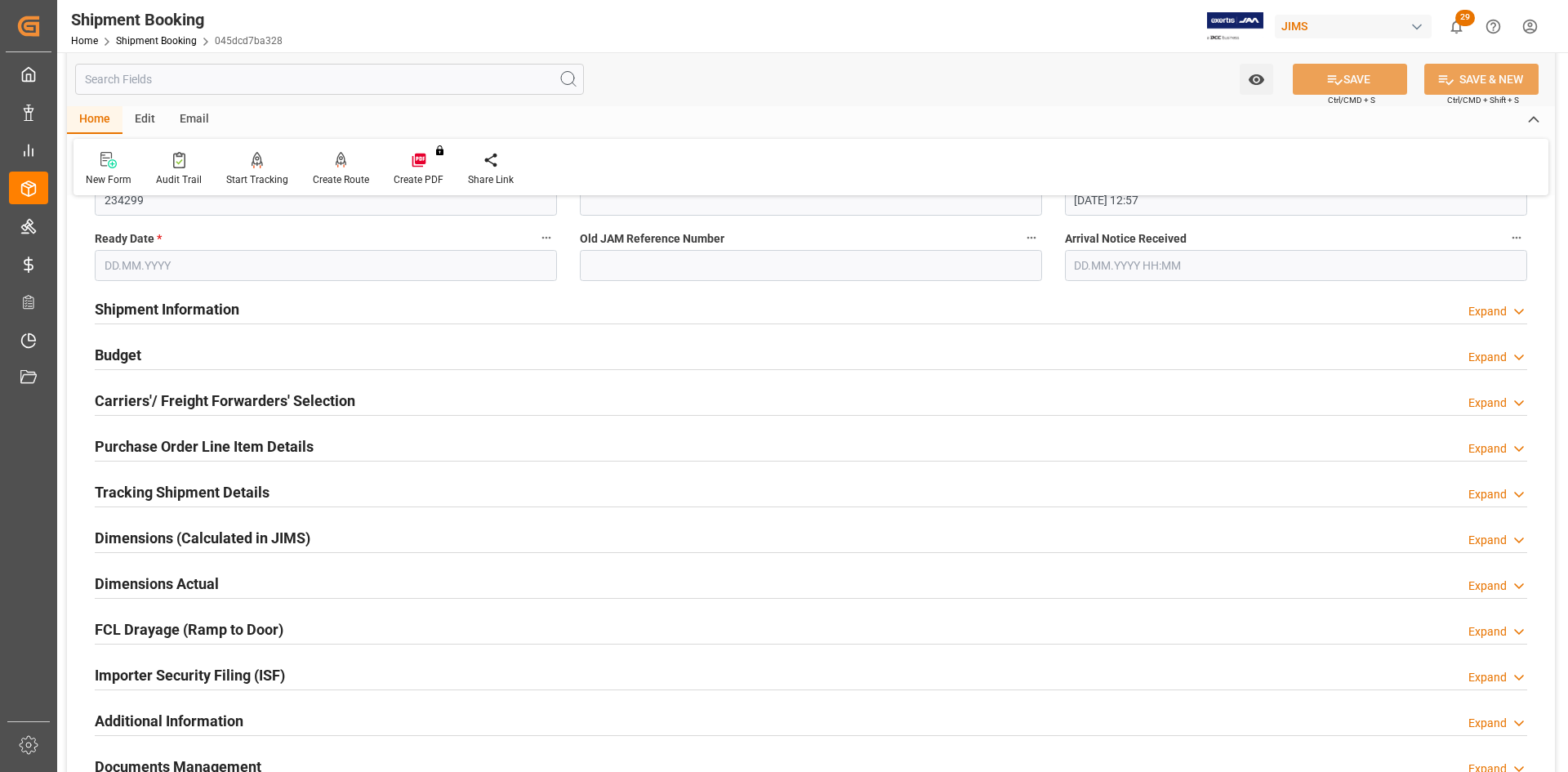
scroll to position [408, 0]
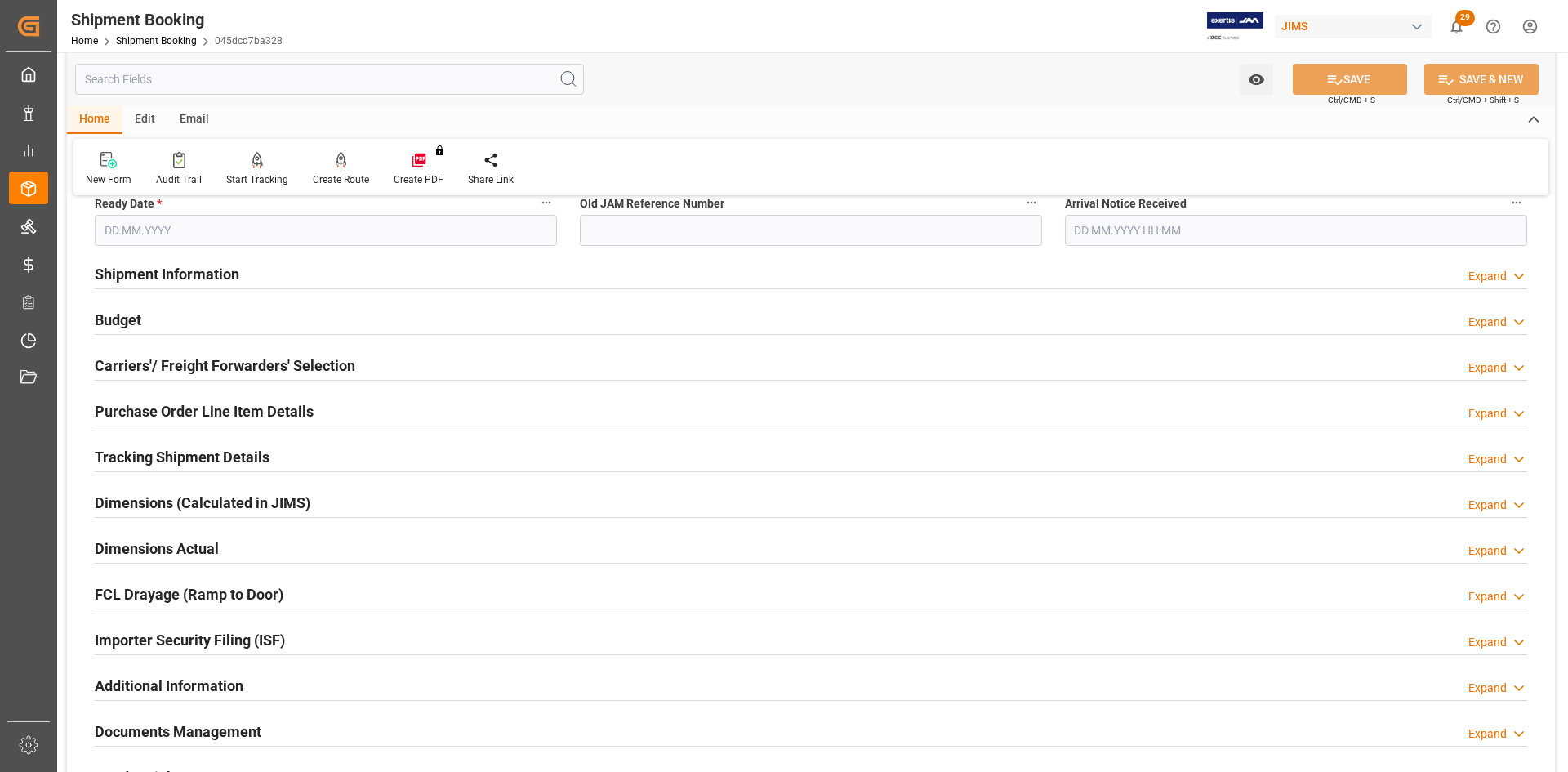
click at [171, 360] on h2 "Carriers'/ Freight Forwarders' Selection" at bounding box center [225, 365] width 260 height 22
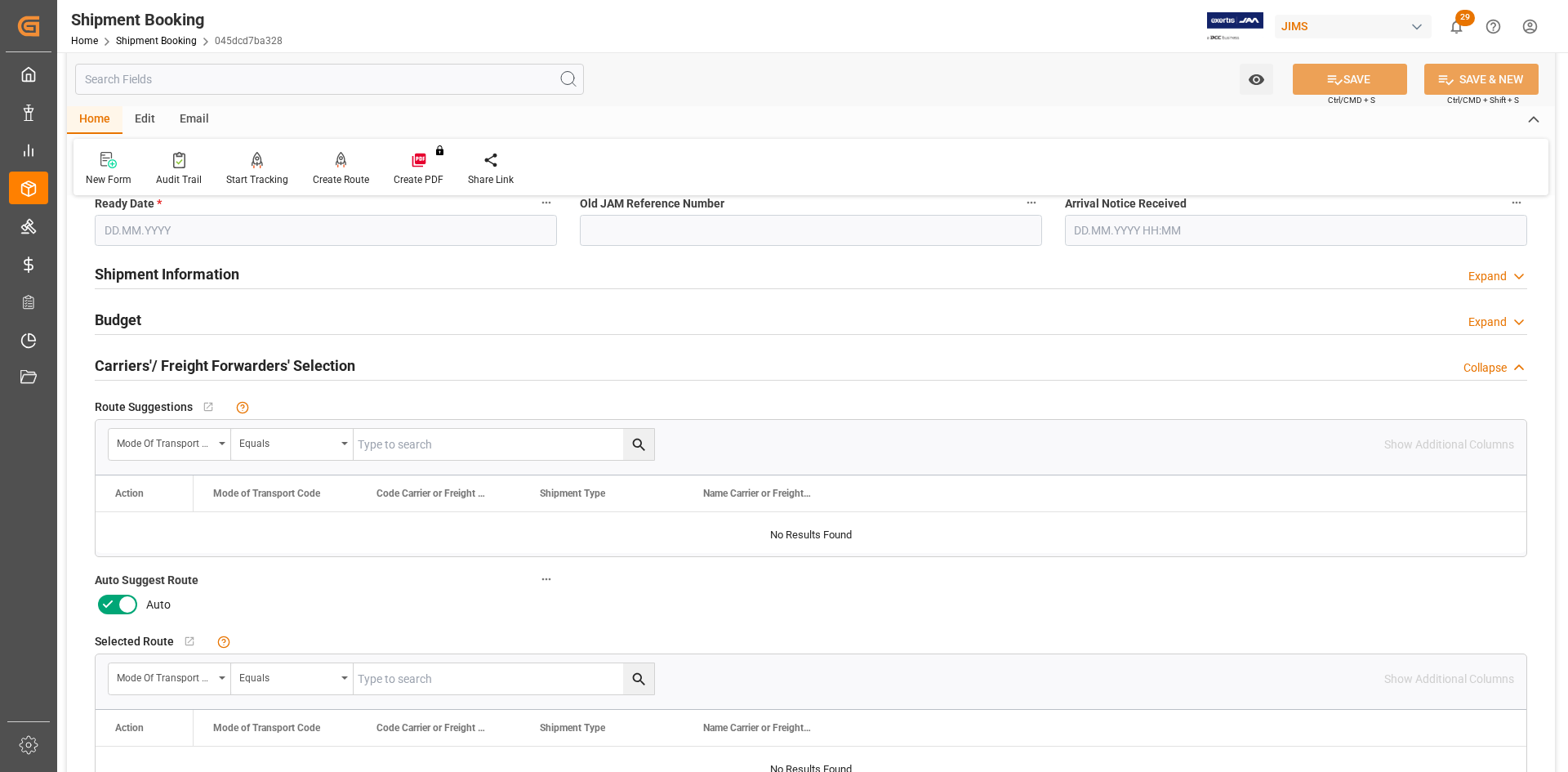
click at [119, 604] on icon at bounding box center [127, 604] width 20 height 20
click at [0, 0] on input "checkbox" at bounding box center [0, 0] width 0 height 0
click at [1367, 73] on button "SAVE" at bounding box center [1350, 79] width 114 height 31
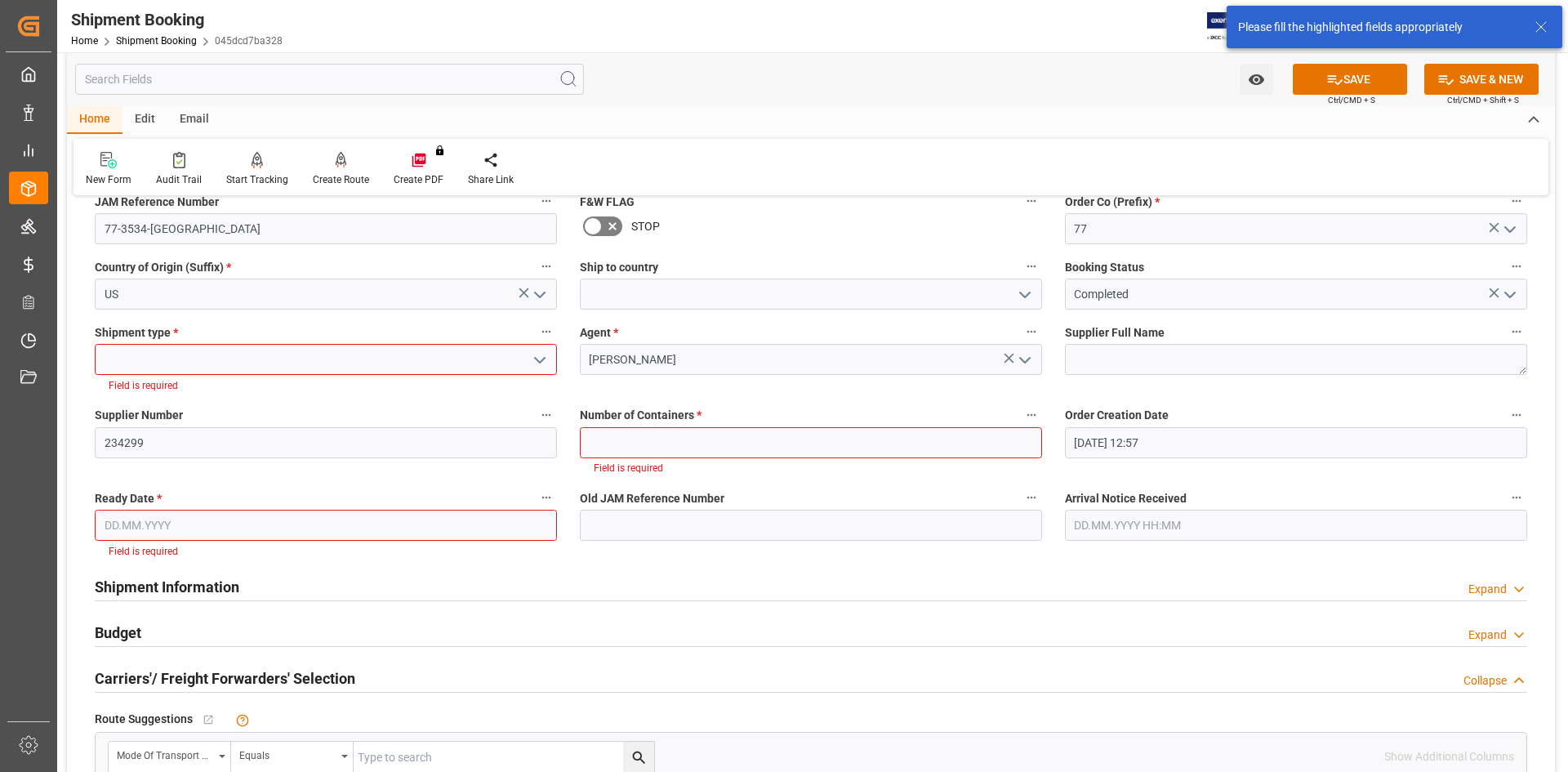
scroll to position [96, 0]
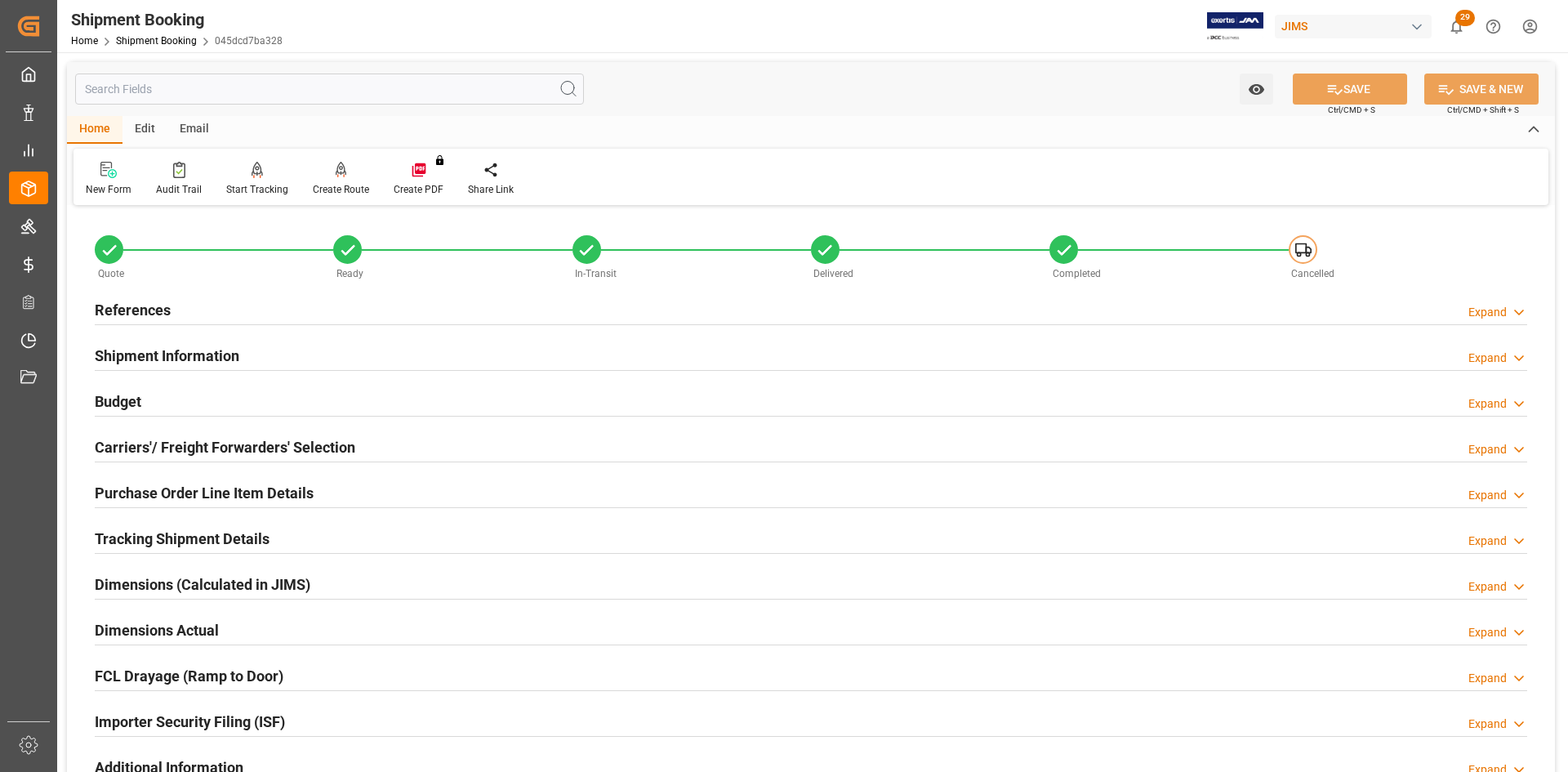
click at [123, 446] on h2 "Carriers'/ Freight Forwarders' Selection" at bounding box center [225, 446] width 260 height 22
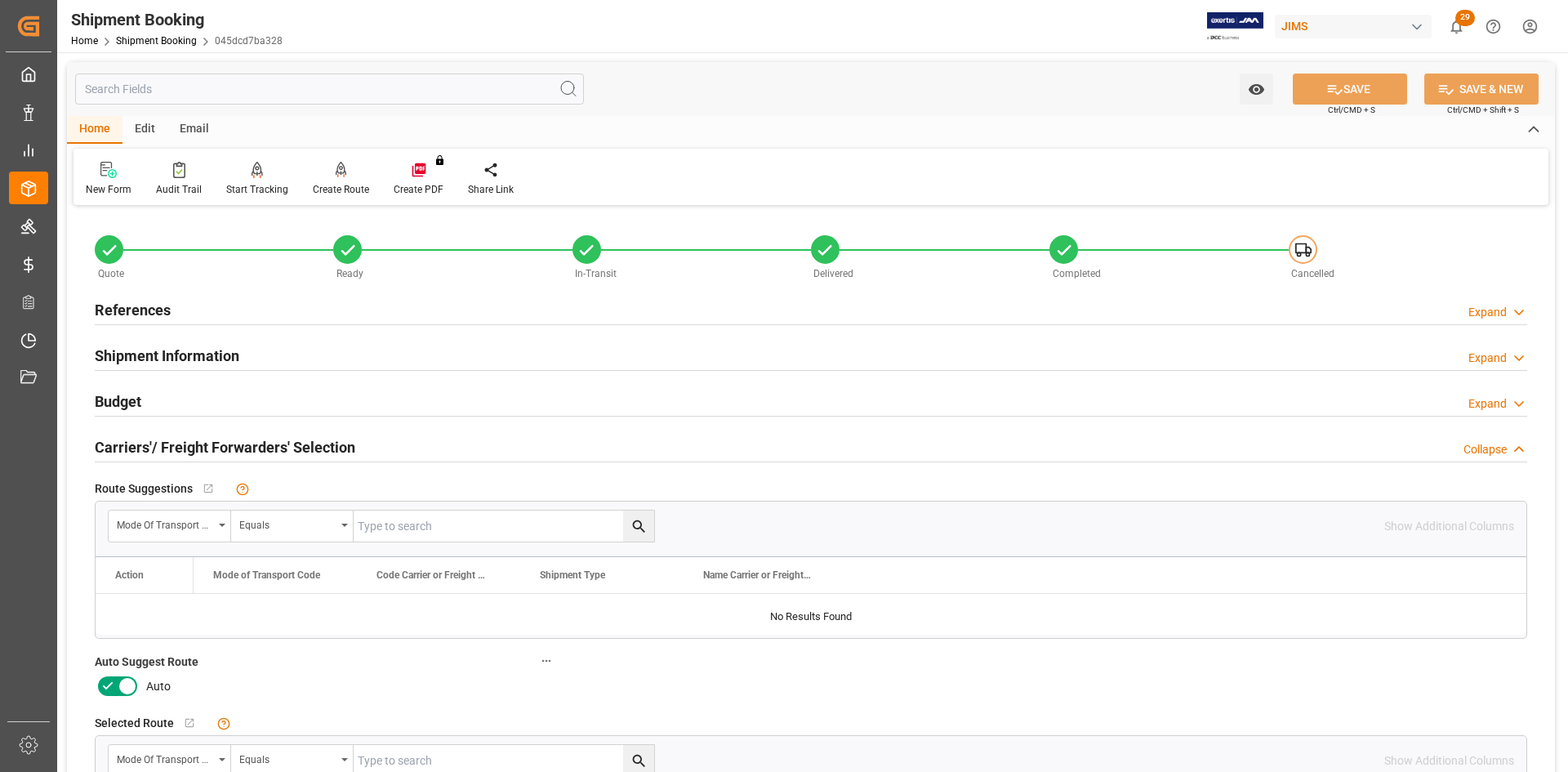
click at [124, 679] on icon at bounding box center [127, 686] width 20 height 20
click at [0, 0] on input "checkbox" at bounding box center [0, 0] width 0 height 0
click at [1368, 85] on button "SAVE" at bounding box center [1350, 88] width 114 height 31
click at [117, 305] on h2 "References" at bounding box center [133, 310] width 76 height 22
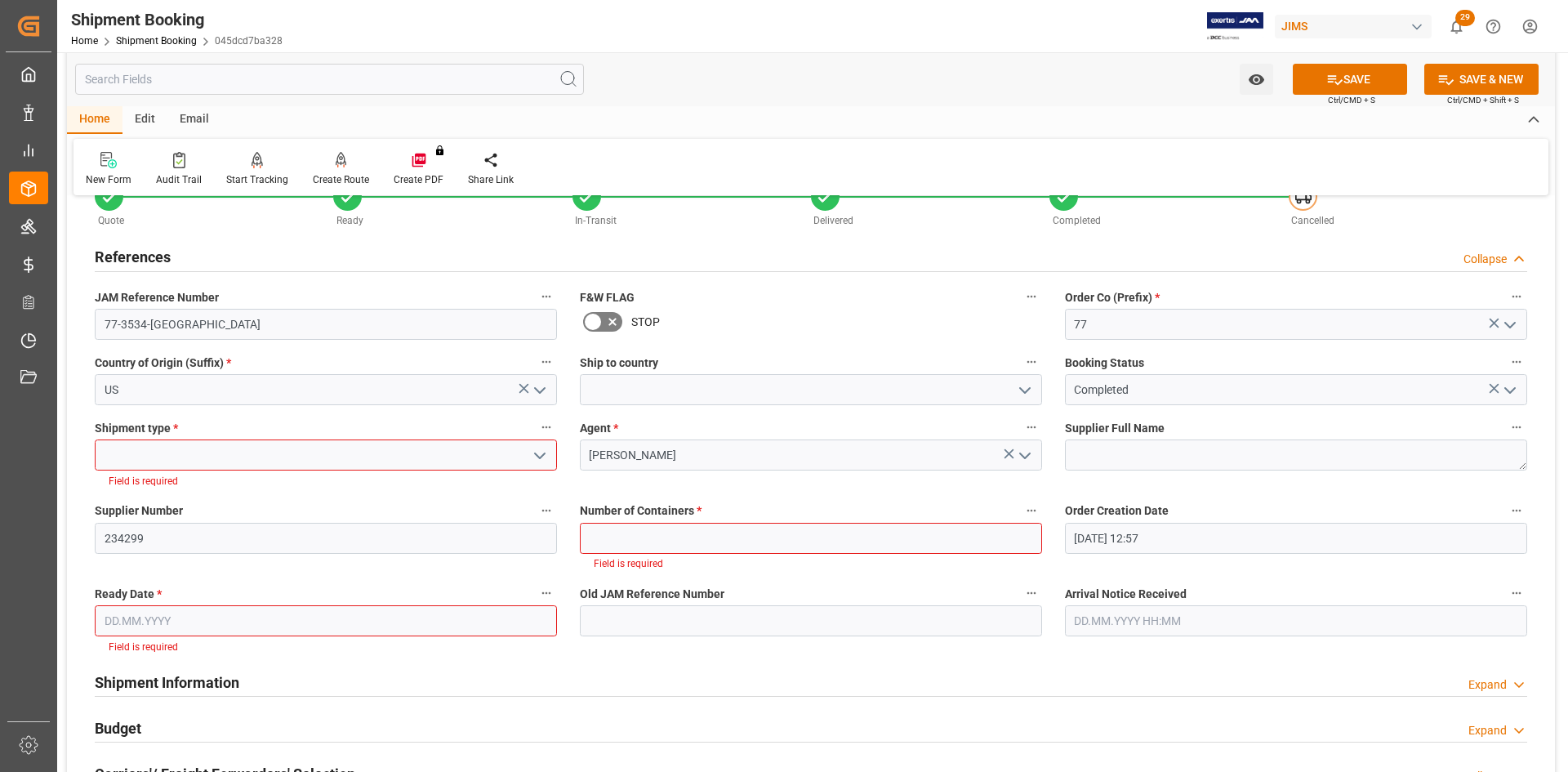
scroll to position [82, 0]
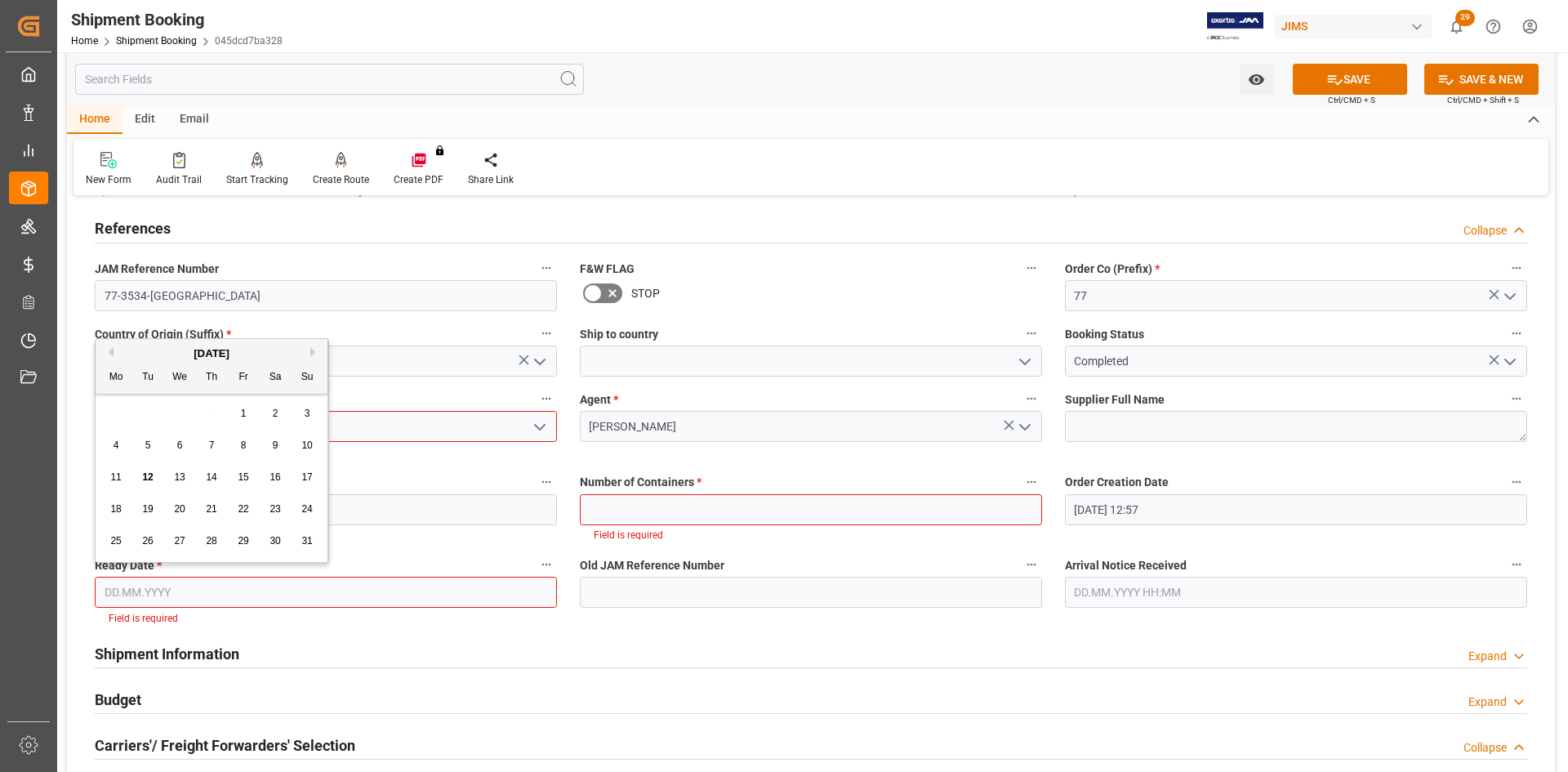
click at [135, 593] on input "text" at bounding box center [326, 592] width 463 height 31
click at [107, 353] on button "Previous Month" at bounding box center [108, 352] width 9 height 9
click at [108, 353] on button "Previous Month" at bounding box center [108, 352] width 9 height 9
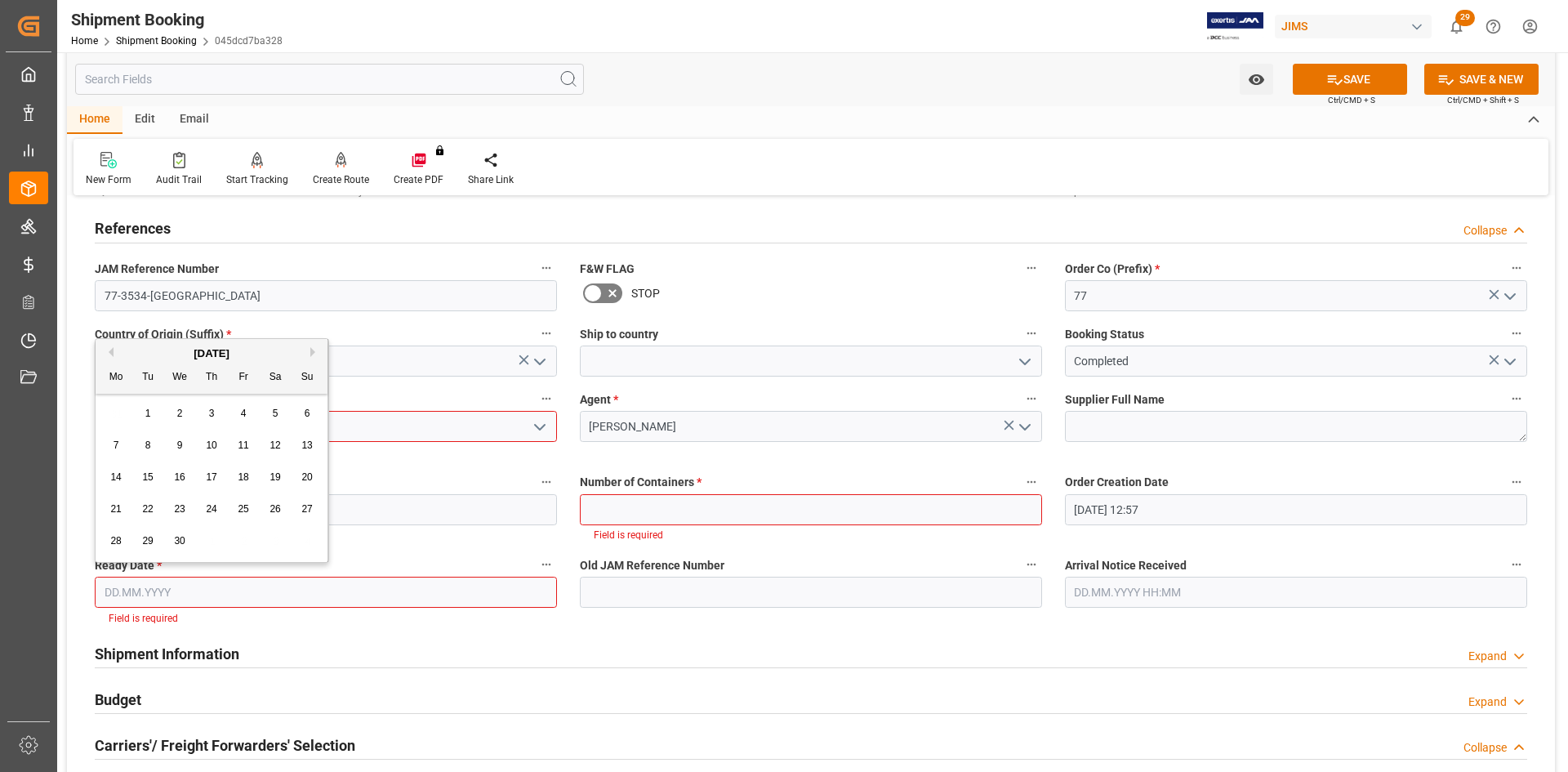
click at [108, 353] on button "Previous Month" at bounding box center [108, 352] width 9 height 9
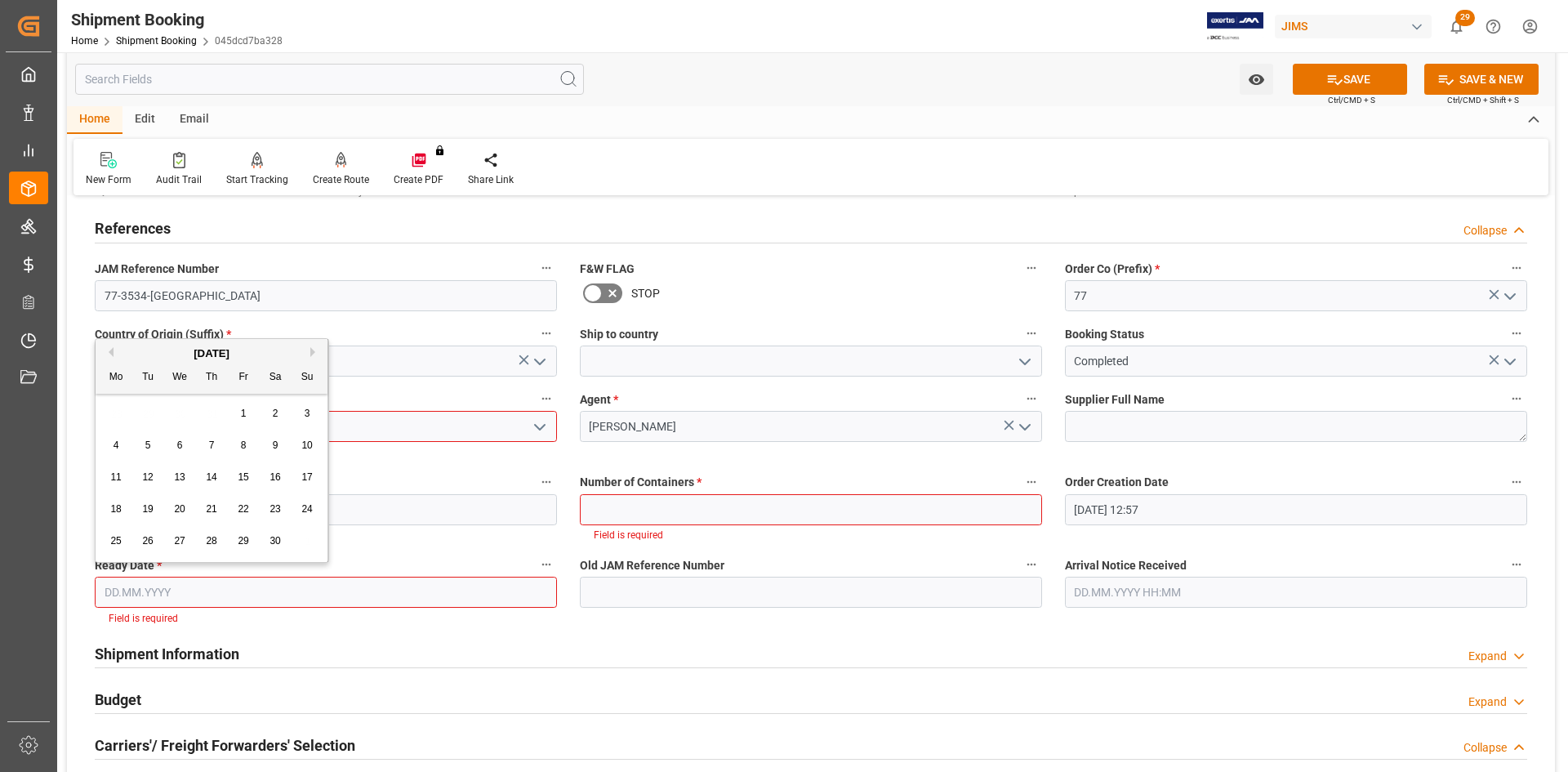
click at [108, 353] on button "Previous Month" at bounding box center [108, 352] width 9 height 9
click at [107, 351] on button "Previous Month" at bounding box center [108, 352] width 9 height 9
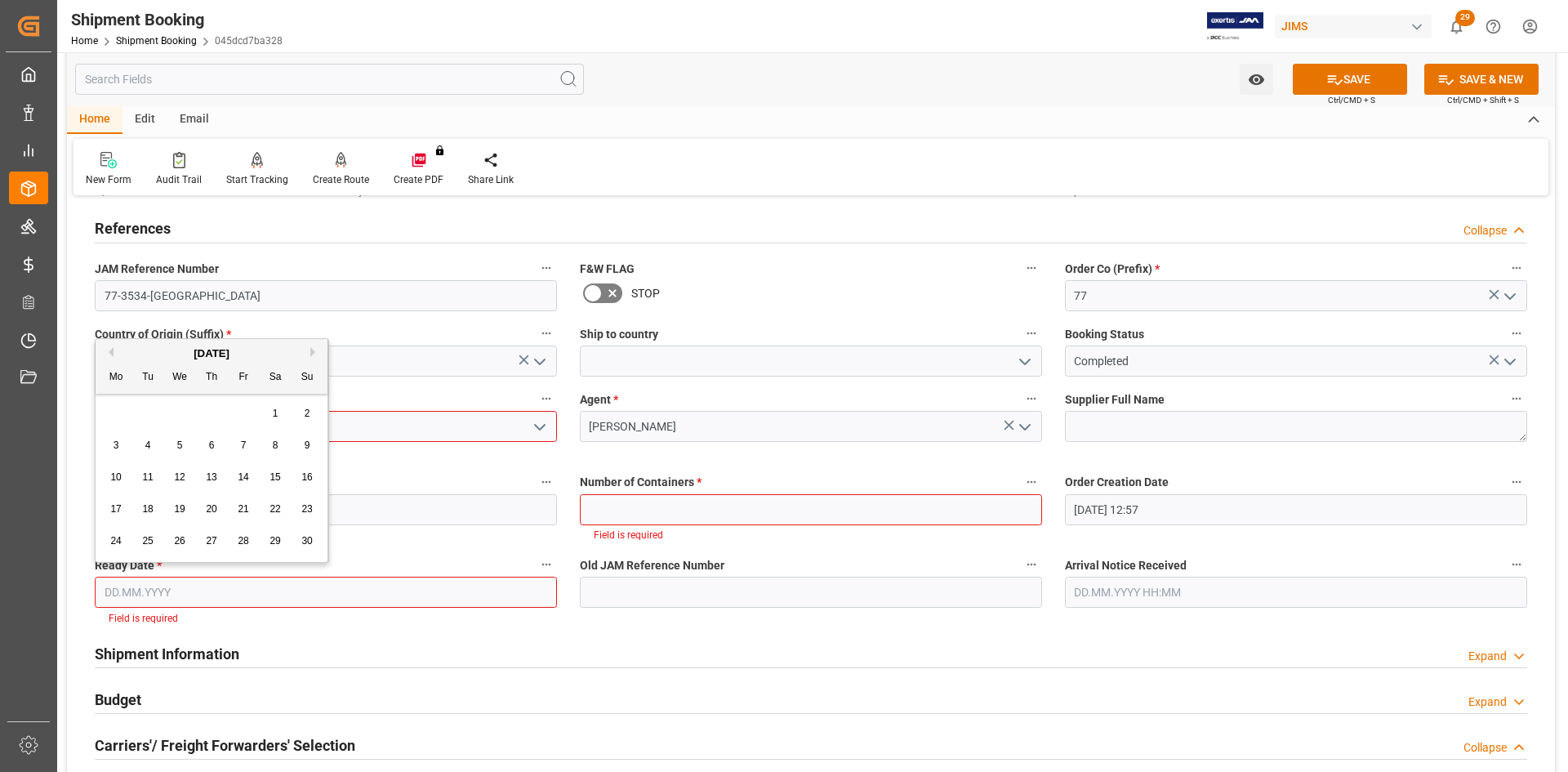
click at [213, 444] on span "6" at bounding box center [212, 445] width 6 height 11
type input "[DATE]"
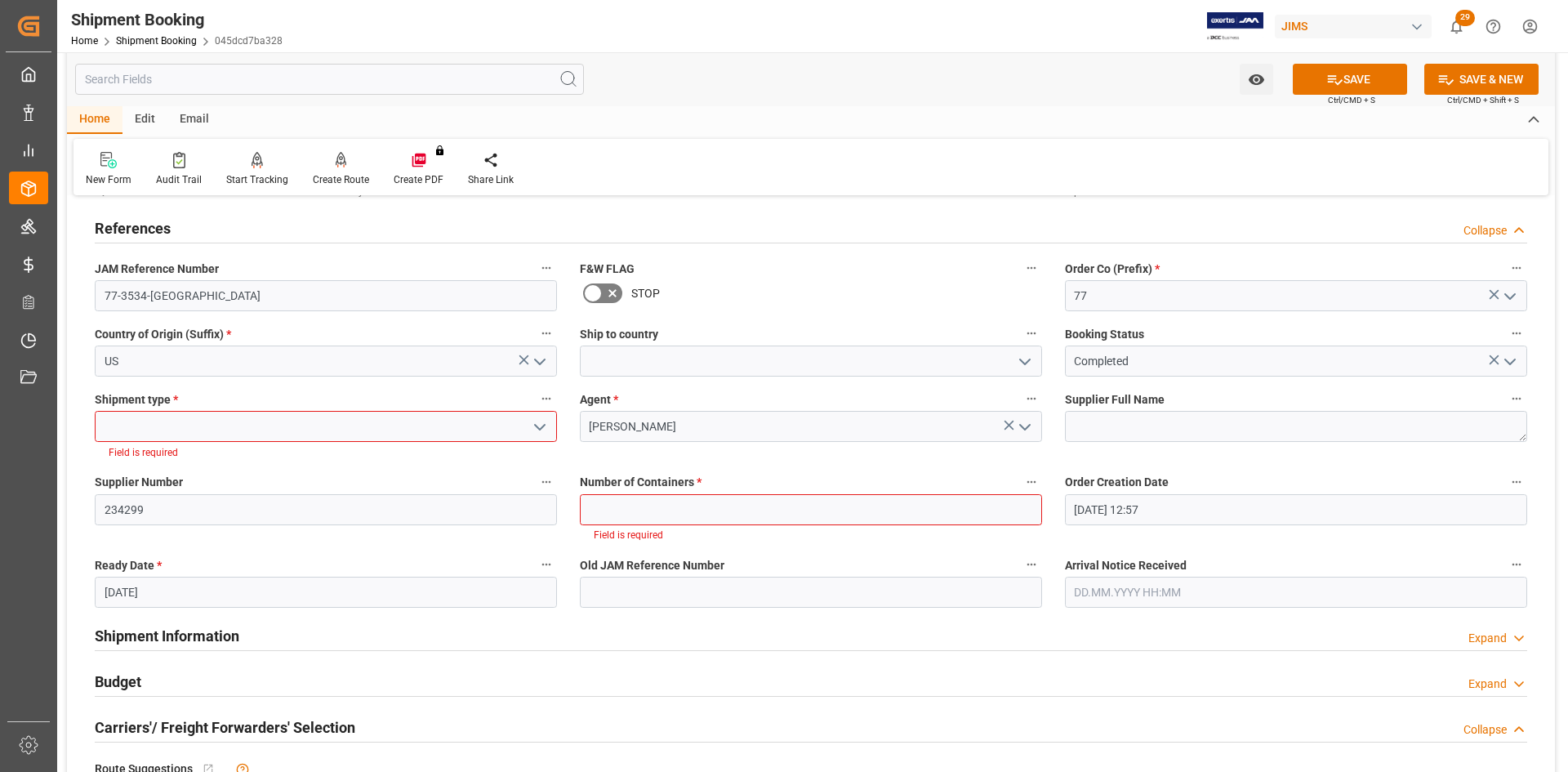
click at [542, 425] on polyline "open menu" at bounding box center [539, 426] width 9 height 5
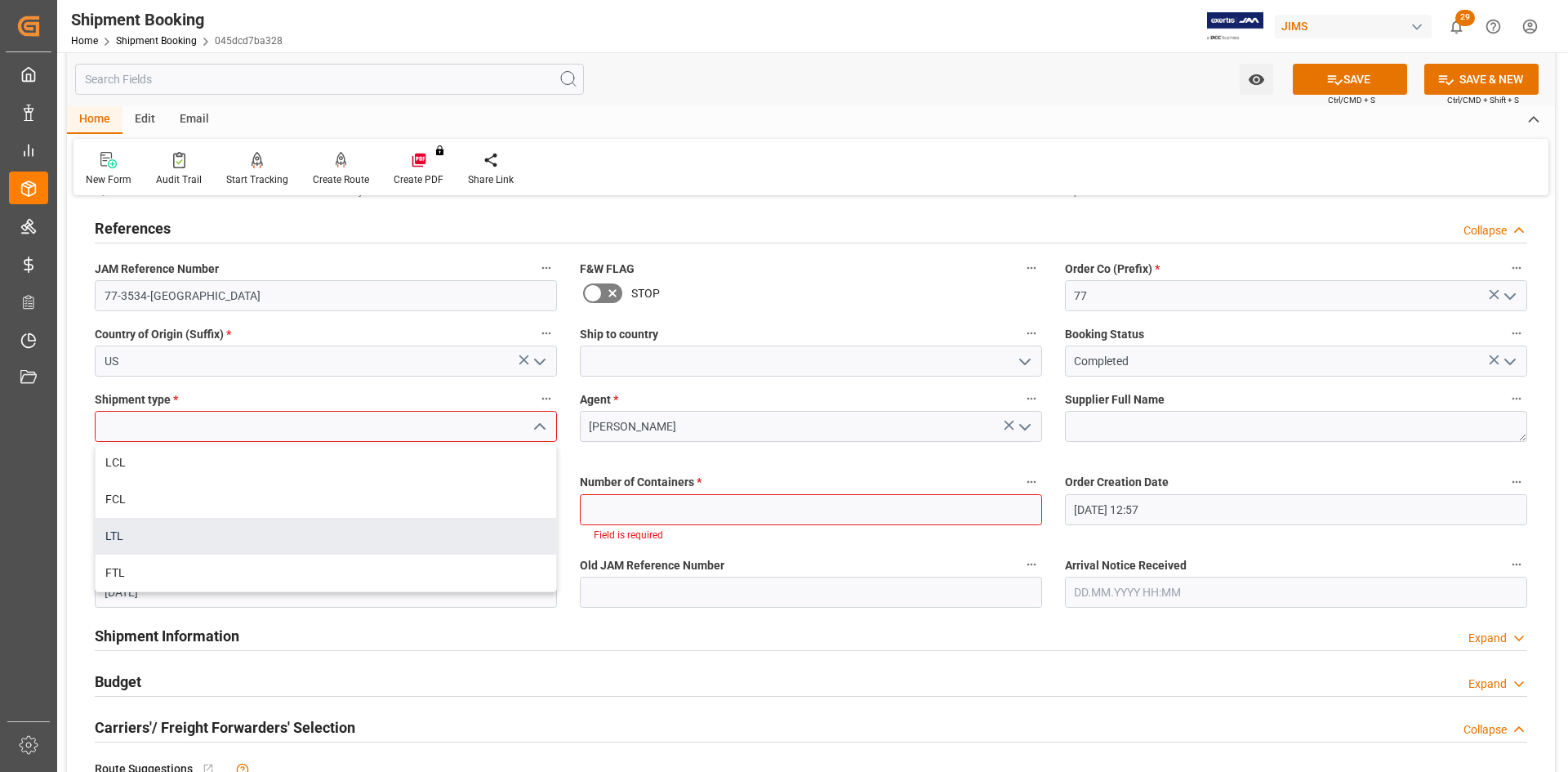
click at [110, 534] on div "LTL" at bounding box center [326, 536] width 461 height 37
type input "LTL"
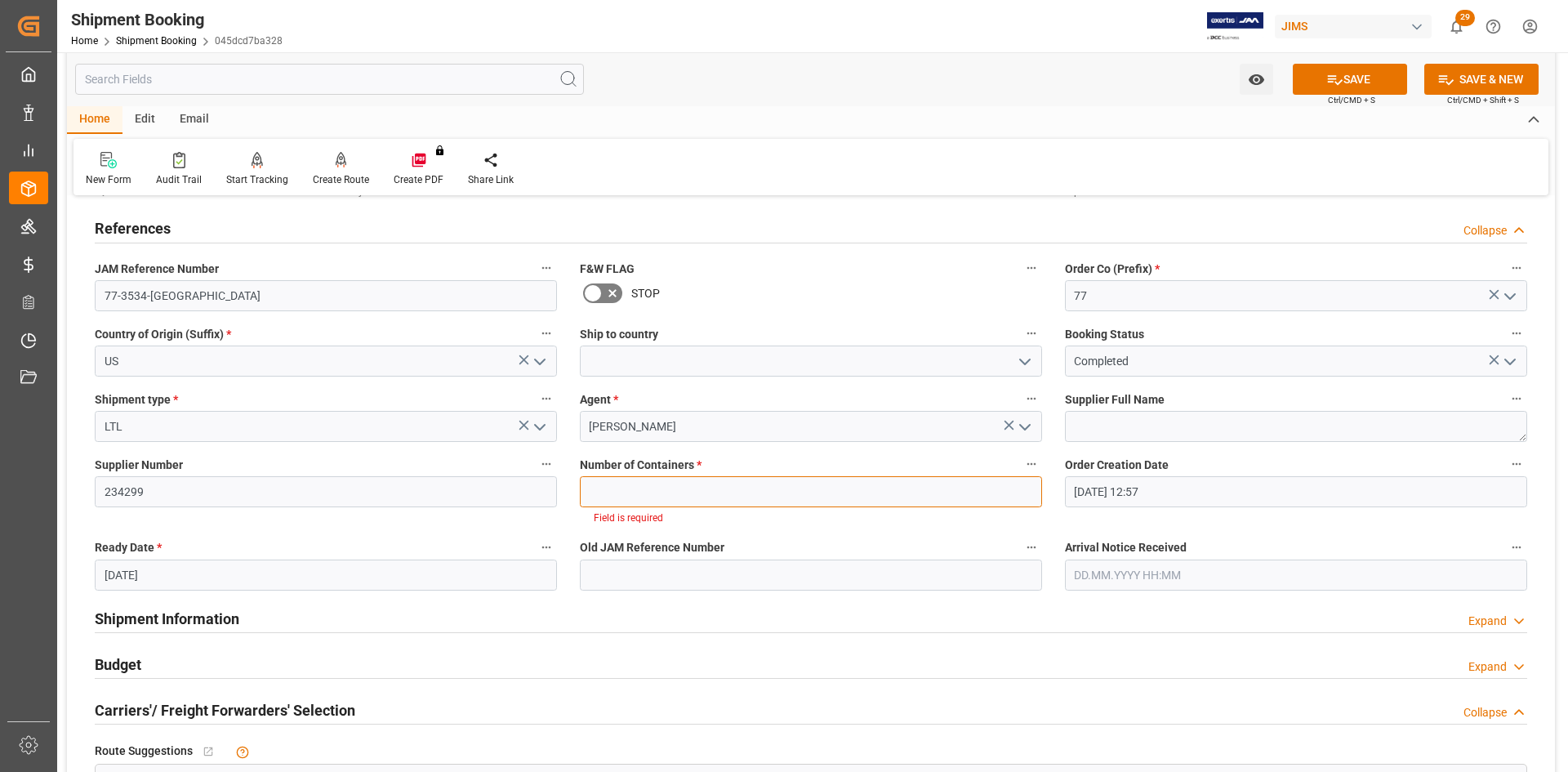
drag, startPoint x: 983, startPoint y: 491, endPoint x: 958, endPoint y: 492, distance: 25.0
click at [983, 491] on input "text" at bounding box center [811, 491] width 463 height 31
type input "0"
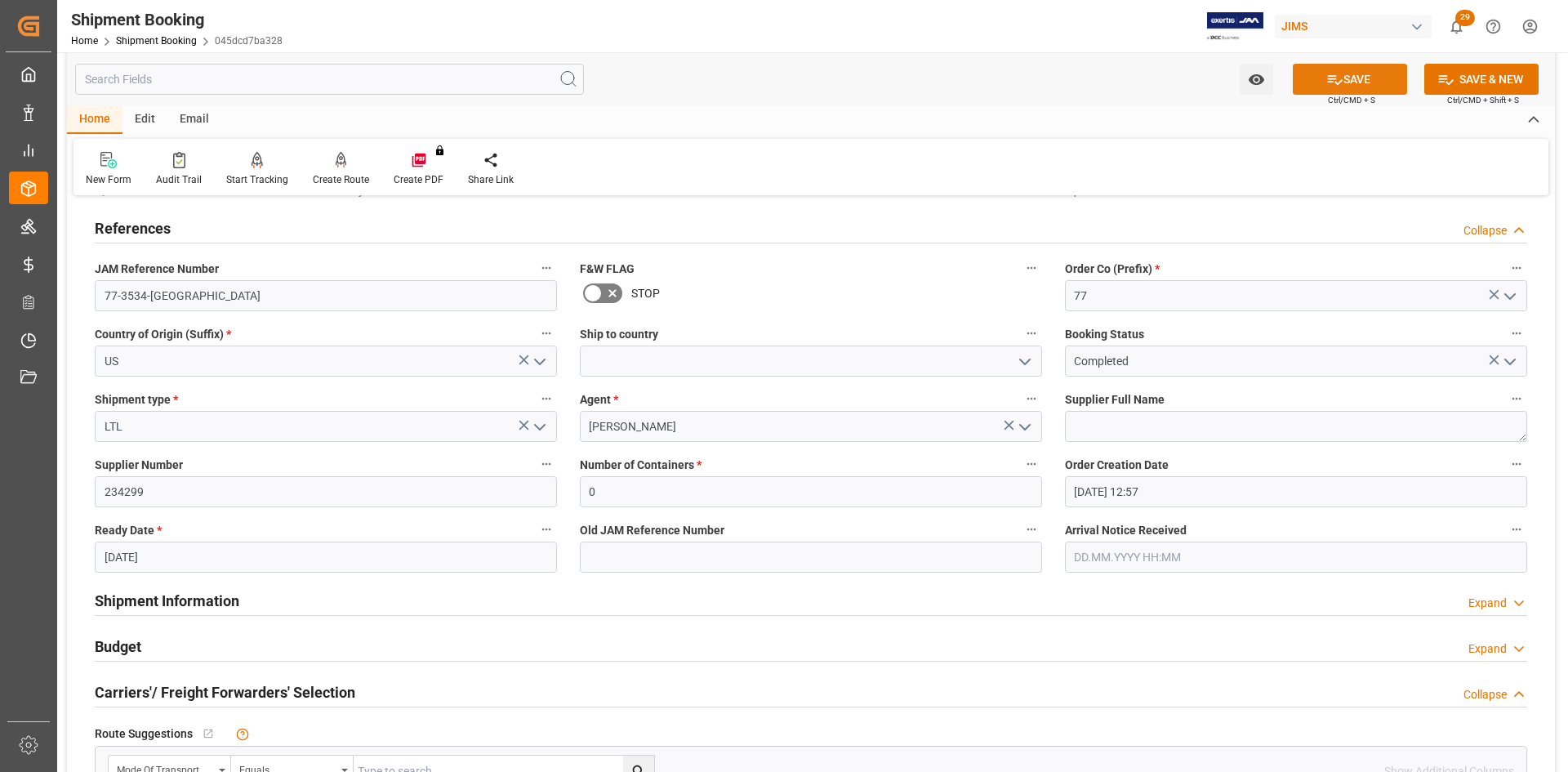
click at [1370, 73] on button "SAVE" at bounding box center [1350, 79] width 114 height 31
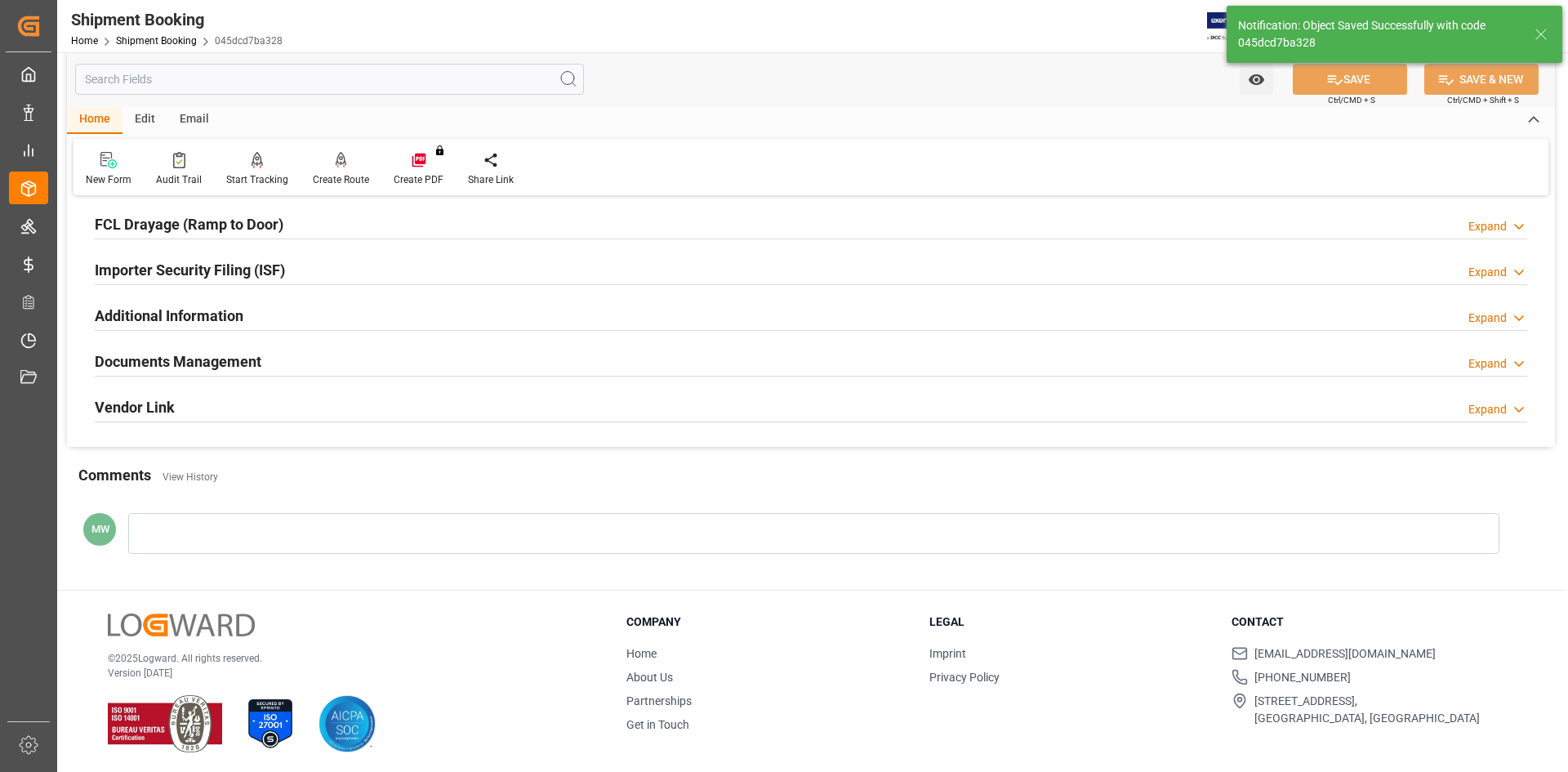
scroll to position [454, 0]
click at [183, 358] on h2 "Documents Management" at bounding box center [178, 358] width 166 height 22
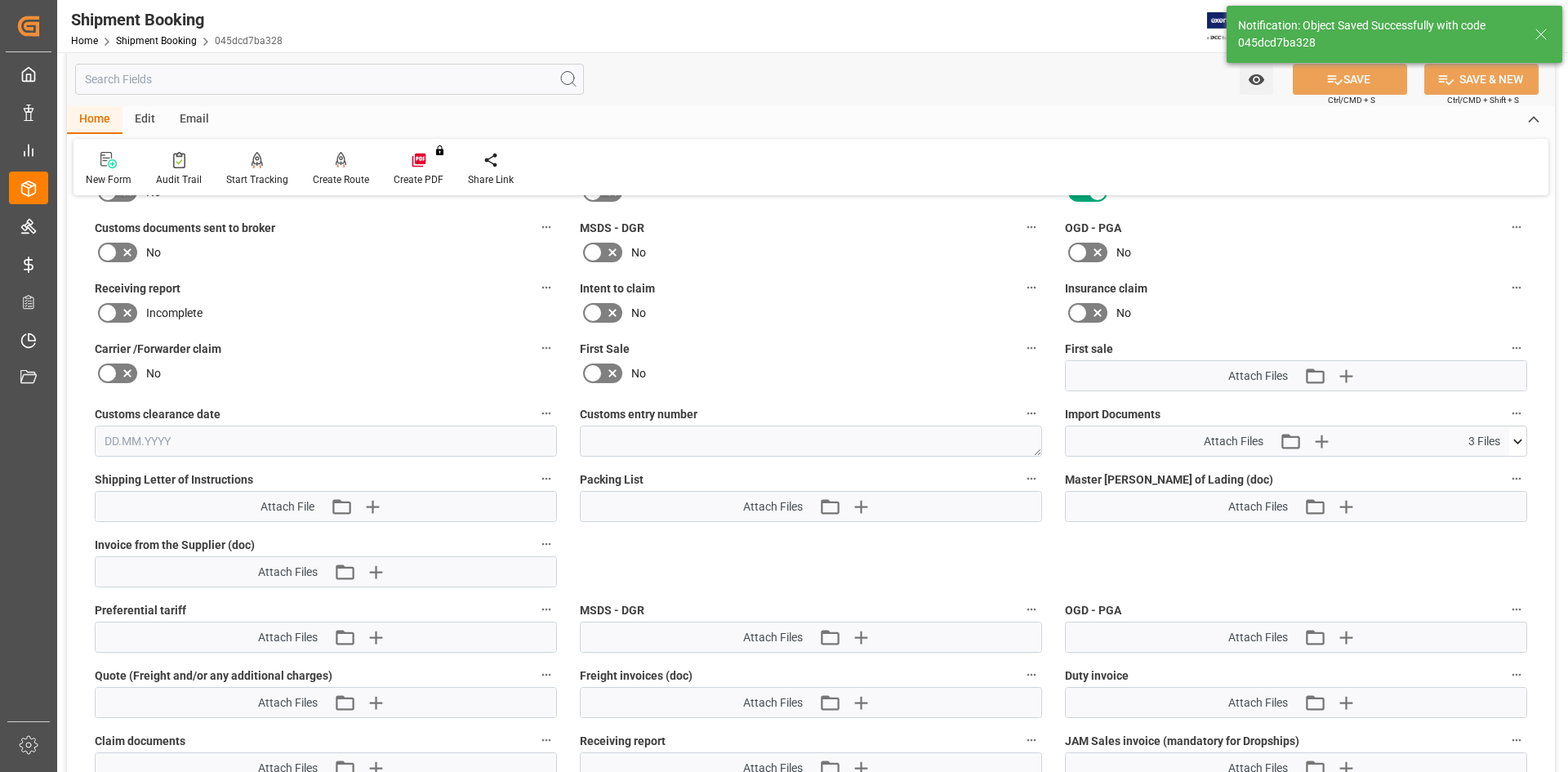
scroll to position [781, 0]
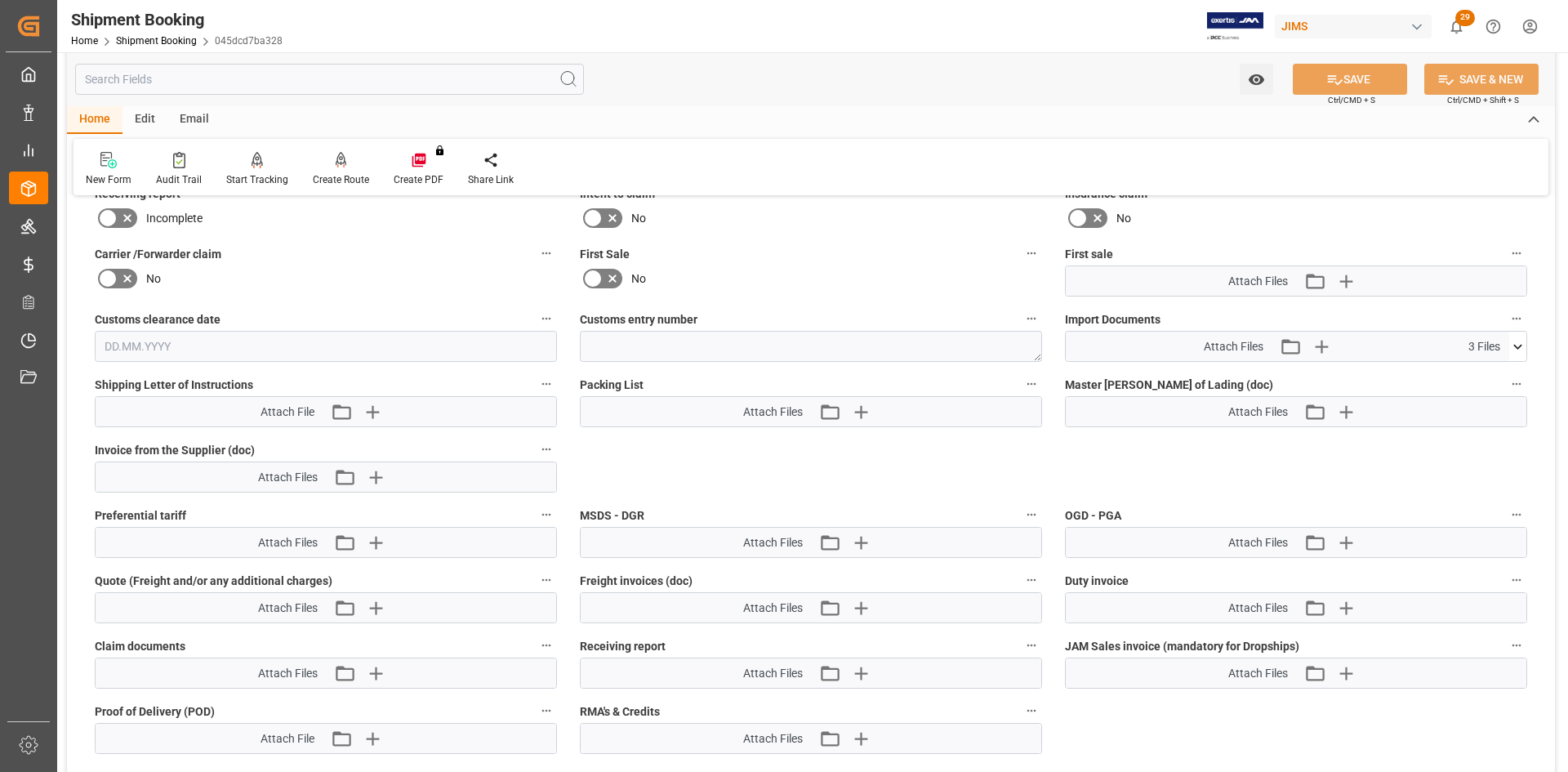
click at [1521, 343] on icon at bounding box center [1518, 347] width 17 height 17
click at [1129, 406] on div "77-3534-US [PERSON_NAME] a...[DATE].xls" at bounding box center [1296, 411] width 443 height 17
click at [1476, 409] on icon at bounding box center [1475, 411] width 17 height 17
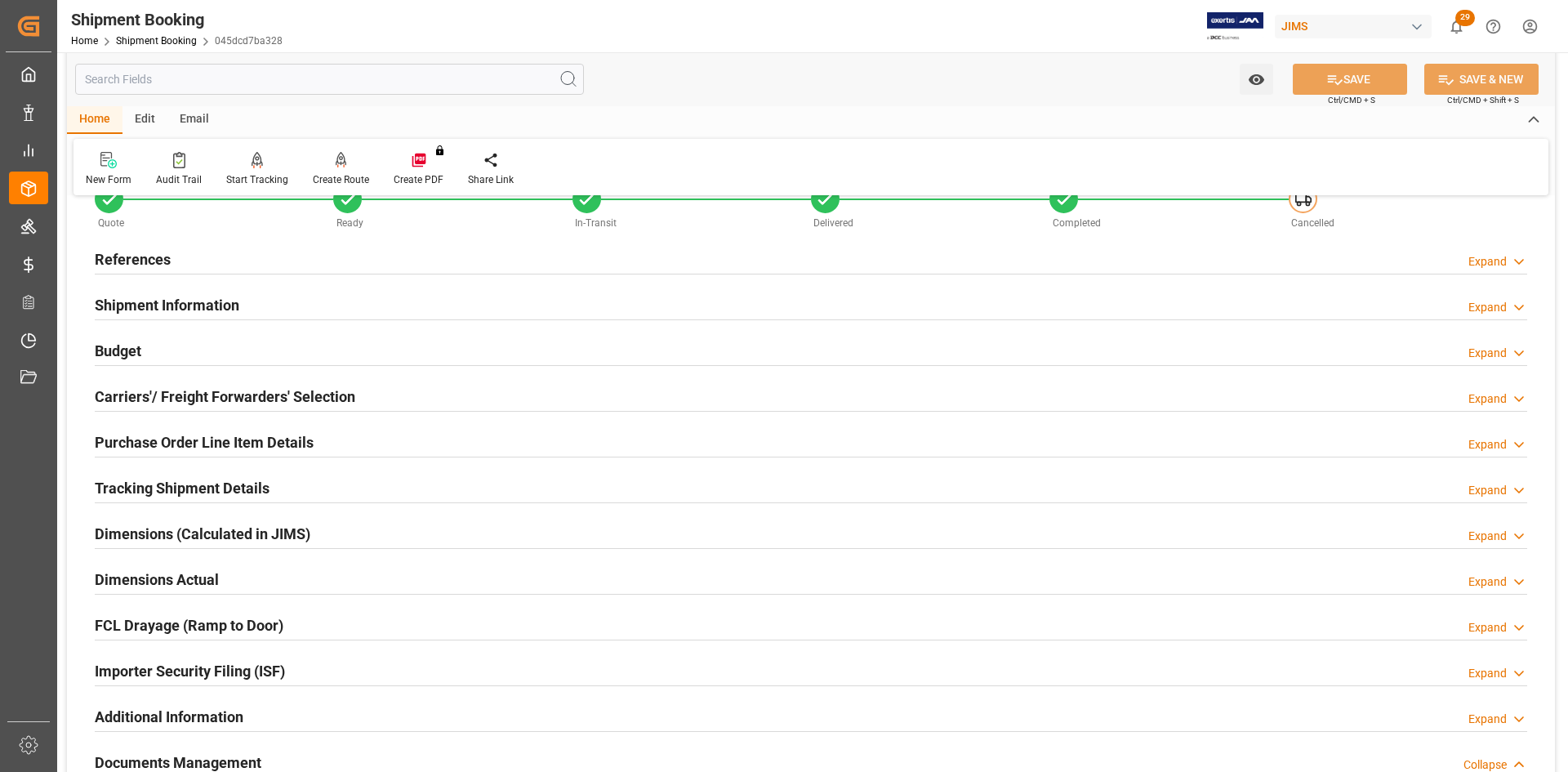
scroll to position [0, 0]
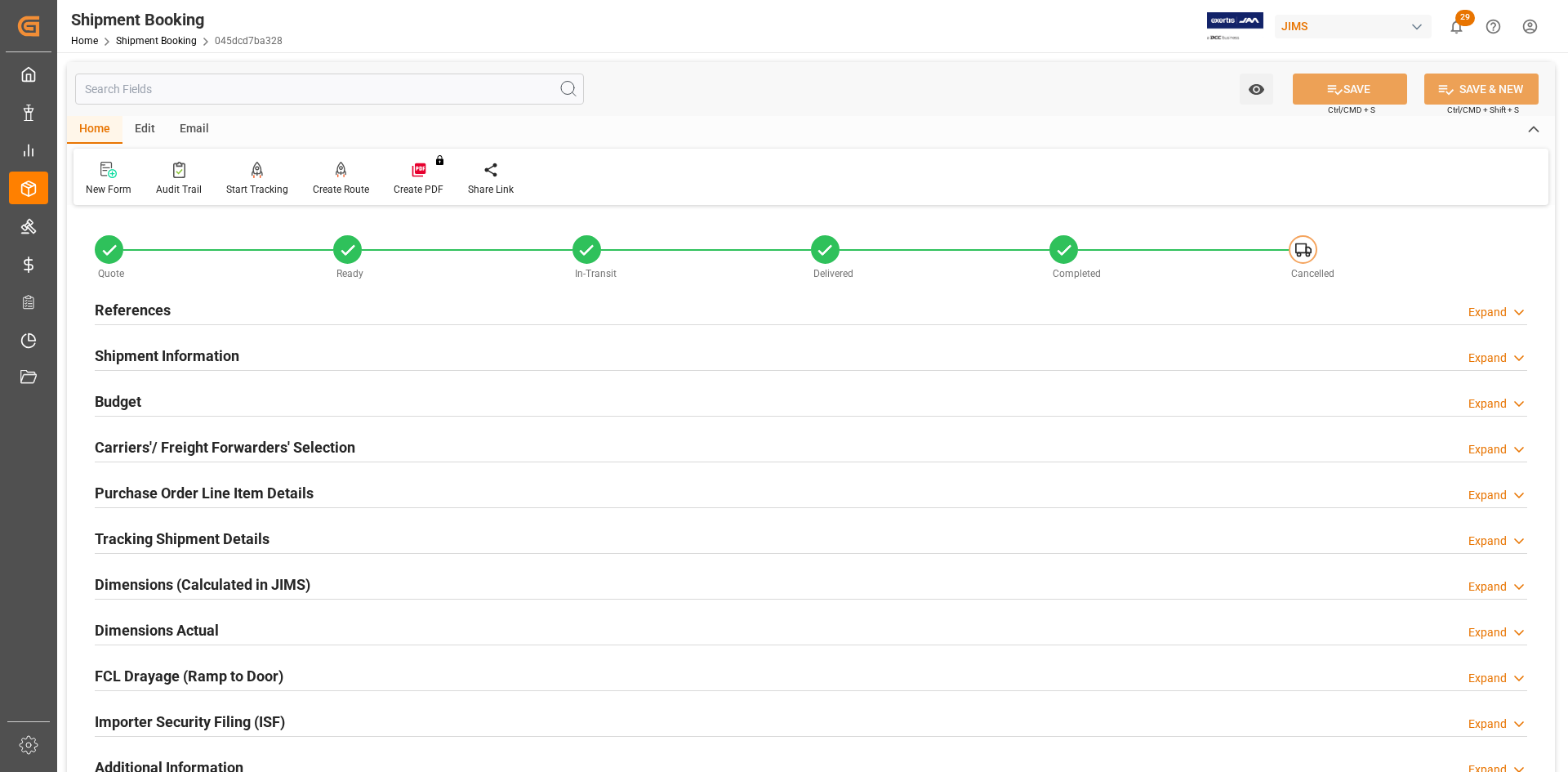
click at [140, 312] on h2 "References" at bounding box center [133, 310] width 76 height 22
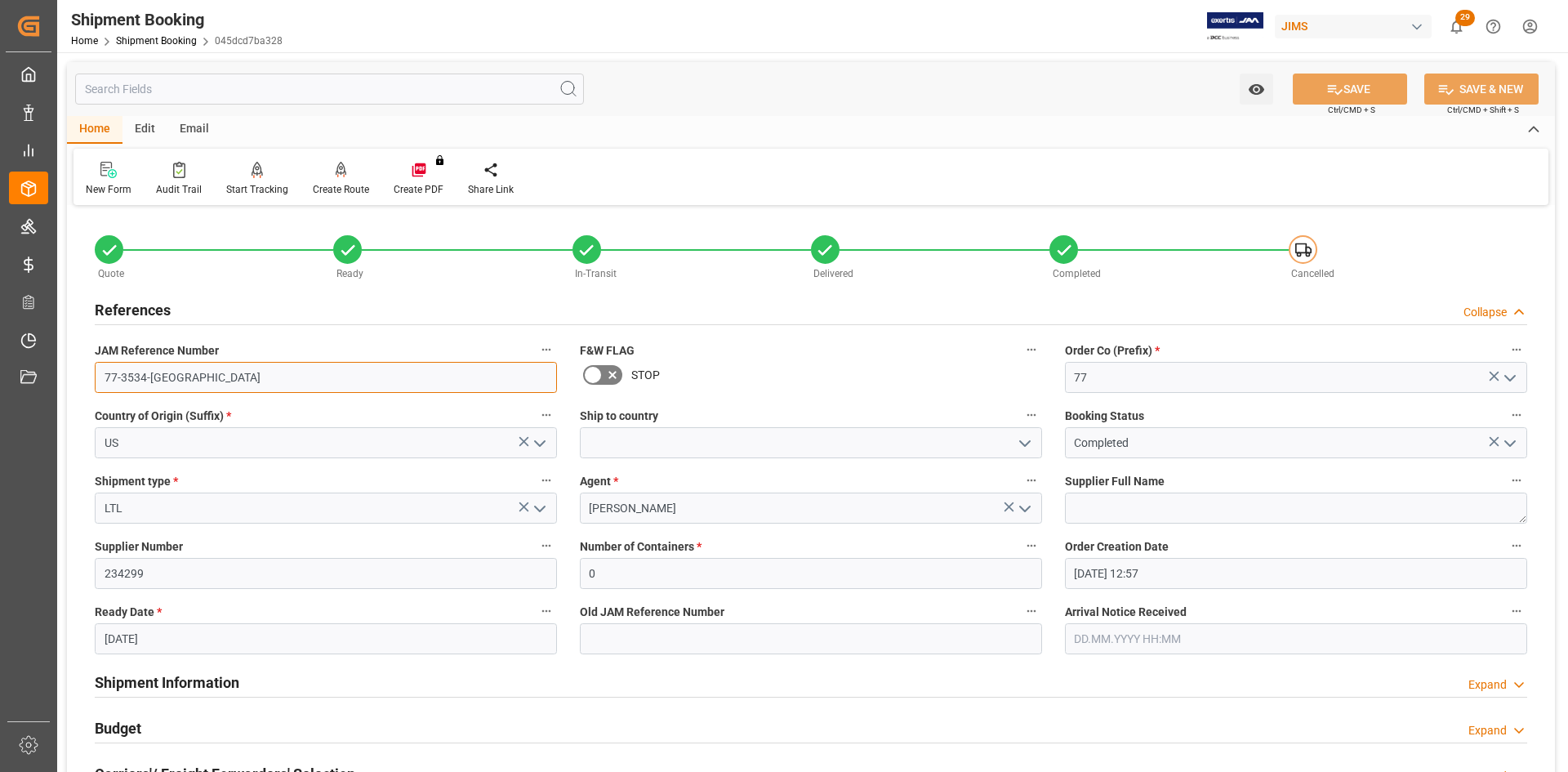
drag, startPoint x: 168, startPoint y: 382, endPoint x: 84, endPoint y: 376, distance: 84.2
click at [84, 376] on div "JAM Reference Number 77-3534-US" at bounding box center [326, 366] width 485 height 66
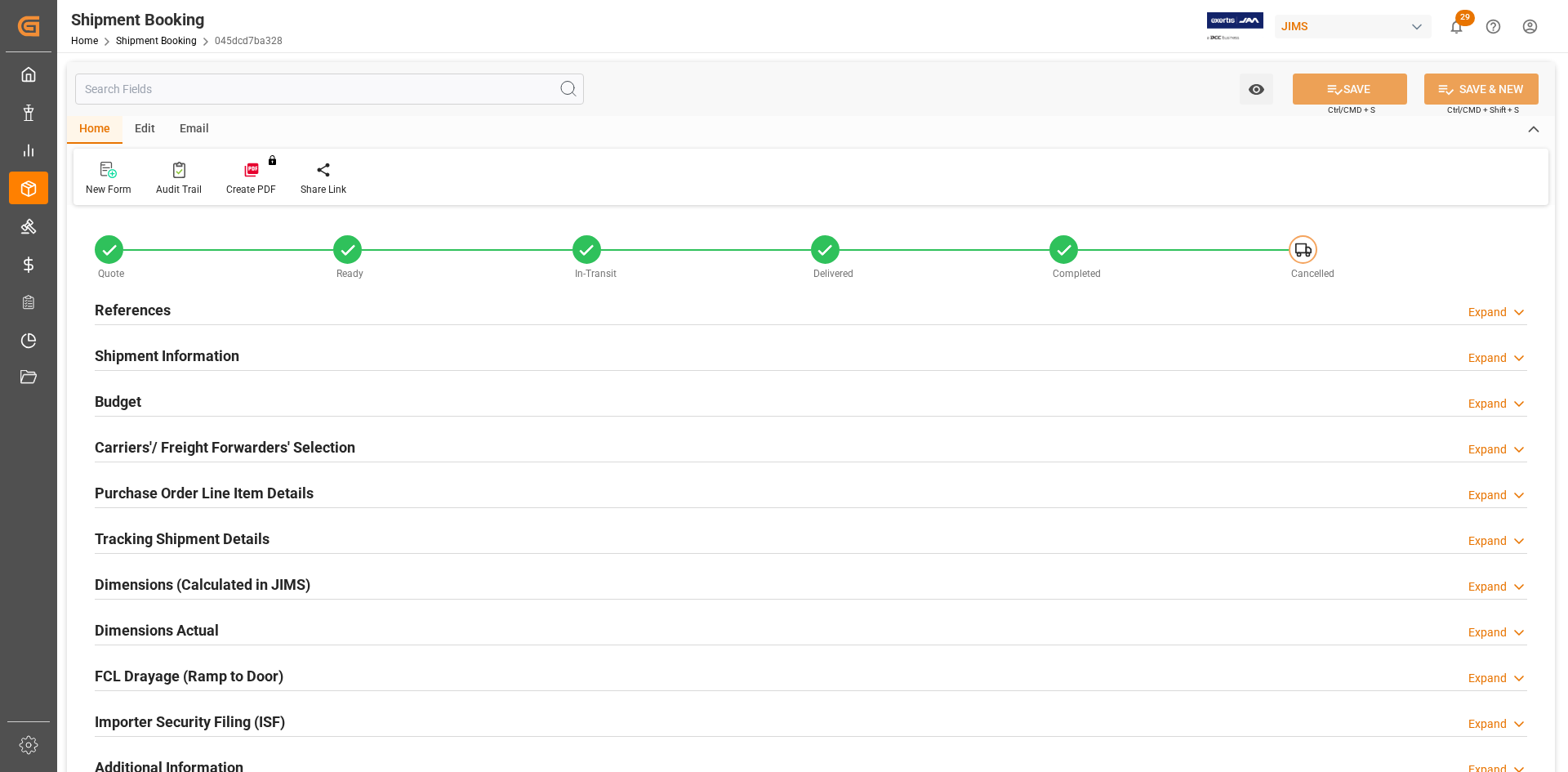
type input "0"
type input "[DATE] 12:57"
type input "[DATE]"
click at [199, 442] on h2 "Carriers'/ Freight Forwarders' Selection" at bounding box center [225, 446] width 260 height 22
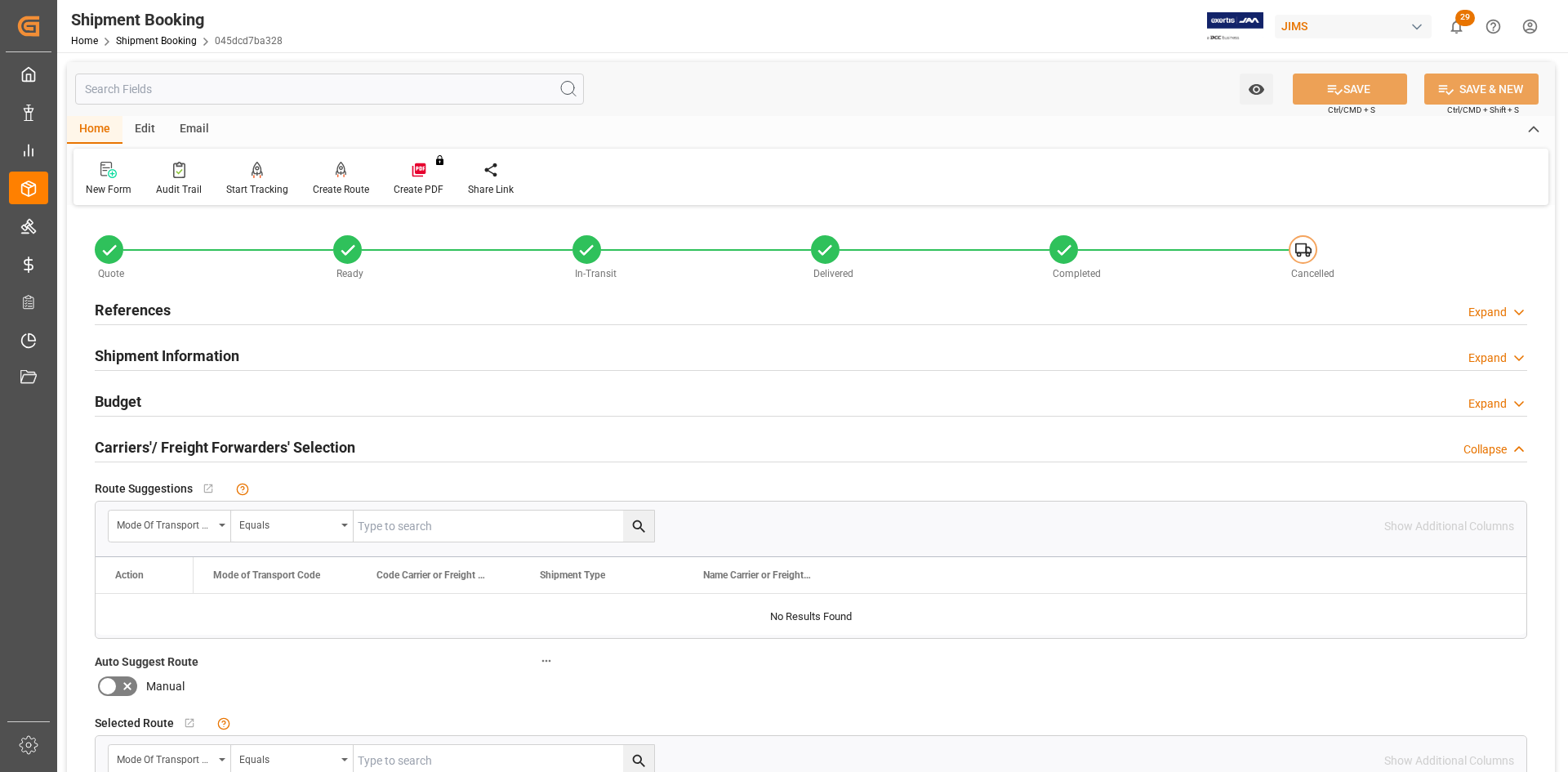
click at [133, 299] on h2 "References" at bounding box center [133, 310] width 76 height 22
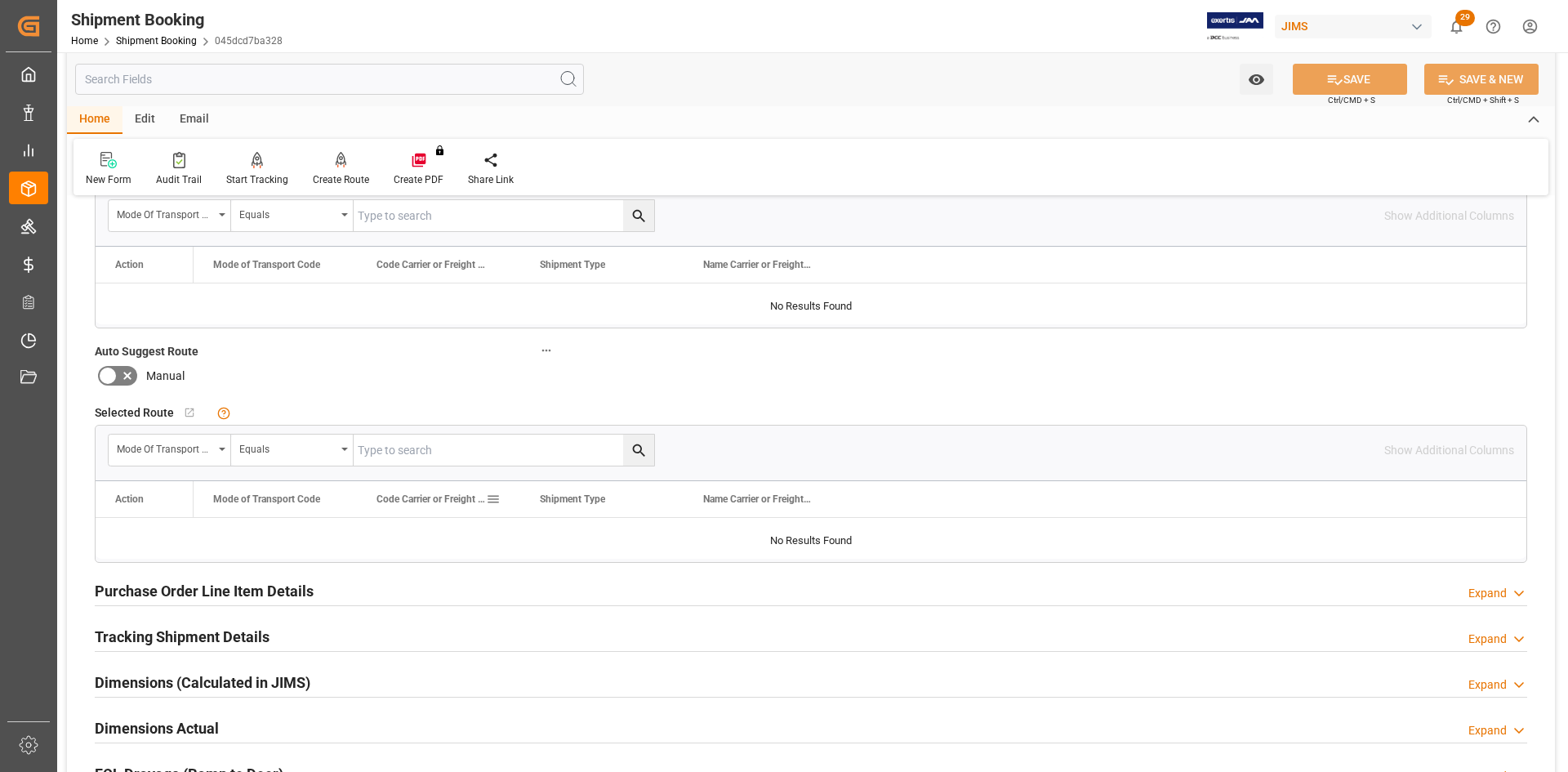
scroll to position [653, 0]
